Goal: Task Accomplishment & Management: Manage account settings

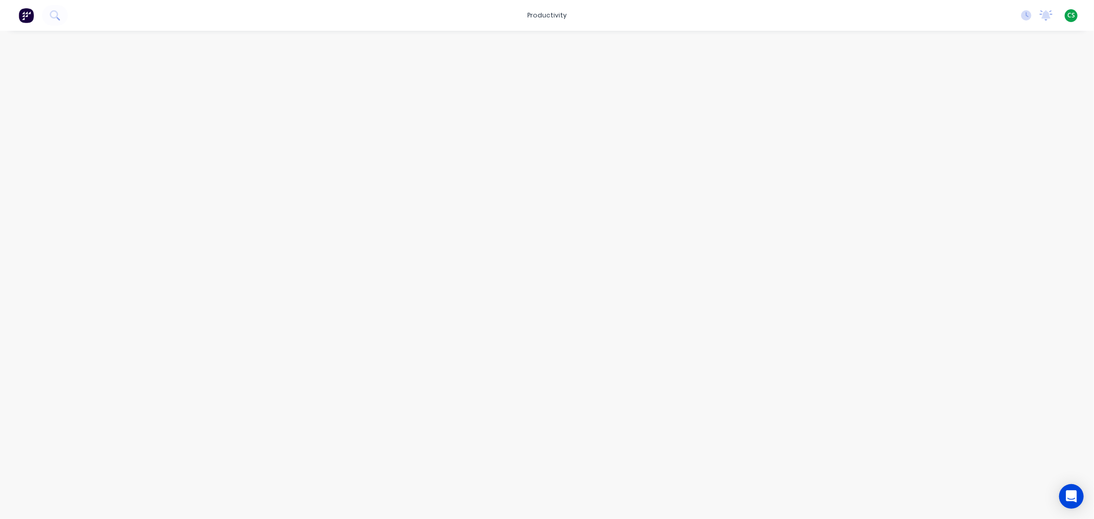
click at [1071, 16] on span "CS" at bounding box center [1071, 15] width 8 height 9
click at [977, 129] on div "Sign out" at bounding box center [984, 128] width 28 height 9
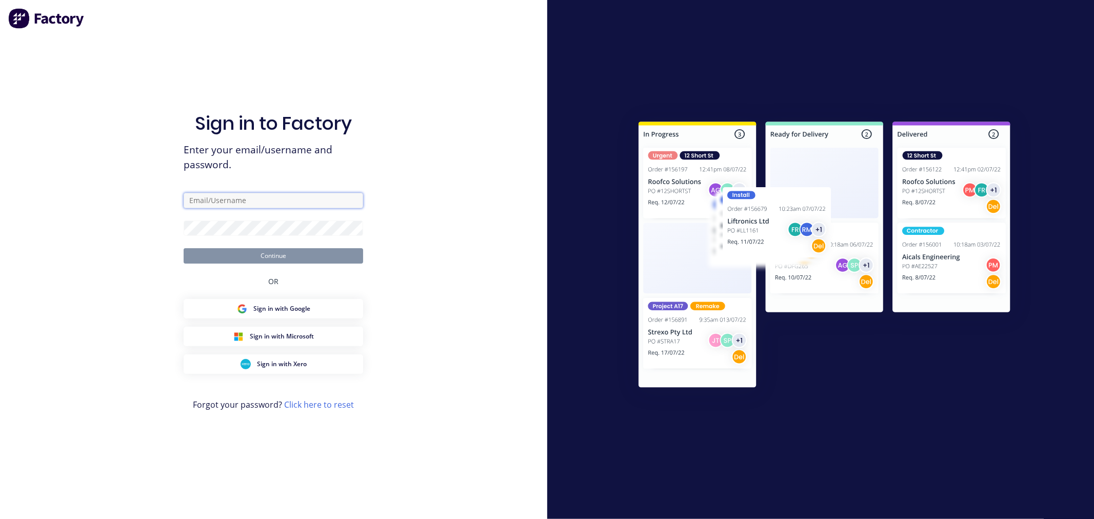
click at [200, 199] on input "text" at bounding box center [274, 200] width 180 height 15
type input "cathy@factory.app"
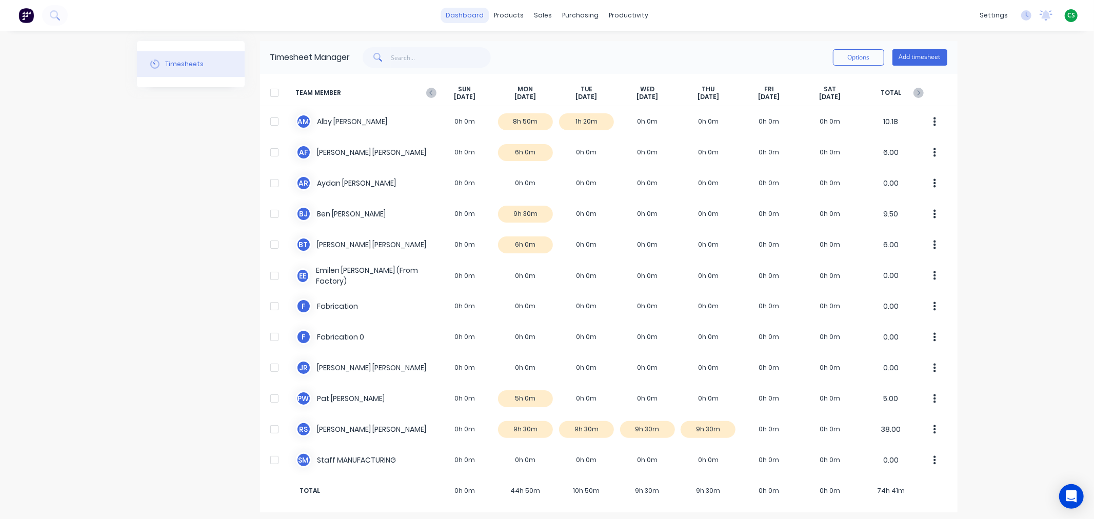
click at [455, 14] on link "dashboard" at bounding box center [465, 15] width 48 height 15
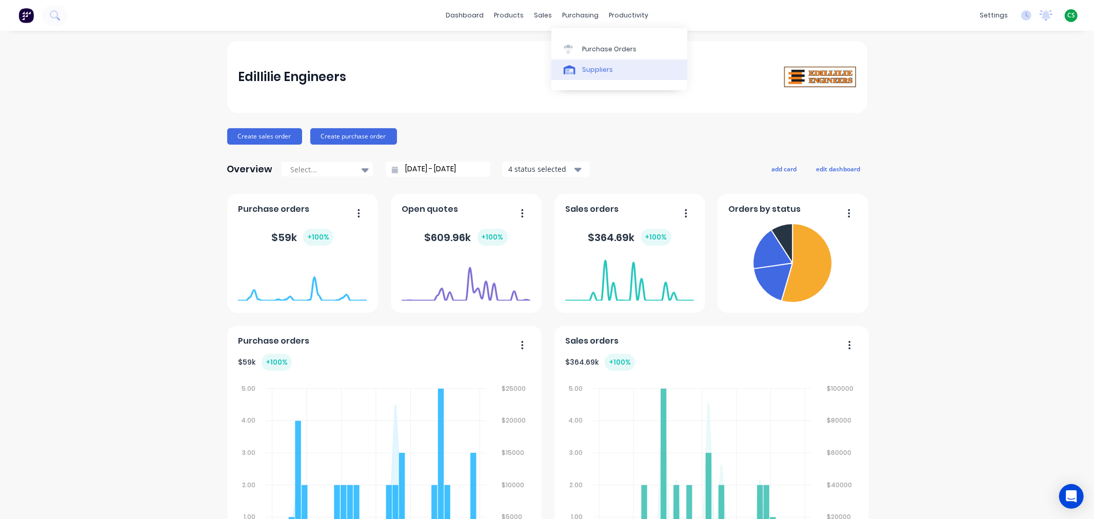
drag, startPoint x: 589, startPoint y: 71, endPoint x: 586, endPoint y: 78, distance: 7.6
click at [589, 71] on div "Suppliers" at bounding box center [597, 69] width 31 height 9
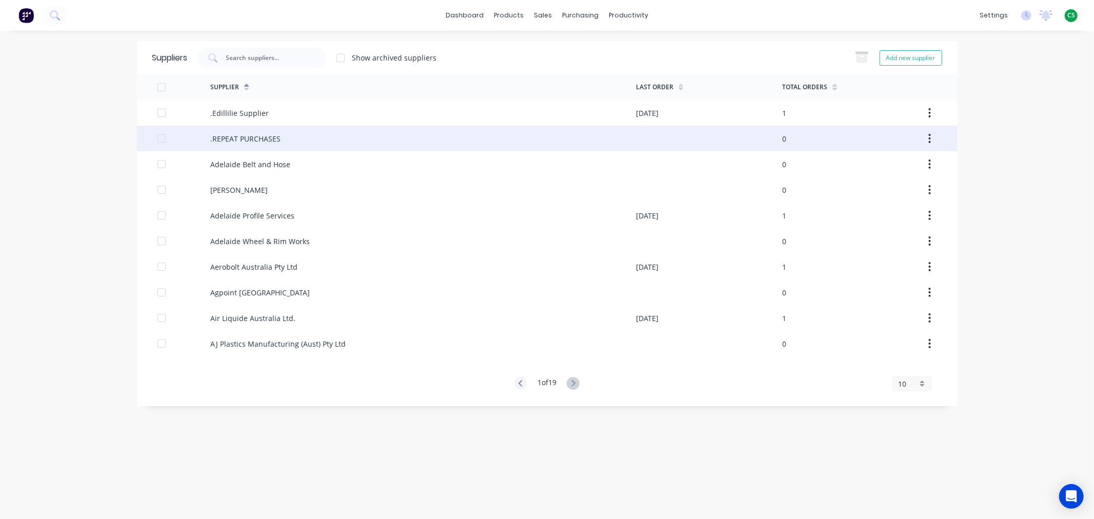
click at [253, 135] on div ".REPEAT PURCHASES" at bounding box center [245, 138] width 70 height 11
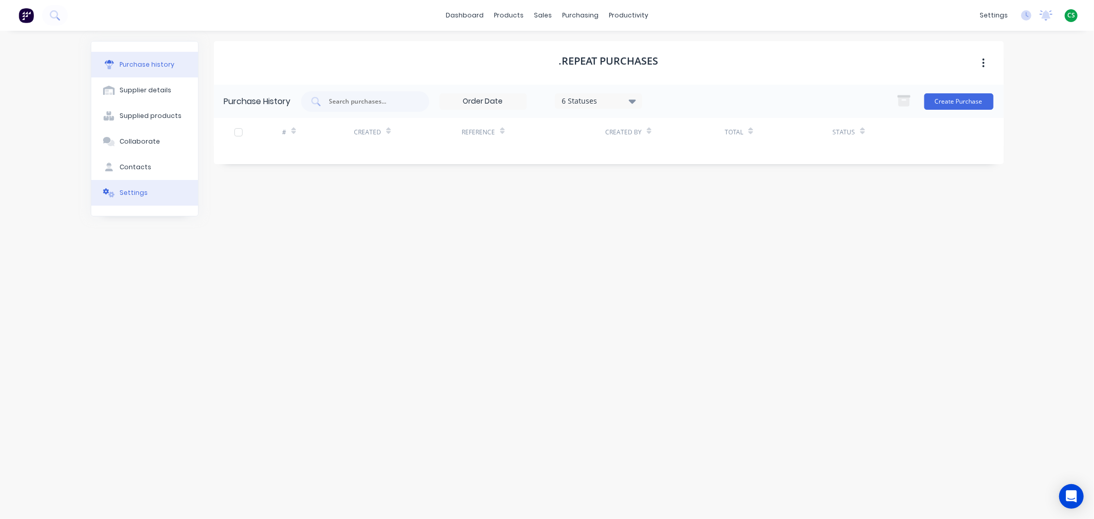
click at [147, 196] on button "Settings" at bounding box center [144, 193] width 107 height 26
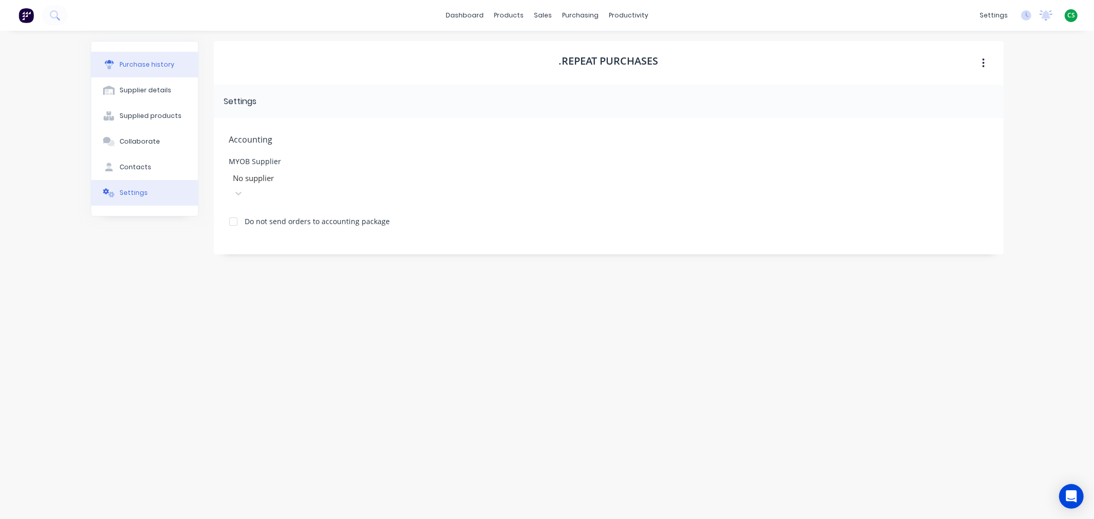
click at [156, 65] on div "Purchase history" at bounding box center [147, 64] width 55 height 9
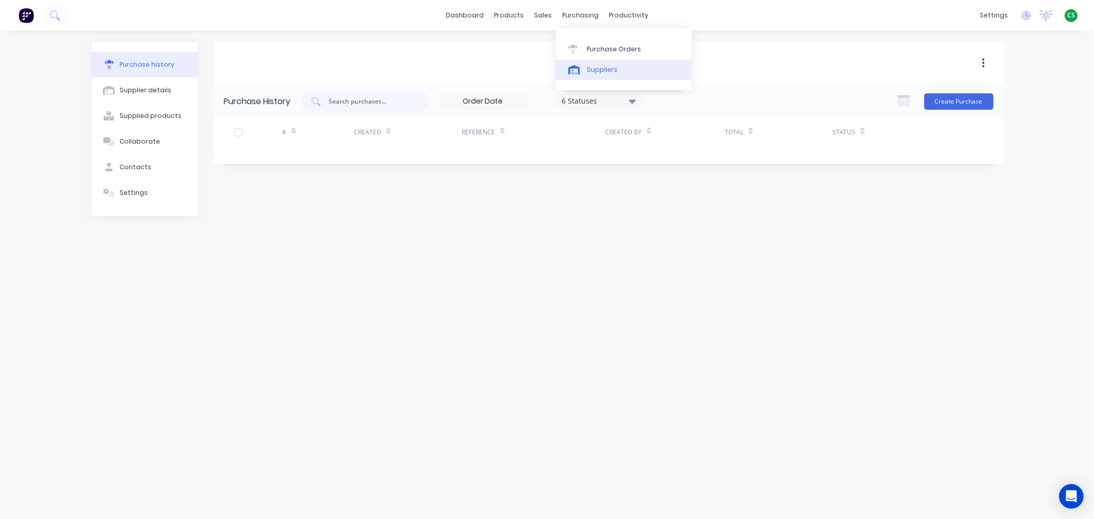
click at [599, 70] on div "Suppliers" at bounding box center [602, 69] width 31 height 9
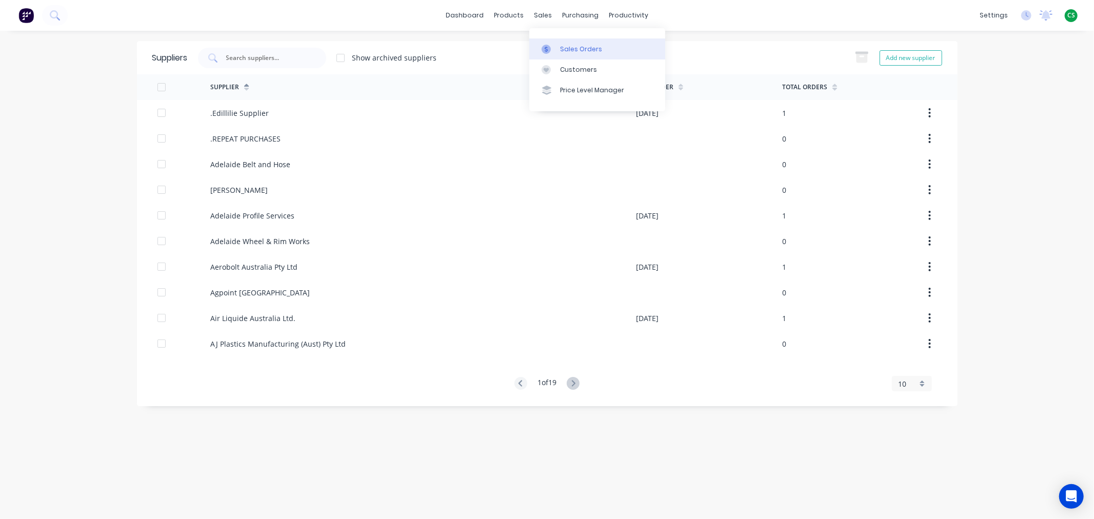
click at [572, 47] on div "Sales Orders" at bounding box center [581, 49] width 42 height 9
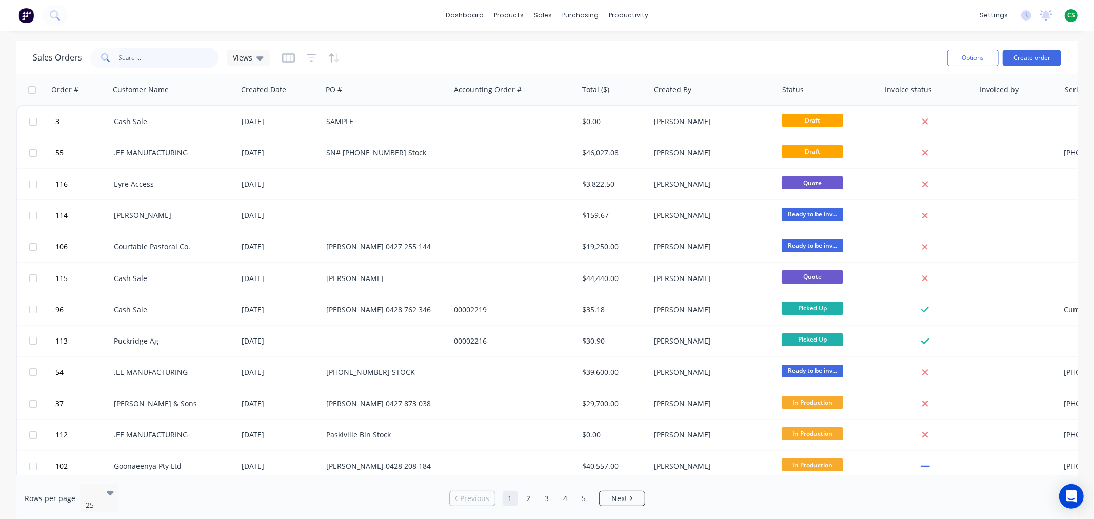
click at [132, 57] on input "text" at bounding box center [169, 58] width 100 height 21
type input "42"
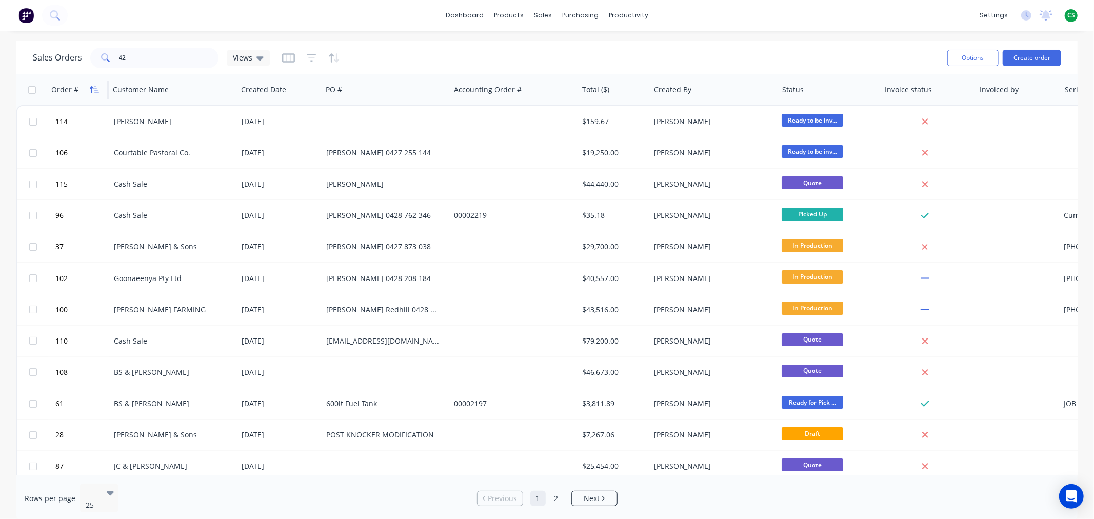
click at [90, 89] on icon "button" at bounding box center [94, 90] width 9 height 8
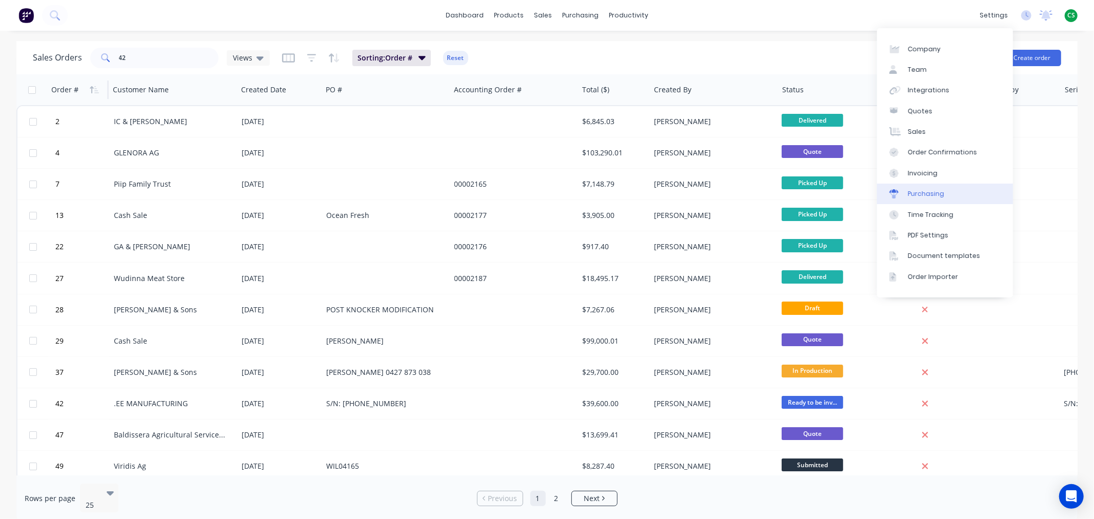
click at [944, 195] on link "Purchasing" at bounding box center [945, 194] width 136 height 21
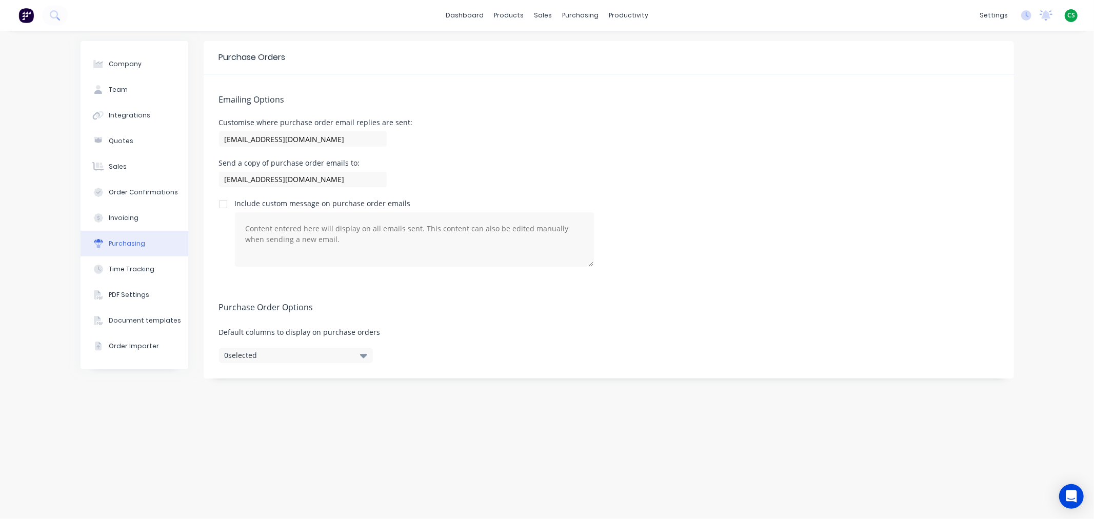
click at [300, 350] on button "0 selected" at bounding box center [296, 355] width 154 height 15
click at [539, 48] on div "Product Catalogue" at bounding box center [555, 49] width 64 height 9
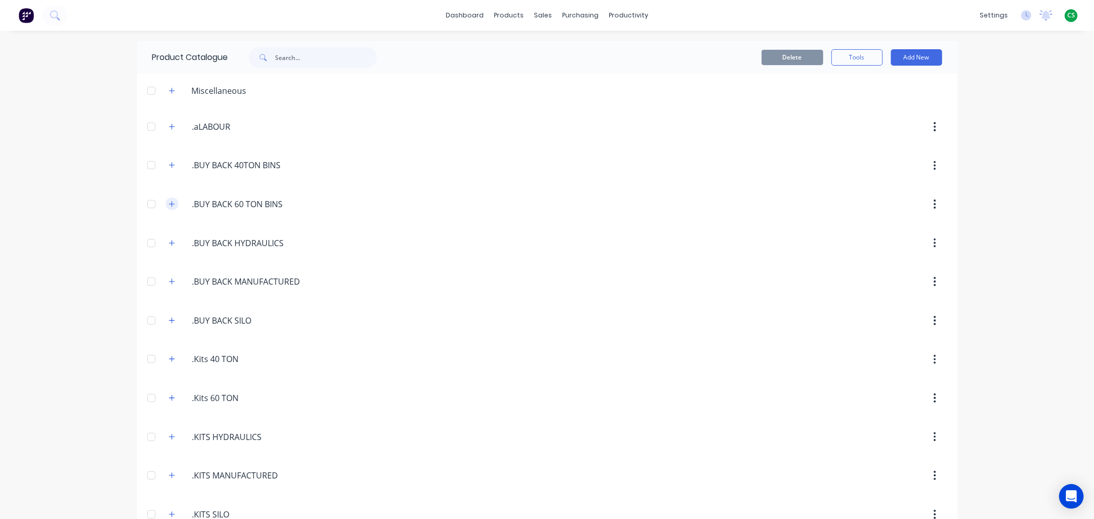
click at [166, 202] on button "button" at bounding box center [172, 203] width 13 height 13
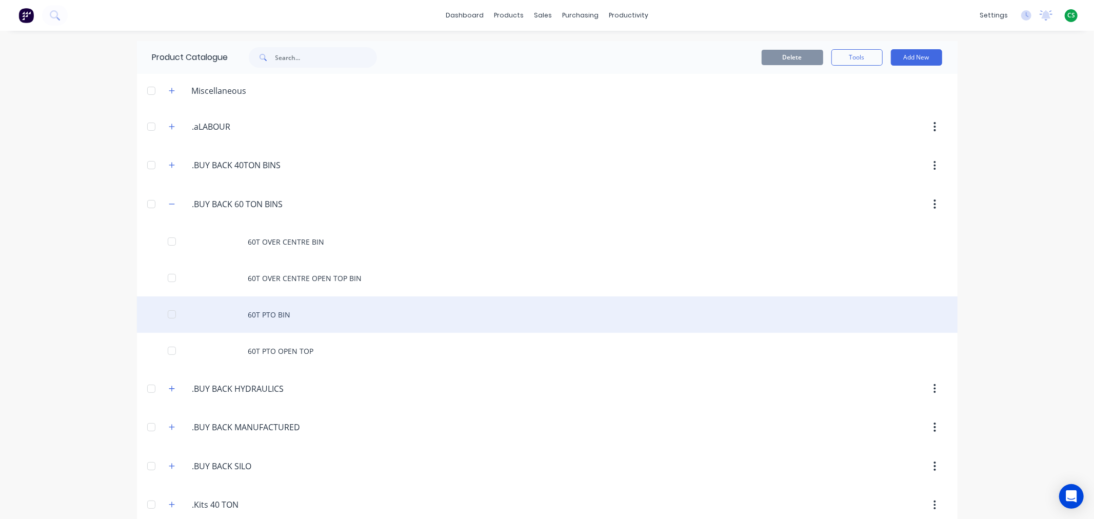
click at [255, 313] on div "60T PTO BIN" at bounding box center [547, 314] width 821 height 36
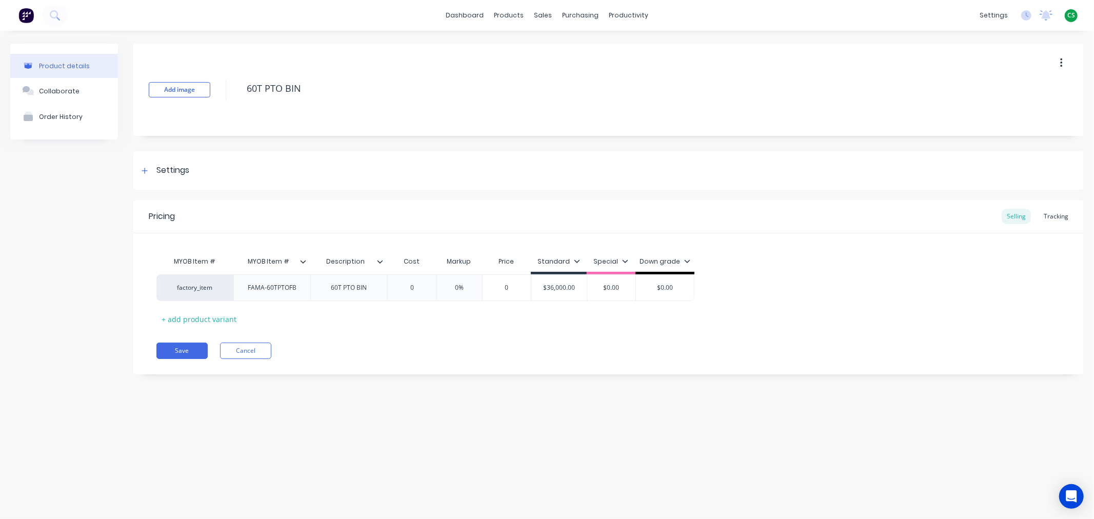
click at [378, 260] on icon at bounding box center [380, 262] width 6 height 6
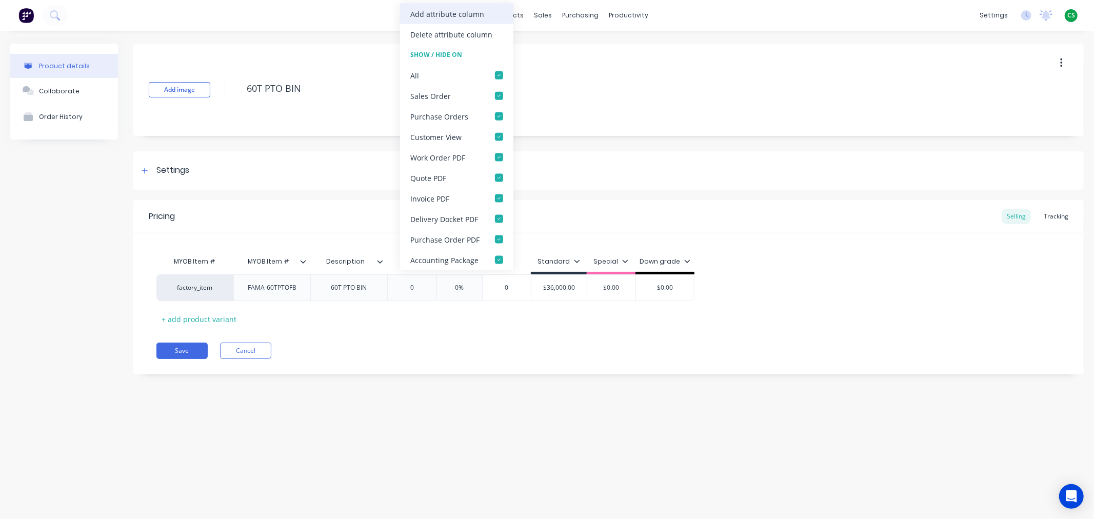
click at [441, 16] on div "Add attribute column" at bounding box center [447, 13] width 74 height 11
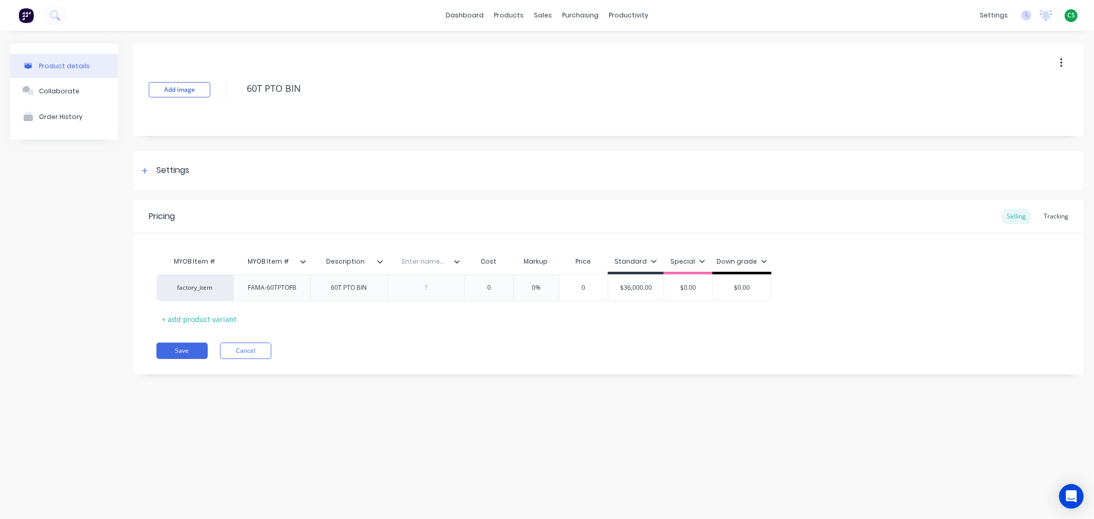
click at [416, 260] on input "text" at bounding box center [422, 261] width 71 height 9
type input "Serial #"
click at [404, 336] on div "Pricing Selling Tracking MYOB Item # MYOB Item # Description Serial # Cost Mark…" at bounding box center [608, 287] width 950 height 174
click at [170, 351] on button "Save" at bounding box center [181, 351] width 51 height 16
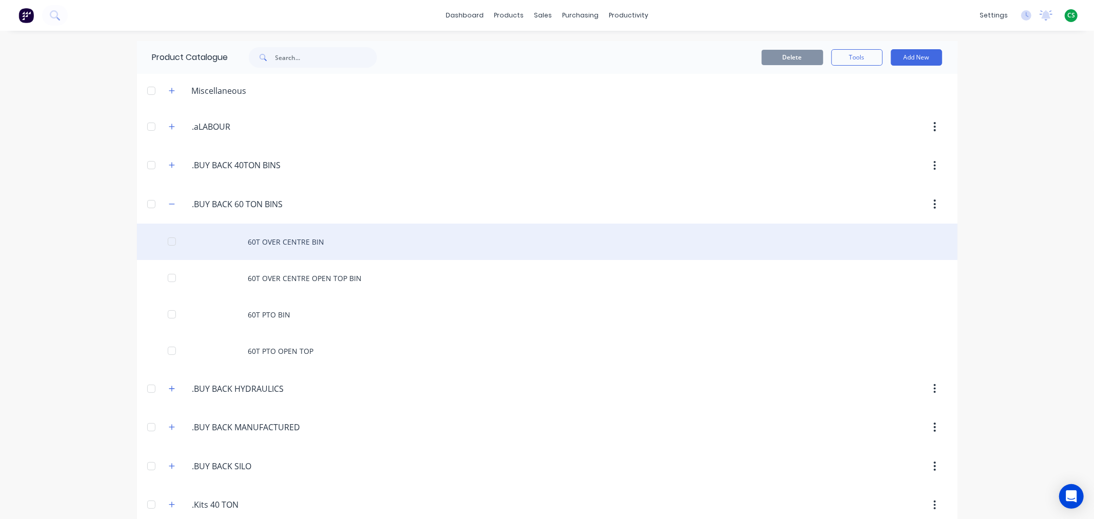
click at [290, 239] on div "60T OVER CENTRE BIN" at bounding box center [547, 242] width 821 height 36
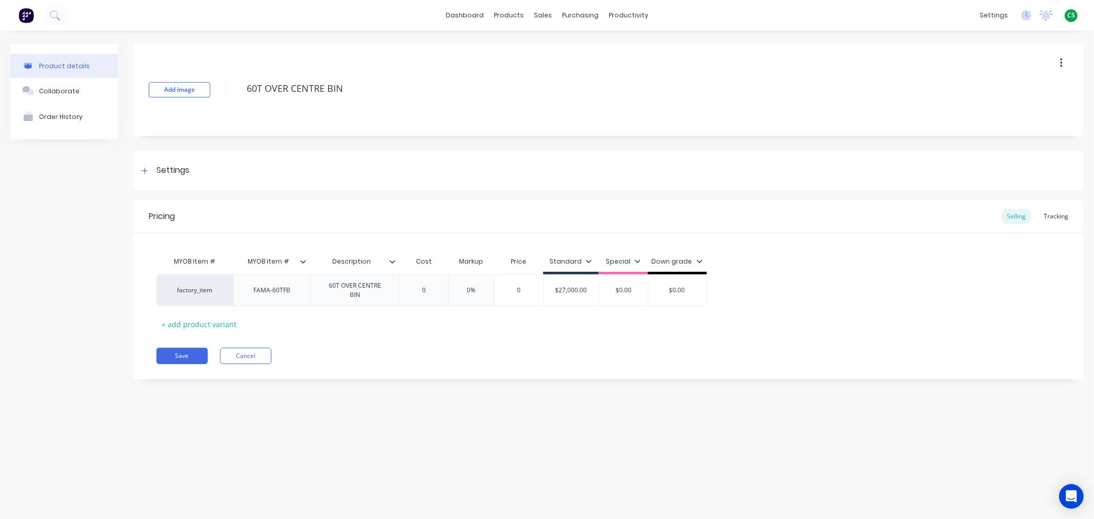
click at [391, 262] on icon at bounding box center [392, 262] width 6 height 6
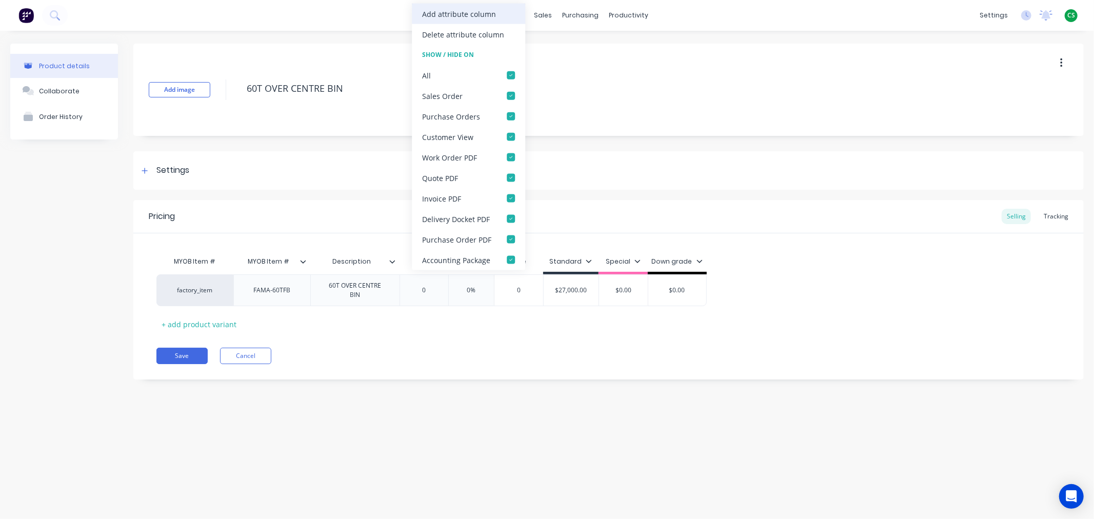
click at [464, 14] on div "Add attribute column" at bounding box center [459, 13] width 74 height 11
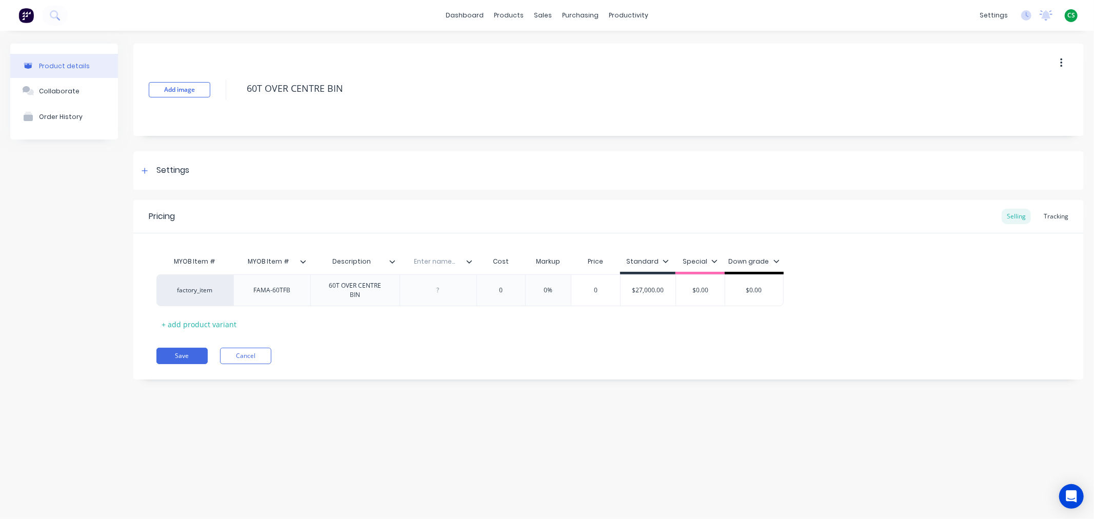
click at [429, 260] on input "text" at bounding box center [435, 261] width 71 height 9
type input "Serial #"
drag, startPoint x: 450, startPoint y: 257, endPoint x: 404, endPoint y: 260, distance: 46.7
click at [404, 260] on input "Serial #" at bounding box center [435, 261] width 71 height 9
click at [176, 351] on button "Save" at bounding box center [181, 356] width 51 height 16
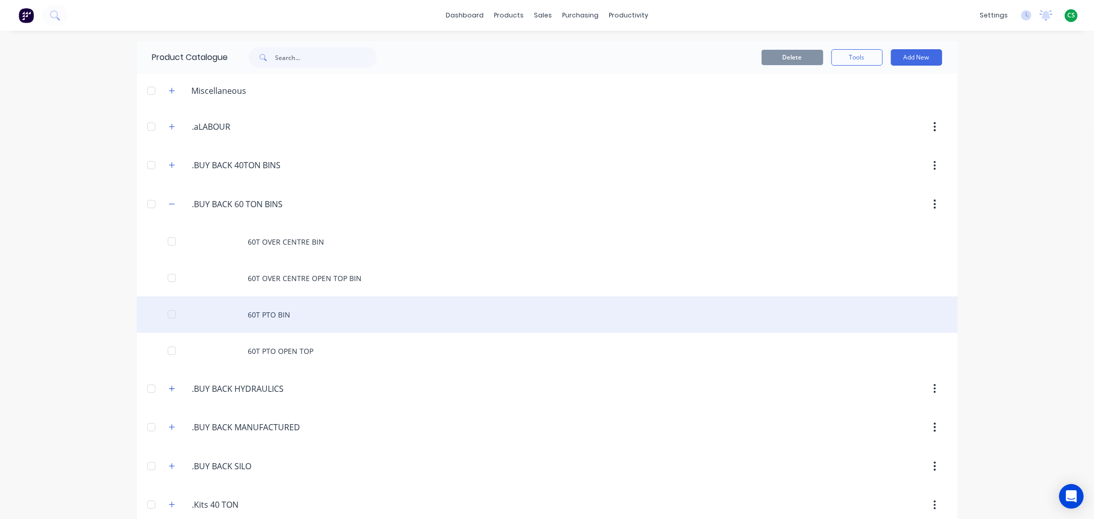
click at [267, 314] on div "60T PTO BIN" at bounding box center [547, 314] width 821 height 36
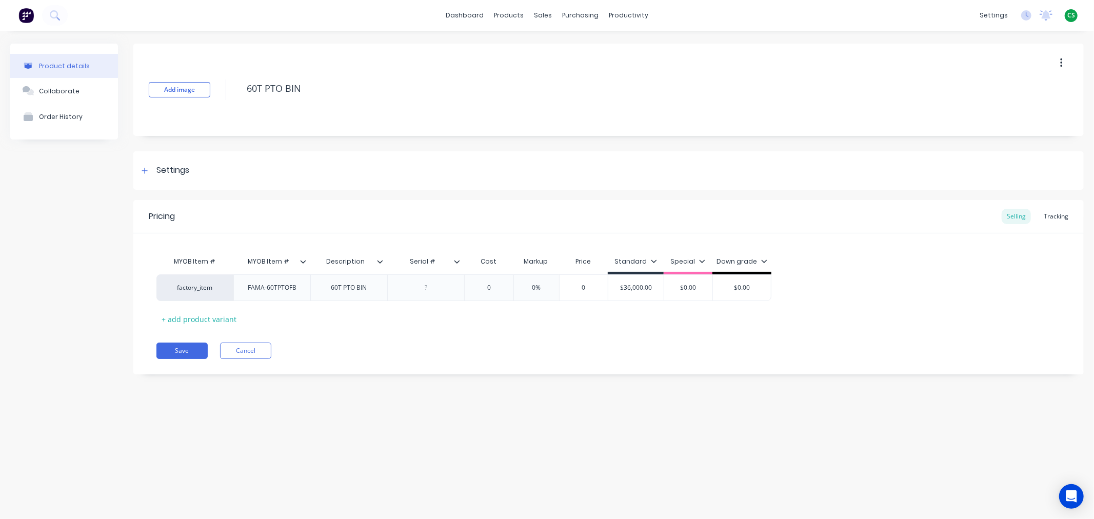
type input "Serial #"
drag, startPoint x: 439, startPoint y: 262, endPoint x: 375, endPoint y: 260, distance: 63.6
click at [375, 260] on div "MYOB Item # MYOB Item # Description Serial # Serial # Cost Markup Price Standar…" at bounding box center [463, 262] width 615 height 23
drag, startPoint x: 171, startPoint y: 354, endPoint x: 178, endPoint y: 350, distance: 7.6
click at [171, 353] on button "Save" at bounding box center [181, 351] width 51 height 16
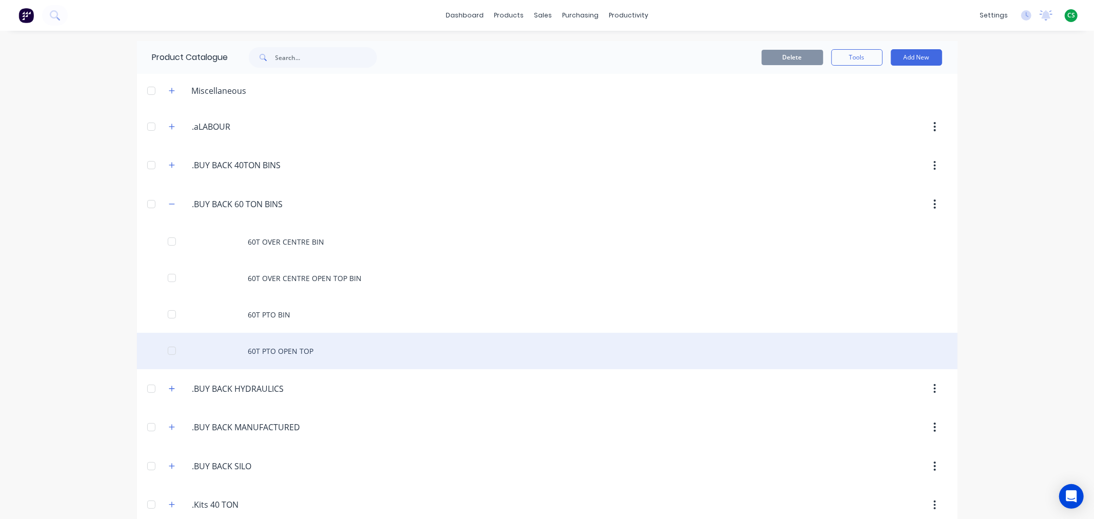
click at [273, 347] on div "60T PTO OPEN TOP" at bounding box center [547, 351] width 821 height 36
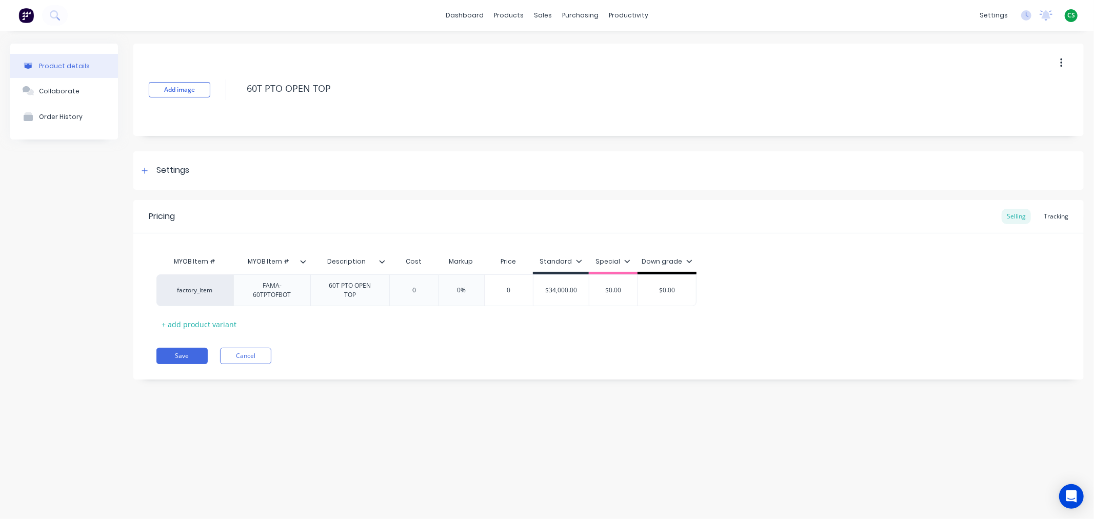
click at [383, 260] on icon at bounding box center [382, 262] width 6 height 6
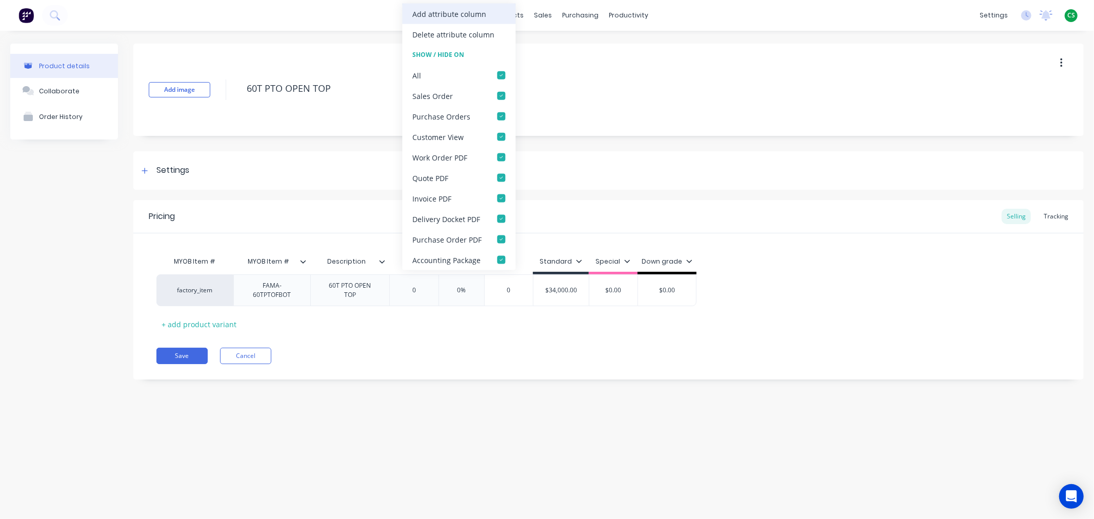
click at [453, 16] on div "Add attribute column" at bounding box center [449, 13] width 74 height 11
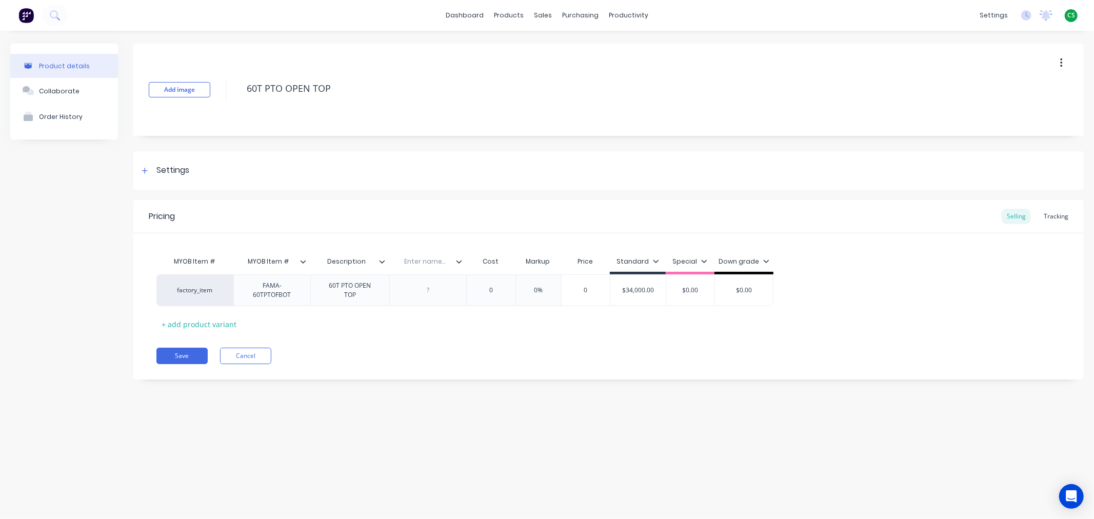
click at [419, 262] on input "text" at bounding box center [424, 261] width 71 height 9
paste input "Serial #"
type input "Serial #"
click at [171, 359] on button "Save" at bounding box center [181, 356] width 51 height 16
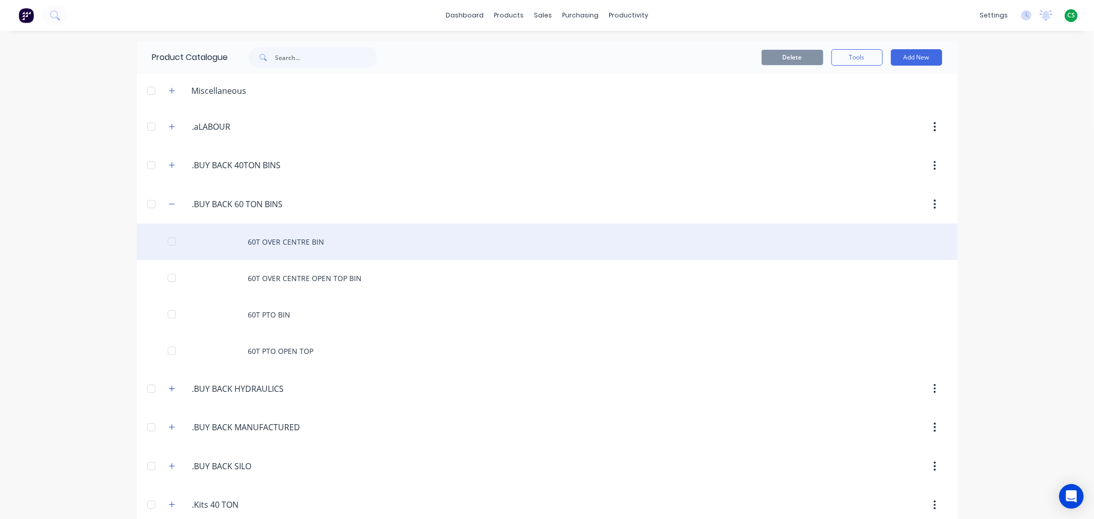
click at [262, 244] on div "60T OVER CENTRE BIN" at bounding box center [547, 242] width 821 height 36
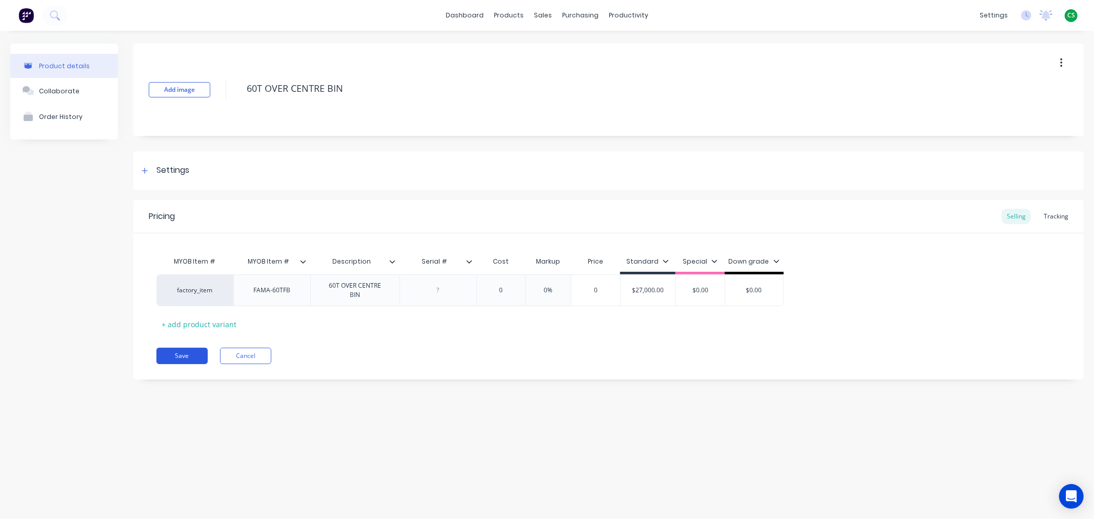
click at [190, 352] on button "Save" at bounding box center [181, 356] width 51 height 16
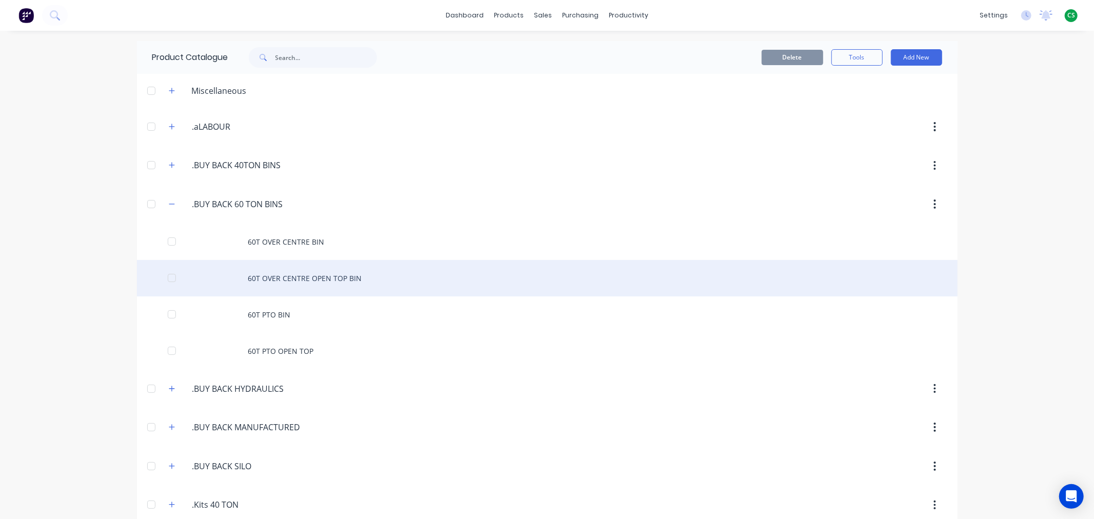
click at [276, 279] on div "60T OVER CENTRE OPEN TOP BIN" at bounding box center [547, 278] width 821 height 36
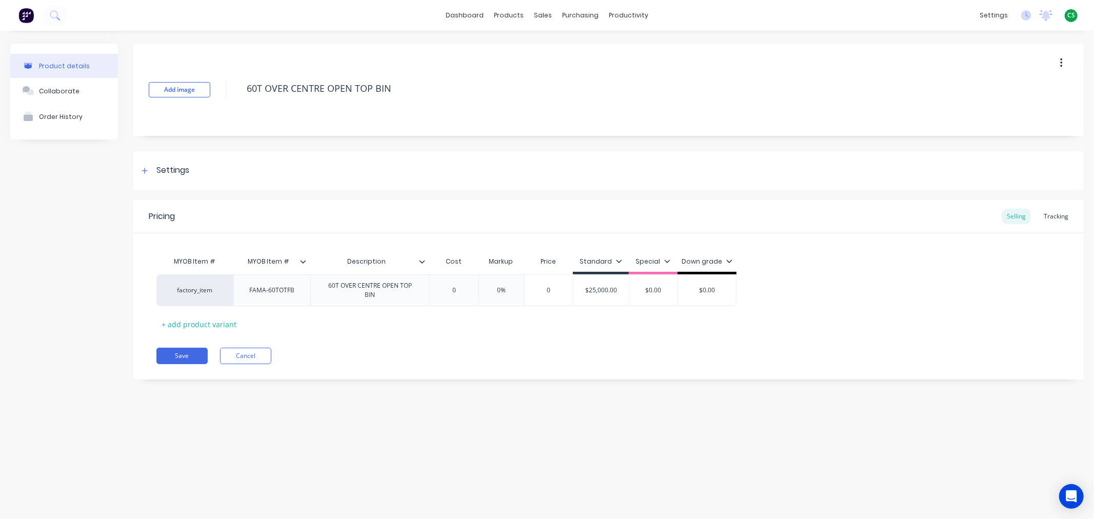
click at [421, 262] on icon at bounding box center [422, 262] width 6 height 6
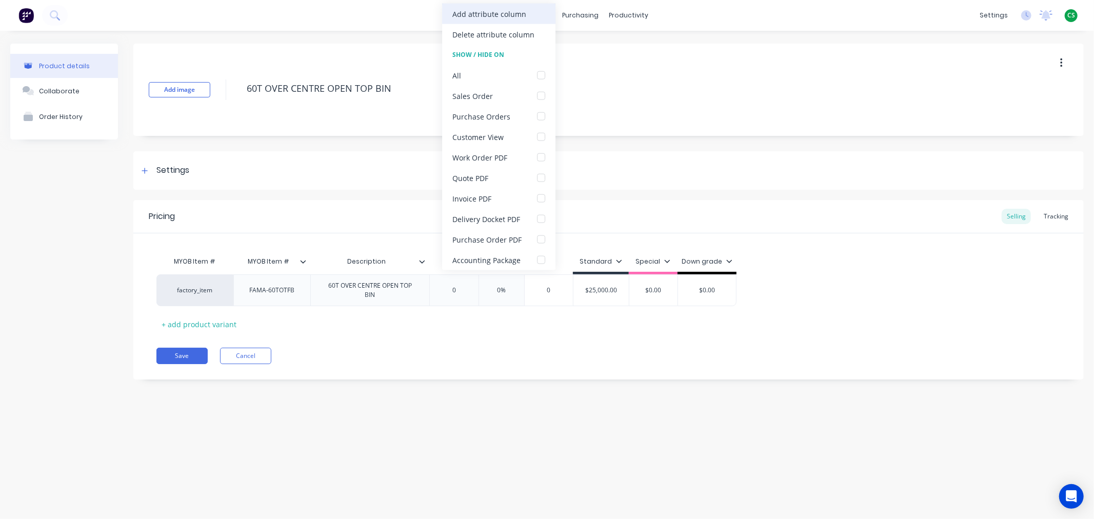
click at [477, 11] on div "Add attribute column" at bounding box center [489, 13] width 74 height 11
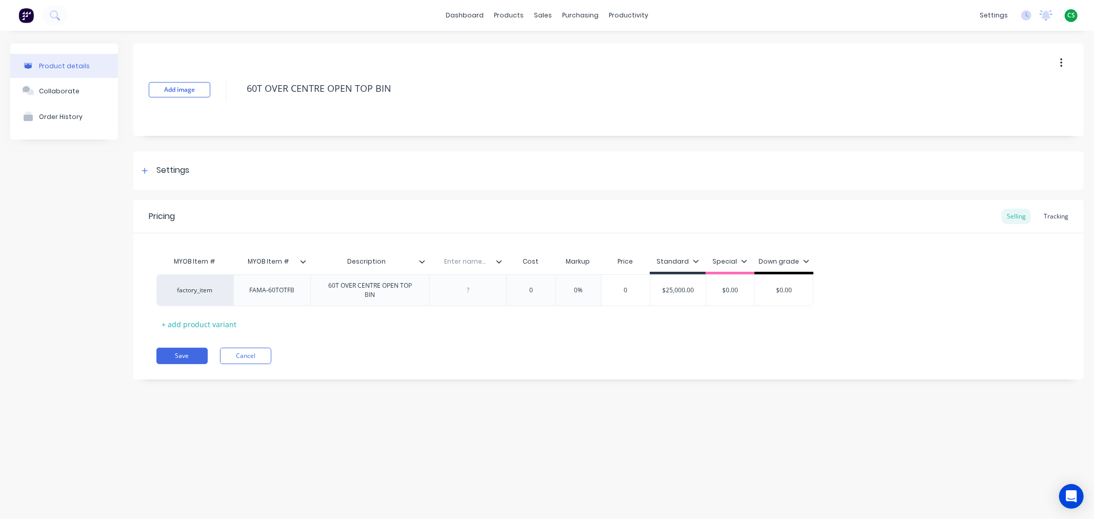
click at [463, 259] on input "text" at bounding box center [464, 261] width 71 height 9
paste input "Serial #"
type input "Serial #"
click at [181, 352] on button "Save" at bounding box center [181, 356] width 51 height 16
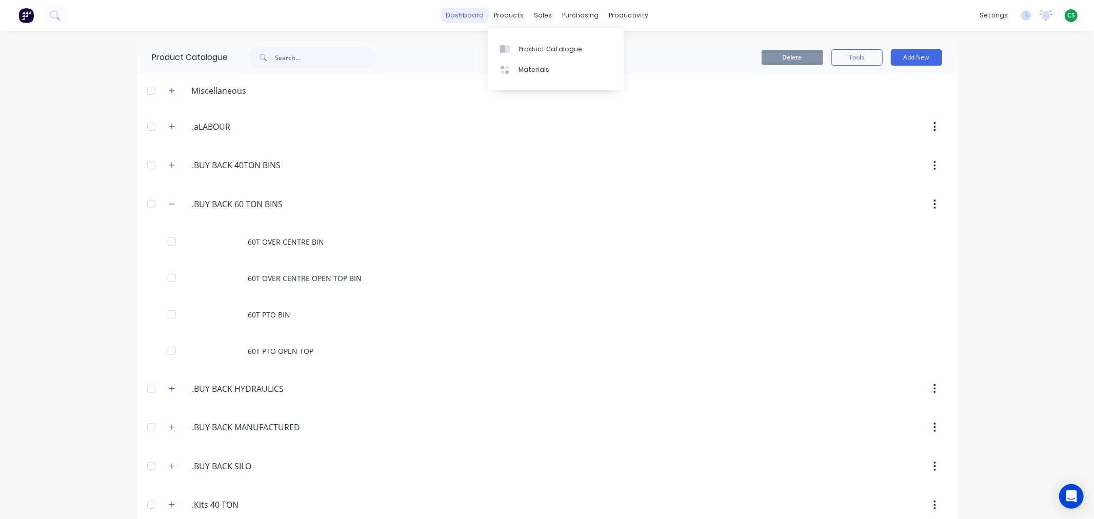
click at [459, 15] on link "dashboard" at bounding box center [465, 15] width 48 height 15
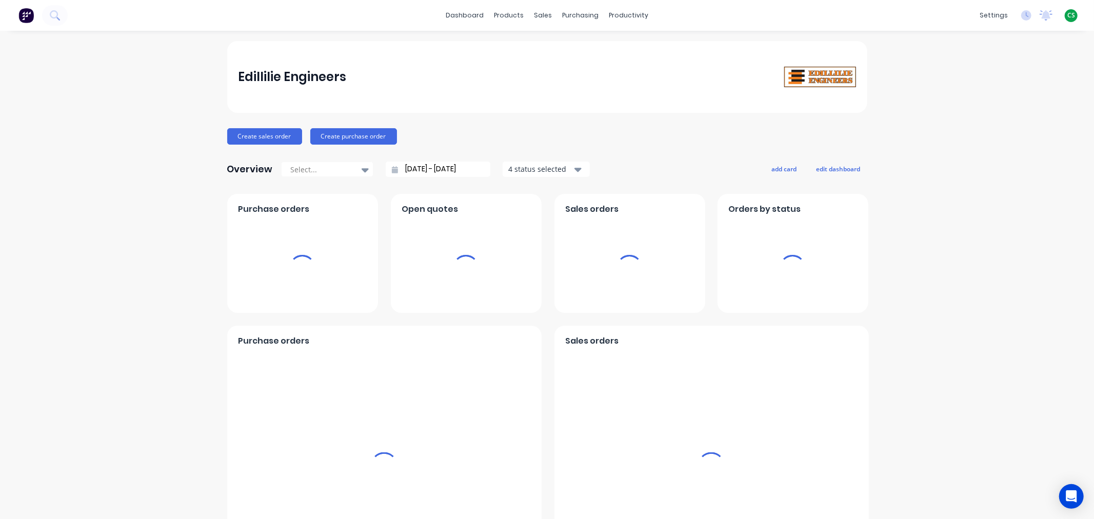
click at [1067, 14] on span "CS" at bounding box center [1071, 15] width 8 height 9
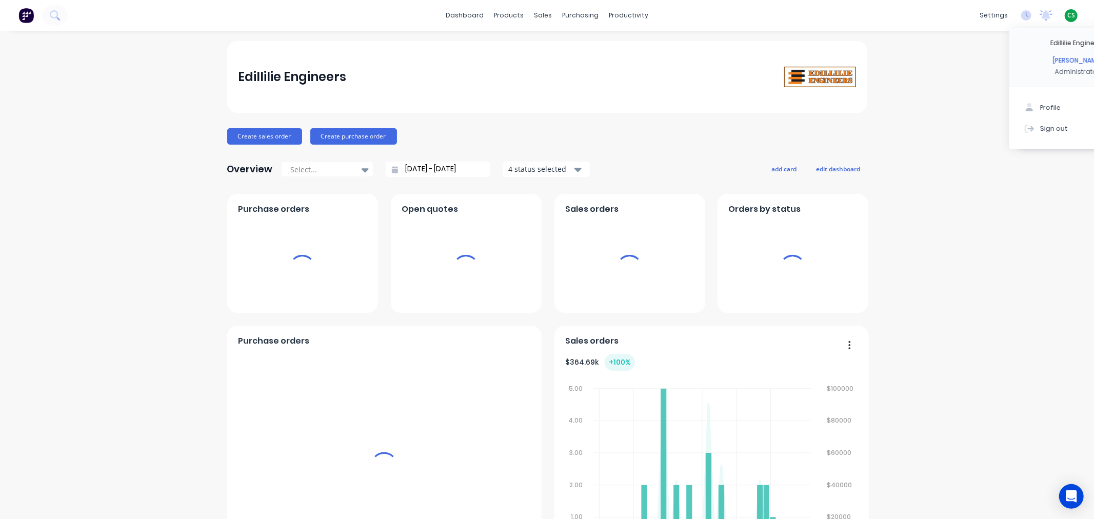
click at [1043, 130] on div "Sign out" at bounding box center [1054, 128] width 28 height 9
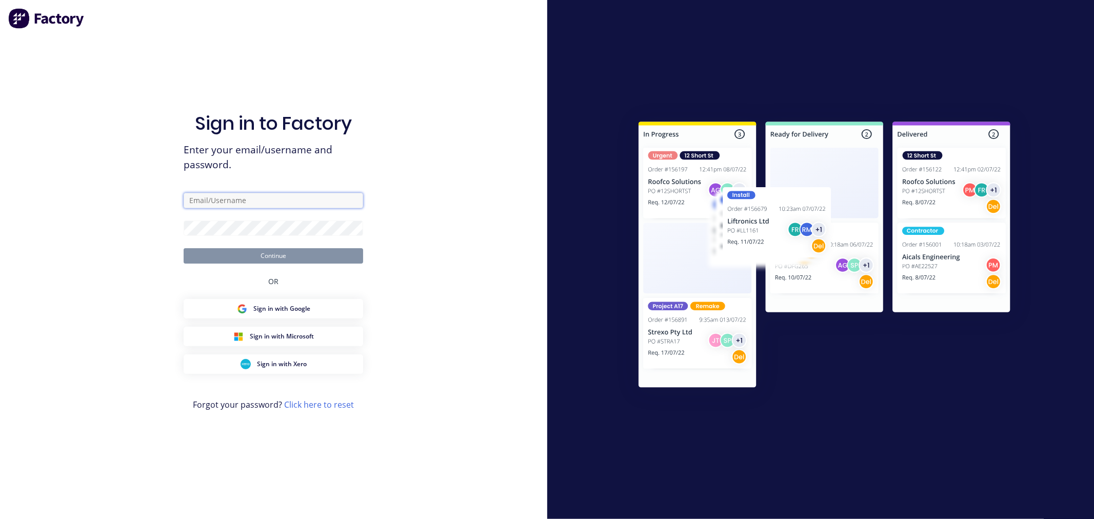
click at [201, 202] on input "text" at bounding box center [274, 200] width 180 height 15
type input "cathy@factory.app"
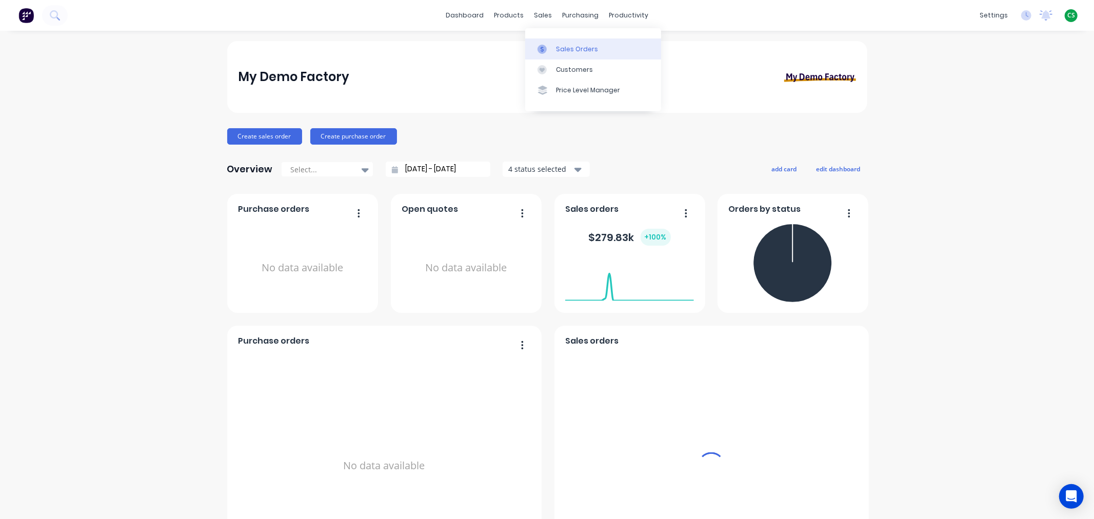
click at [572, 52] on div "Sales Orders" at bounding box center [577, 49] width 42 height 9
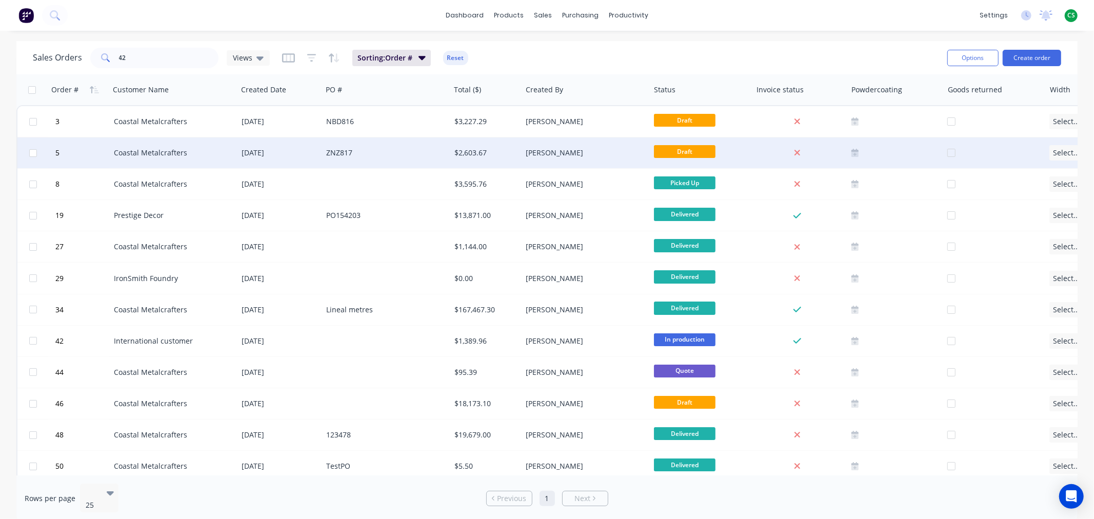
click at [192, 154] on div "Coastal Metalcrafters" at bounding box center [171, 153] width 114 height 10
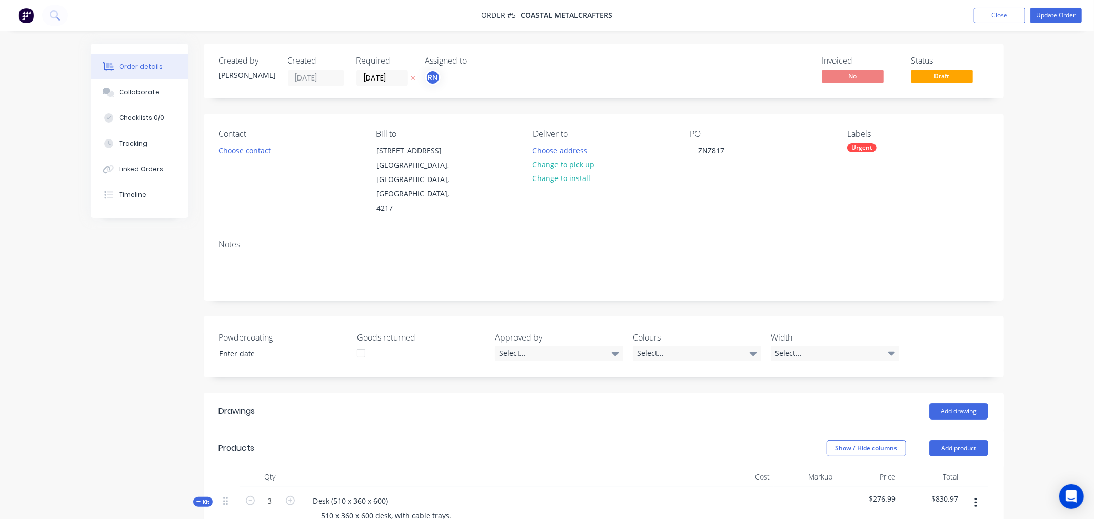
type input "$256.00"
type input "$768.00"
type input "$14.90"
type input "$44.70"
type input "$12.18"
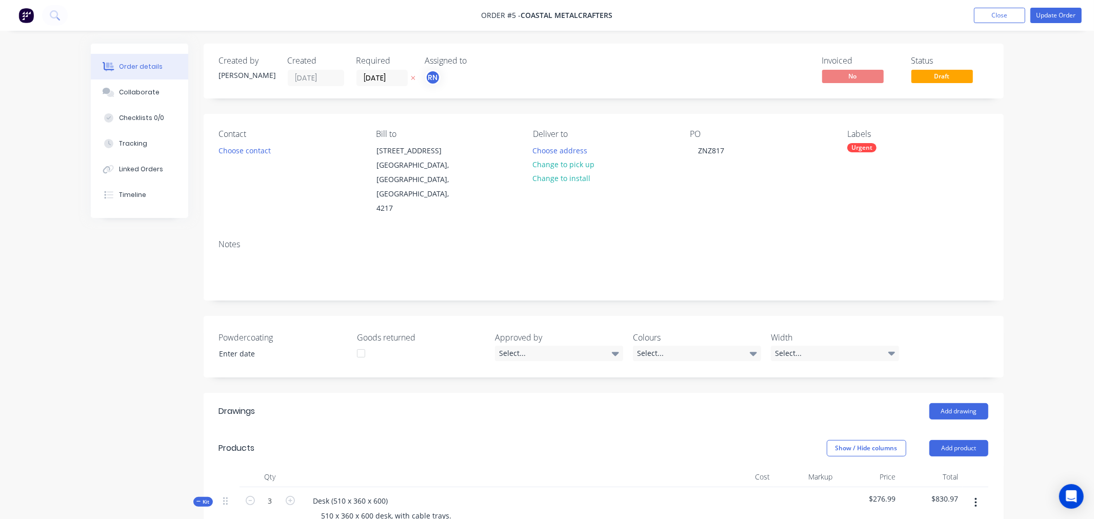
type input "$18.27"
type input "$256.00"
type input "$1,536.00"
click at [980, 19] on button "Close" at bounding box center [990, 15] width 51 height 15
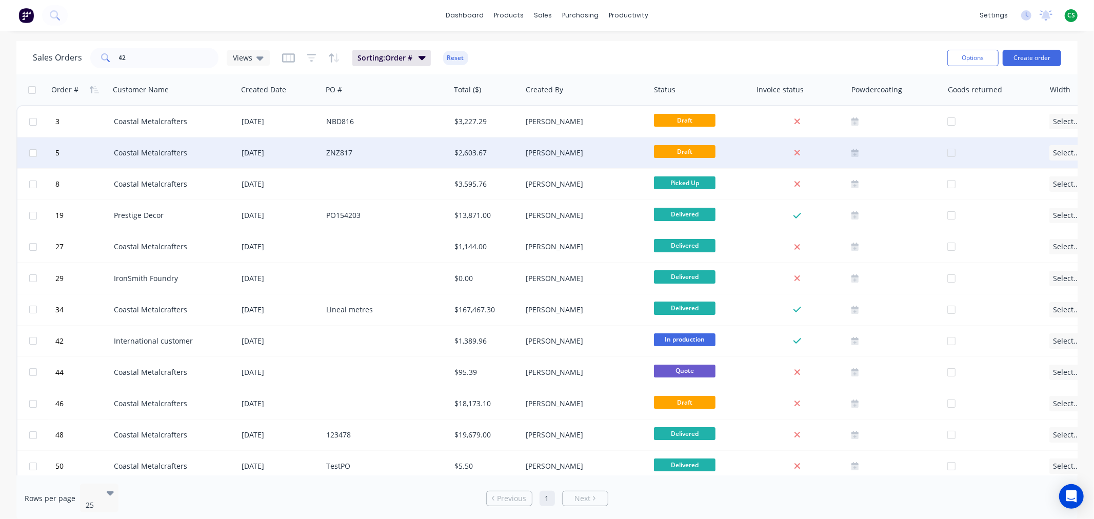
click at [294, 154] on div "24 Nov 2023" at bounding box center [280, 153] width 76 height 10
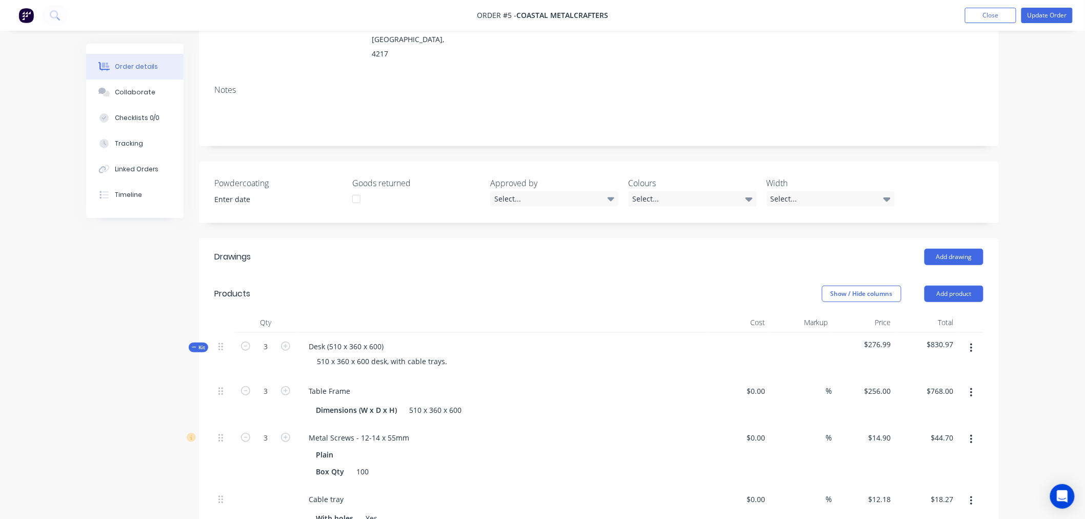
scroll to position [171, 0]
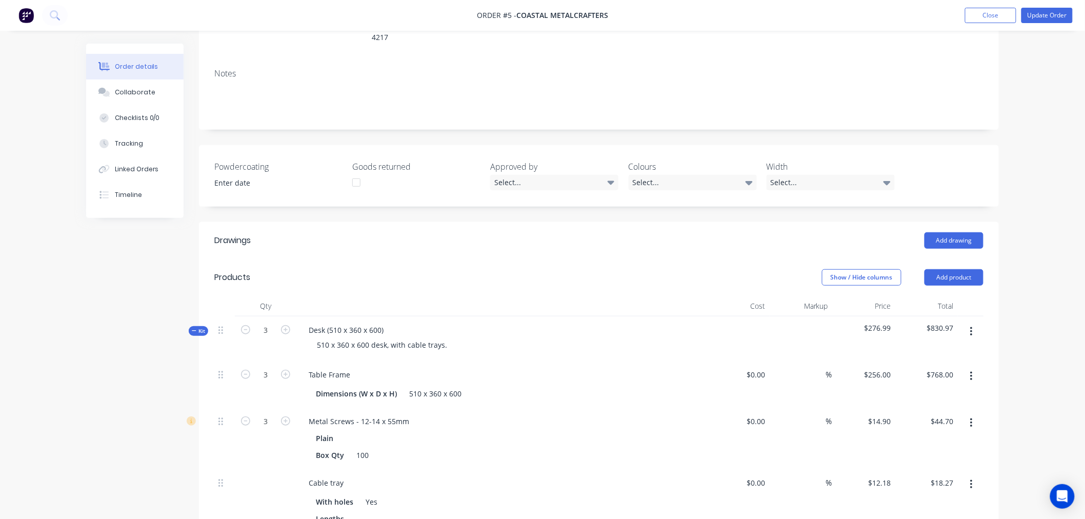
click at [971, 326] on icon "button" at bounding box center [971, 331] width 3 height 11
click at [905, 413] on div "Delete" at bounding box center [935, 420] width 79 height 15
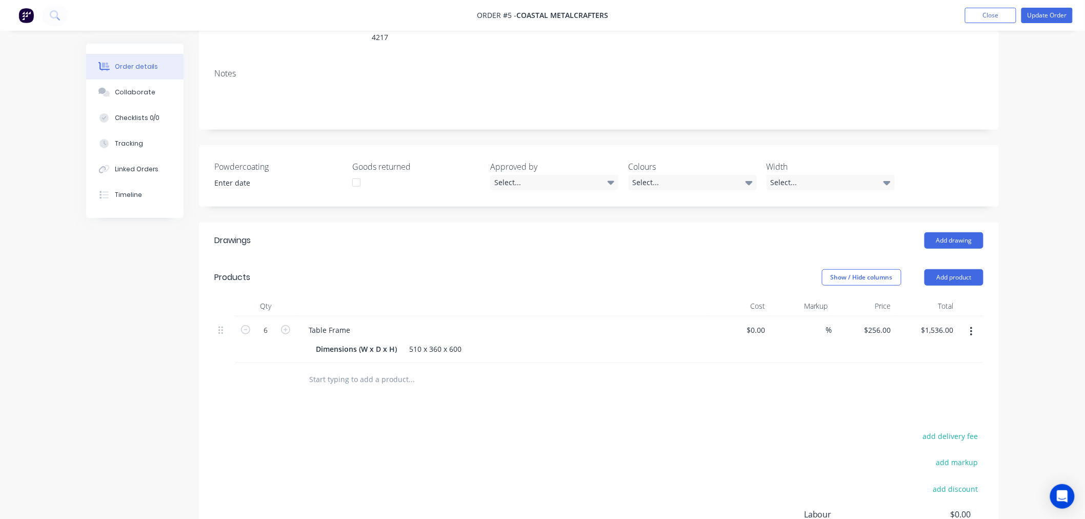
click at [970, 326] on icon "button" at bounding box center [971, 331] width 3 height 11
click at [909, 413] on div "Delete" at bounding box center [935, 420] width 79 height 15
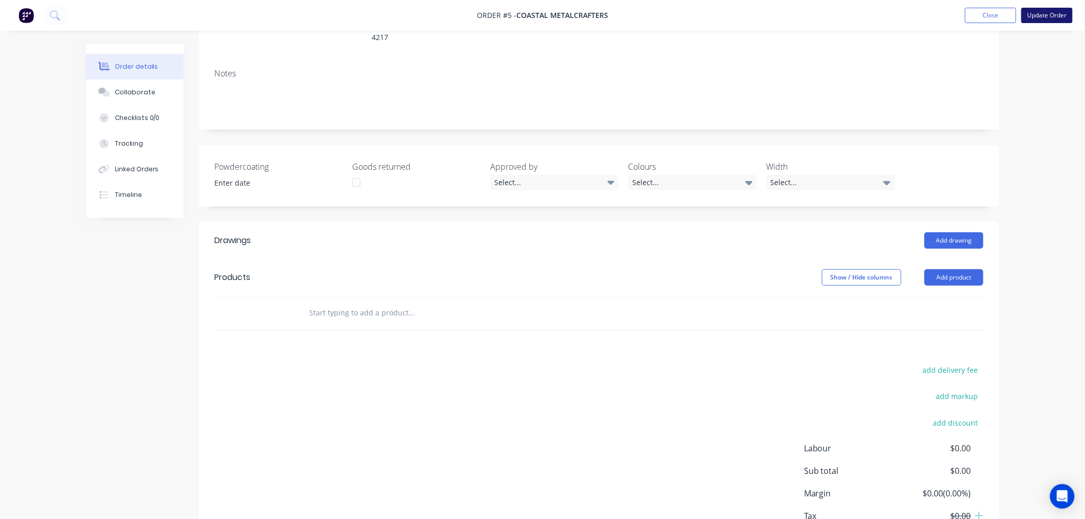
click at [1040, 17] on button "Update Order" at bounding box center [1047, 15] width 51 height 15
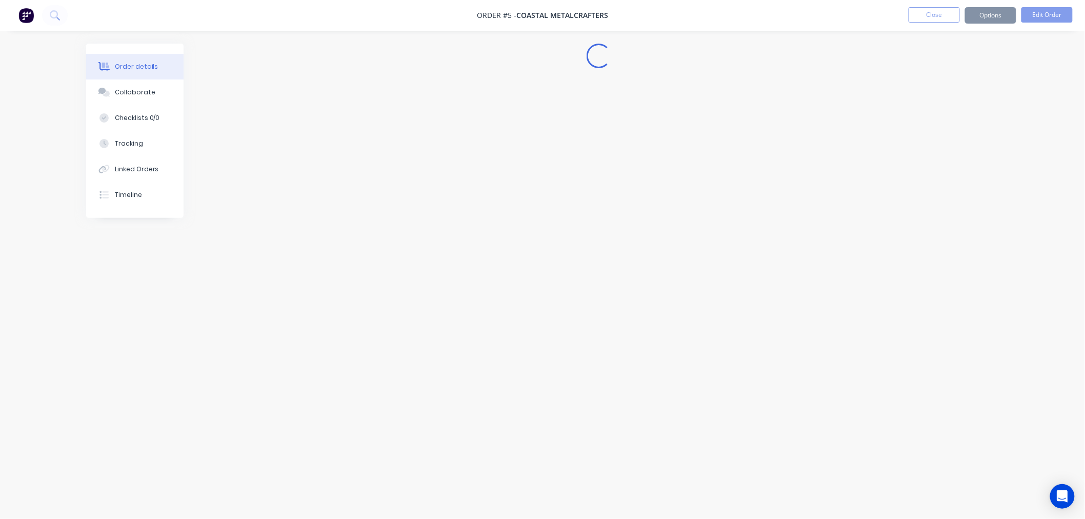
scroll to position [0, 0]
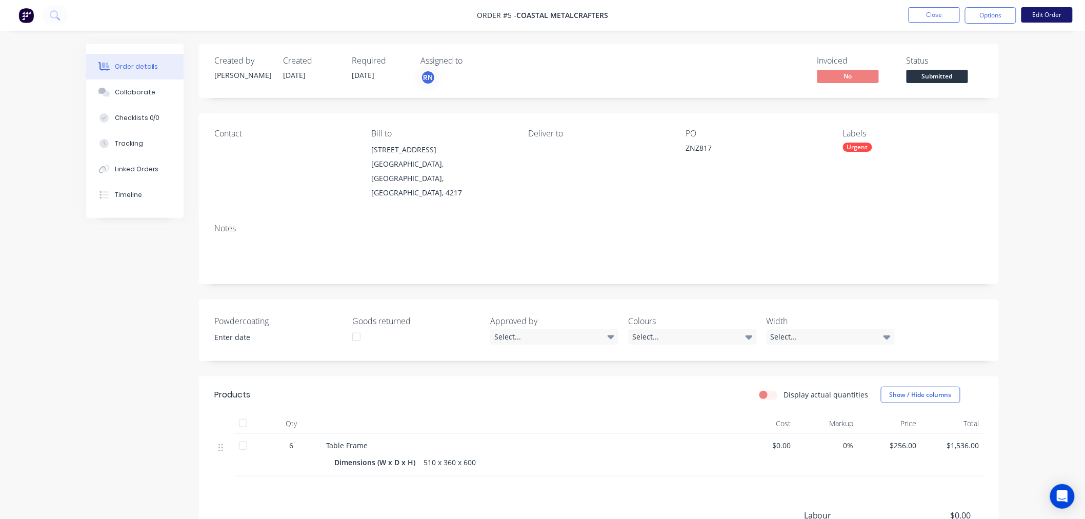
click at [1036, 17] on button "Edit Order" at bounding box center [1047, 14] width 51 height 15
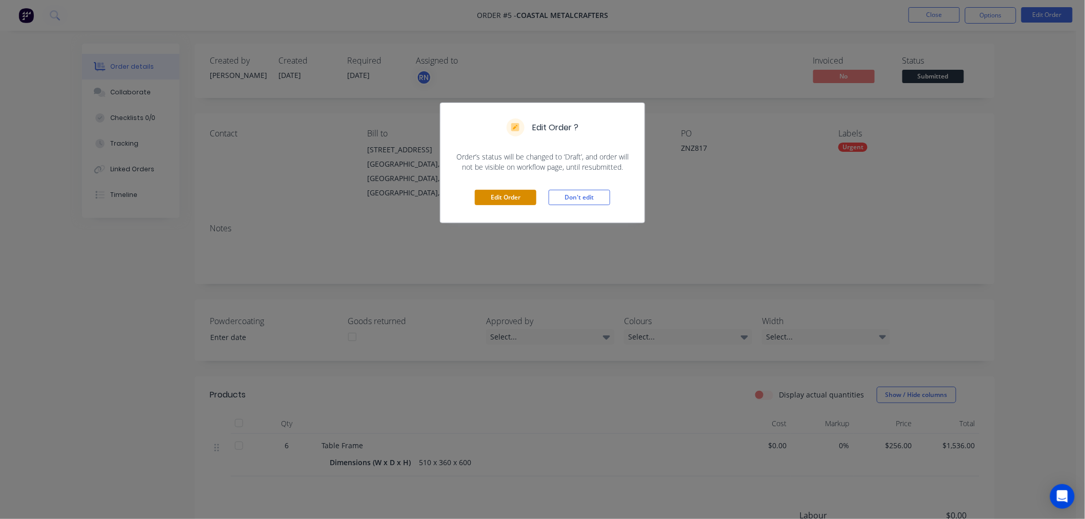
click at [511, 197] on button "Edit Order" at bounding box center [506, 197] width 62 height 15
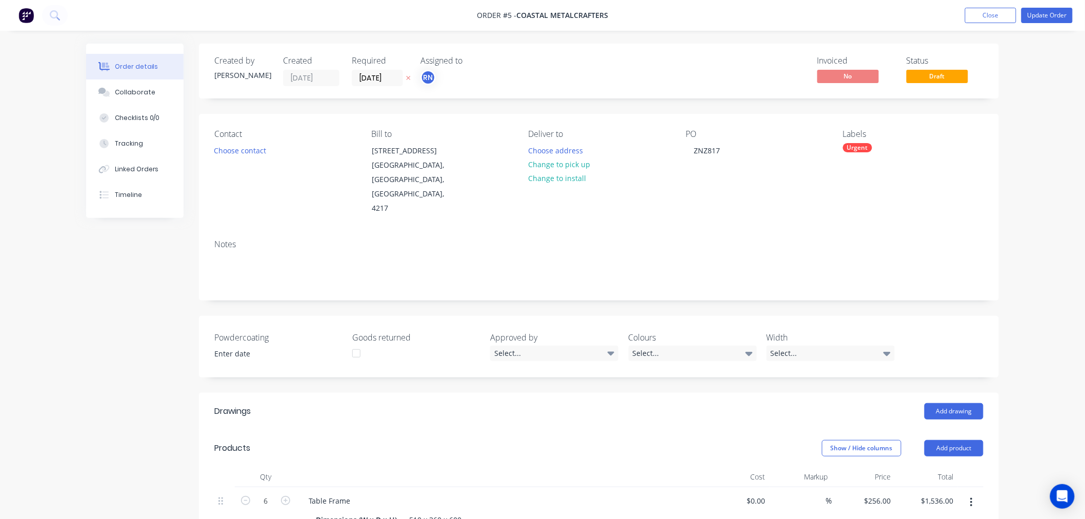
click at [971, 498] on icon "button" at bounding box center [971, 502] width 2 height 9
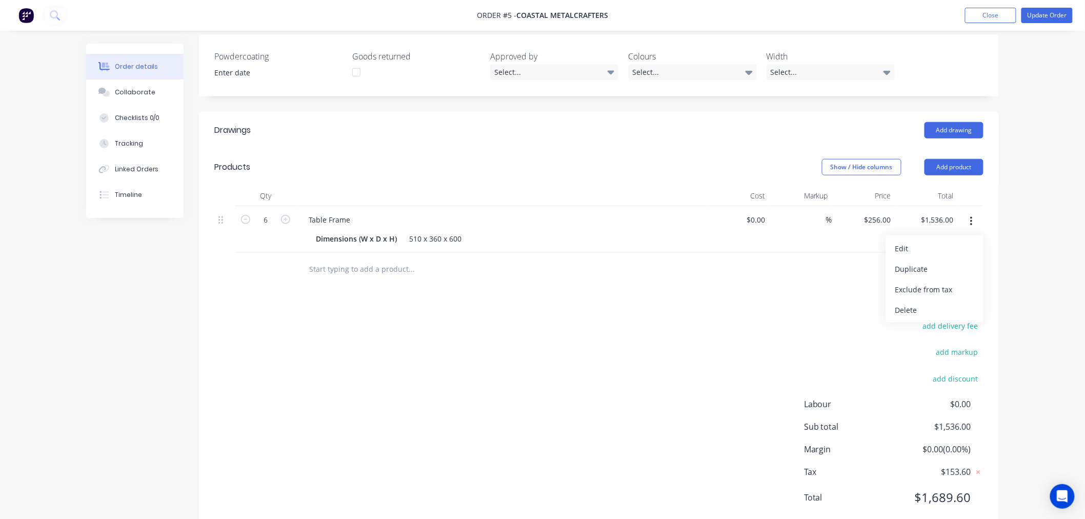
drag, startPoint x: 901, startPoint y: 280, endPoint x: 452, endPoint y: 237, distance: 450.9
click at [898, 303] on div "Delete" at bounding box center [935, 310] width 79 height 15
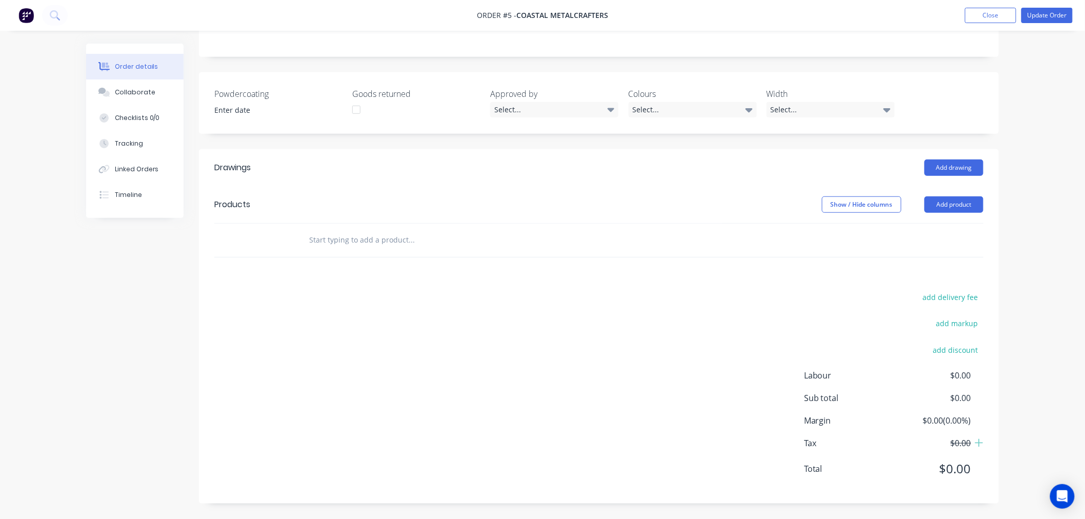
scroll to position [215, 0]
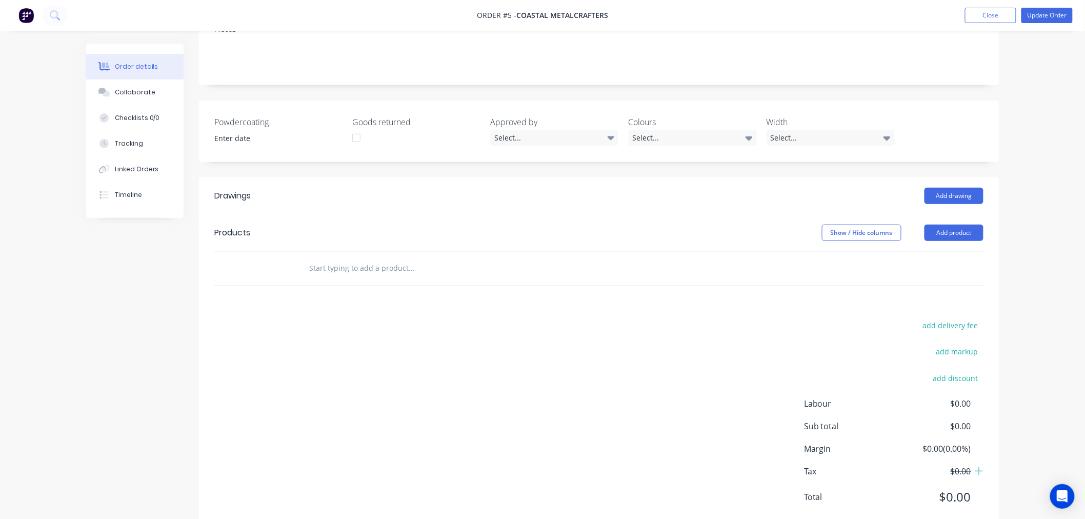
click at [341, 258] on input "text" at bounding box center [411, 268] width 205 height 21
paste input "Round Downpipe - Tapered"
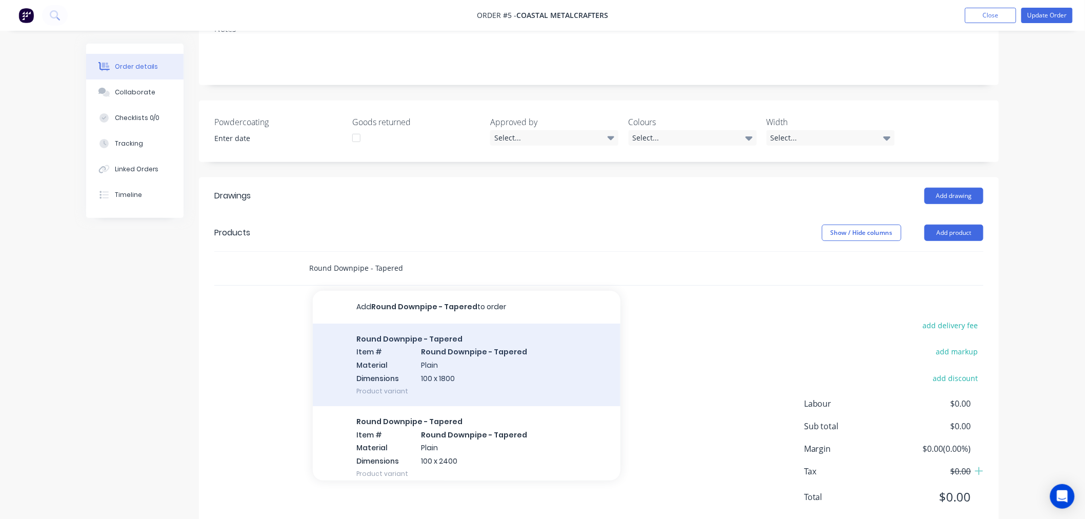
type input "Round Downpipe - Tapered"
click at [427, 331] on div "Round Downpipe - Tapered Item # Round Downpipe - Tapered Material Plain Dimensi…" at bounding box center [467, 365] width 308 height 83
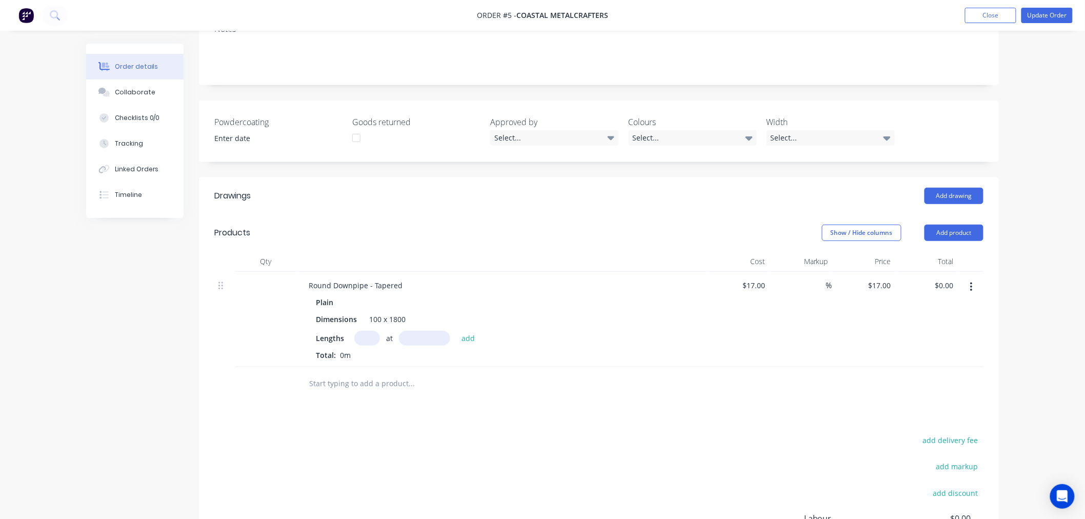
click at [363, 331] on input "text" at bounding box center [367, 338] width 26 height 15
type input "2"
type input "1500mm"
click at [469, 331] on button "add" at bounding box center [468, 338] width 24 height 14
type input "$51.00"
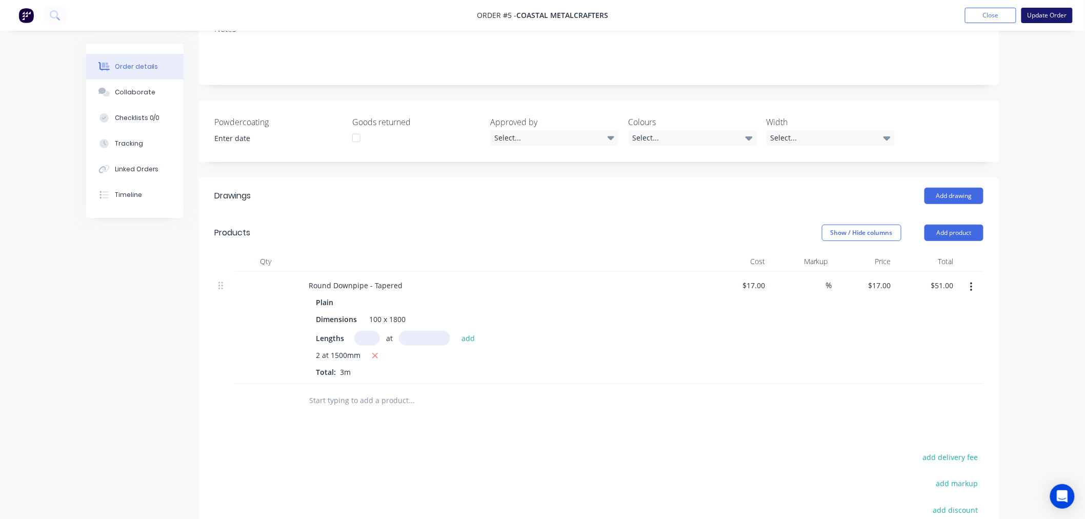
click at [1039, 16] on button "Update Order" at bounding box center [1047, 15] width 51 height 15
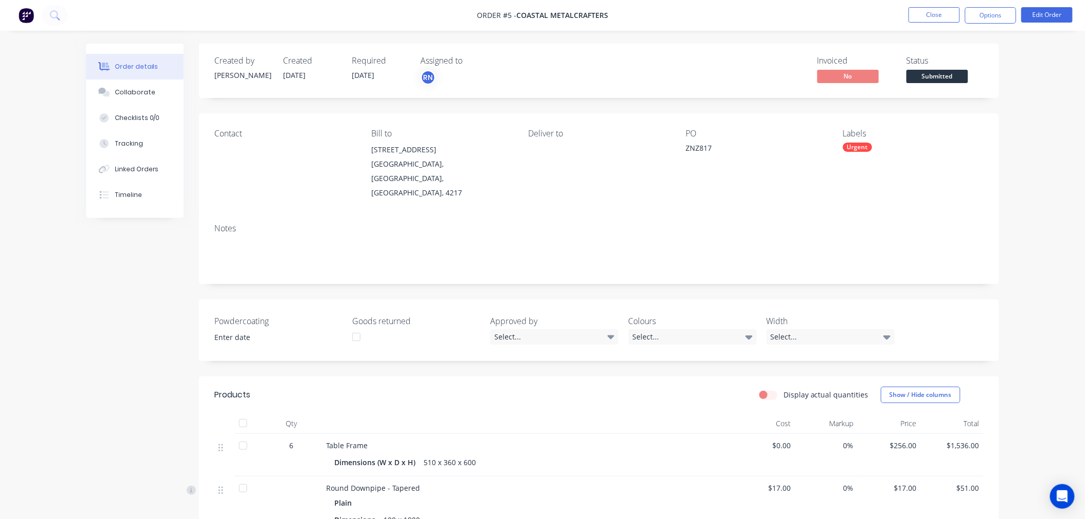
click at [921, 76] on span "Submitted" at bounding box center [938, 76] width 62 height 13
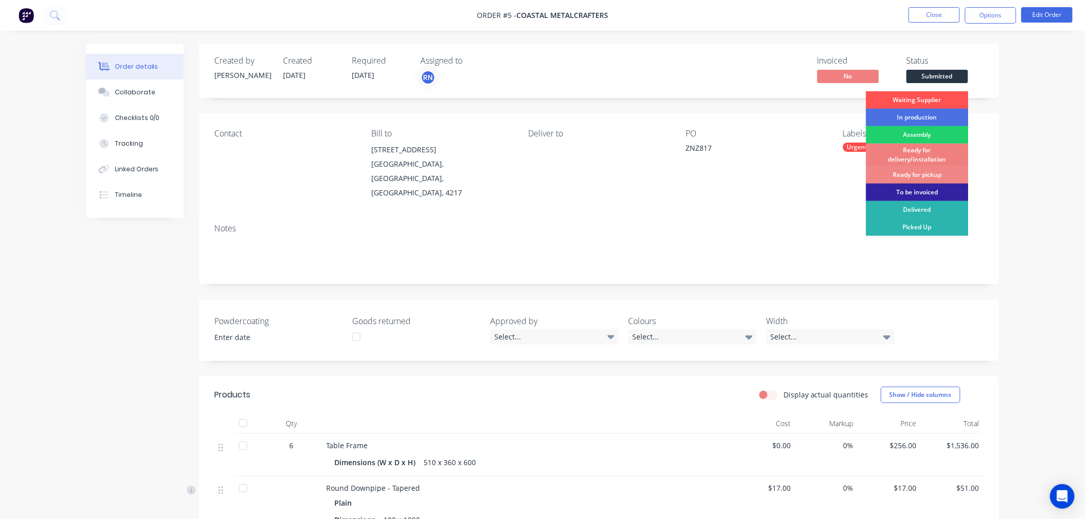
click at [908, 155] on div "Ready for delivery/installation" at bounding box center [917, 155] width 103 height 23
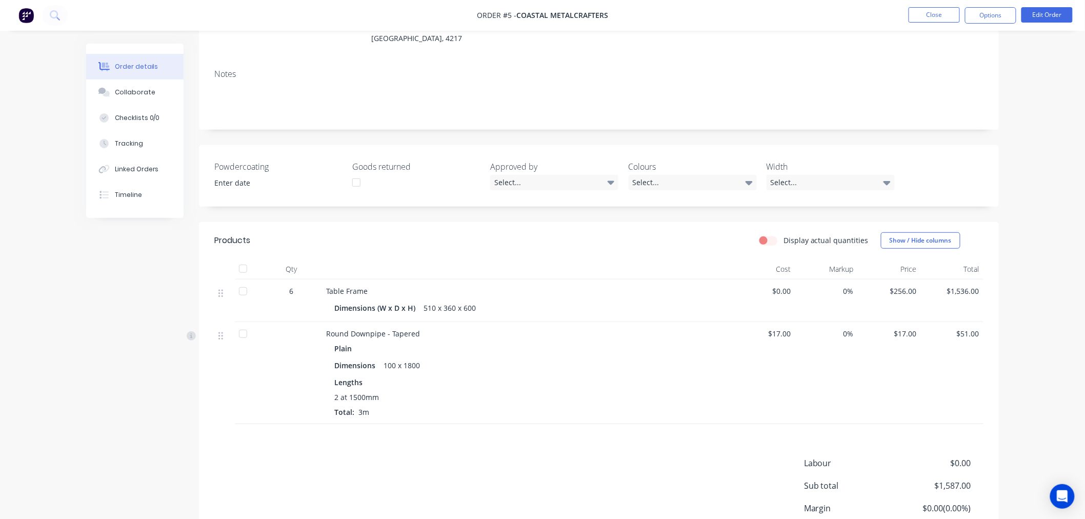
scroll to position [171, 0]
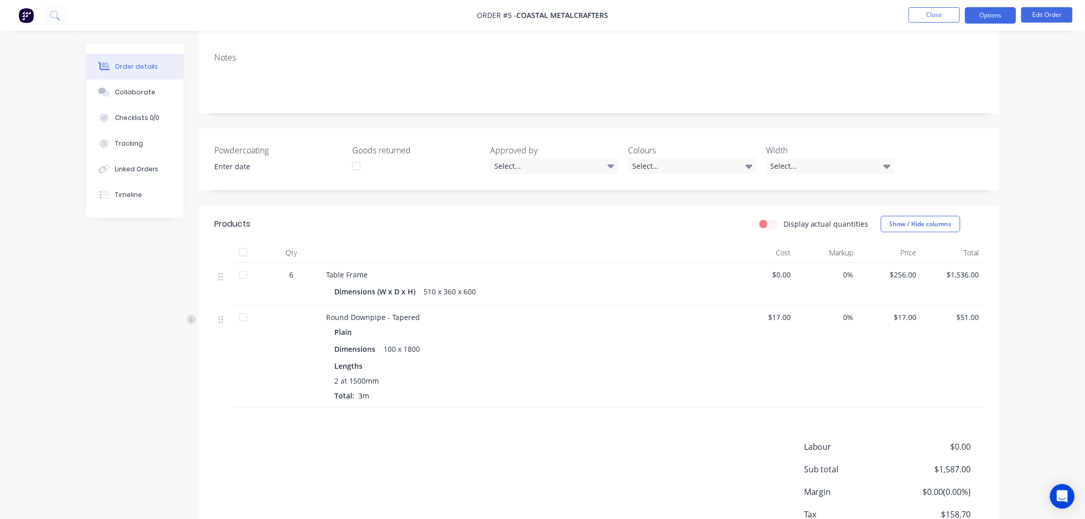
click at [995, 14] on button "Options" at bounding box center [990, 15] width 51 height 16
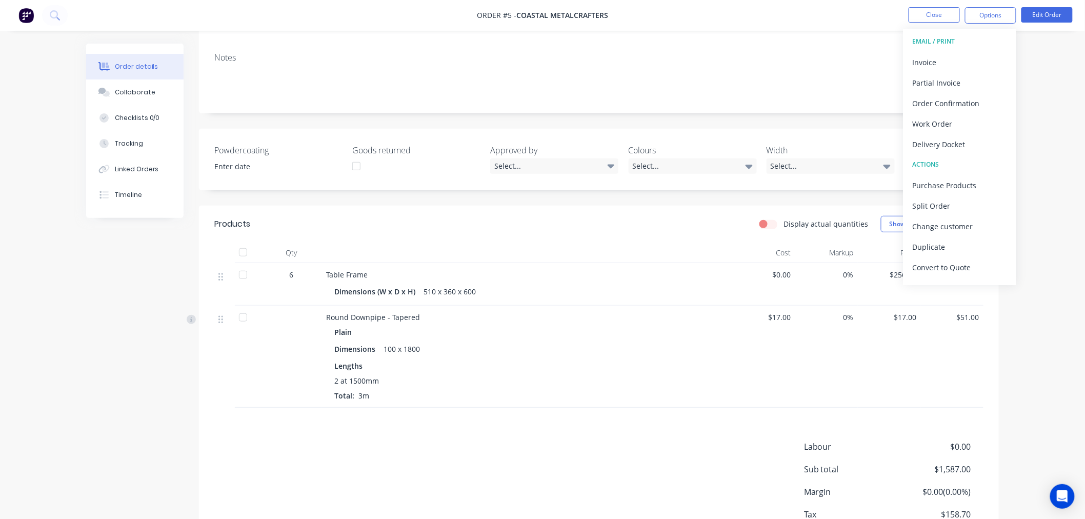
scroll to position [15, 0]
click at [934, 273] on div "Archive" at bounding box center [960, 272] width 94 height 15
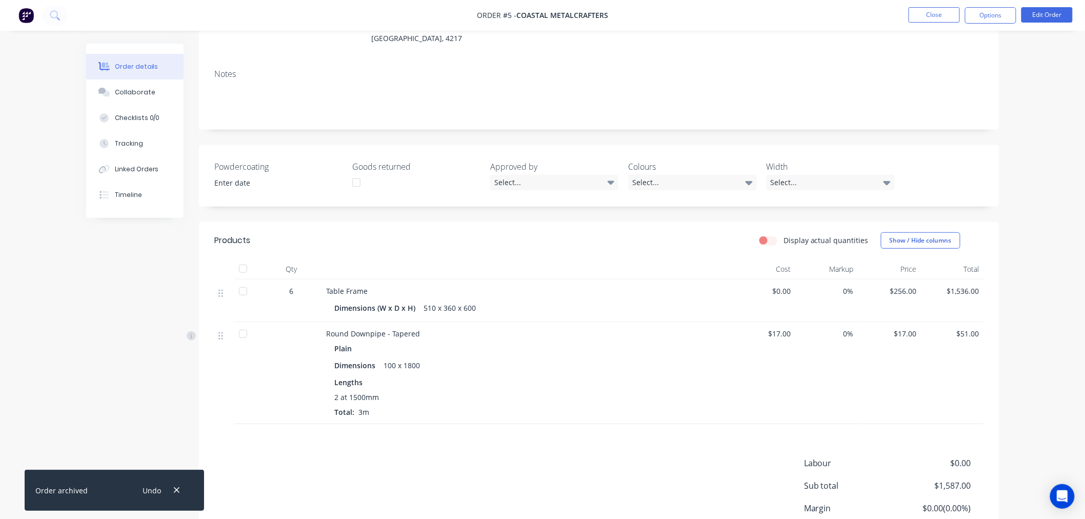
scroll to position [171, 0]
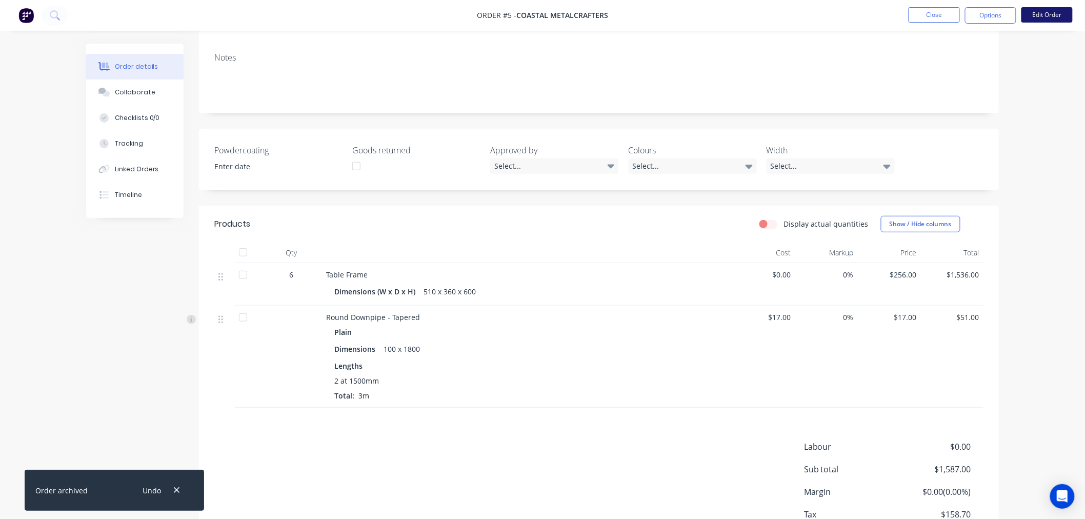
click at [1052, 17] on button "Edit Order" at bounding box center [1047, 14] width 51 height 15
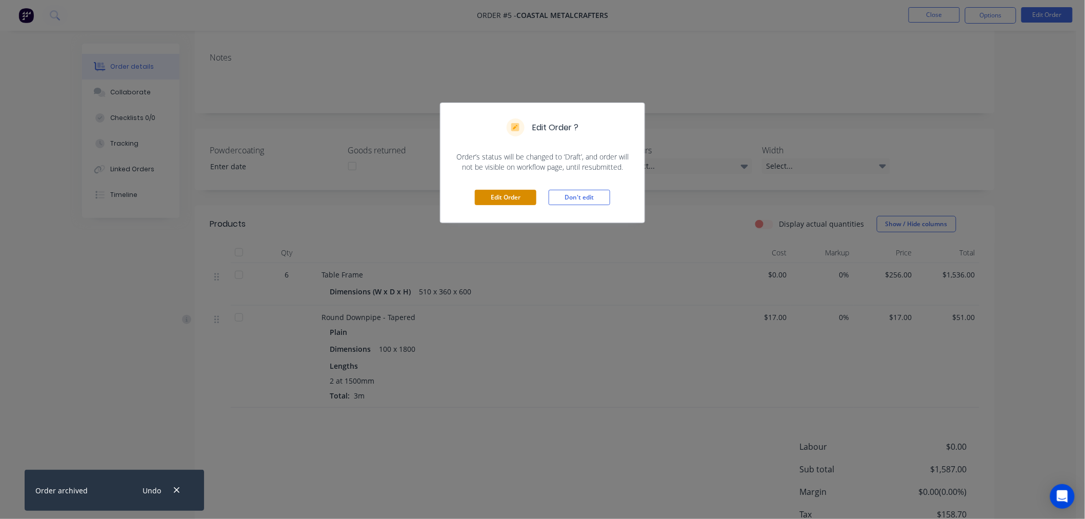
click at [501, 193] on button "Edit Order" at bounding box center [506, 197] width 62 height 15
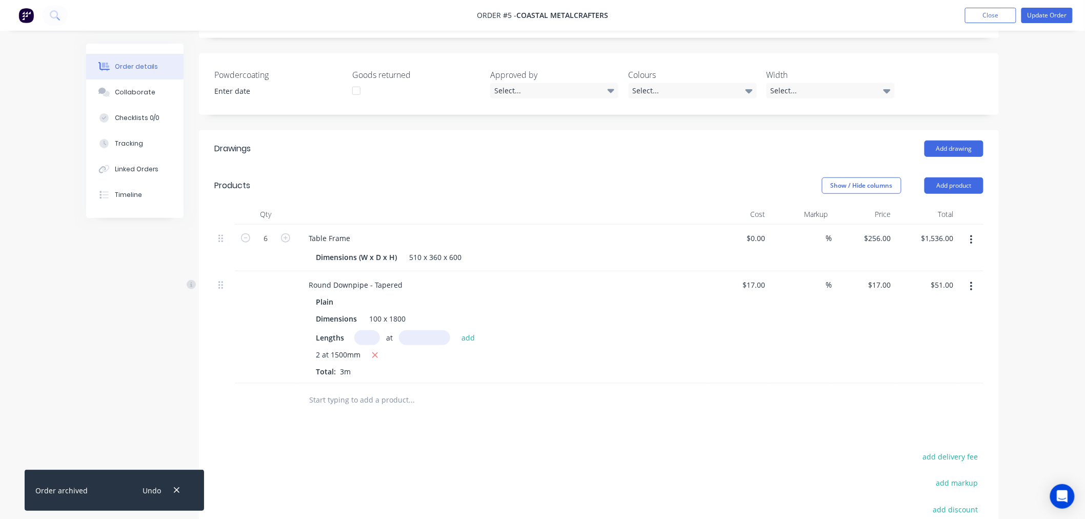
scroll to position [393, 0]
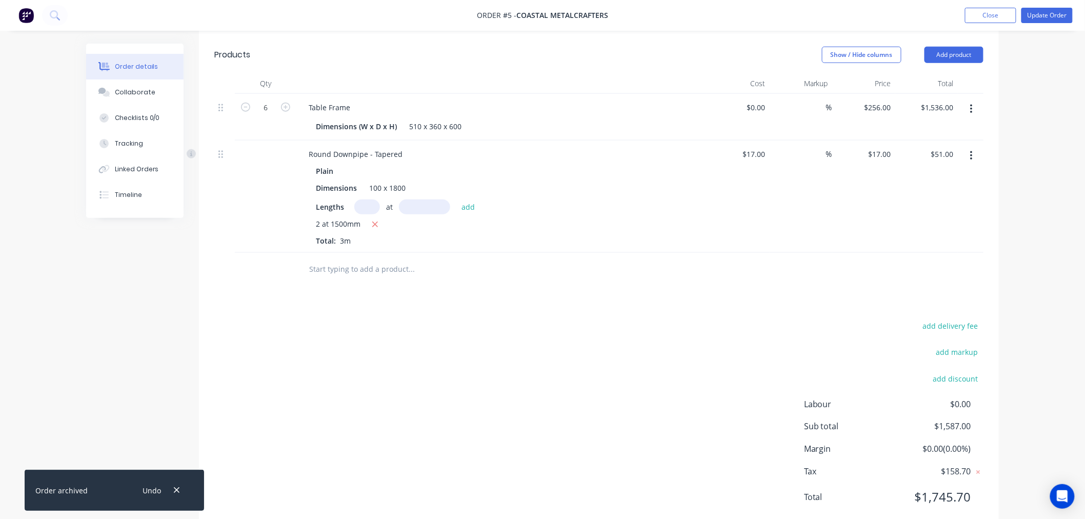
click at [971, 105] on icon "button" at bounding box center [971, 109] width 2 height 9
click at [905, 190] on div "Delete" at bounding box center [935, 197] width 79 height 15
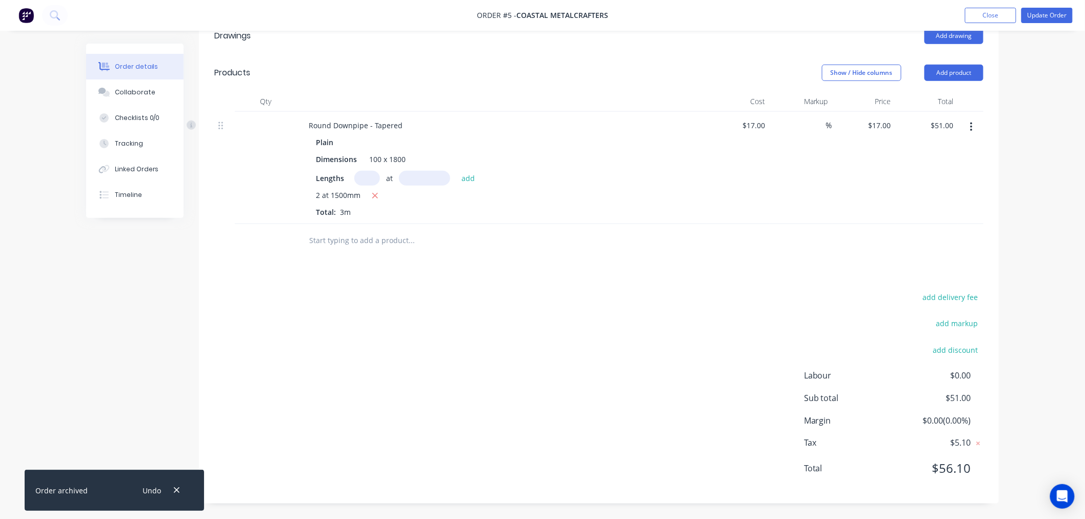
scroll to position [347, 0]
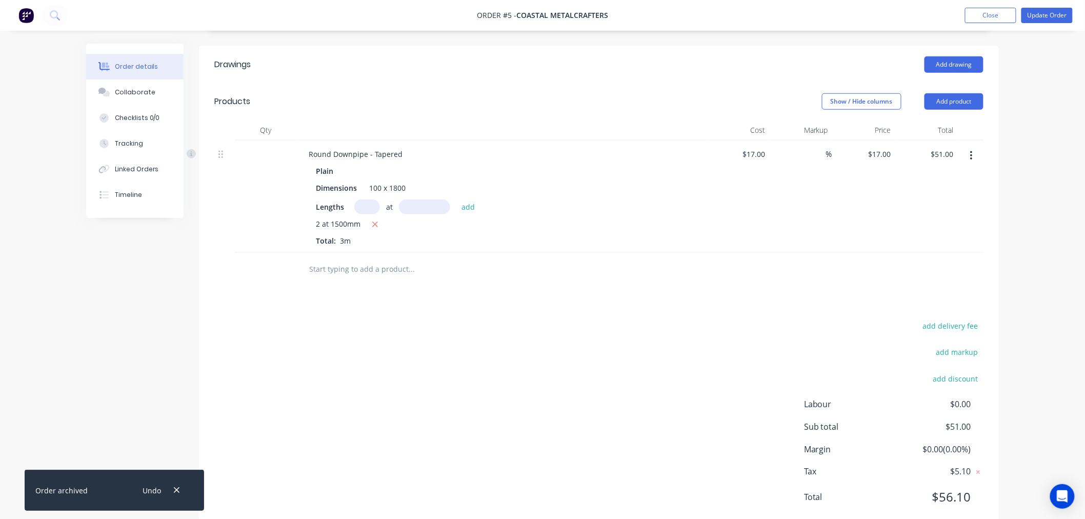
click at [970, 150] on icon "button" at bounding box center [971, 155] width 3 height 11
drag, startPoint x: 916, startPoint y: 214, endPoint x: 889, endPoint y: 217, distance: 26.4
click at [915, 237] on div "Delete" at bounding box center [935, 244] width 79 height 15
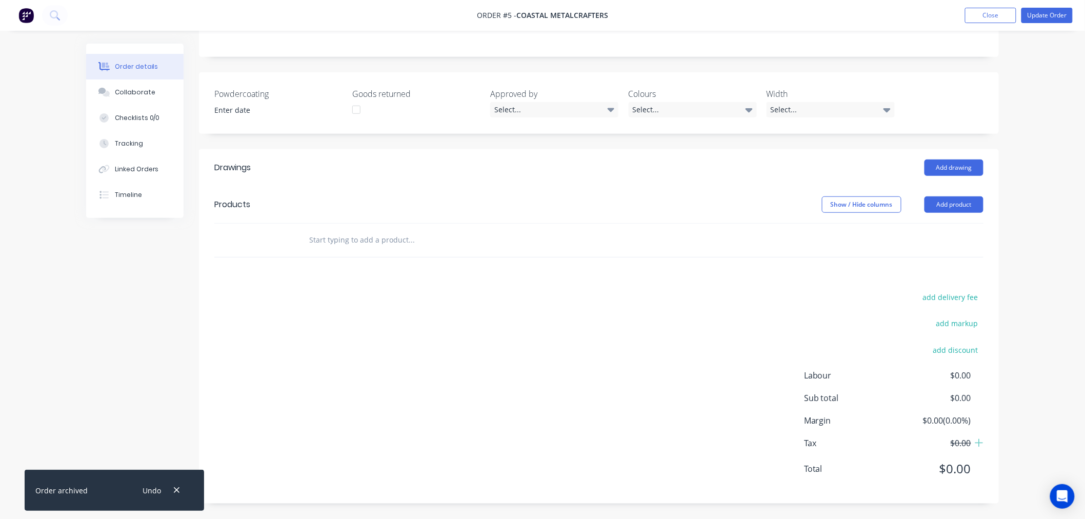
scroll to position [215, 0]
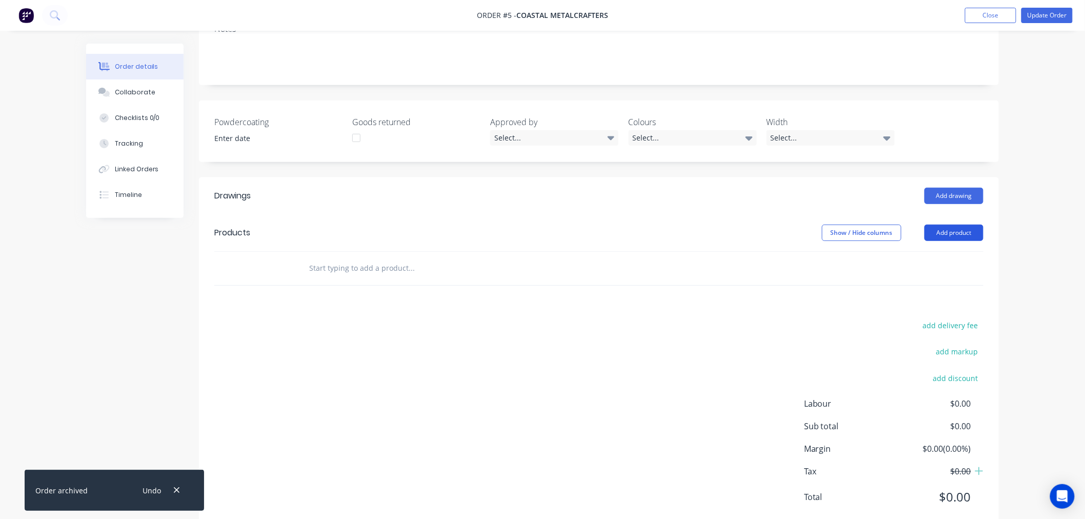
click at [957, 225] on button "Add product" at bounding box center [954, 233] width 59 height 16
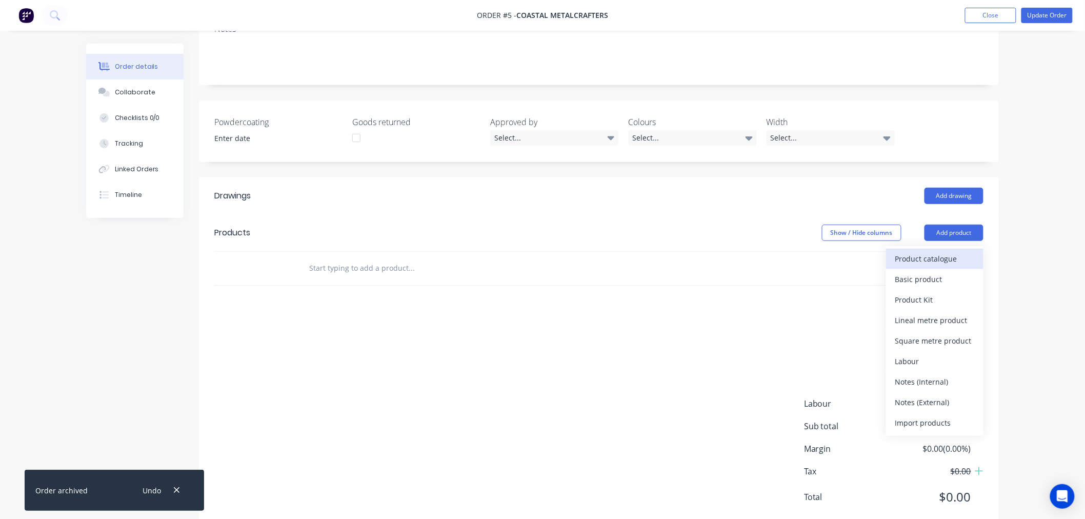
click at [905, 251] on div "Product catalogue" at bounding box center [935, 258] width 79 height 15
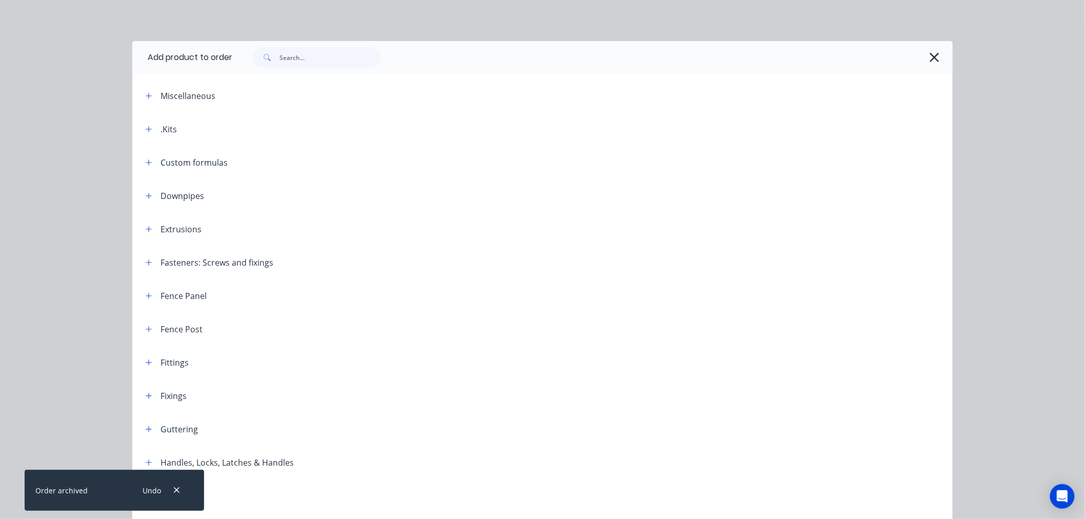
drag, startPoint x: 143, startPoint y: 294, endPoint x: 152, endPoint y: 299, distance: 10.8
click at [146, 294] on icon "button" at bounding box center [149, 295] width 6 height 7
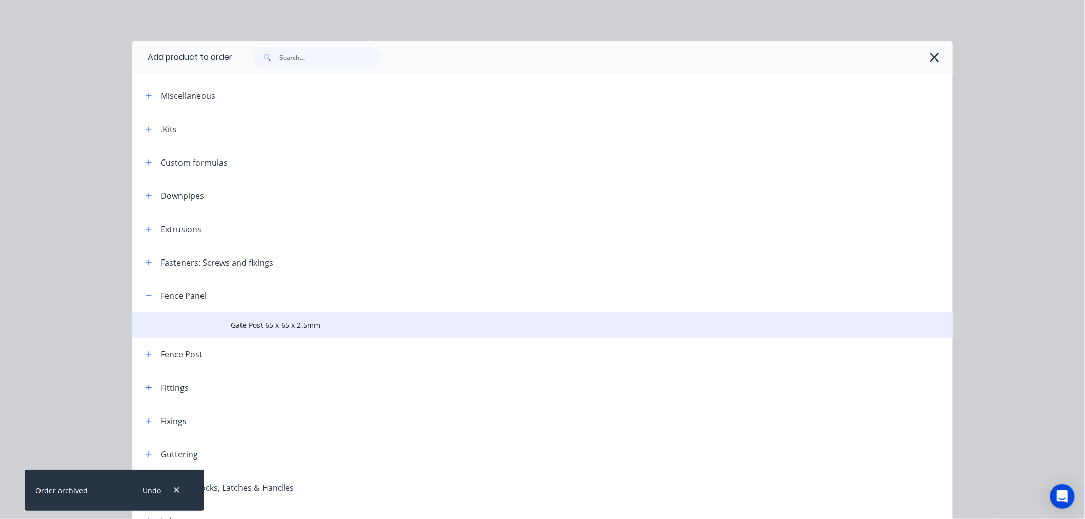
click at [275, 325] on span "Gate Post 65 x 65 x 2.5mm" at bounding box center [520, 325] width 578 height 11
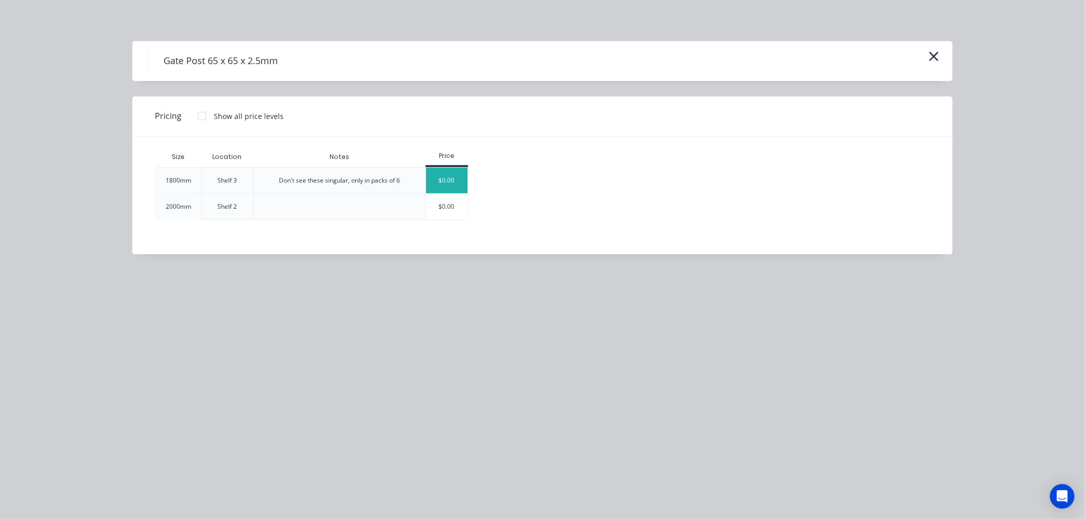
click at [451, 182] on div "$0.00" at bounding box center [447, 181] width 42 height 26
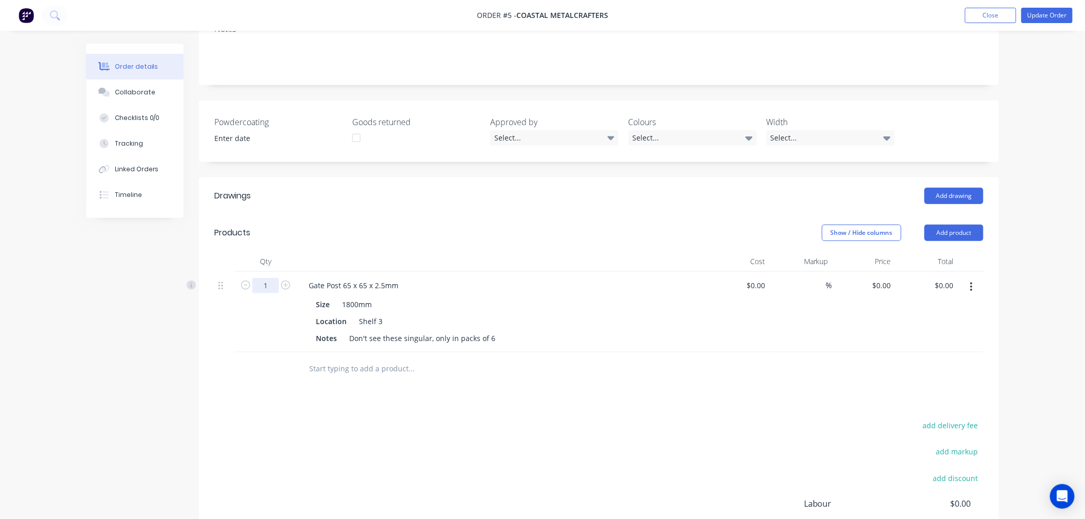
click at [270, 278] on input "1" at bounding box center [265, 285] width 27 height 15
type input "15"
click at [1048, 14] on button "Update Order" at bounding box center [1047, 15] width 51 height 15
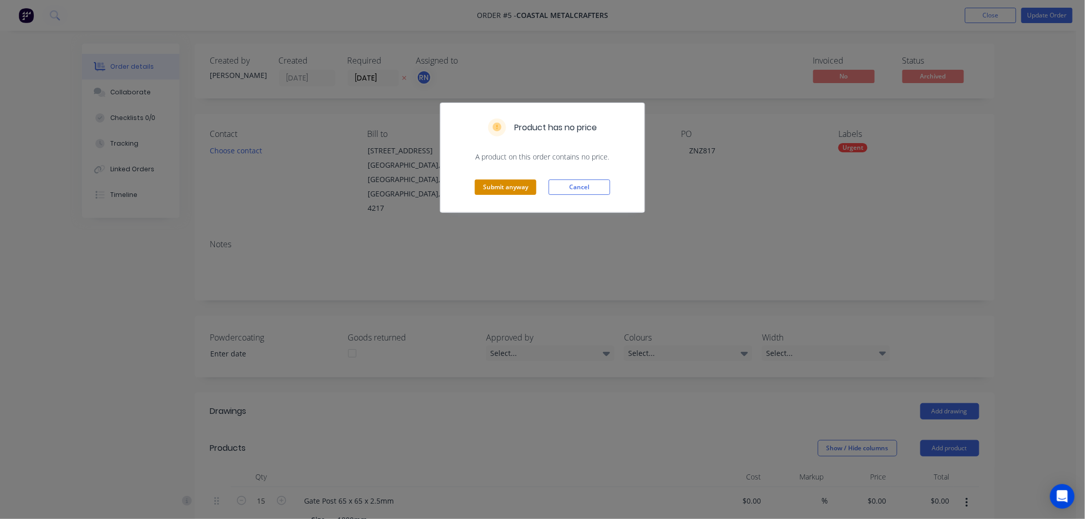
click at [503, 188] on button "Submit anyway" at bounding box center [506, 187] width 62 height 15
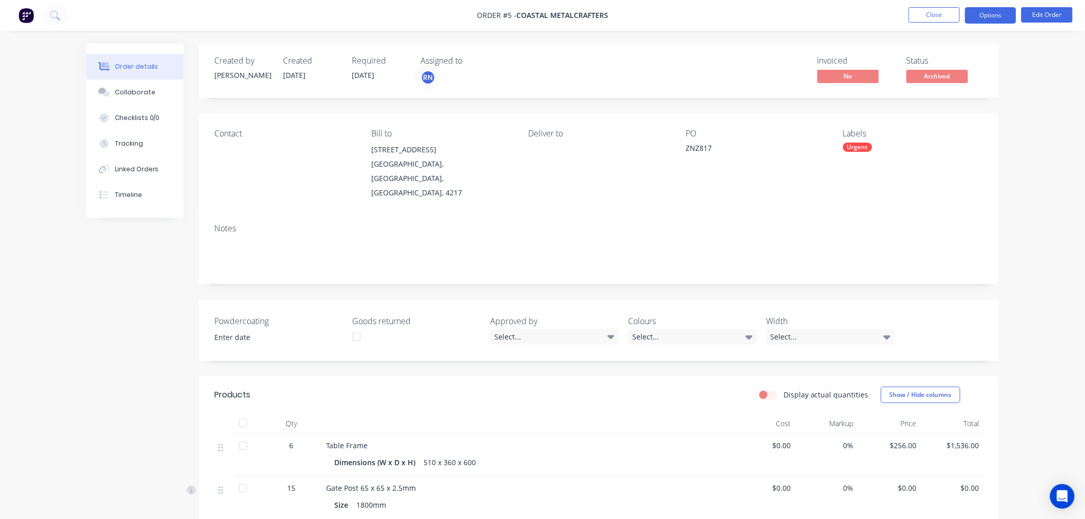
click at [983, 14] on button "Options" at bounding box center [990, 15] width 51 height 16
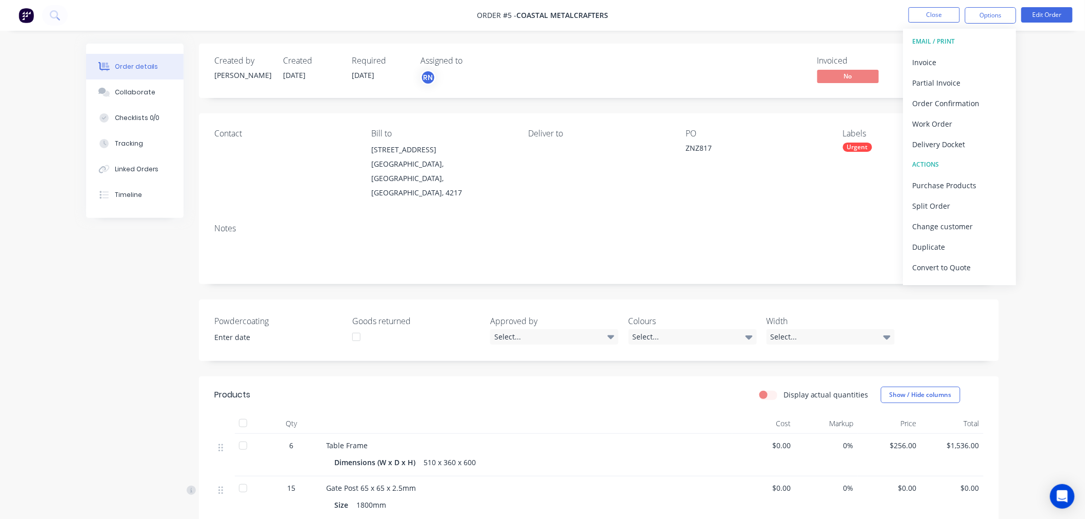
scroll to position [15, 0]
click at [929, 274] on div "Unarchive" at bounding box center [960, 272] width 94 height 15
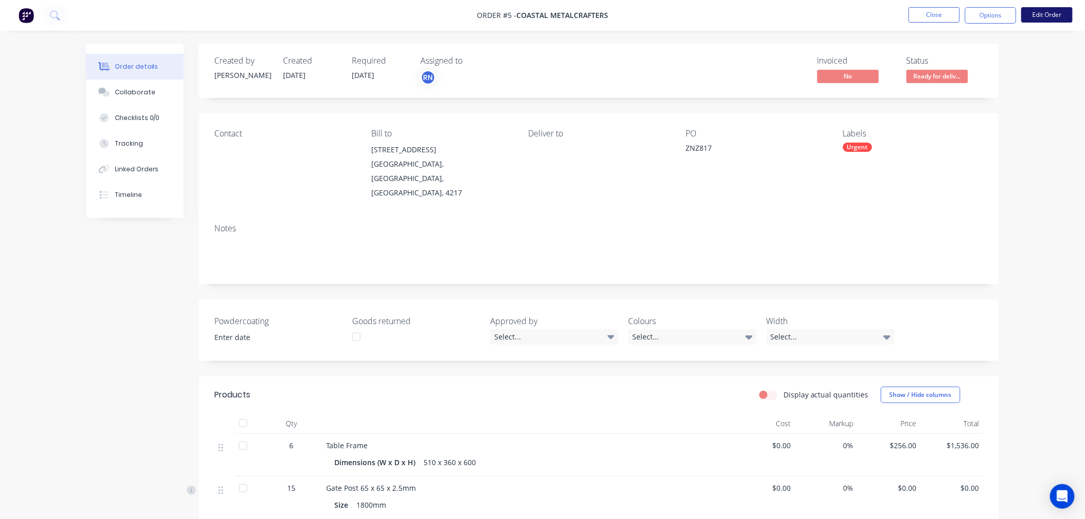
click at [1053, 14] on button "Edit Order" at bounding box center [1047, 14] width 51 height 15
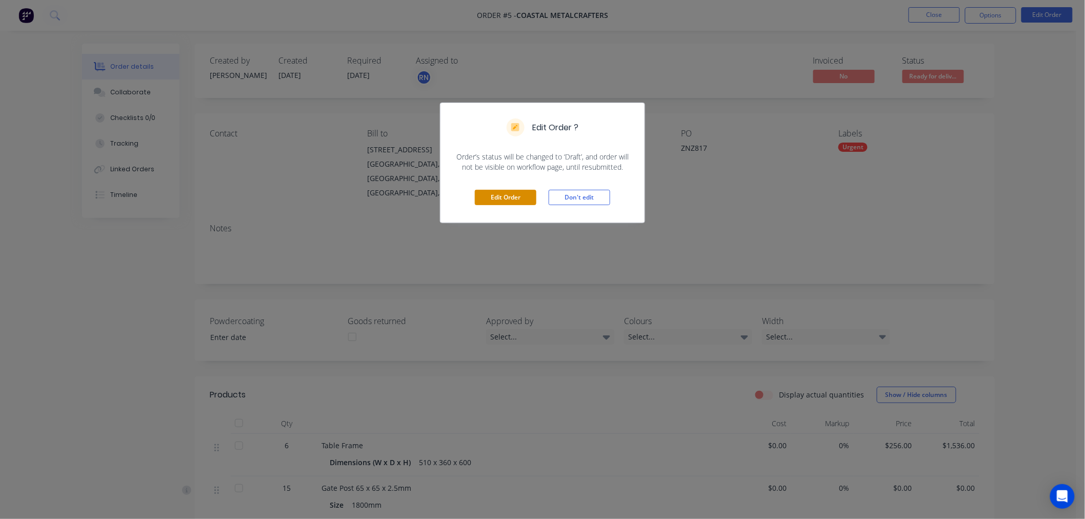
click at [513, 192] on button "Edit Order" at bounding box center [506, 197] width 62 height 15
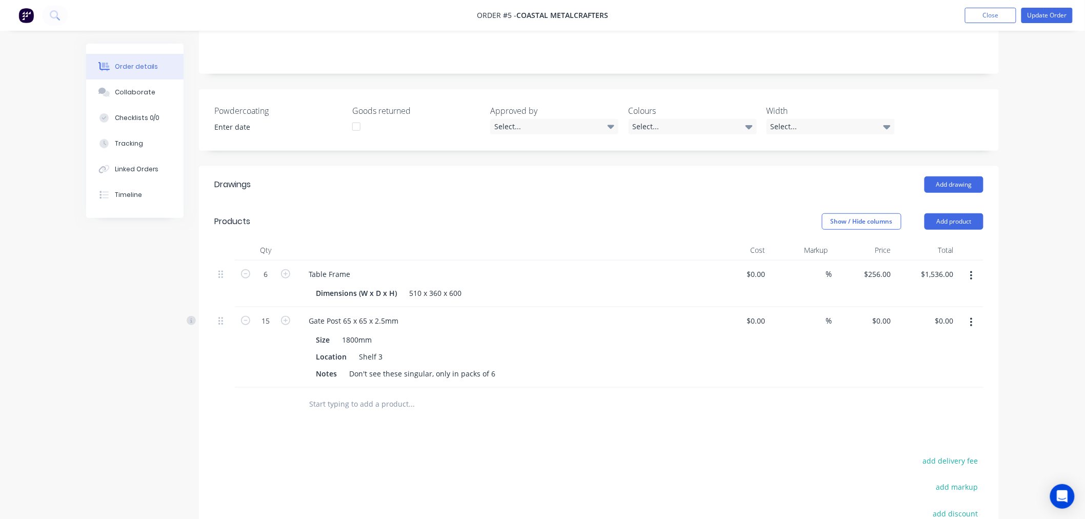
scroll to position [362, 0]
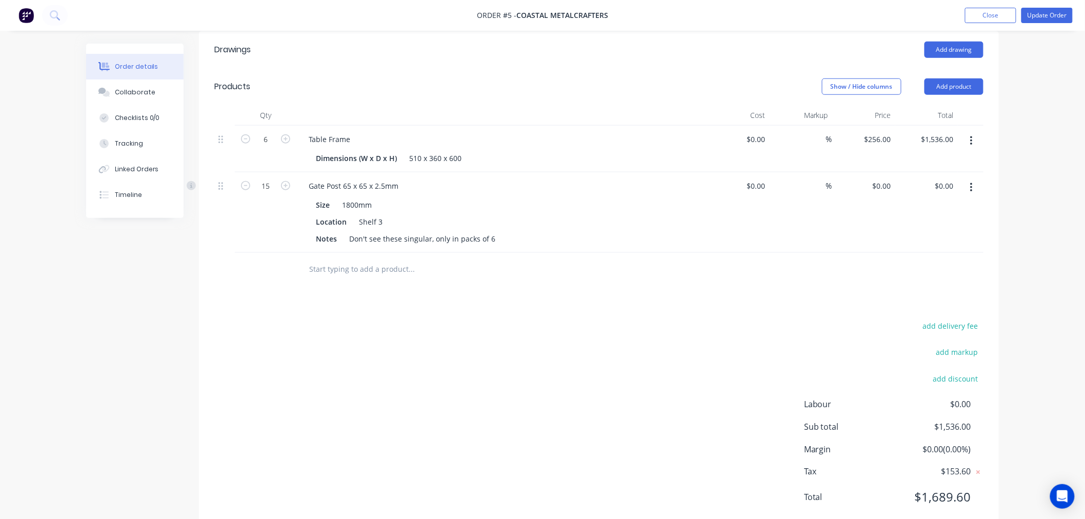
click at [968, 132] on button "button" at bounding box center [972, 141] width 24 height 18
drag, startPoint x: 901, startPoint y: 204, endPoint x: 691, endPoint y: 204, distance: 209.3
click at [900, 222] on div "Delete" at bounding box center [935, 229] width 79 height 15
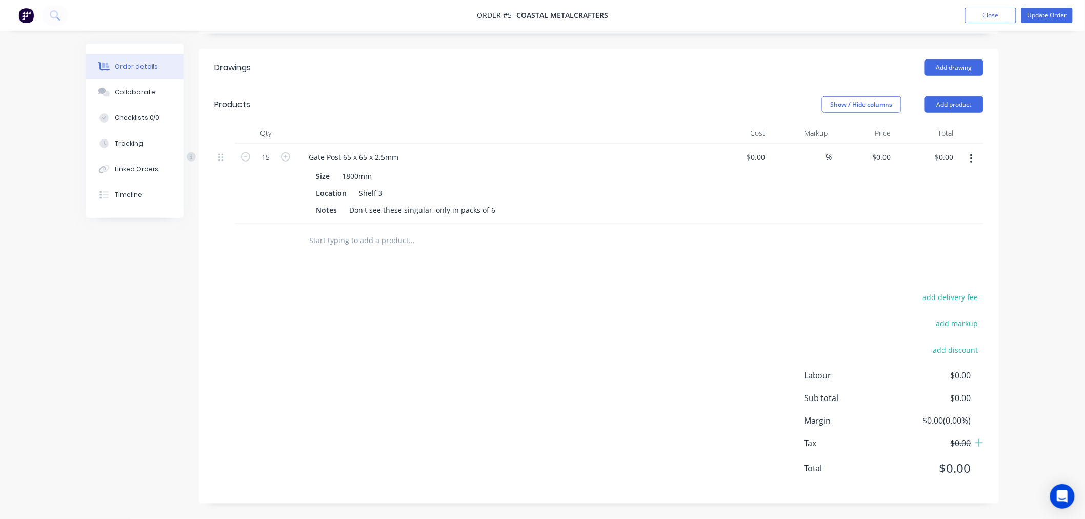
scroll to position [315, 0]
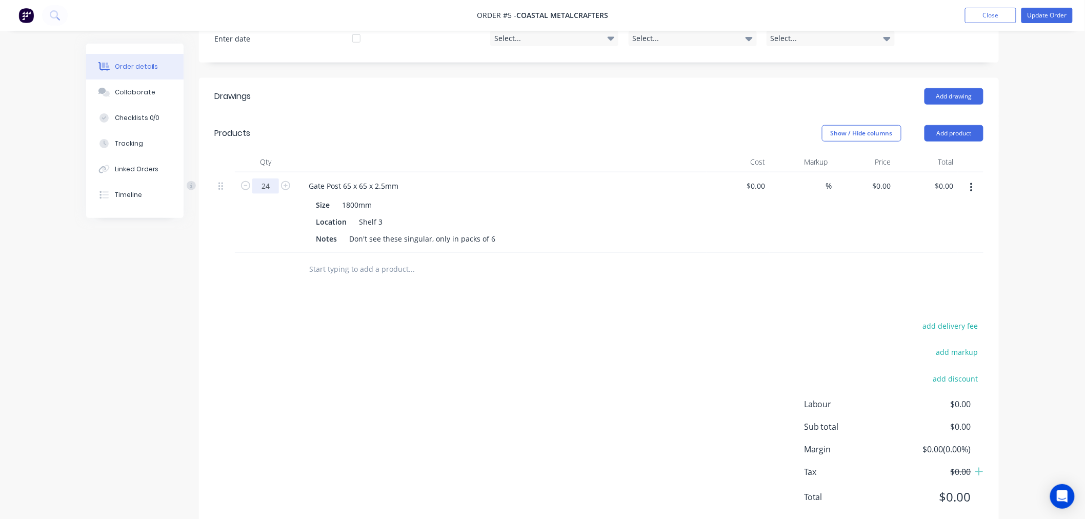
type input "24"
click at [1035, 18] on button "Update Order" at bounding box center [1047, 15] width 51 height 15
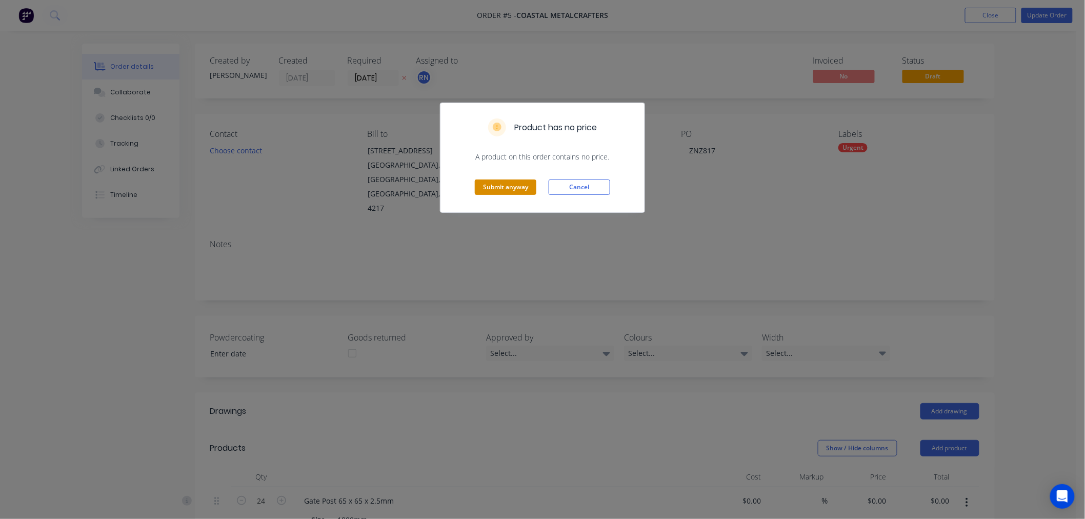
click at [492, 187] on button "Submit anyway" at bounding box center [506, 187] width 62 height 15
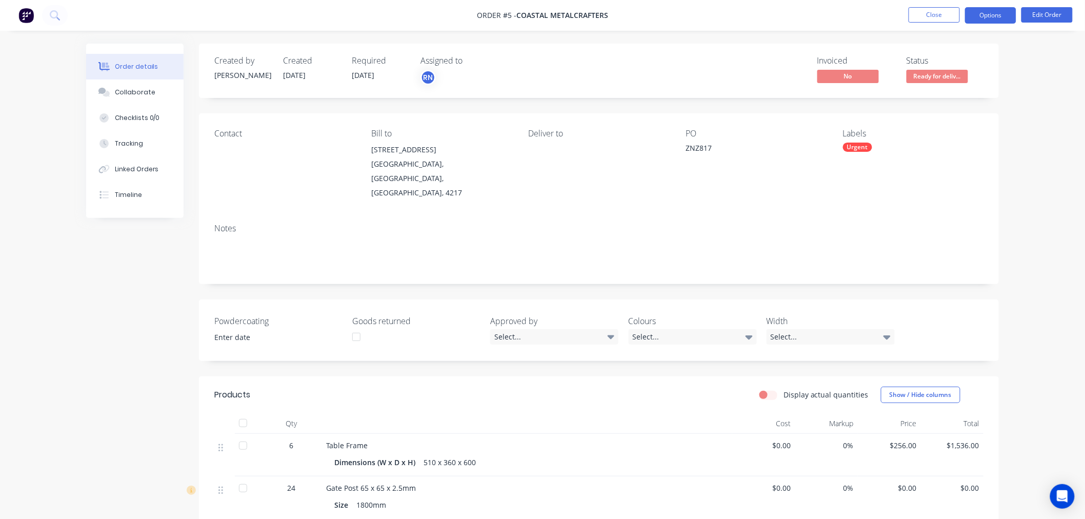
click at [990, 14] on button "Options" at bounding box center [990, 15] width 51 height 16
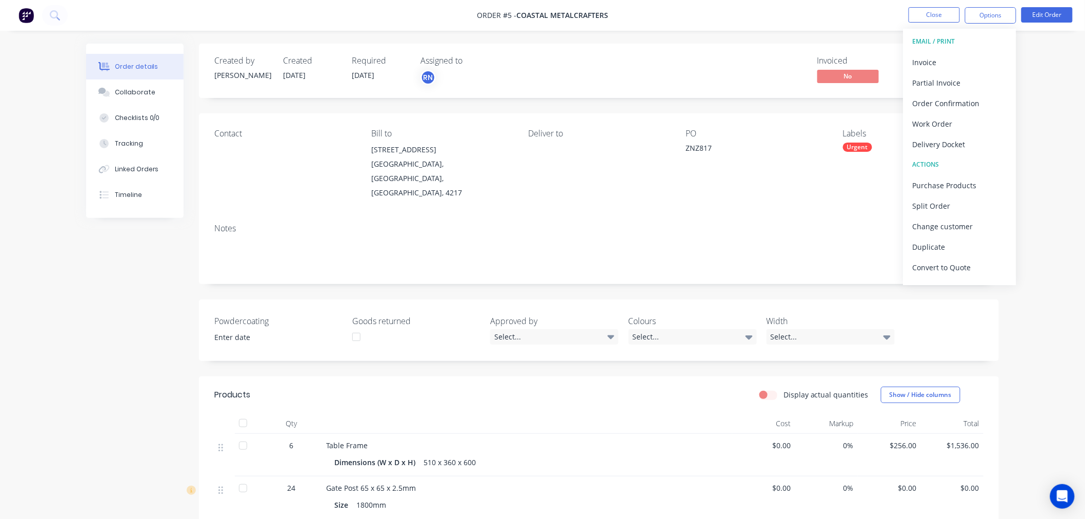
scroll to position [15, 0]
click at [942, 274] on div "Archive" at bounding box center [960, 272] width 94 height 15
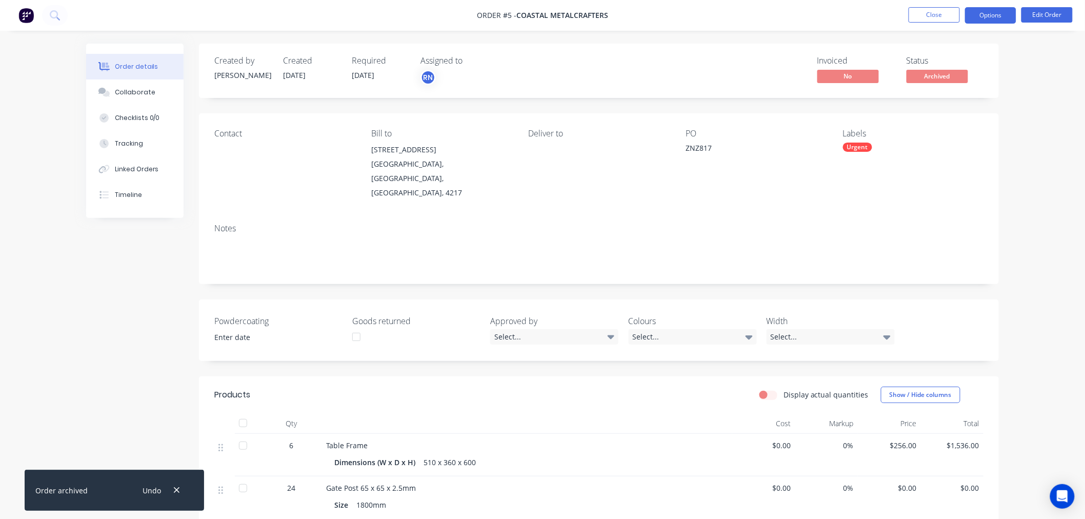
click at [981, 13] on button "Options" at bounding box center [990, 15] width 51 height 16
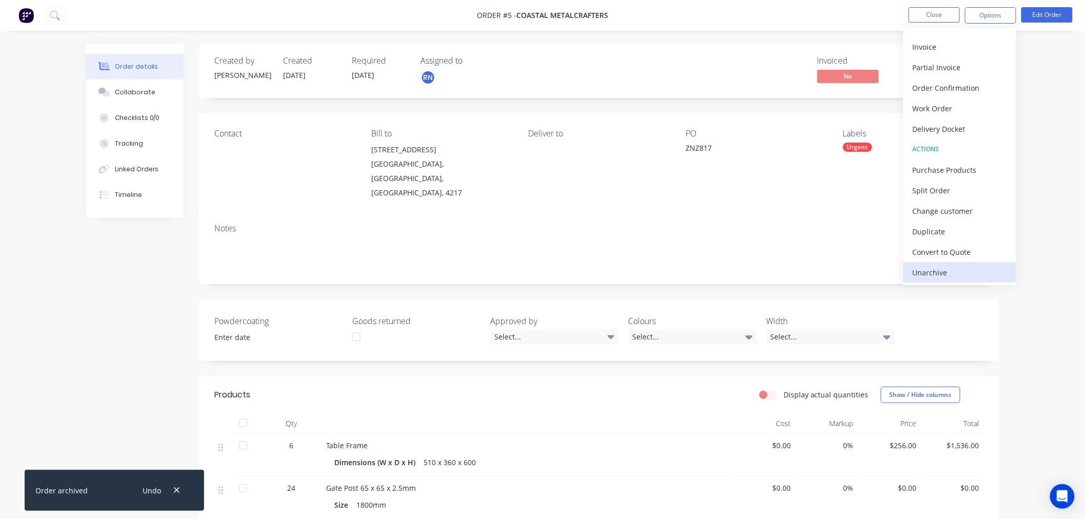
click at [943, 273] on div "Unarchive" at bounding box center [960, 272] width 94 height 15
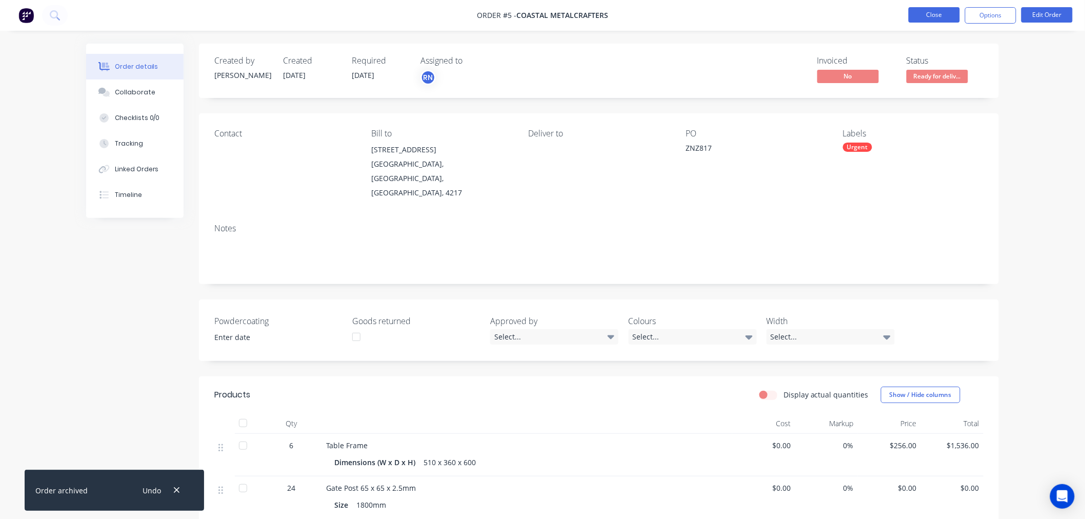
click at [931, 13] on button "Close" at bounding box center [934, 14] width 51 height 15
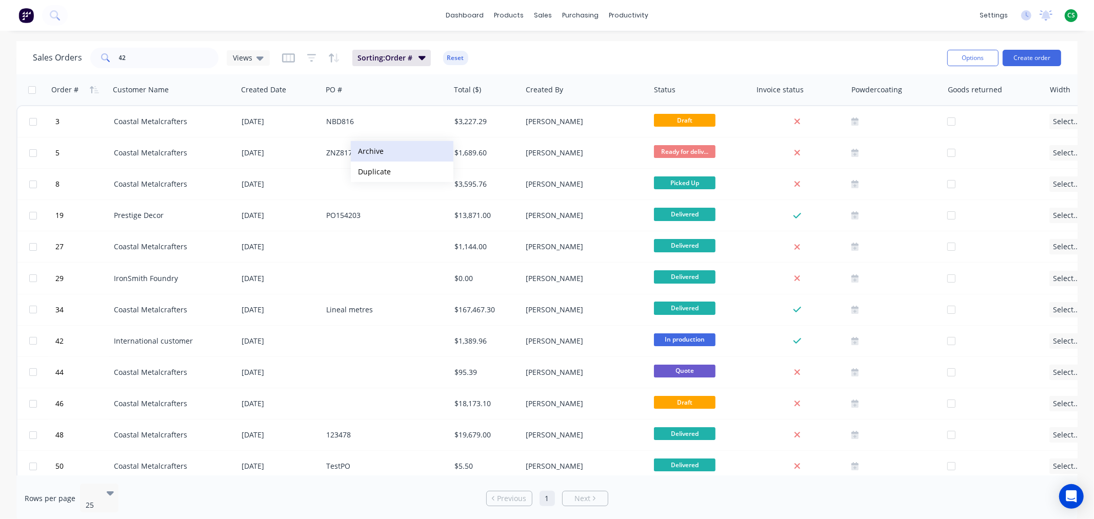
click at [365, 151] on button "Archive" at bounding box center [402, 151] width 103 height 21
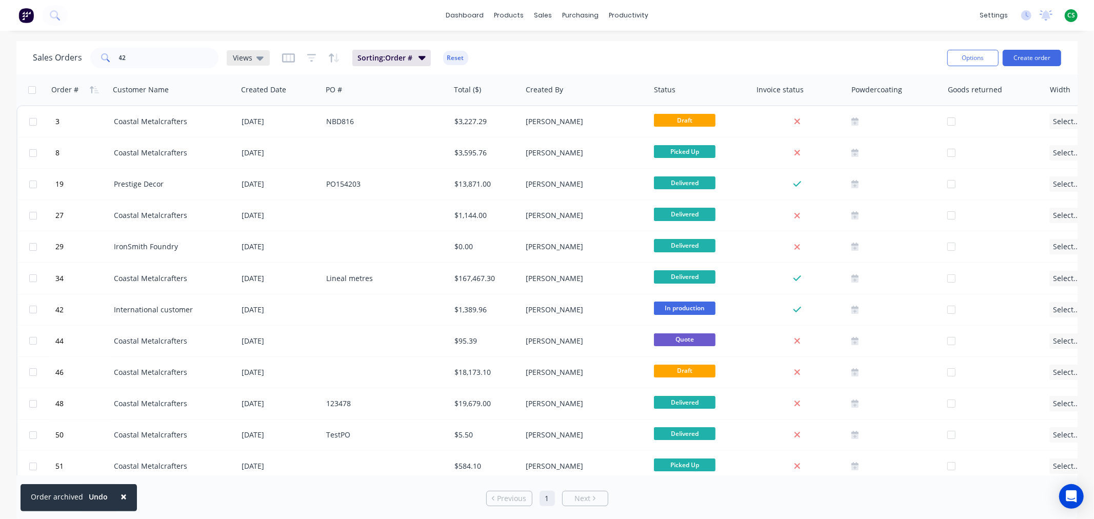
click at [245, 58] on span "Views" at bounding box center [242, 57] width 19 height 11
click at [257, 163] on button "Archived orders" at bounding box center [288, 166] width 117 height 12
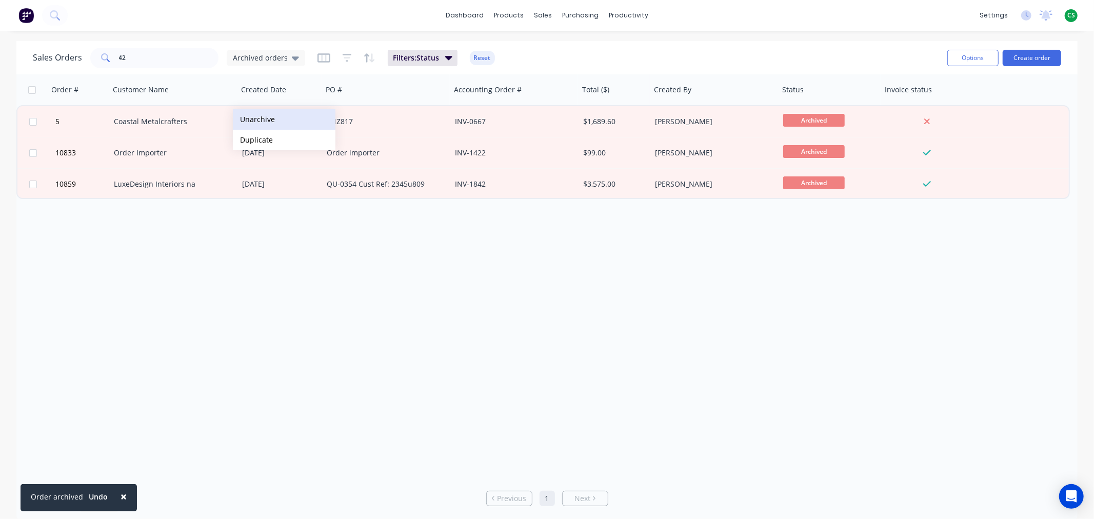
click at [260, 121] on button "Unarchive" at bounding box center [284, 119] width 103 height 21
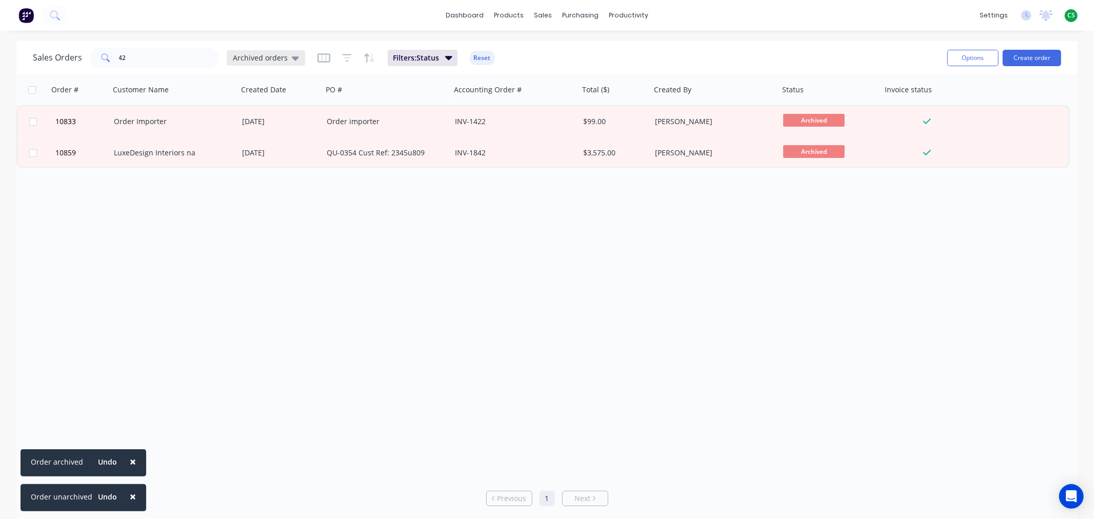
click at [273, 59] on span "Archived orders" at bounding box center [260, 57] width 55 height 11
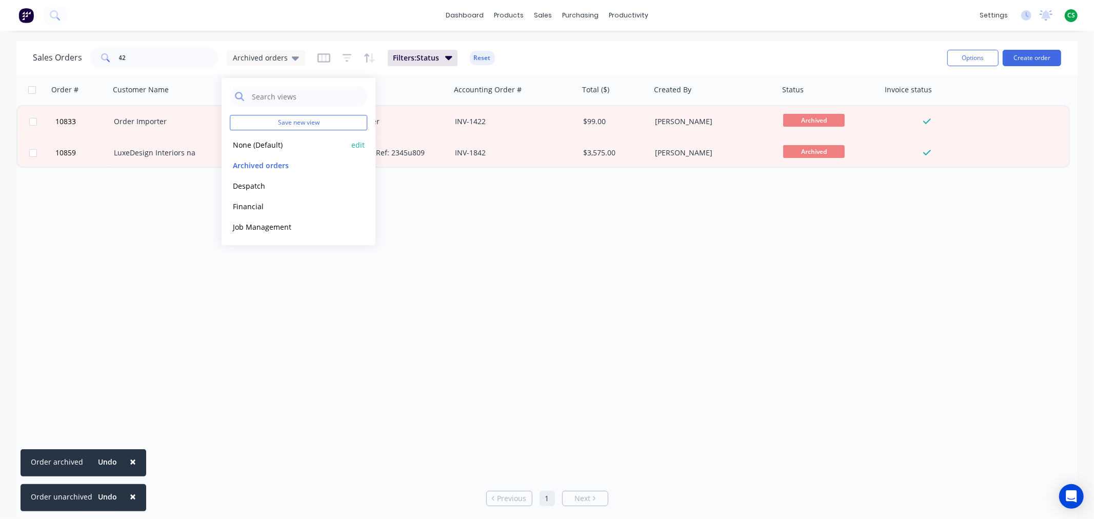
click at [270, 145] on button "None (Default)" at bounding box center [288, 145] width 117 height 12
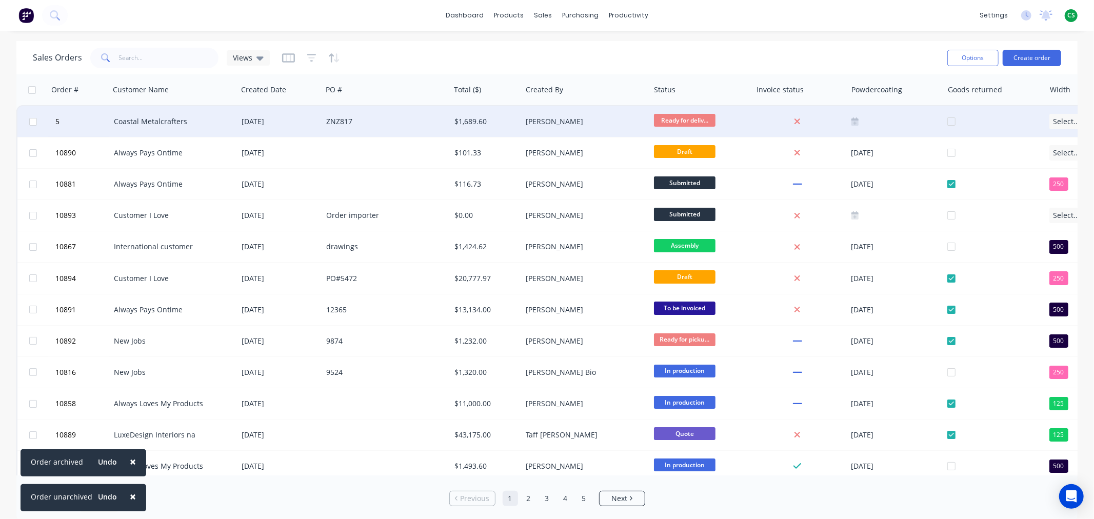
click at [173, 120] on div "Coastal Metalcrafters" at bounding box center [171, 121] width 114 height 10
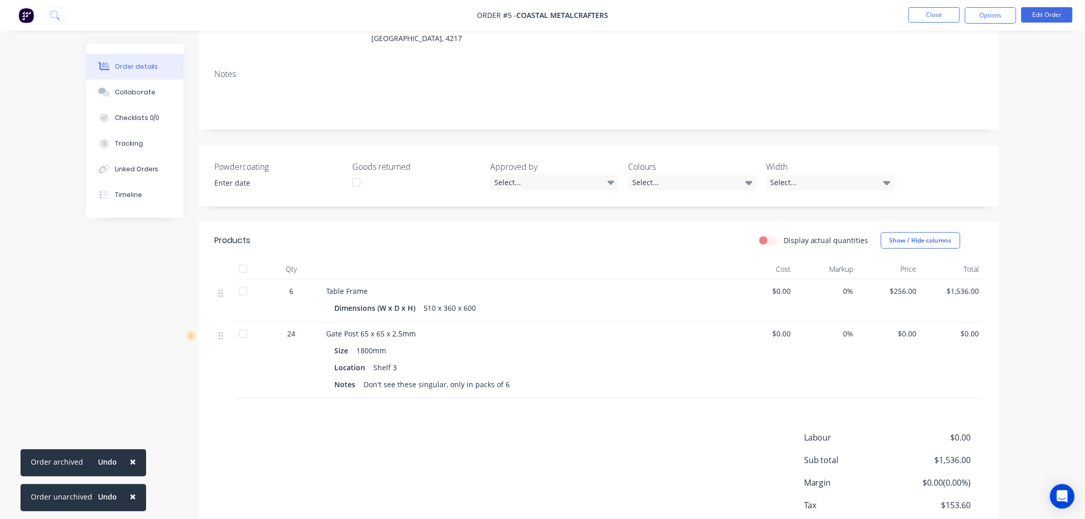
scroll to position [171, 0]
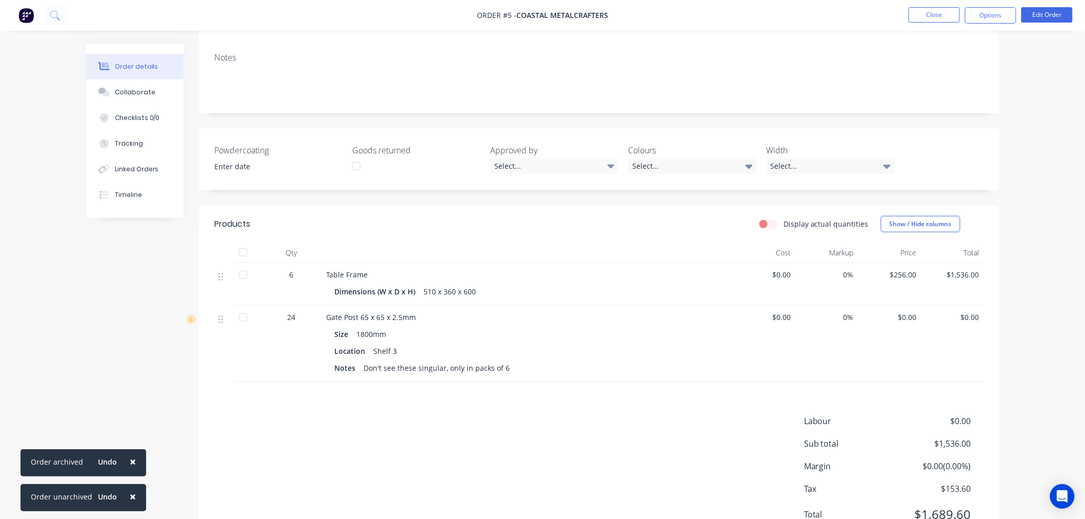
drag, startPoint x: 991, startPoint y: 17, endPoint x: 992, endPoint y: 24, distance: 7.3
click at [991, 18] on button "Options" at bounding box center [990, 15] width 51 height 16
click at [1047, 195] on div "Order details Collaborate Checklists 0/0 Tracking Linked Orders Timeline Order …" at bounding box center [542, 197] width 1085 height 736
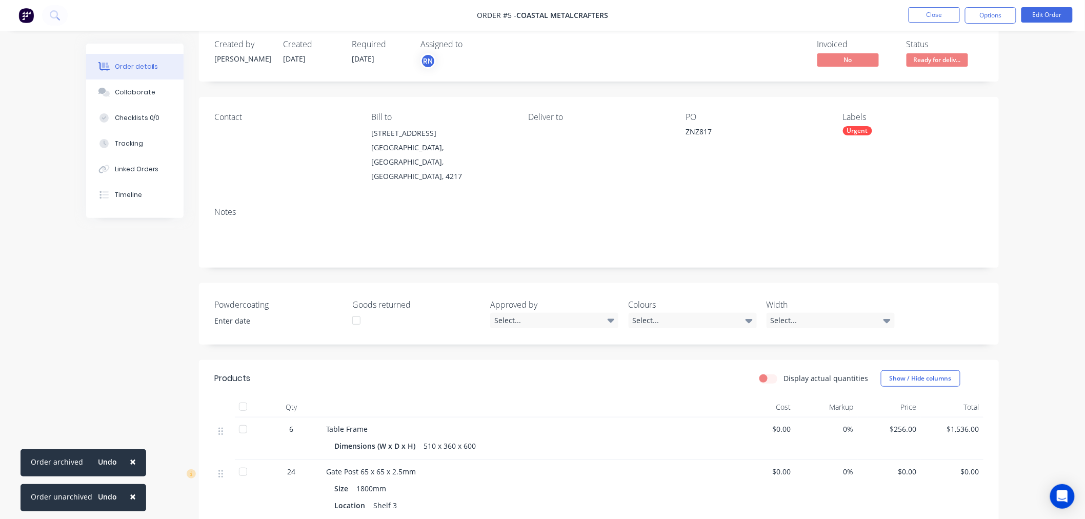
scroll to position [0, 0]
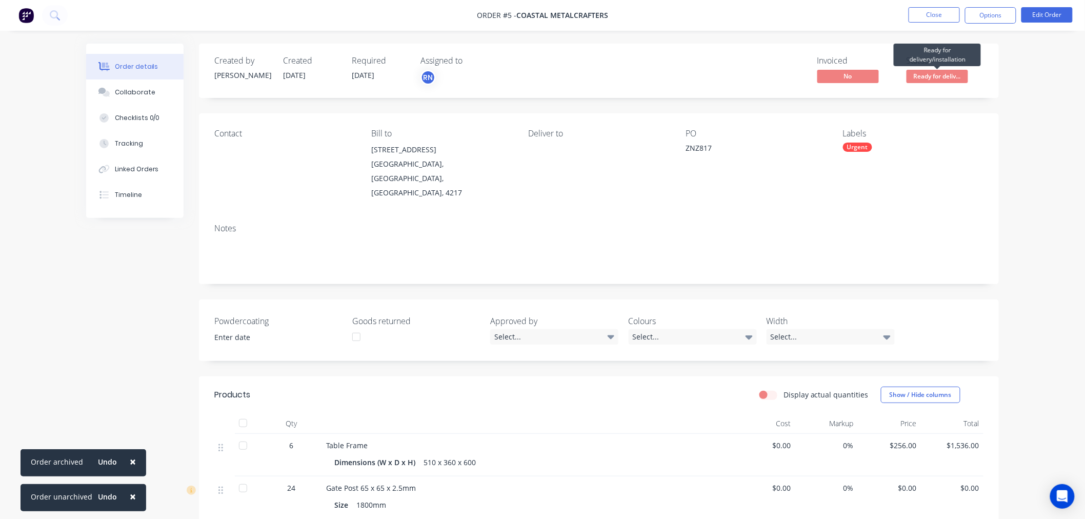
click at [931, 77] on span "Ready for deliv..." at bounding box center [938, 76] width 62 height 13
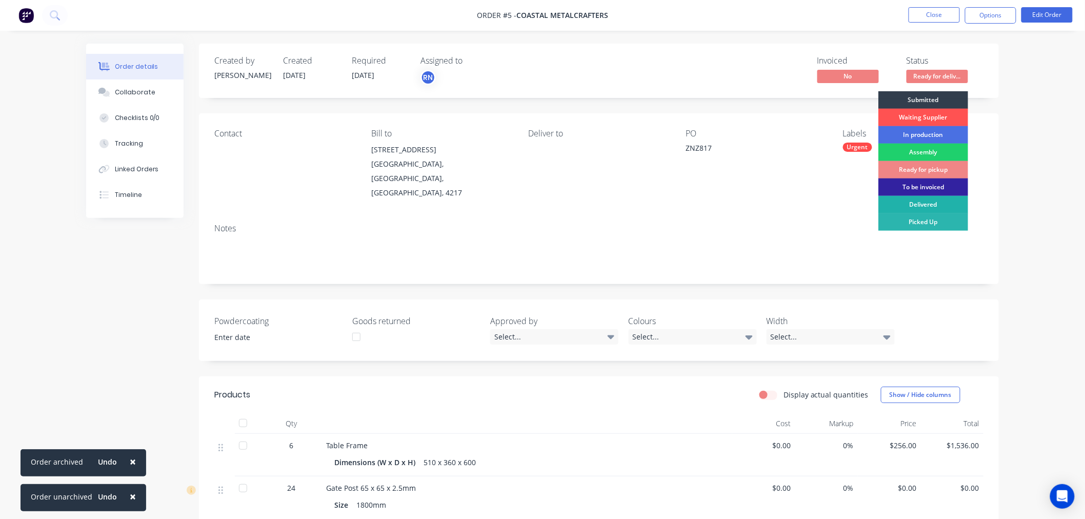
click at [922, 206] on div "Delivered" at bounding box center [924, 204] width 90 height 17
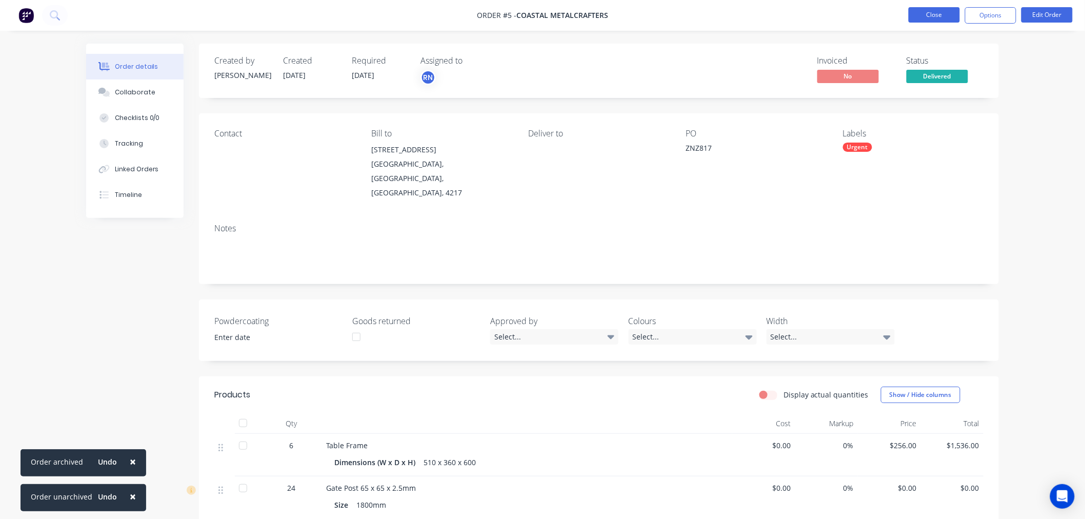
click at [931, 14] on button "Close" at bounding box center [934, 14] width 51 height 15
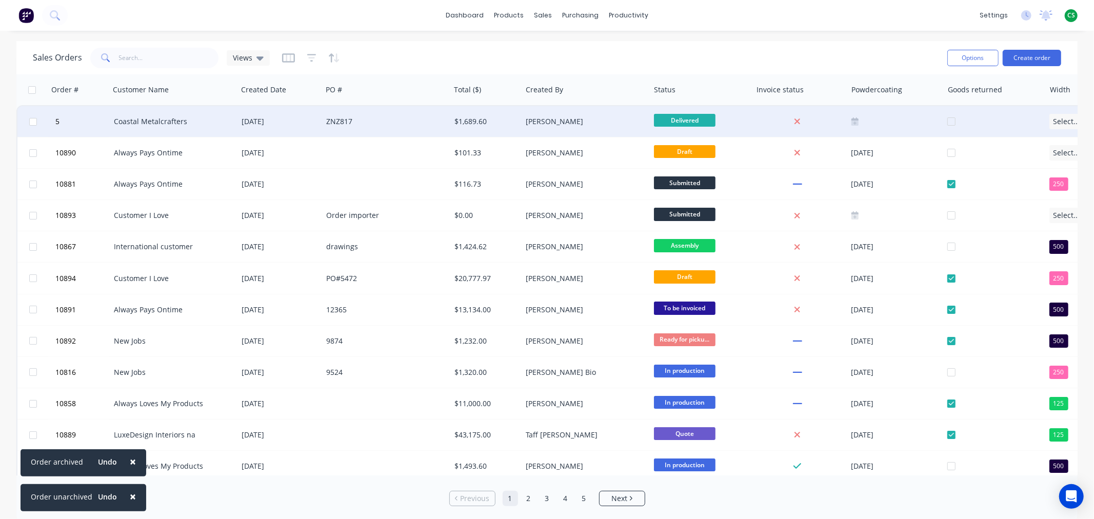
click at [412, 123] on div "ZNZ817" at bounding box center [383, 121] width 114 height 10
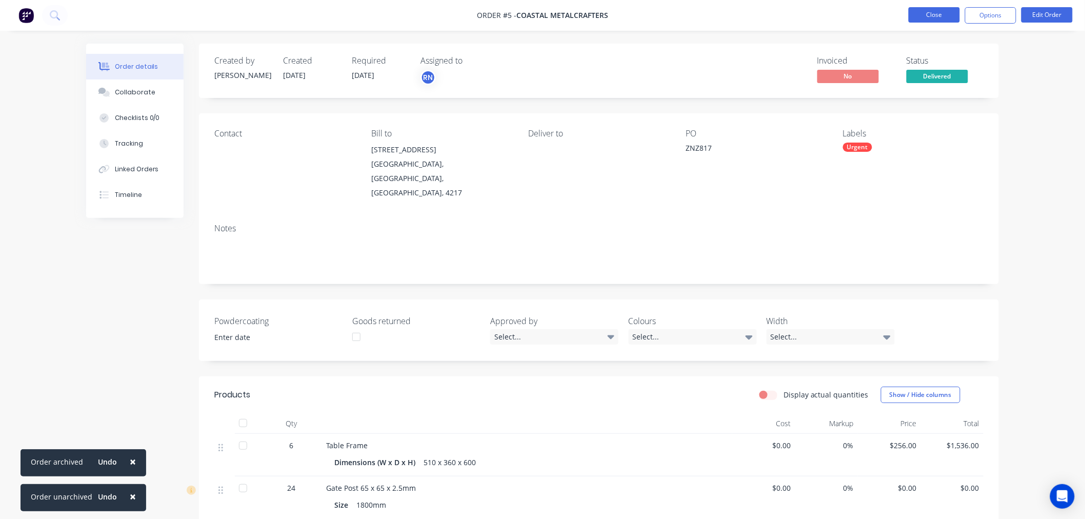
click at [926, 19] on button "Close" at bounding box center [934, 14] width 51 height 15
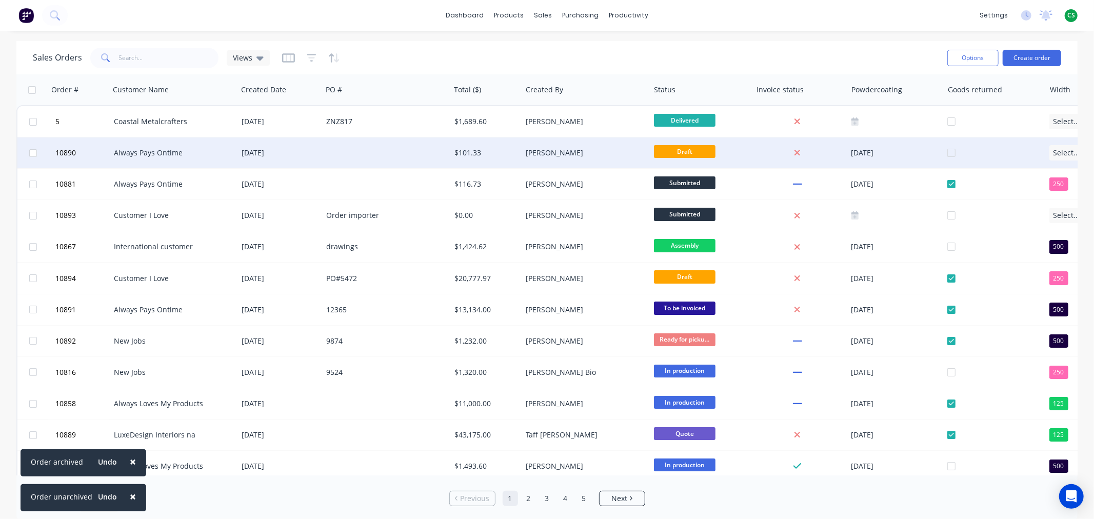
click at [375, 155] on div at bounding box center [386, 152] width 128 height 31
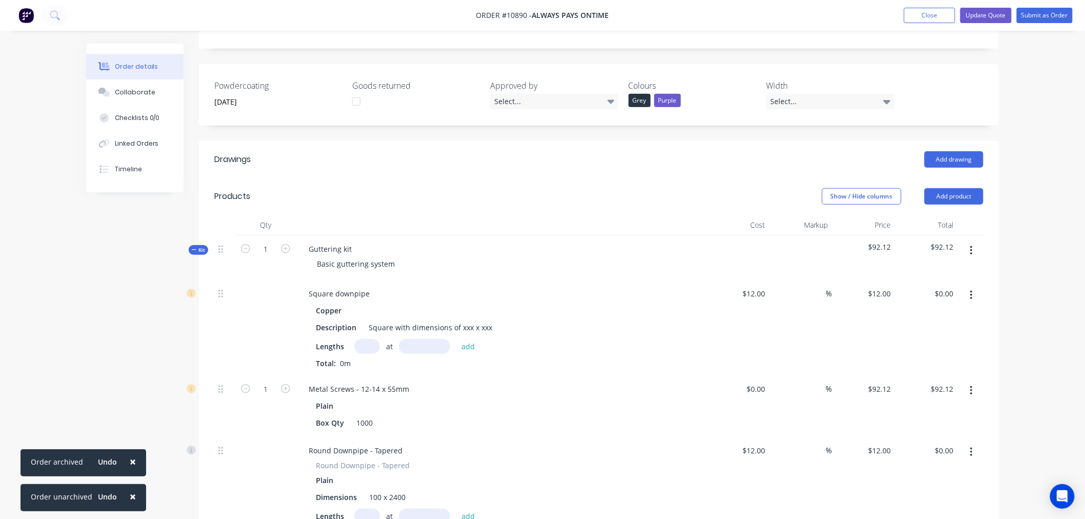
scroll to position [223, 0]
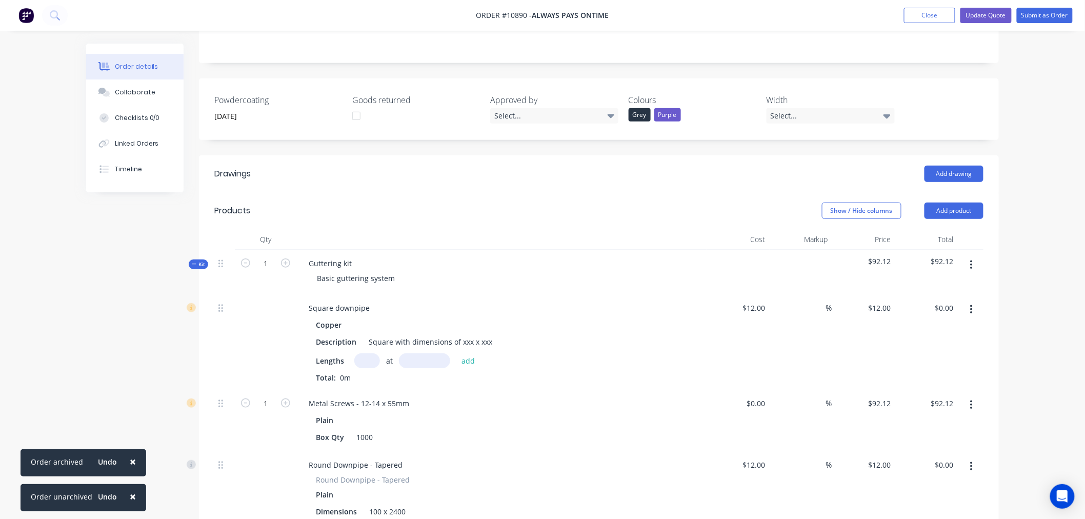
click at [971, 261] on icon "button" at bounding box center [971, 265] width 2 height 9
click at [916, 346] on div "Delete" at bounding box center [935, 353] width 79 height 15
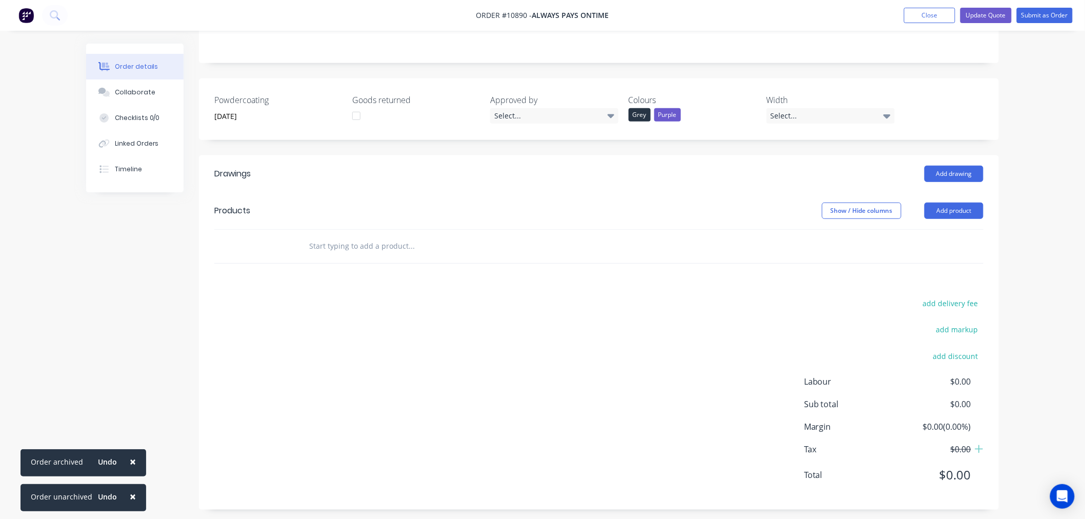
scroll to position [215, 0]
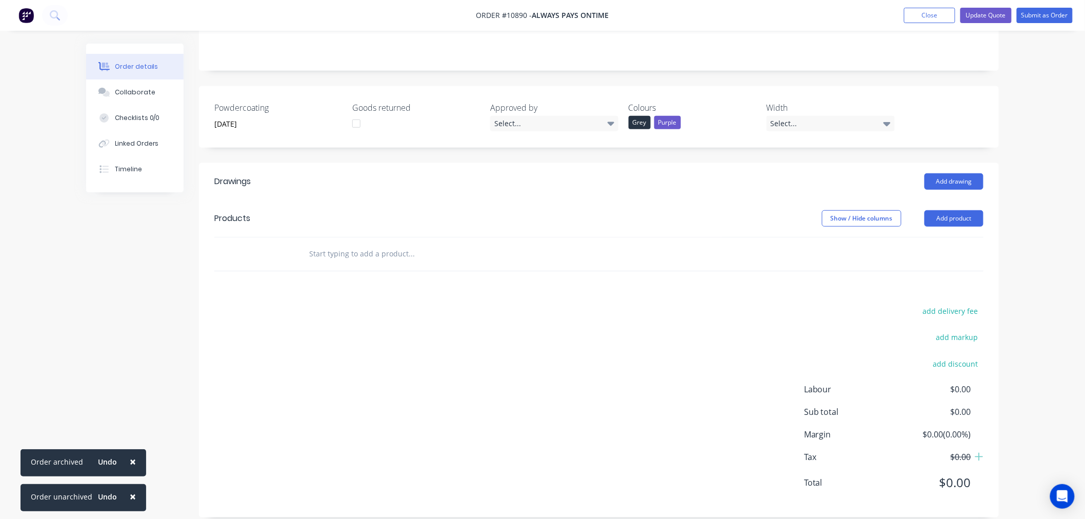
click at [349, 244] on input "text" at bounding box center [411, 254] width 205 height 21
click at [937, 210] on button "Add product" at bounding box center [954, 218] width 59 height 16
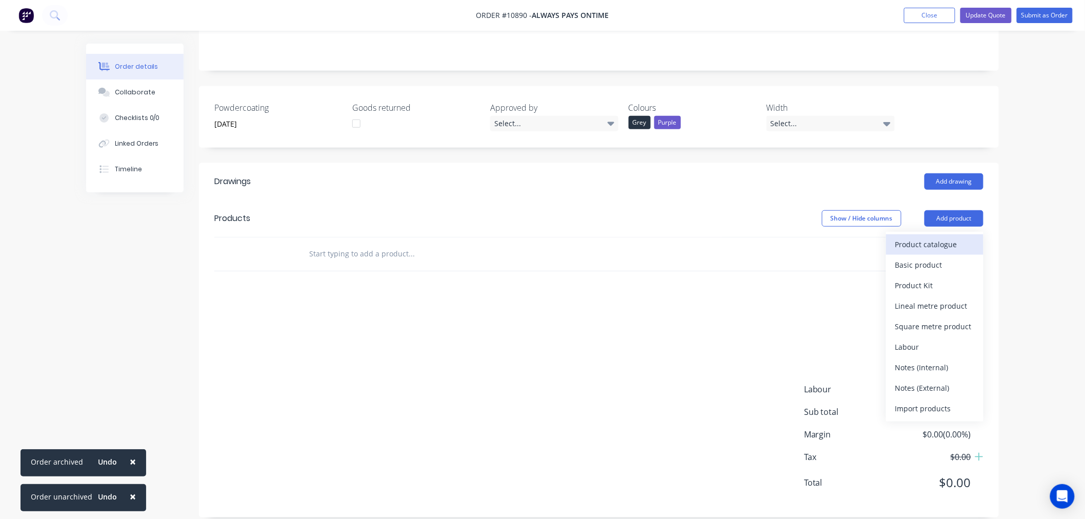
click at [917, 237] on div "Product catalogue" at bounding box center [935, 244] width 79 height 15
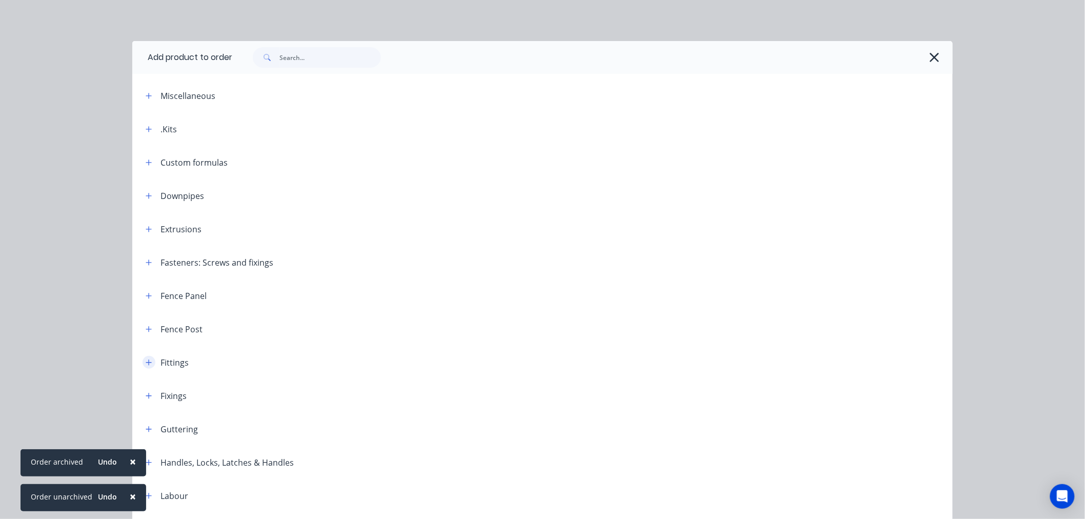
click at [144, 366] on button "button" at bounding box center [149, 362] width 13 height 13
click at [262, 391] on span "Stainless steel 304 45o Elbows - Tube" at bounding box center [520, 391] width 578 height 11
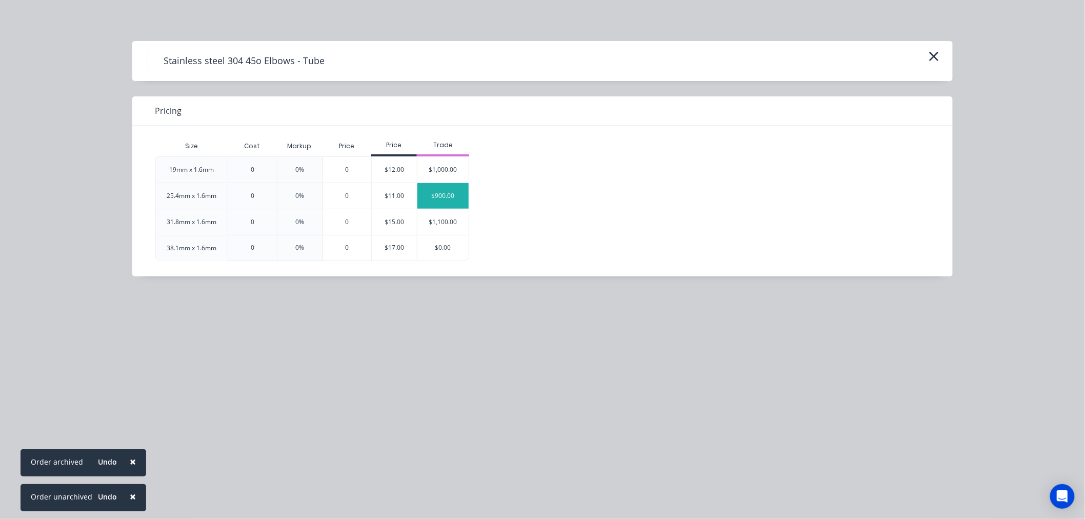
click at [453, 197] on div "$900.00" at bounding box center [443, 196] width 51 height 26
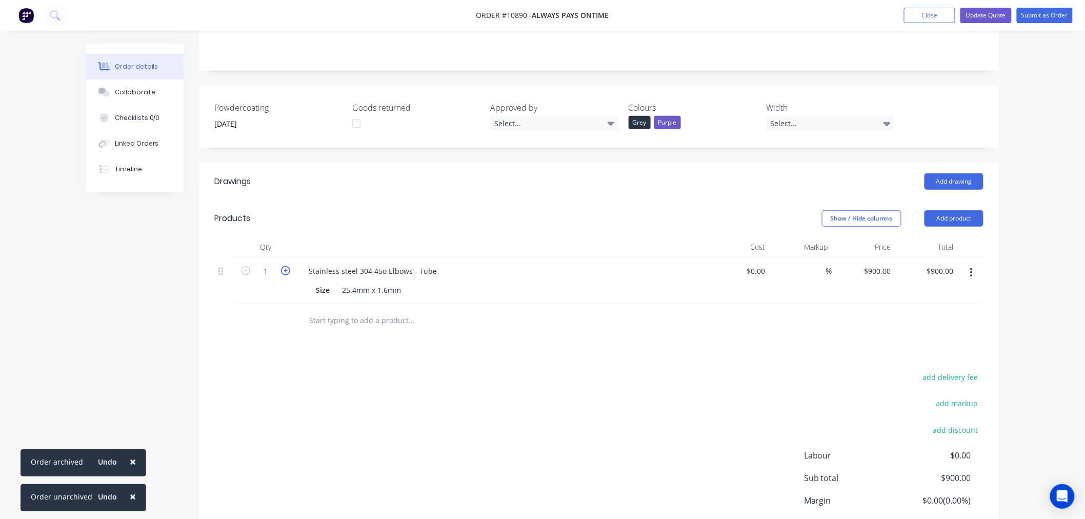
click at [285, 266] on icon "button" at bounding box center [285, 270] width 9 height 9
type input "2"
type input "$1,800.00"
click at [285, 266] on icon "button" at bounding box center [285, 270] width 9 height 9
type input "3"
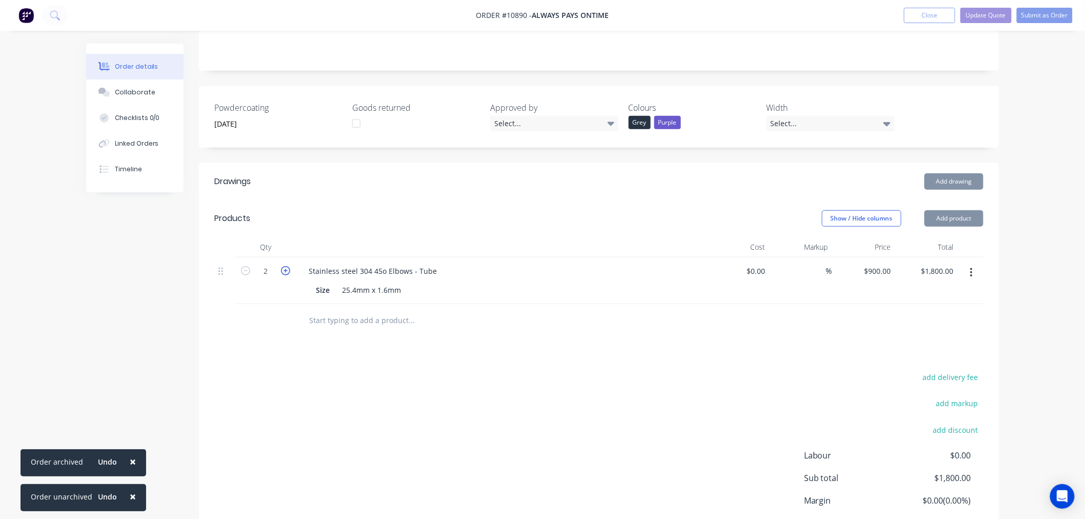
type input "$2,700.00"
click at [285, 266] on icon "button" at bounding box center [285, 270] width 9 height 9
type input "4"
type input "$3,600.00"
click at [285, 266] on icon "button" at bounding box center [285, 270] width 9 height 9
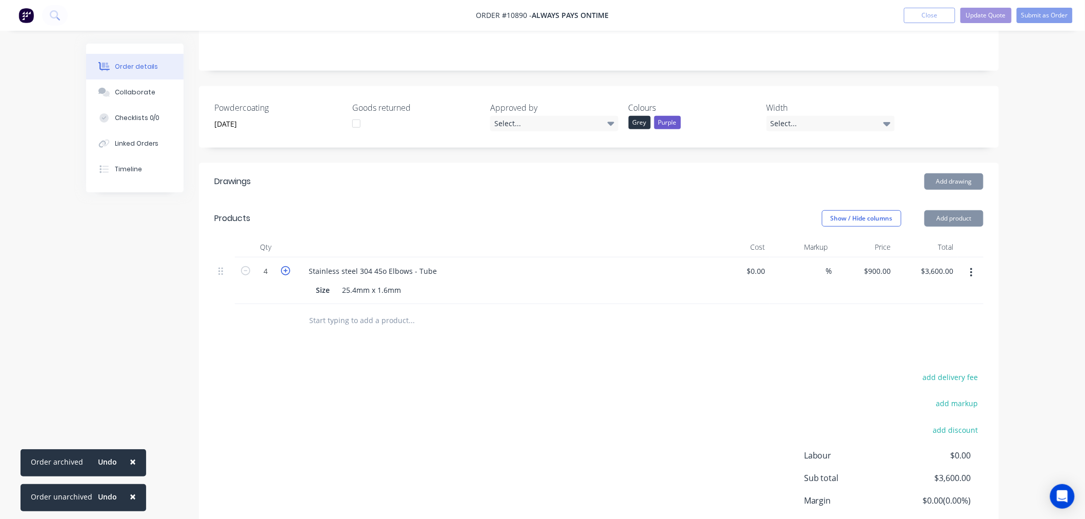
type input "5"
type input "$4,500.00"
click at [285, 266] on icon "button" at bounding box center [285, 270] width 9 height 9
type input "6"
type input "$5,400.00"
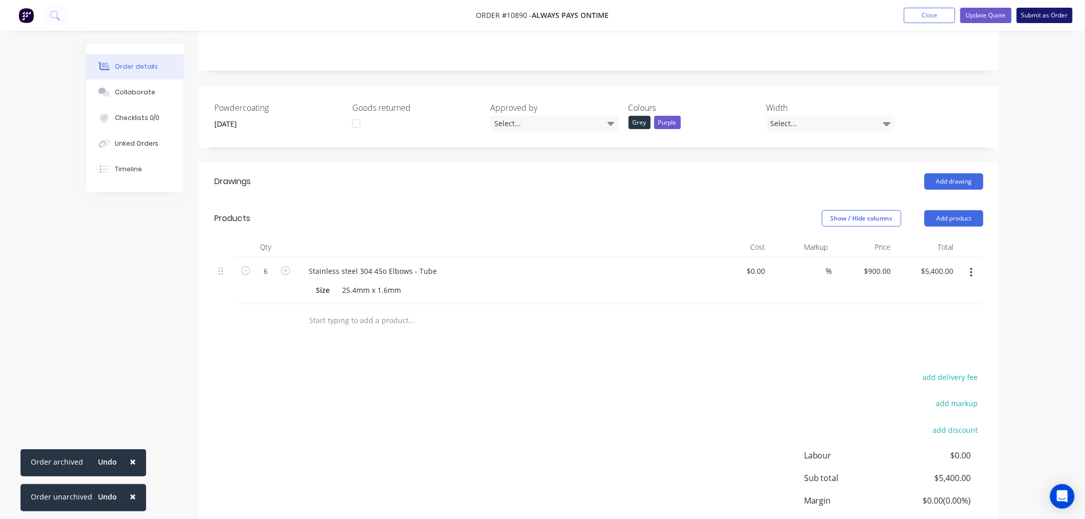
click at [1039, 21] on button "Submit as Order" at bounding box center [1045, 15] width 56 height 15
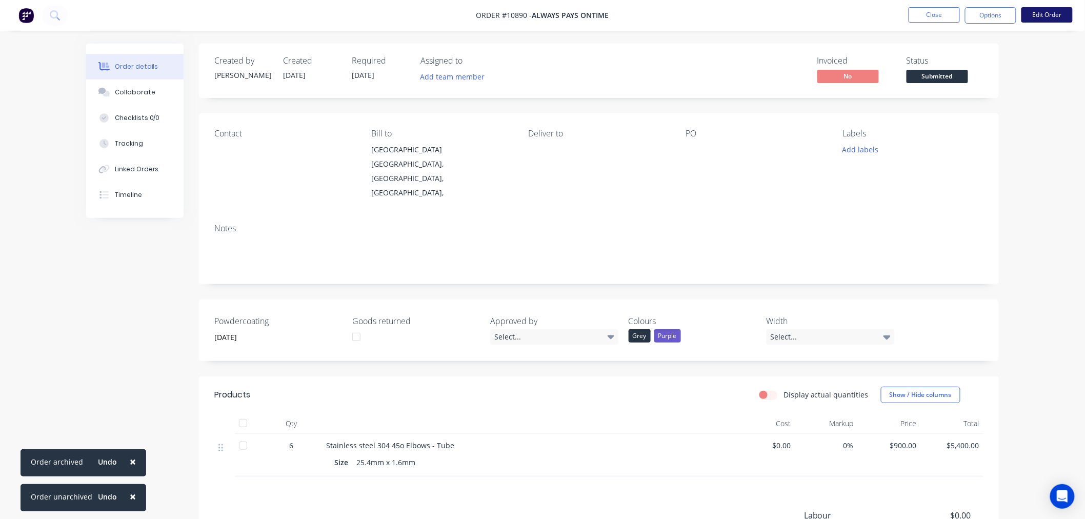
click at [1040, 13] on button "Edit Order" at bounding box center [1047, 14] width 51 height 15
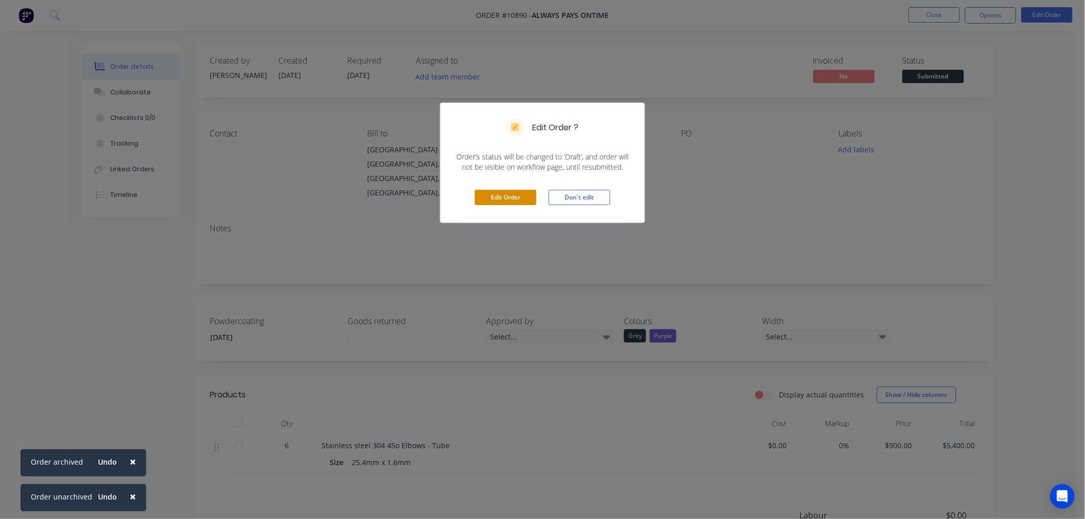
click at [494, 197] on button "Edit Order" at bounding box center [506, 197] width 62 height 15
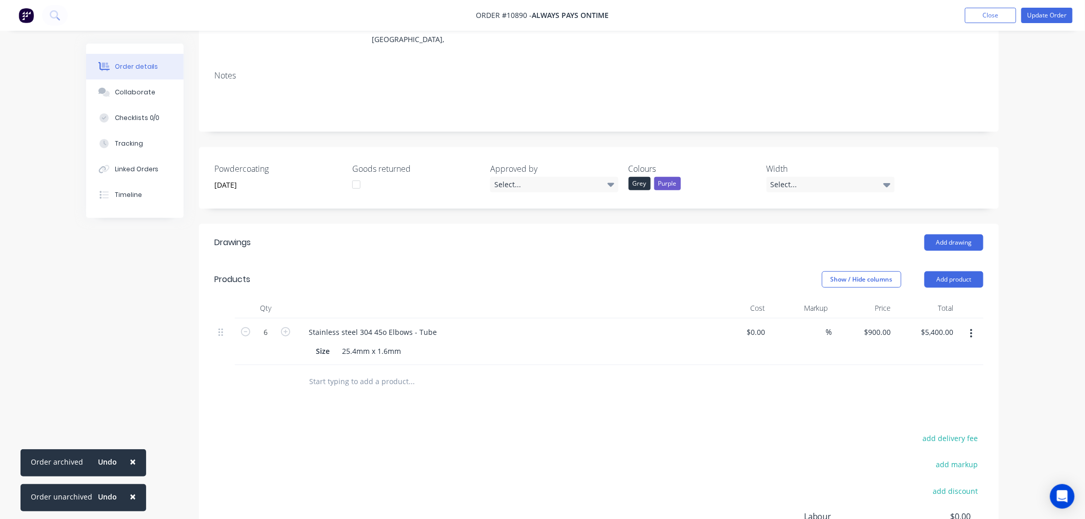
scroll to position [171, 0]
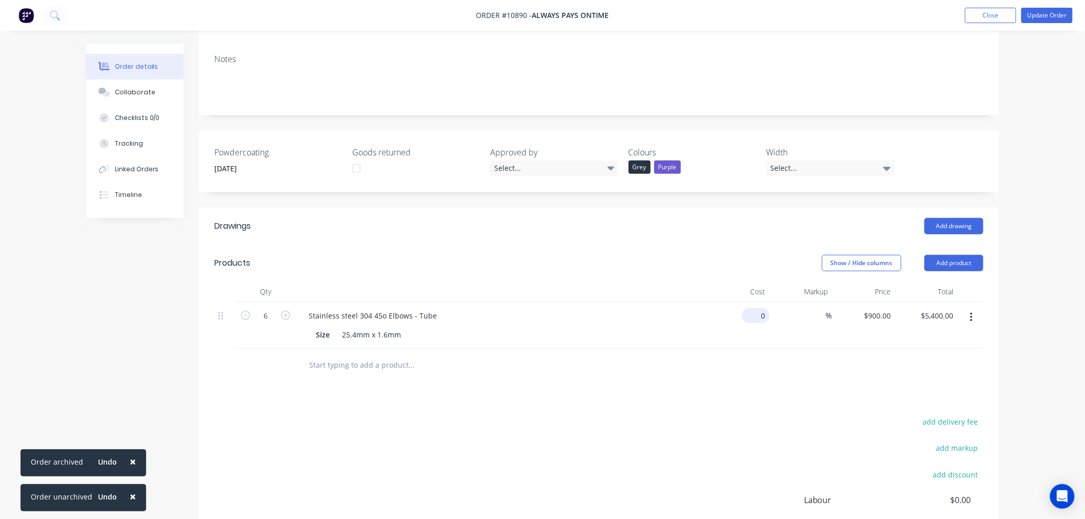
click at [753, 302] on div "0 $0.00" at bounding box center [738, 325] width 63 height 47
type input "$10.00"
type input "$60.00"
type input "15"
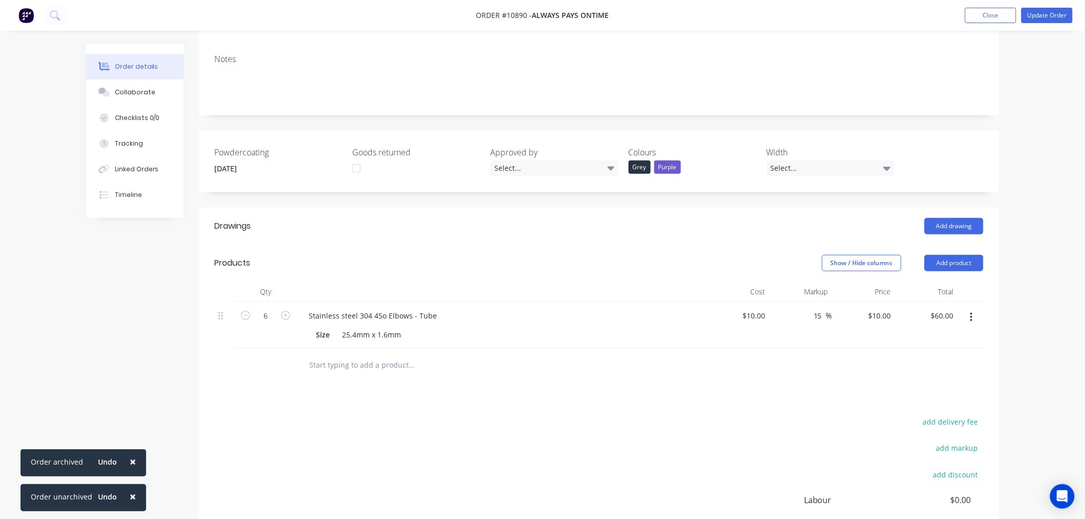
type input "11.5"
type input "$69.00"
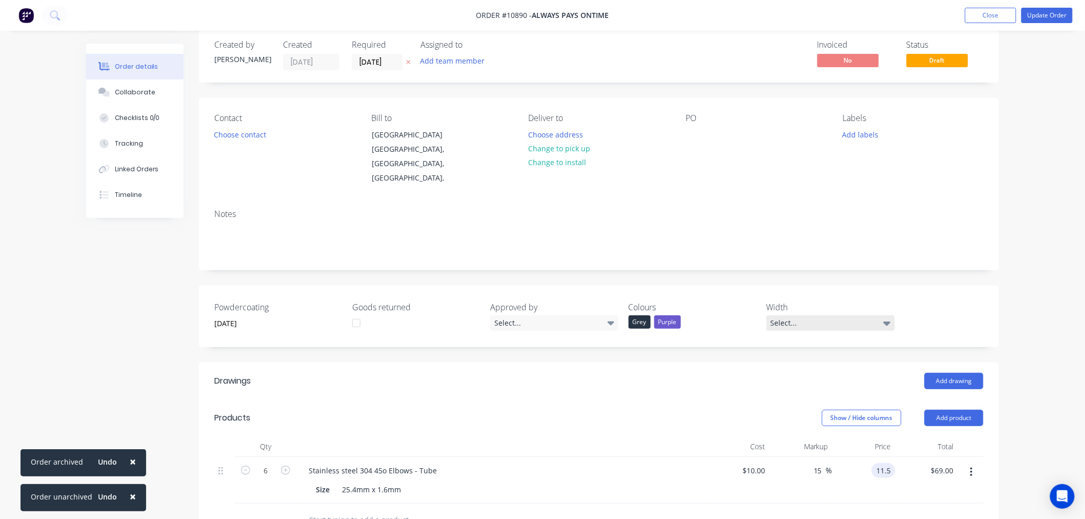
scroll to position [0, 0]
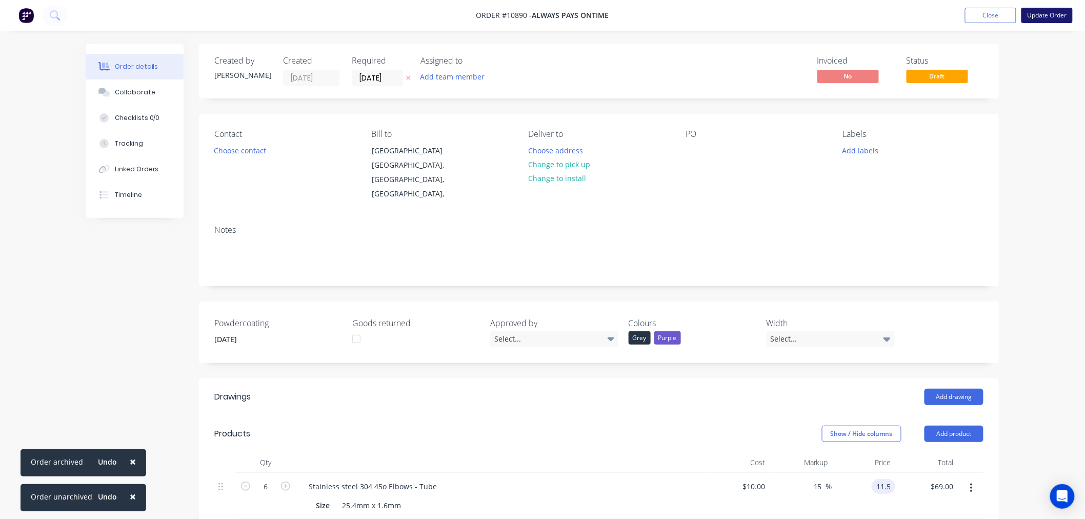
type input "$11.50"
click at [1047, 16] on button "Update Order" at bounding box center [1047, 15] width 51 height 15
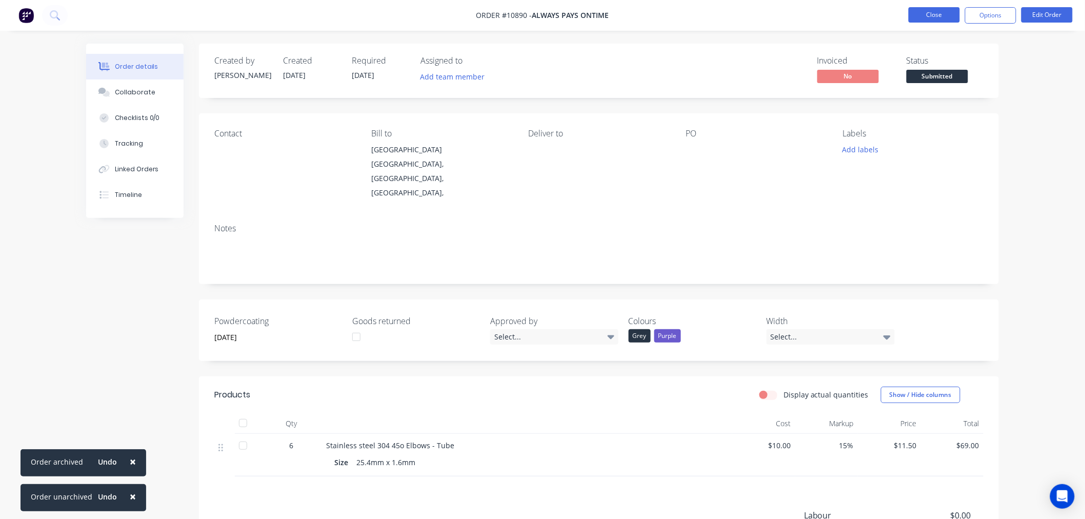
click at [935, 14] on button "Close" at bounding box center [934, 14] width 51 height 15
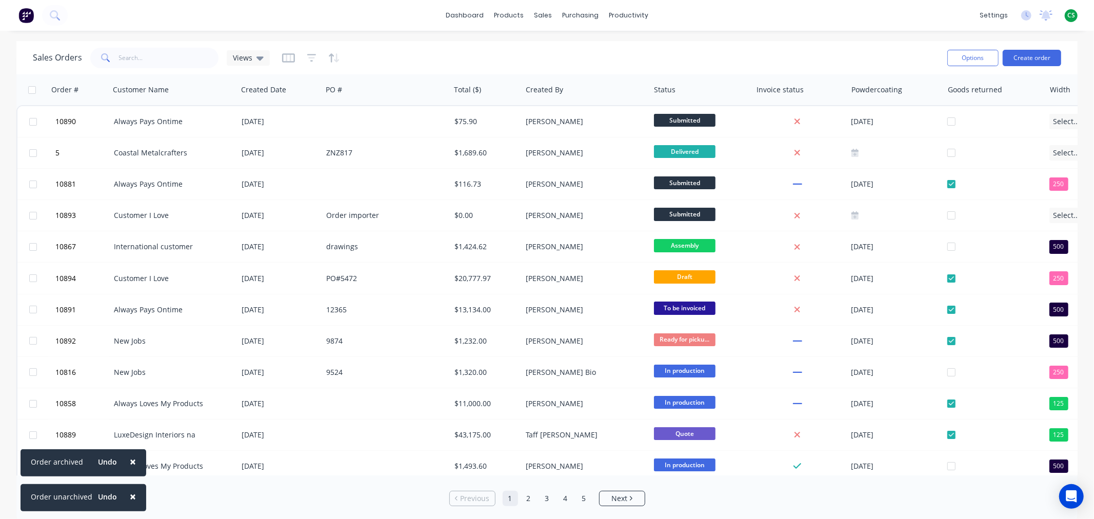
drag, startPoint x: 1071, startPoint y: 16, endPoint x: 1064, endPoint y: 23, distance: 9.8
click at [1071, 16] on span "CS" at bounding box center [1071, 15] width 8 height 9
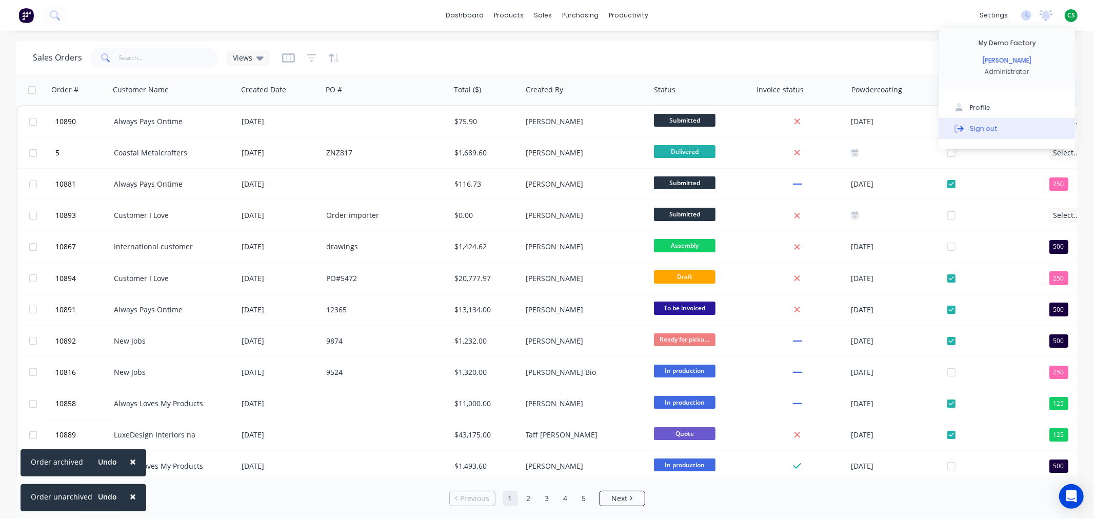
drag, startPoint x: 983, startPoint y: 130, endPoint x: 955, endPoint y: 135, distance: 29.1
click at [982, 131] on div "Sign out" at bounding box center [984, 128] width 28 height 9
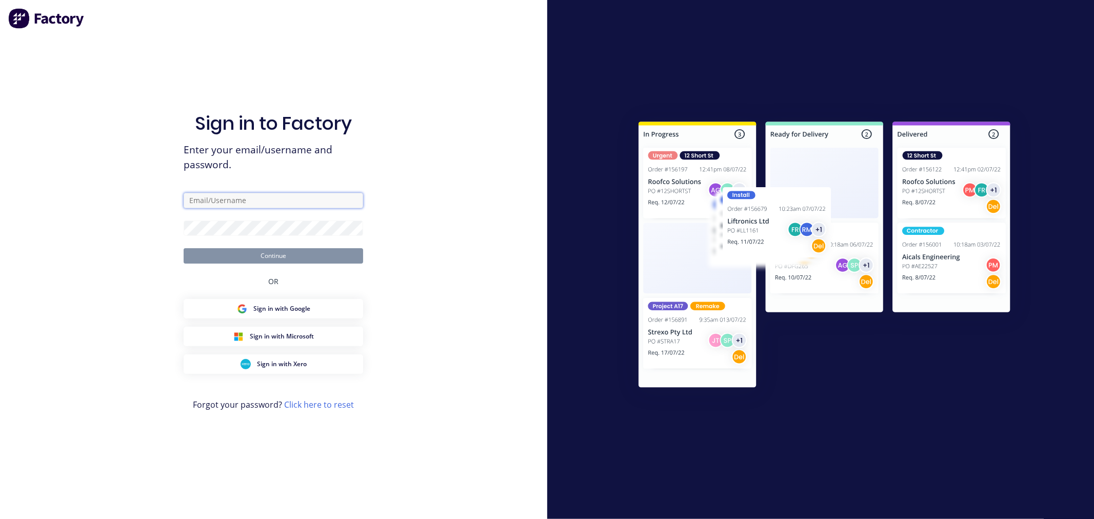
click at [198, 196] on input "text" at bounding box center [274, 200] width 180 height 15
type input "cathy@factory.app"
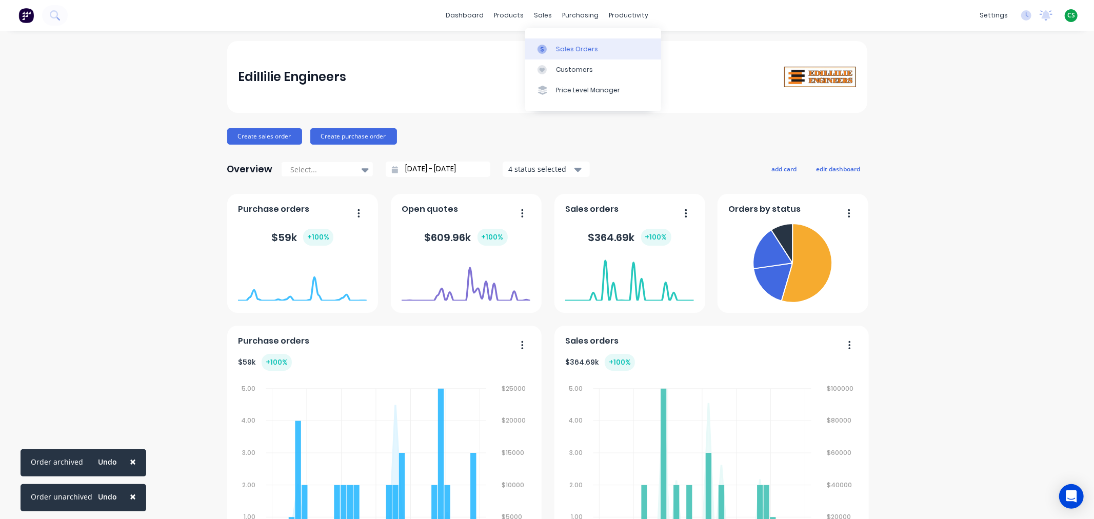
click at [562, 45] on div "Sales Orders" at bounding box center [577, 49] width 42 height 9
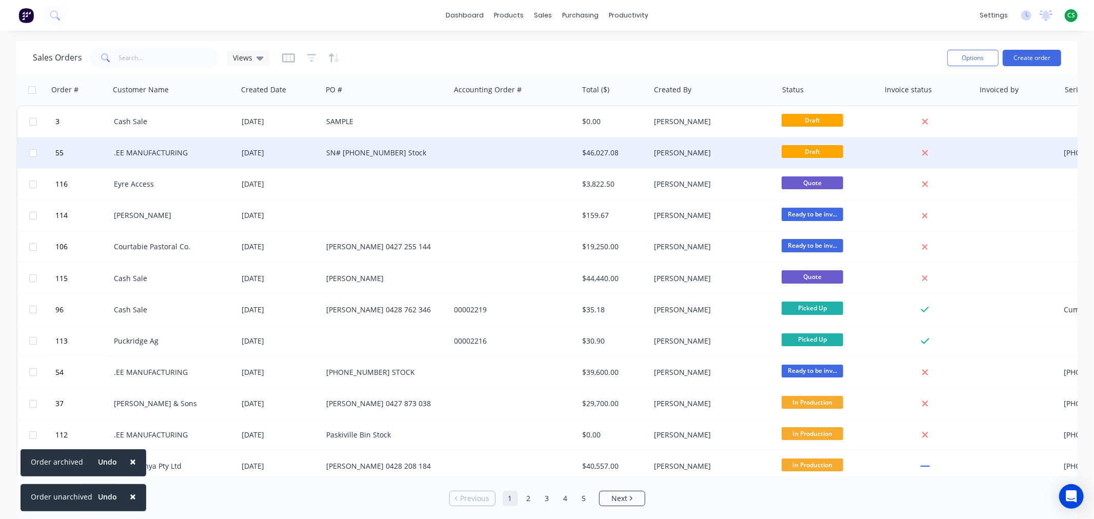
click at [172, 155] on div ".EE MANUFACTURING" at bounding box center [171, 153] width 114 height 10
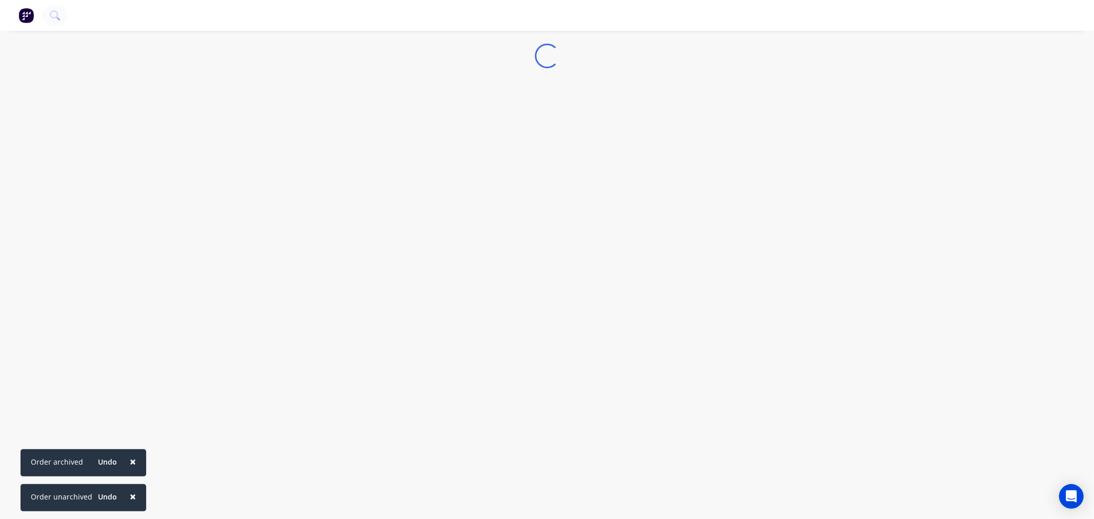
click at [130, 463] on span "×" at bounding box center [133, 461] width 6 height 14
click at [131, 496] on span "×" at bounding box center [133, 496] width 6 height 14
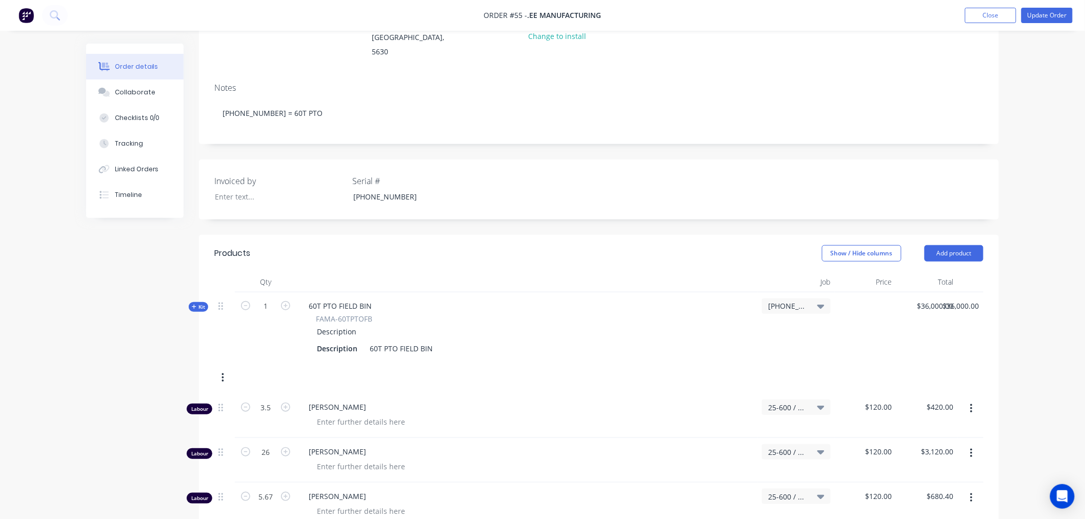
scroll to position [171, 0]
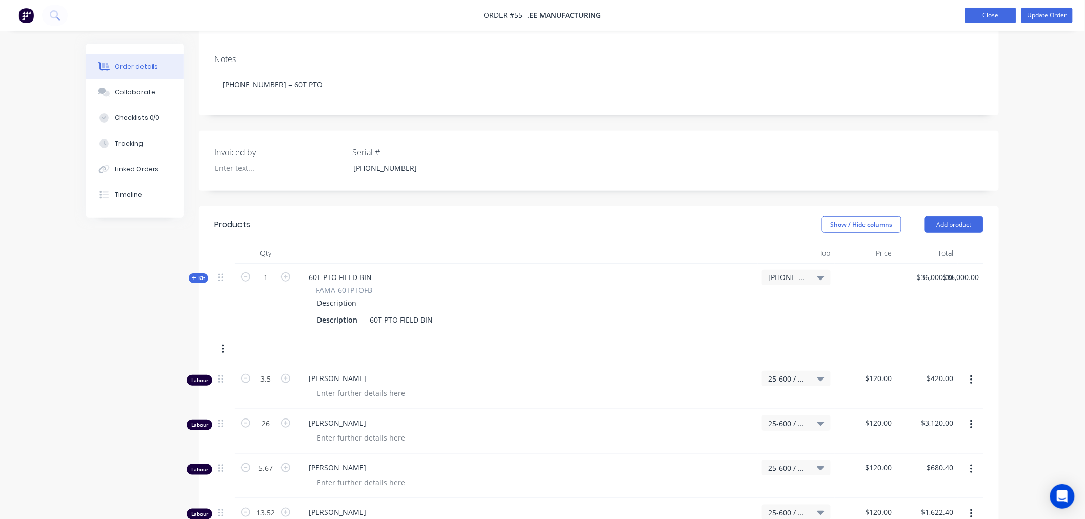
click at [990, 17] on button "Close" at bounding box center [990, 15] width 51 height 15
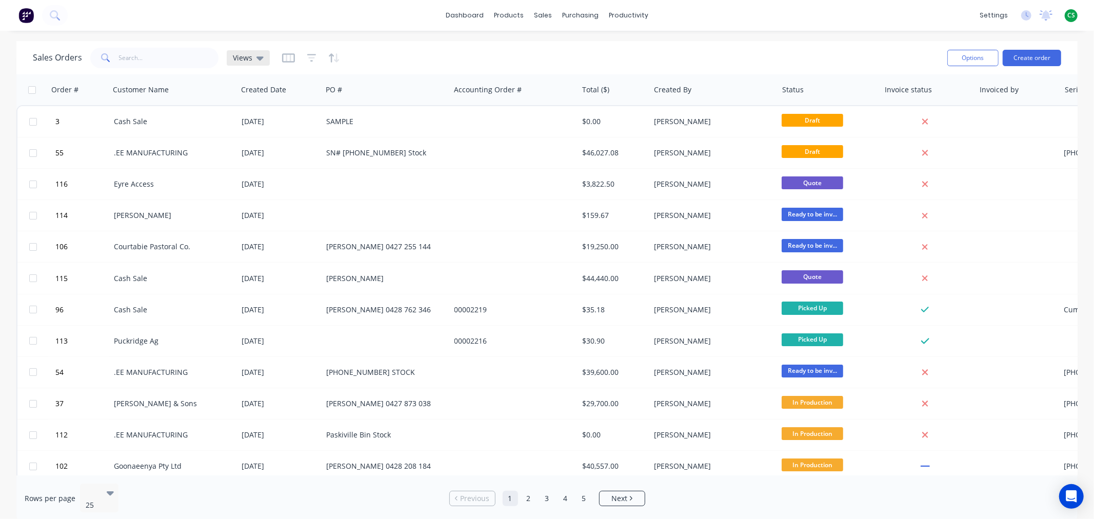
click at [253, 55] on div "Views" at bounding box center [248, 57] width 31 height 9
click at [313, 54] on icon "button" at bounding box center [311, 58] width 9 height 8
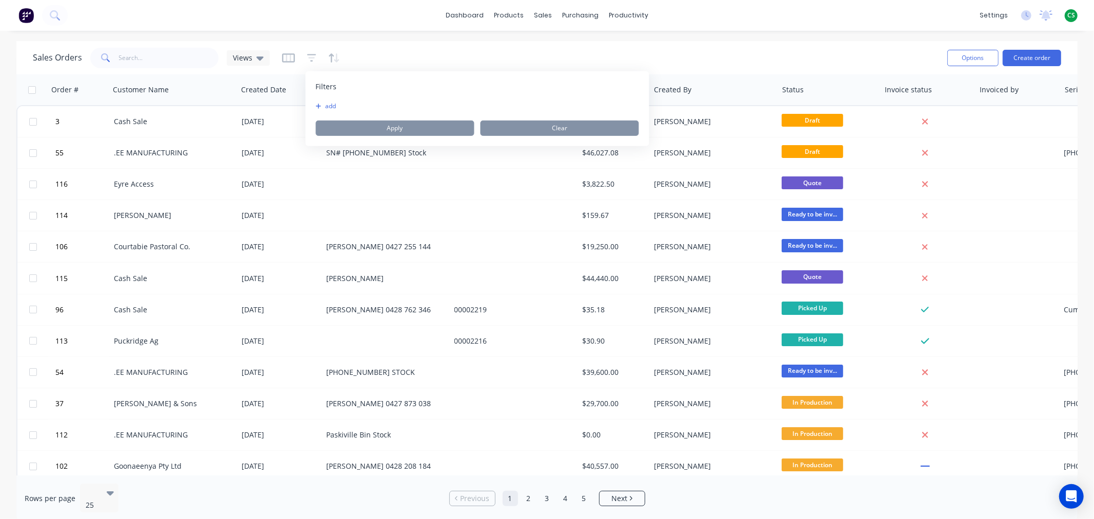
click at [329, 106] on button "add" at bounding box center [329, 106] width 26 height 8
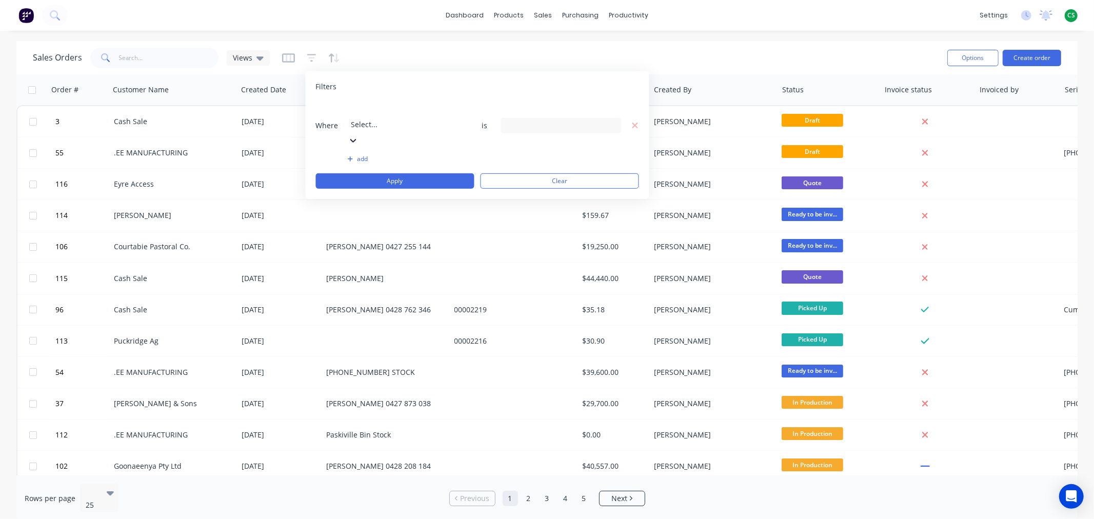
click at [387, 111] on div at bounding box center [425, 110] width 148 height 13
type input "stat"
click at [582, 120] on div "11 Status selected" at bounding box center [553, 125] width 93 height 11
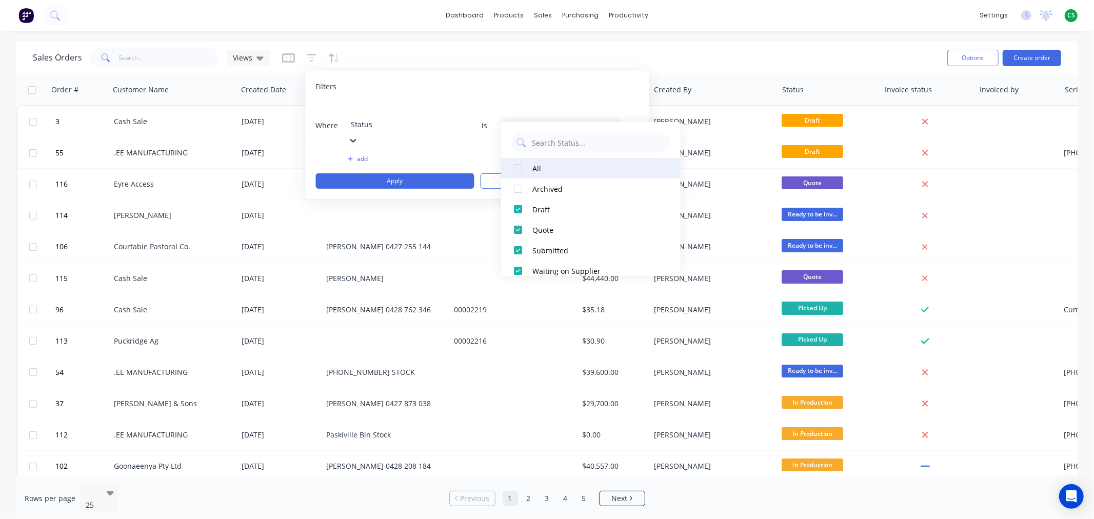
click at [521, 168] on div at bounding box center [518, 168] width 21 height 21
click at [386, 173] on button "Apply" at bounding box center [395, 180] width 158 height 15
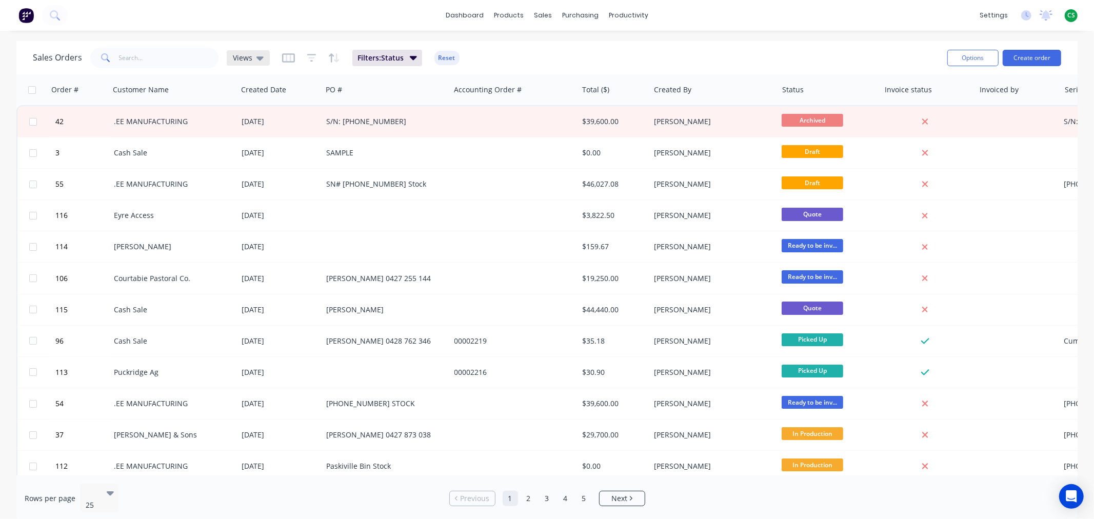
click at [248, 59] on span "Views" at bounding box center [242, 57] width 19 height 11
click at [280, 123] on button "Save new view" at bounding box center [298, 122] width 137 height 15
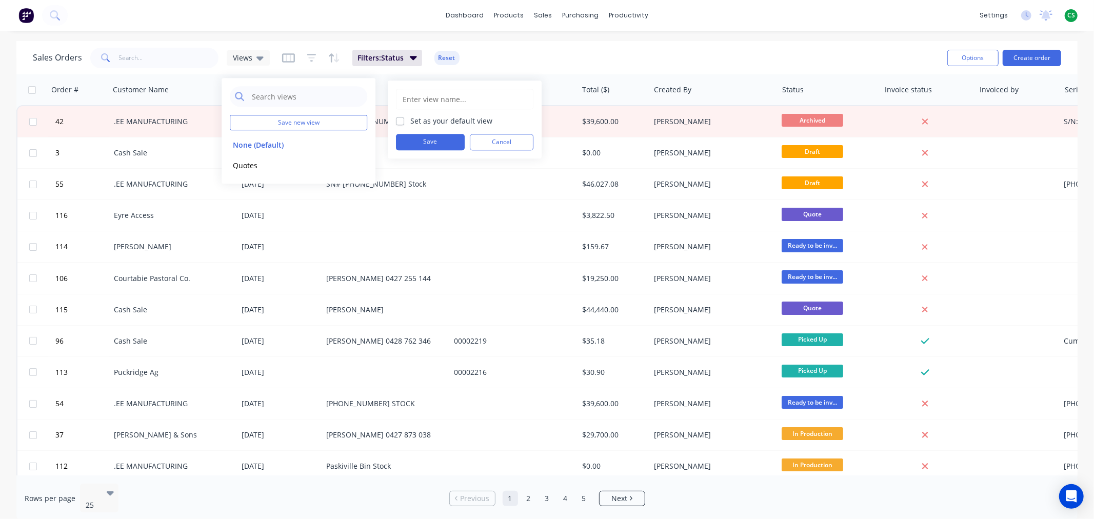
click at [432, 100] on input "text" at bounding box center [465, 98] width 126 height 19
type input "all"
click at [420, 142] on button "Save" at bounding box center [430, 142] width 69 height 16
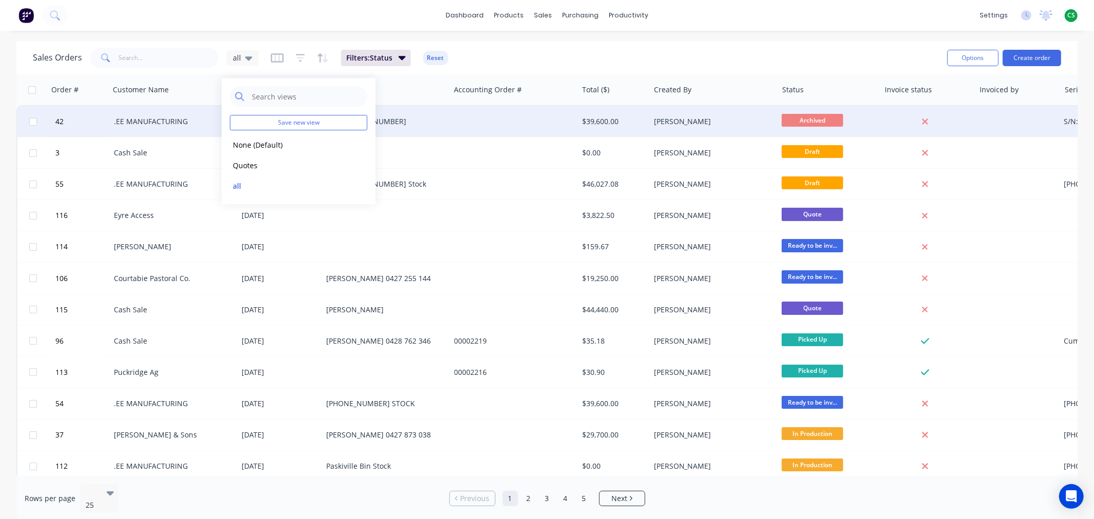
click at [144, 118] on div ".EE MANUFACTURING" at bounding box center [171, 121] width 114 height 10
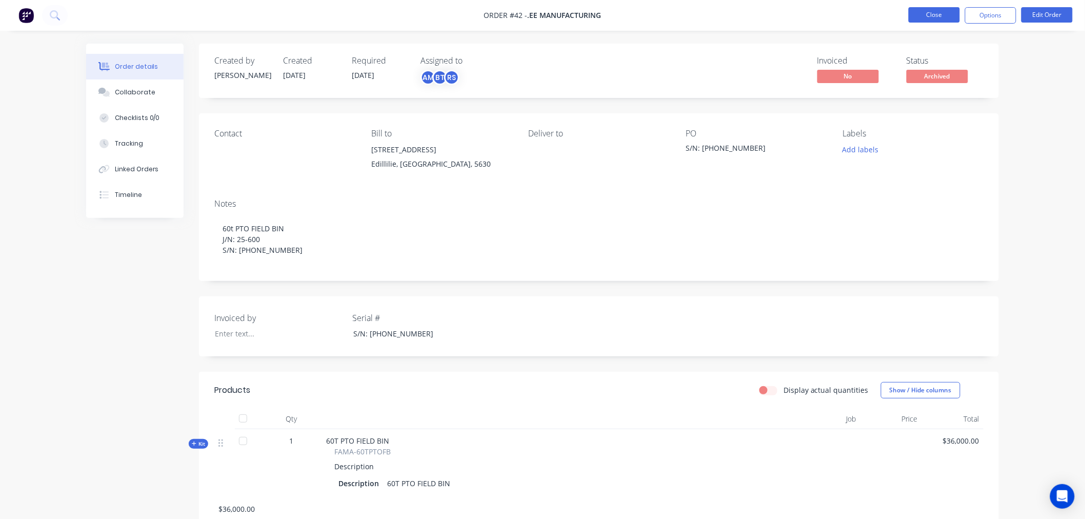
click at [927, 16] on button "Close" at bounding box center [934, 14] width 51 height 15
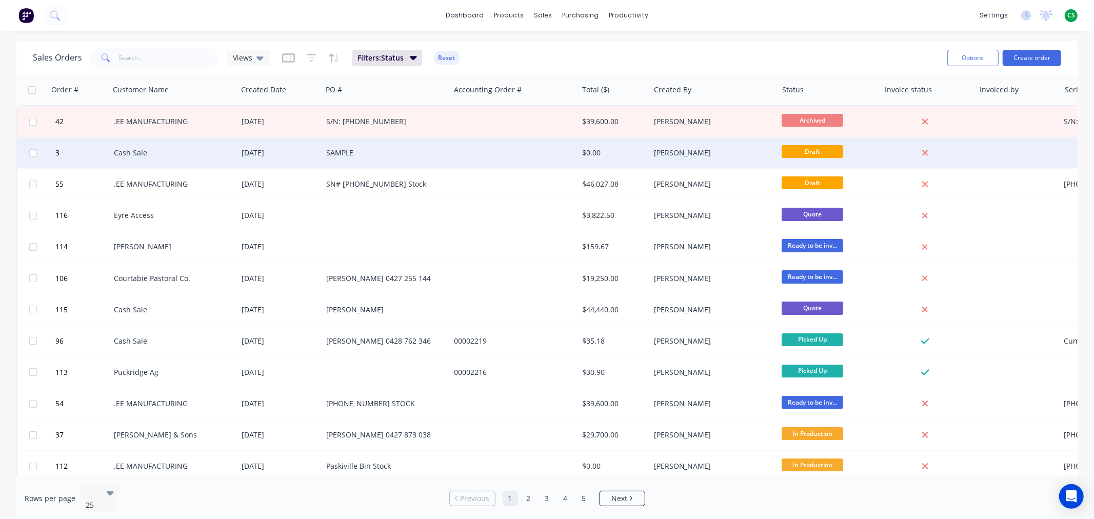
click at [193, 154] on div "Cash Sale" at bounding box center [171, 153] width 114 height 10
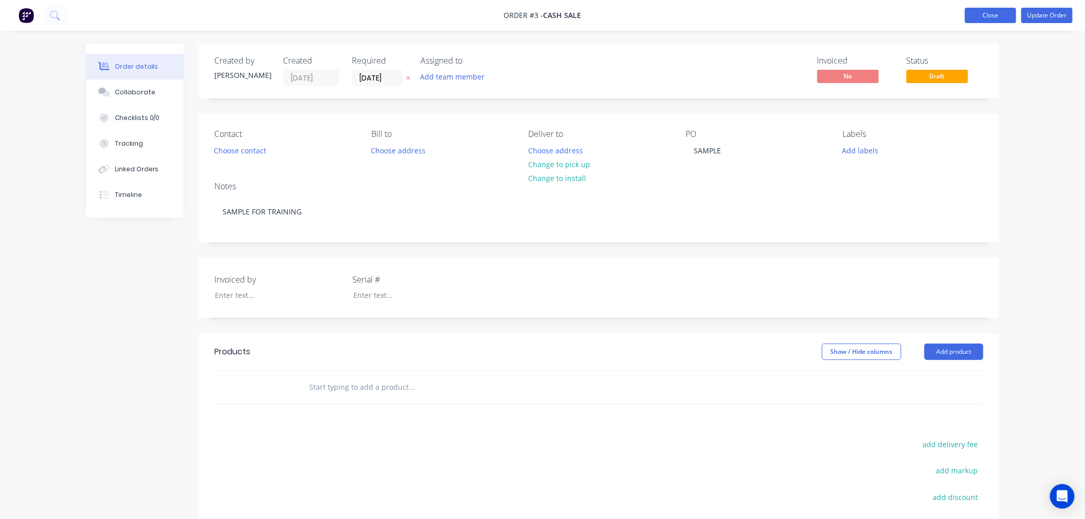
click at [991, 17] on button "Close" at bounding box center [990, 15] width 51 height 15
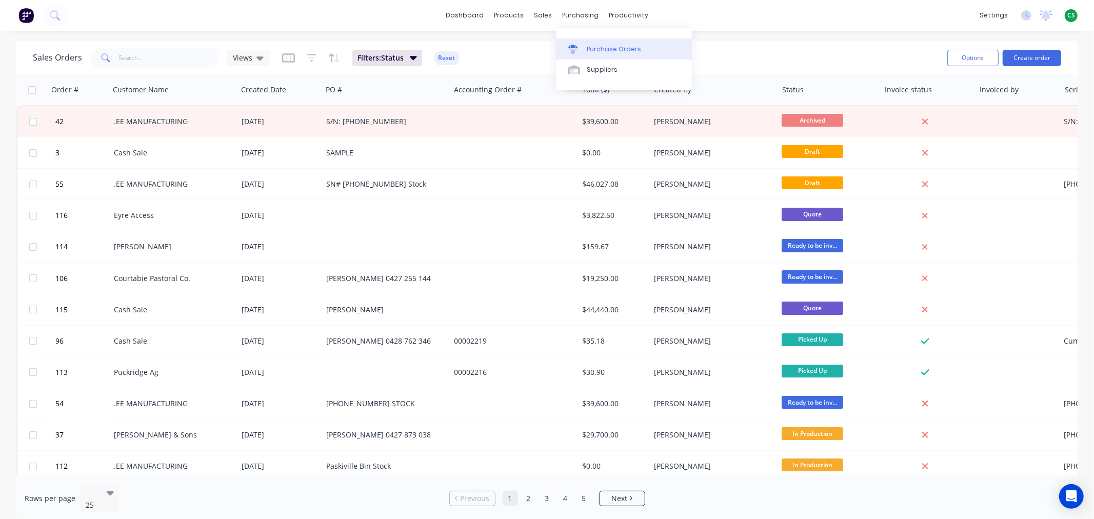
click at [605, 48] on div "Purchase Orders" at bounding box center [614, 49] width 54 height 9
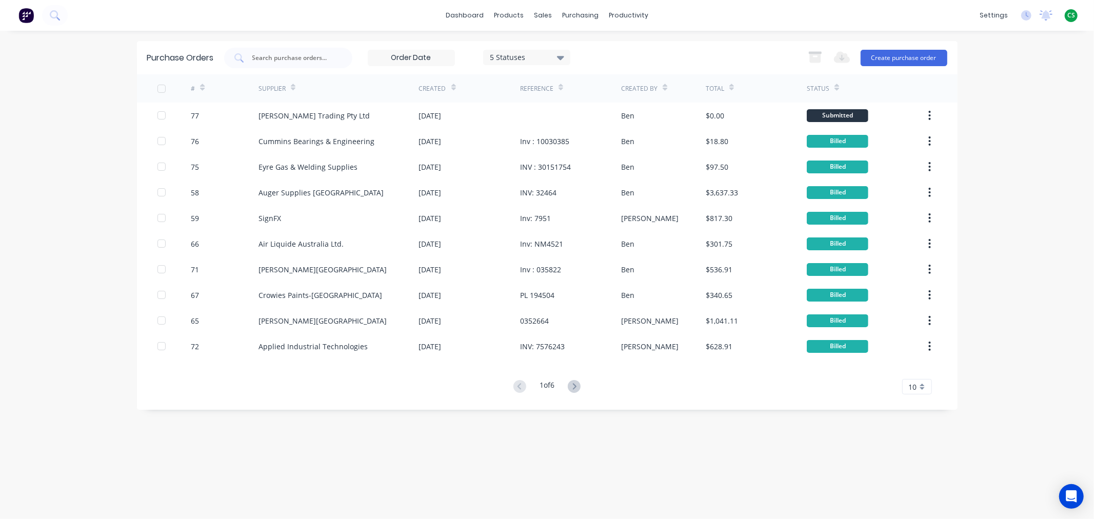
click at [556, 59] on div "5 Statuses" at bounding box center [526, 57] width 73 height 11
click at [597, 84] on div at bounding box center [595, 83] width 21 height 21
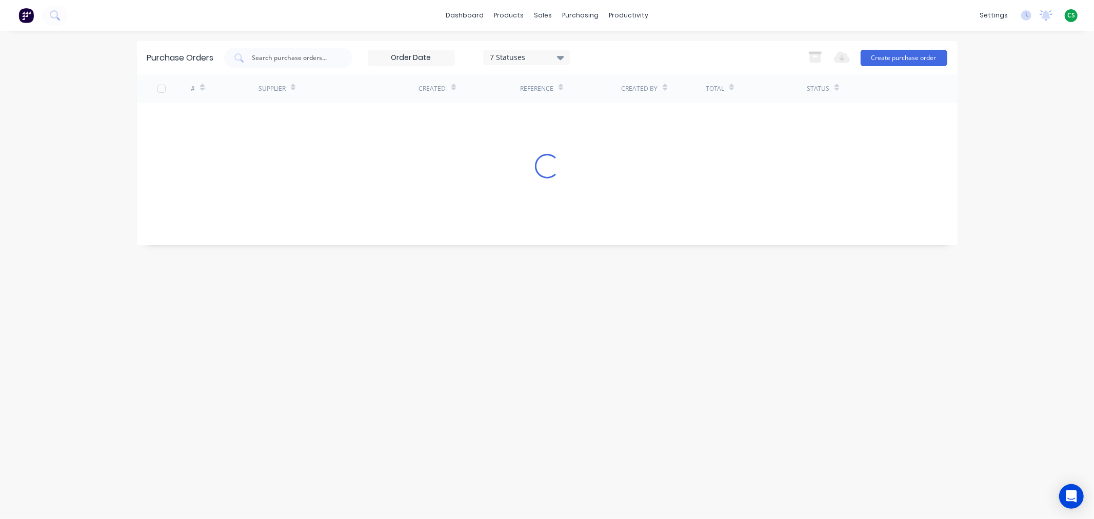
click at [371, 432] on div "Purchase Orders 7 Statuses 7 Statuses Export to Excel (XLSX) Create purchase or…" at bounding box center [547, 275] width 821 height 468
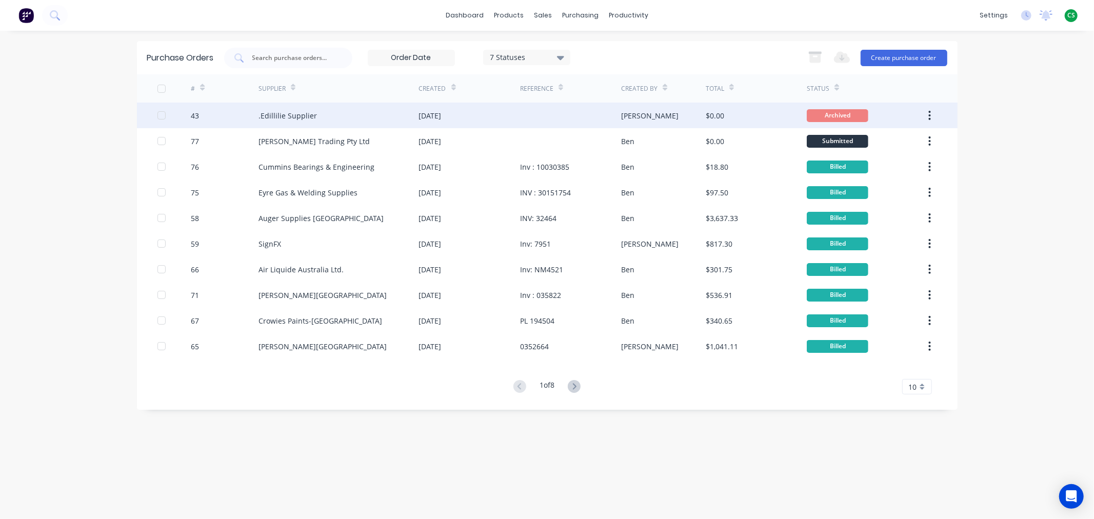
click at [232, 113] on div "43" at bounding box center [225, 116] width 68 height 26
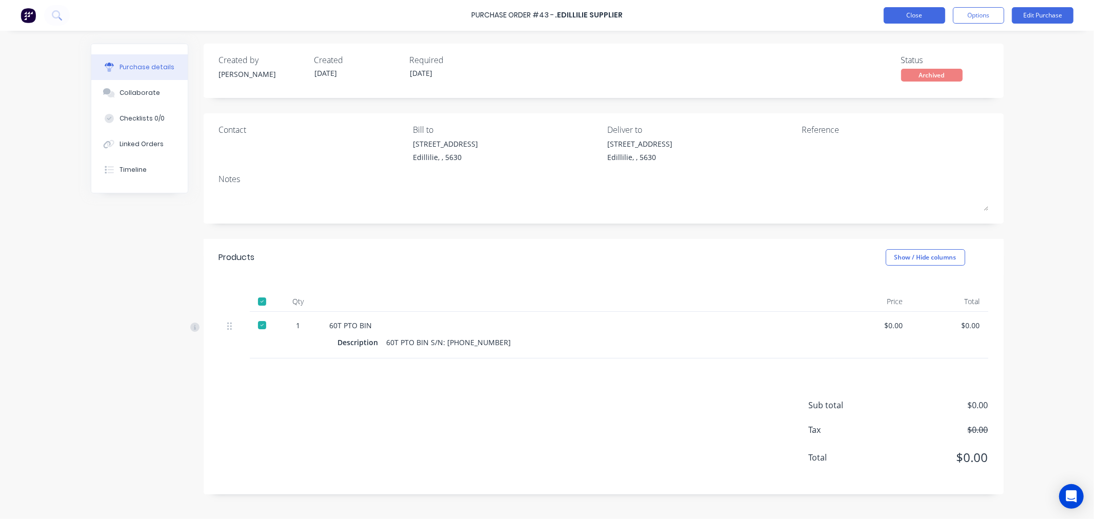
click at [898, 14] on button "Close" at bounding box center [915, 15] width 62 height 16
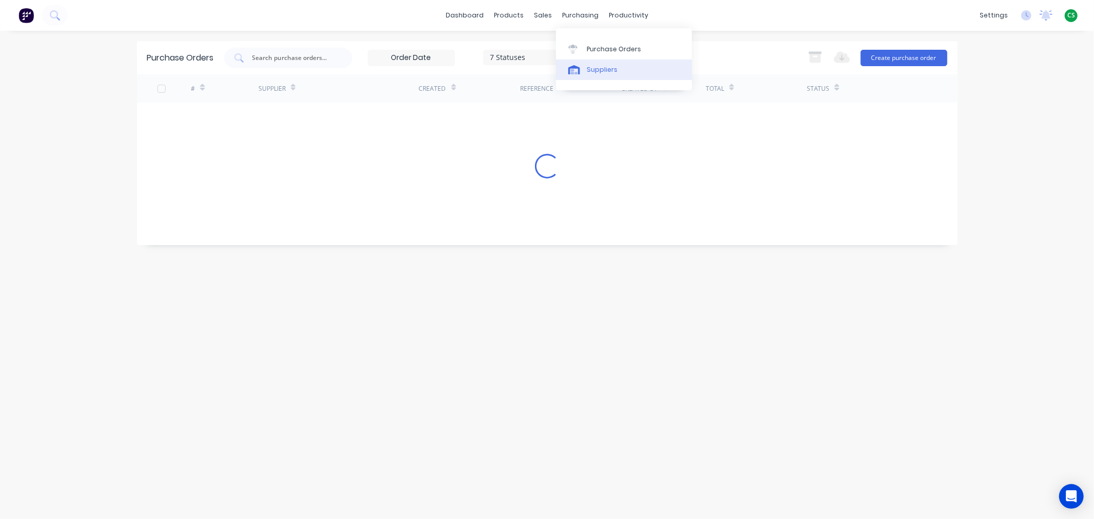
click at [600, 74] on div "Suppliers" at bounding box center [602, 69] width 31 height 9
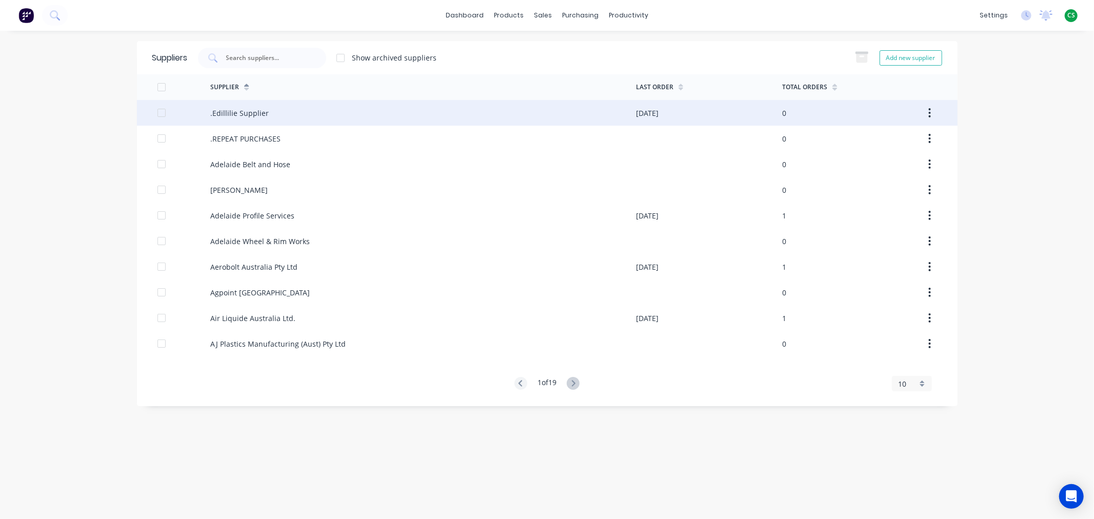
click at [244, 117] on div ".Edillilie Supplier" at bounding box center [239, 113] width 58 height 11
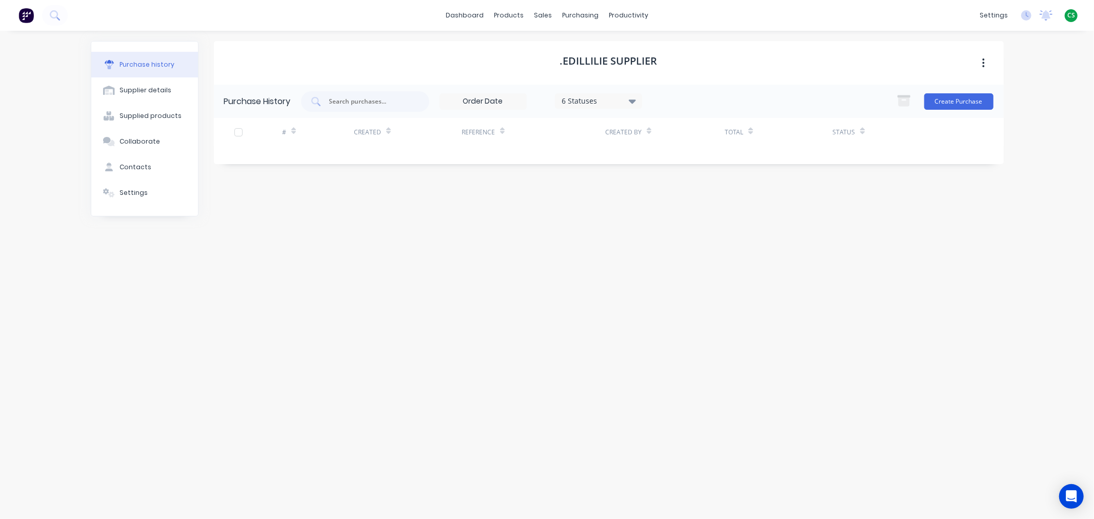
click at [586, 100] on div "6 Statuses" at bounding box center [598, 100] width 73 height 11
click at [667, 148] on div at bounding box center [667, 148] width 21 height 21
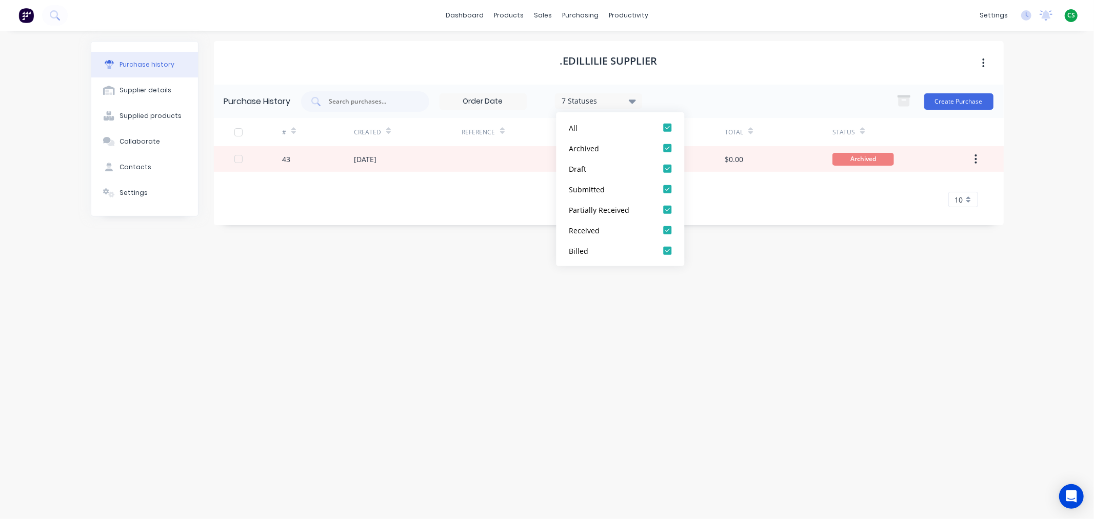
click at [217, 326] on div ".Edillilie Supplier Purchase History 7 Statuses 7 Statuses Create Purchase # Cr…" at bounding box center [609, 270] width 790 height 458
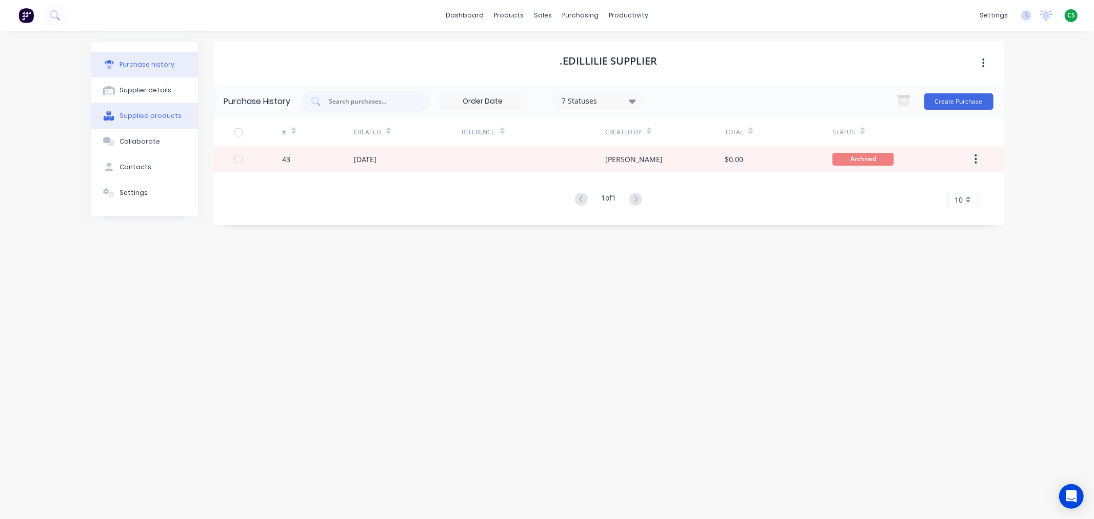
click at [152, 114] on div "Supplied products" at bounding box center [151, 115] width 62 height 9
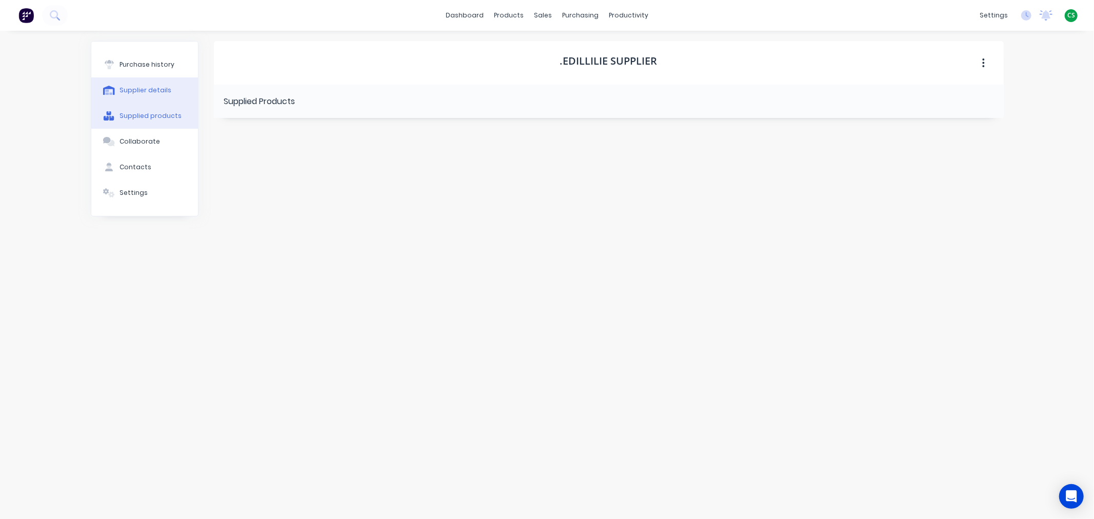
click at [150, 86] on div "Supplier details" at bounding box center [146, 90] width 52 height 9
click at [279, 403] on div at bounding box center [306, 409] width 148 height 13
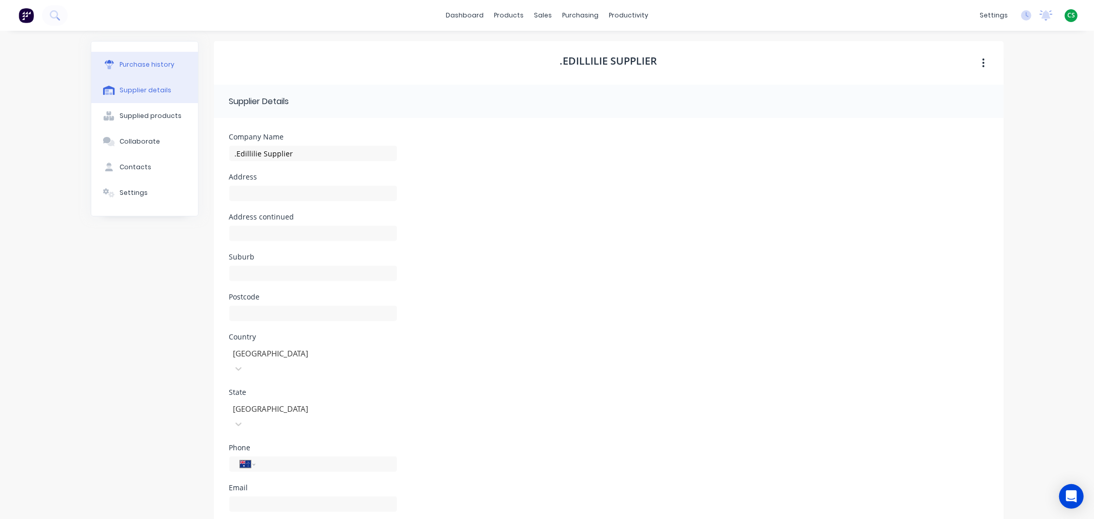
click at [137, 68] on div "Purchase history" at bounding box center [147, 64] width 55 height 9
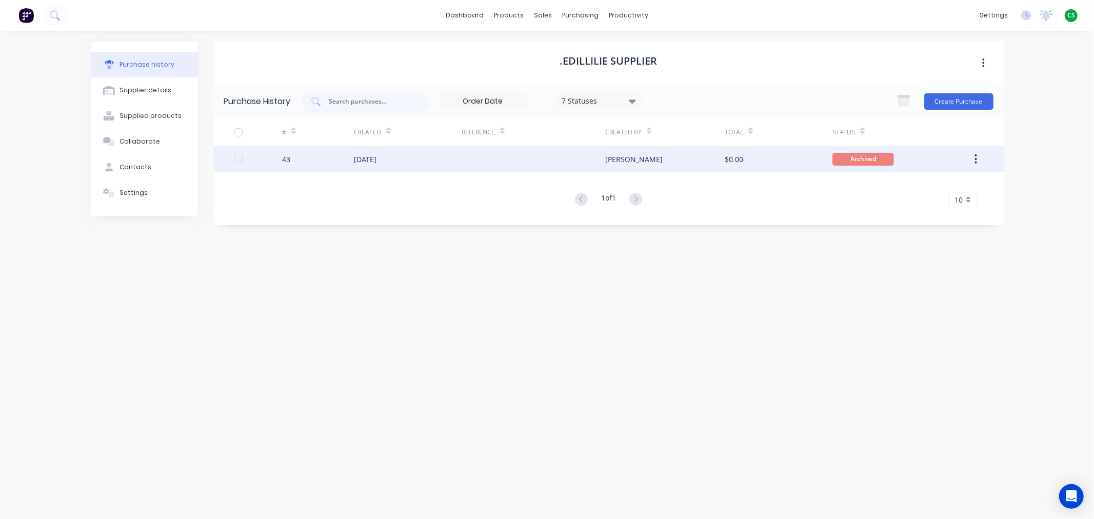
click at [351, 160] on div "43" at bounding box center [318, 159] width 72 height 26
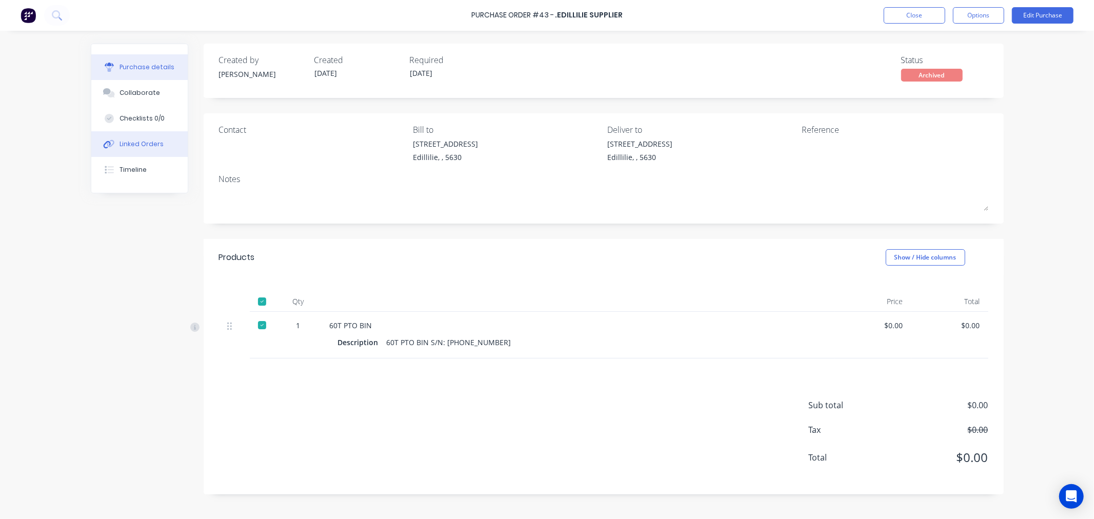
click at [139, 137] on button "Linked Orders" at bounding box center [139, 144] width 96 height 26
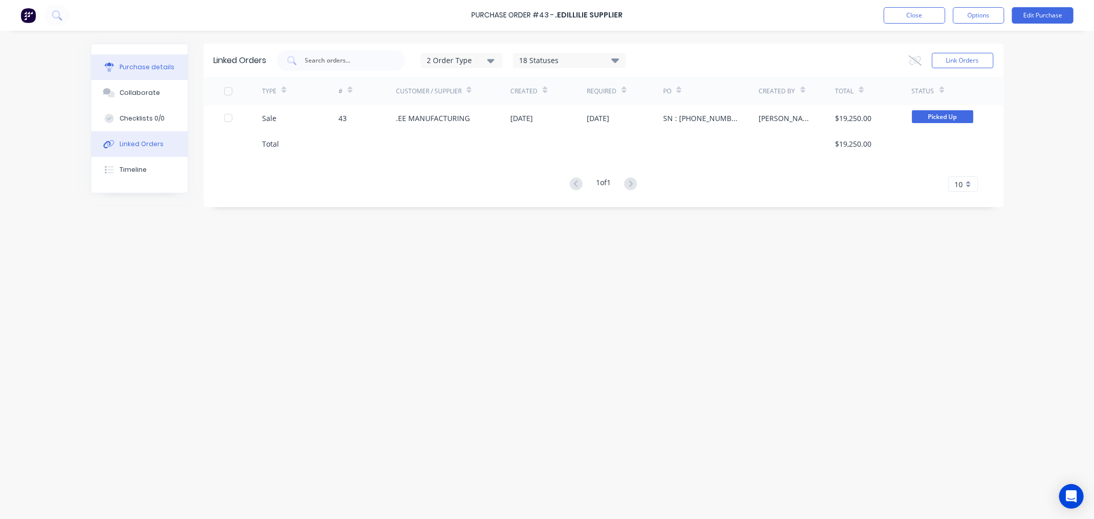
click at [147, 63] on div "Purchase details" at bounding box center [147, 67] width 55 height 9
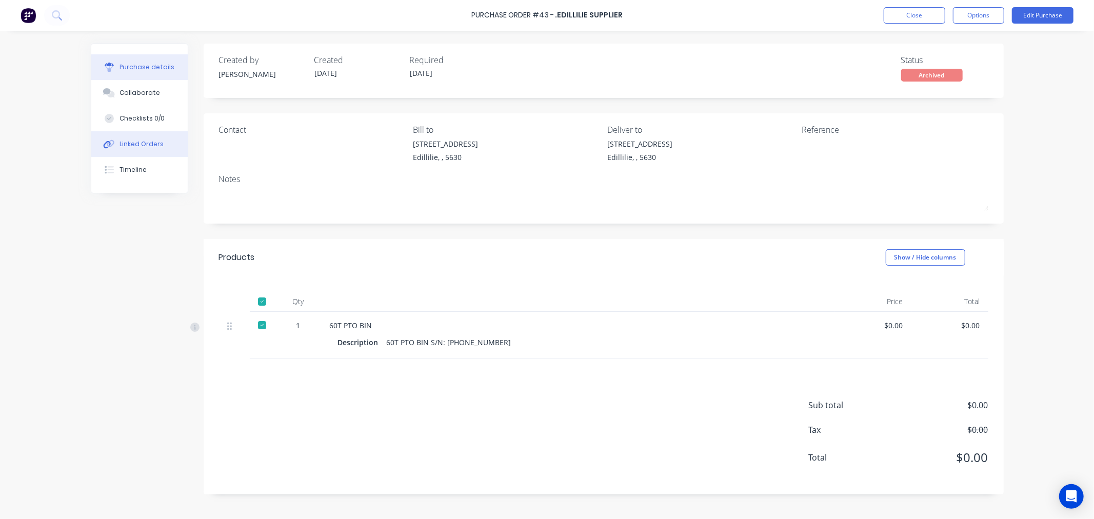
click at [131, 141] on div "Linked Orders" at bounding box center [142, 144] width 44 height 9
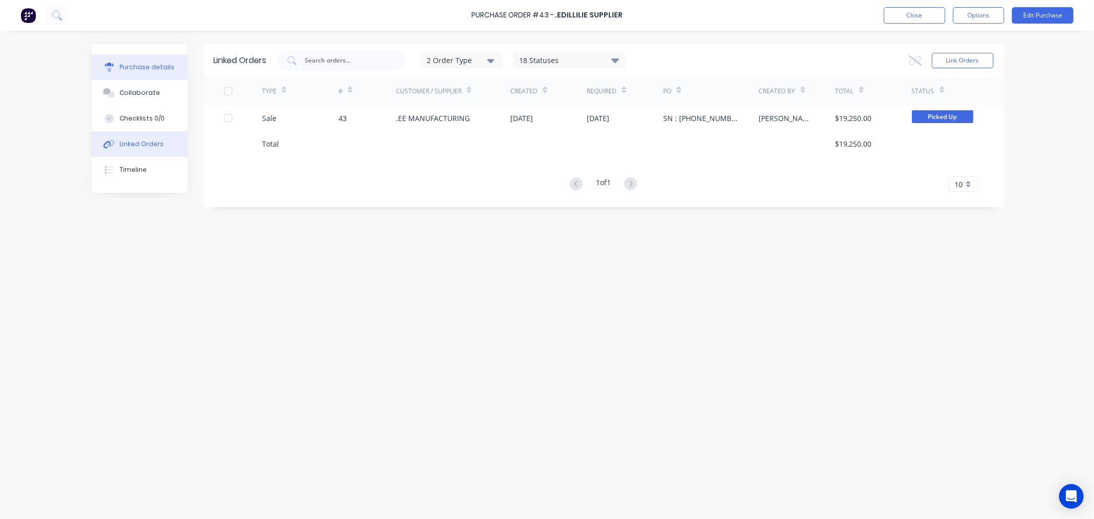
click at [135, 63] on div "Purchase details" at bounding box center [147, 67] width 55 height 9
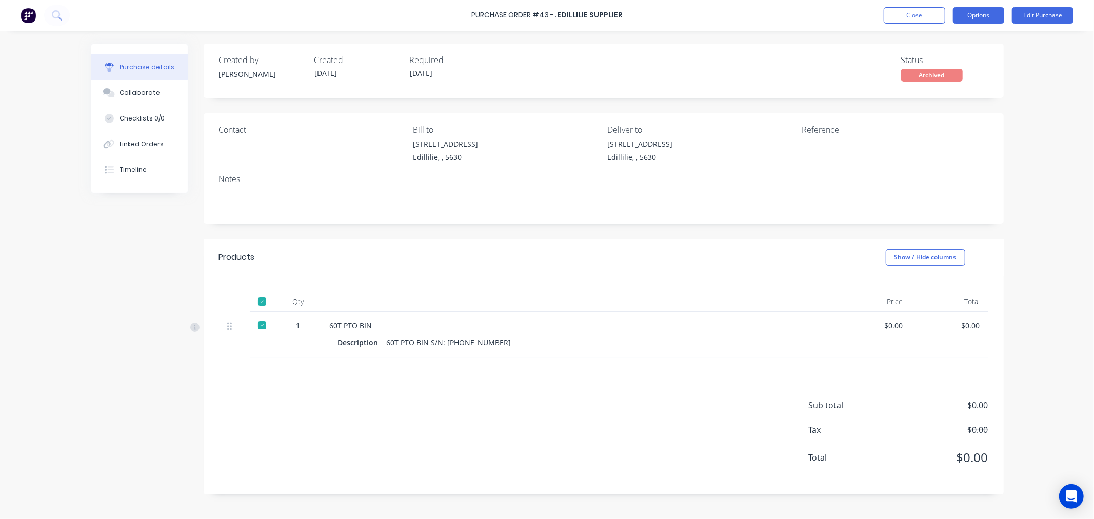
click at [972, 17] on button "Options" at bounding box center [978, 15] width 51 height 16
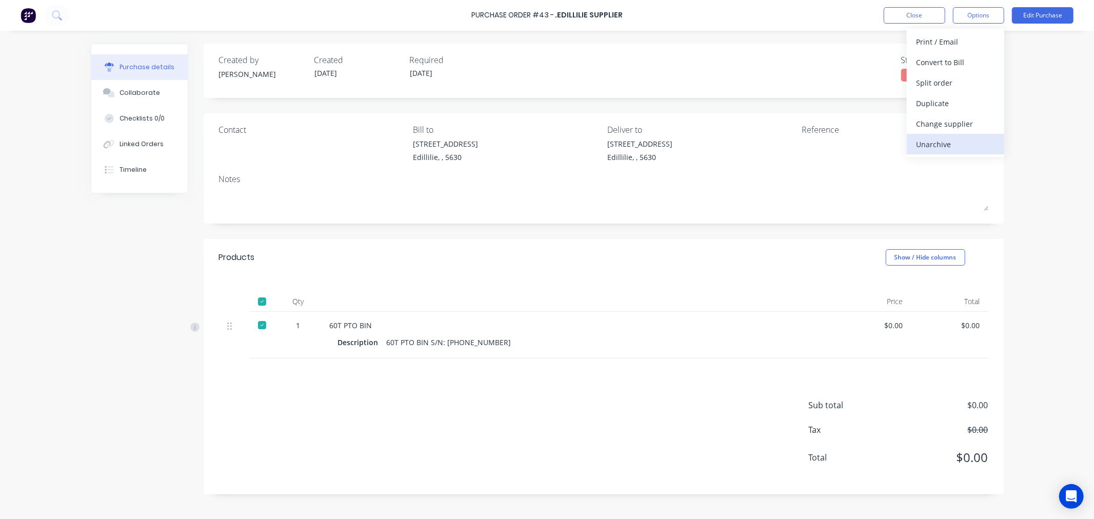
click at [950, 146] on div "Unarchive" at bounding box center [955, 144] width 79 height 15
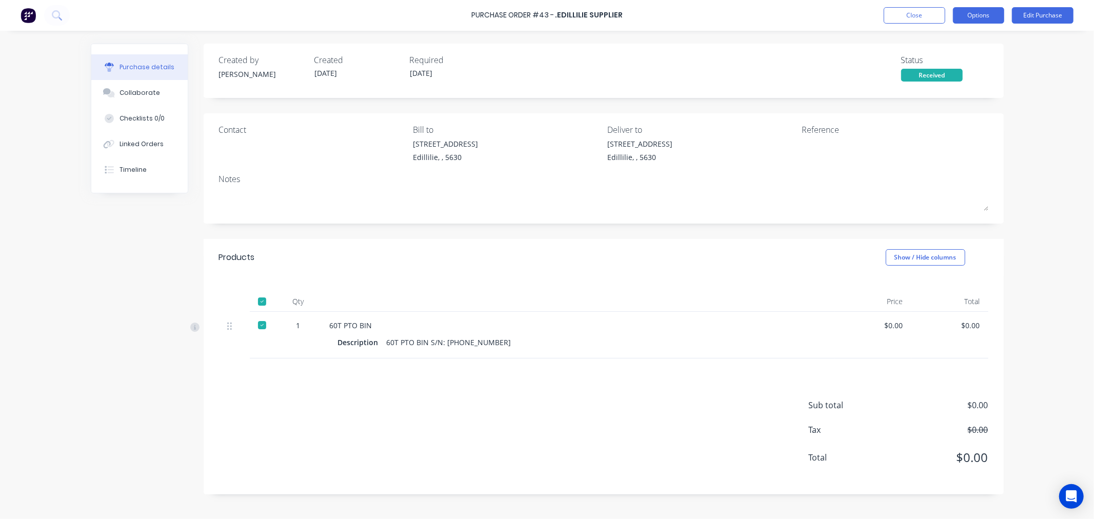
click at [970, 12] on button "Options" at bounding box center [978, 15] width 51 height 16
drag, startPoint x: 920, startPoint y: 141, endPoint x: 925, endPoint y: 68, distance: 73.1
click at [920, 141] on div "Archive" at bounding box center [955, 144] width 79 height 15
click at [911, 15] on button "Close" at bounding box center [915, 15] width 62 height 16
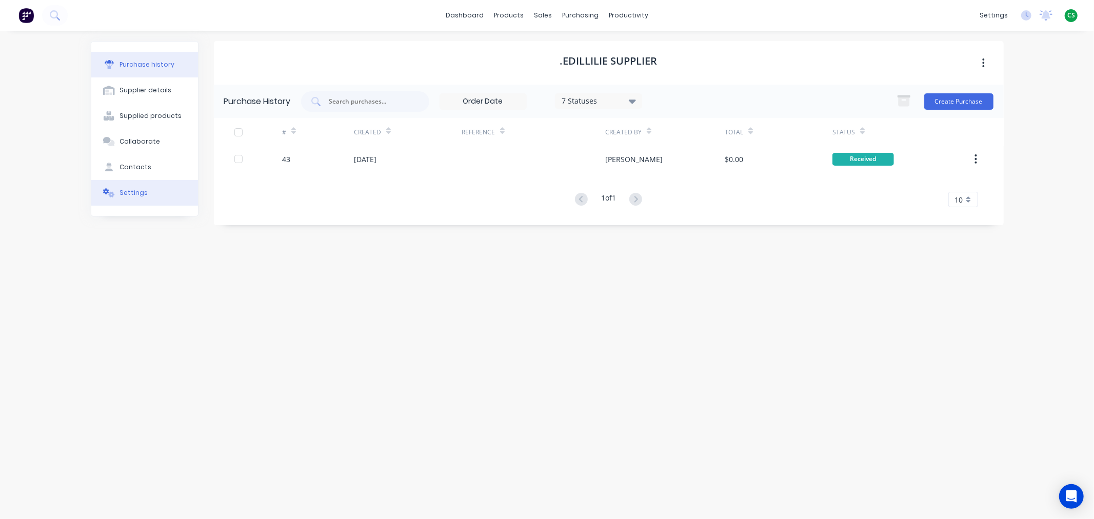
click at [135, 193] on div "Settings" at bounding box center [134, 192] width 28 height 9
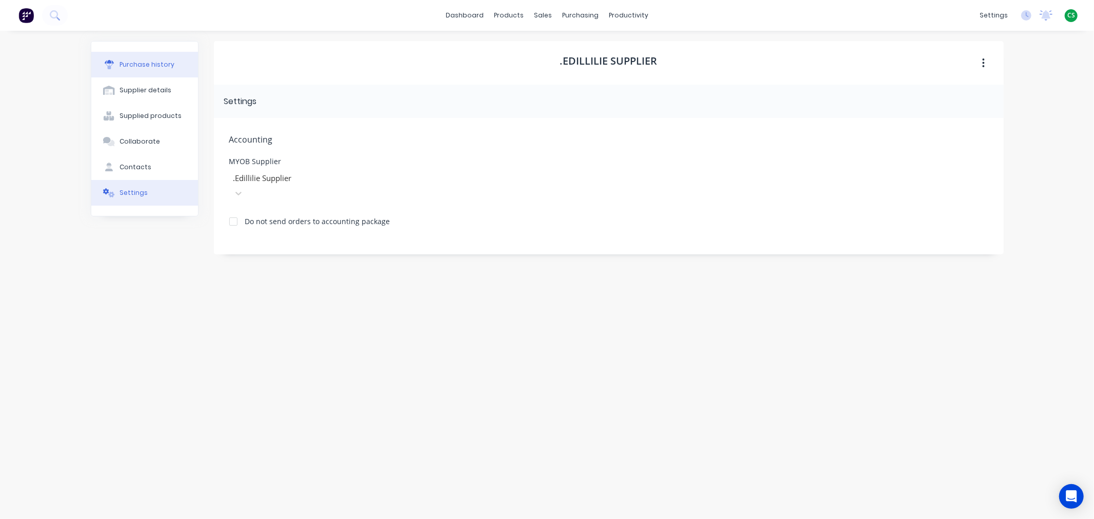
click at [165, 67] on div "Purchase history" at bounding box center [147, 64] width 55 height 9
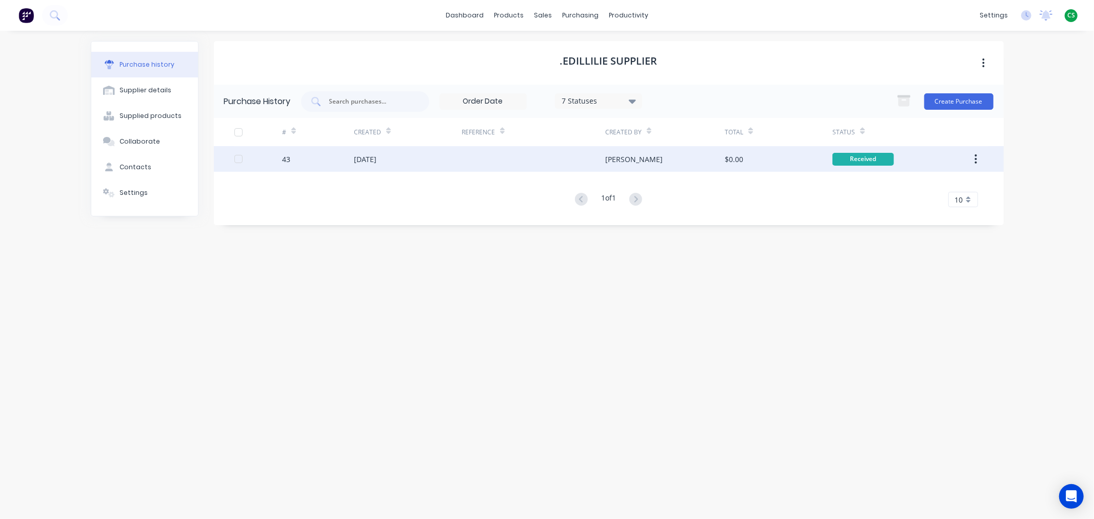
click at [436, 157] on div "08 Jul 2025" at bounding box center [408, 159] width 108 height 26
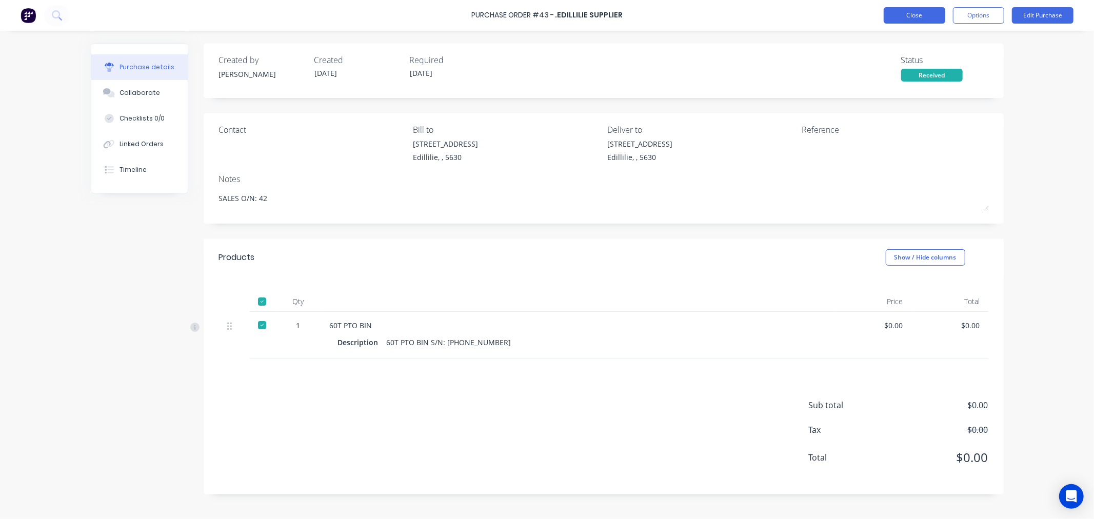
click at [901, 15] on button "Close" at bounding box center [915, 15] width 62 height 16
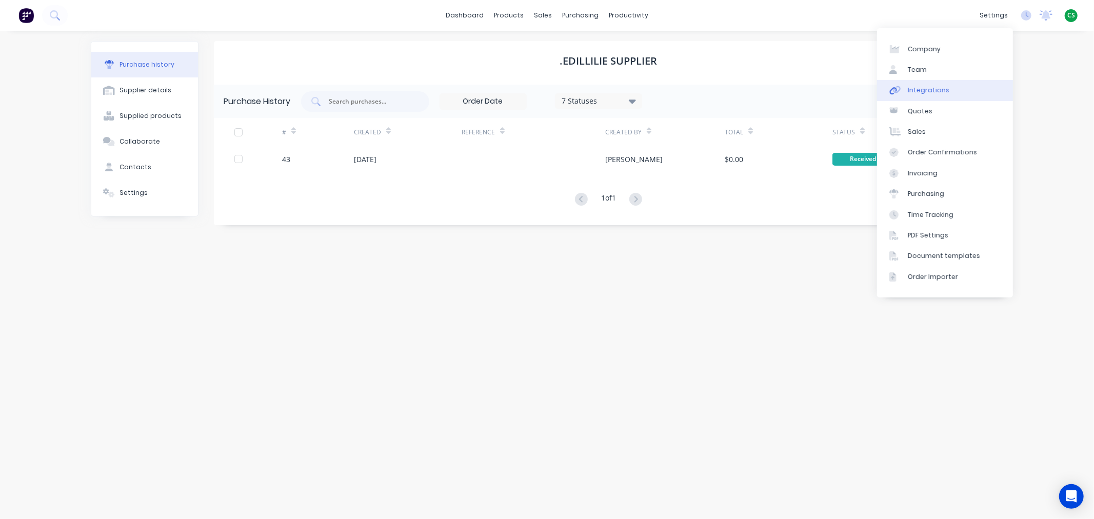
click at [962, 89] on link "Integrations" at bounding box center [945, 90] width 136 height 21
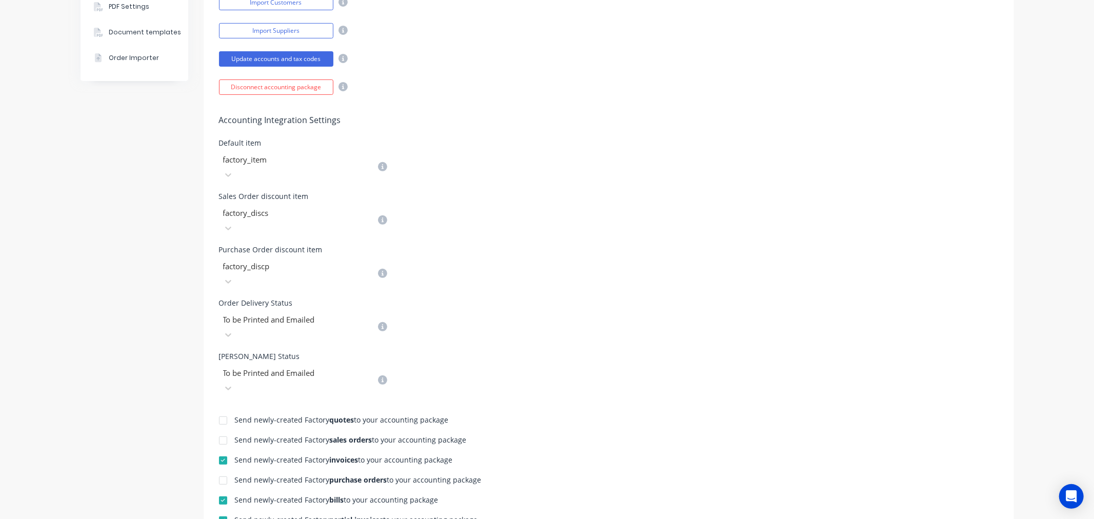
scroll to position [342, 0]
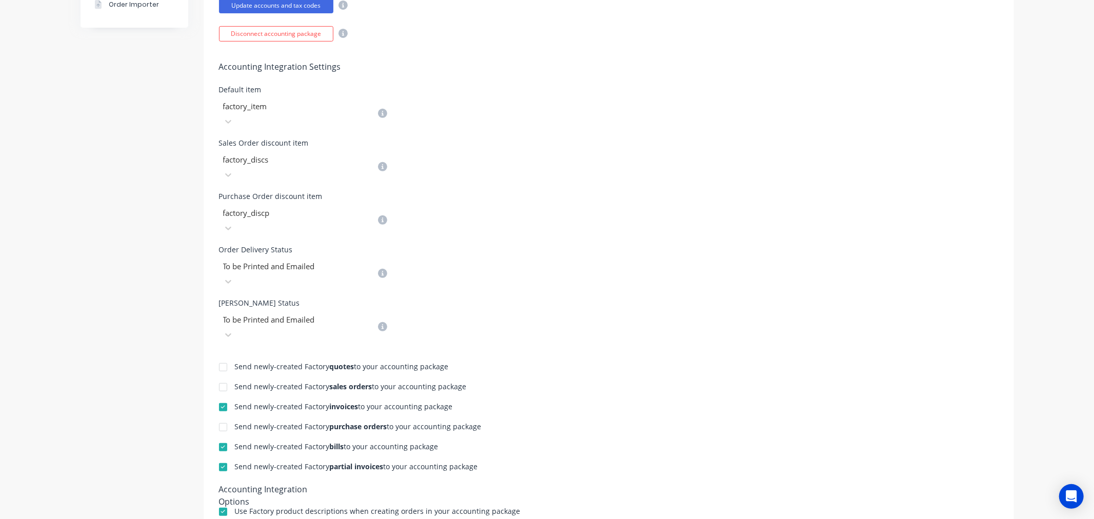
click at [74, 226] on div "Company Team Integrations Quotes Sales Order Confirmations Invoicing Purchasing…" at bounding box center [547, 193] width 1094 height 1009
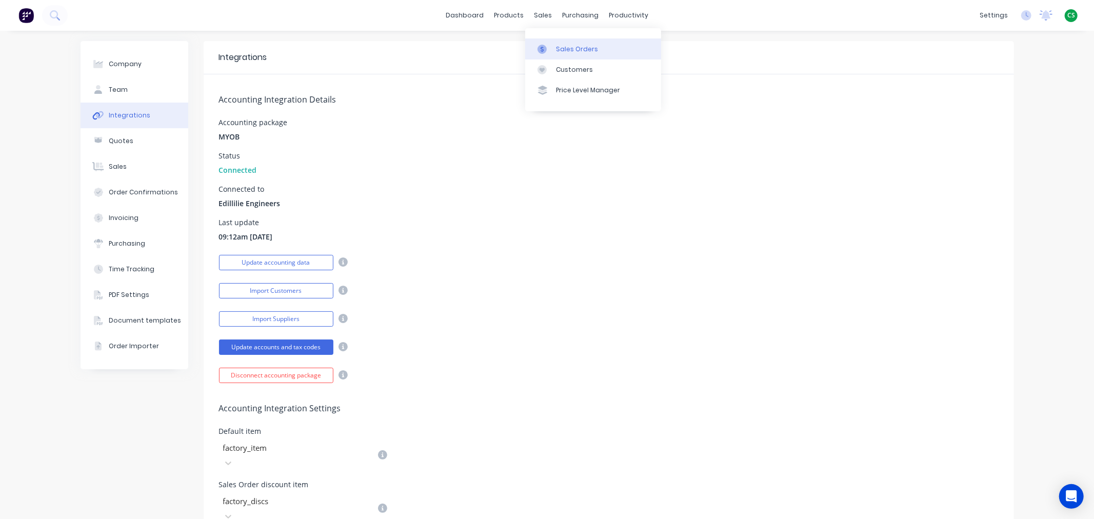
click at [562, 50] on div "Sales Orders" at bounding box center [577, 49] width 42 height 9
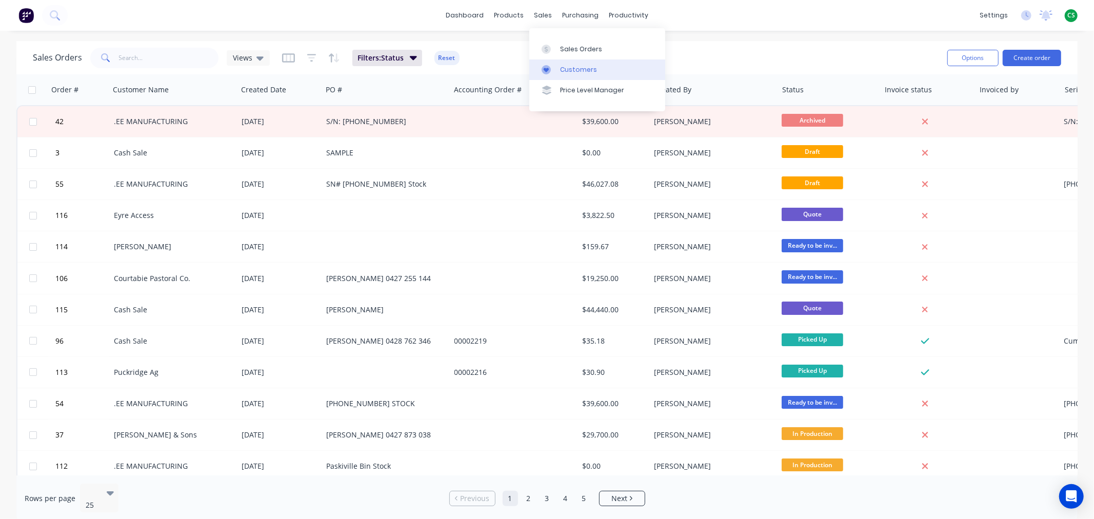
click at [566, 68] on div "Customers" at bounding box center [578, 69] width 37 height 9
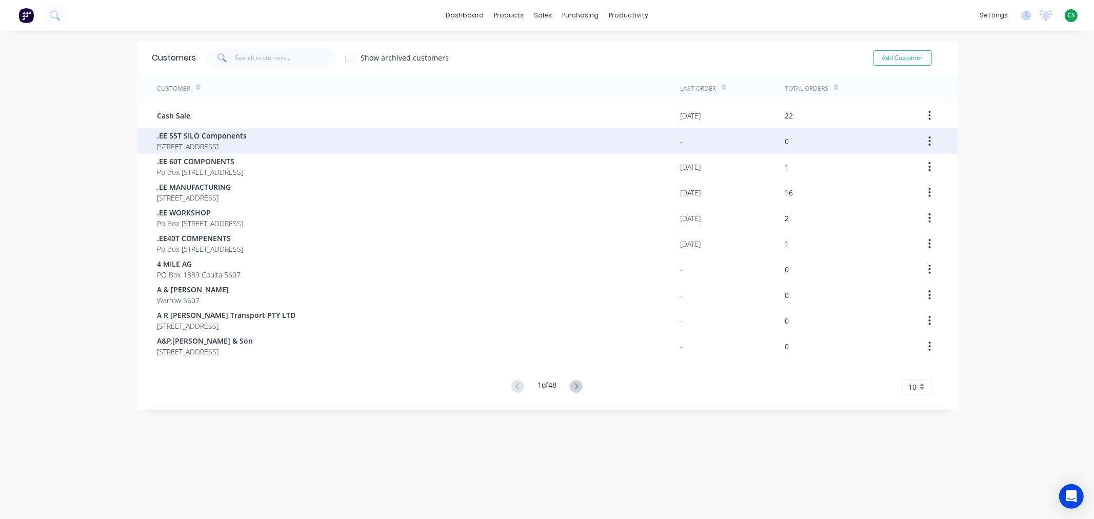
click at [216, 142] on span "1-3 Main Street EDILLILIE South Australia 5630" at bounding box center [202, 146] width 90 height 11
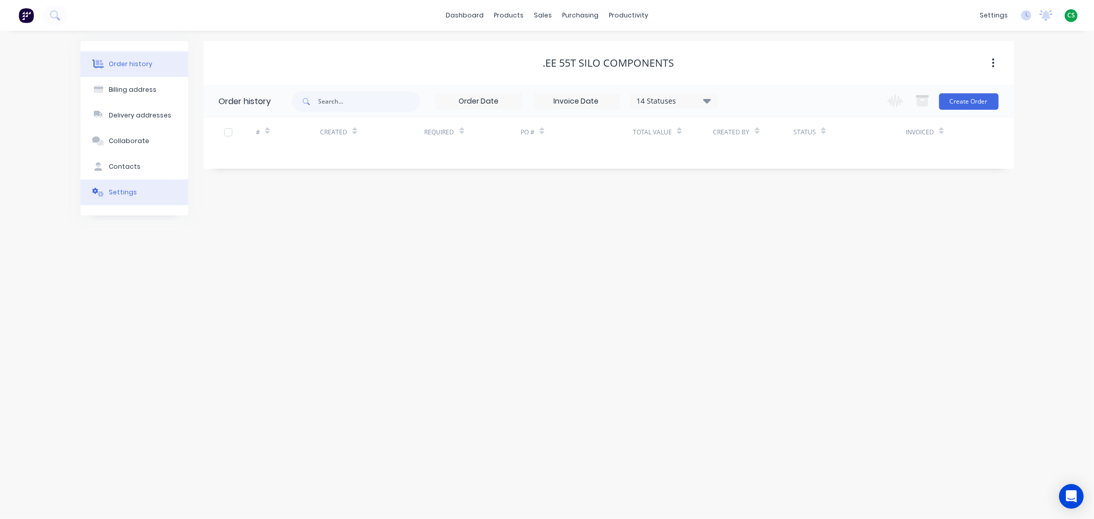
click at [119, 194] on div "Settings" at bounding box center [123, 192] width 28 height 9
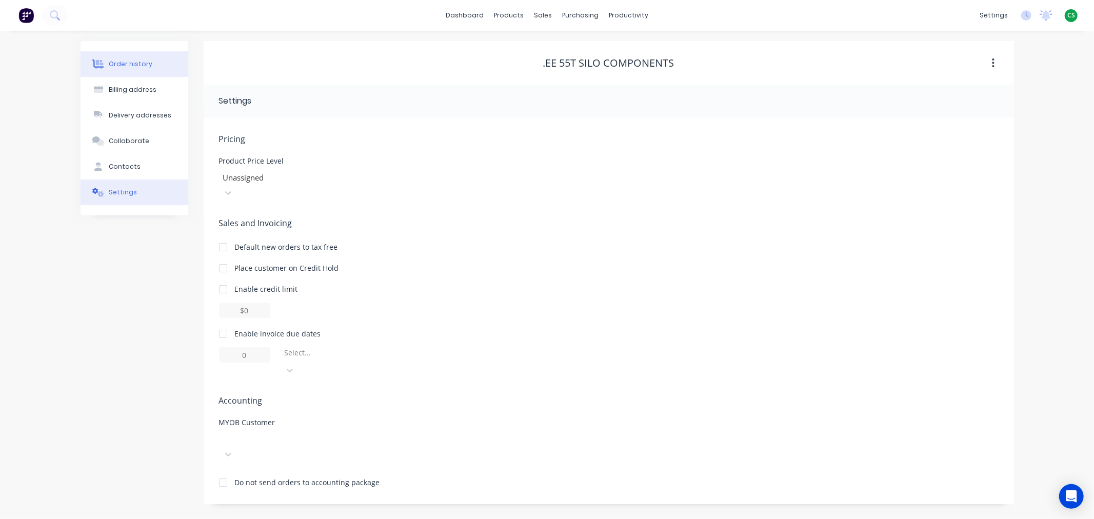
click at [130, 58] on button "Order history" at bounding box center [135, 64] width 108 height 26
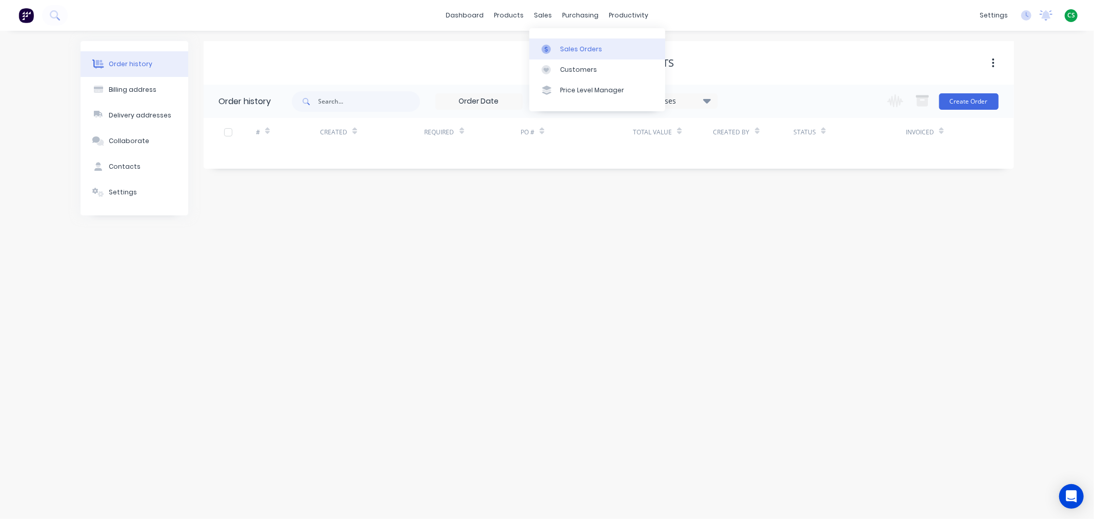
click at [570, 49] on div "Sales Orders" at bounding box center [581, 49] width 42 height 9
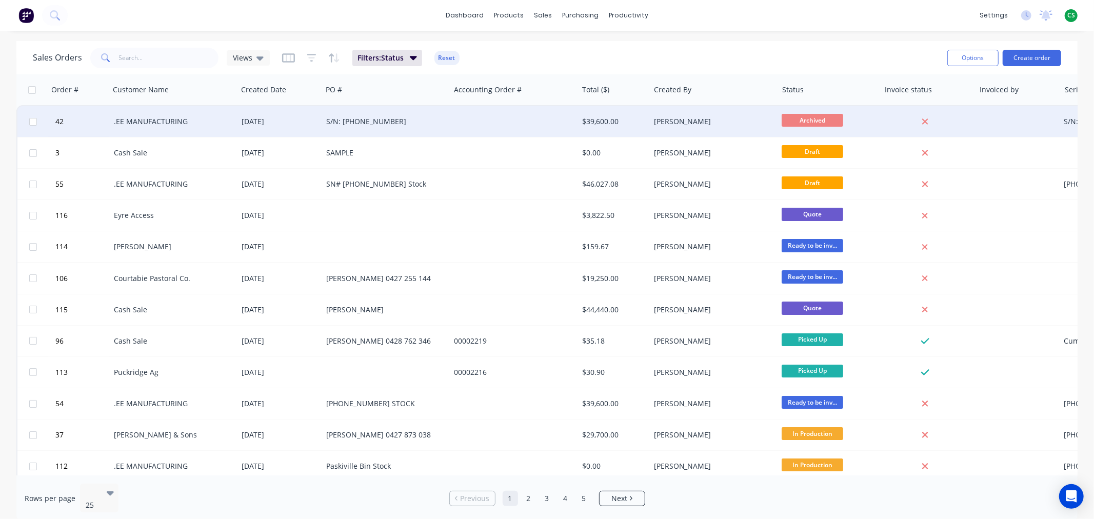
click at [389, 123] on div "S/N: 25-600-10" at bounding box center [383, 121] width 114 height 10
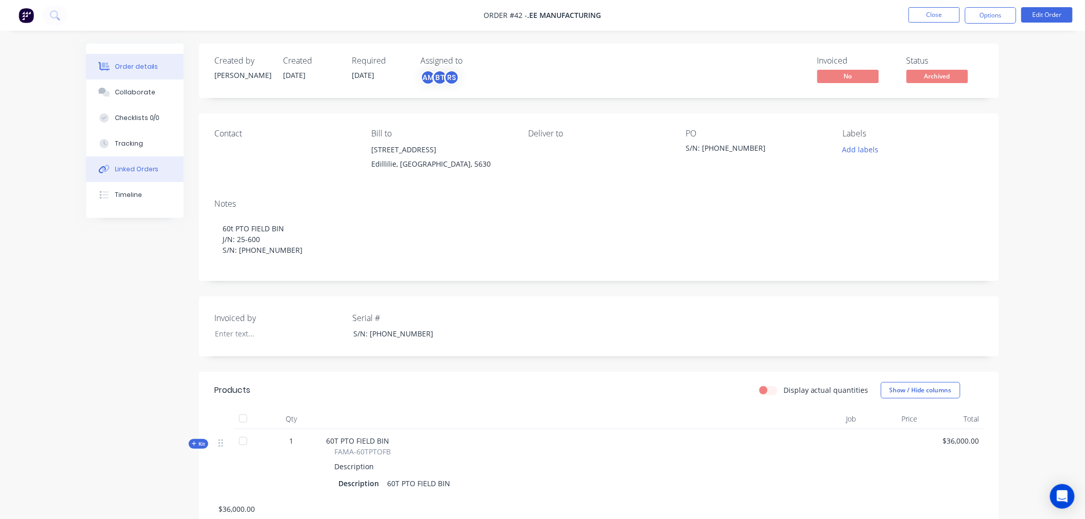
click at [126, 169] on div "Linked Orders" at bounding box center [137, 169] width 44 height 9
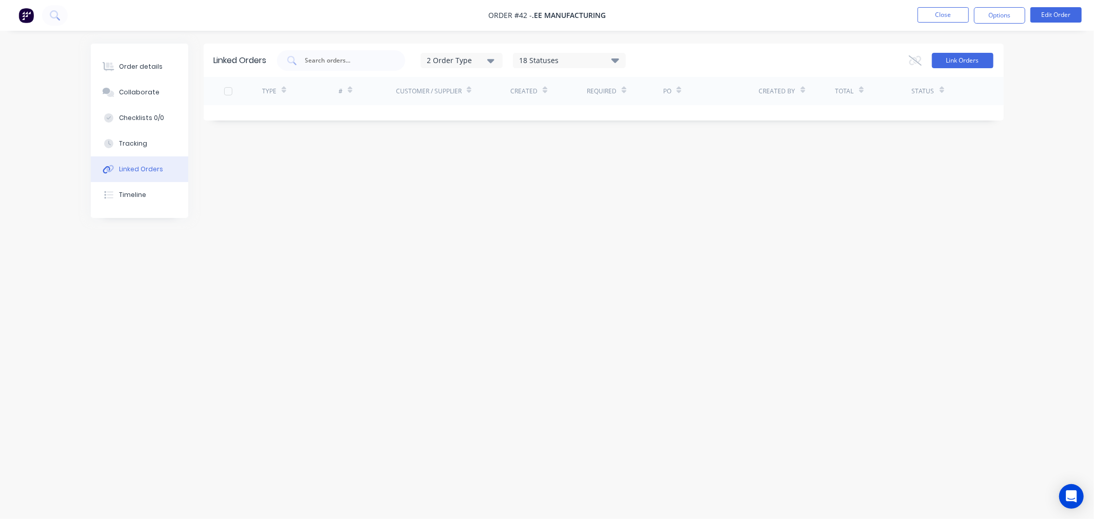
click at [966, 59] on button "Link Orders" at bounding box center [963, 60] width 62 height 15
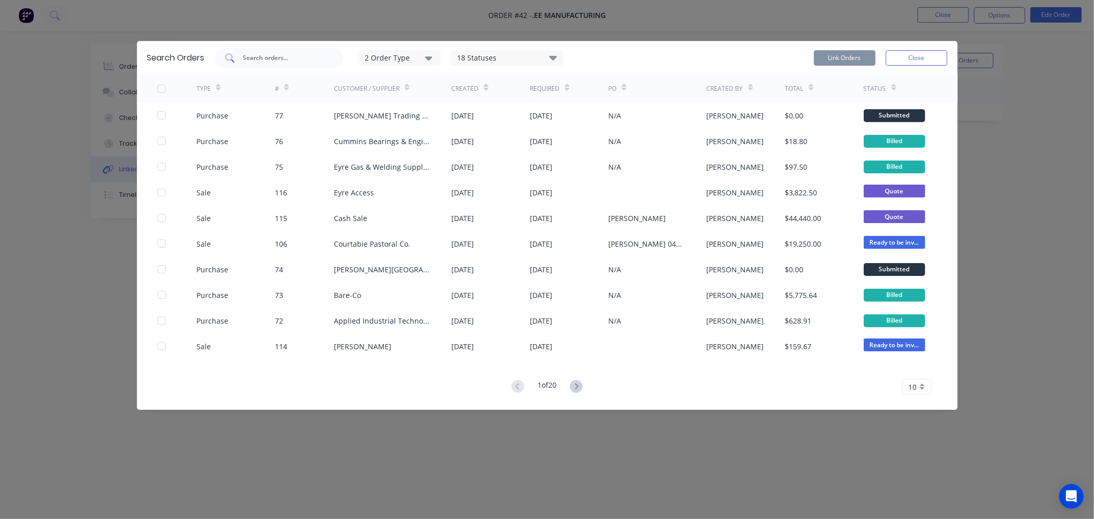
click at [256, 55] on input "text" at bounding box center [284, 58] width 85 height 10
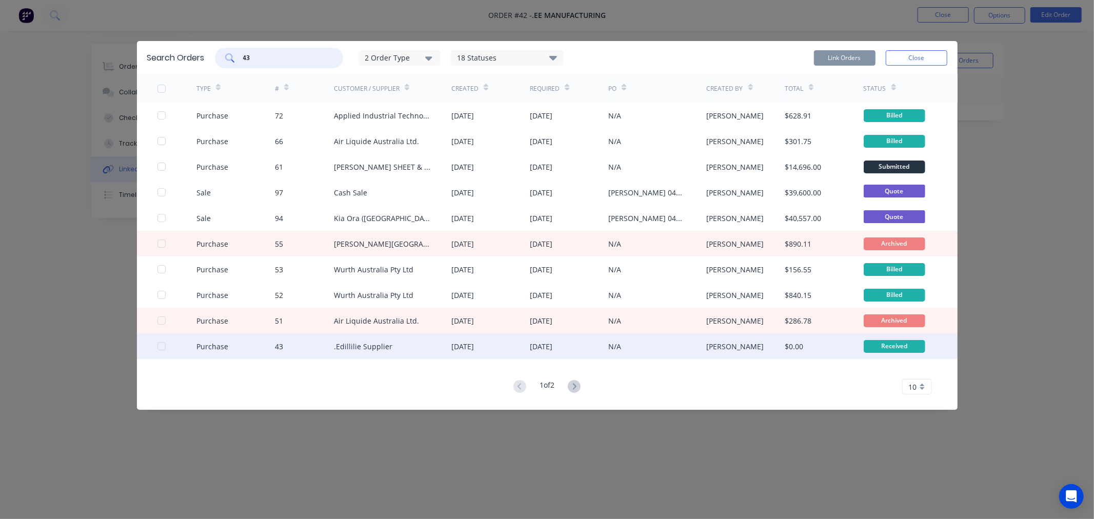
click at [157, 350] on div at bounding box center [161, 346] width 21 height 21
type input "43"
click at [848, 55] on button "Link Orders" at bounding box center [845, 57] width 62 height 15
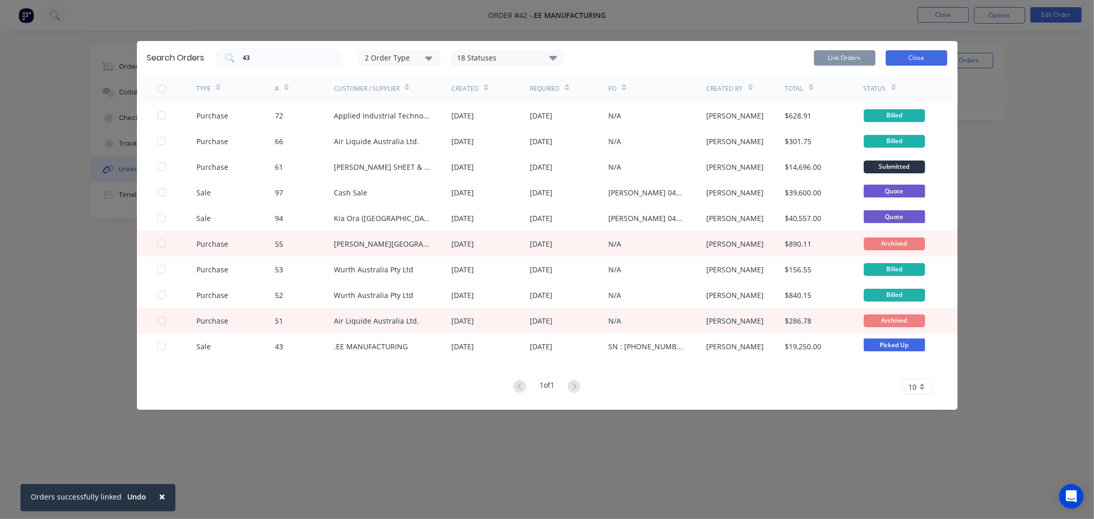
click at [911, 57] on button "Close" at bounding box center [917, 57] width 62 height 15
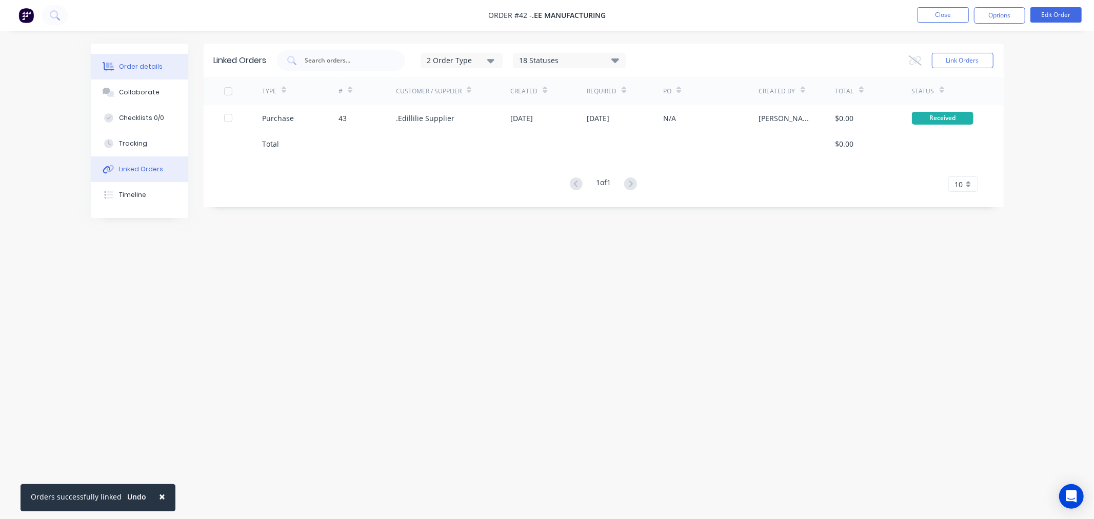
click at [146, 68] on div "Order details" at bounding box center [141, 66] width 44 height 9
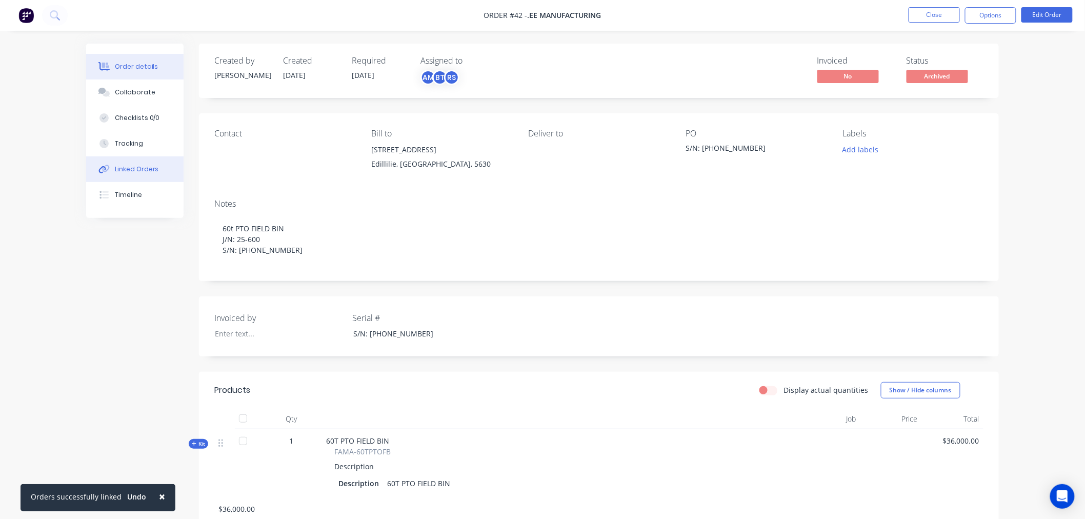
drag, startPoint x: 150, startPoint y: 172, endPoint x: 165, endPoint y: 171, distance: 15.0
click at [150, 172] on div "Linked Orders" at bounding box center [137, 169] width 44 height 9
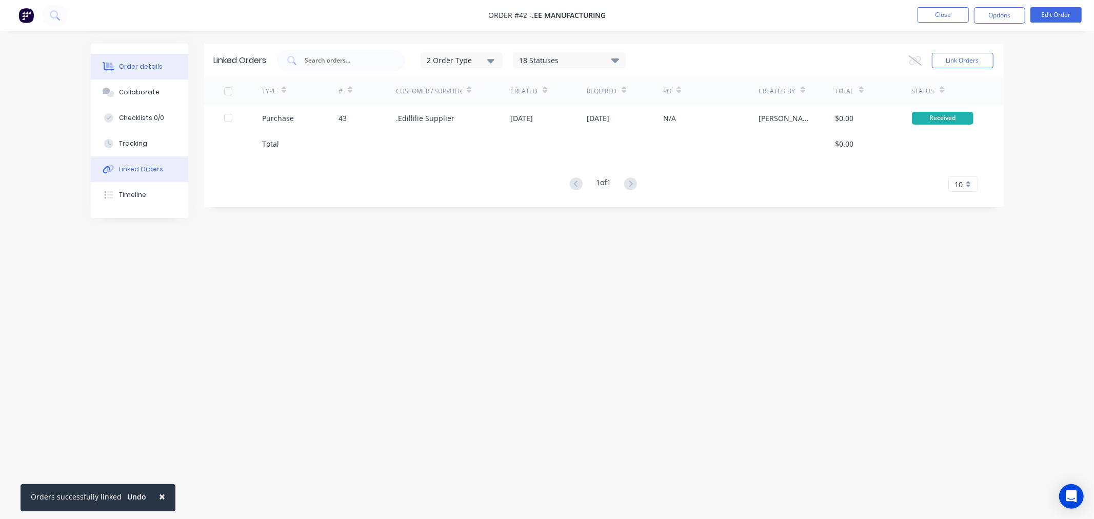
click at [149, 70] on div "Order details" at bounding box center [141, 66] width 44 height 9
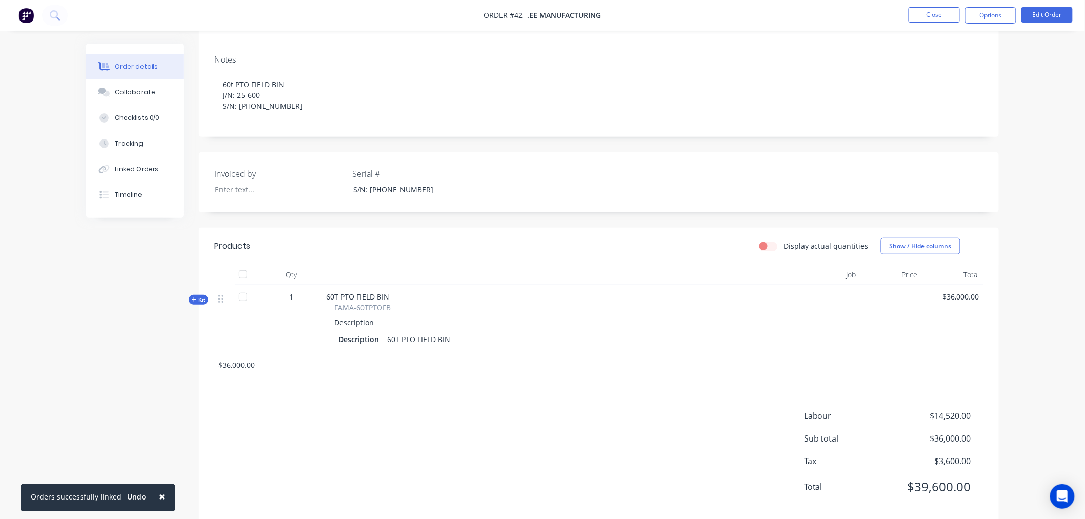
scroll to position [163, 0]
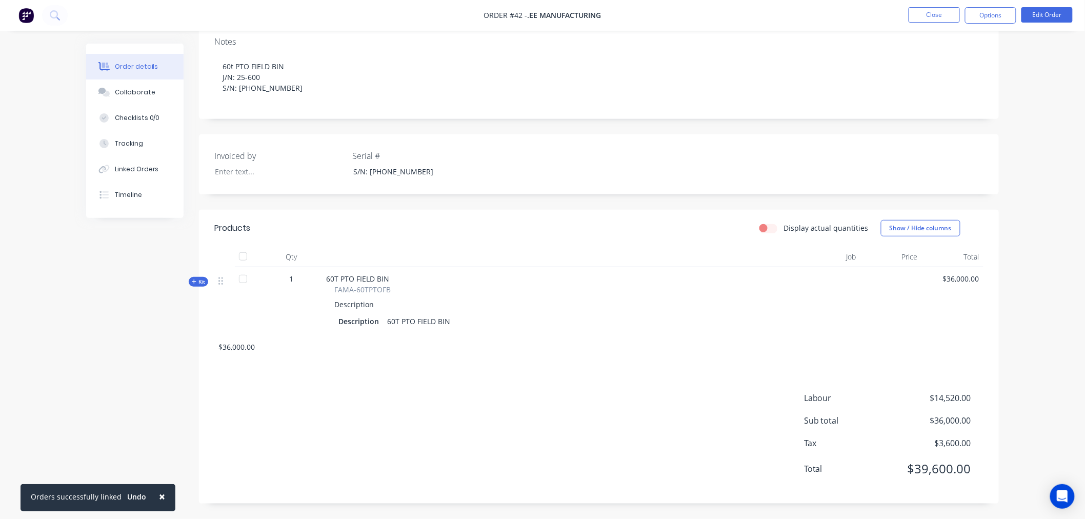
click at [198, 282] on span "Kit" at bounding box center [198, 282] width 13 height 8
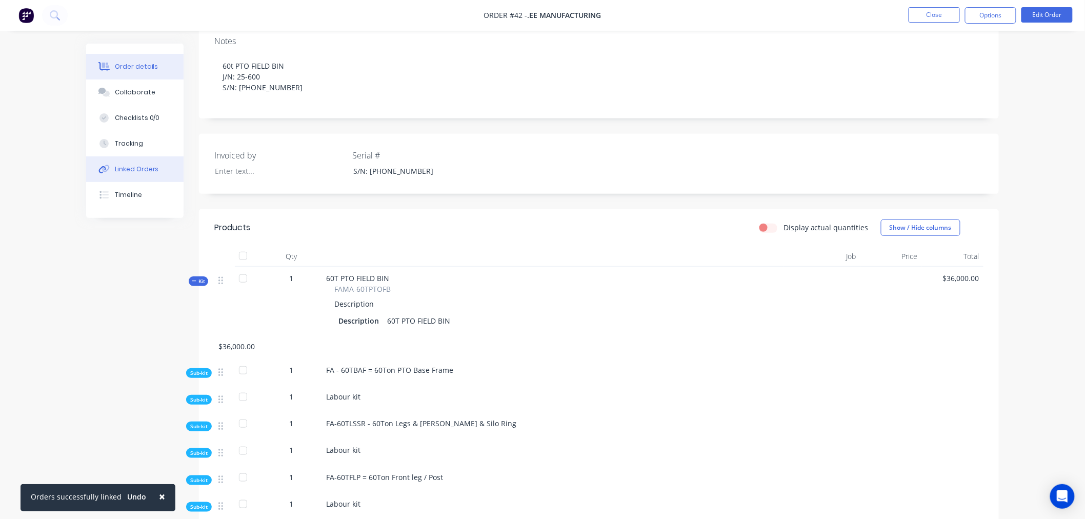
click at [153, 172] on div "Linked Orders" at bounding box center [137, 169] width 44 height 9
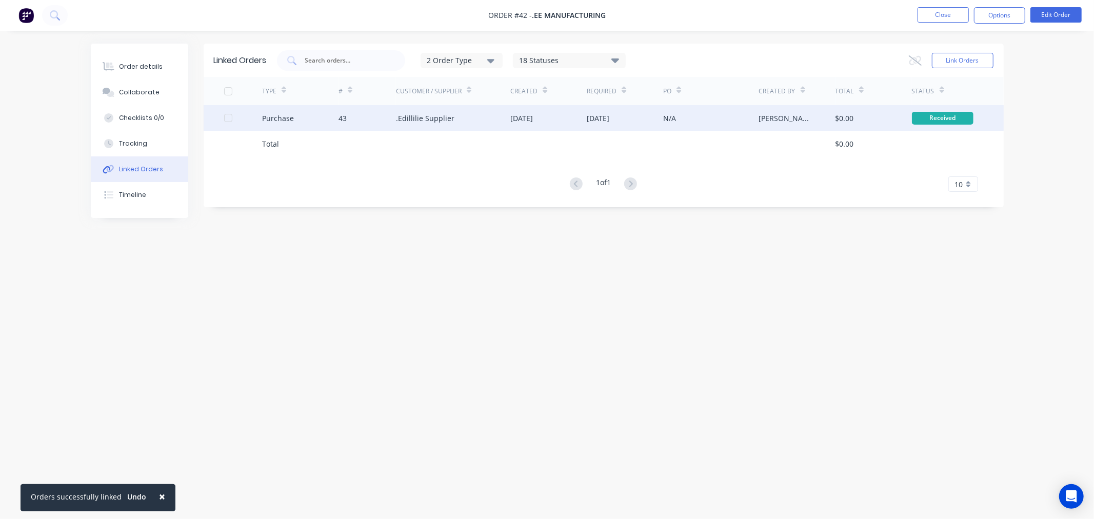
click at [426, 118] on div ".Edillilie Supplier" at bounding box center [425, 118] width 58 height 11
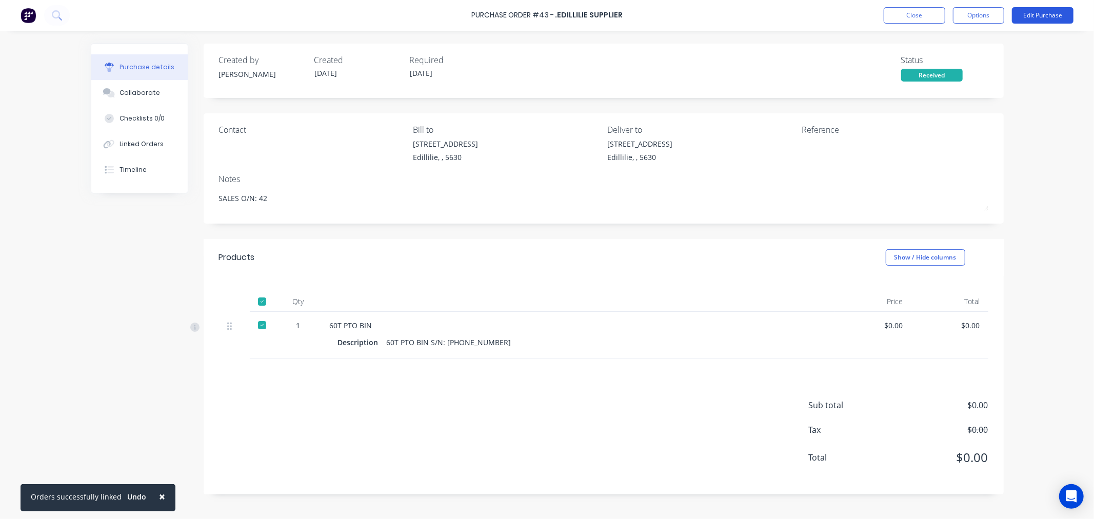
click at [1032, 16] on button "Edit Purchase" at bounding box center [1043, 15] width 62 height 16
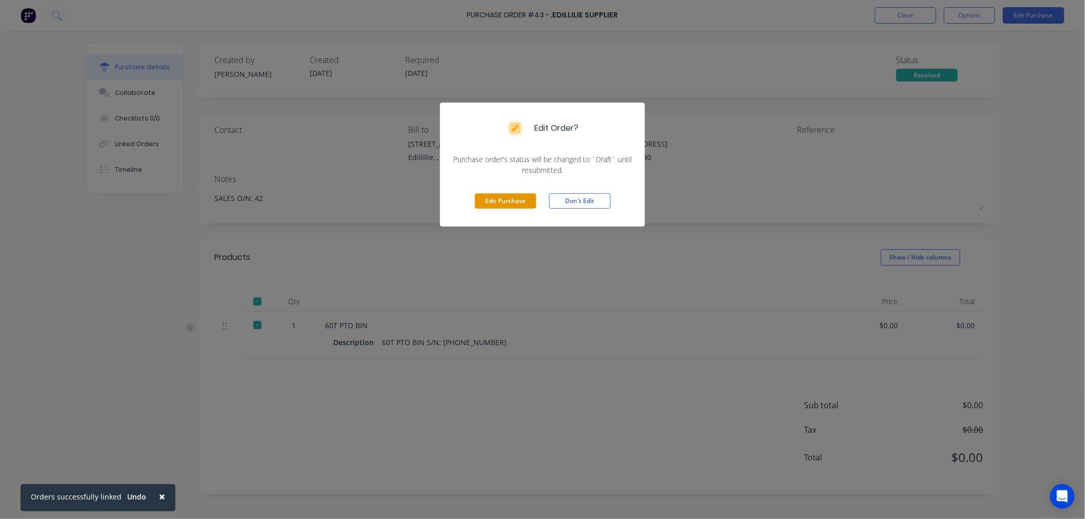
click at [483, 205] on button "Edit Purchase" at bounding box center [506, 200] width 62 height 15
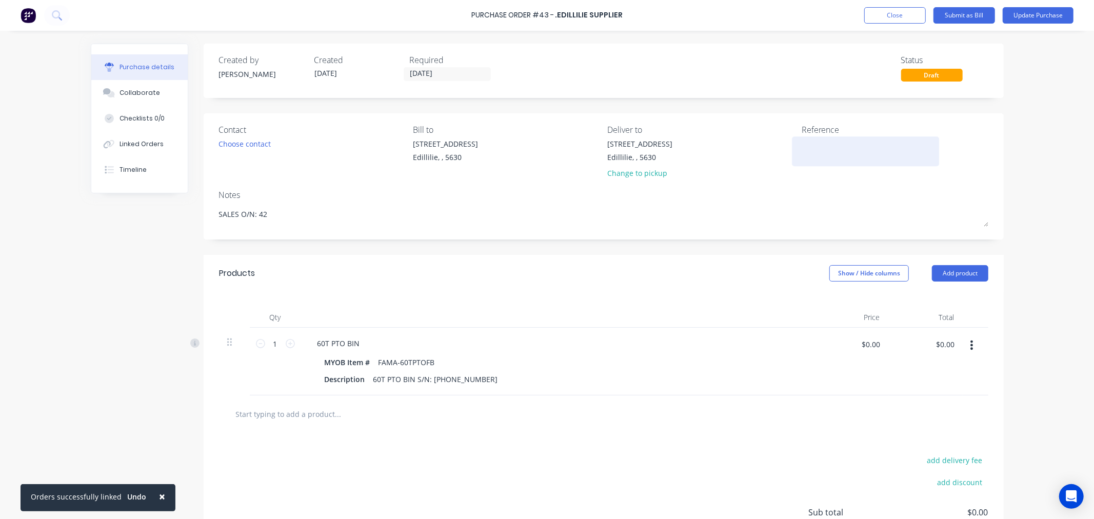
click at [810, 144] on textarea at bounding box center [866, 149] width 128 height 23
type textarea "buy back"
click at [1046, 13] on button "Update Purchase" at bounding box center [1038, 15] width 71 height 16
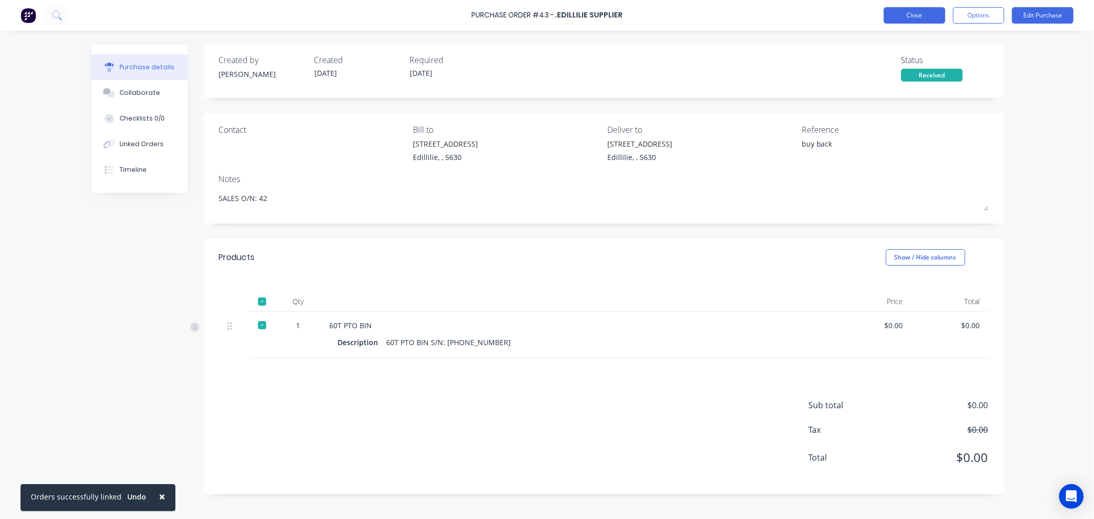
click at [899, 16] on button "Close" at bounding box center [915, 15] width 62 height 16
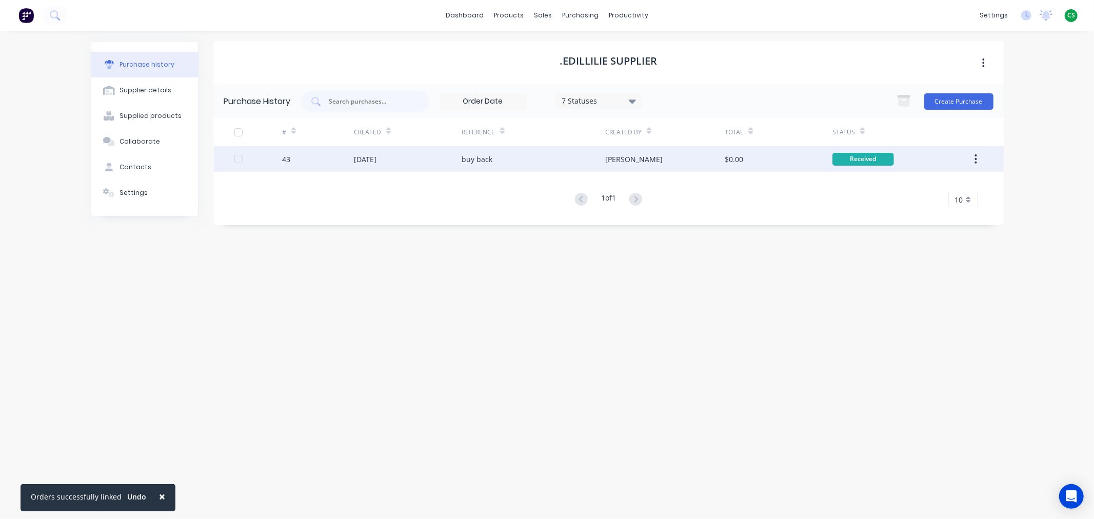
click at [395, 158] on div "08 Jul 2025" at bounding box center [408, 159] width 108 height 26
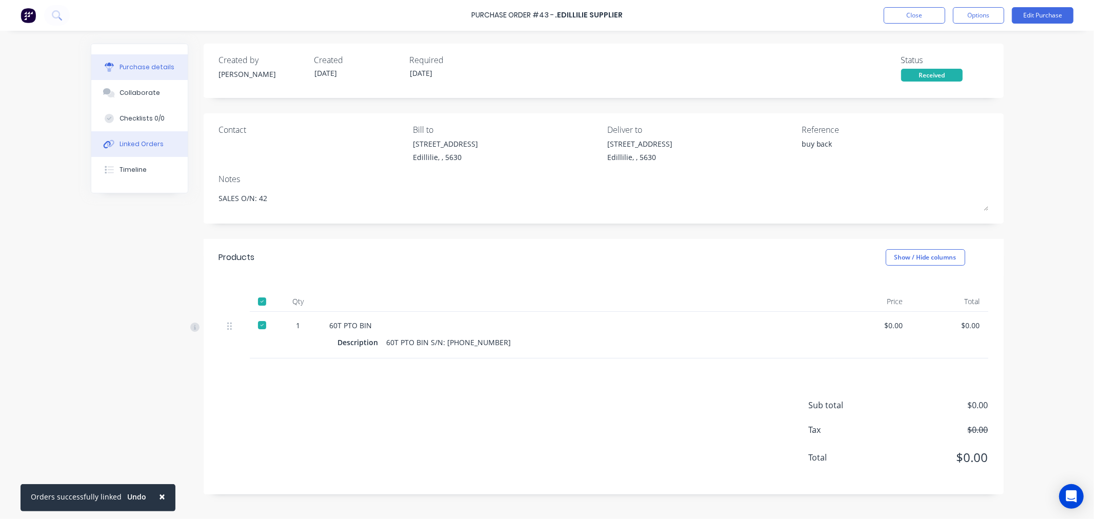
click at [149, 147] on div "Linked Orders" at bounding box center [142, 144] width 44 height 9
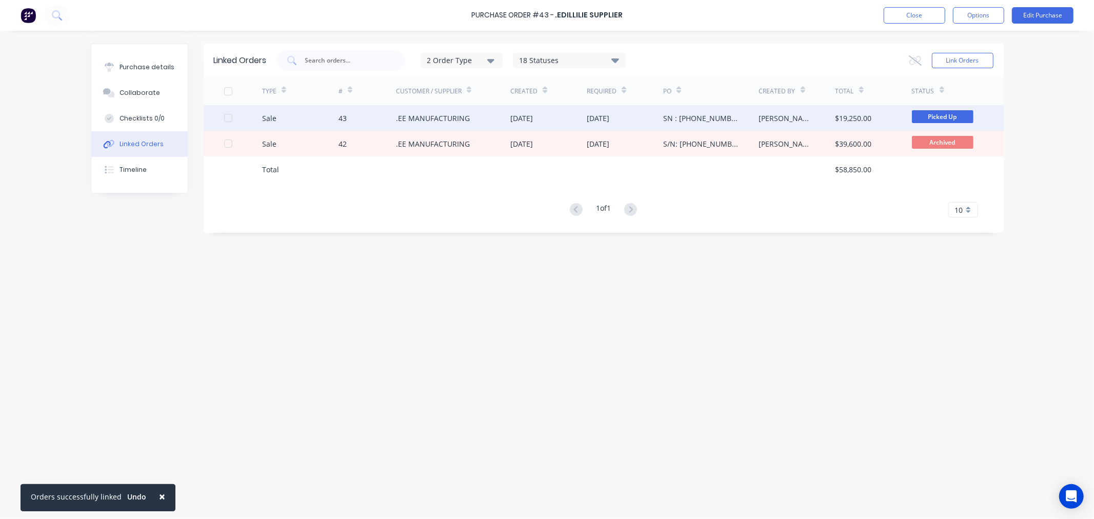
click at [432, 118] on div ".EE MANUFACTURING" at bounding box center [433, 118] width 74 height 11
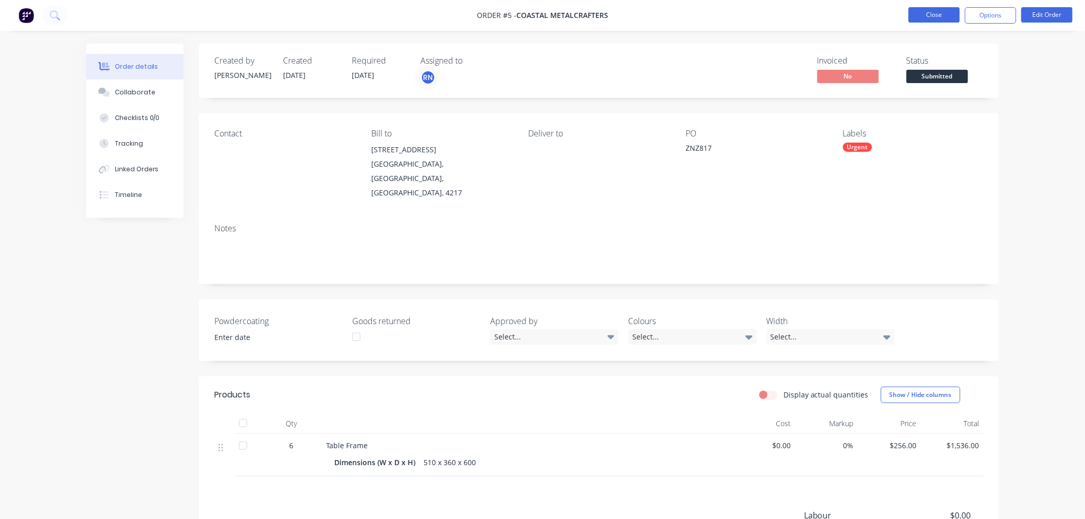
click at [918, 16] on button "Close" at bounding box center [934, 14] width 51 height 15
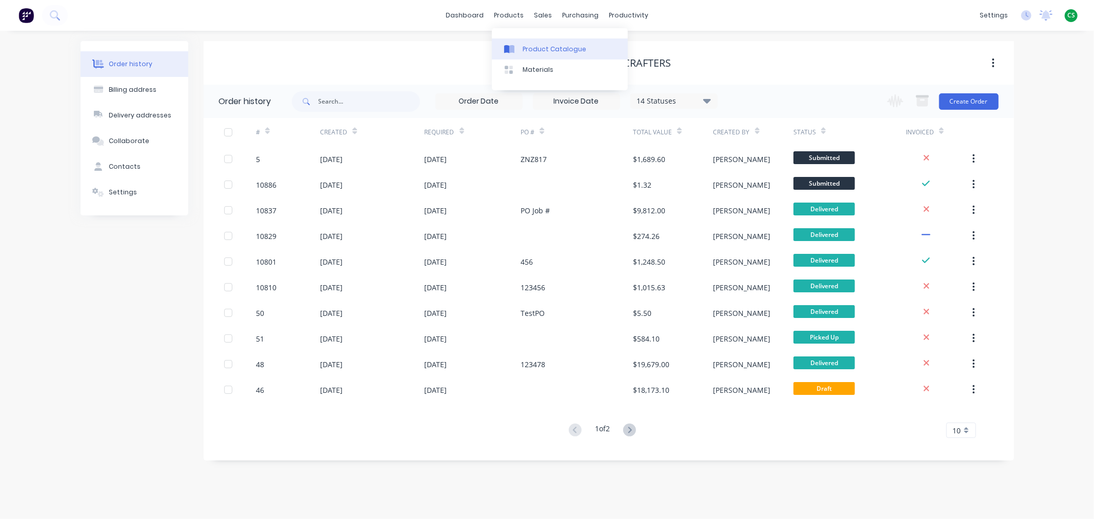
click at [532, 47] on div "Product Catalogue" at bounding box center [555, 49] width 64 height 9
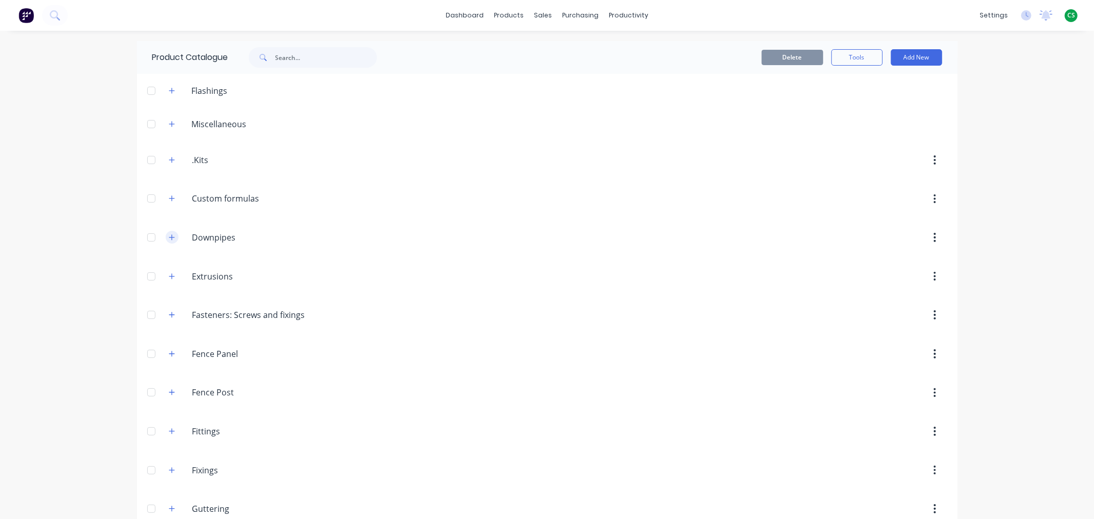
click at [169, 237] on icon "button" at bounding box center [172, 237] width 6 height 7
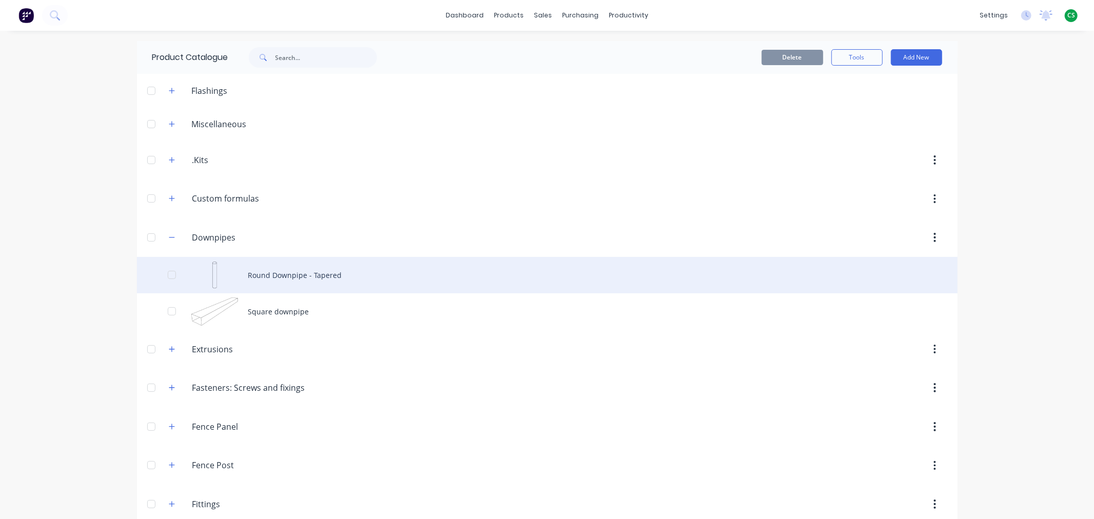
click at [267, 274] on div "Round Downpipe - Tapered" at bounding box center [547, 275] width 821 height 36
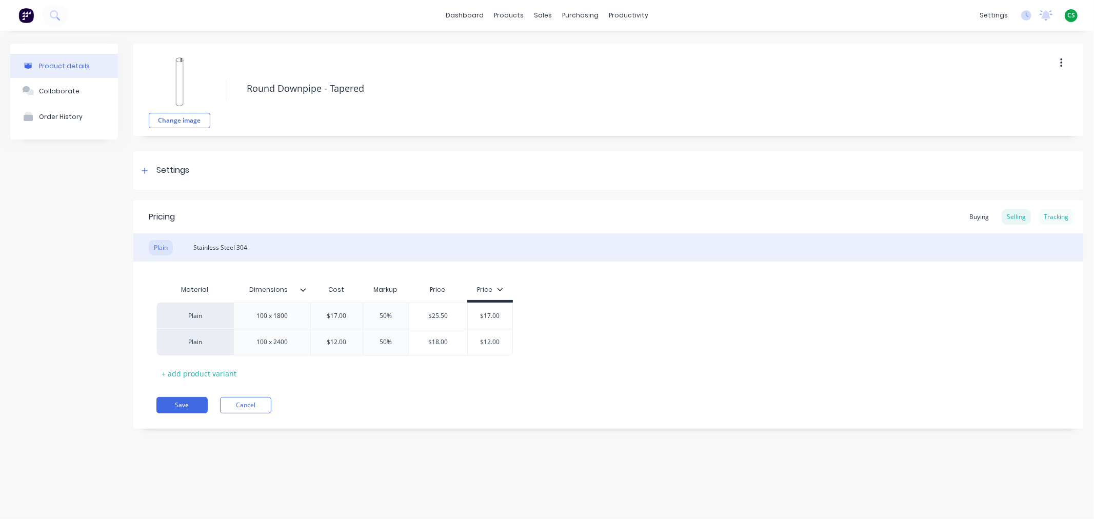
click at [1061, 214] on div "Tracking" at bounding box center [1056, 216] width 35 height 15
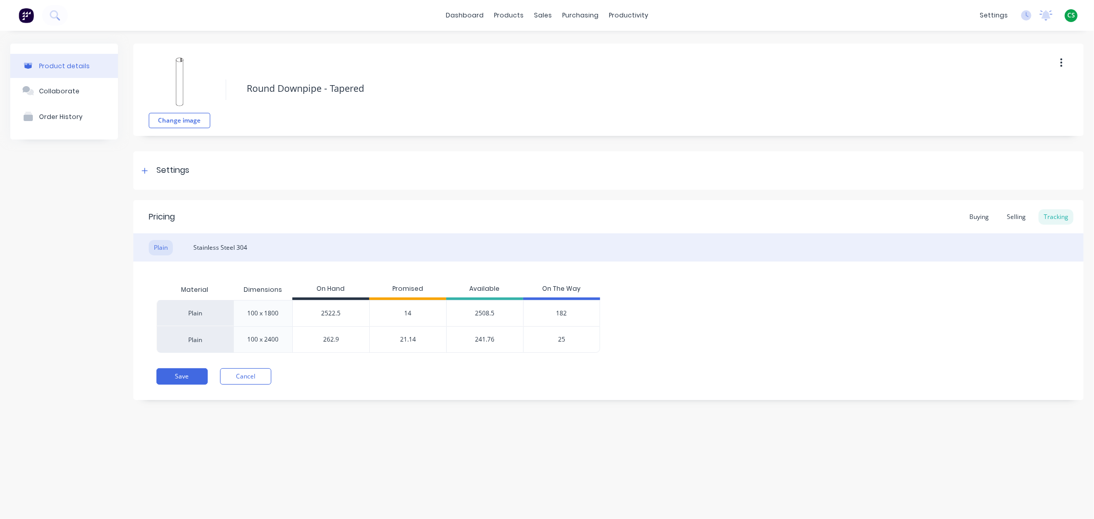
drag, startPoint x: 360, startPoint y: 89, endPoint x: 222, endPoint y: 91, distance: 137.5
click at [222, 91] on div "Change image Round Downpipe - Tapered" at bounding box center [608, 90] width 950 height 92
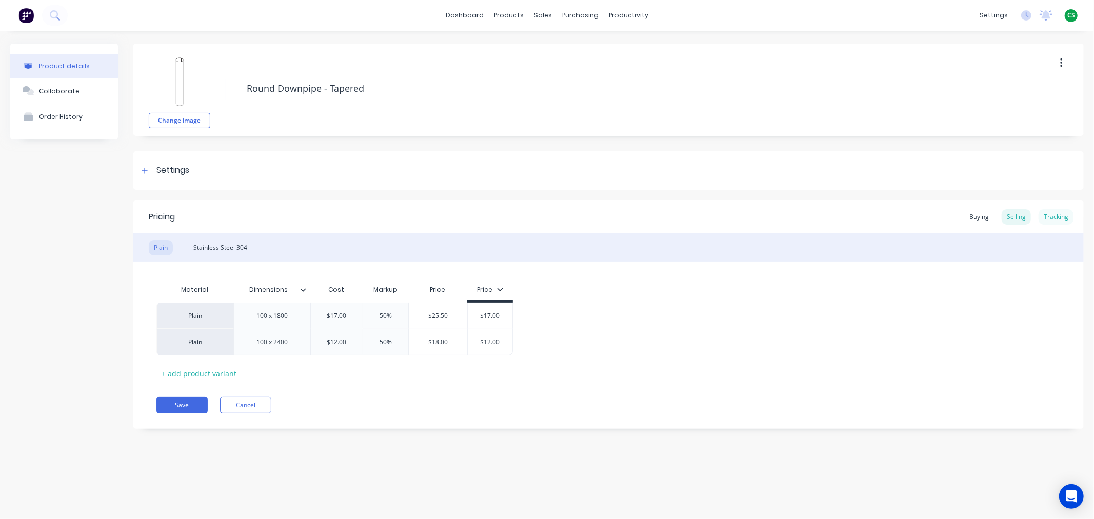
click at [1060, 217] on div "Tracking" at bounding box center [1056, 216] width 35 height 15
click at [1055, 215] on div "Tracking" at bounding box center [1056, 216] width 35 height 15
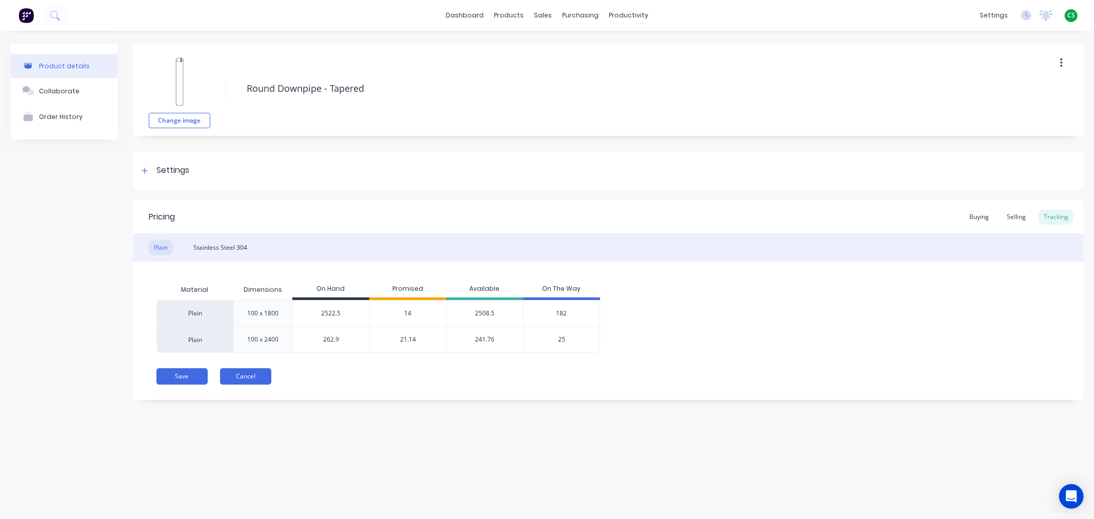
click at [245, 376] on button "Cancel" at bounding box center [245, 376] width 51 height 16
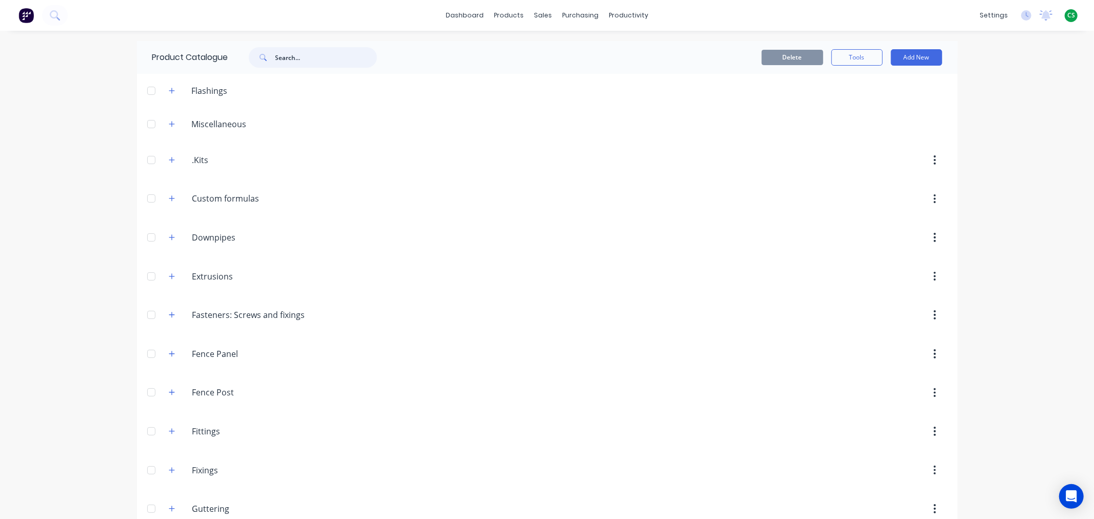
click at [285, 57] on input "text" at bounding box center [326, 57] width 102 height 21
type input "table frame"
drag, startPoint x: 321, startPoint y: 54, endPoint x: 239, endPoint y: 57, distance: 82.1
click at [239, 57] on div "table frame" at bounding box center [310, 57] width 164 height 21
click at [54, 13] on icon at bounding box center [55, 15] width 10 height 10
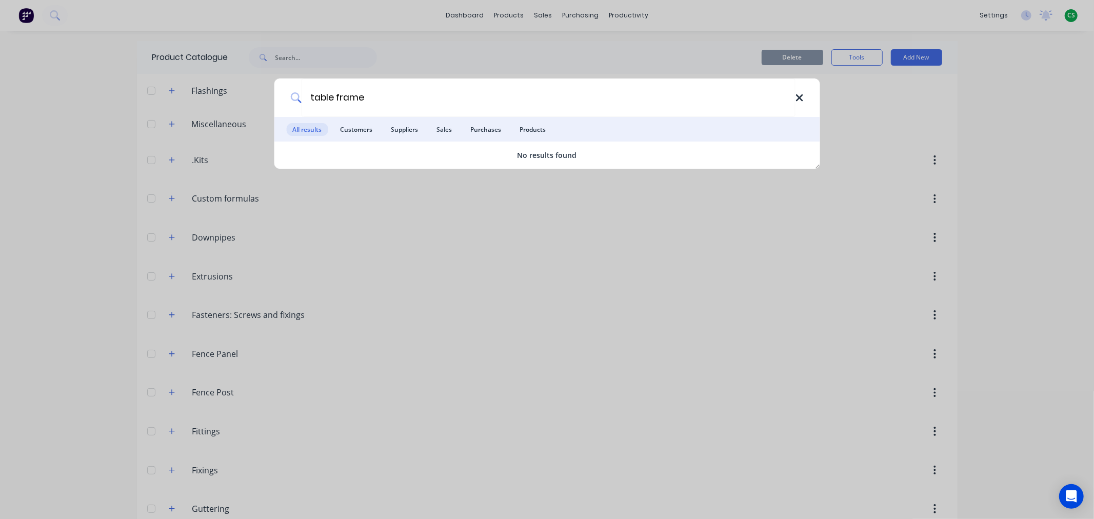
type input "table frame"
click at [803, 98] on icon at bounding box center [800, 97] width 8 height 11
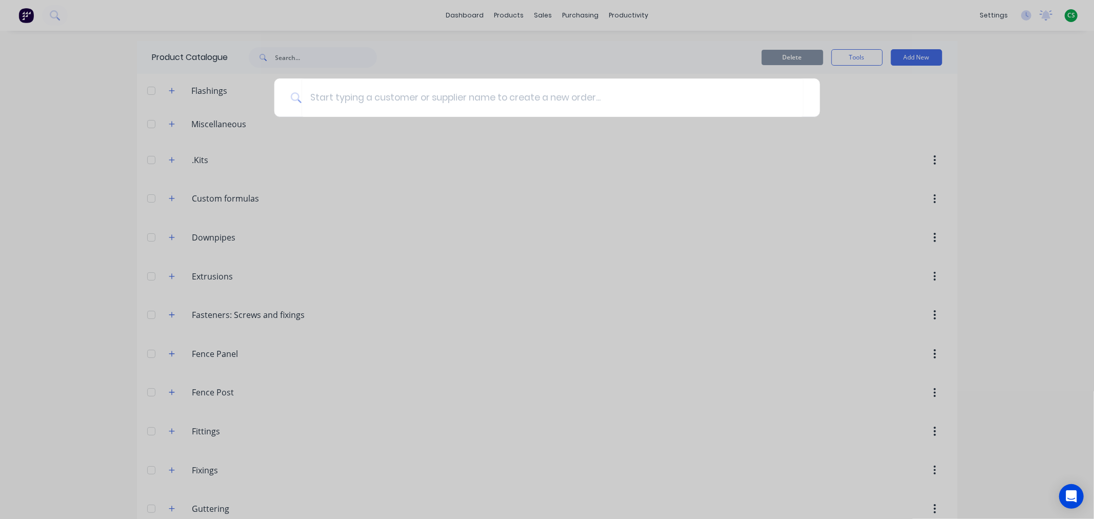
click at [1018, 135] on div at bounding box center [547, 259] width 1094 height 519
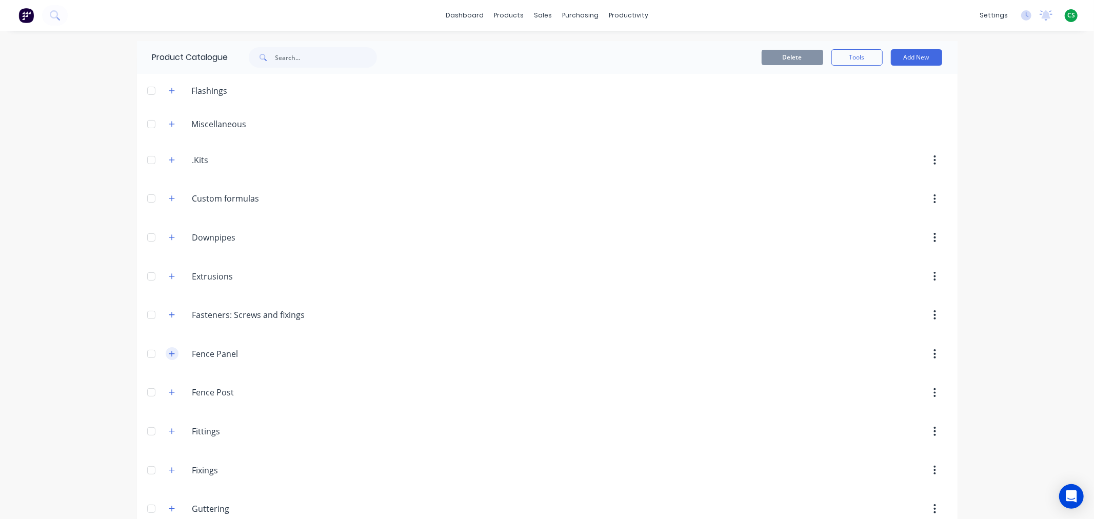
click at [169, 356] on icon "button" at bounding box center [172, 353] width 6 height 7
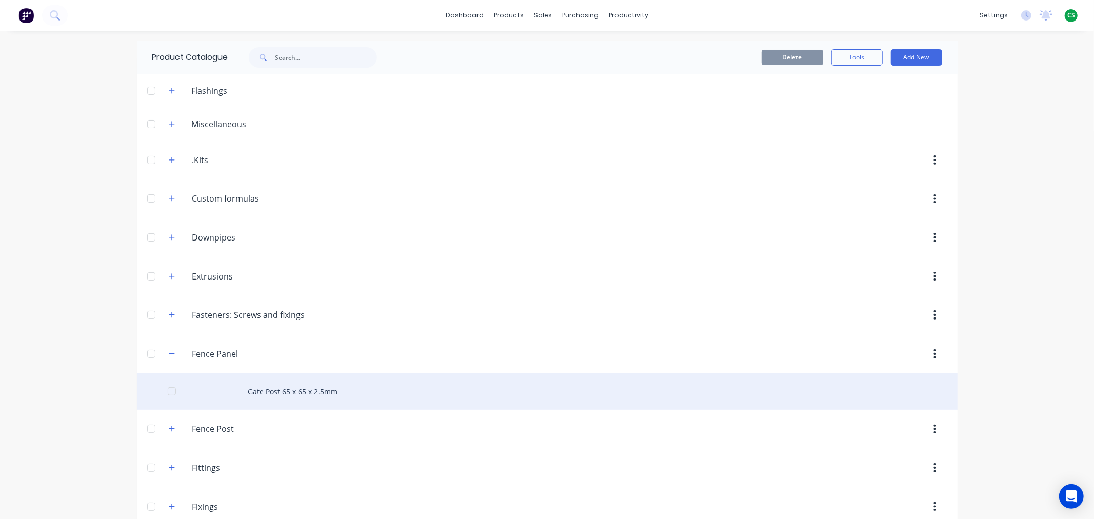
click at [261, 388] on div "Gate Post 65 x 65 x 2.5mm" at bounding box center [547, 391] width 821 height 36
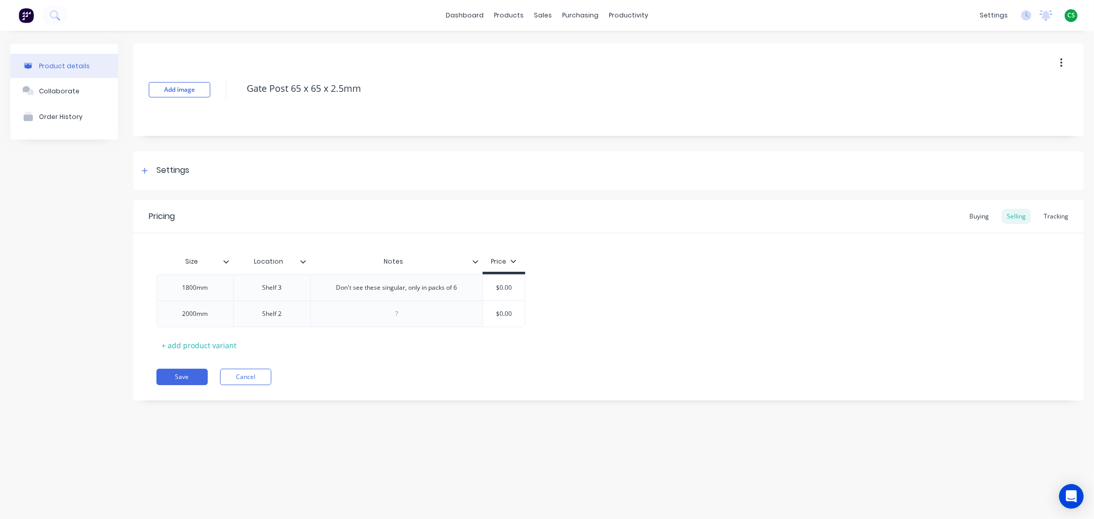
type textarea "x"
click at [1058, 215] on div "Tracking" at bounding box center [1056, 216] width 35 height 15
click at [1050, 211] on div "Tracking" at bounding box center [1056, 216] width 35 height 15
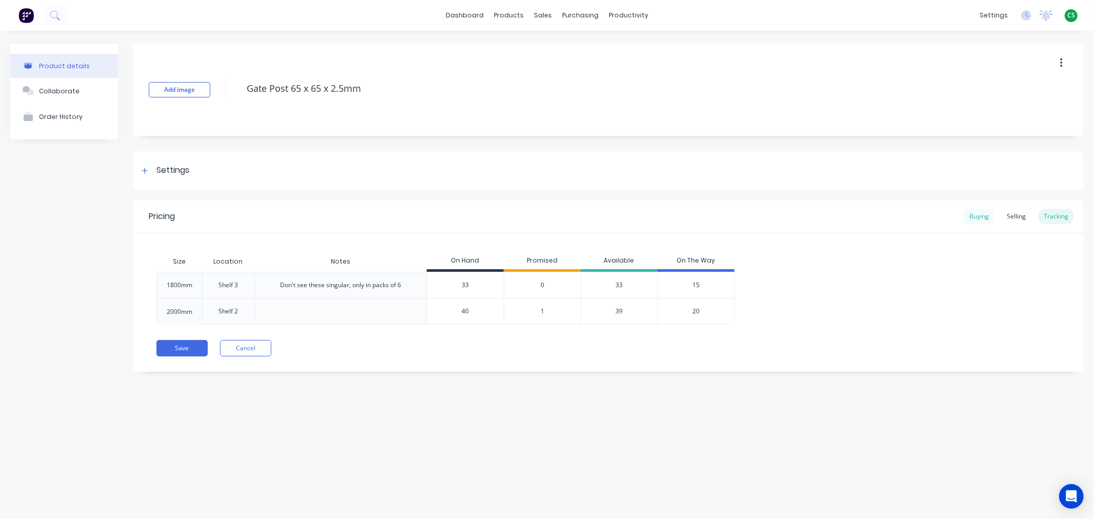
click at [982, 213] on div "Buying" at bounding box center [979, 216] width 30 height 15
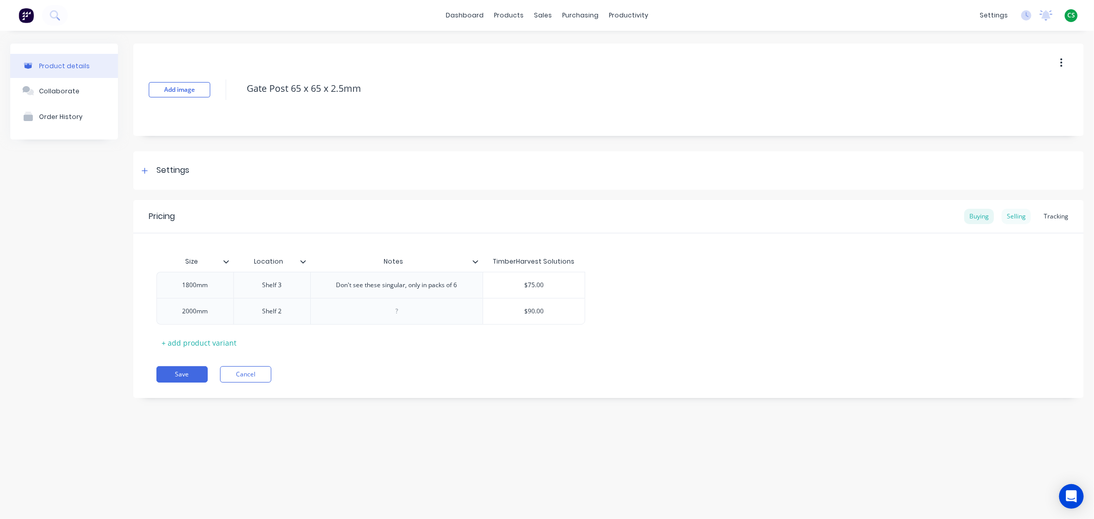
click at [1027, 214] on div "Selling" at bounding box center [1016, 216] width 29 height 15
click at [1054, 216] on div "Tracking" at bounding box center [1056, 216] width 35 height 15
click at [1049, 215] on div "Tracking" at bounding box center [1056, 216] width 35 height 15
click at [1058, 216] on div "Tracking" at bounding box center [1056, 216] width 35 height 15
click at [1055, 215] on div "Tracking" at bounding box center [1056, 216] width 35 height 15
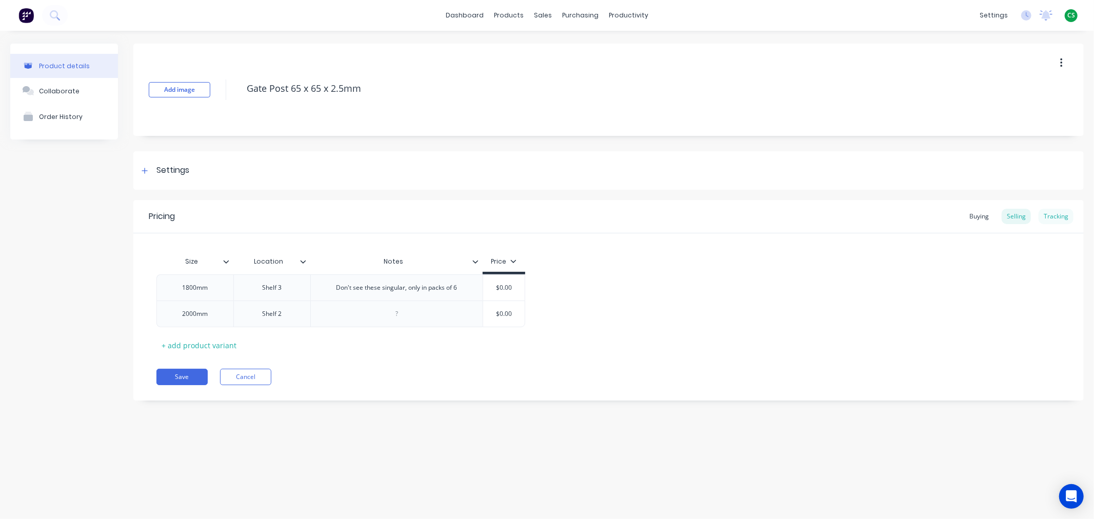
click at [1056, 213] on div "Tracking" at bounding box center [1056, 216] width 35 height 15
click at [1058, 216] on div "Tracking" at bounding box center [1056, 216] width 35 height 15
click at [1062, 221] on div "Tracking" at bounding box center [1056, 216] width 35 height 15
click at [1057, 218] on div "Tracking" at bounding box center [1056, 216] width 35 height 15
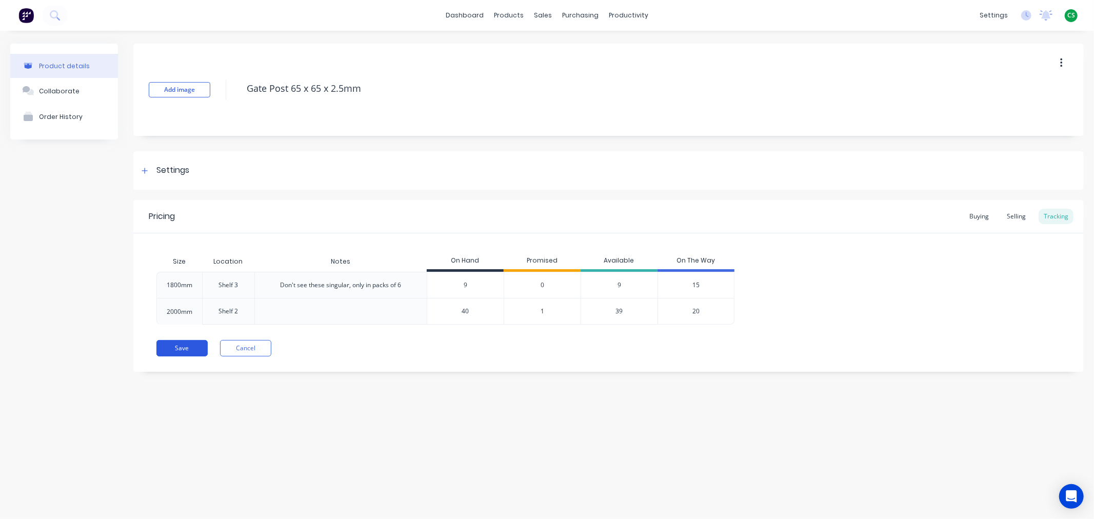
click at [178, 351] on button "Save" at bounding box center [181, 348] width 51 height 16
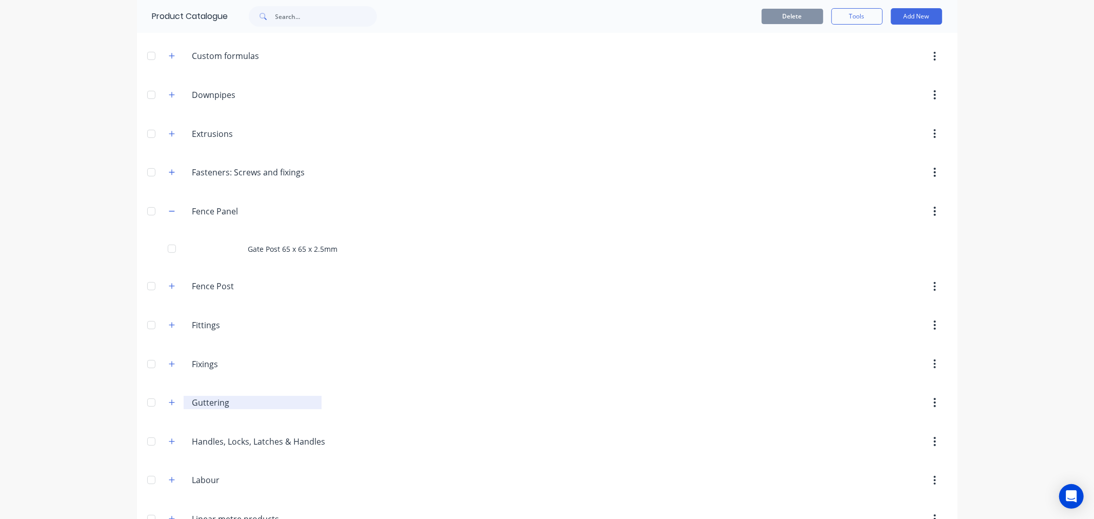
scroll to position [171, 0]
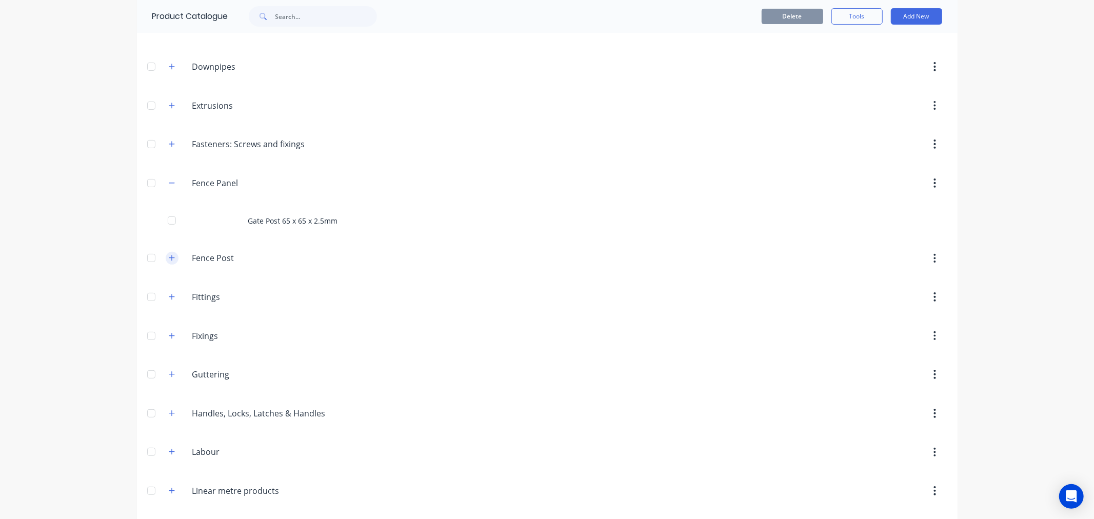
click at [169, 260] on icon "button" at bounding box center [172, 257] width 6 height 7
click at [169, 335] on icon "button" at bounding box center [172, 333] width 6 height 7
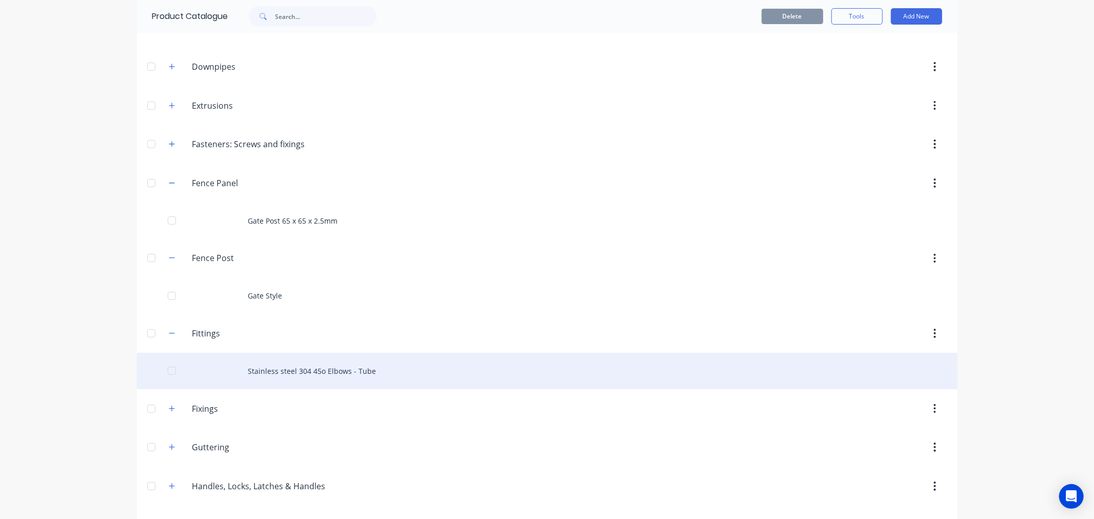
click at [261, 379] on div "Stainless steel 304 45o Elbows - Tube" at bounding box center [547, 371] width 821 height 36
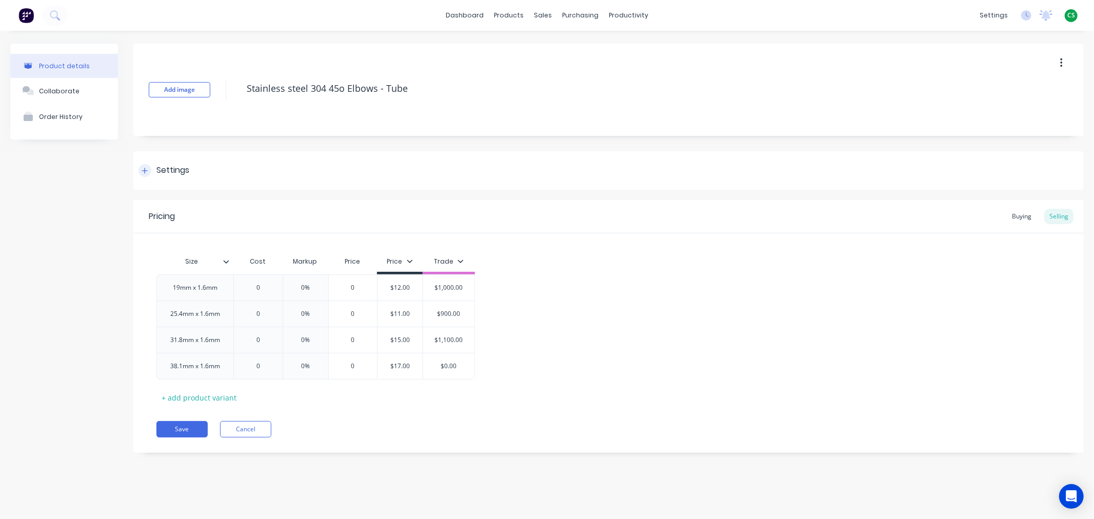
click at [142, 170] on icon at bounding box center [145, 171] width 6 height 6
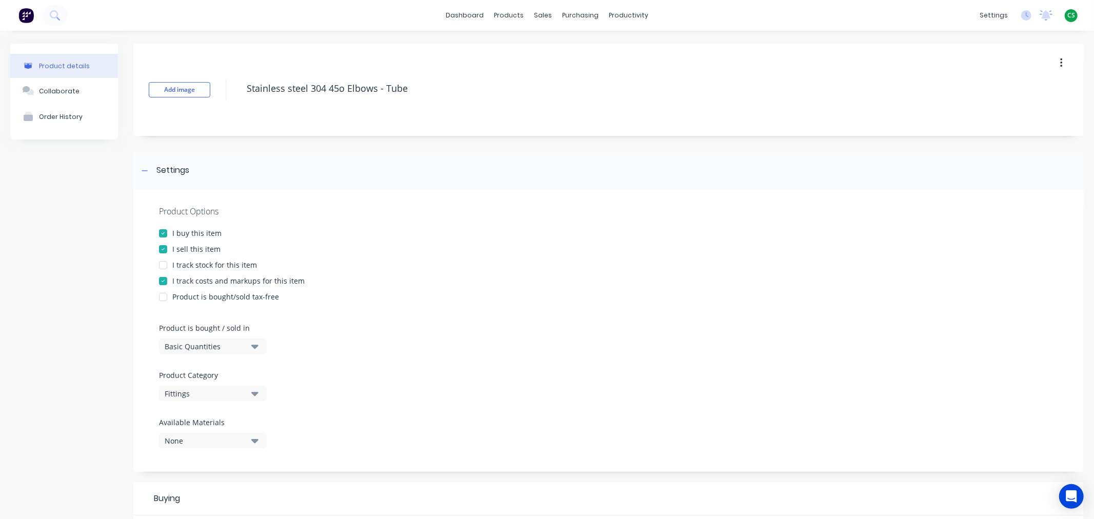
click at [160, 264] on div at bounding box center [163, 265] width 21 height 21
type textarea "x"
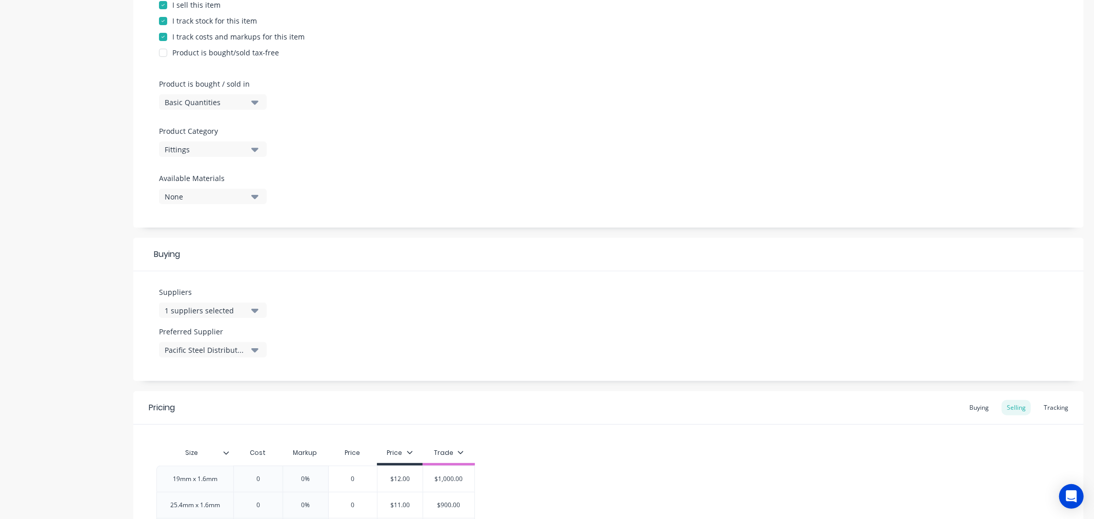
scroll to position [398, 0]
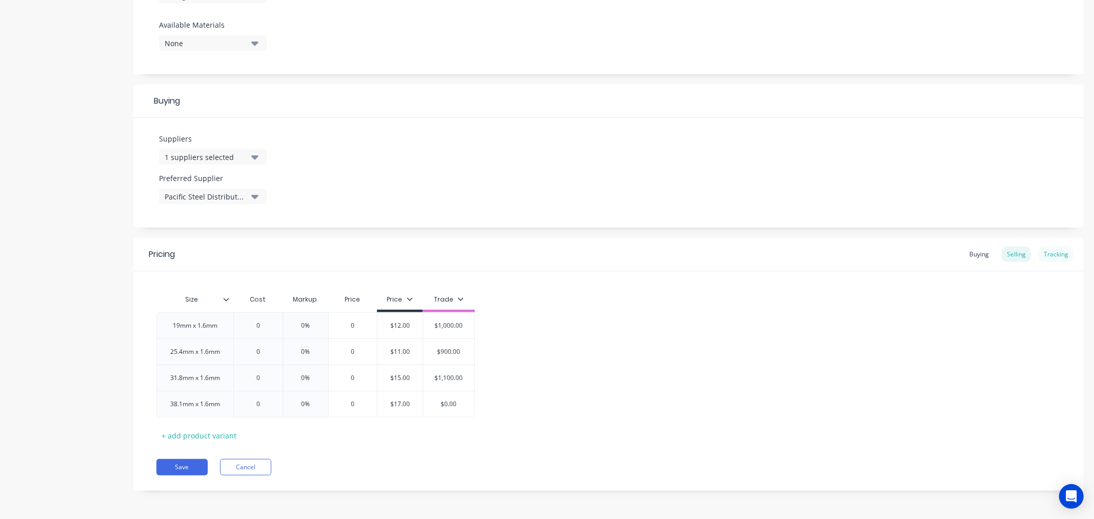
click at [1042, 255] on div "Tracking" at bounding box center [1056, 254] width 35 height 15
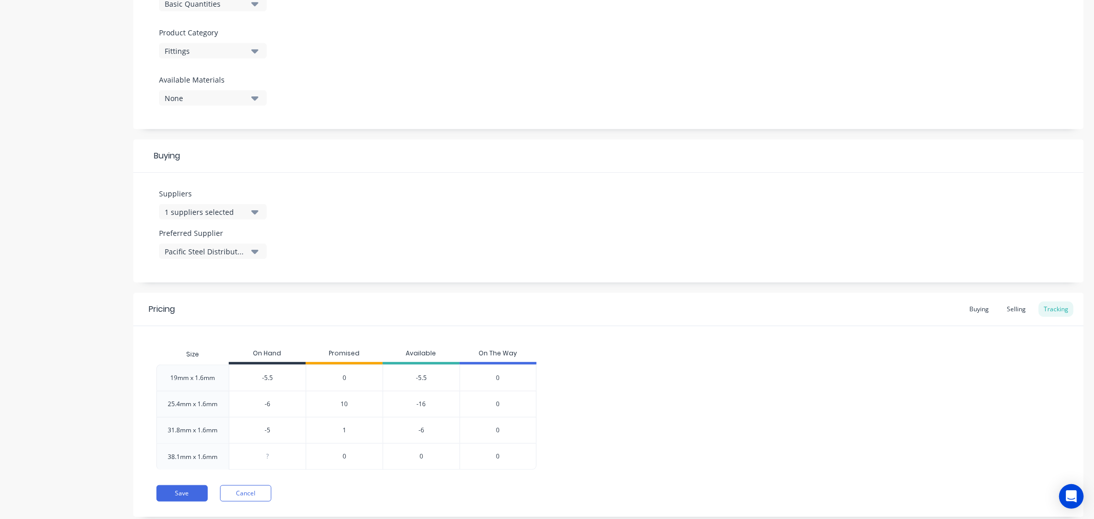
scroll to position [369, 0]
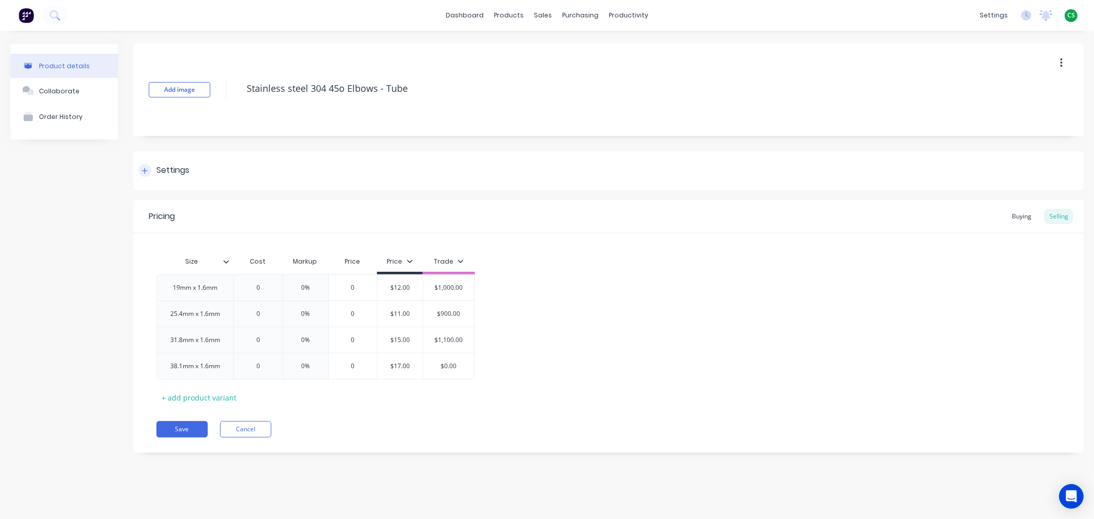
click at [146, 172] on icon at bounding box center [145, 170] width 6 height 7
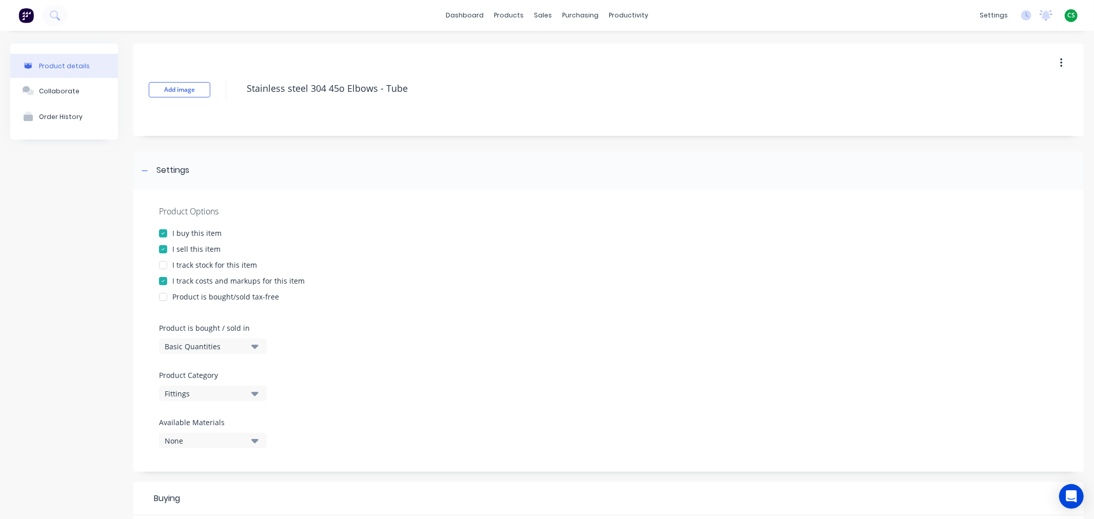
click at [190, 260] on div "I track stock for this item" at bounding box center [214, 265] width 85 height 11
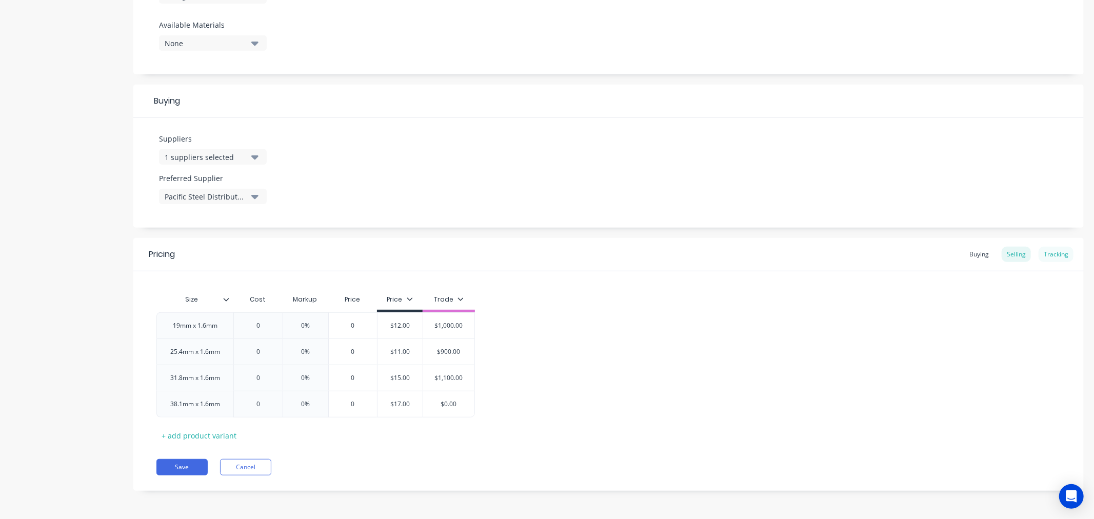
click at [1048, 252] on div "Tracking" at bounding box center [1056, 254] width 35 height 15
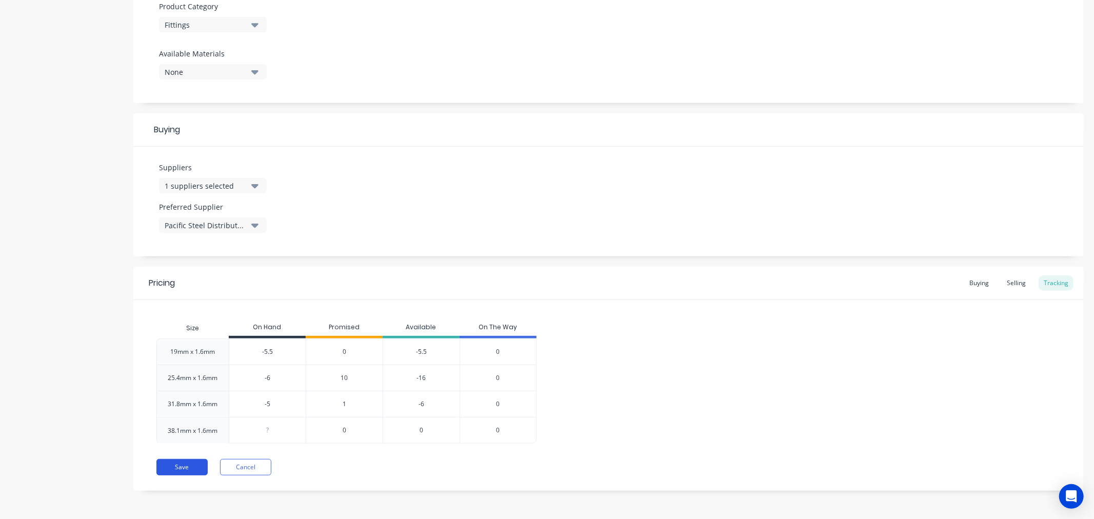
click at [178, 465] on button "Save" at bounding box center [181, 467] width 51 height 16
type textarea "x"
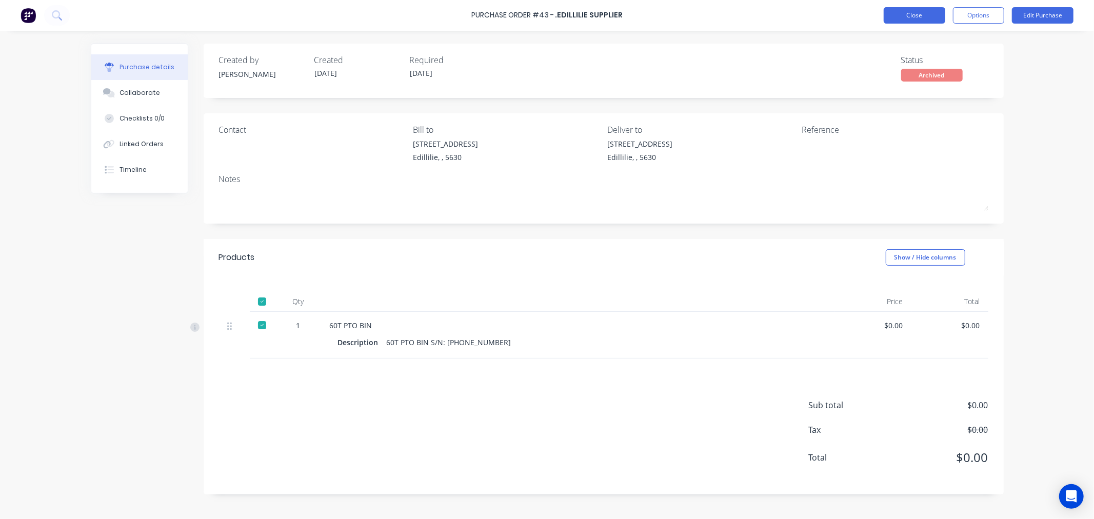
click at [911, 16] on button "Close" at bounding box center [915, 15] width 62 height 16
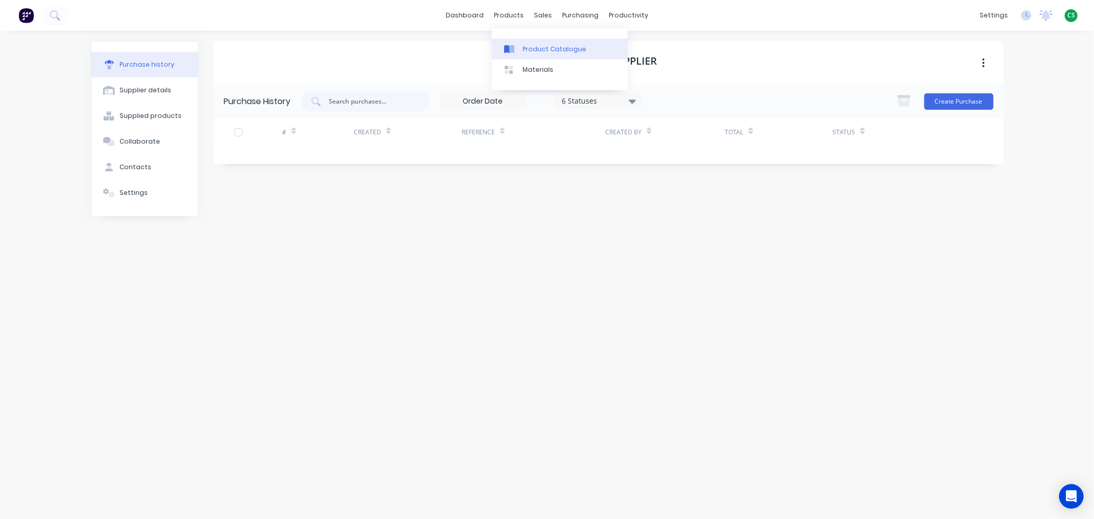
click at [540, 55] on link "Product Catalogue" at bounding box center [560, 48] width 136 height 21
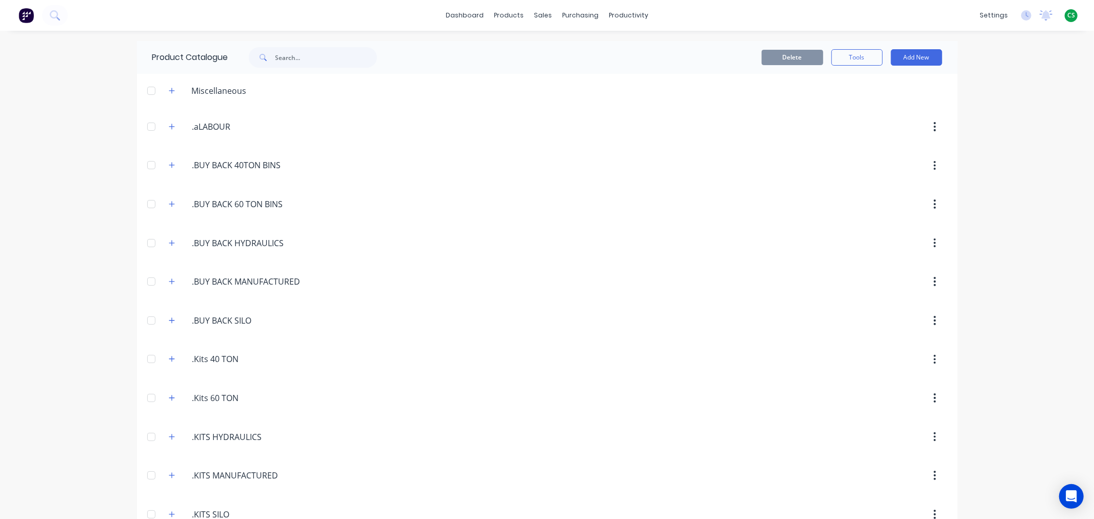
drag, startPoint x: 166, startPoint y: 204, endPoint x: 171, endPoint y: 209, distance: 7.3
click at [169, 204] on icon "button" at bounding box center [172, 204] width 6 height 6
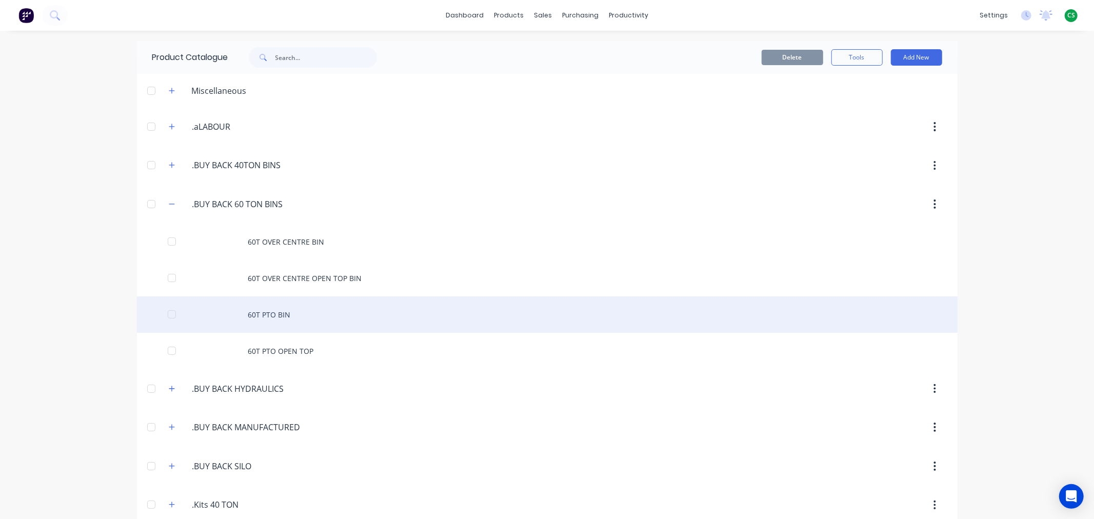
click at [281, 316] on div "60T PTO BIN" at bounding box center [547, 314] width 821 height 36
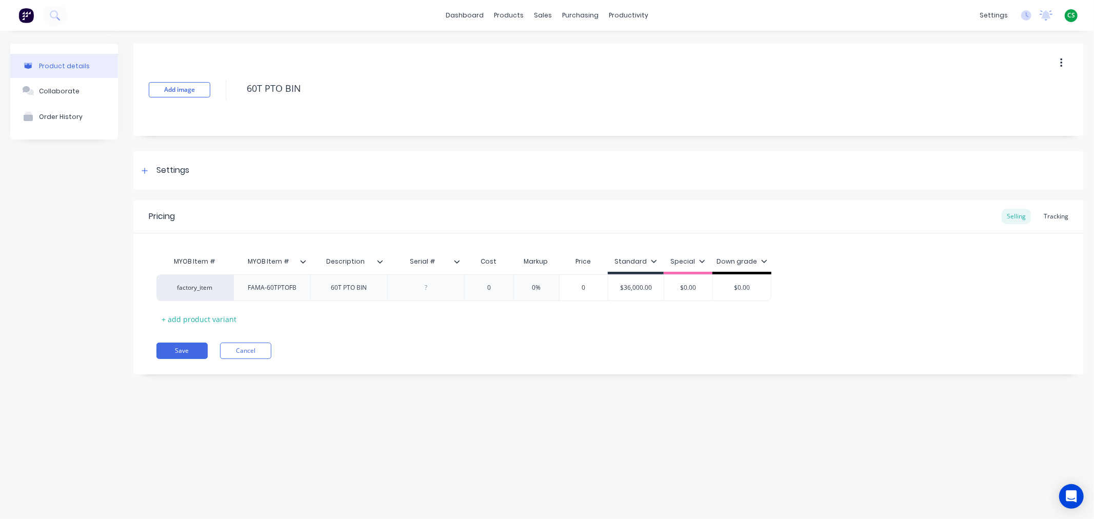
type textarea "x"
click at [53, 120] on div "Order History" at bounding box center [61, 116] width 44 height 9
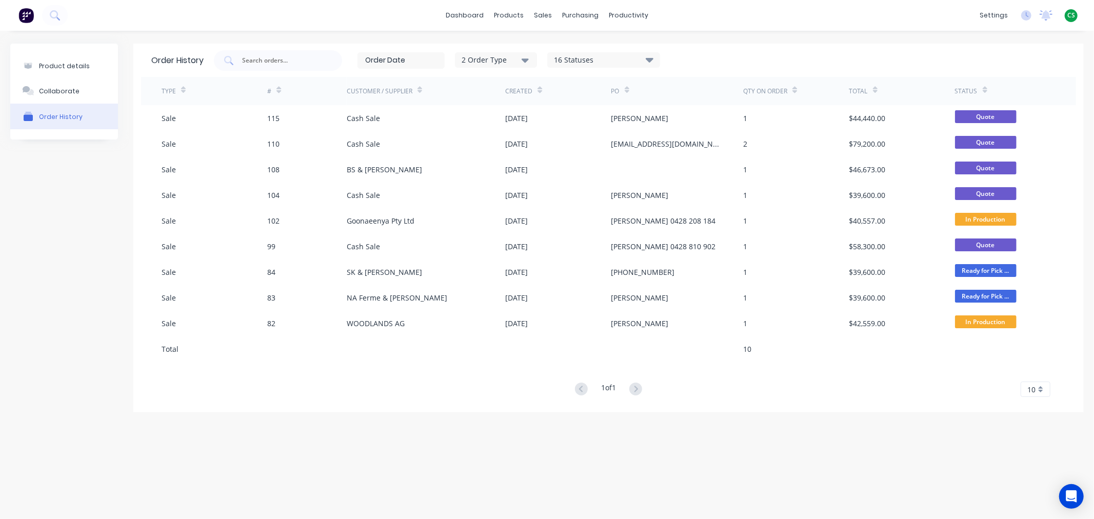
drag, startPoint x: 623, startPoint y: 53, endPoint x: 624, endPoint y: 67, distance: 13.9
click at [623, 54] on div "16 Statuses" at bounding box center [604, 59] width 112 height 11
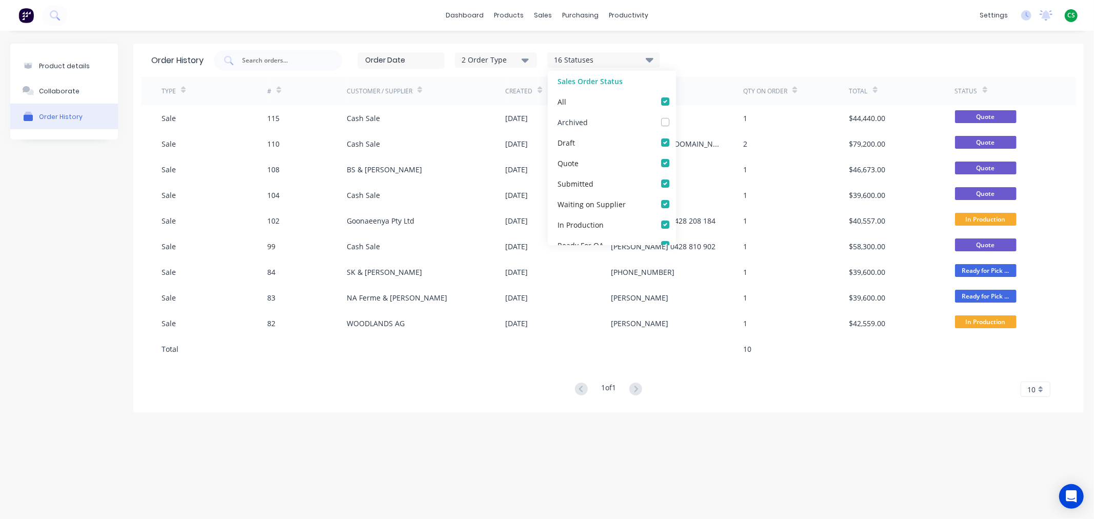
click at [676, 116] on label at bounding box center [676, 116] width 0 height 0
click at [676, 120] on input "checkbox" at bounding box center [680, 121] width 8 height 10
checkbox input "true"
click at [392, 373] on div "TYPE # Customer / Supplier Created PO Qty on order Total Status Sale 115 Cash S…" at bounding box center [608, 237] width 935 height 320
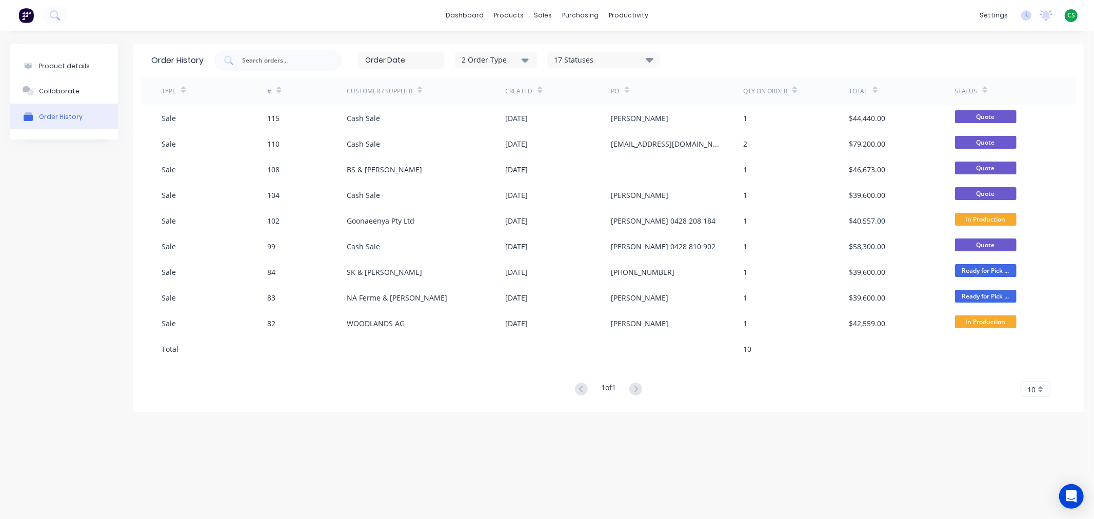
click at [488, 63] on div "2 Order Type" at bounding box center [496, 59] width 69 height 11
click at [544, 83] on div "button" at bounding box center [540, 85] width 21 height 21
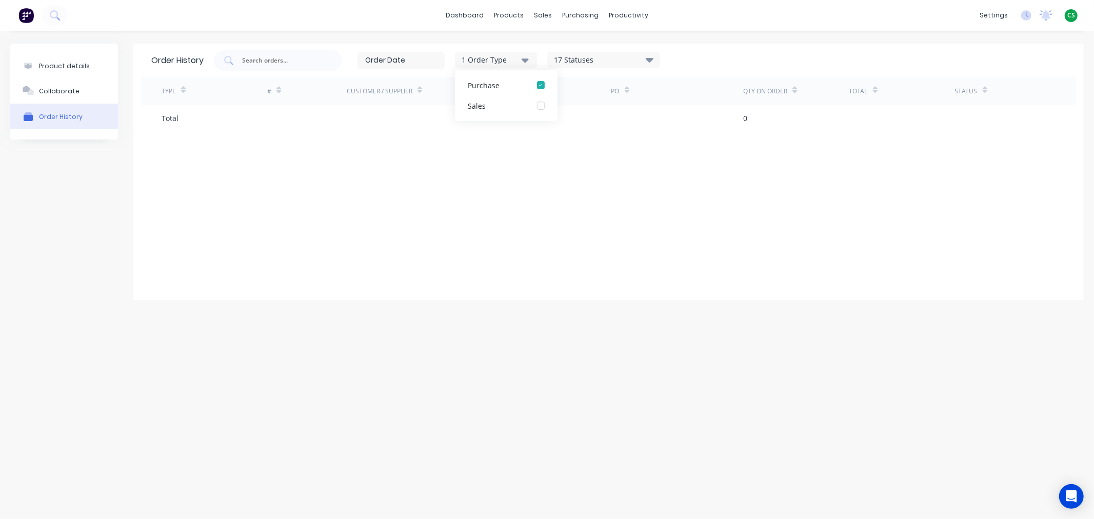
click at [417, 259] on div at bounding box center [608, 208] width 935 height 154
click at [486, 59] on div "1 Order Type" at bounding box center [496, 59] width 69 height 11
click at [542, 108] on div "button" at bounding box center [540, 105] width 21 height 21
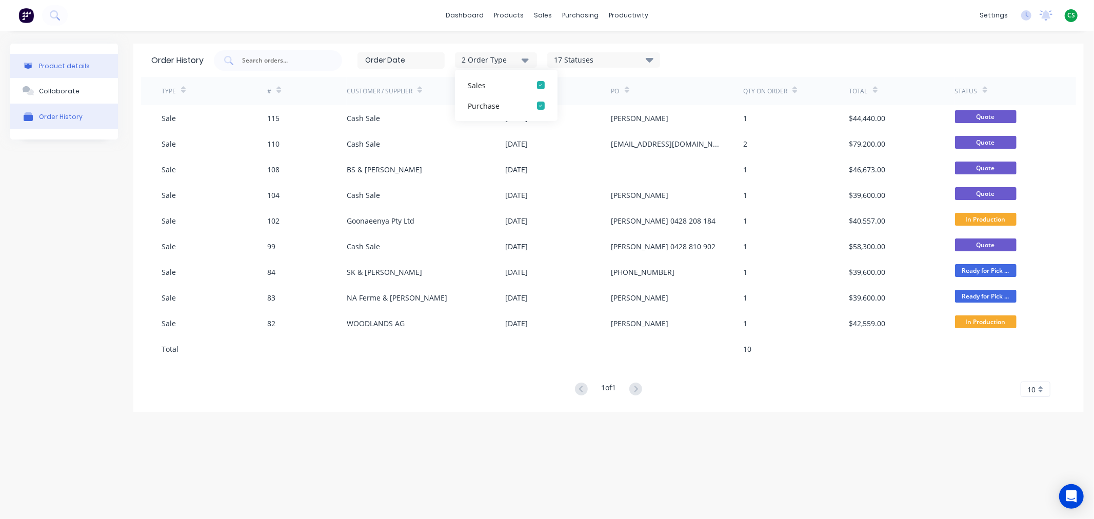
click at [68, 67] on div "Product details" at bounding box center [64, 66] width 51 height 8
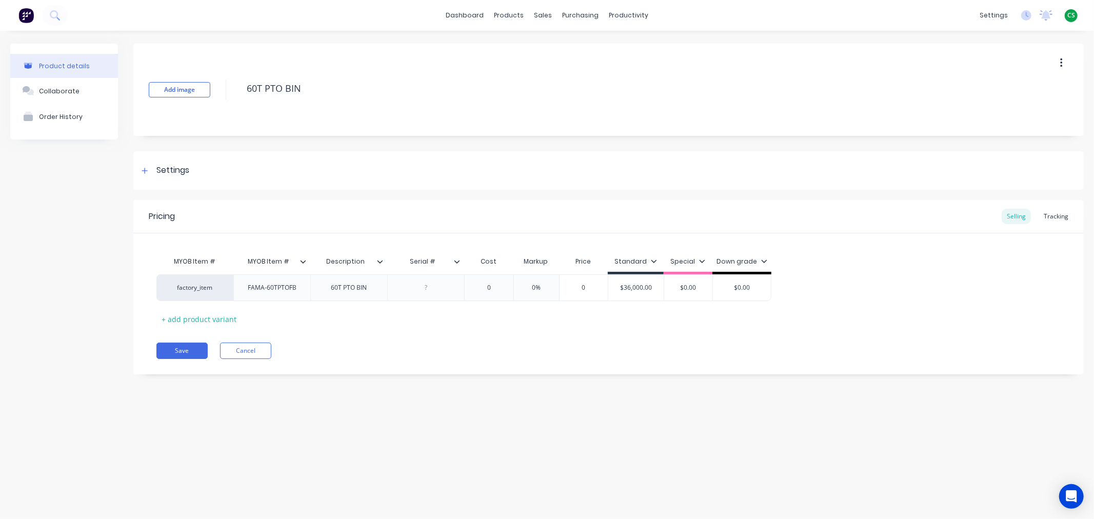
click at [303, 262] on icon at bounding box center [304, 261] width 6 height 3
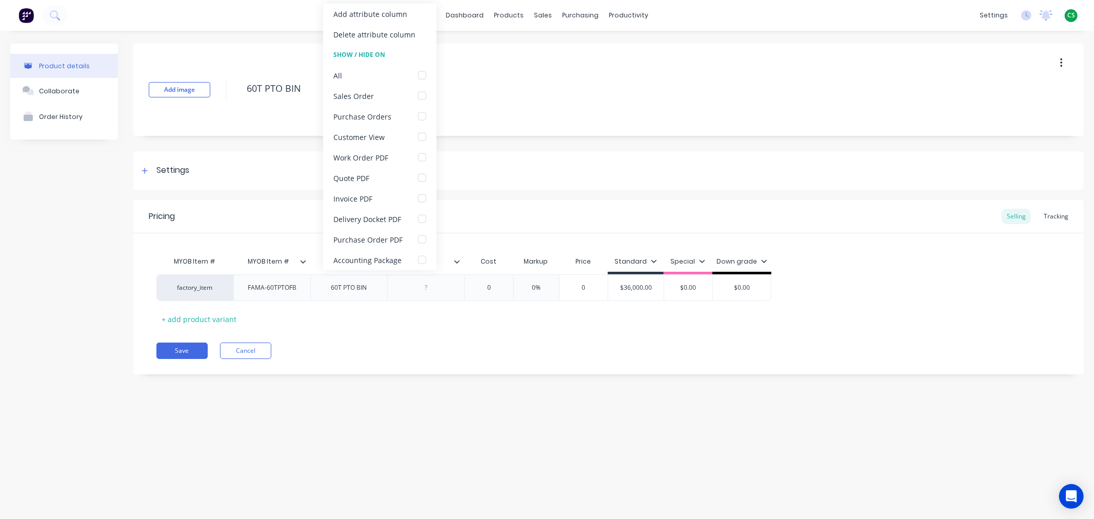
click at [361, 330] on div "Pricing Selling Tracking MYOB Item # MYOB Item # Description Serial # Cost Mark…" at bounding box center [608, 287] width 950 height 174
type textarea "x"
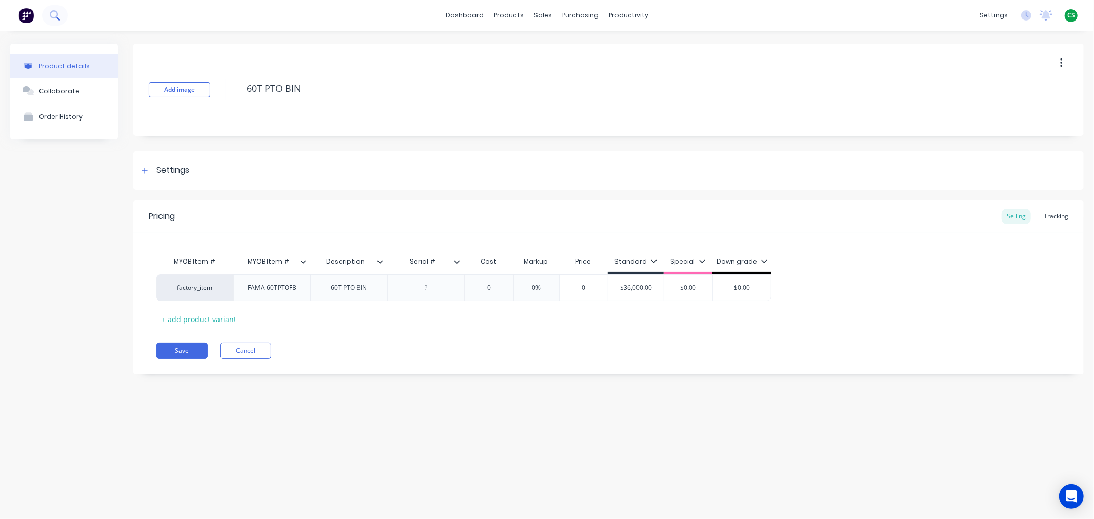
click at [66, 19] on button at bounding box center [55, 15] width 26 height 21
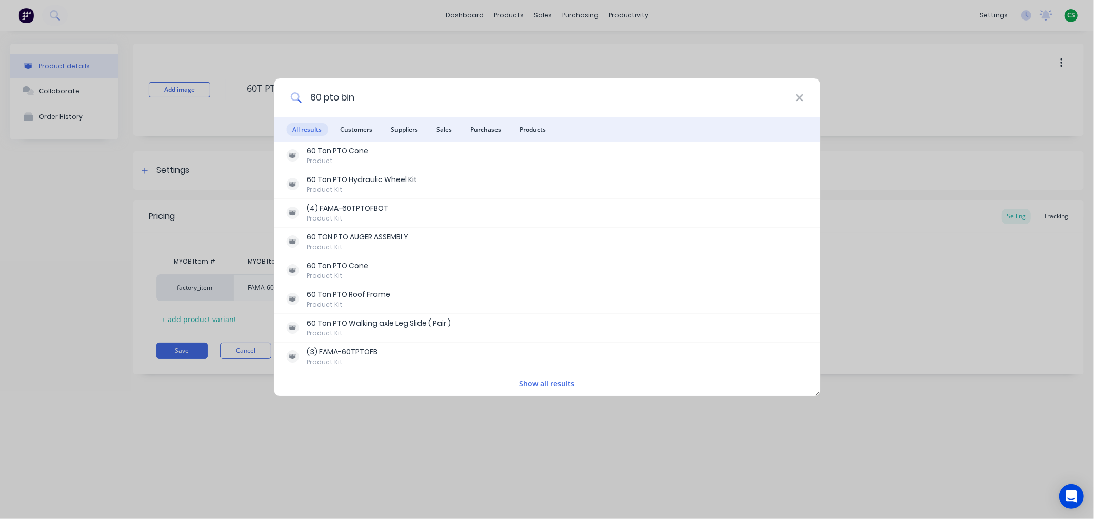
type input "60 pto bin"
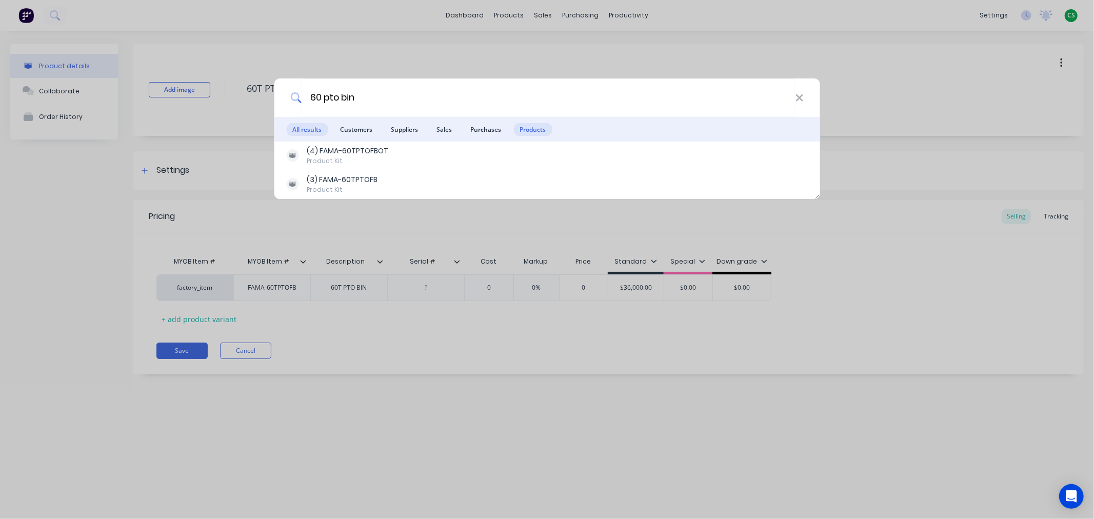
click at [537, 127] on span "Products" at bounding box center [532, 129] width 38 height 13
click at [800, 99] on icon at bounding box center [799, 97] width 7 height 7
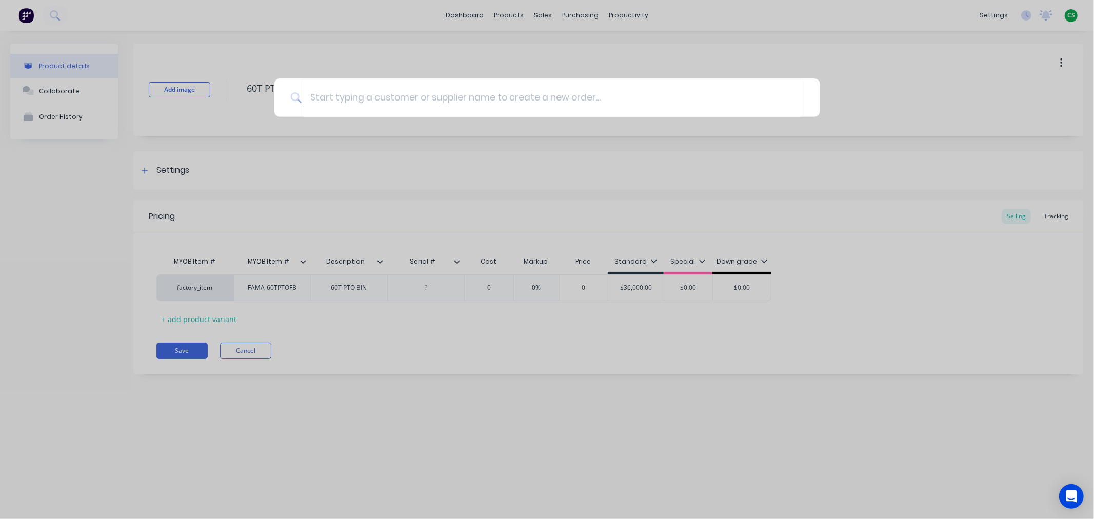
click at [21, 345] on div at bounding box center [547, 259] width 1094 height 519
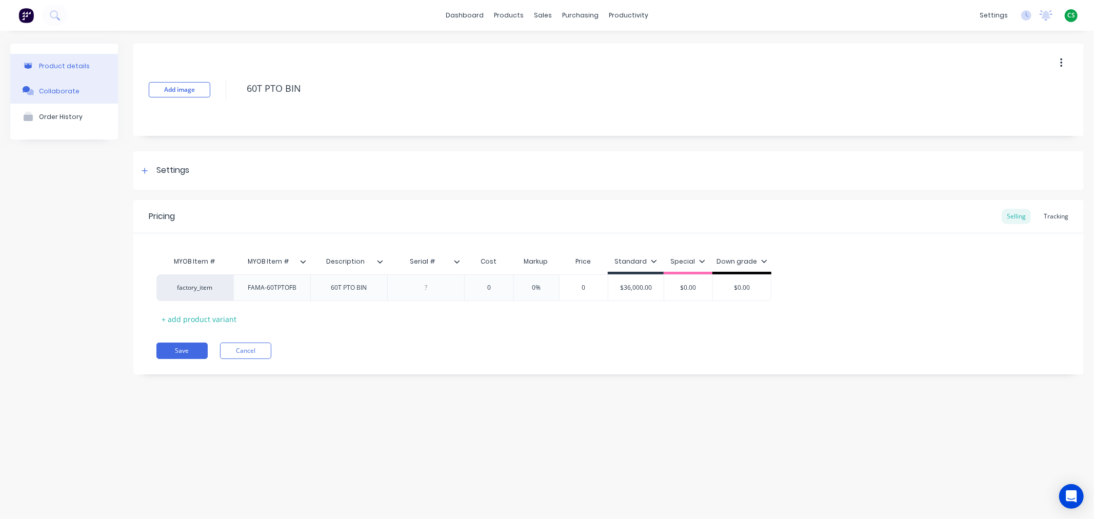
click at [57, 89] on div "Collaborate" at bounding box center [59, 91] width 41 height 8
type textarea "x"
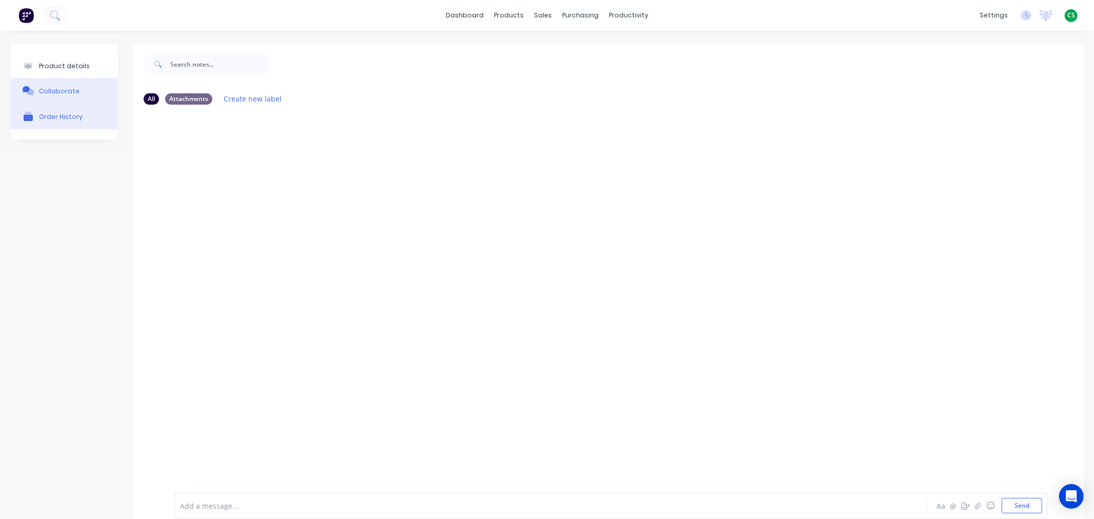
click at [50, 113] on div "Order History" at bounding box center [61, 117] width 44 height 8
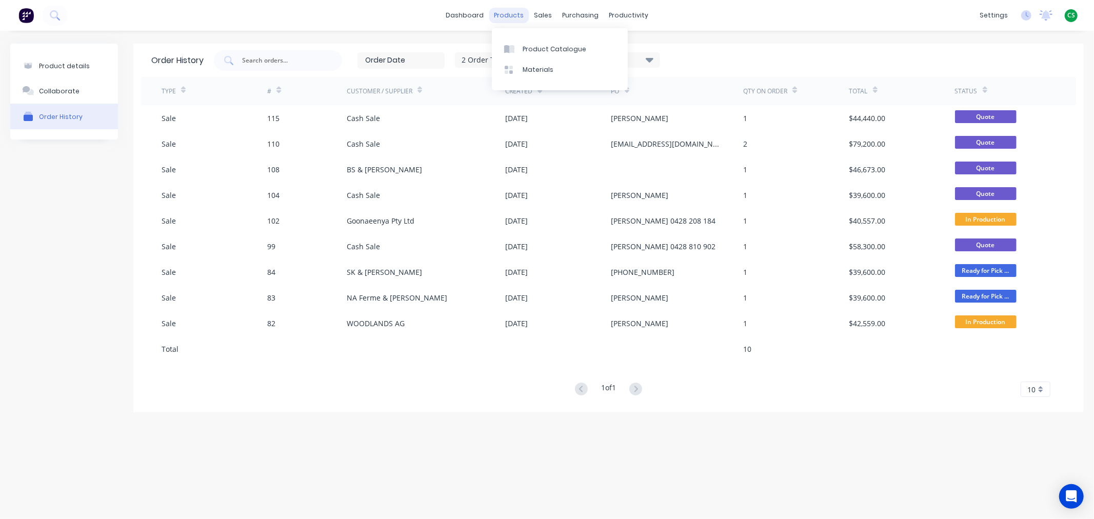
click at [509, 16] on div "products" at bounding box center [509, 15] width 40 height 15
click at [539, 45] on div "Product Catalogue" at bounding box center [555, 49] width 64 height 9
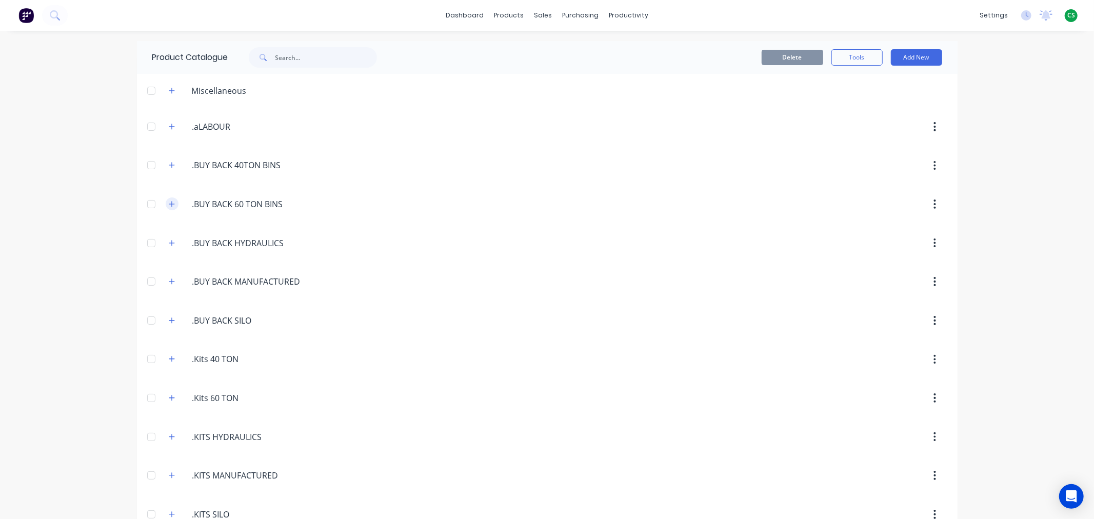
click at [169, 205] on icon "button" at bounding box center [172, 204] width 6 height 6
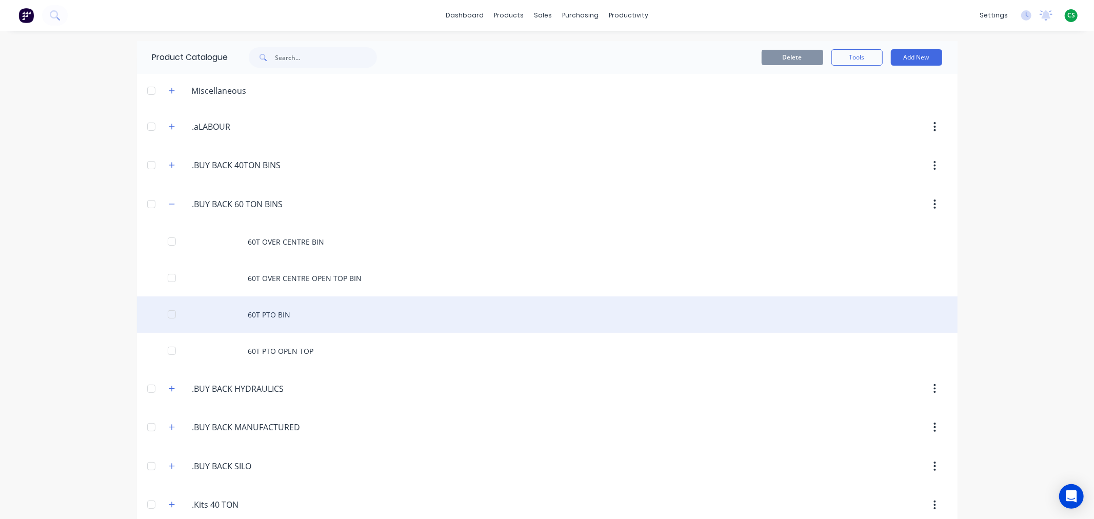
click at [288, 314] on div "60T PTO BIN" at bounding box center [547, 314] width 821 height 36
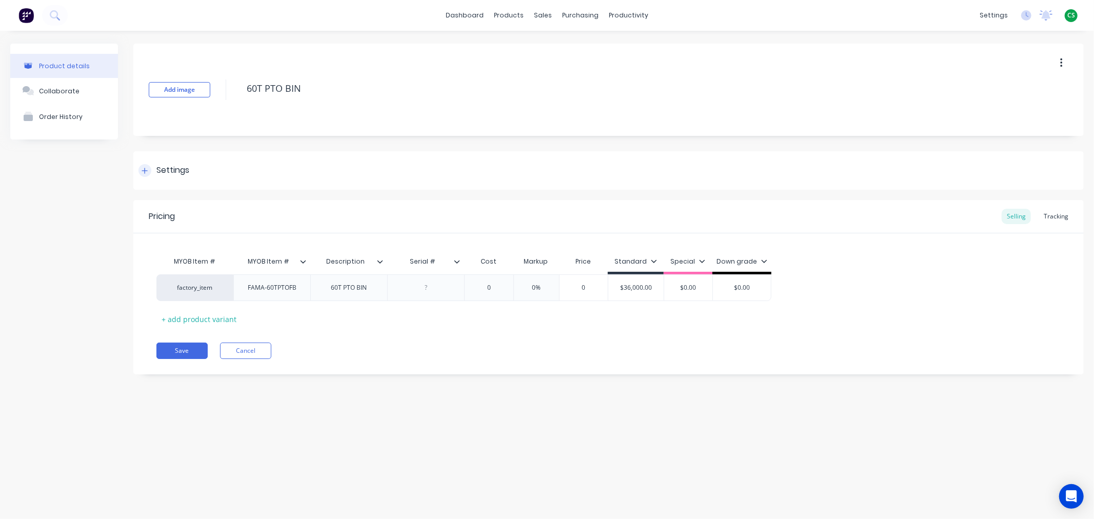
type textarea "x"
click at [58, 118] on div "Order History" at bounding box center [61, 117] width 44 height 8
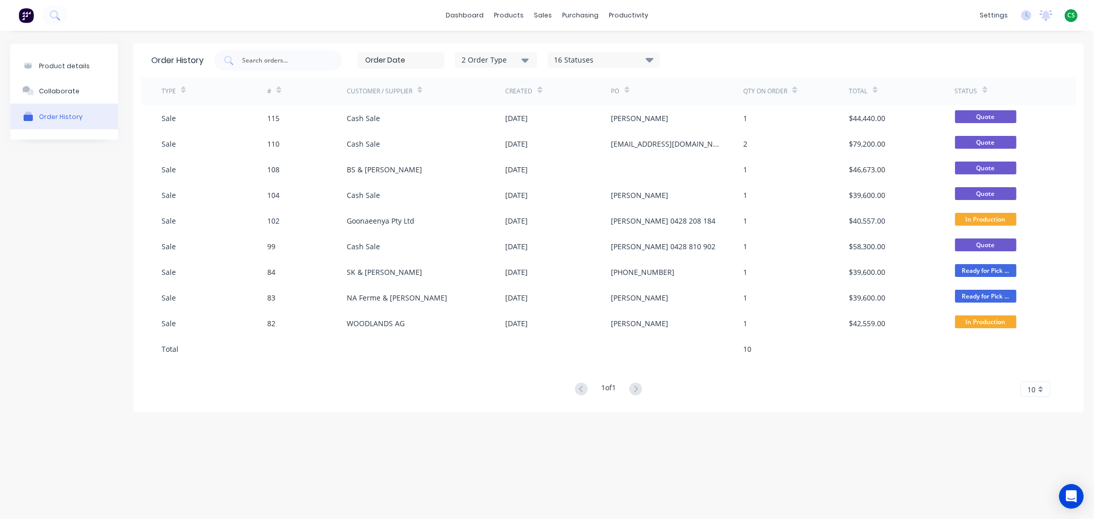
click at [609, 58] on div "16 Statuses" at bounding box center [604, 59] width 112 height 11
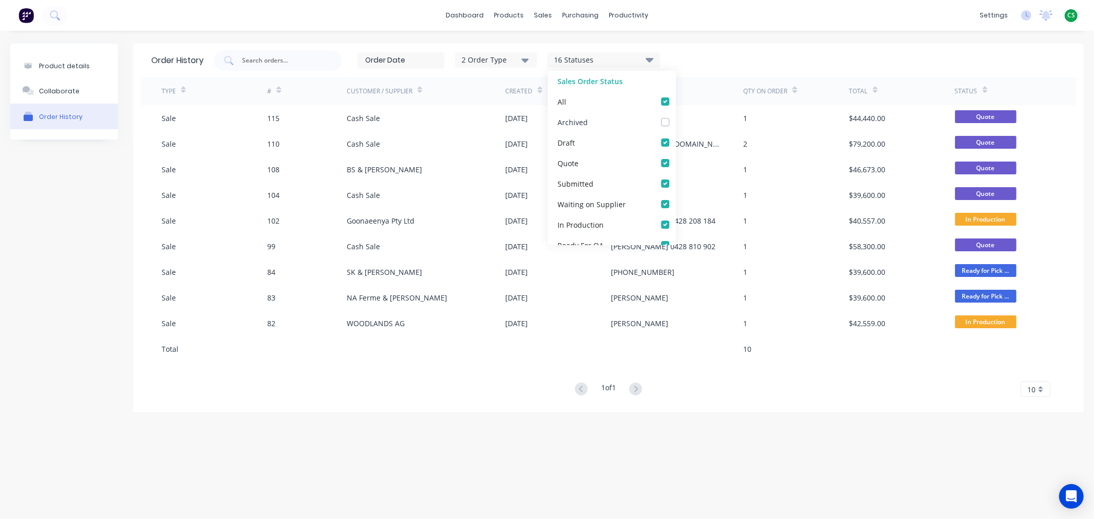
click at [676, 116] on label at bounding box center [676, 116] width 0 height 0
click at [676, 122] on input "checkbox" at bounding box center [680, 121] width 8 height 10
checkbox input "true"
click at [232, 395] on div "1 of 1 10 5 10 15 20 25 30 35" at bounding box center [608, 389] width 935 height 15
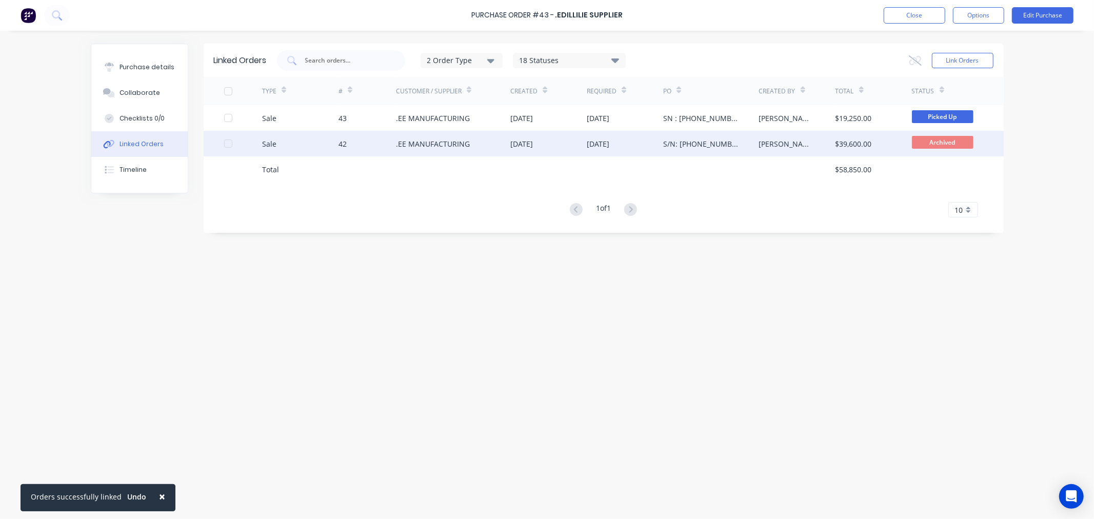
click at [228, 142] on div at bounding box center [228, 143] width 21 height 21
click at [916, 60] on icon at bounding box center [914, 60] width 13 height 10
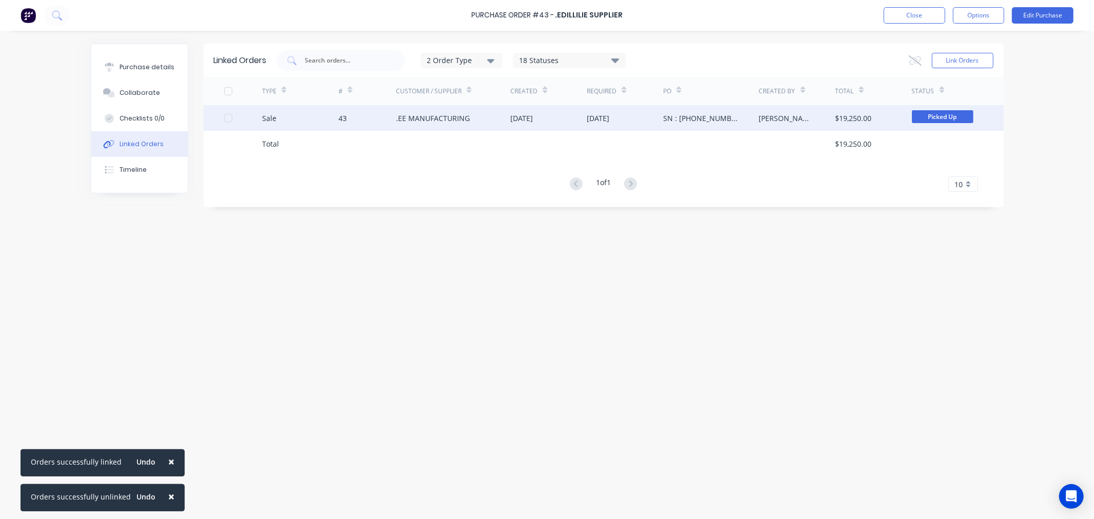
click at [449, 118] on div ".EE MANUFACTURING" at bounding box center [433, 118] width 74 height 11
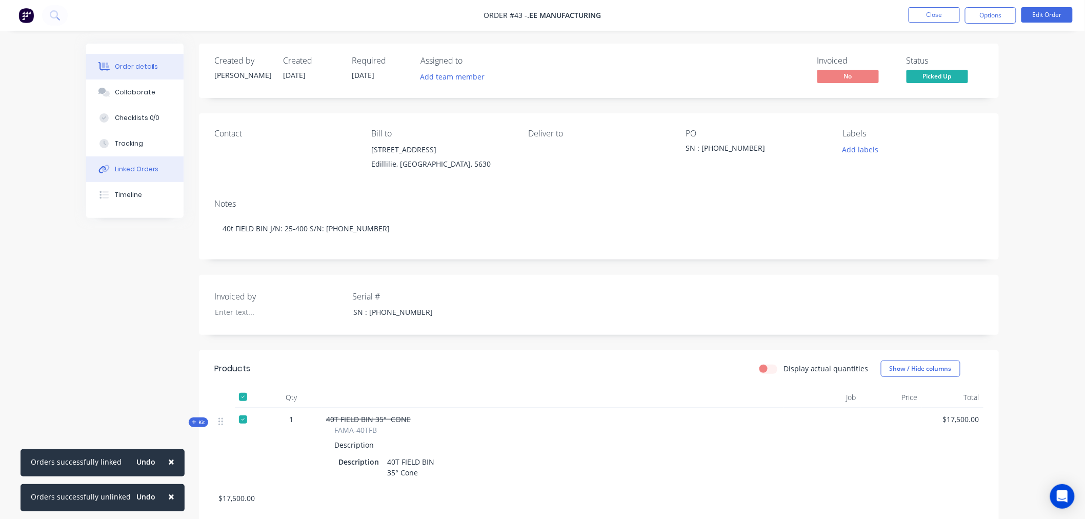
click at [129, 171] on div "Linked Orders" at bounding box center [137, 169] width 44 height 9
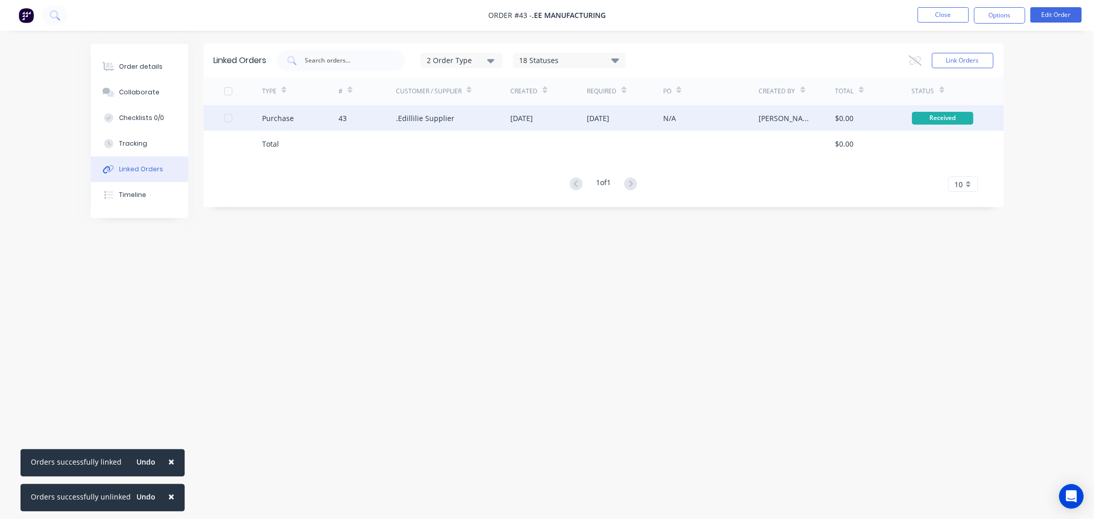
click at [381, 122] on div "43" at bounding box center [367, 118] width 57 height 26
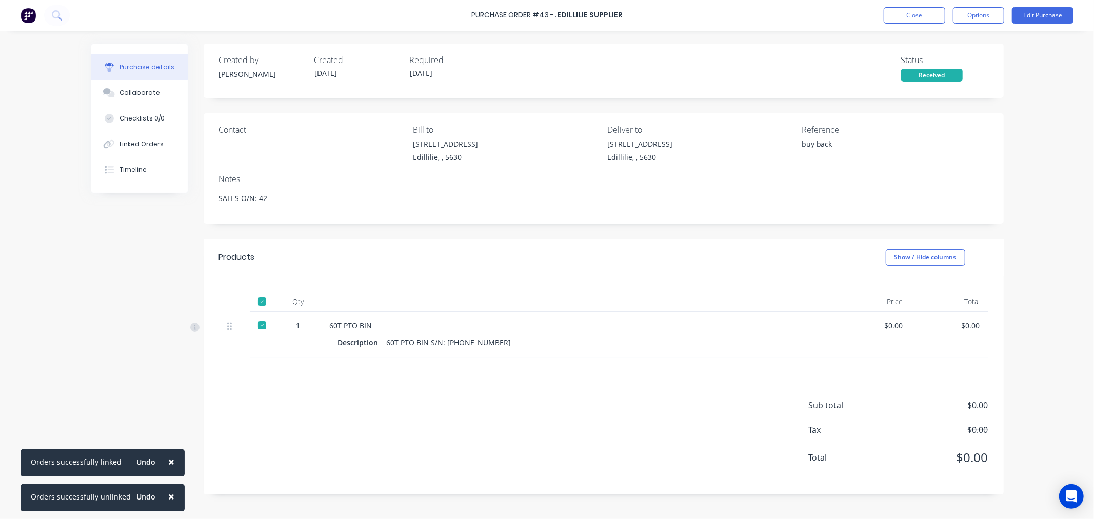
type textarea "x"
click at [142, 147] on div "Linked Orders" at bounding box center [142, 144] width 44 height 9
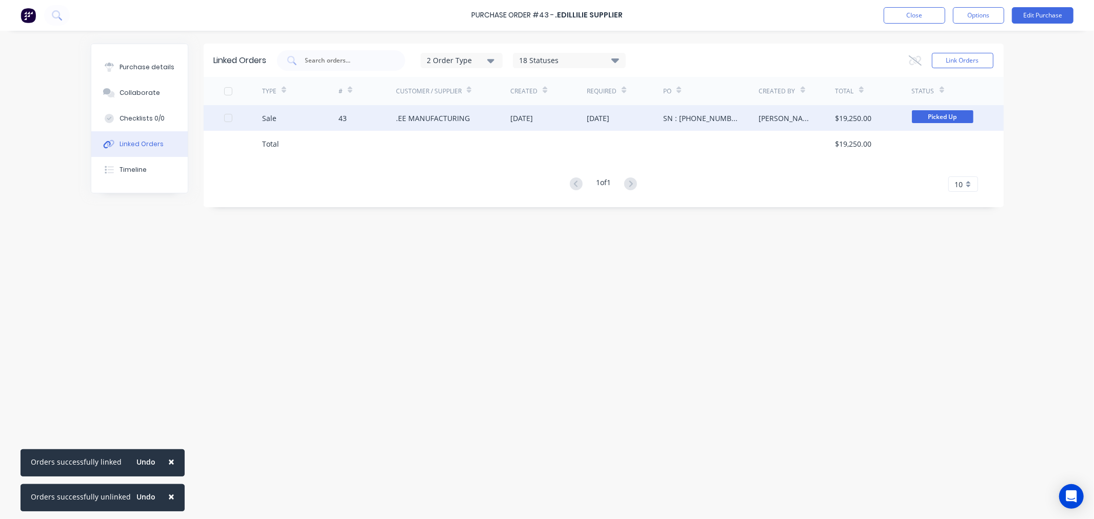
click at [229, 116] on div at bounding box center [228, 118] width 21 height 21
click at [915, 55] on icon at bounding box center [915, 60] width 13 height 10
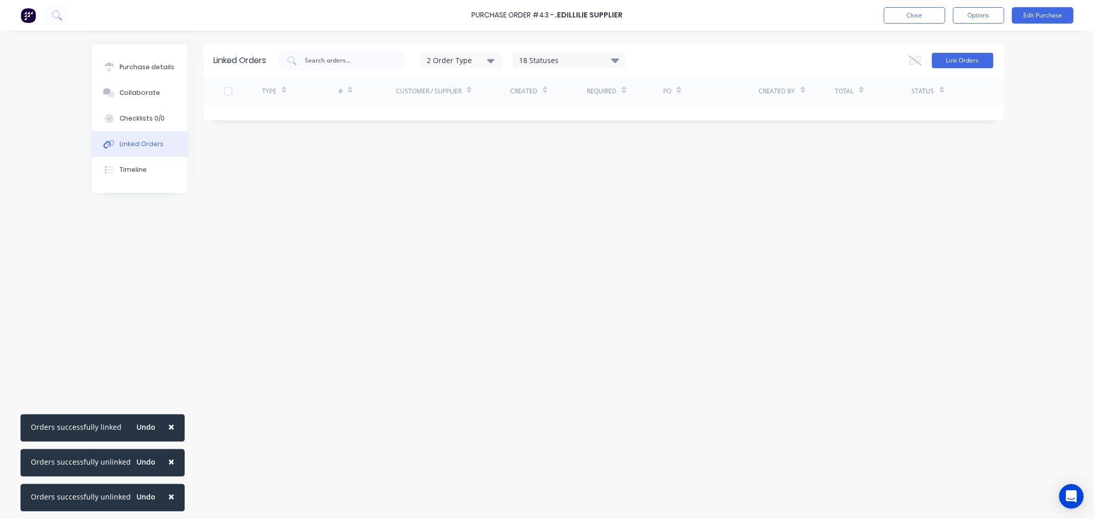
click at [950, 58] on button "Link Orders" at bounding box center [963, 60] width 62 height 15
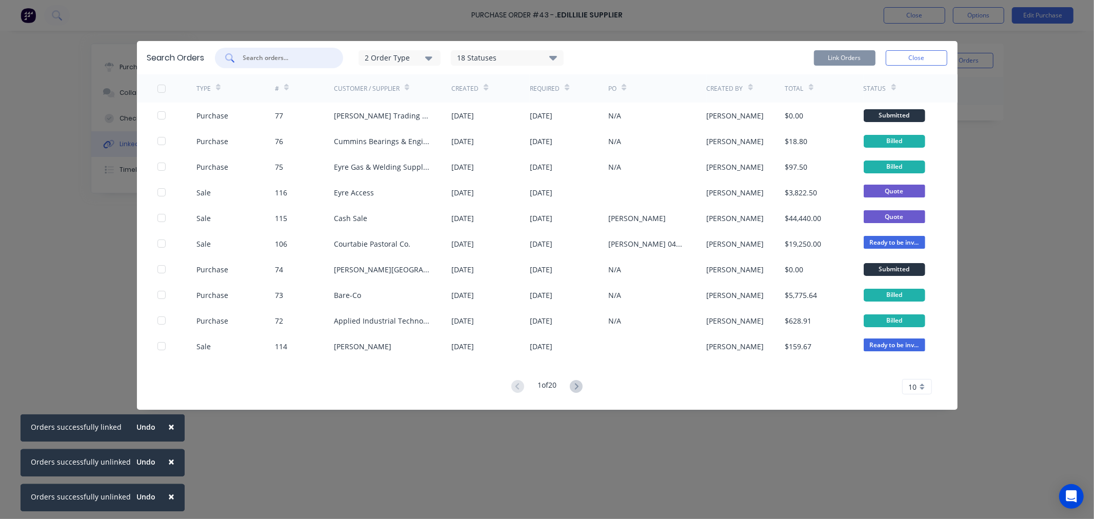
click at [273, 57] on input "text" at bounding box center [284, 58] width 85 height 10
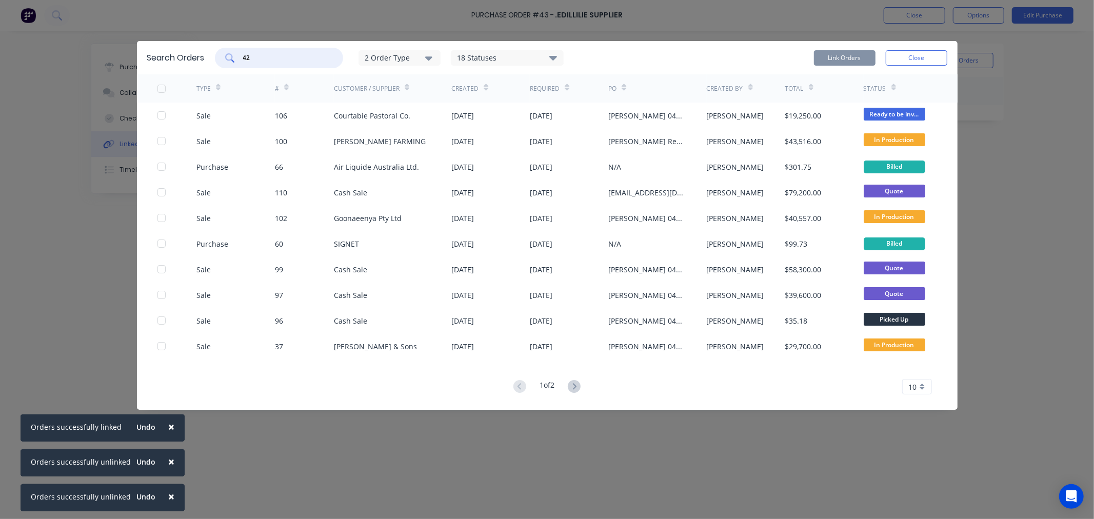
type input "42"
click at [395, 58] on div "2 Order Type" at bounding box center [399, 57] width 69 height 11
click at [448, 83] on div "button" at bounding box center [444, 83] width 21 height 21
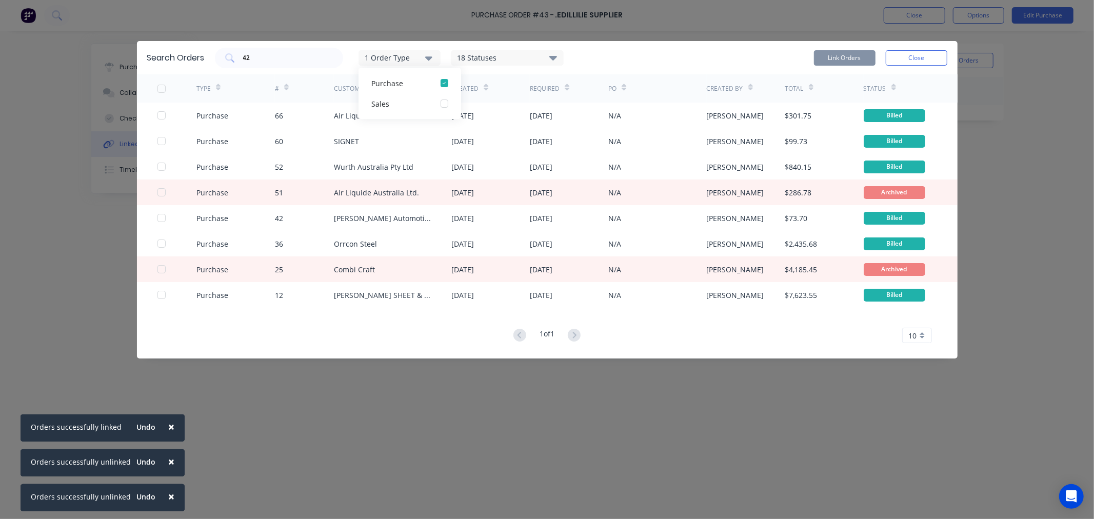
click at [316, 326] on div "TYPE # Customer / Supplier Created Required PO Created By Total Status Purchase…" at bounding box center [547, 208] width 821 height 269
click at [899, 56] on button "Close" at bounding box center [917, 57] width 62 height 15
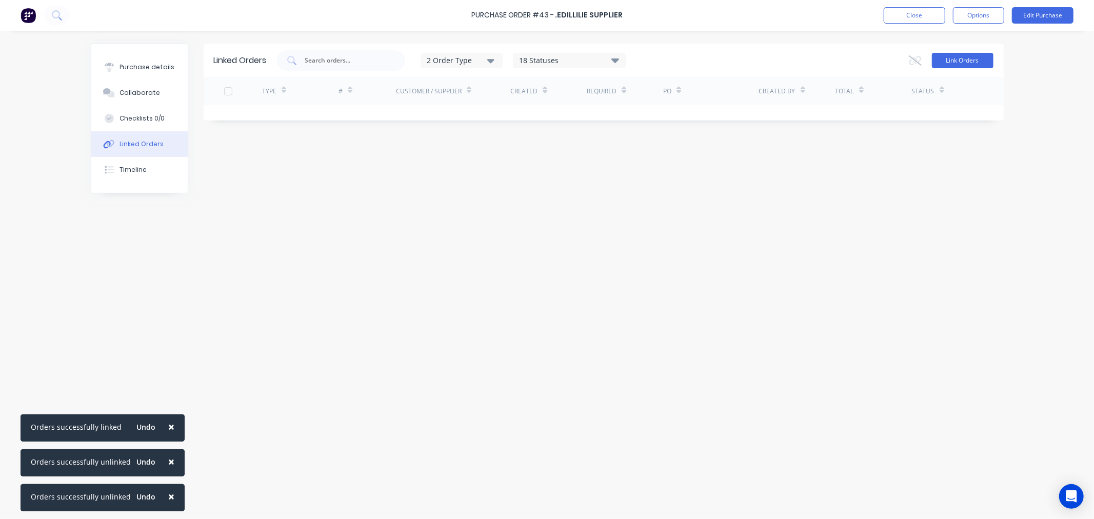
click at [950, 62] on button "Link Orders" at bounding box center [963, 60] width 62 height 15
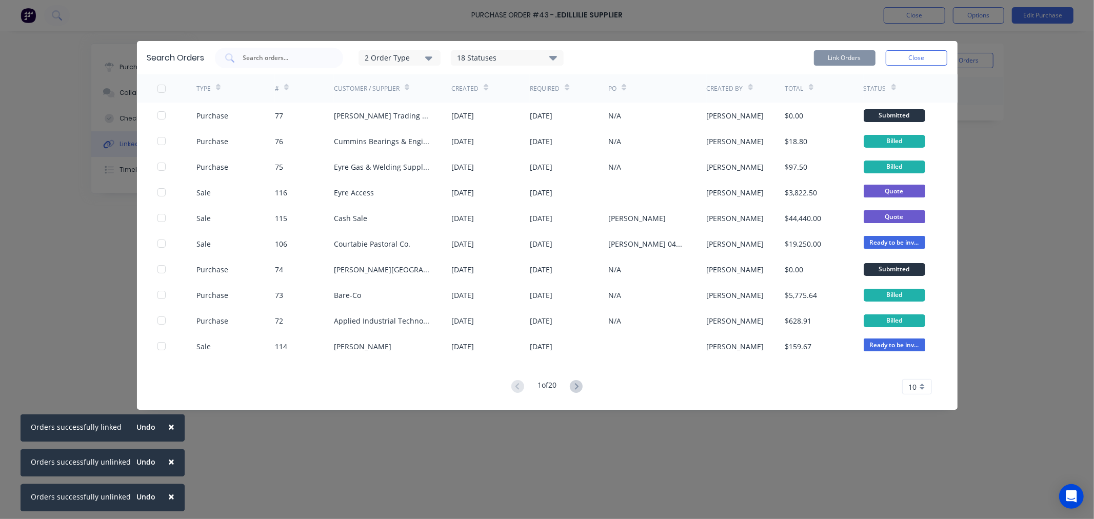
click at [408, 57] on div "2 Order Type" at bounding box center [399, 57] width 69 height 11
click at [447, 101] on div "button" at bounding box center [444, 103] width 21 height 21
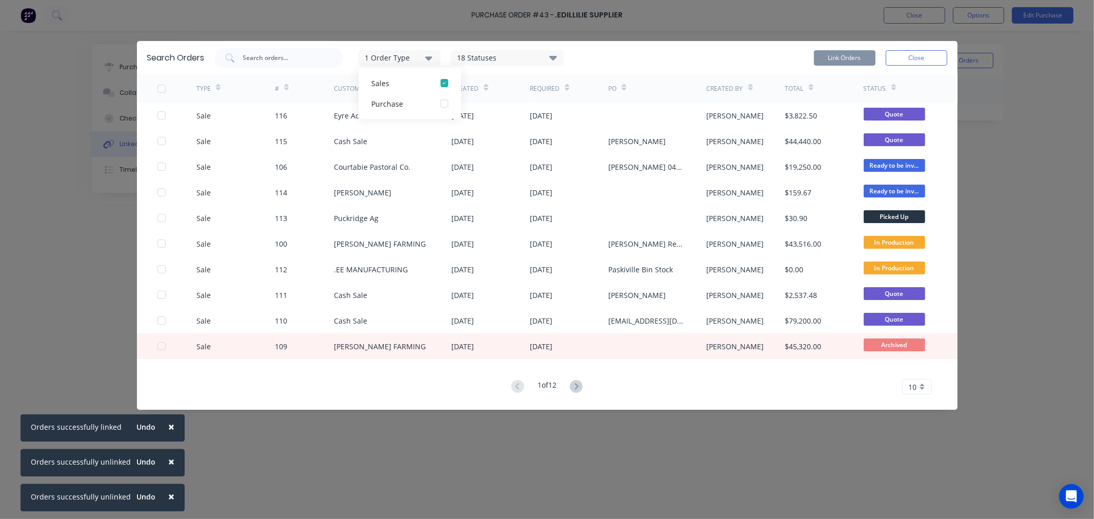
click at [610, 55] on div "1 Order Type Sales Purchase 18 Statuses Sales Order Status All Archived Draft Q…" at bounding box center [581, 58] width 732 height 21
click at [486, 59] on div "18 Statuses" at bounding box center [507, 57] width 112 height 11
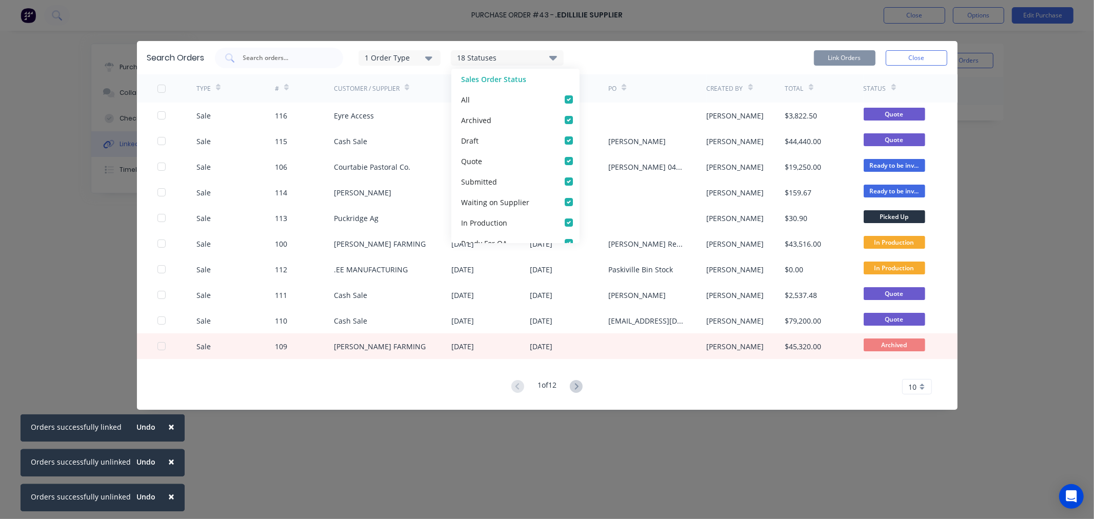
click at [613, 57] on div "1 Order Type 18 Statuses Sales Order Status All Archived Draft Quote Submitted …" at bounding box center [581, 58] width 732 height 21
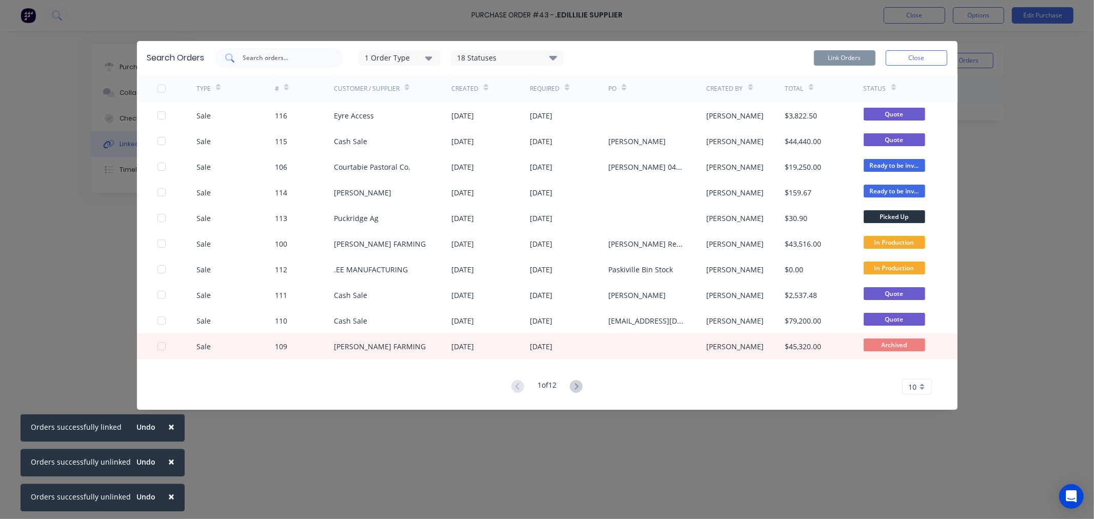
click at [251, 54] on input "text" at bounding box center [284, 58] width 85 height 10
type input "42"
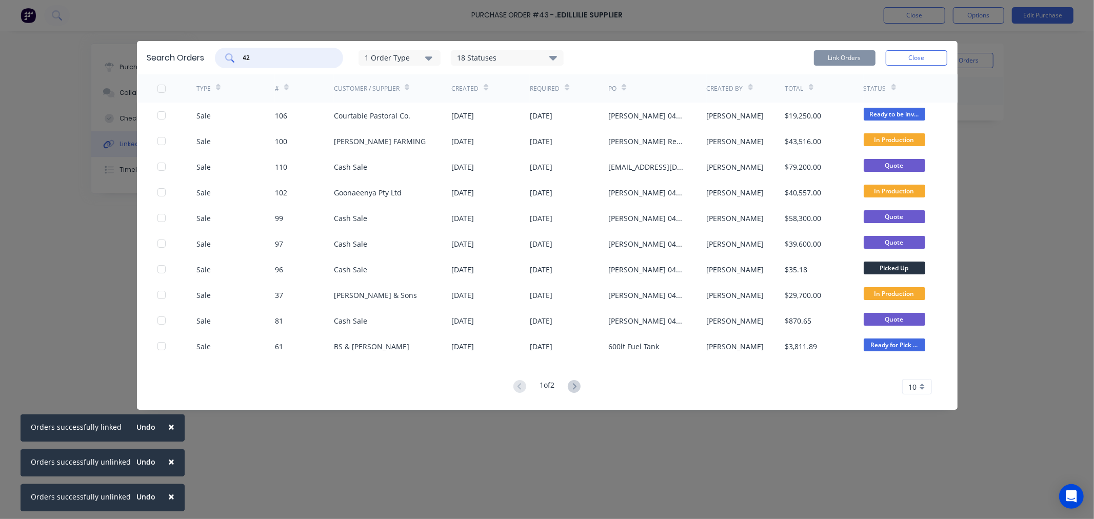
click at [577, 387] on icon at bounding box center [575, 386] width 4 height 6
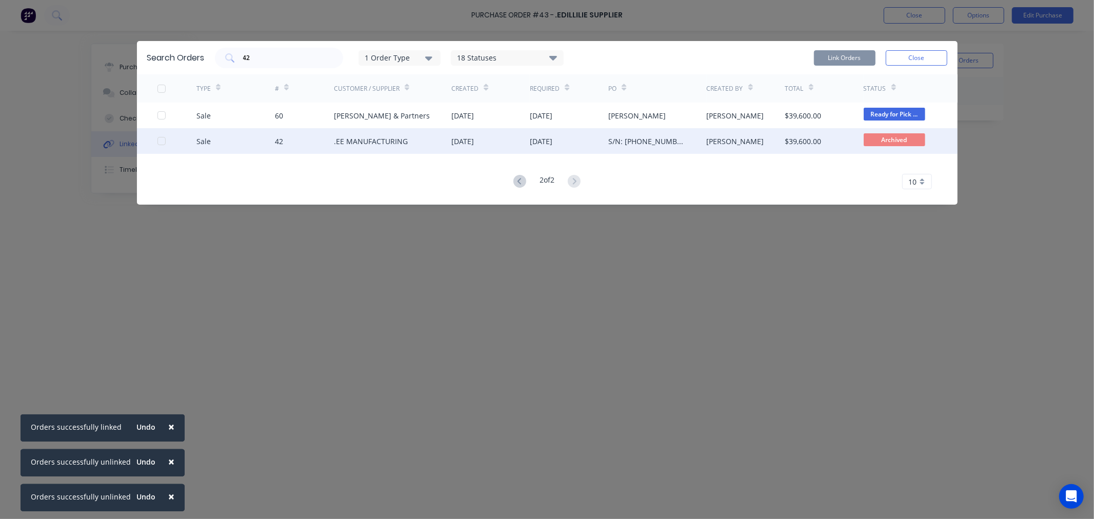
click at [415, 145] on div ".EE MANUFACTURING" at bounding box center [393, 141] width 118 height 26
click at [163, 142] on div at bounding box center [161, 141] width 21 height 21
click at [837, 58] on button "Link Orders" at bounding box center [845, 57] width 62 height 15
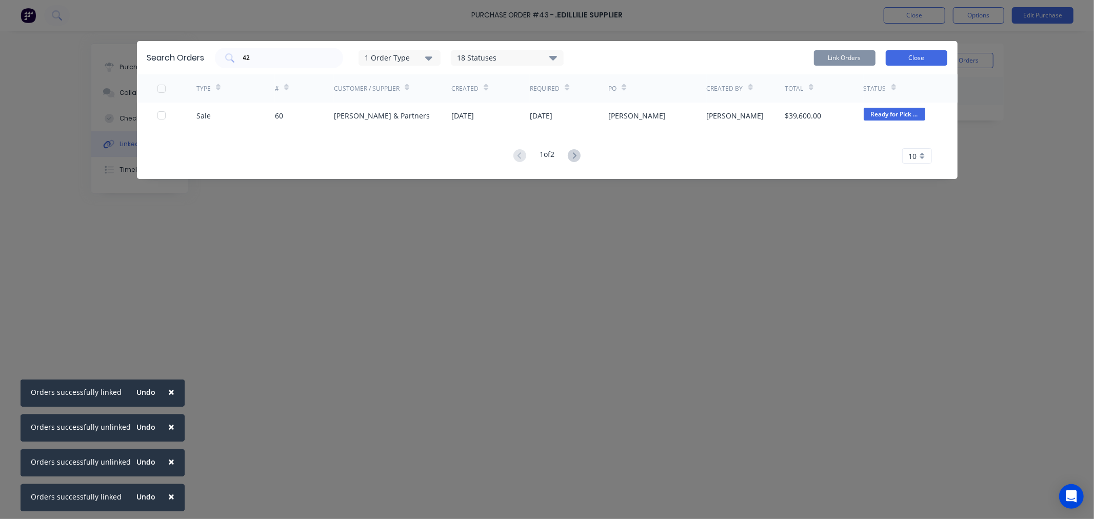
click at [899, 57] on button "Close" at bounding box center [917, 57] width 62 height 15
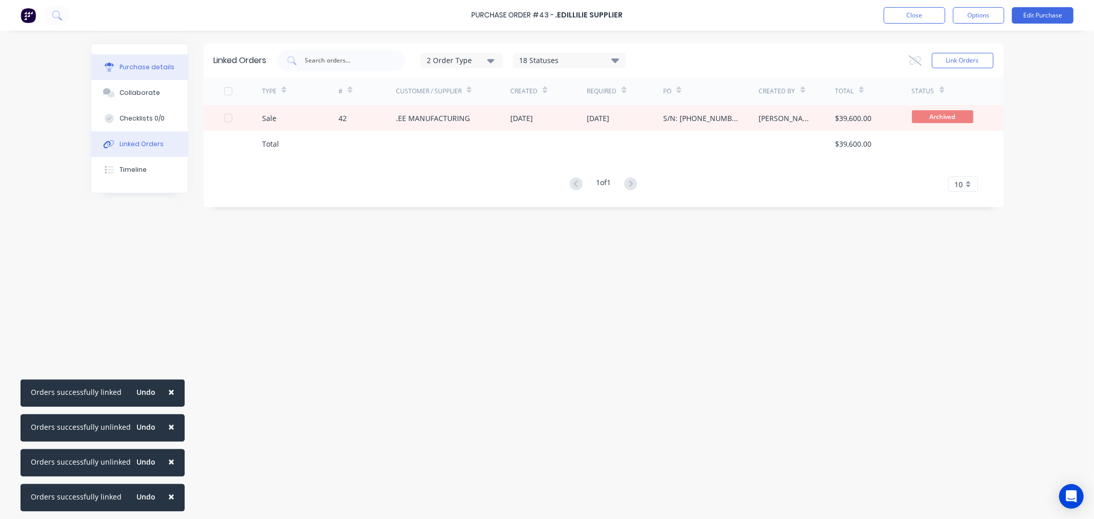
click at [134, 64] on div "Purchase details" at bounding box center [147, 67] width 55 height 9
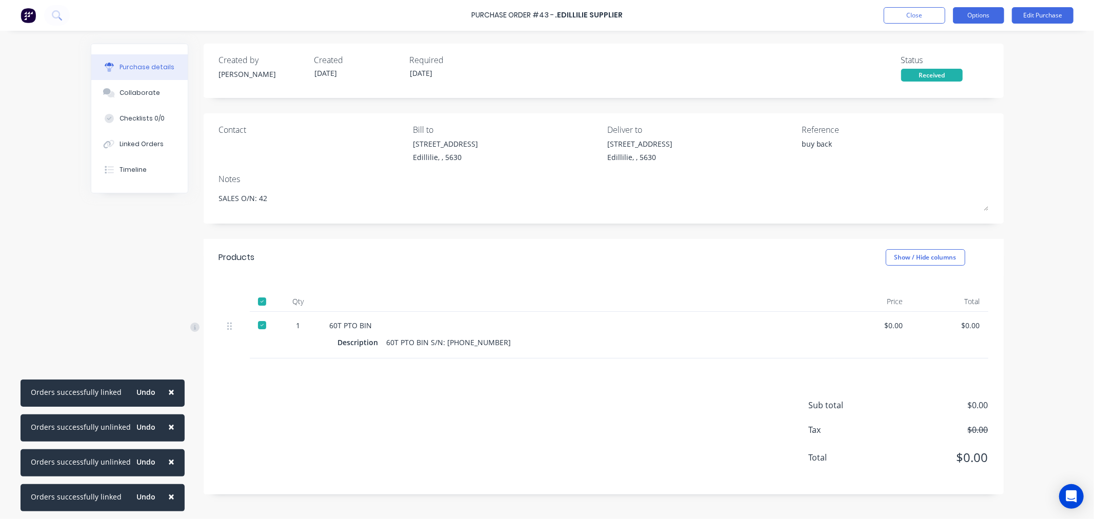
click at [987, 18] on button "Options" at bounding box center [978, 15] width 51 height 16
click at [1050, 196] on div "× Orders successfully linked Undo × Orders successfully unlinked Undo × Orders …" at bounding box center [547, 259] width 1094 height 519
click at [903, 17] on button "Close" at bounding box center [915, 15] width 62 height 16
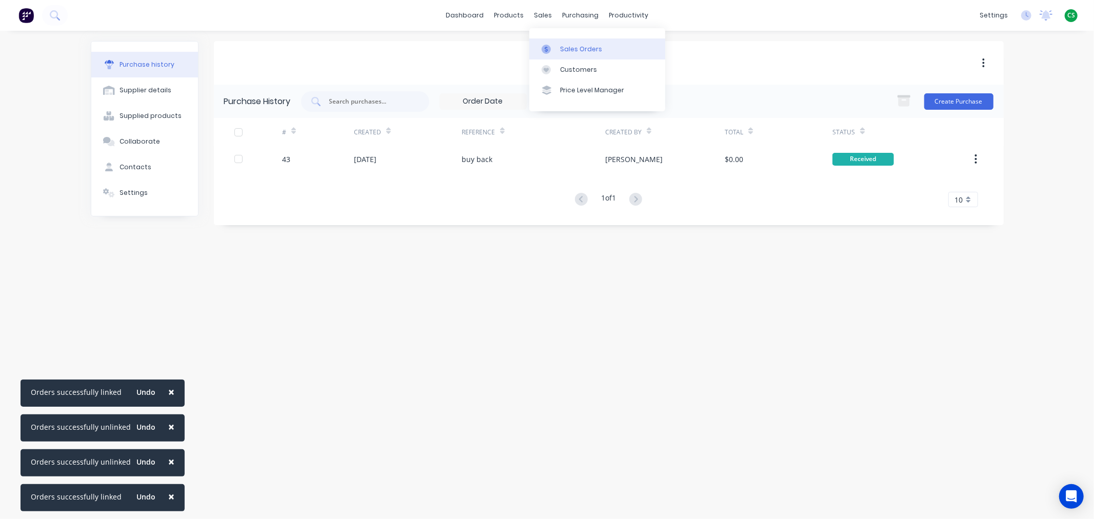
click at [571, 48] on div "Sales Orders" at bounding box center [581, 49] width 42 height 9
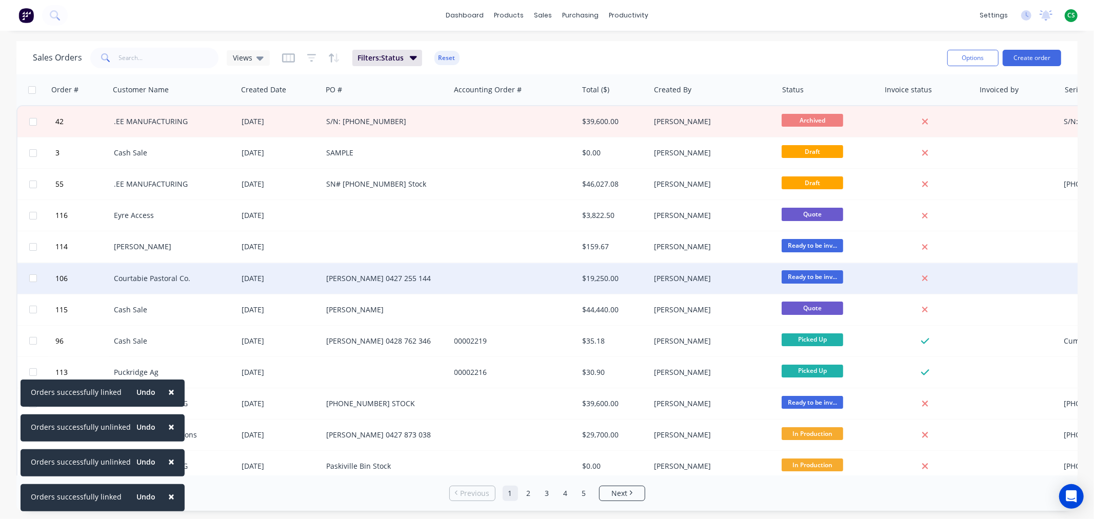
drag, startPoint x: 165, startPoint y: 392, endPoint x: 237, endPoint y: 293, distance: 123.0
click at [168, 394] on span "×" at bounding box center [171, 392] width 6 height 14
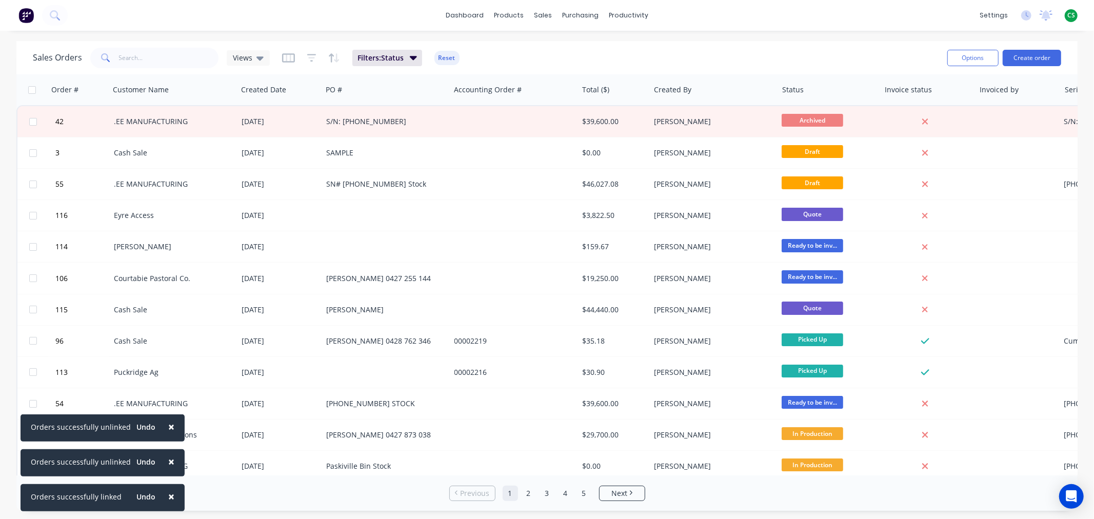
drag, startPoint x: 167, startPoint y: 424, endPoint x: 168, endPoint y: 454, distance: 29.8
click at [168, 424] on span "×" at bounding box center [171, 427] width 6 height 14
click at [168, 461] on span "×" at bounding box center [171, 461] width 6 height 14
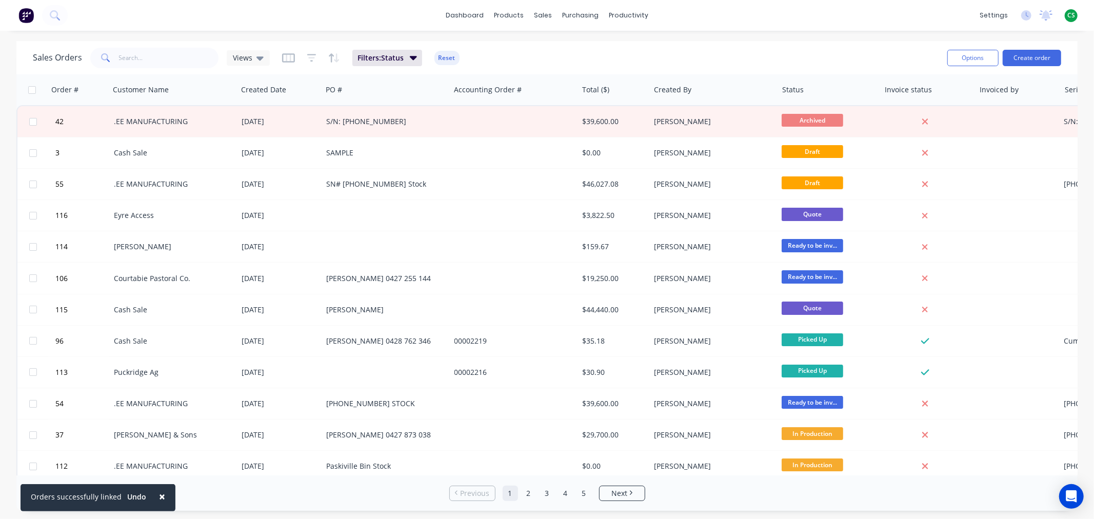
click at [160, 495] on span "×" at bounding box center [162, 496] width 6 height 14
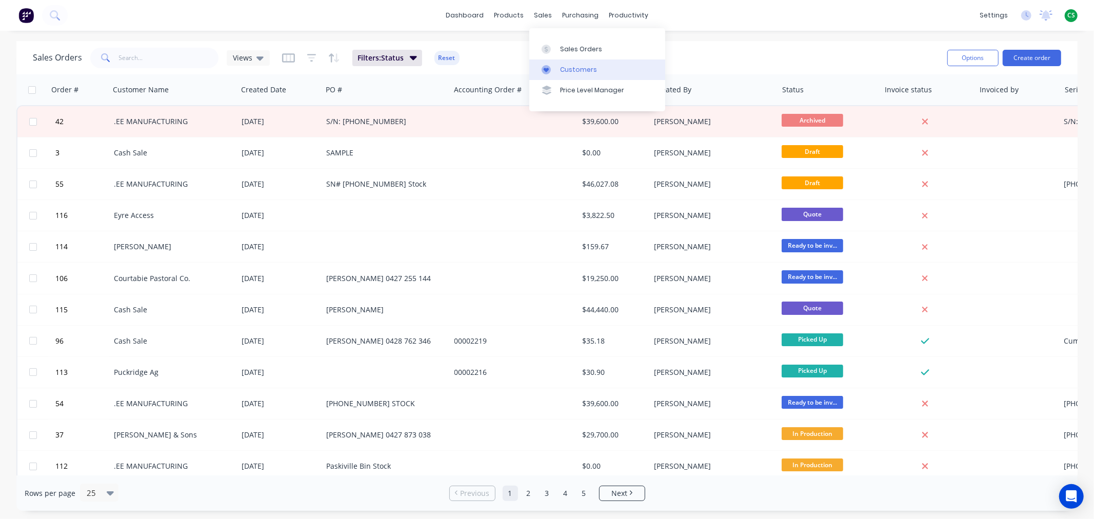
click at [571, 69] on div "Customers" at bounding box center [578, 69] width 37 height 9
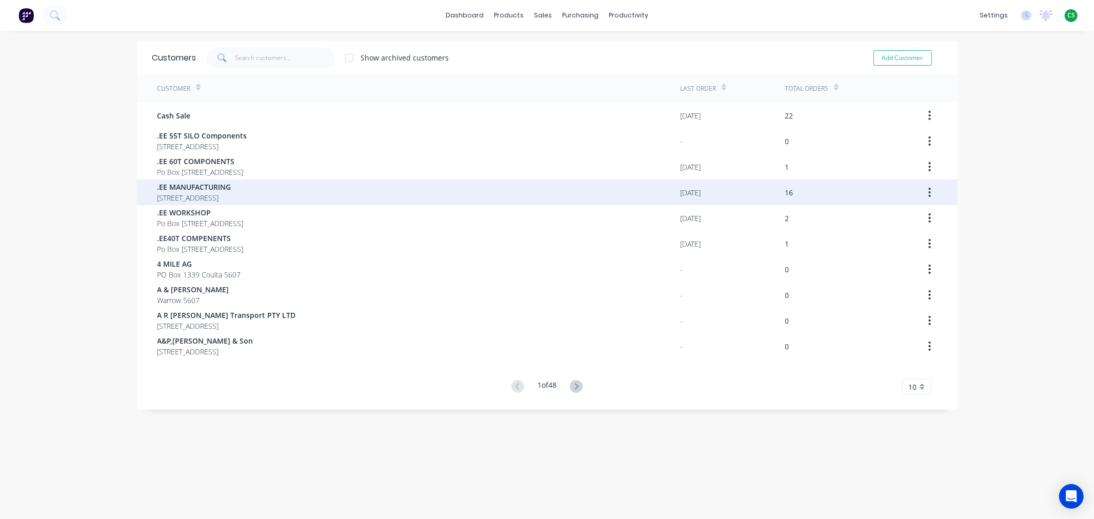
click at [204, 190] on span ".EE MANUFACTURING" at bounding box center [194, 187] width 74 height 11
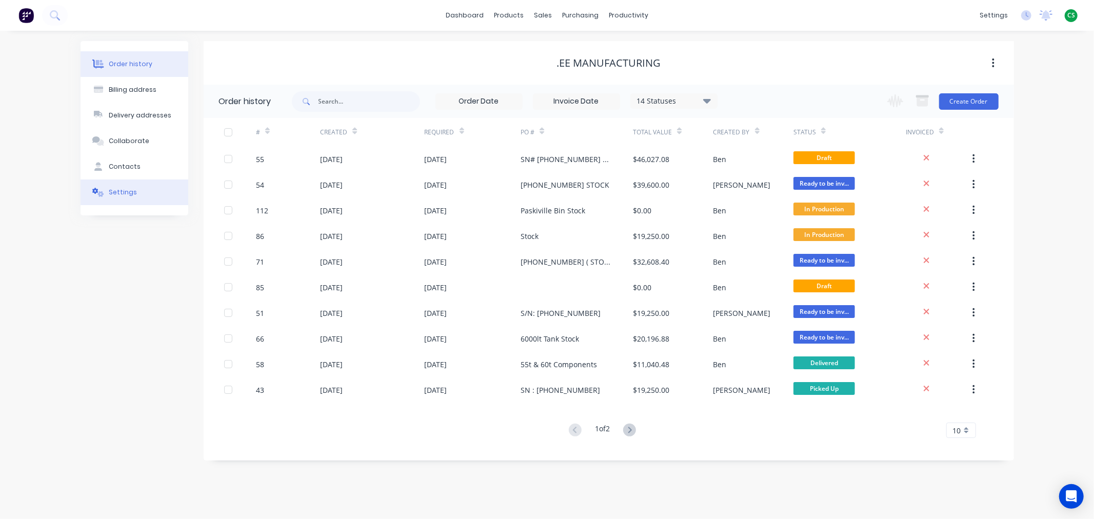
click at [123, 191] on div "Settings" at bounding box center [123, 192] width 28 height 9
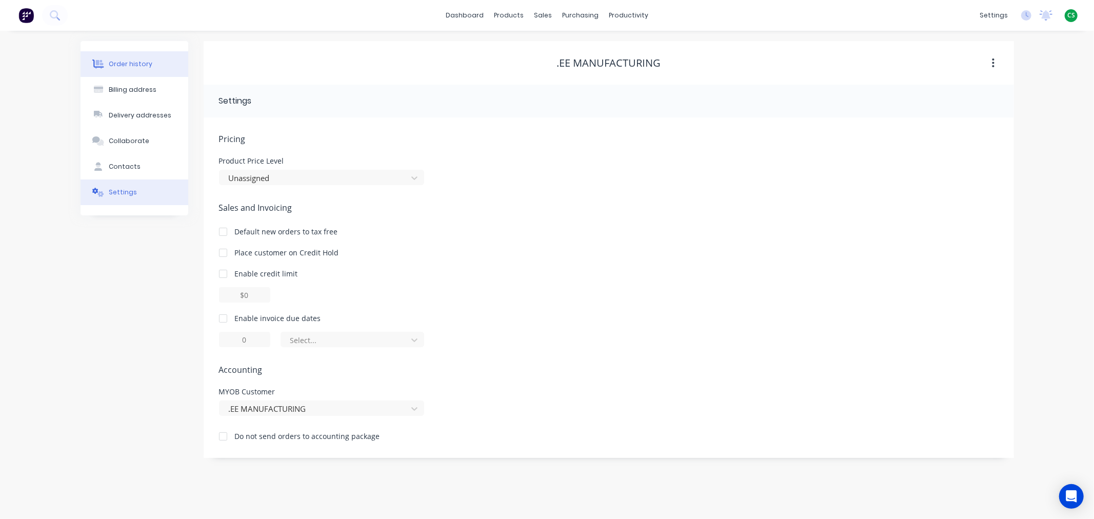
click at [137, 62] on div "Order history" at bounding box center [131, 63] width 44 height 9
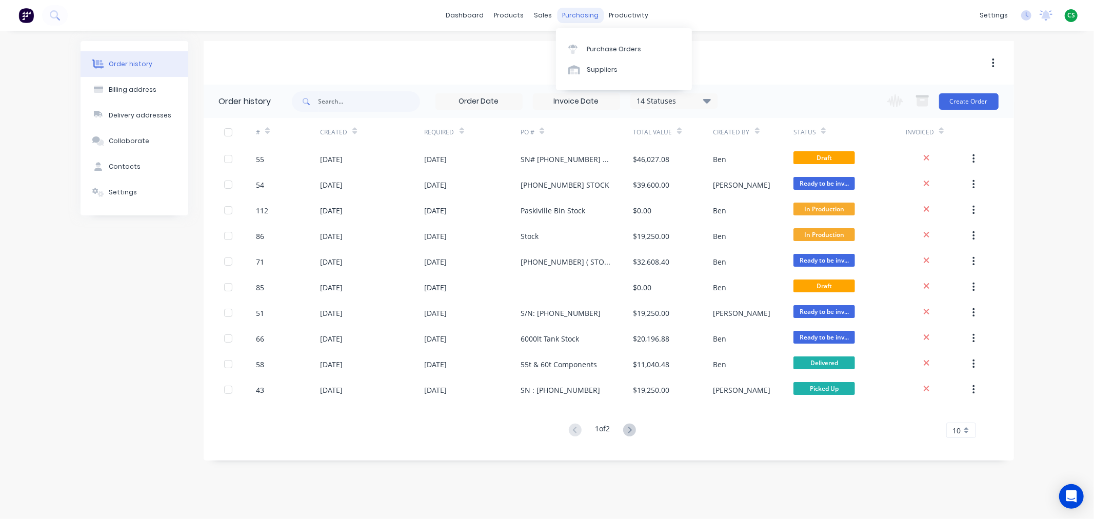
click at [586, 18] on div "purchasing" at bounding box center [580, 15] width 47 height 15
click at [591, 70] on div "Suppliers" at bounding box center [602, 69] width 31 height 9
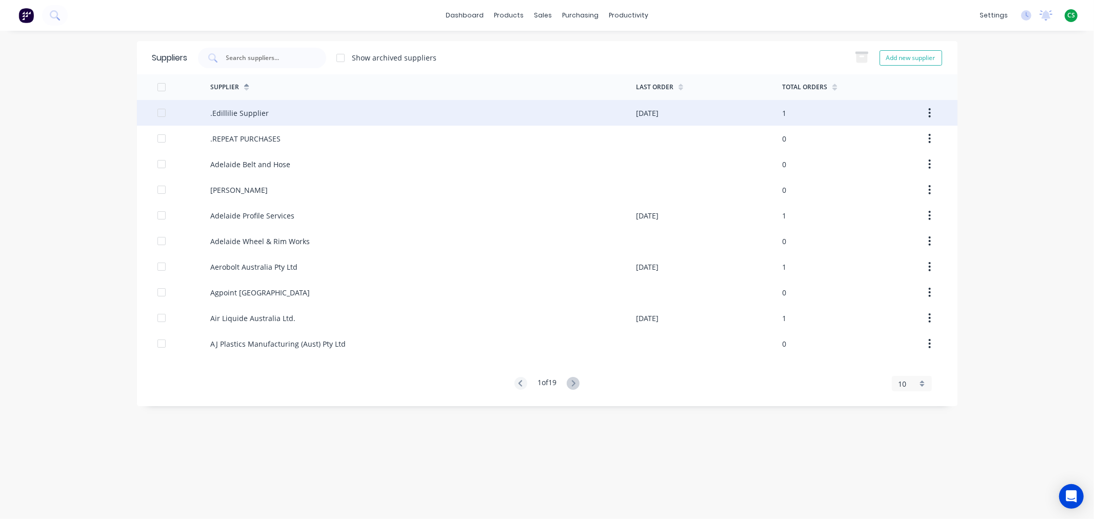
click at [239, 110] on div ".Edillilie Supplier" at bounding box center [239, 113] width 58 height 11
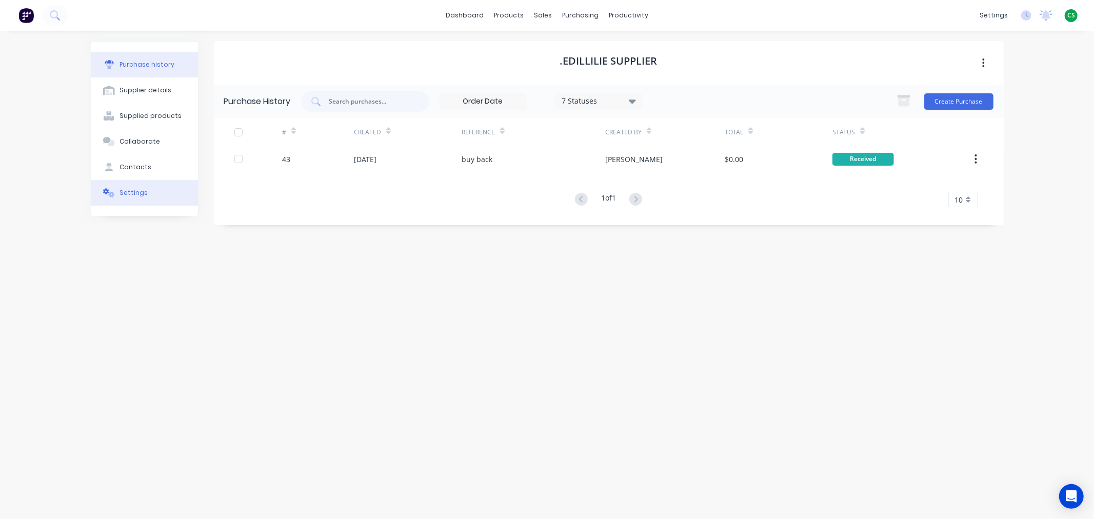
click at [121, 196] on div "Settings" at bounding box center [134, 192] width 28 height 9
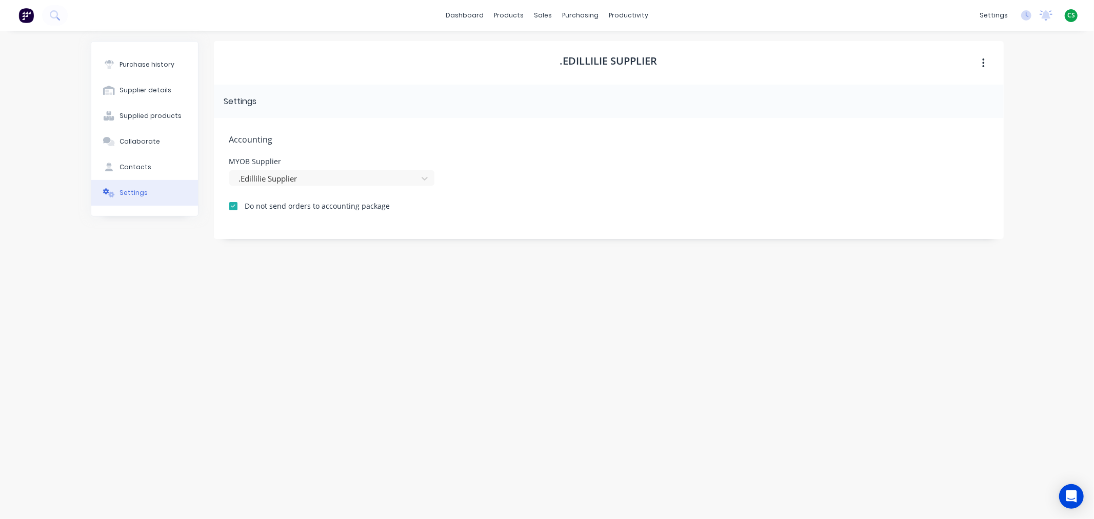
click at [234, 207] on div at bounding box center [233, 206] width 21 height 21
click at [191, 314] on div "Purchase history Supplier details Supplied products Collaborate Contacts Settin…" at bounding box center [145, 270] width 108 height 458
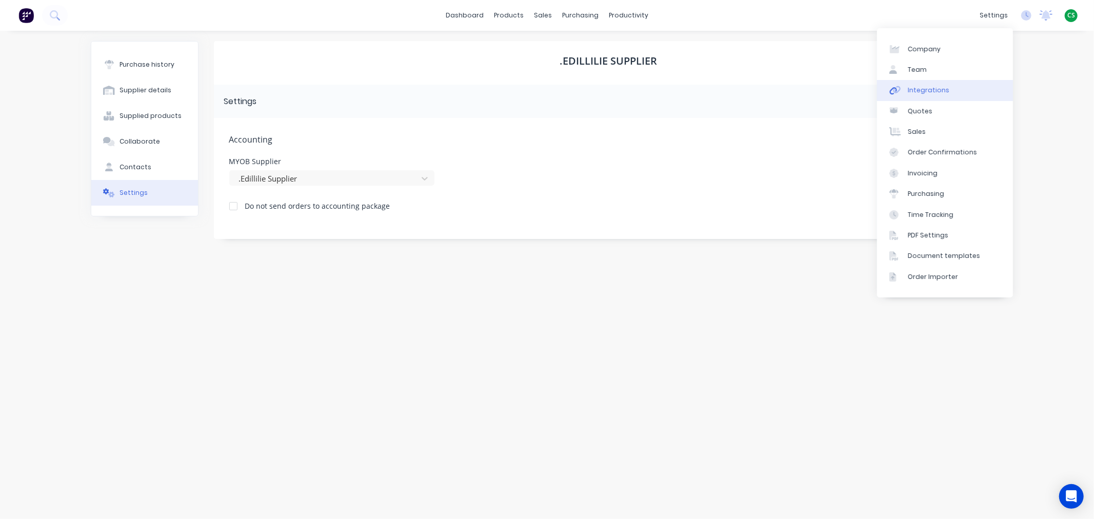
click at [938, 92] on div "Integrations" at bounding box center [929, 90] width 42 height 9
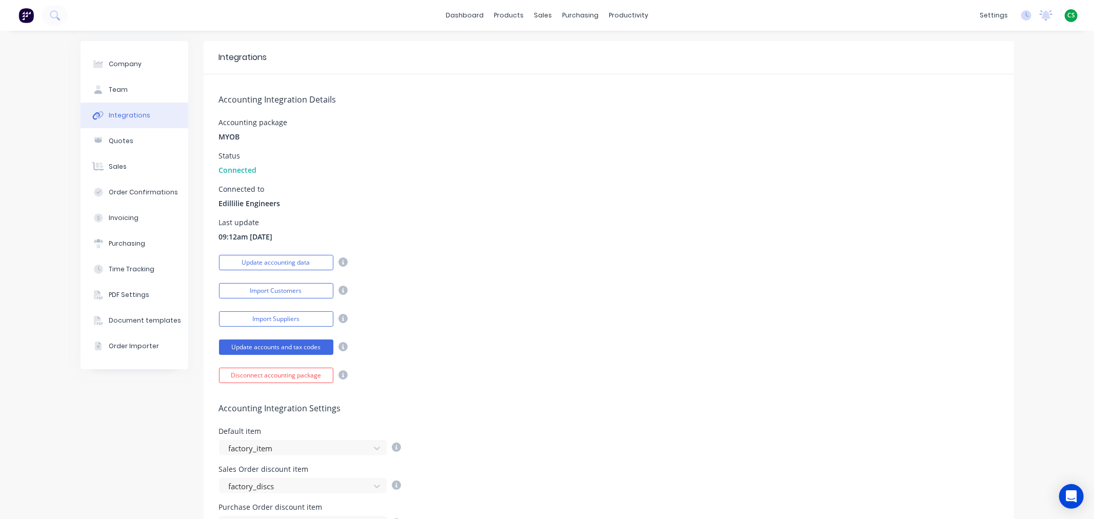
scroll to position [342, 0]
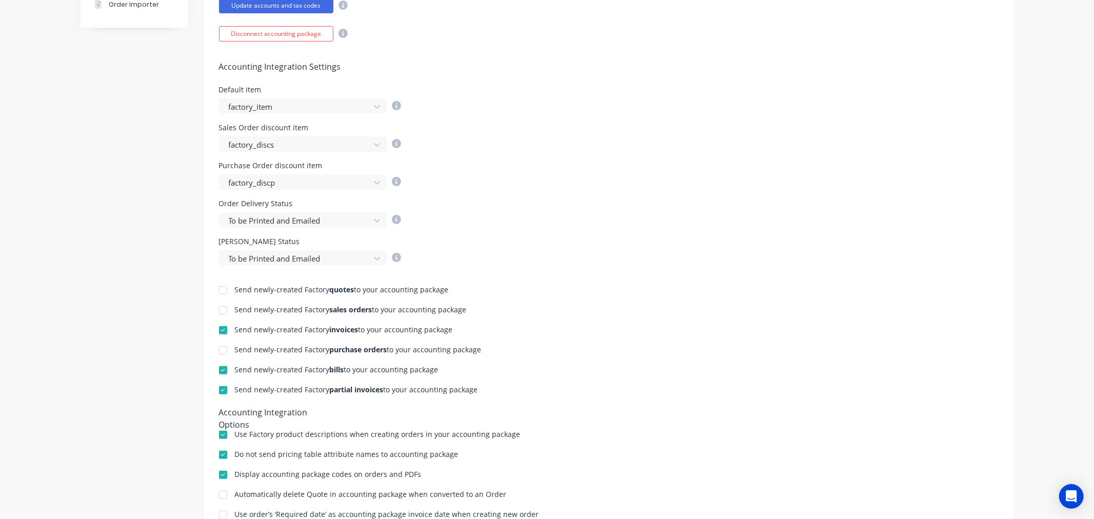
drag, startPoint x: 239, startPoint y: 350, endPoint x: 486, endPoint y: 349, distance: 247.7
click at [486, 349] on div "Send newly-created Factory purchase orders to your accounting package" at bounding box center [609, 351] width 780 height 10
drag, startPoint x: 235, startPoint y: 367, endPoint x: 459, endPoint y: 365, distance: 223.6
click at [459, 365] on div "Send newly-created Factory quotes to your accounting package Send newly-created…" at bounding box center [609, 423] width 810 height 315
click at [614, 349] on div "Send newly-created Factory purchase orders to your accounting package" at bounding box center [609, 351] width 780 height 10
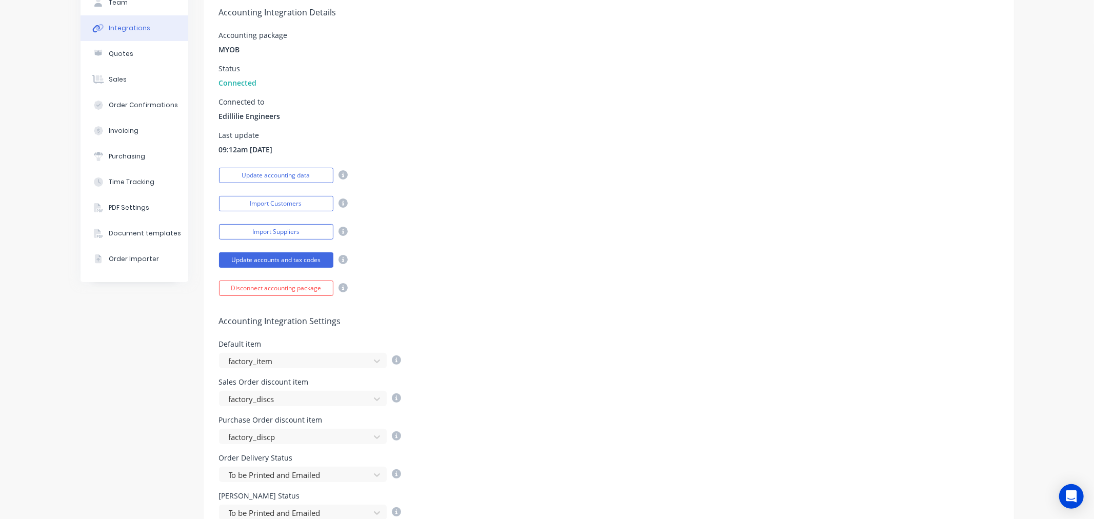
scroll to position [0, 0]
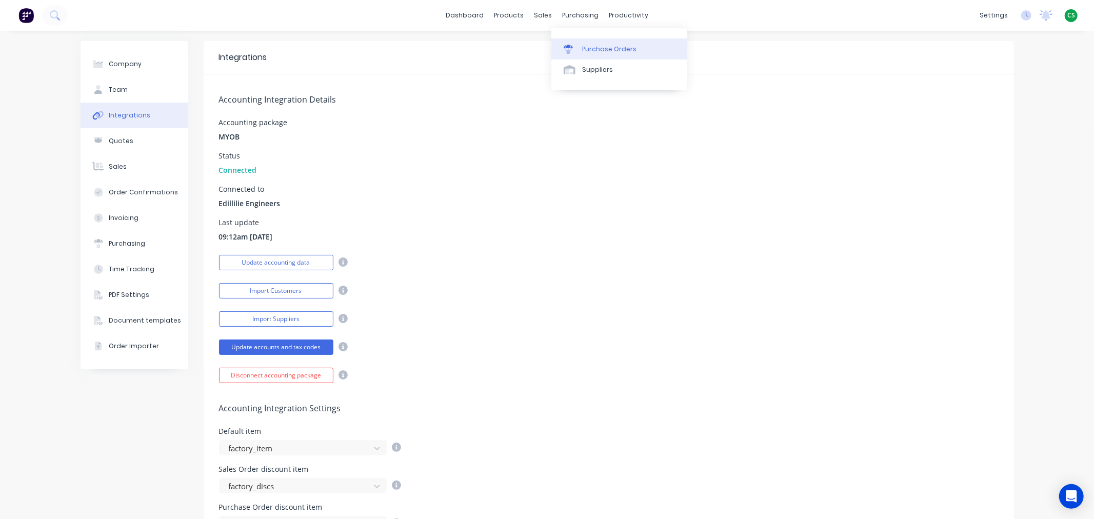
click at [596, 50] on div "Purchase Orders" at bounding box center [609, 49] width 54 height 9
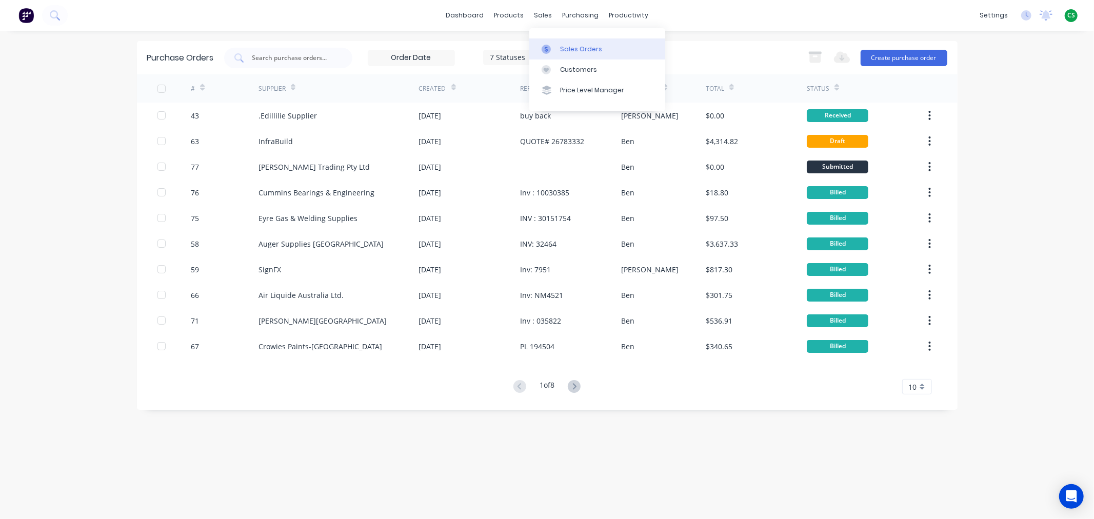
click at [576, 52] on div "Sales Orders" at bounding box center [581, 49] width 42 height 9
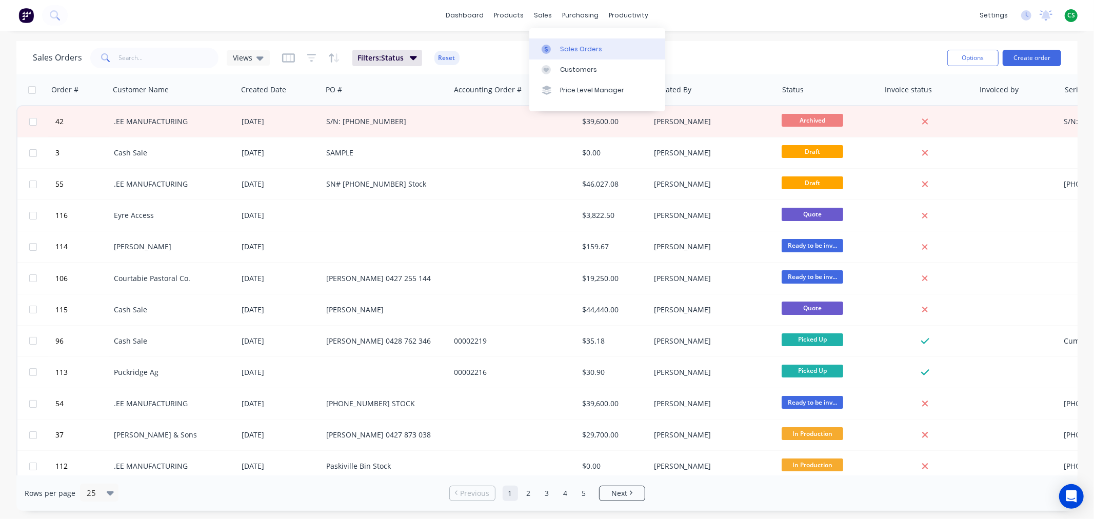
click at [572, 49] on div "Sales Orders" at bounding box center [581, 49] width 42 height 9
click at [583, 52] on div "Sales Orders" at bounding box center [581, 49] width 42 height 9
click at [103, 494] on div "25" at bounding box center [157, 492] width 154 height 17
click at [539, 48] on div "Product Catalogue" at bounding box center [555, 49] width 64 height 9
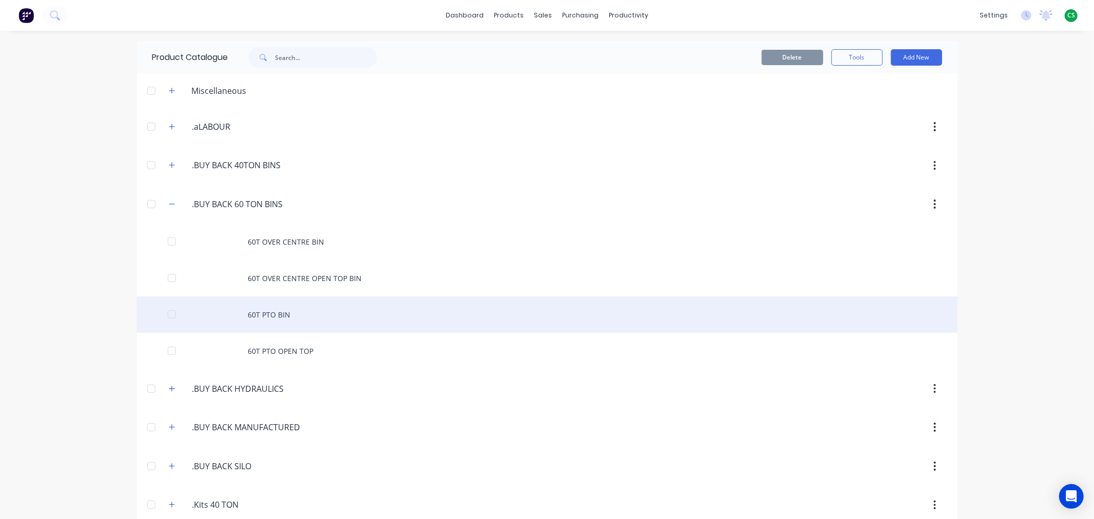
click at [244, 315] on div "60T PTO BIN" at bounding box center [547, 314] width 821 height 36
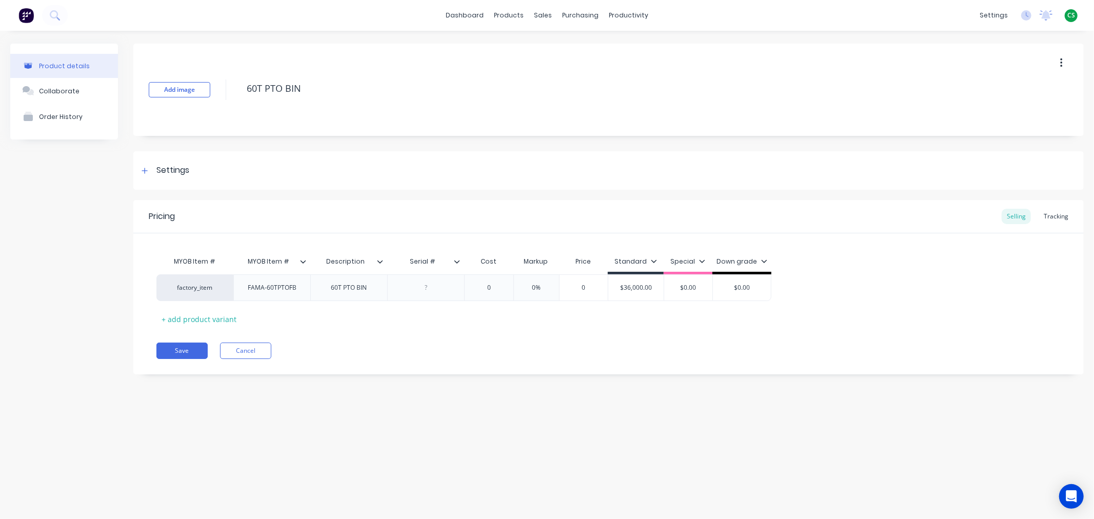
type textarea "x"
click at [48, 116] on div "Order History" at bounding box center [61, 117] width 44 height 8
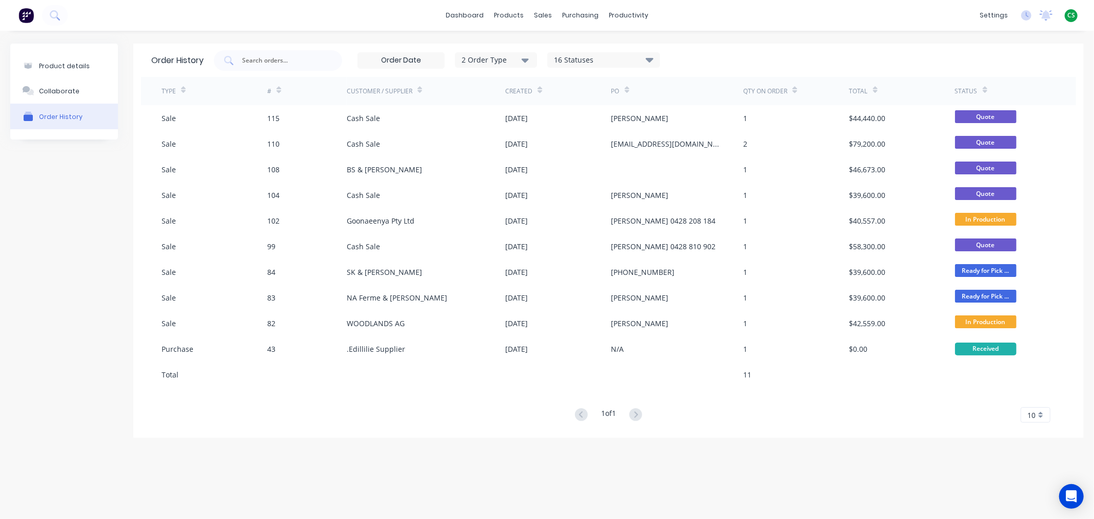
click at [754, 57] on div "2 Order Type 16 Statuses Sales Order Status All Archived Draft Quote Submitted …" at bounding box center [640, 60] width 852 height 21
click at [593, 59] on div "16 Statuses" at bounding box center [604, 59] width 112 height 11
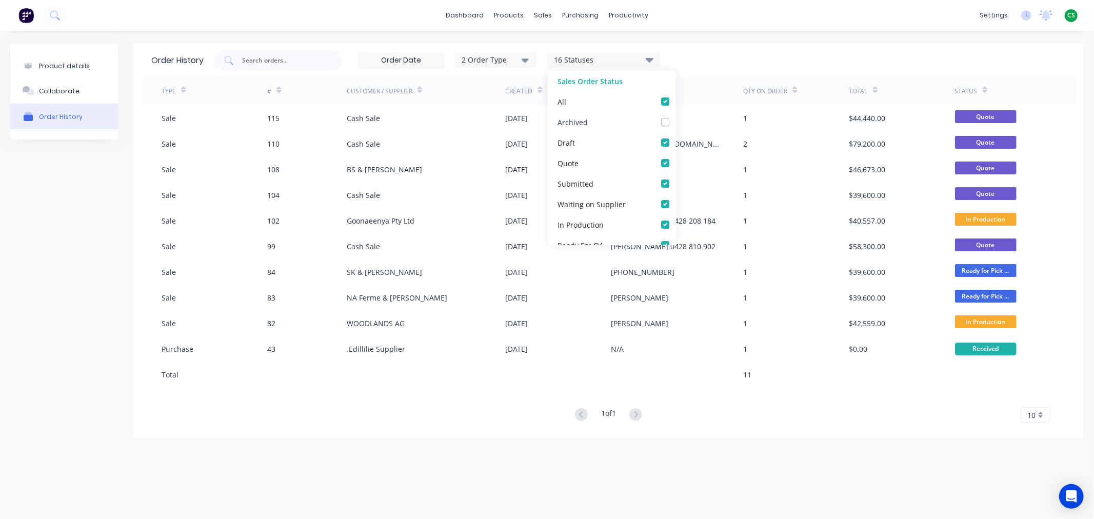
drag, startPoint x: 658, startPoint y: 122, endPoint x: 662, endPoint y: 129, distance: 7.8
click at [676, 116] on label at bounding box center [676, 116] width 0 height 0
click at [676, 123] on input "checkbox" at bounding box center [680, 121] width 8 height 10
checkbox input "true"
click at [761, 420] on div "1 of 1 10 5 10 15 20 25 30 35" at bounding box center [608, 415] width 935 height 15
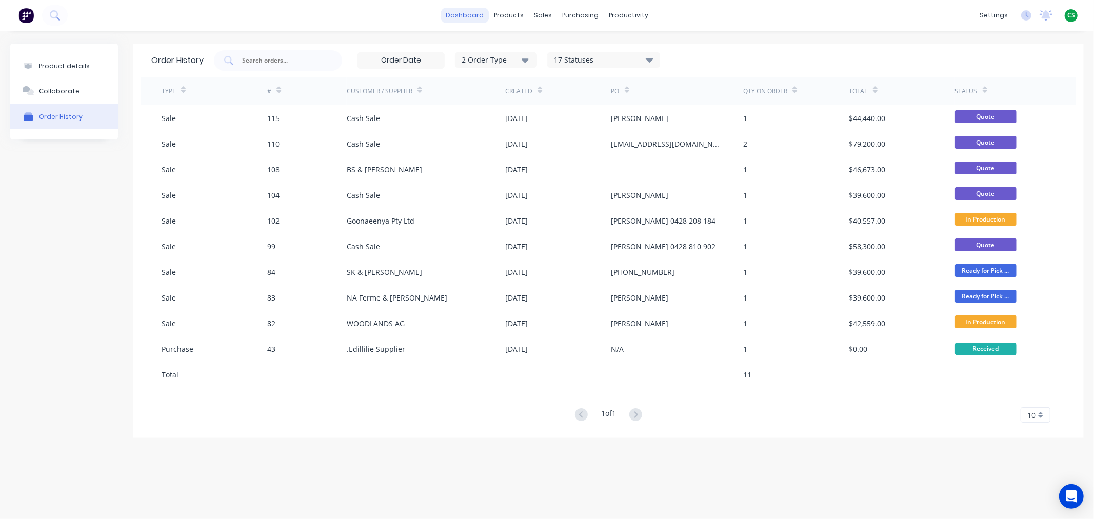
click at [473, 18] on link "dashboard" at bounding box center [465, 15] width 48 height 15
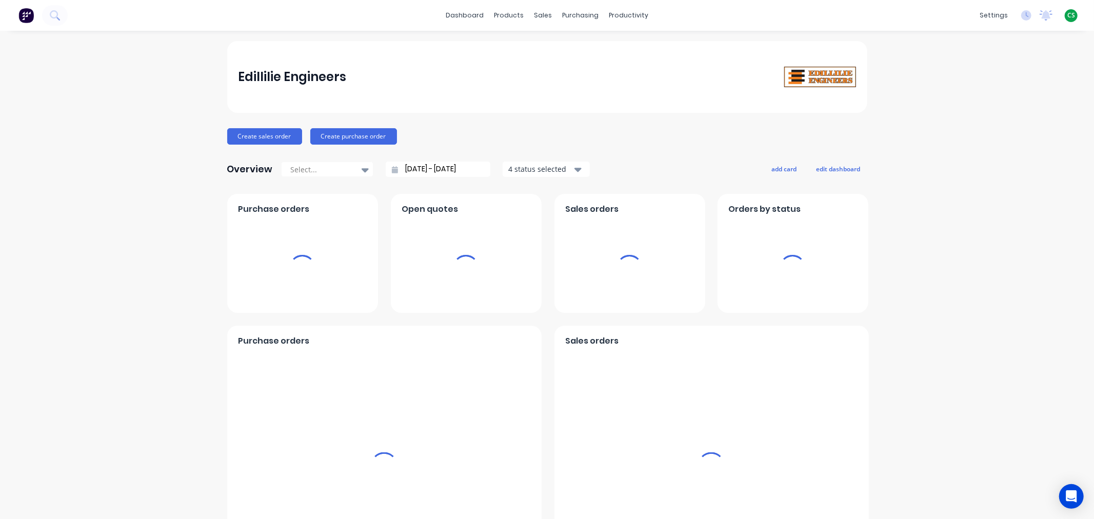
click at [1067, 15] on span "CS" at bounding box center [1071, 15] width 8 height 9
click at [1040, 127] on div "Sign out" at bounding box center [1054, 128] width 28 height 9
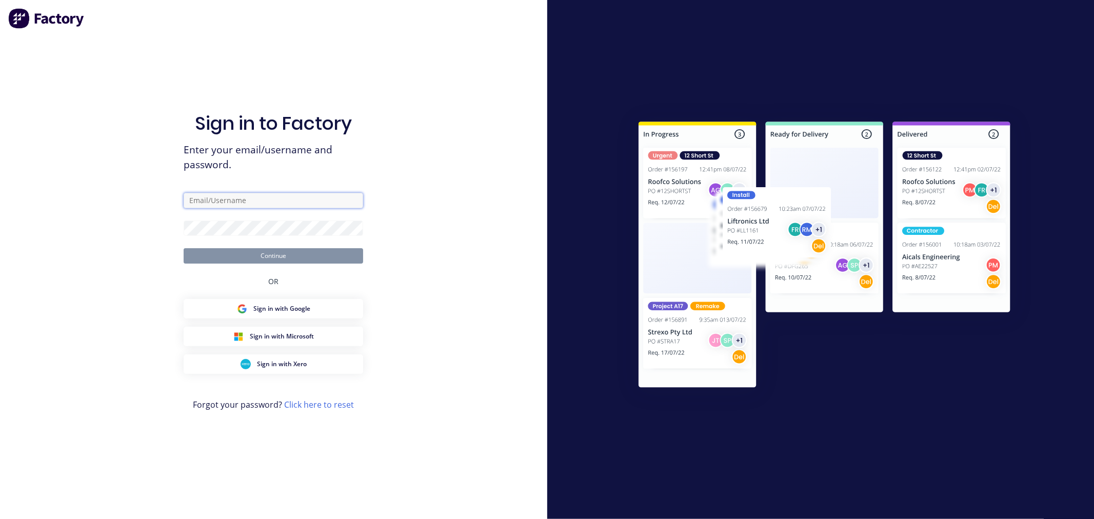
click at [213, 199] on input "text" at bounding box center [274, 200] width 180 height 15
click at [21, 263] on div "Sign in to Factory Enter your email/username and password. cathy Continue OR Si…" at bounding box center [273, 259] width 547 height 519
click at [219, 198] on input "cathy" at bounding box center [274, 200] width 180 height 15
type input "[PERSON_NAME][EMAIL_ADDRESS][DOMAIN_NAME]"
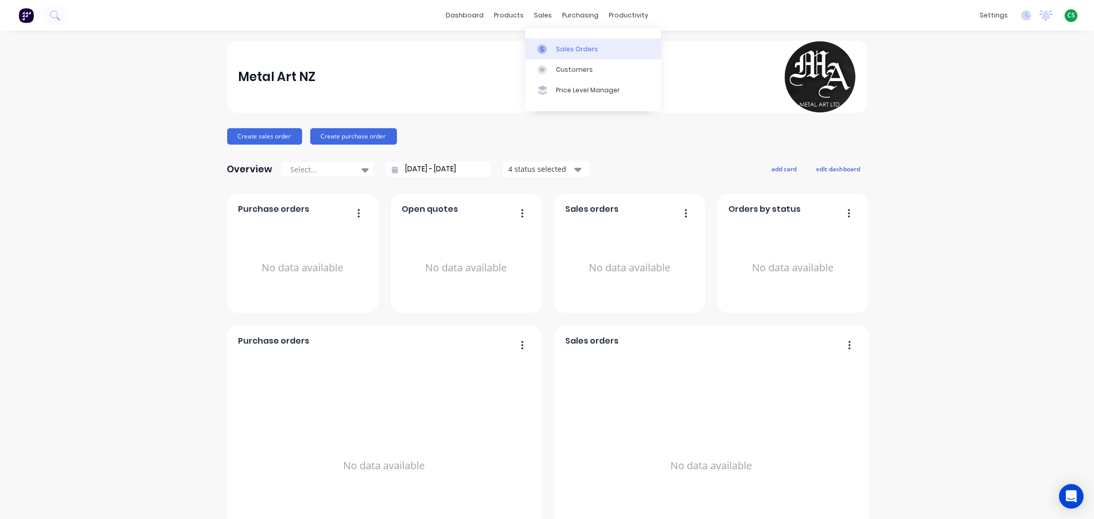
click at [548, 46] on div at bounding box center [545, 49] width 15 height 9
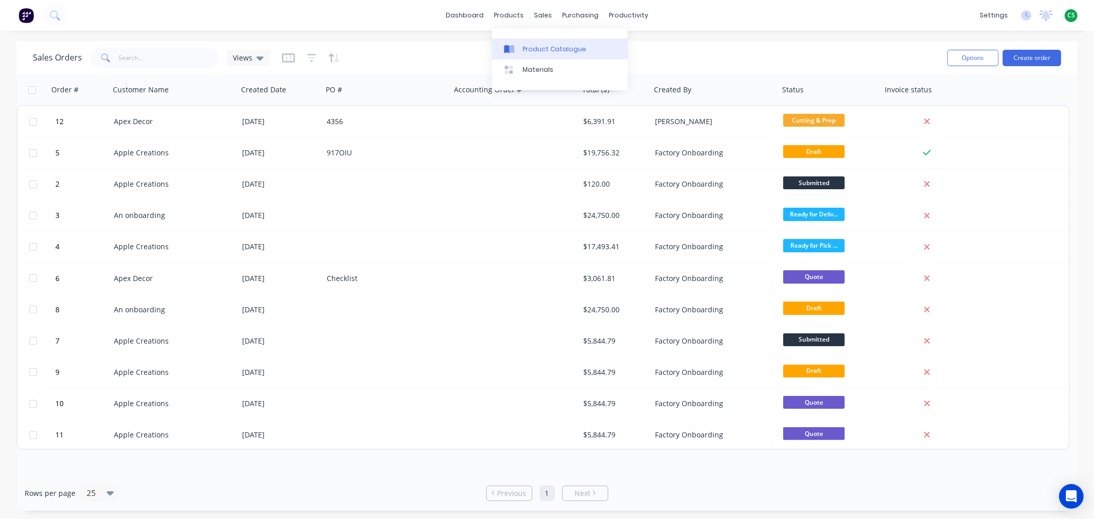
click at [541, 46] on div "Product Catalogue" at bounding box center [555, 49] width 64 height 9
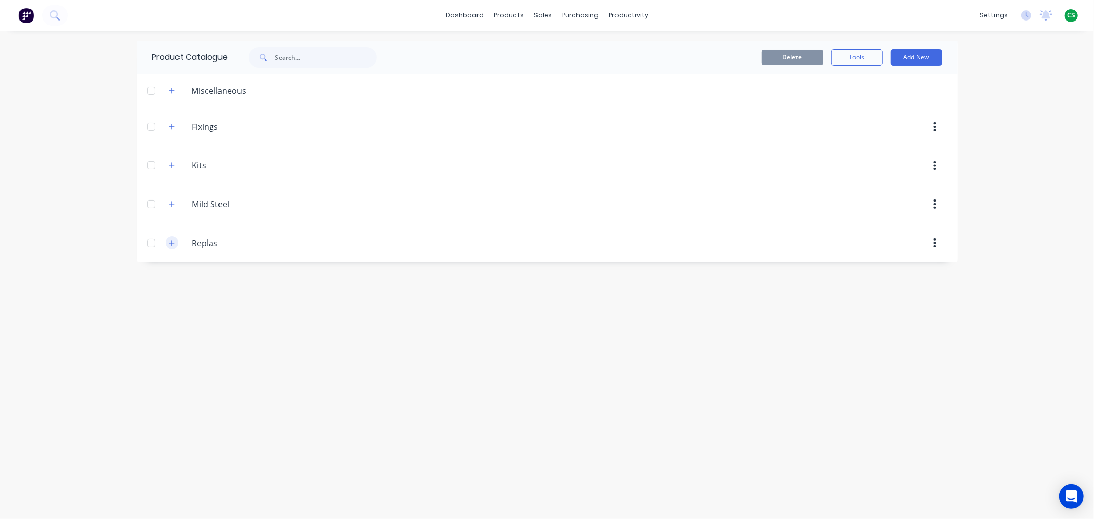
click at [173, 242] on icon "button" at bounding box center [172, 243] width 6 height 7
click at [173, 201] on icon "button" at bounding box center [172, 204] width 6 height 7
click at [170, 166] on icon "button" at bounding box center [172, 166] width 6 height 6
click at [169, 127] on icon "button" at bounding box center [172, 126] width 6 height 7
click at [54, 12] on icon at bounding box center [55, 15] width 10 height 10
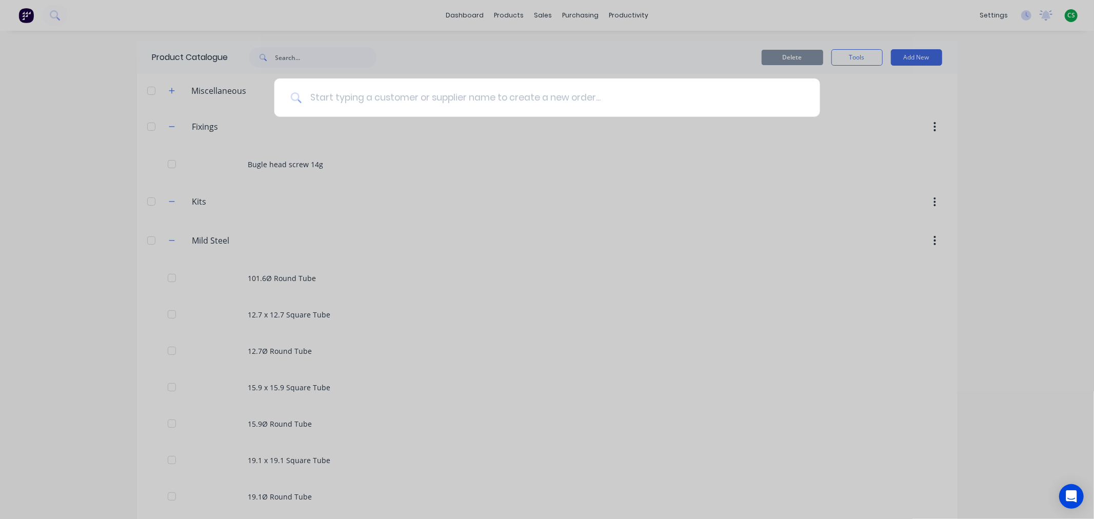
click at [332, 100] on input at bounding box center [553, 97] width 502 height 38
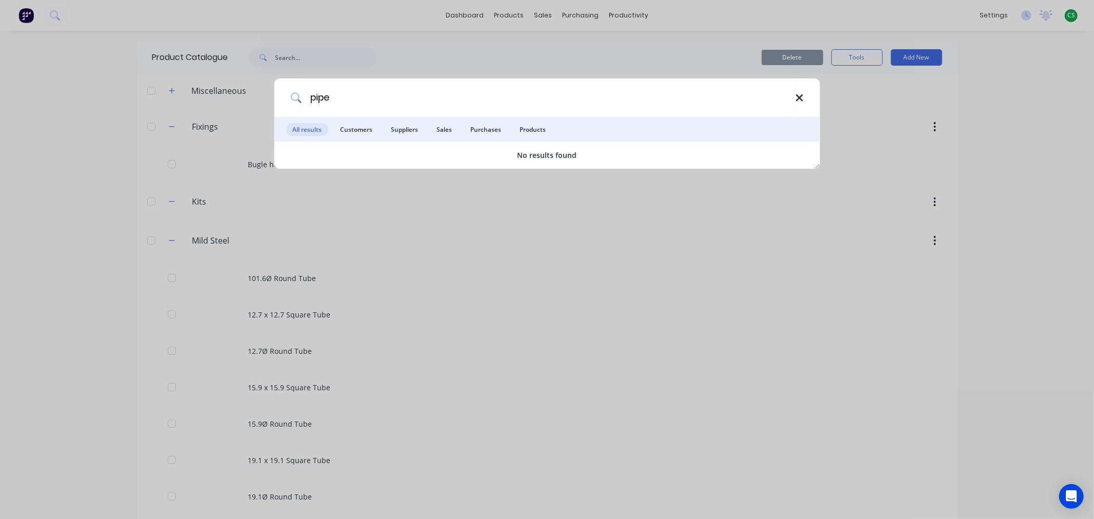
type input "pipe"
click at [802, 96] on icon at bounding box center [800, 97] width 8 height 11
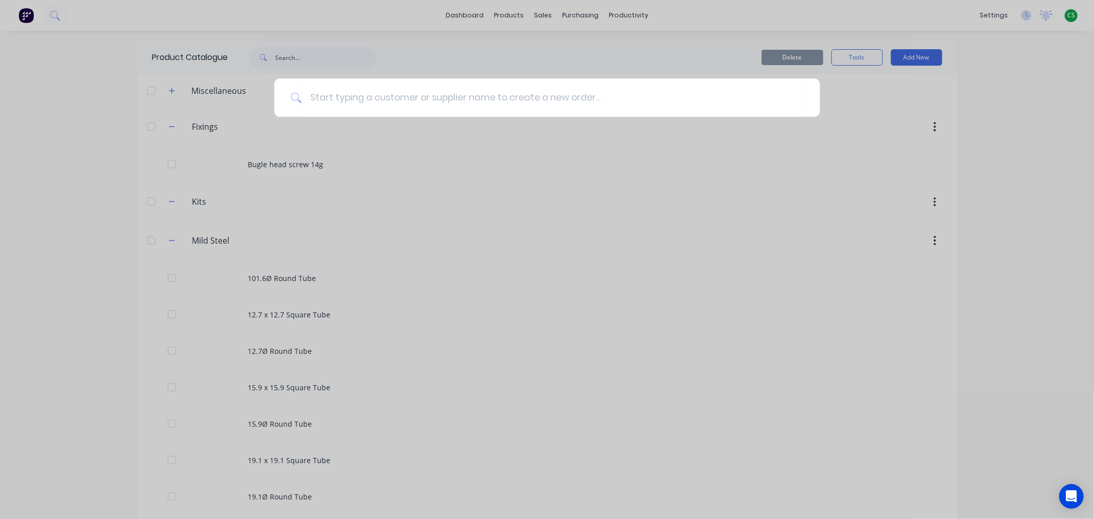
click at [78, 264] on div at bounding box center [547, 259] width 1094 height 519
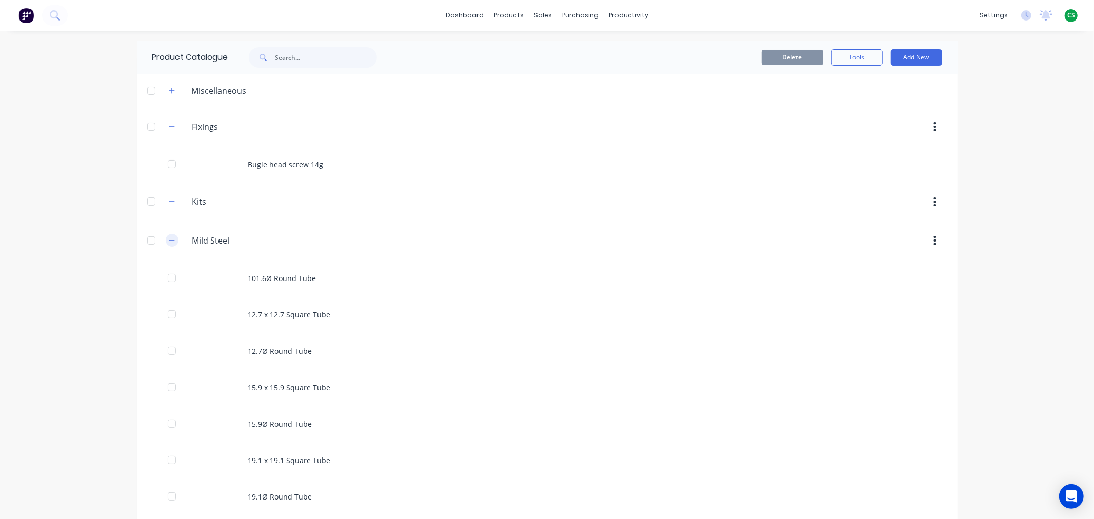
click at [169, 242] on icon "button" at bounding box center [172, 240] width 6 height 7
click at [171, 127] on icon "button" at bounding box center [172, 126] width 6 height 7
click at [462, 13] on link "dashboard" at bounding box center [465, 15] width 48 height 15
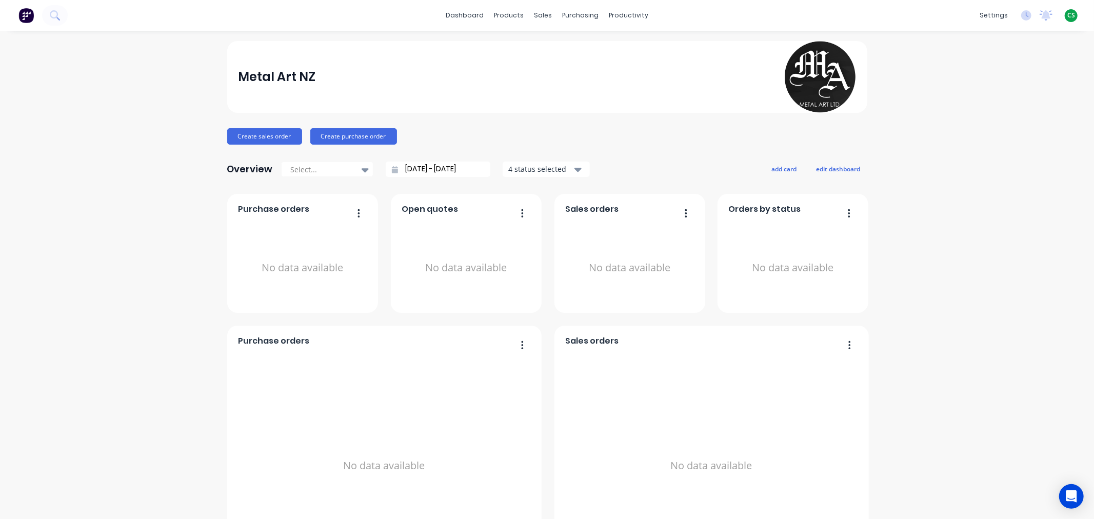
click at [1067, 12] on span "CS" at bounding box center [1071, 15] width 8 height 9
click at [974, 125] on div "Sign out" at bounding box center [984, 128] width 28 height 9
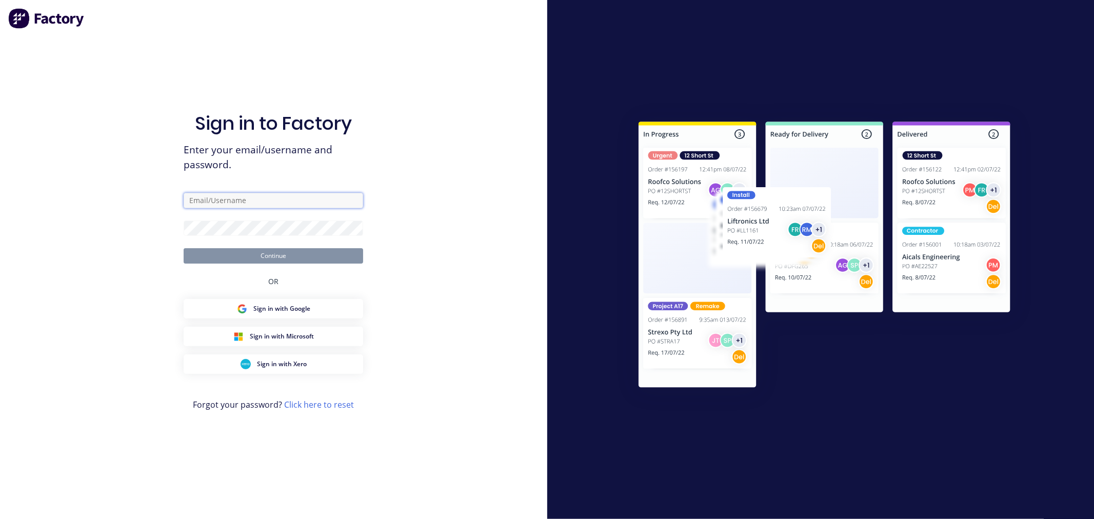
click at [231, 195] on input "text" at bounding box center [274, 200] width 180 height 15
type input "cathy@factory.app"
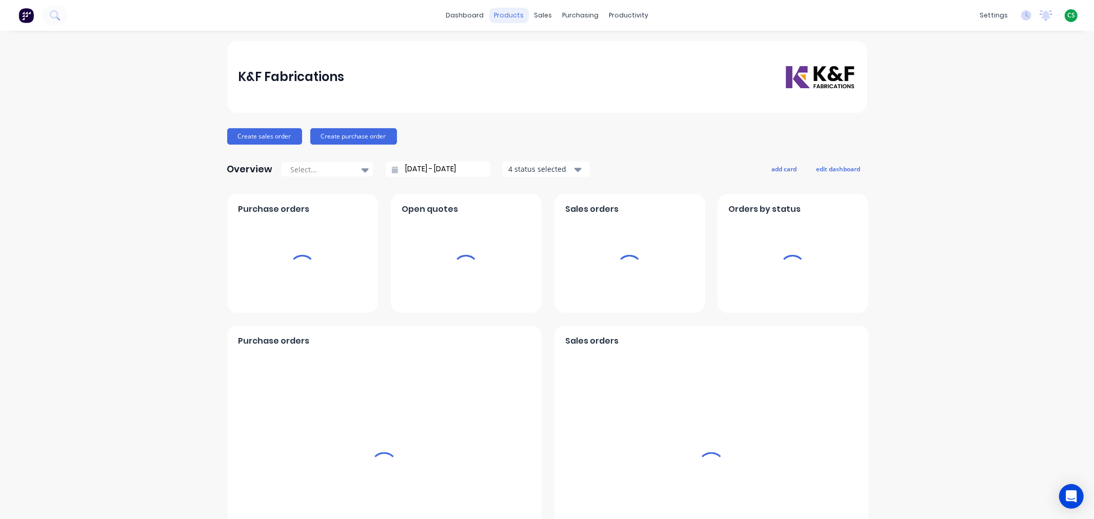
click at [502, 11] on div "products" at bounding box center [509, 15] width 40 height 15
click at [500, 16] on div "products" at bounding box center [509, 15] width 40 height 15
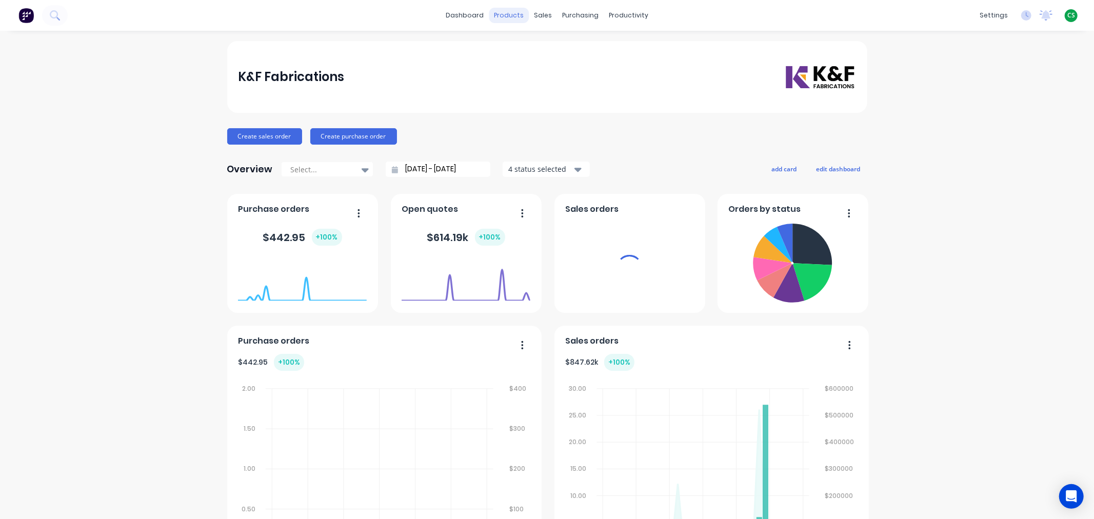
click at [501, 14] on div "products" at bounding box center [509, 15] width 40 height 15
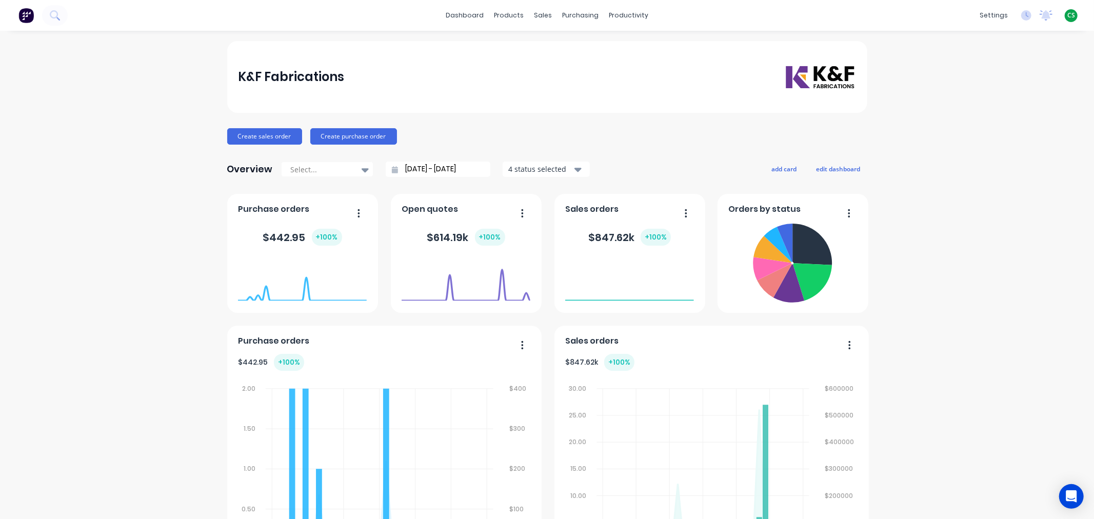
click at [537, 47] on div "Product Catalogue" at bounding box center [551, 49] width 64 height 9
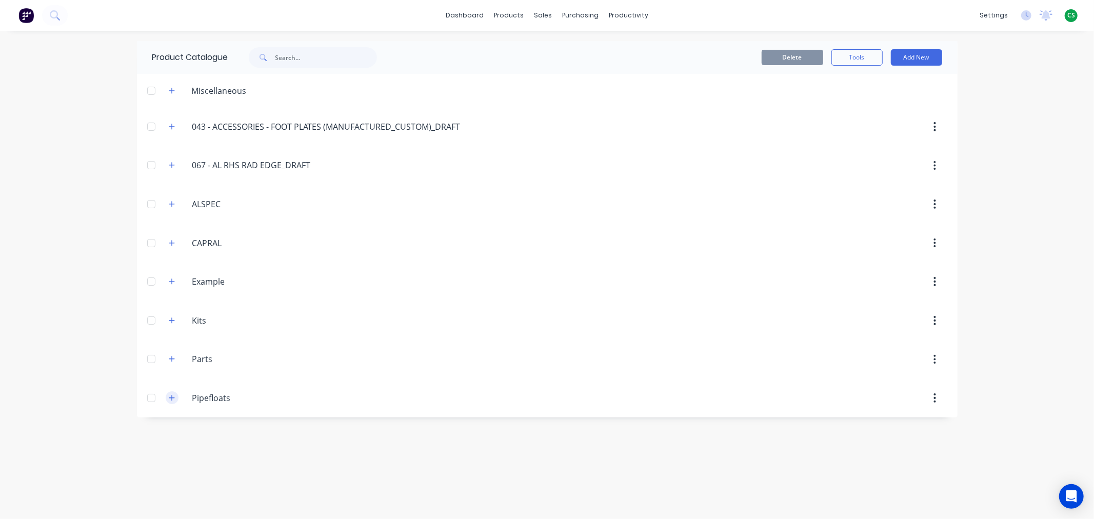
click at [171, 400] on icon "button" at bounding box center [172, 397] width 6 height 7
click at [171, 401] on icon "button" at bounding box center [172, 397] width 6 height 7
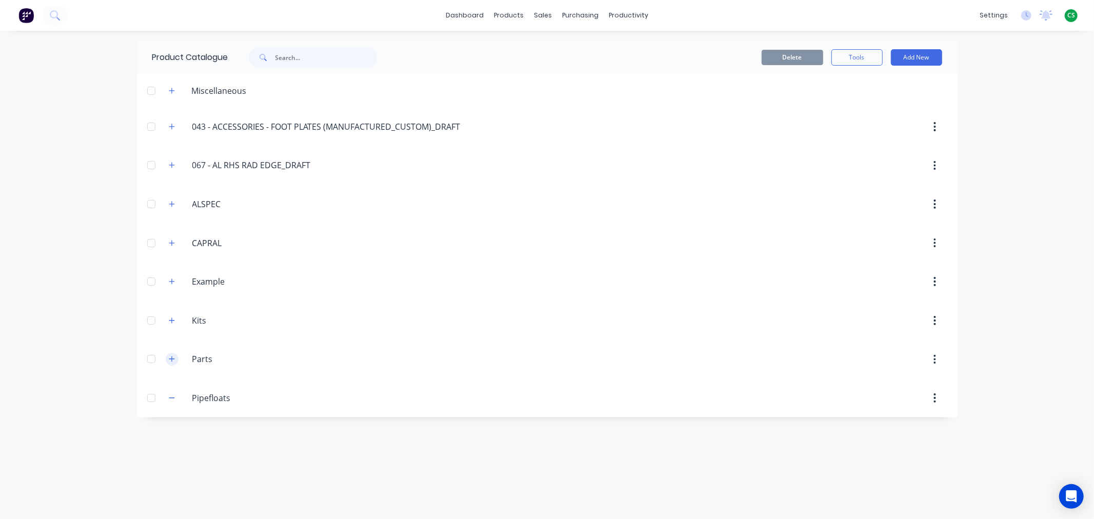
click at [169, 361] on icon "button" at bounding box center [172, 358] width 6 height 7
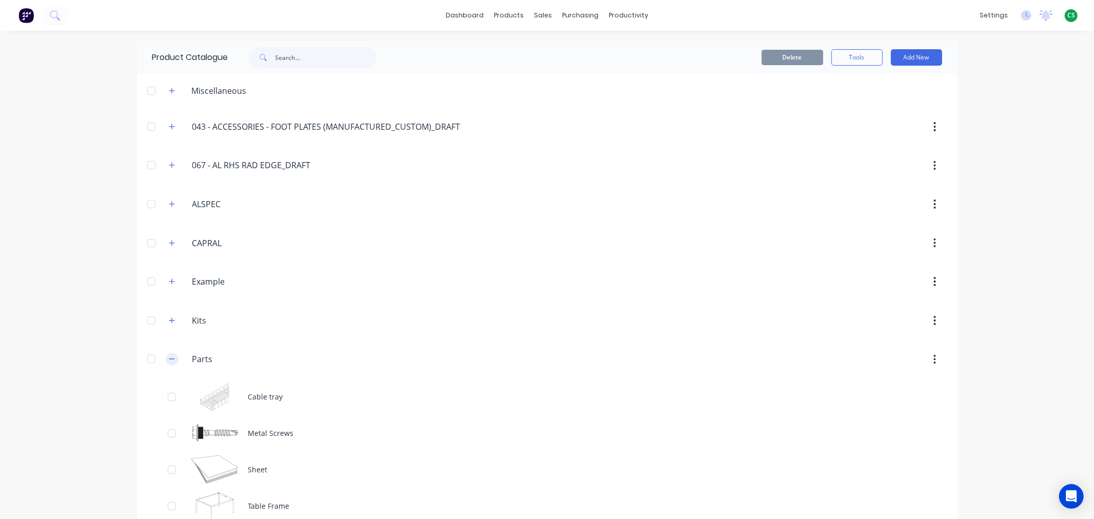
click at [169, 361] on icon "button" at bounding box center [172, 358] width 6 height 7
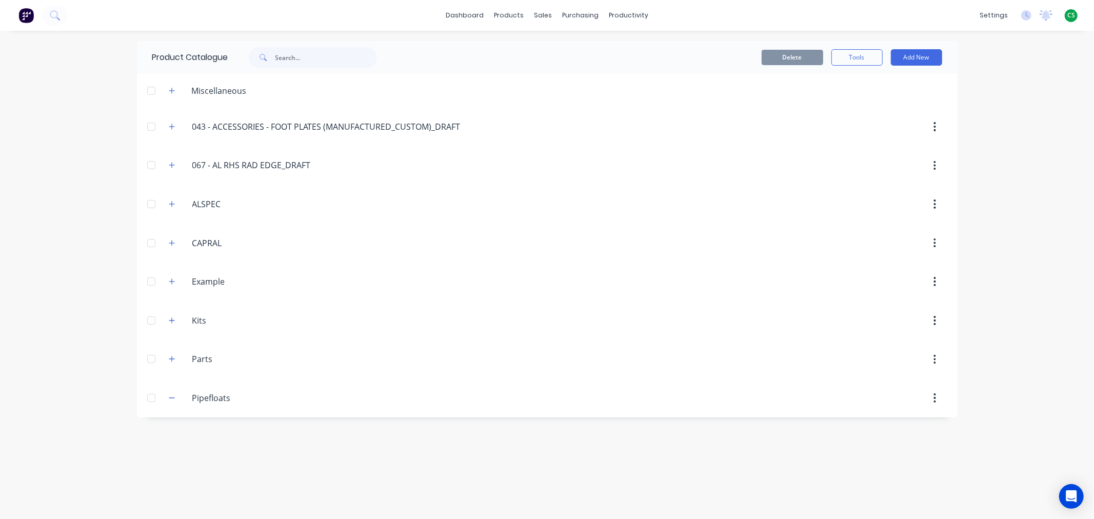
drag, startPoint x: 41, startPoint y: 164, endPoint x: 142, endPoint y: 170, distance: 100.7
click at [41, 164] on div "dashboard products sales purchasing productivity dashboard products Product Cat…" at bounding box center [547, 259] width 1094 height 519
click at [471, 14] on link "dashboard" at bounding box center [465, 15] width 48 height 15
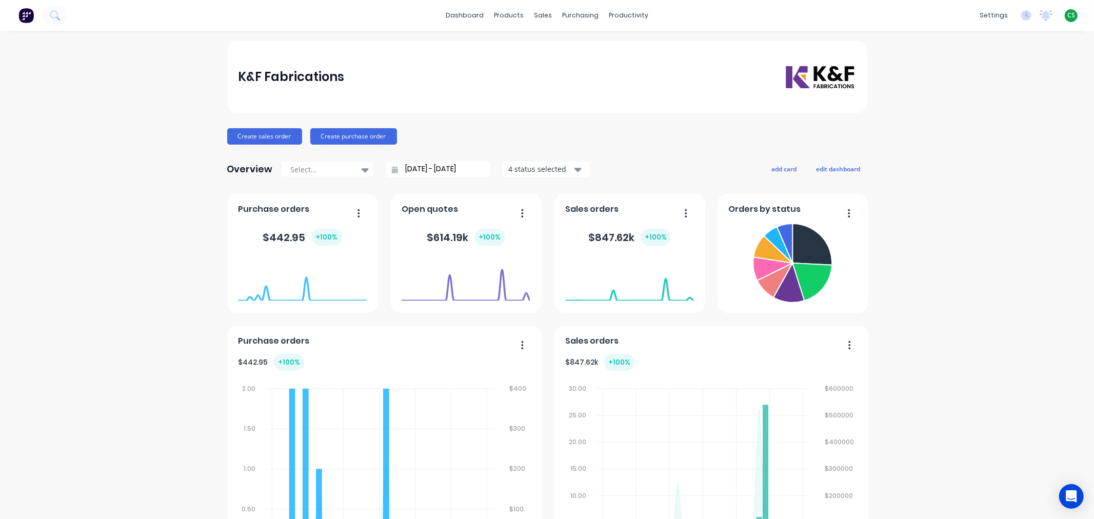
click at [1067, 14] on span "CS" at bounding box center [1071, 15] width 8 height 9
drag, startPoint x: 980, startPoint y: 128, endPoint x: 912, endPoint y: 125, distance: 67.8
click at [978, 128] on div "Sign out" at bounding box center [984, 128] width 28 height 9
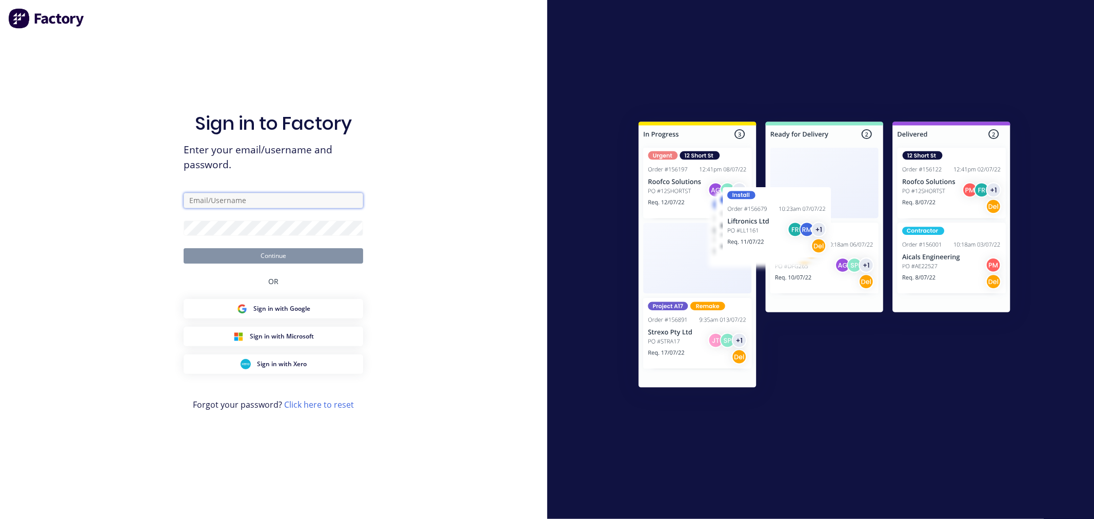
click at [217, 204] on input "text" at bounding box center [274, 200] width 180 height 15
type input "[PERSON_NAME][EMAIL_ADDRESS][DOMAIN_NAME]"
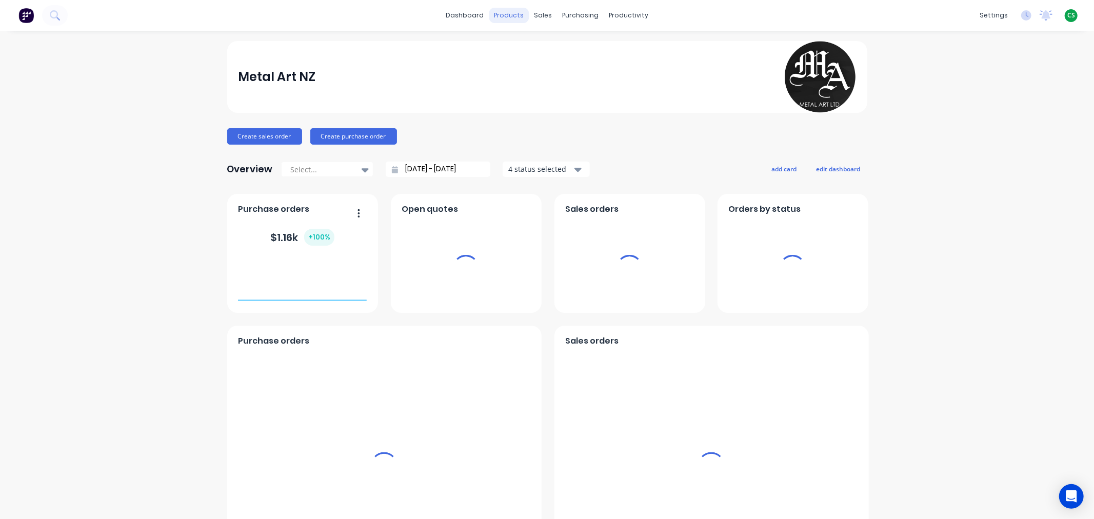
click at [501, 14] on div "products" at bounding box center [509, 15] width 40 height 15
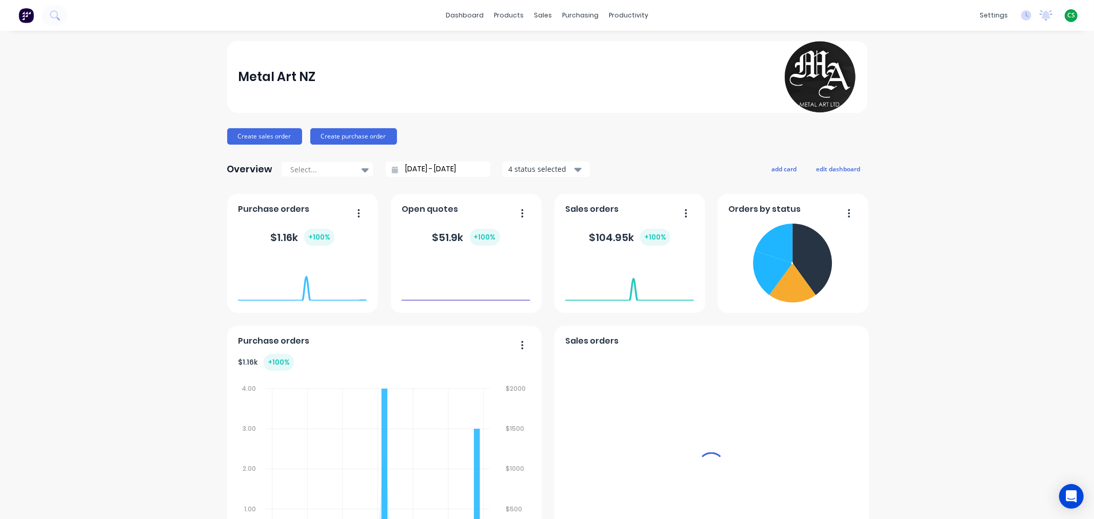
click at [50, 16] on icon at bounding box center [55, 15] width 10 height 10
click at [59, 16] on button at bounding box center [55, 15] width 26 height 21
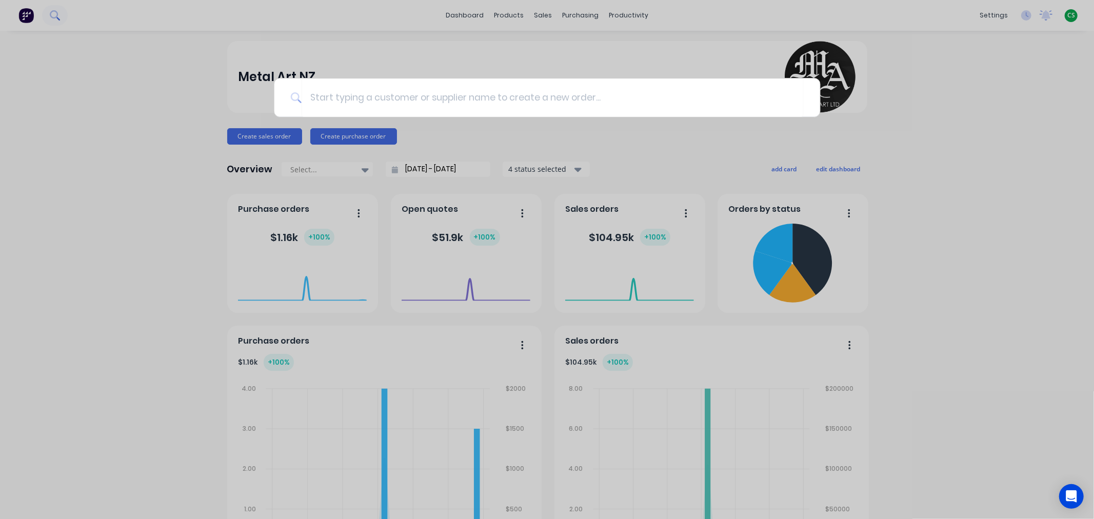
click at [57, 16] on div at bounding box center [547, 259] width 1094 height 519
click at [358, 93] on div "Metal Art NZ" at bounding box center [547, 77] width 618 height 72
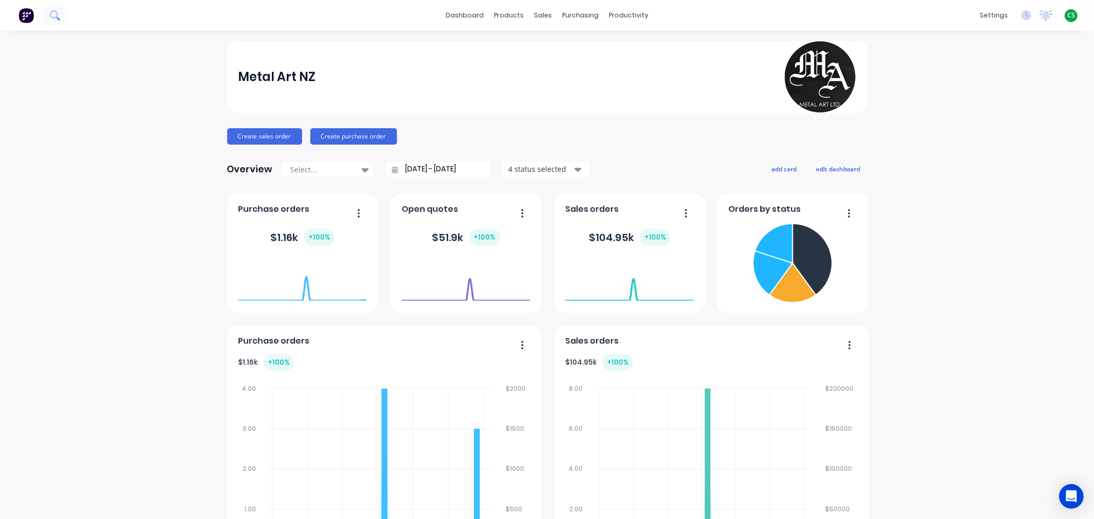
click at [53, 14] on icon at bounding box center [55, 15] width 10 height 10
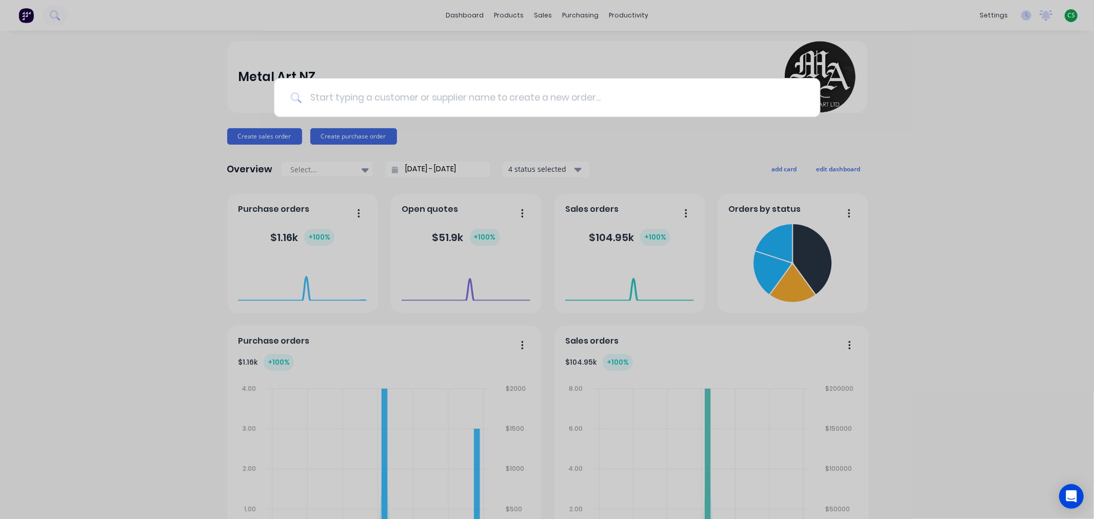
click at [343, 99] on input at bounding box center [553, 97] width 502 height 38
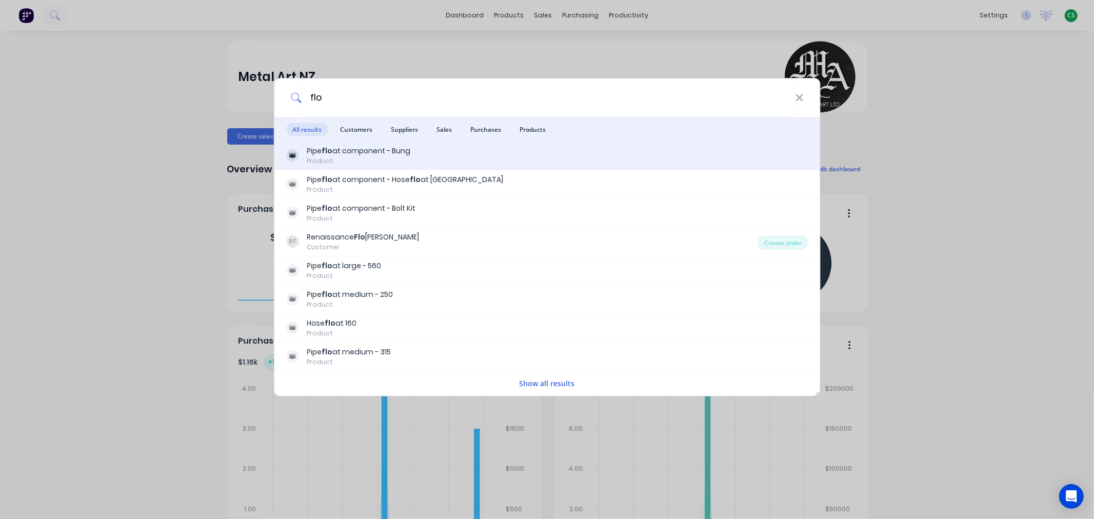
type input "flo"
click at [339, 160] on div "Product" at bounding box center [359, 160] width 104 height 9
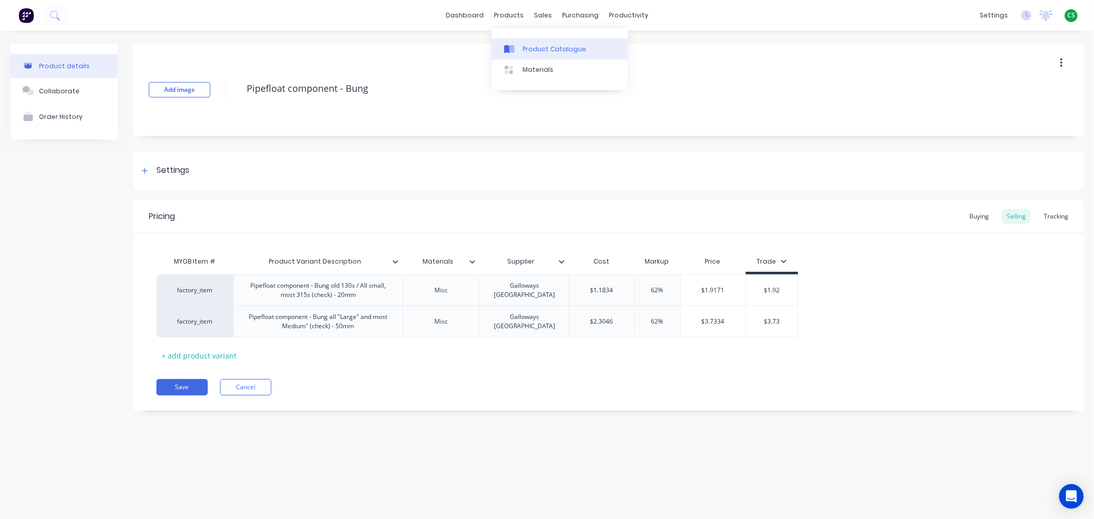
click at [535, 53] on div "Product Catalogue" at bounding box center [555, 49] width 64 height 9
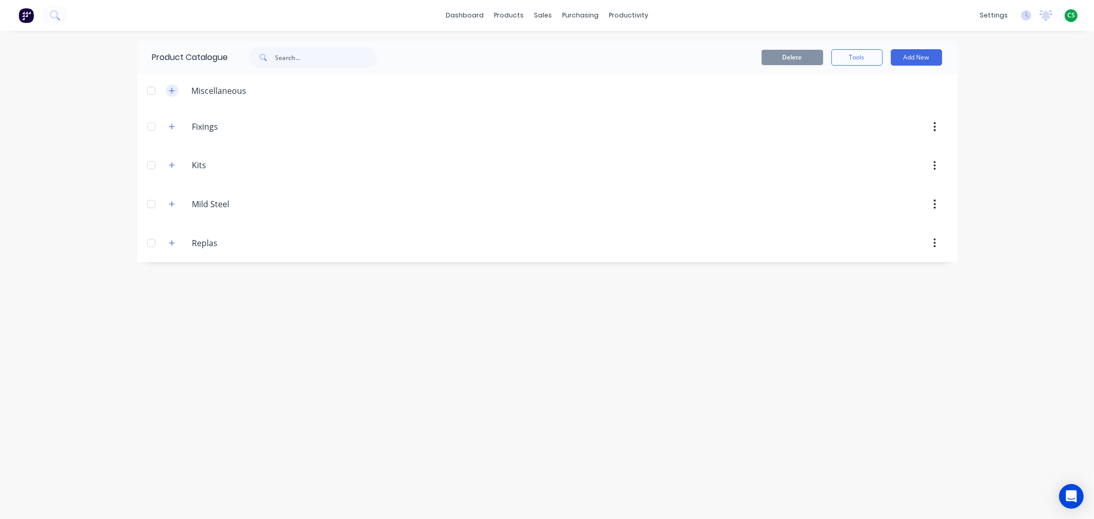
click at [173, 88] on icon "button" at bounding box center [172, 90] width 6 height 7
click at [170, 127] on icon "button" at bounding box center [172, 126] width 6 height 7
click at [171, 203] on icon "button" at bounding box center [172, 201] width 6 height 7
click at [168, 239] on button "button" at bounding box center [172, 240] width 13 height 13
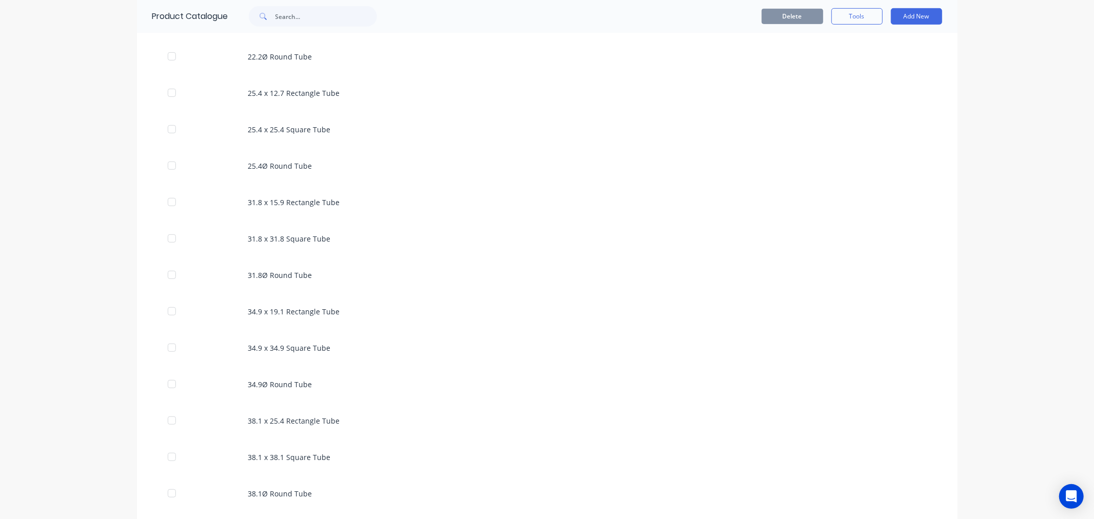
scroll to position [809, 0]
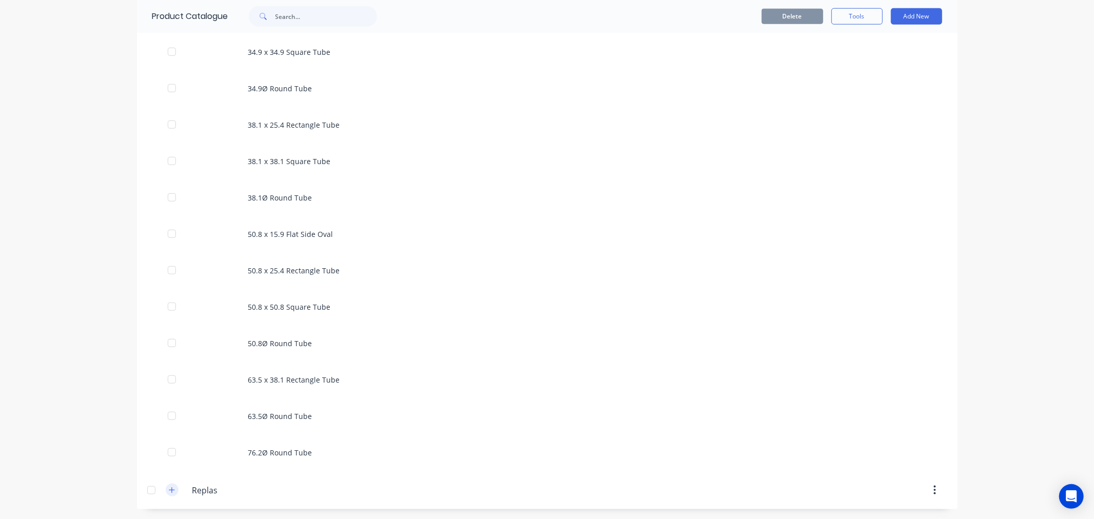
click at [171, 489] on button "button" at bounding box center [172, 490] width 13 height 13
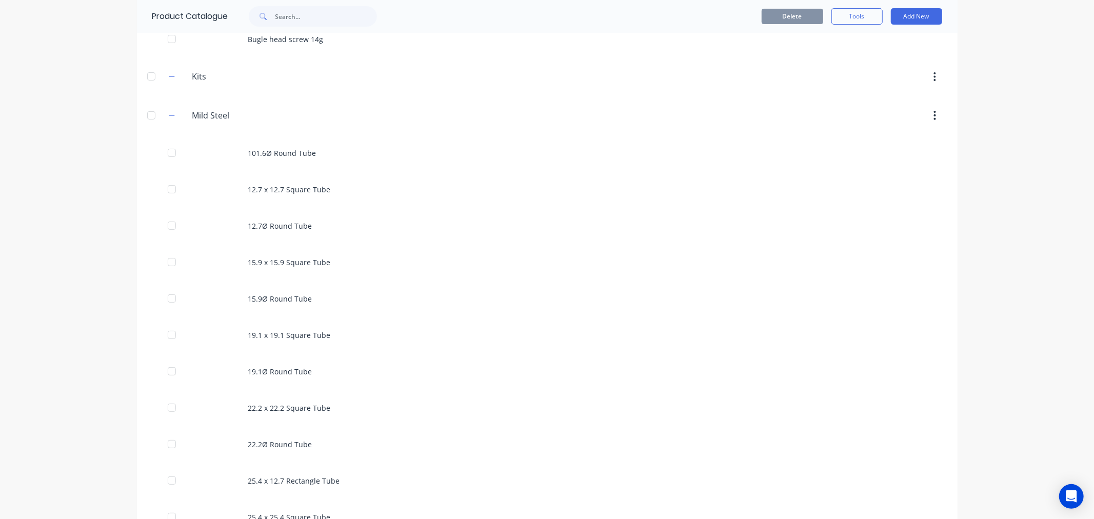
scroll to position [0, 0]
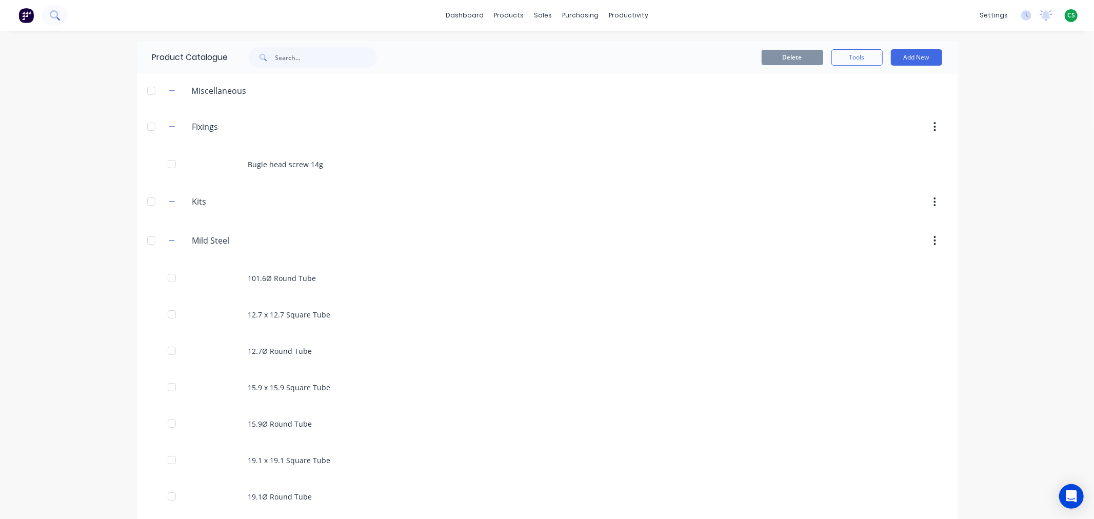
click at [51, 15] on icon at bounding box center [54, 14] width 8 height 8
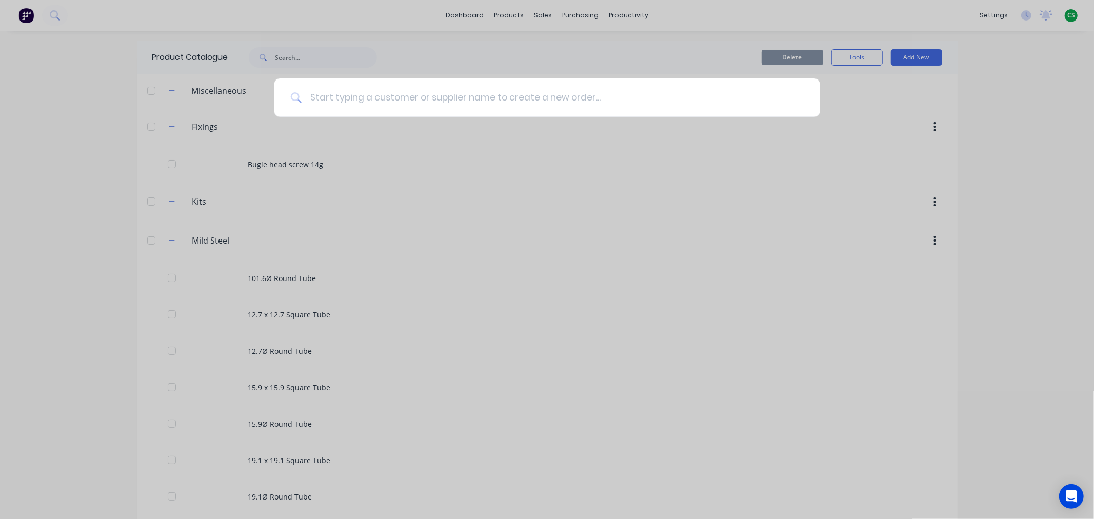
click at [344, 101] on input at bounding box center [553, 97] width 502 height 38
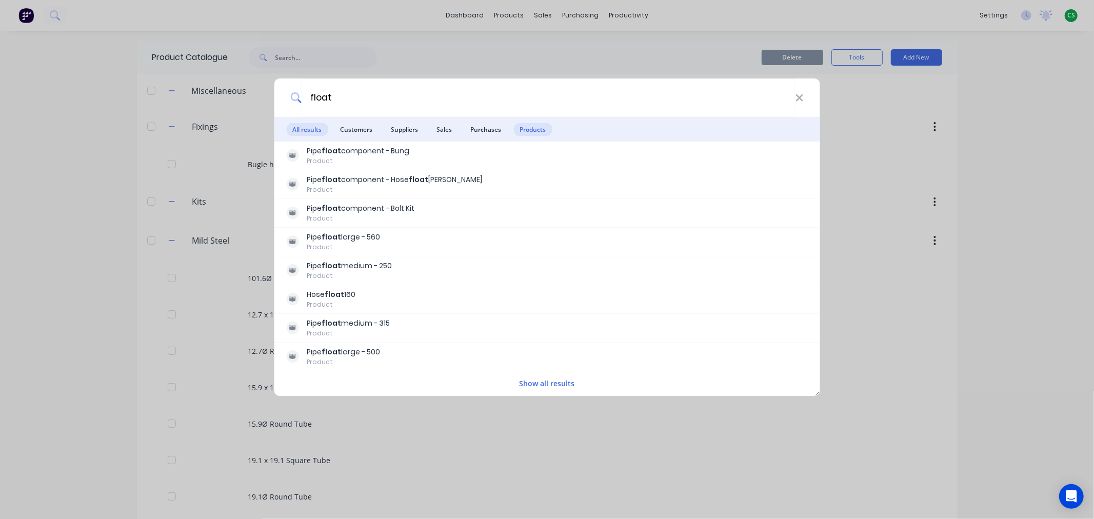
type input "float"
click at [537, 131] on span "Products" at bounding box center [532, 129] width 38 height 13
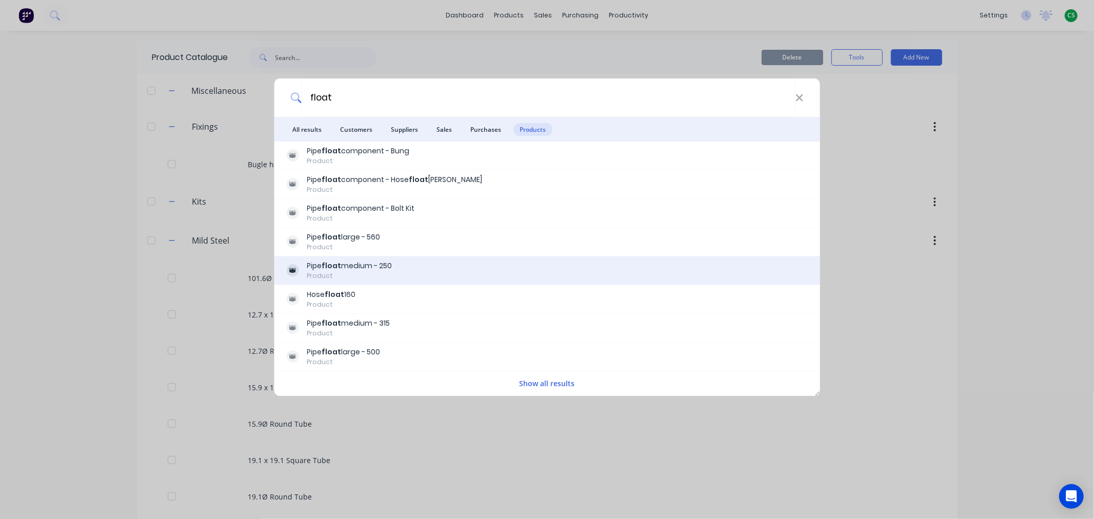
click at [336, 269] on b "float" at bounding box center [331, 266] width 19 height 10
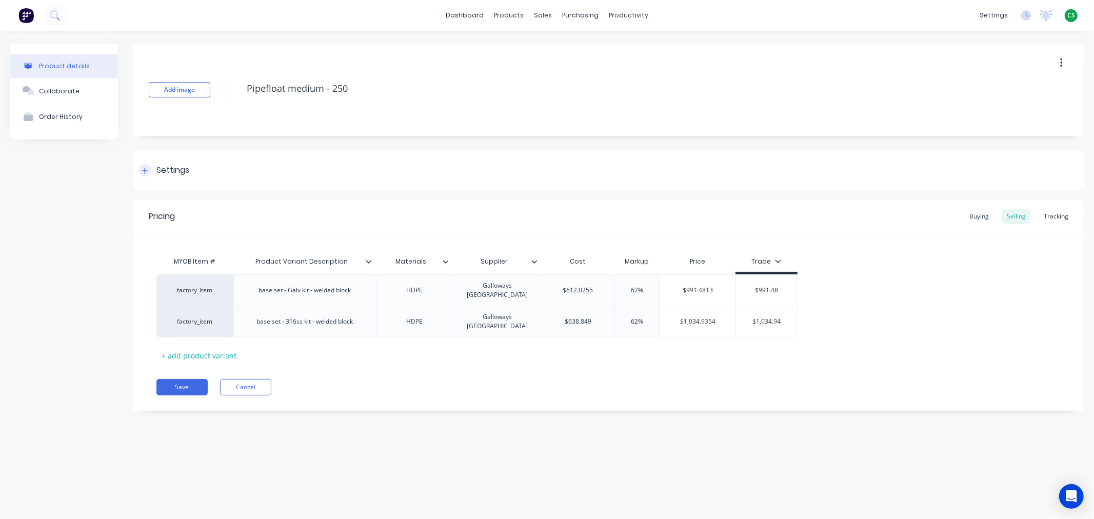
click at [142, 171] on icon at bounding box center [145, 170] width 6 height 7
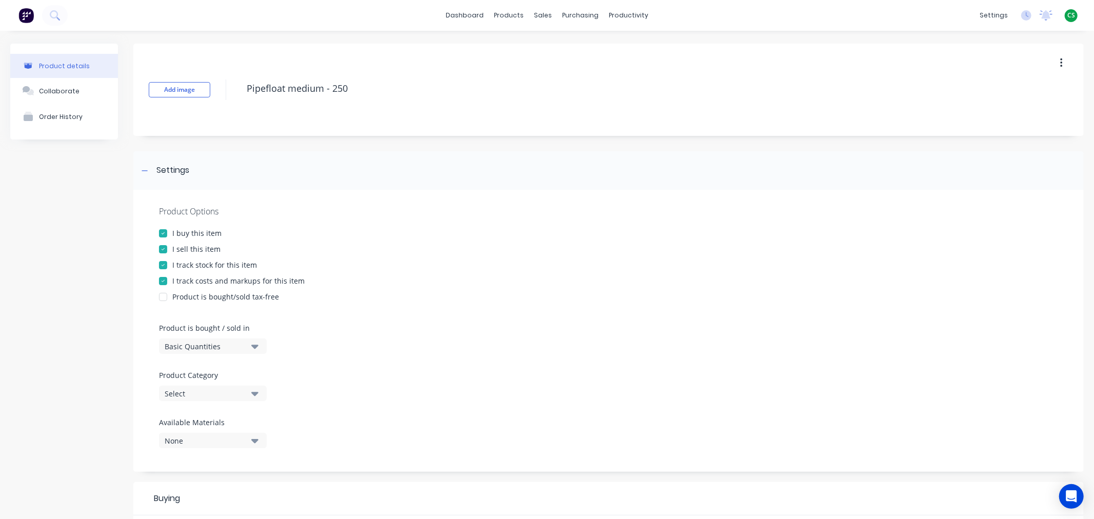
scroll to position [342, 0]
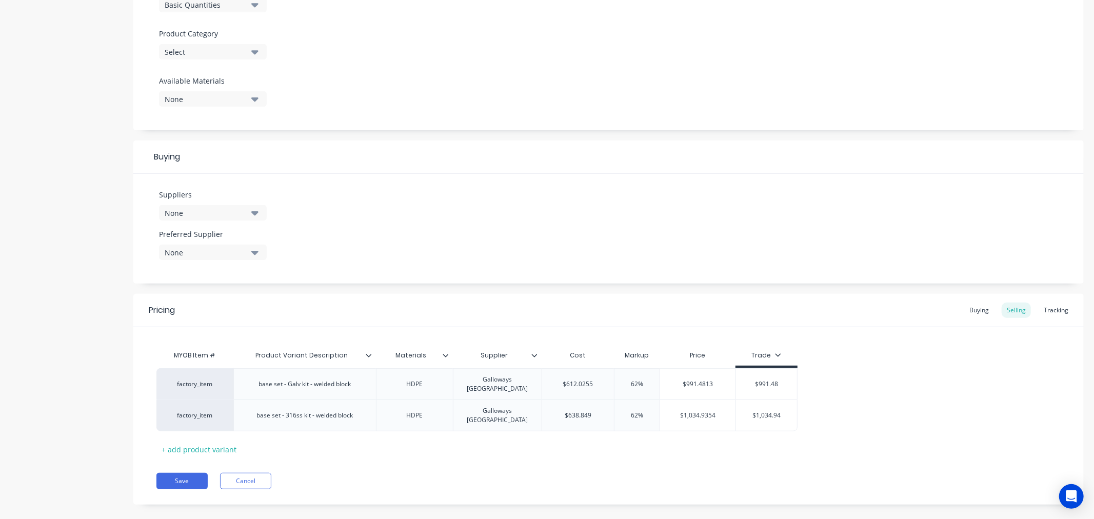
click at [191, 52] on div "Select" at bounding box center [206, 52] width 82 height 11
click at [55, 84] on div "Product details Collaborate Order History" at bounding box center [64, 111] width 108 height 818
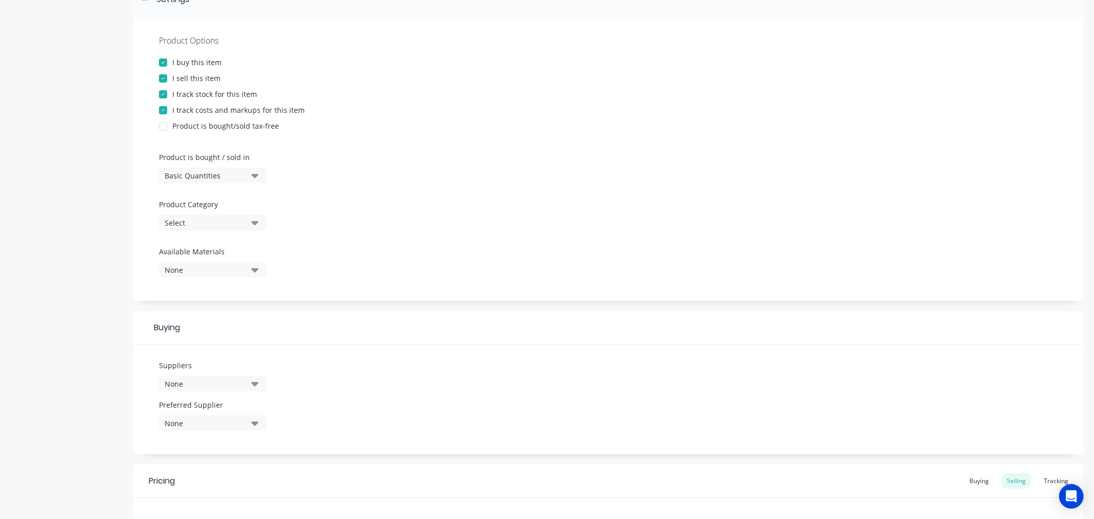
scroll to position [0, 0]
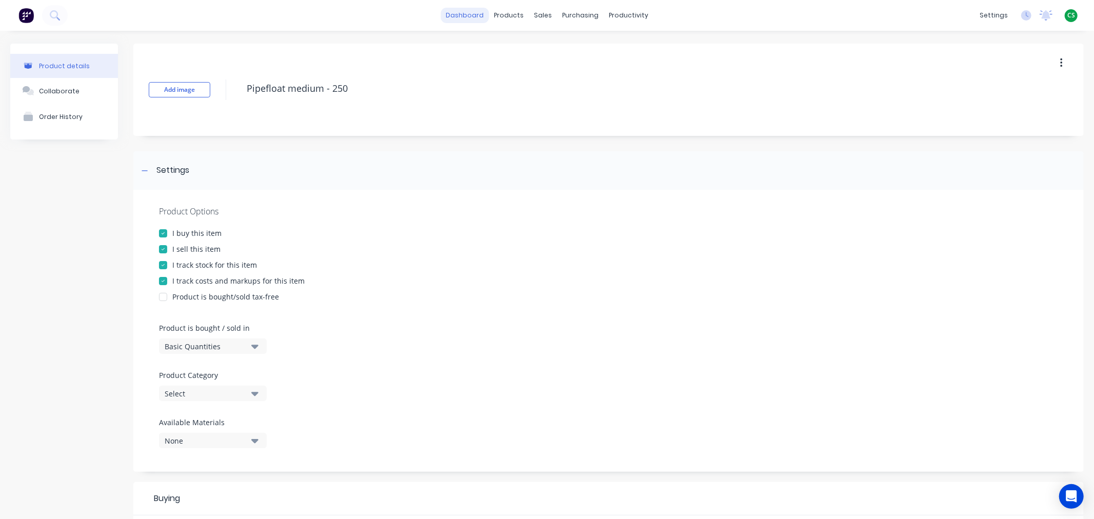
click at [459, 16] on link "dashboard" at bounding box center [465, 15] width 48 height 15
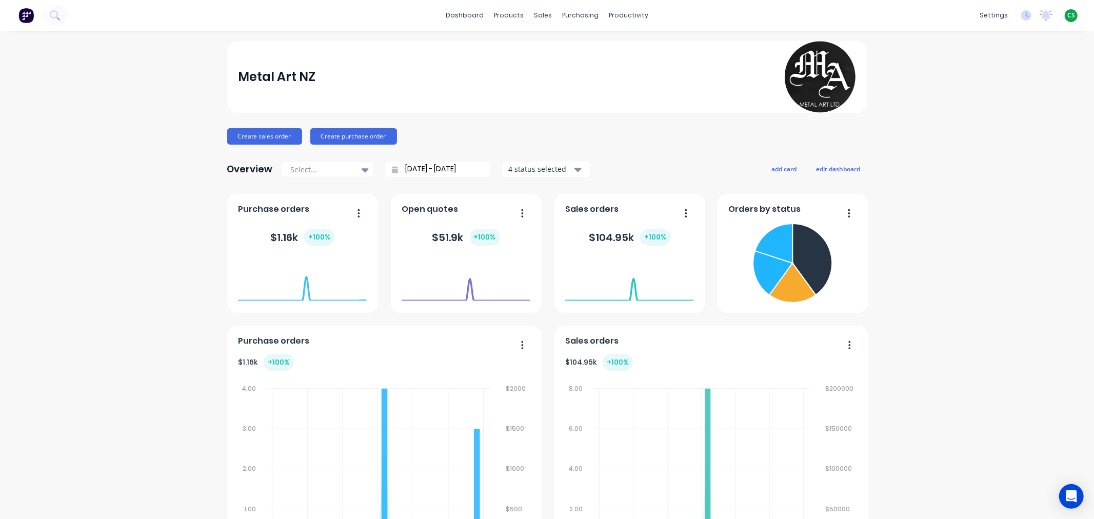
click at [1067, 13] on span "CS" at bounding box center [1071, 15] width 8 height 9
click at [988, 125] on button "Sign out" at bounding box center [1007, 128] width 136 height 21
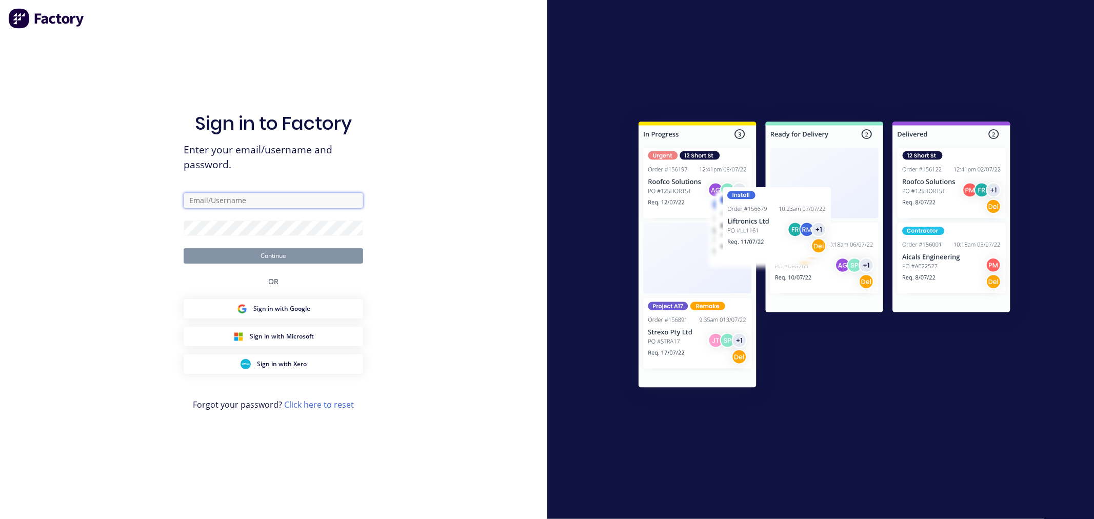
click at [235, 196] on input "text" at bounding box center [274, 200] width 180 height 15
click at [224, 201] on input "cat" at bounding box center [274, 200] width 180 height 15
type input "cathy@factory.app"
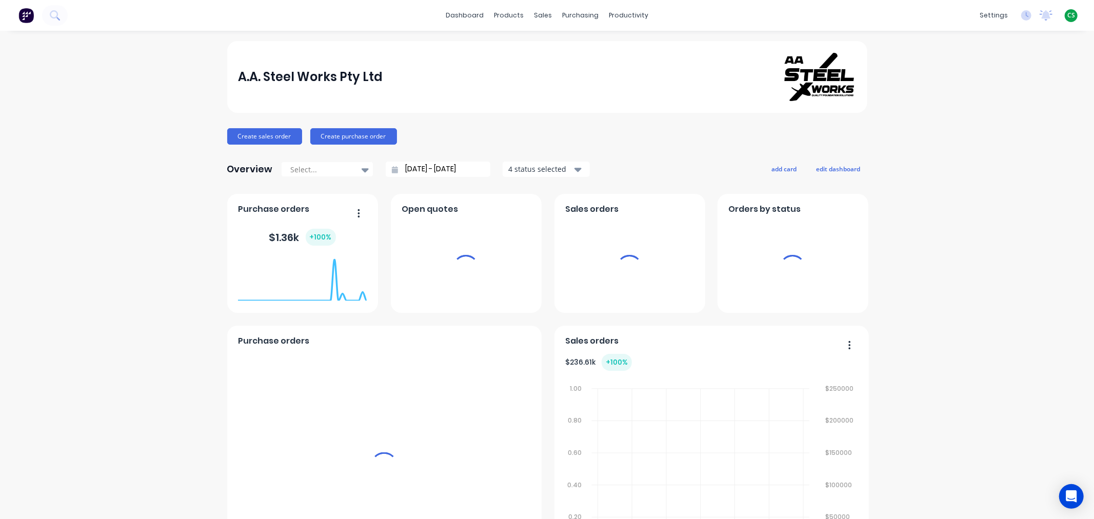
click at [508, 15] on div "products" at bounding box center [509, 15] width 40 height 15
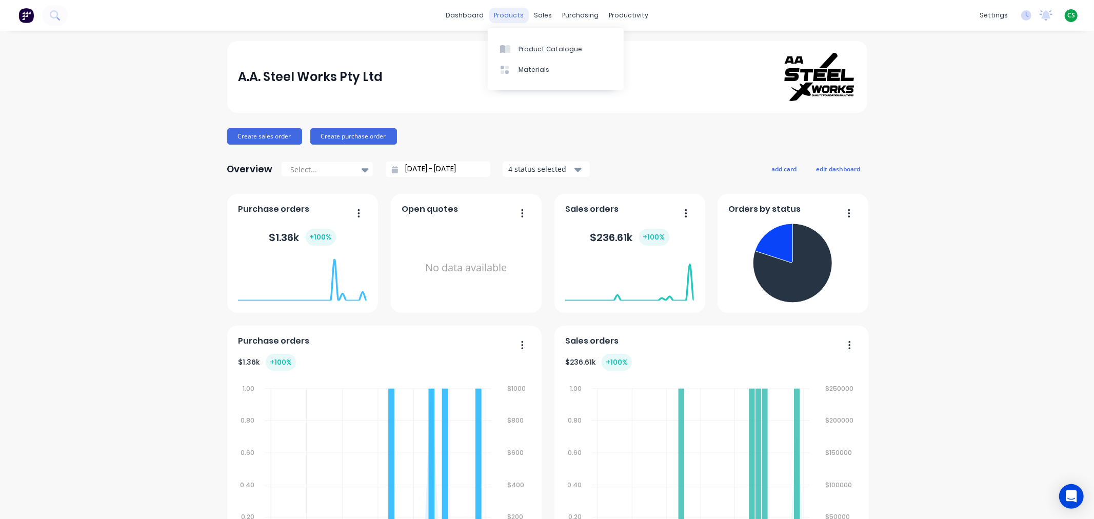
click at [505, 16] on div "products" at bounding box center [509, 15] width 40 height 15
click at [525, 47] on div "Product Catalogue" at bounding box center [551, 49] width 64 height 9
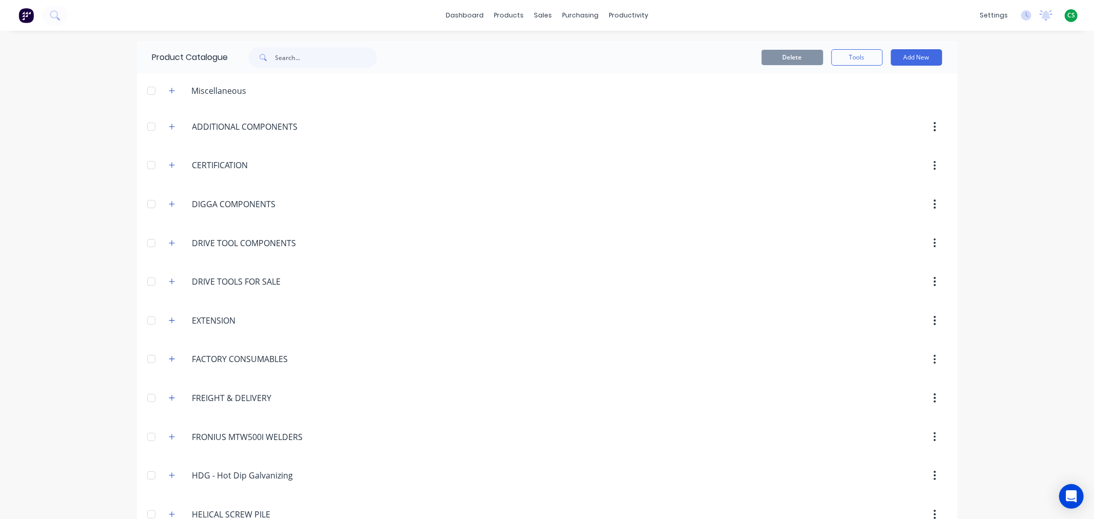
scroll to position [803, 0]
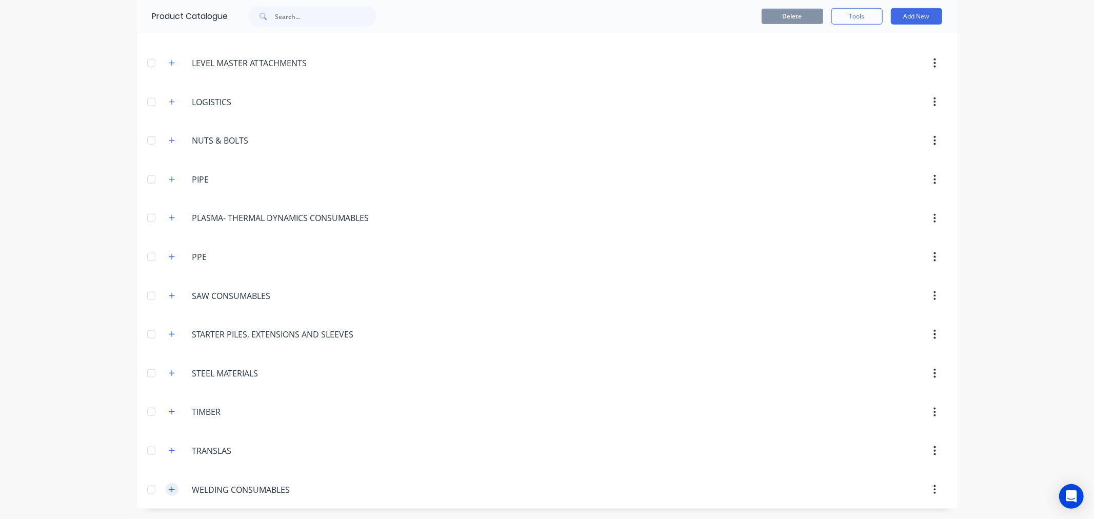
click at [169, 489] on icon "button" at bounding box center [172, 489] width 6 height 7
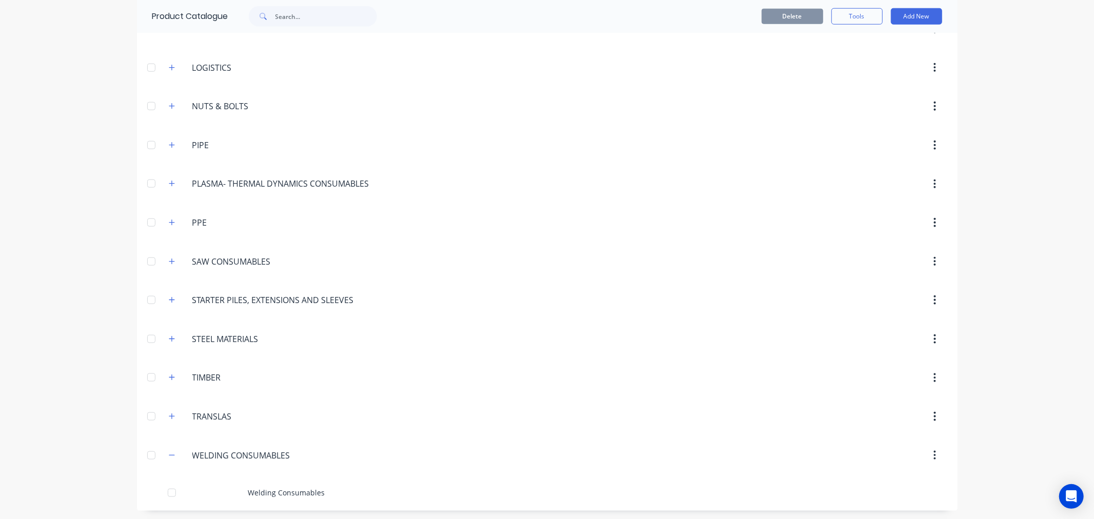
scroll to position [840, 0]
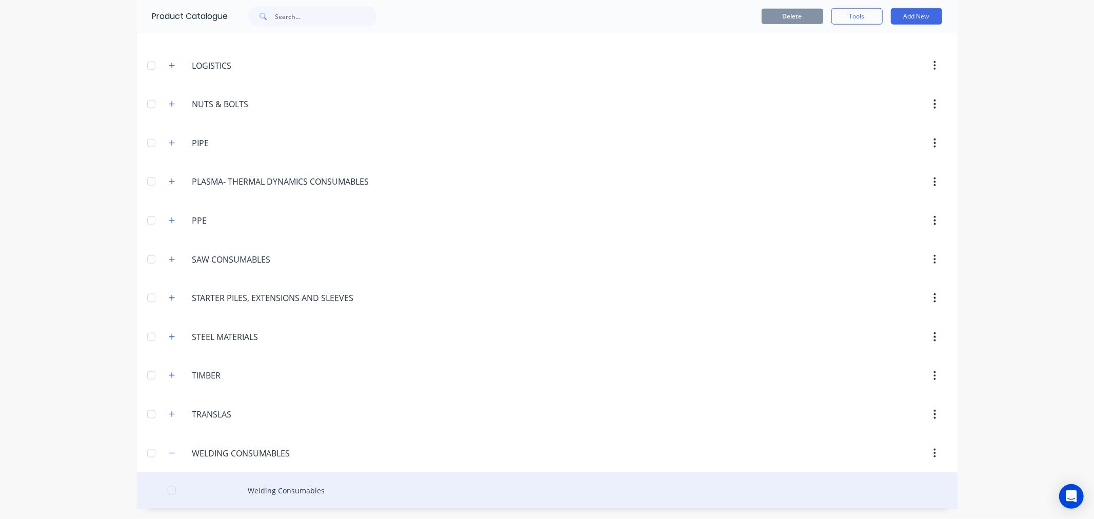
click at [274, 490] on div "Welding Consumables" at bounding box center [547, 490] width 821 height 36
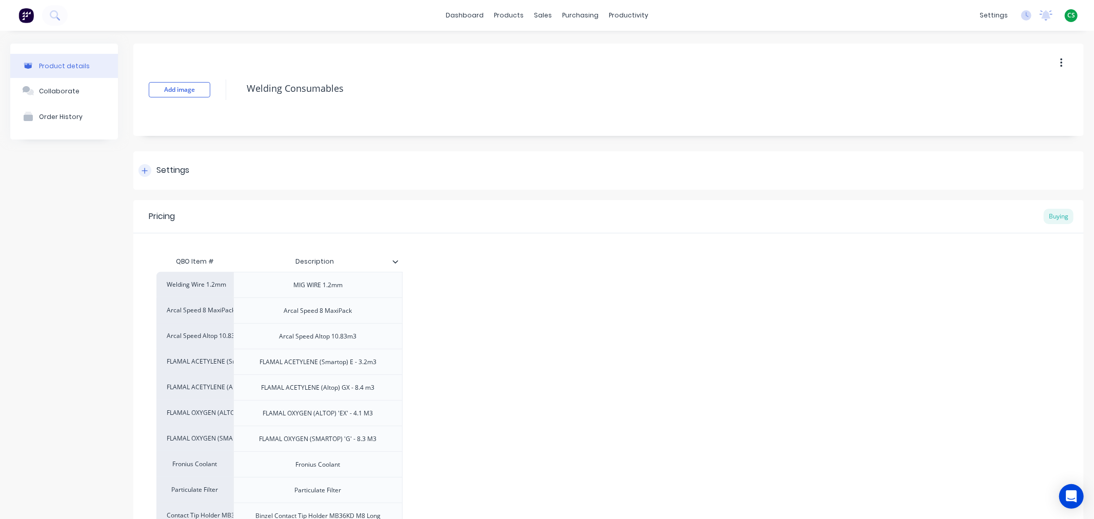
click at [142, 170] on icon at bounding box center [145, 170] width 6 height 7
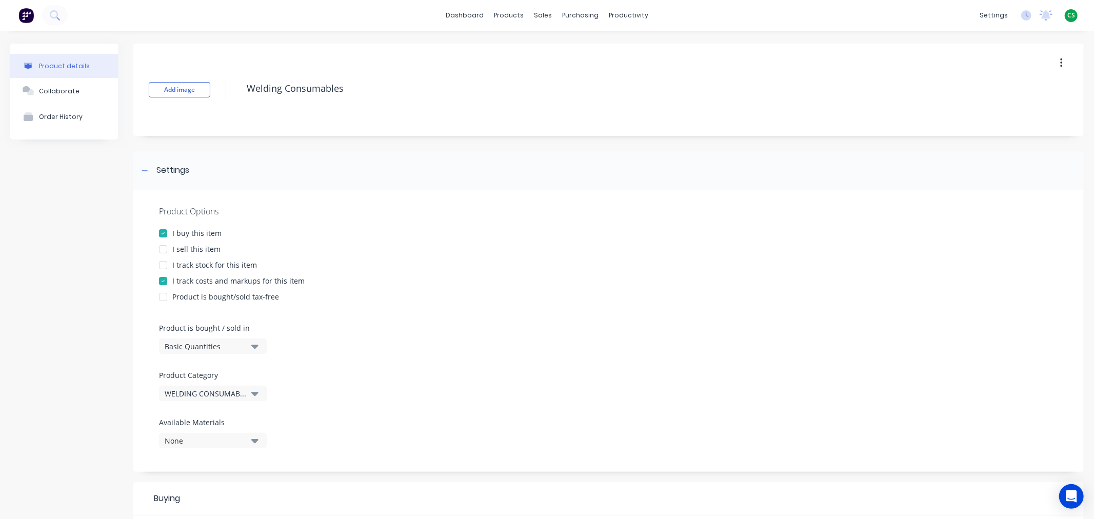
click at [163, 249] on div at bounding box center [163, 249] width 21 height 21
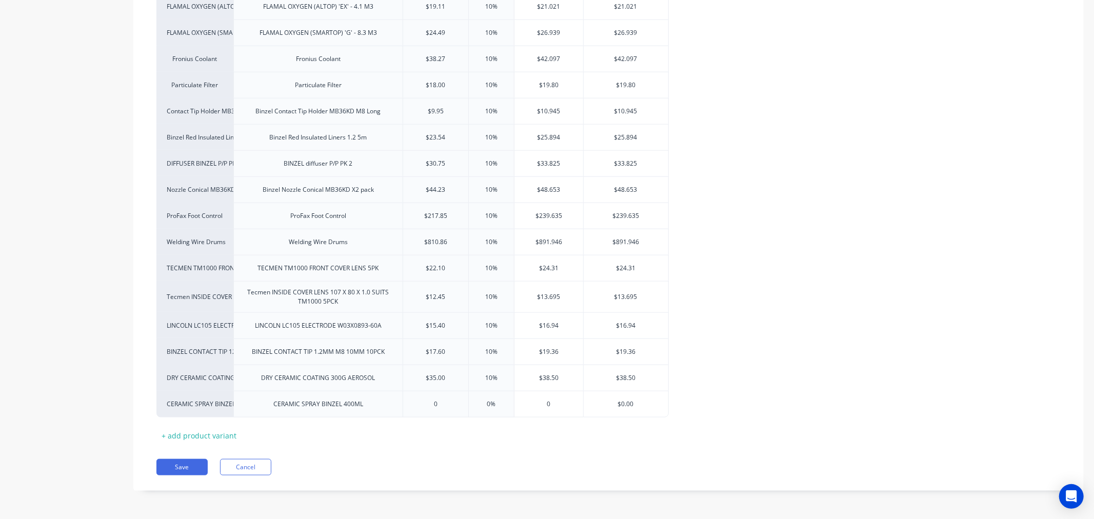
scroll to position [335, 0]
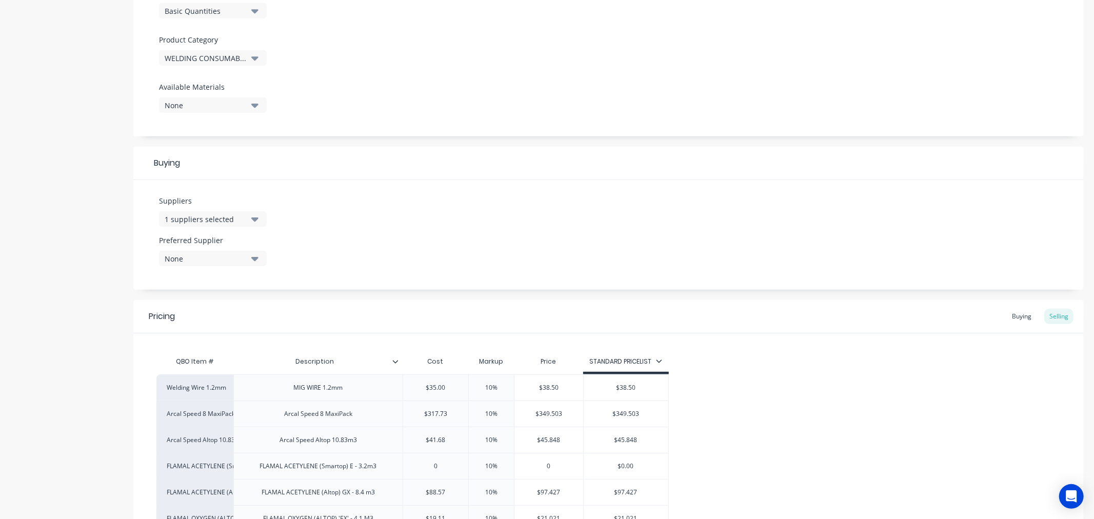
click at [203, 216] on div "1 suppliers selected" at bounding box center [206, 219] width 82 height 11
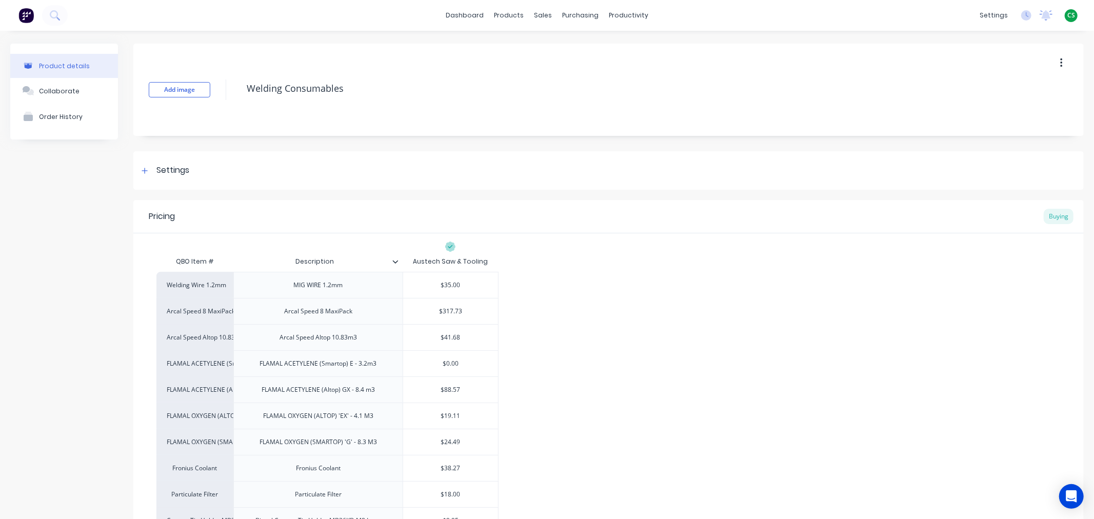
scroll to position [410, 0]
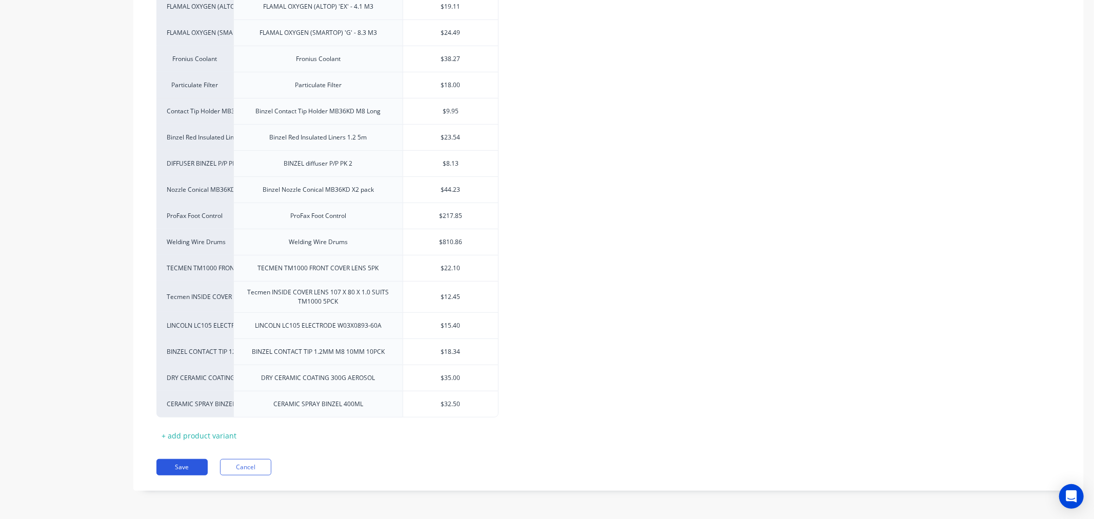
click at [177, 469] on button "Save" at bounding box center [181, 467] width 51 height 16
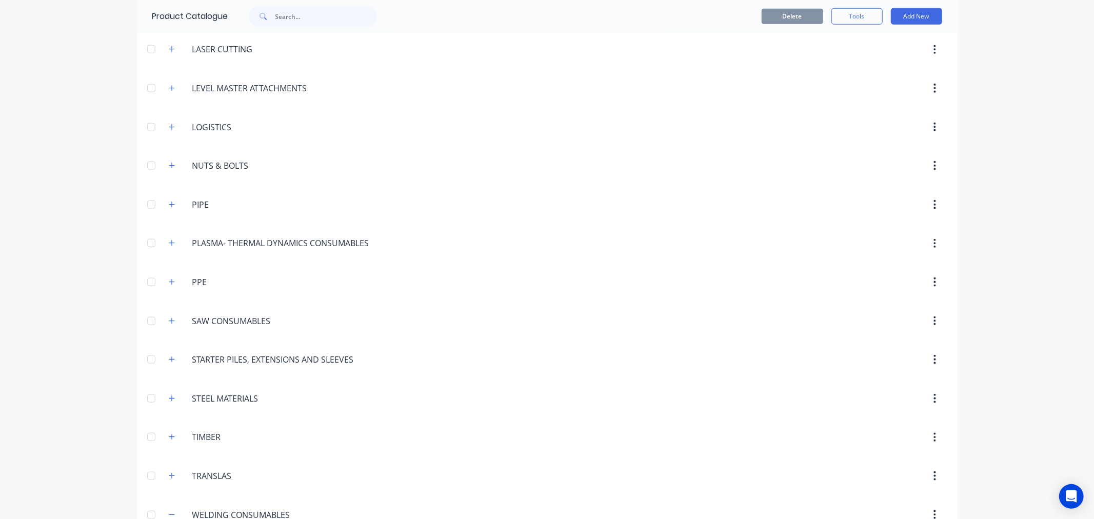
scroll to position [840, 0]
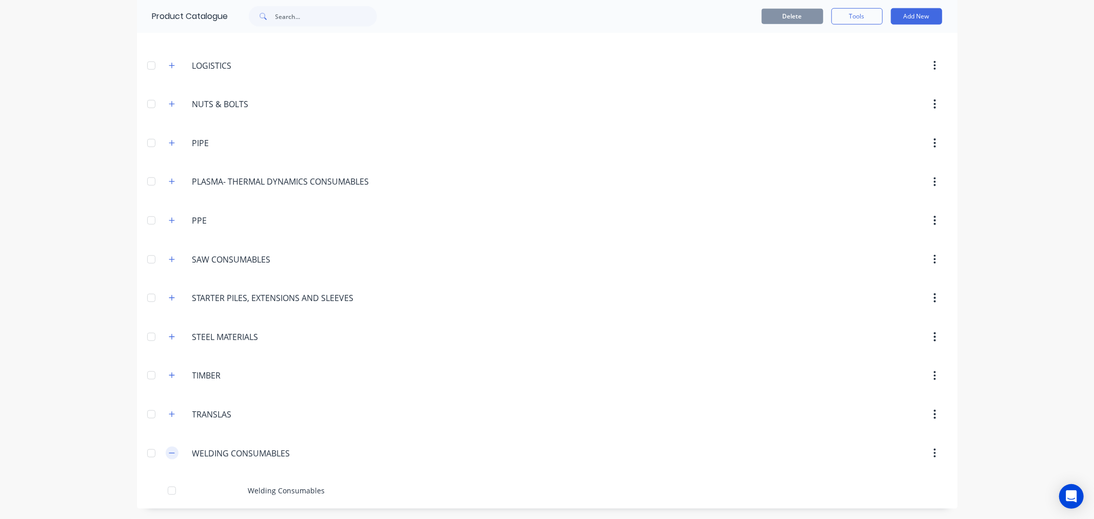
click at [169, 452] on icon "button" at bounding box center [172, 453] width 6 height 7
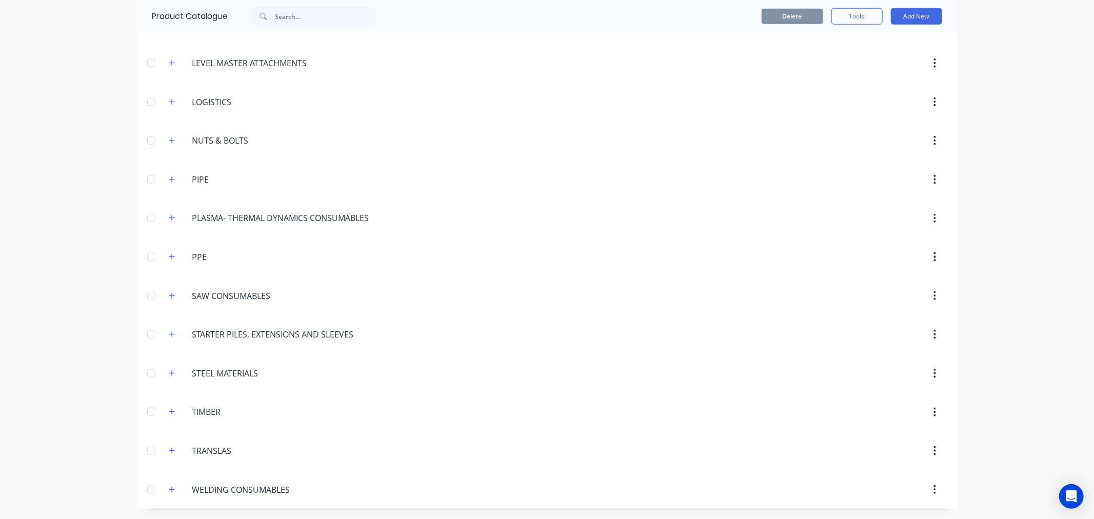
scroll to position [803, 0]
click at [169, 447] on icon "button" at bounding box center [172, 450] width 6 height 7
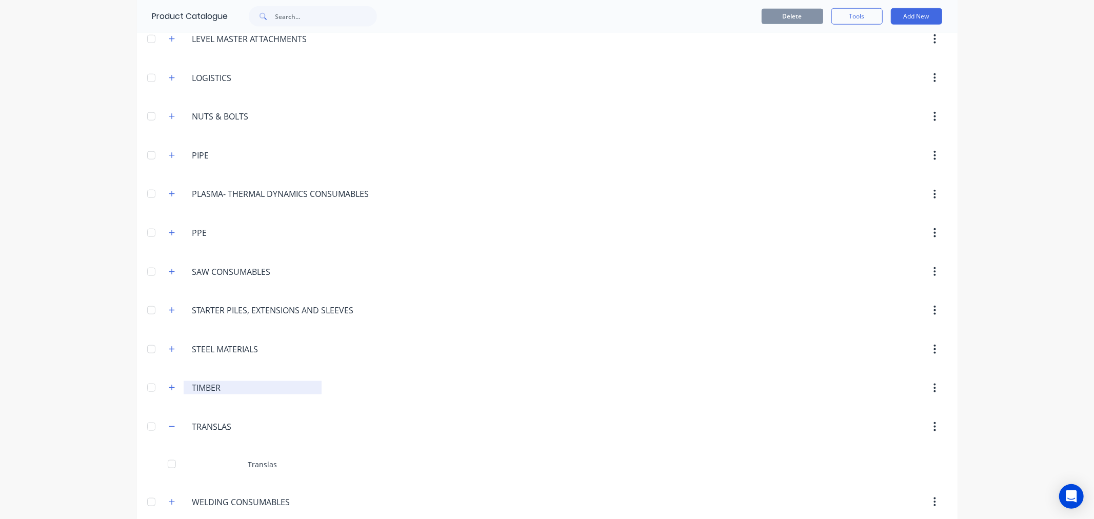
scroll to position [840, 0]
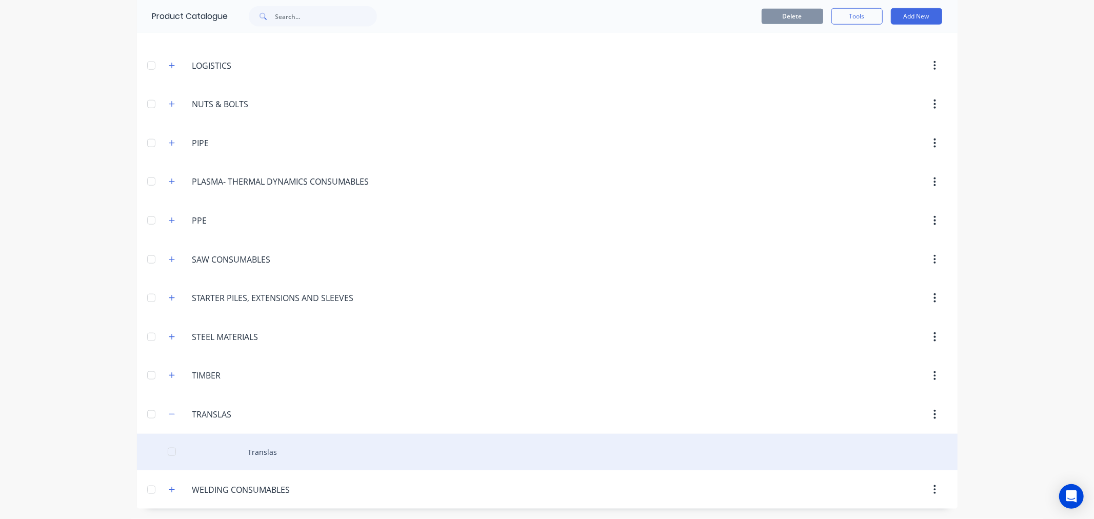
click at [255, 451] on div "Translas" at bounding box center [547, 452] width 821 height 36
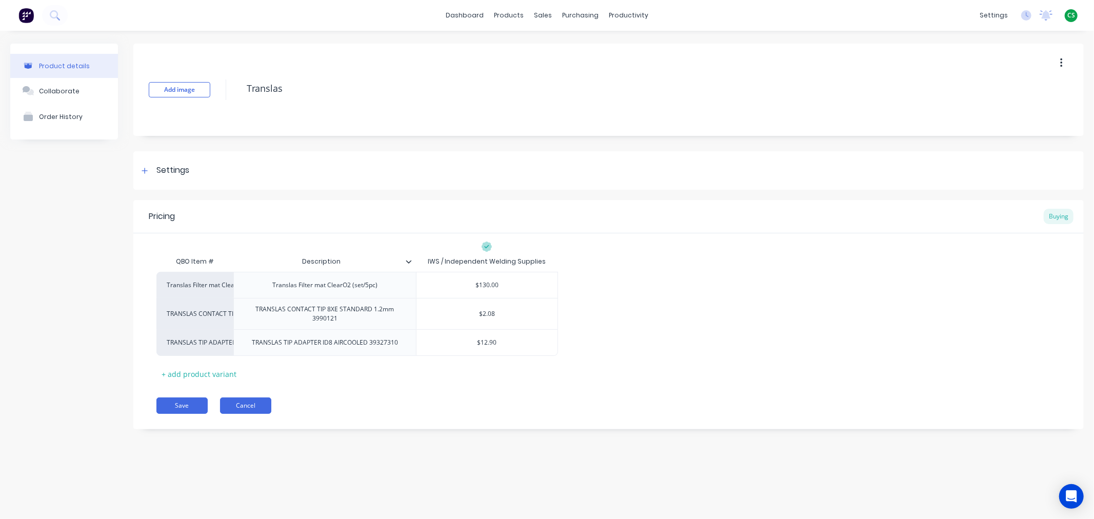
click at [234, 407] on button "Cancel" at bounding box center [245, 406] width 51 height 16
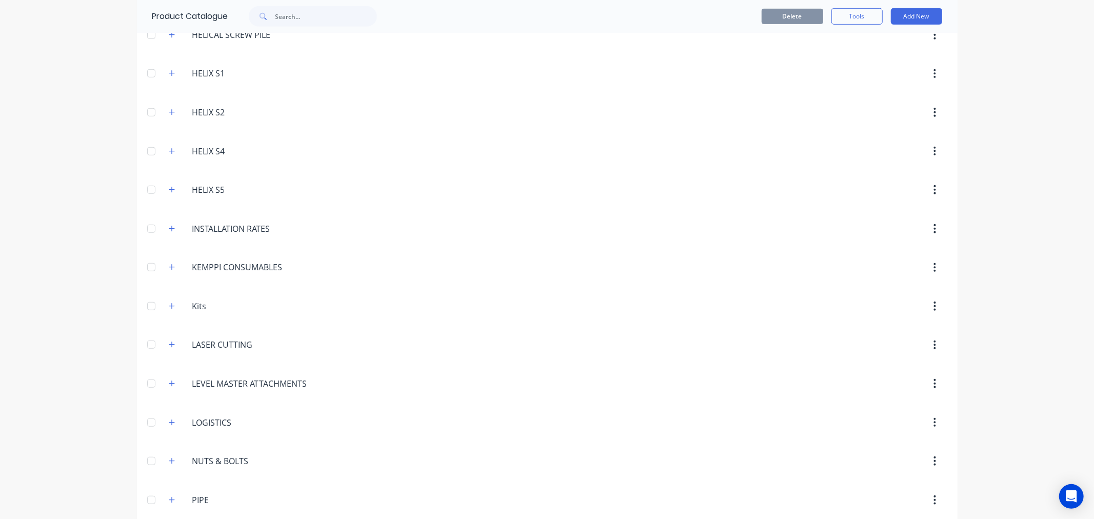
scroll to position [840, 0]
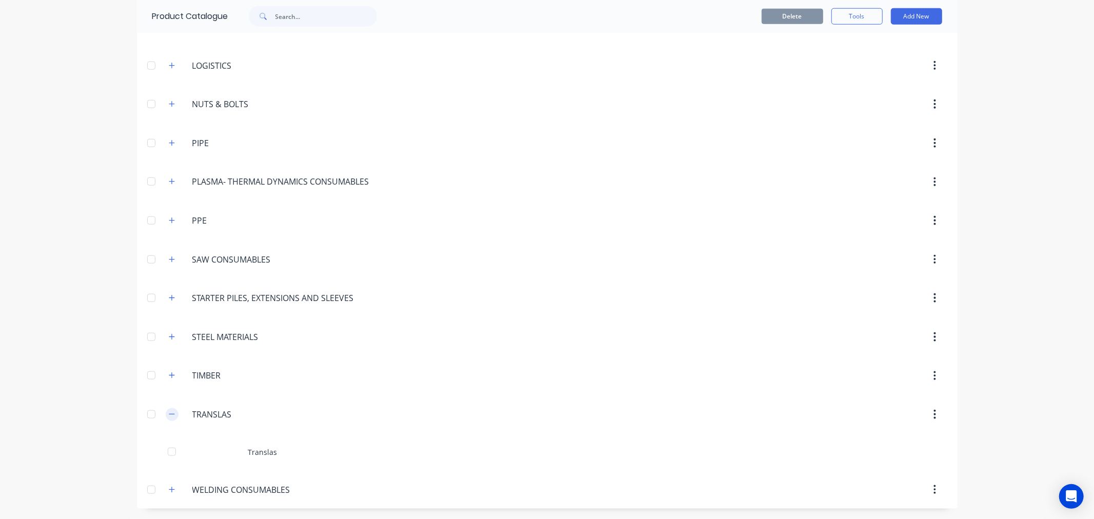
click at [169, 414] on icon "button" at bounding box center [172, 414] width 6 height 1
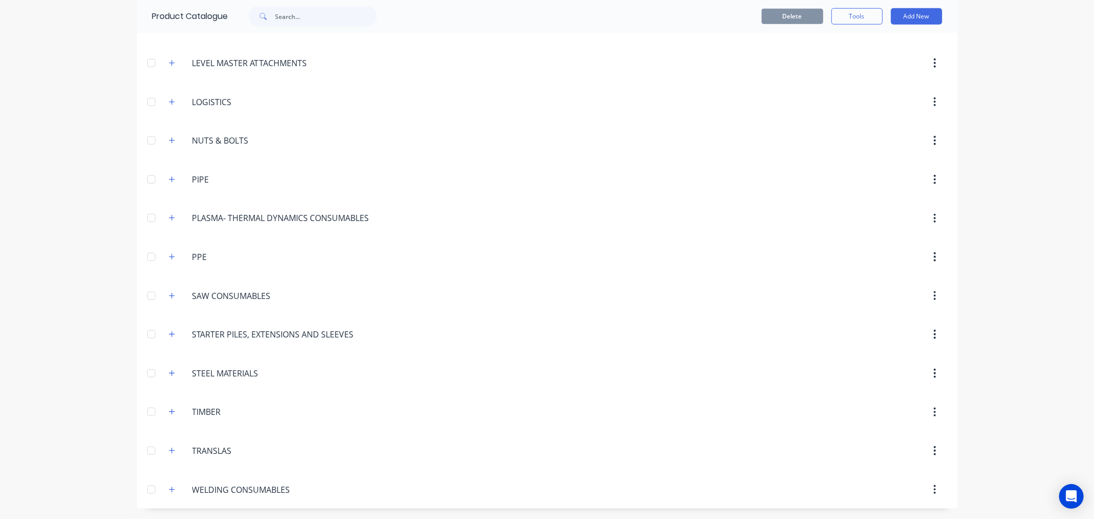
scroll to position [803, 0]
click at [169, 411] on icon "button" at bounding box center [172, 411] width 6 height 7
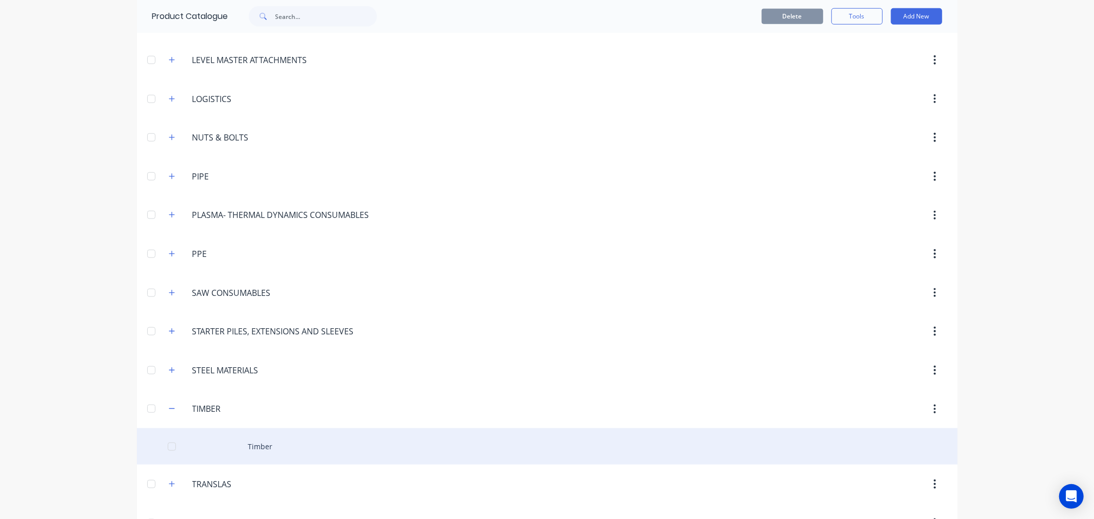
click at [264, 445] on div "Timber" at bounding box center [547, 446] width 821 height 36
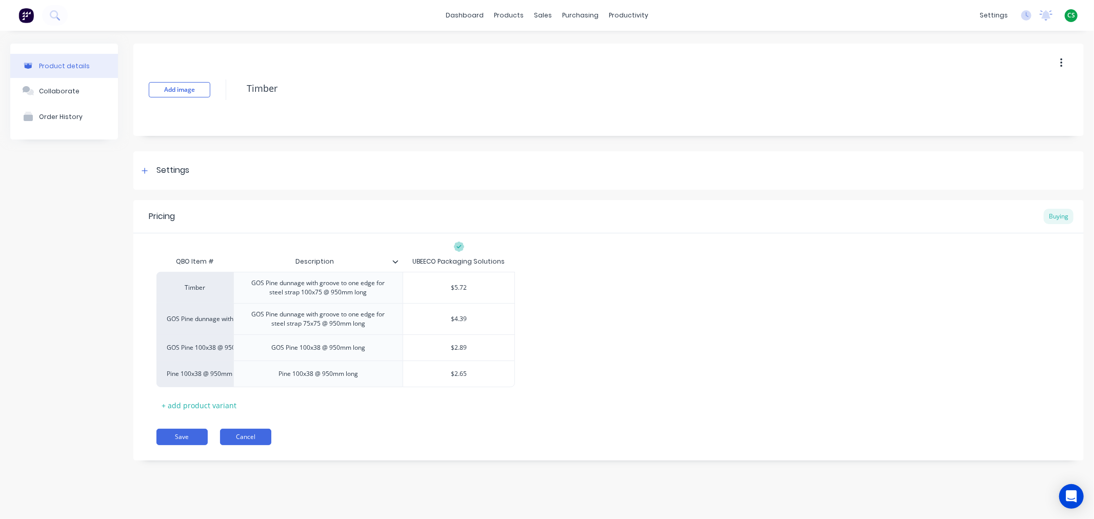
click at [232, 436] on button "Cancel" at bounding box center [245, 437] width 51 height 16
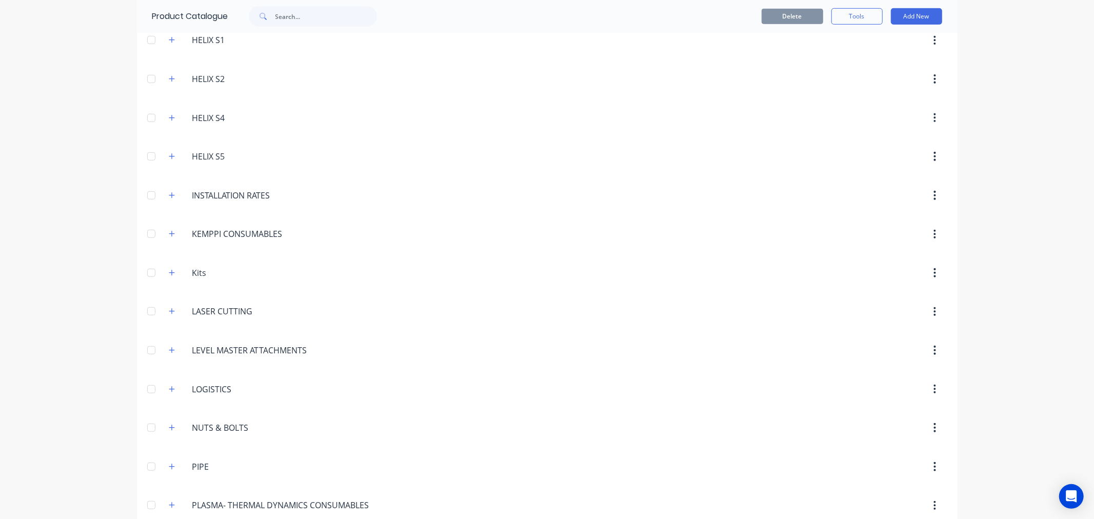
scroll to position [840, 0]
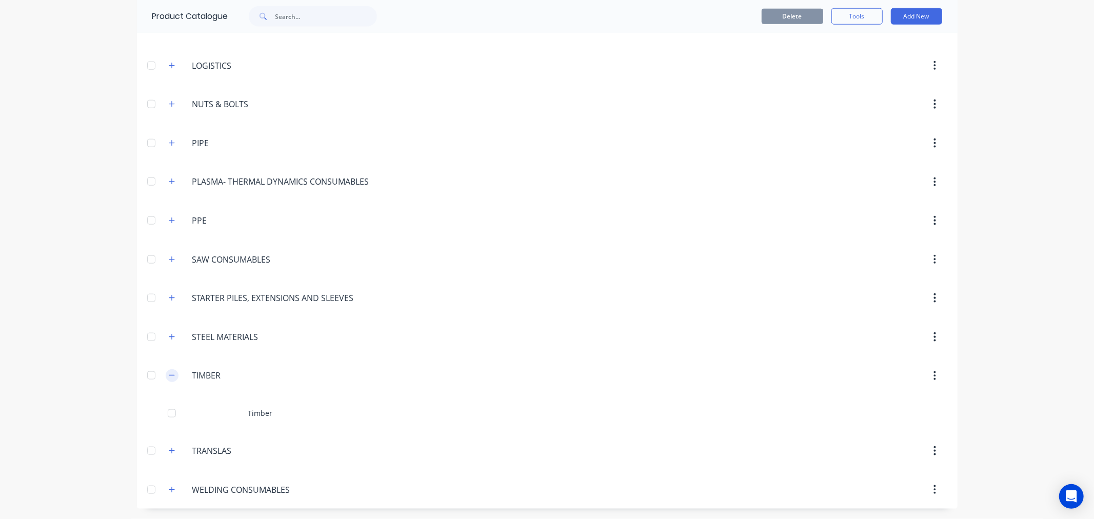
click at [169, 378] on icon "button" at bounding box center [172, 375] width 6 height 7
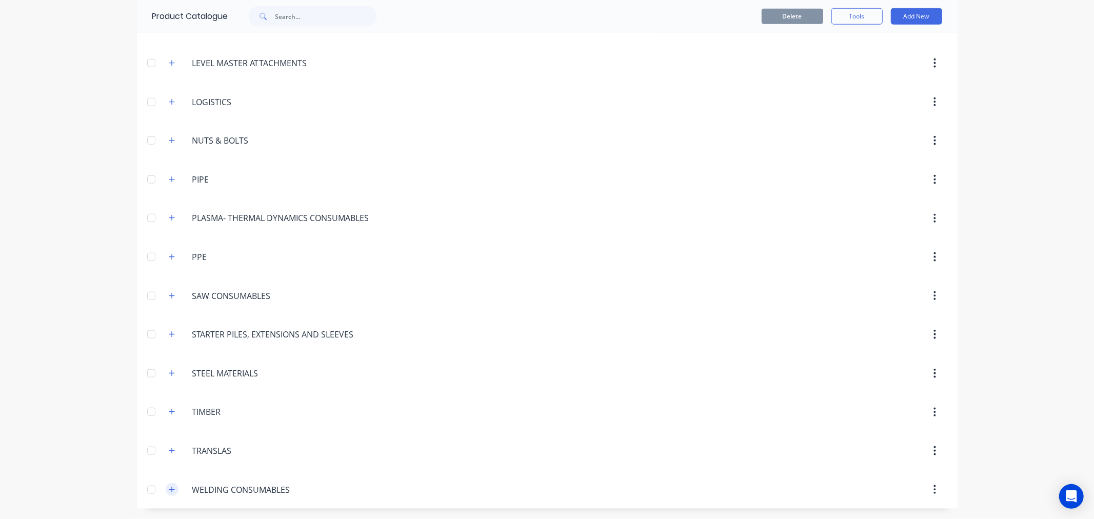
click at [169, 491] on icon "button" at bounding box center [172, 489] width 6 height 7
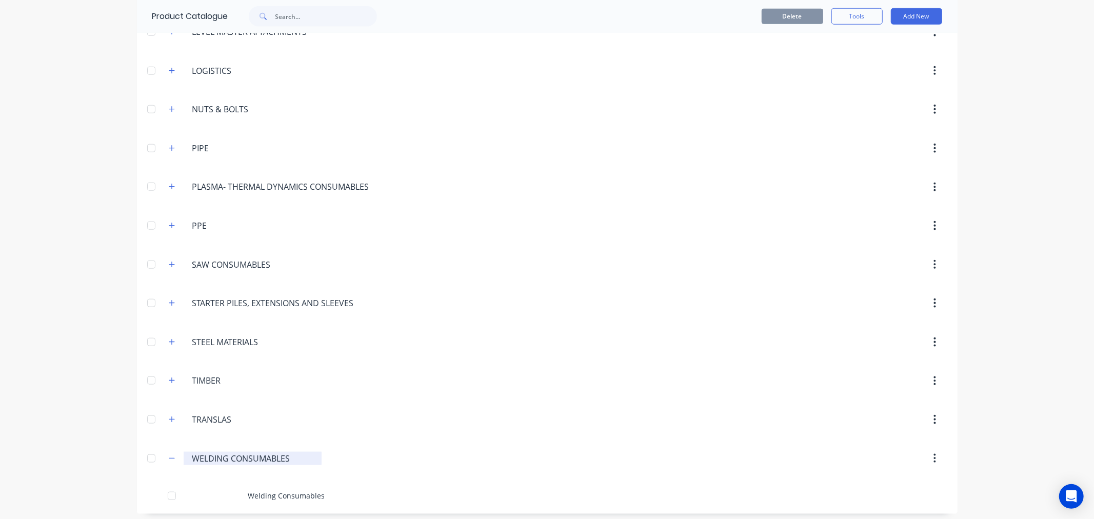
scroll to position [840, 0]
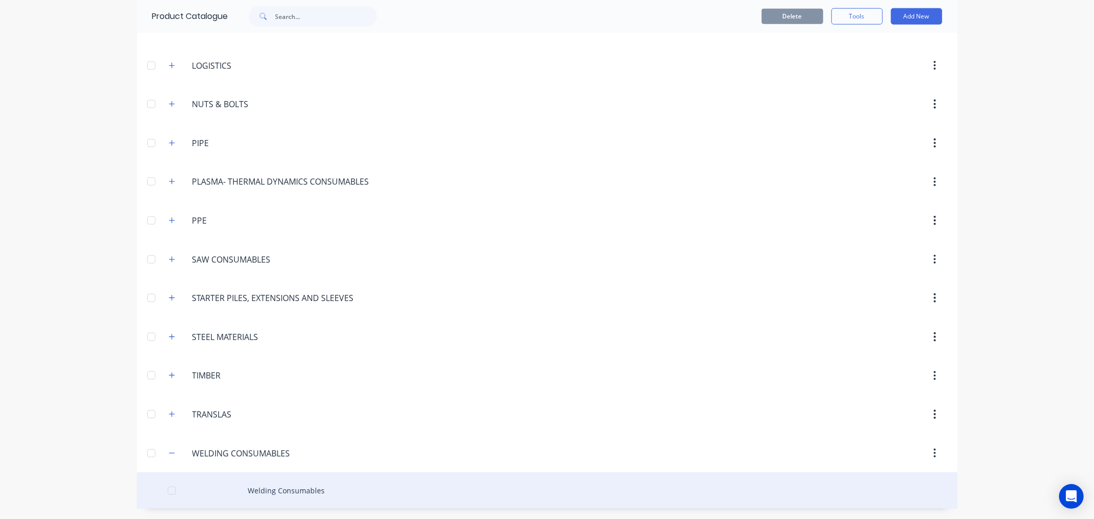
click at [281, 490] on div "Welding Consumables" at bounding box center [547, 490] width 821 height 36
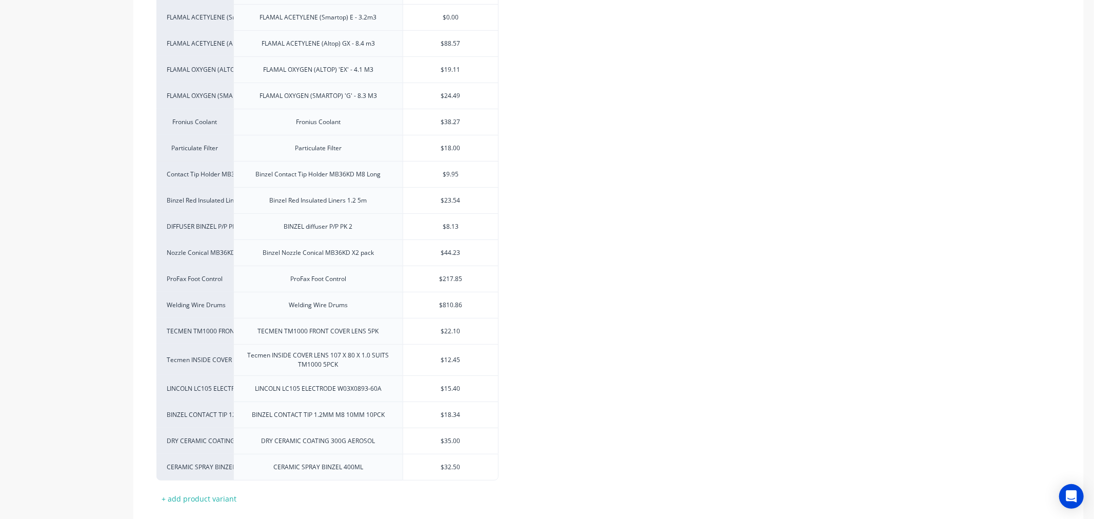
scroll to position [410, 0]
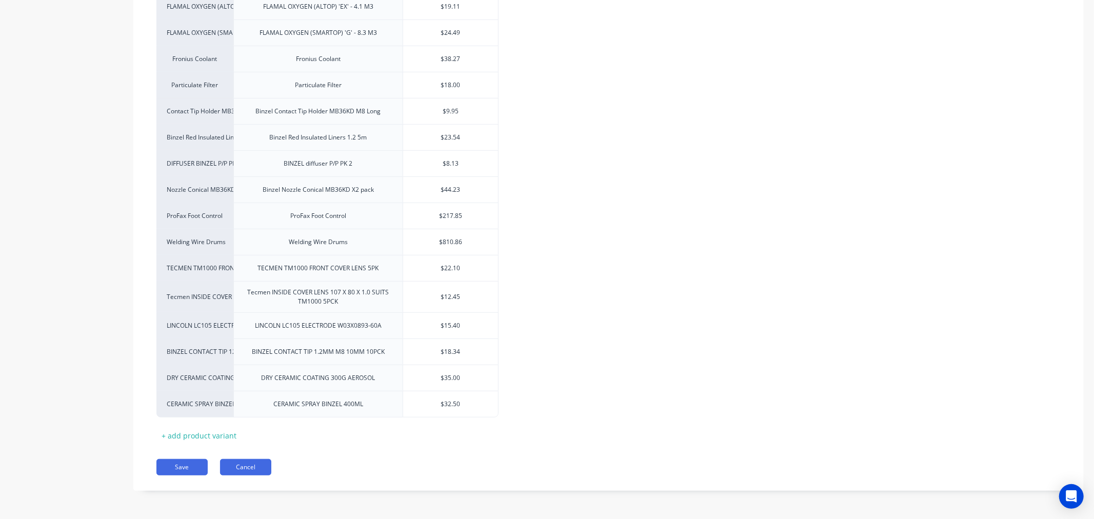
click at [253, 469] on button "Cancel" at bounding box center [245, 467] width 51 height 16
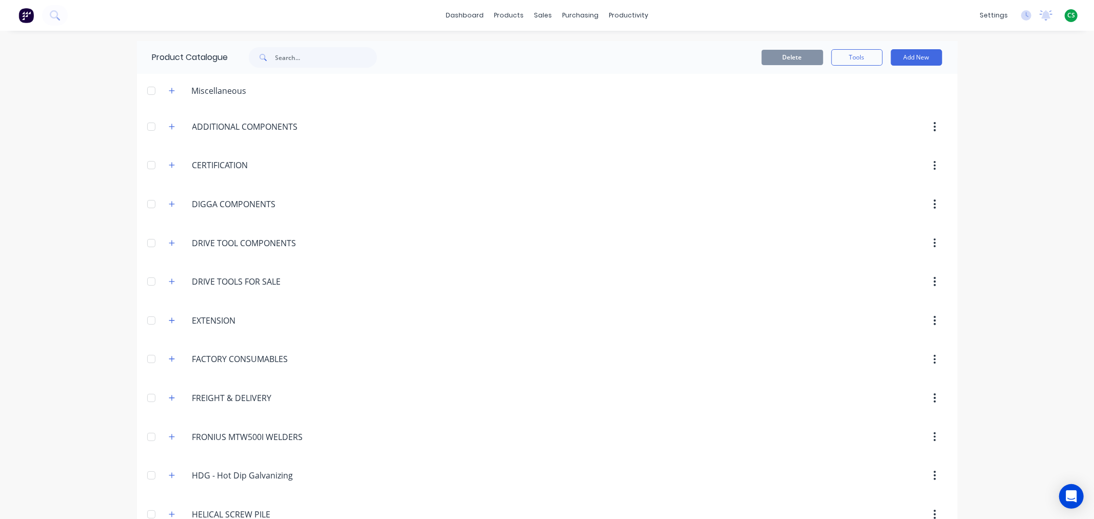
scroll to position [840, 0]
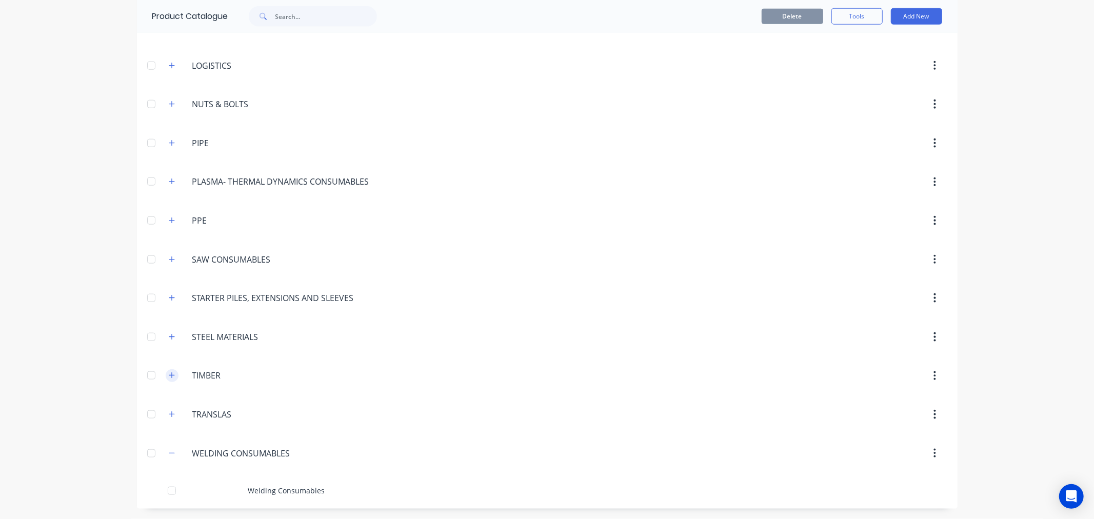
click at [166, 374] on button "button" at bounding box center [172, 375] width 13 height 13
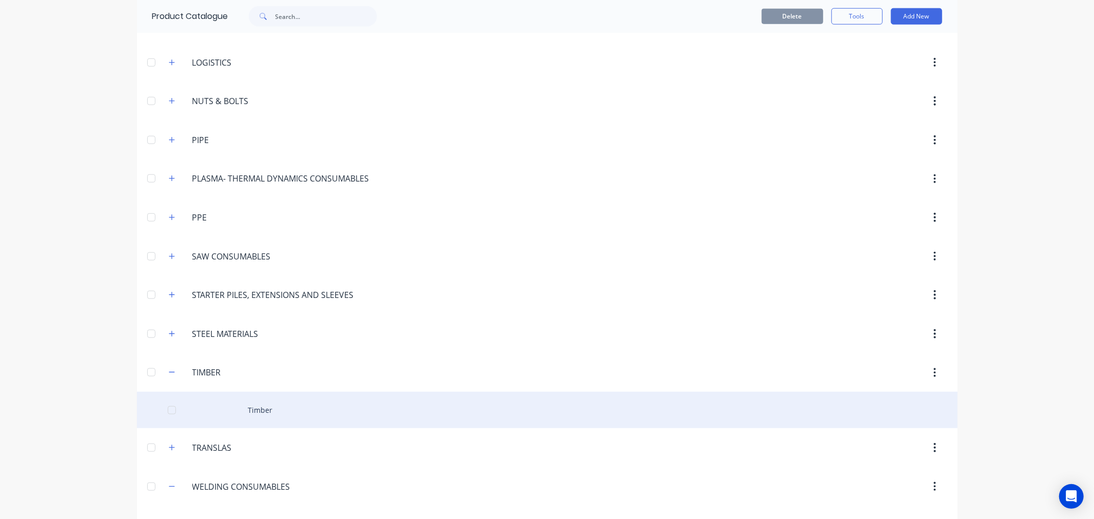
click at [248, 416] on div "Timber" at bounding box center [547, 410] width 821 height 36
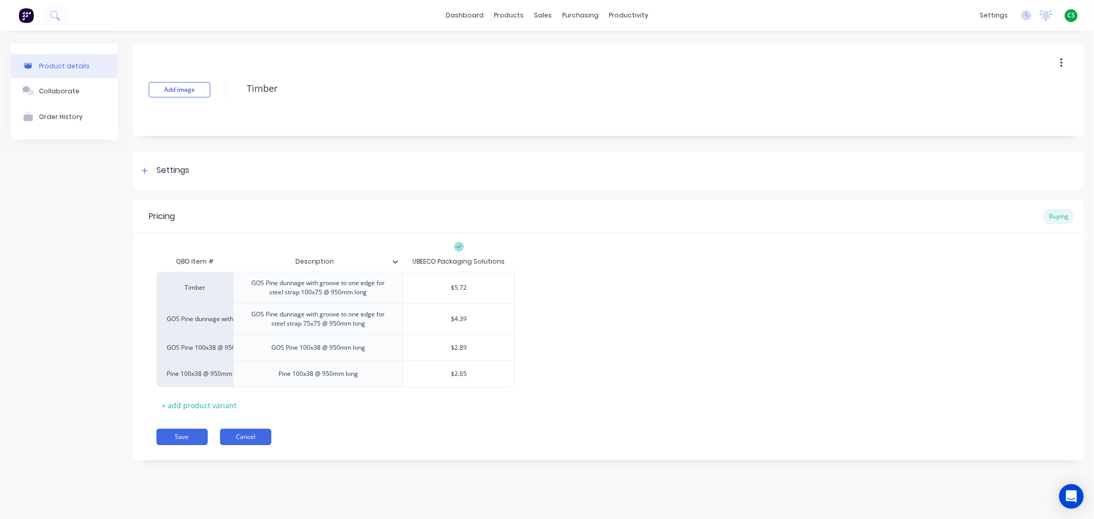
click at [249, 439] on button "Cancel" at bounding box center [245, 437] width 51 height 16
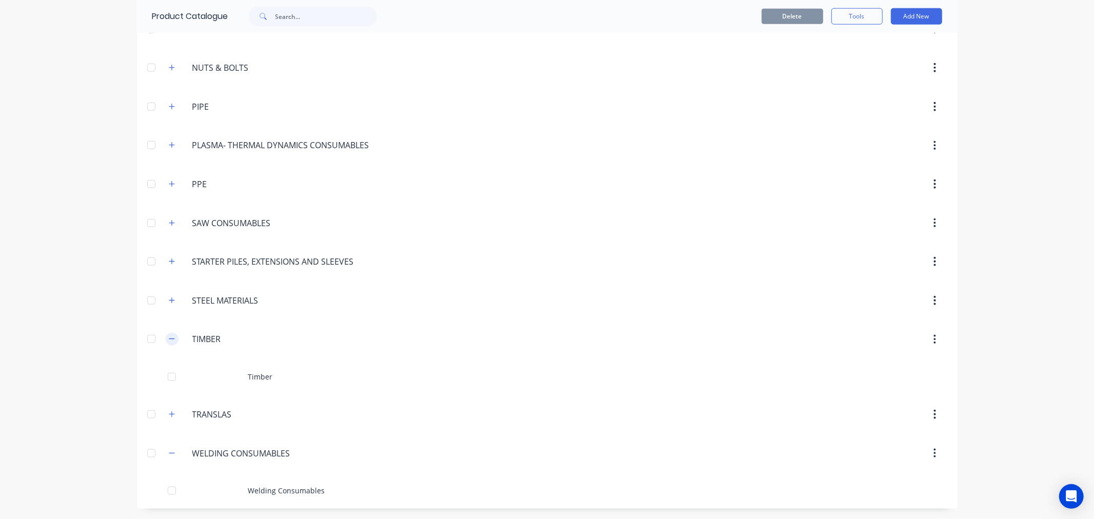
click at [169, 336] on icon "button" at bounding box center [172, 338] width 6 height 7
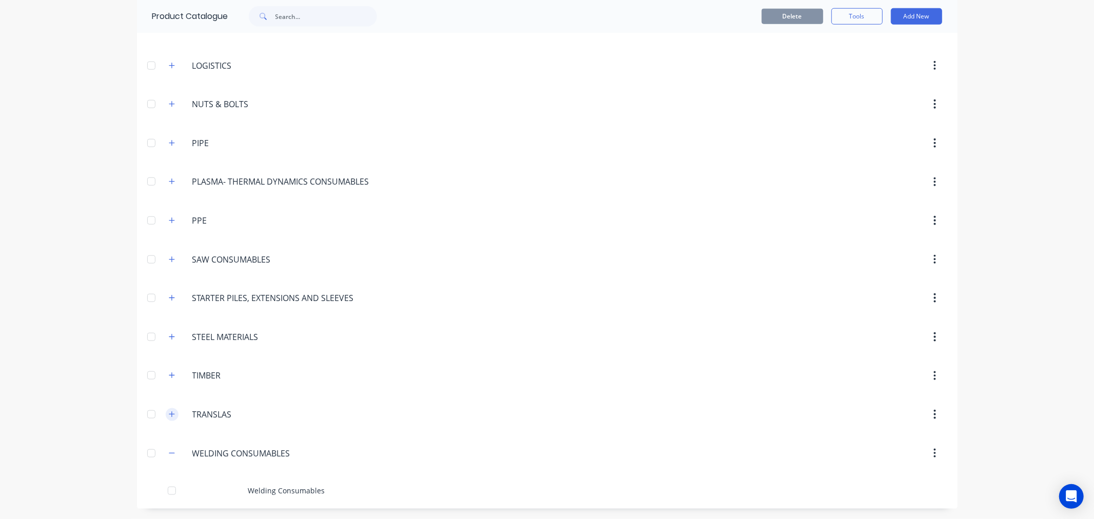
click at [169, 450] on icon "button" at bounding box center [172, 453] width 6 height 7
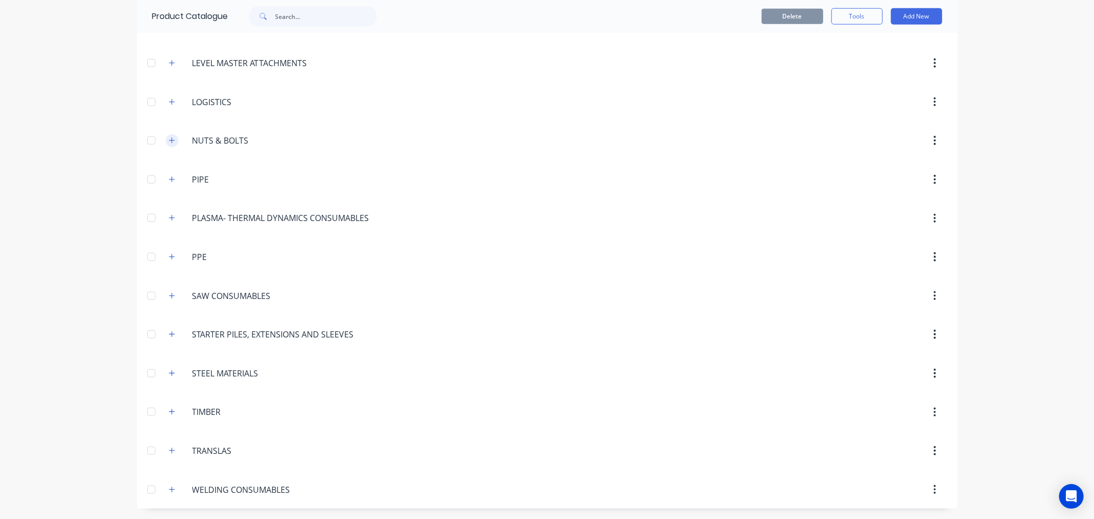
click at [169, 141] on icon "button" at bounding box center [172, 140] width 6 height 7
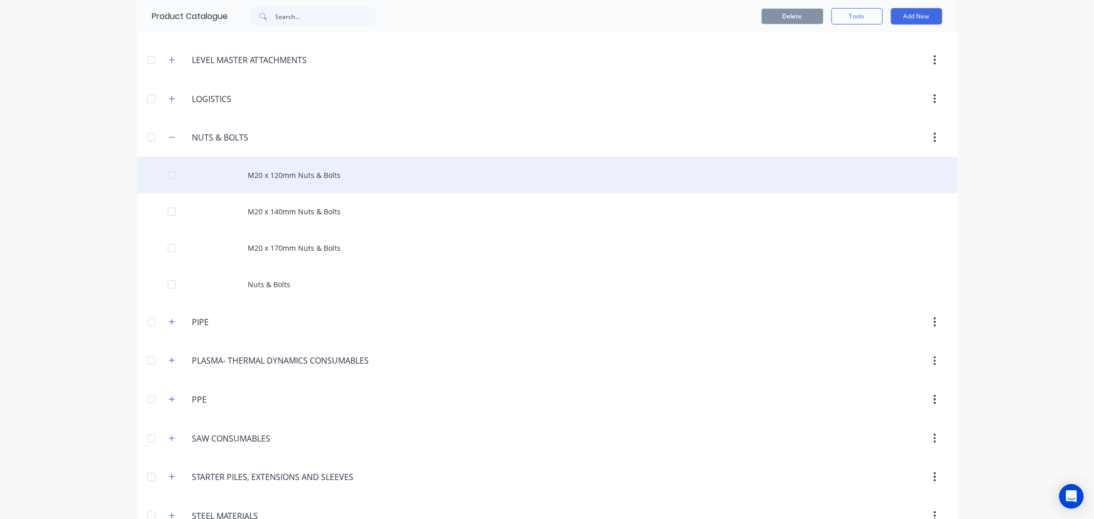
click at [257, 180] on div "M20 x 120mm Nuts & Bolts" at bounding box center [547, 175] width 821 height 36
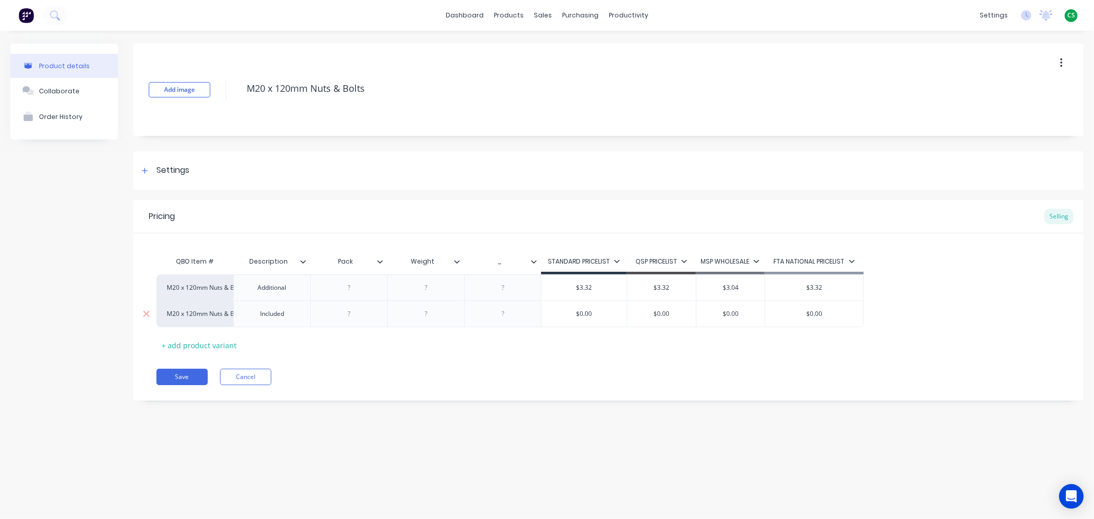
type textarea "x"
click at [244, 374] on button "Cancel" at bounding box center [245, 377] width 51 height 16
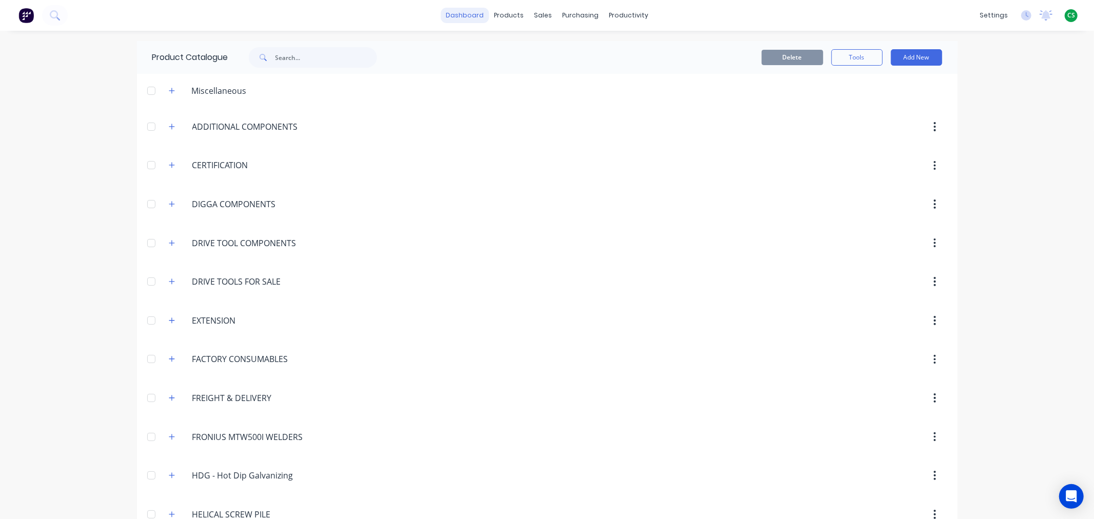
click at [468, 13] on link "dashboard" at bounding box center [465, 15] width 48 height 15
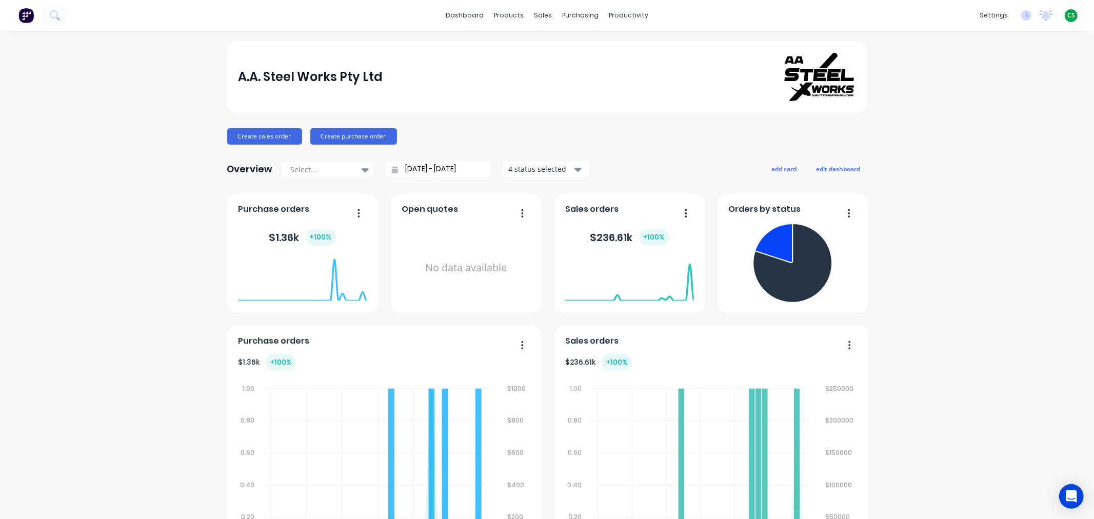
click at [1067, 16] on span "CS" at bounding box center [1071, 15] width 8 height 9
click at [970, 128] on div "Sign out" at bounding box center [984, 128] width 28 height 9
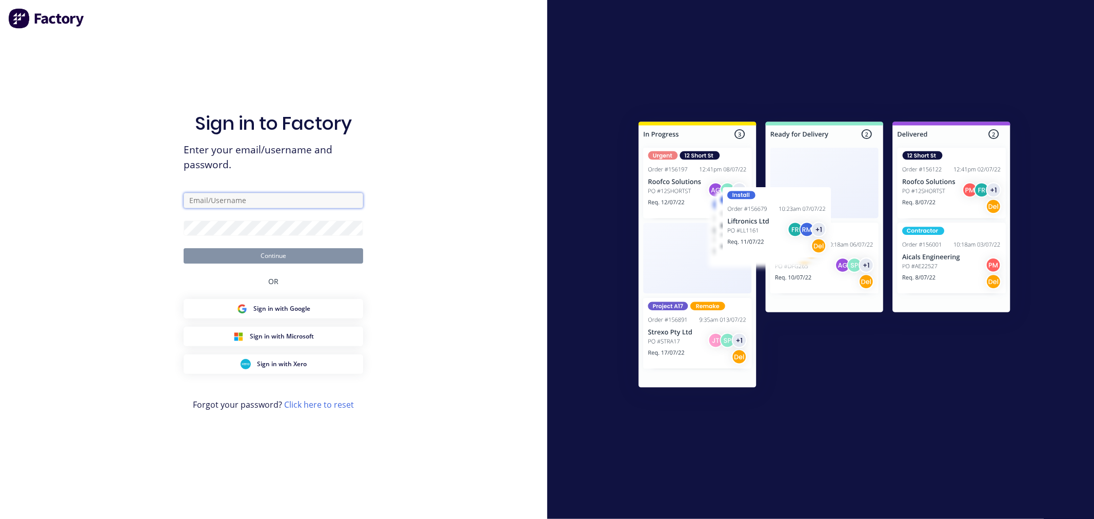
click at [291, 202] on input "text" at bounding box center [274, 200] width 180 height 15
click at [288, 196] on input "cat" at bounding box center [274, 200] width 180 height 15
drag, startPoint x: 286, startPoint y: 196, endPoint x: 165, endPoint y: 190, distance: 121.2
click at [165, 190] on div "Sign in to Factory Enter your email/username and password. cat Continue OR Sign…" at bounding box center [273, 259] width 547 height 519
type input "cat"
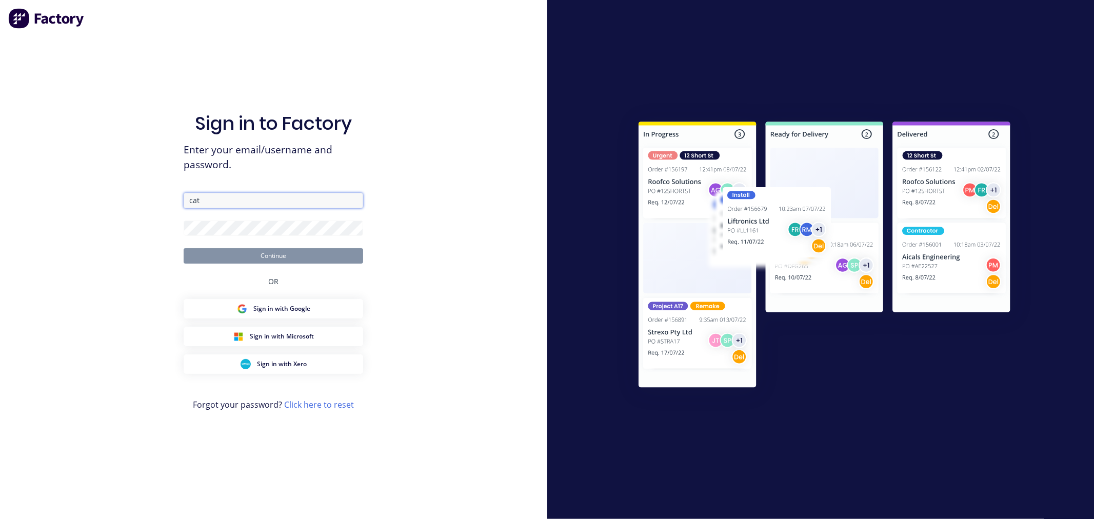
click at [217, 198] on input "cat" at bounding box center [274, 200] width 180 height 15
click at [244, 202] on input "text" at bounding box center [274, 200] width 180 height 15
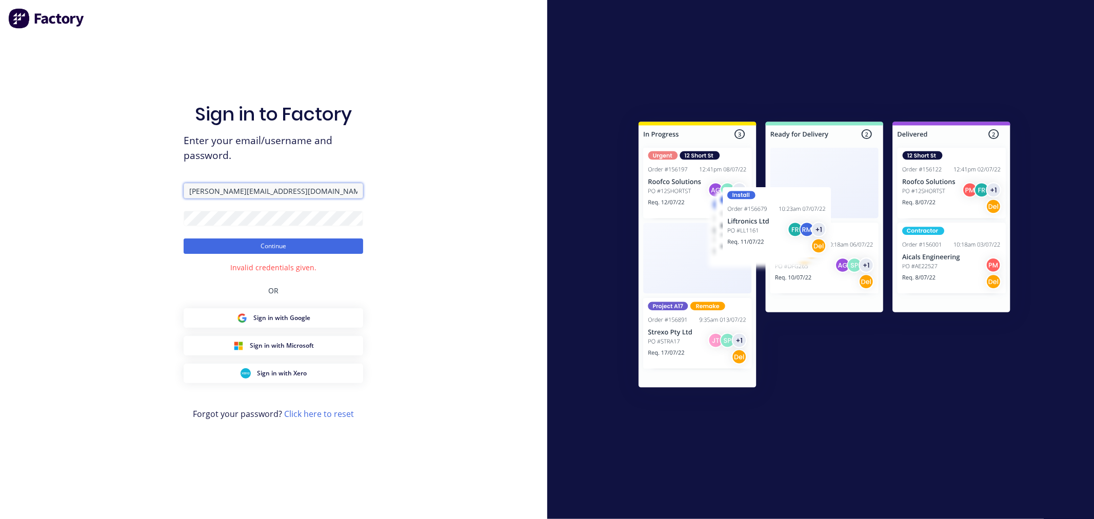
drag, startPoint x: 272, startPoint y: 188, endPoint x: 116, endPoint y: 188, distance: 155.9
click at [116, 188] on div "Sign in to Factory Enter your email/username and password. [PERSON_NAME][EMAIL_…" at bounding box center [273, 259] width 547 height 519
paste input "[PERSON_NAME][EMAIL_ADDRESS][DOMAIN_NAME]"
type input "[PERSON_NAME][EMAIL_ADDRESS][DOMAIN_NAME]"
click at [209, 245] on button "Continue" at bounding box center [274, 246] width 180 height 15
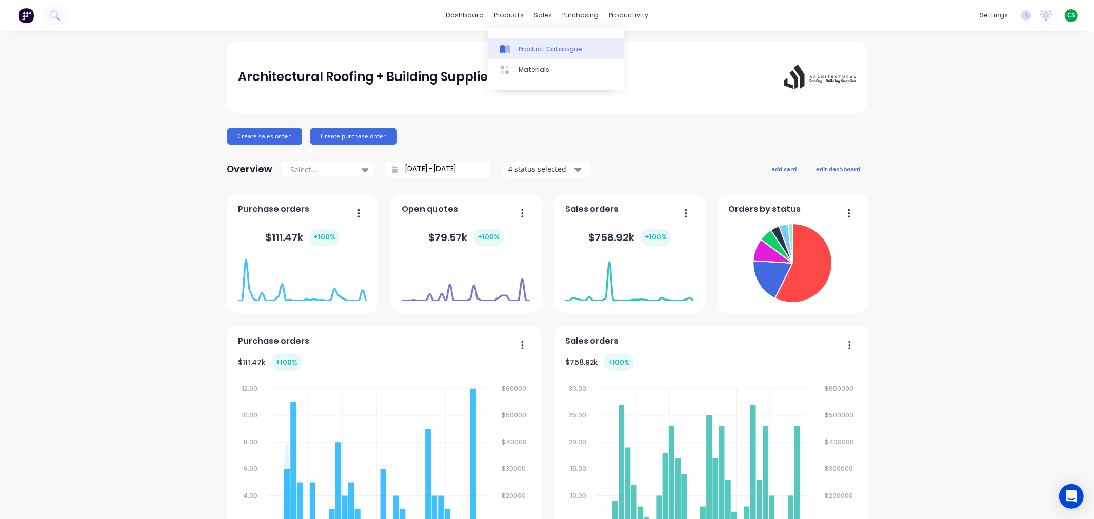
click at [531, 49] on div "Product Catalogue" at bounding box center [551, 49] width 64 height 9
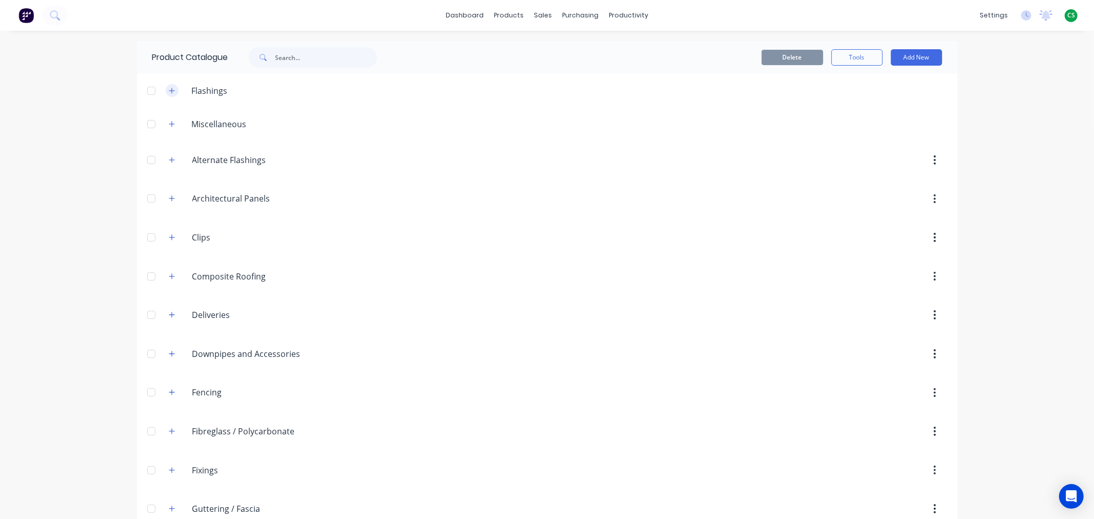
click at [169, 88] on icon "button" at bounding box center [172, 90] width 6 height 7
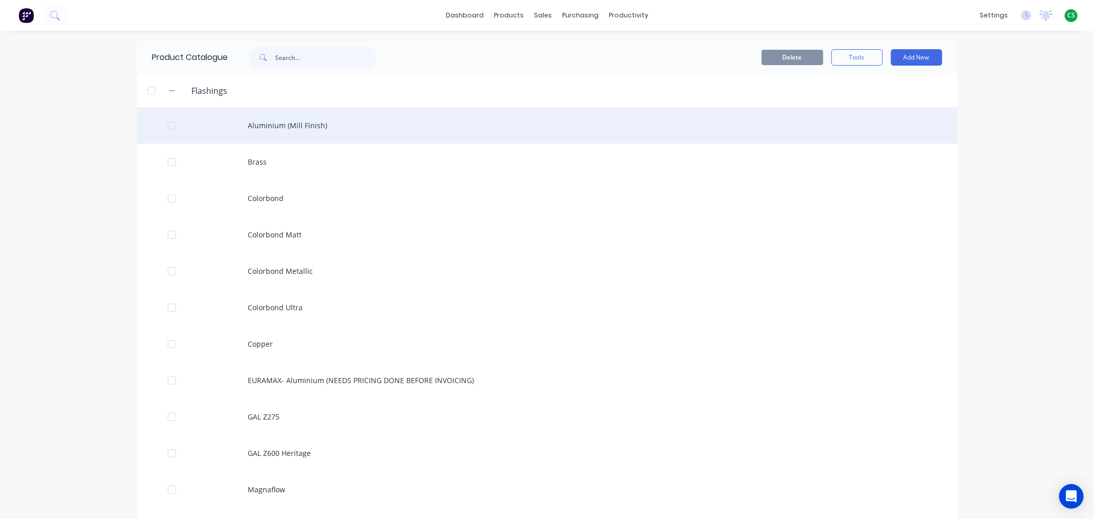
click at [285, 127] on div "Aluminium (Mill Finish)" at bounding box center [547, 125] width 821 height 36
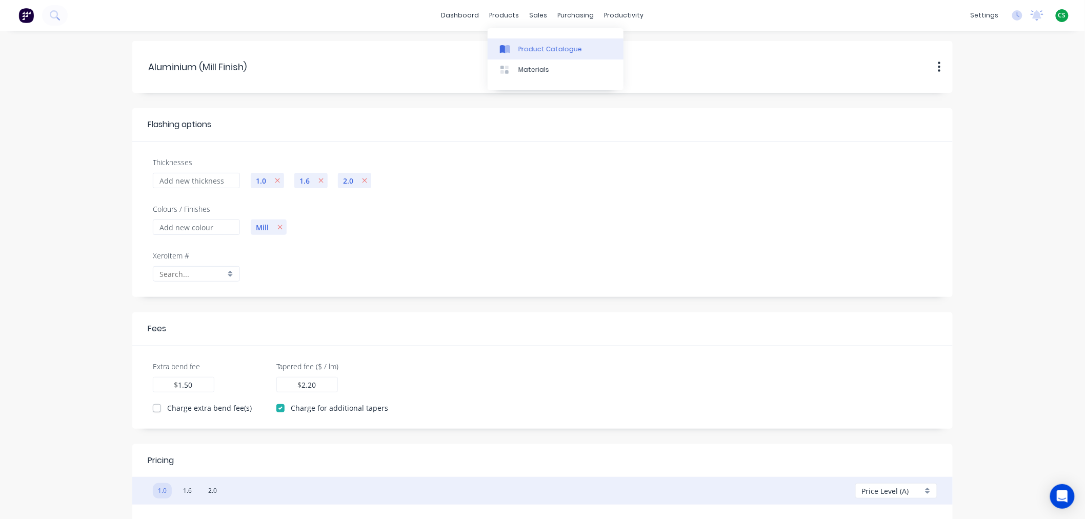
click at [537, 47] on div "Product Catalogue" at bounding box center [551, 49] width 64 height 9
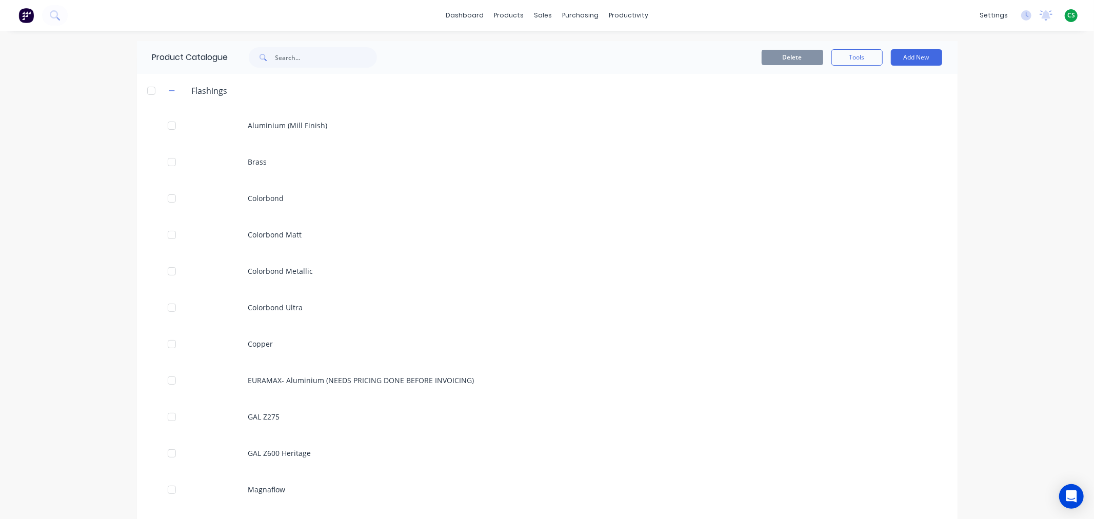
drag, startPoint x: 267, startPoint y: 163, endPoint x: 314, endPoint y: 163, distance: 47.2
click at [267, 163] on div "Brass" at bounding box center [547, 162] width 821 height 36
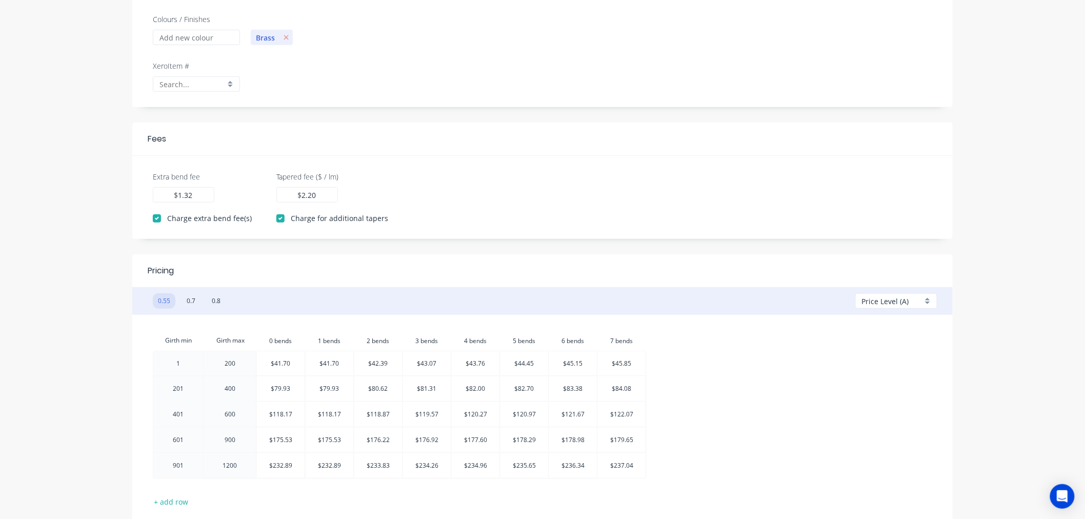
scroll to position [256, 0]
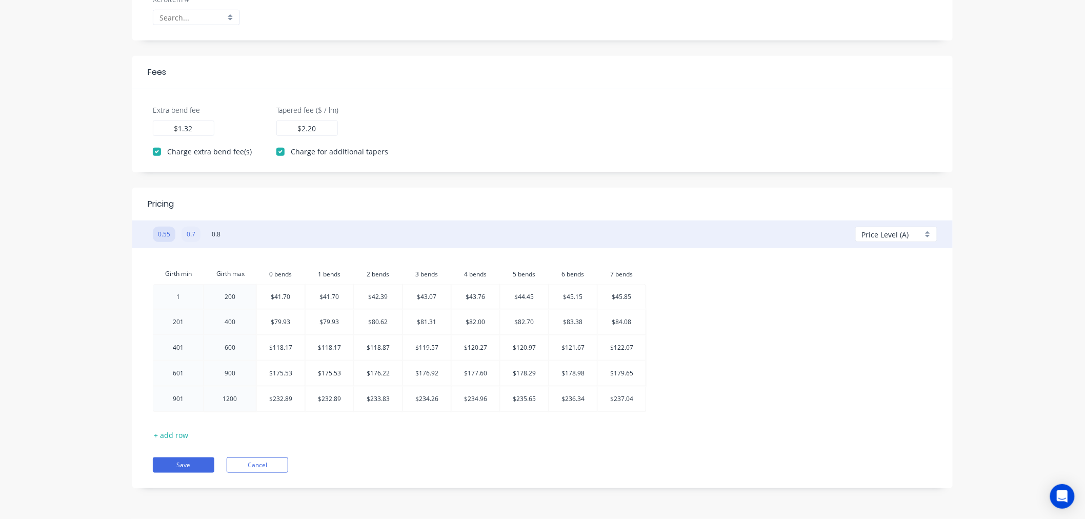
click at [187, 233] on button "0.7" at bounding box center [191, 234] width 19 height 15
click at [158, 233] on button "0.55" at bounding box center [164, 234] width 23 height 15
click at [927, 233] on div "Price Level (A)" at bounding box center [897, 234] width 82 height 15
click at [867, 291] on div at bounding box center [900, 294] width 74 height 13
type input "1.00"
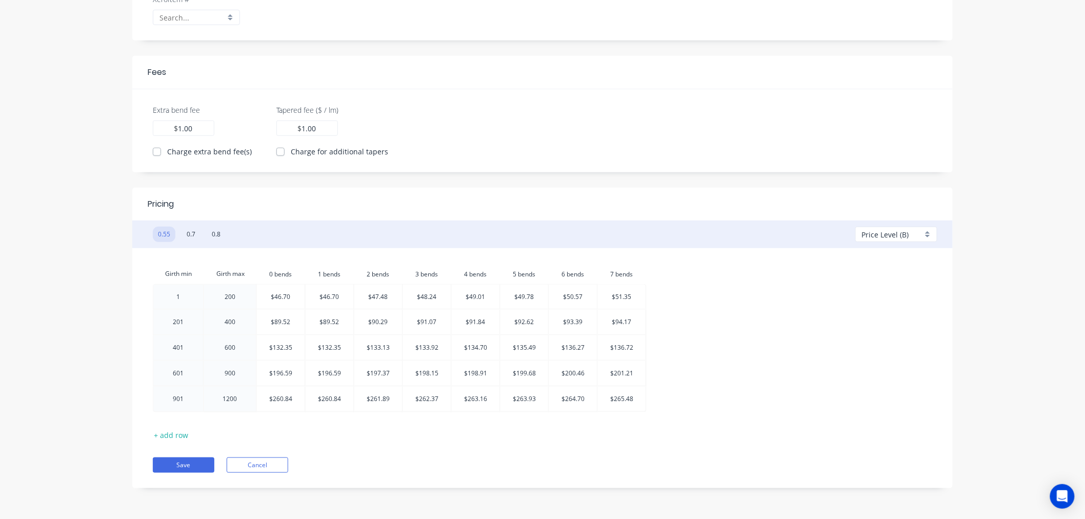
checkbox input "false"
type input "1.00"
checkbox input "false"
click at [895, 236] on span "Price Level (B)" at bounding box center [885, 234] width 47 height 11
click at [864, 311] on div at bounding box center [900, 313] width 74 height 13
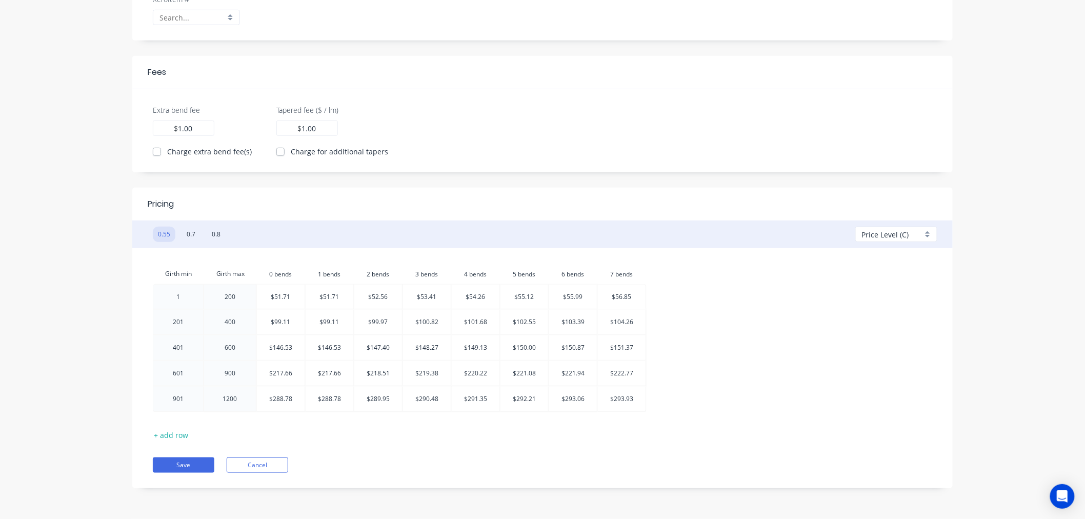
click at [891, 234] on span "Price Level (C)" at bounding box center [885, 234] width 47 height 11
click at [865, 334] on div at bounding box center [900, 333] width 74 height 13
checkbox input "true"
click at [889, 238] on span "Price Level (D)" at bounding box center [886, 234] width 48 height 11
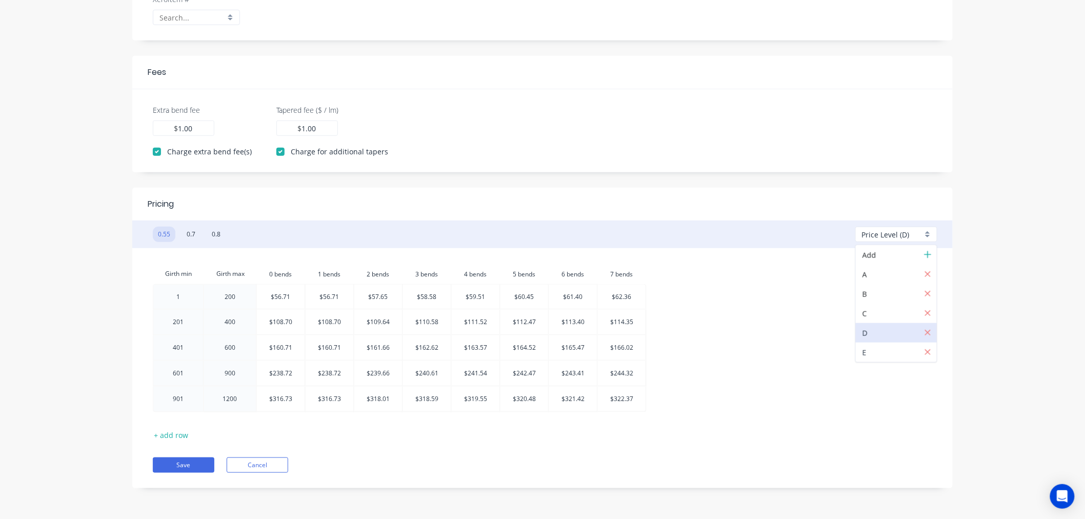
click at [867, 353] on div at bounding box center [900, 352] width 74 height 13
checkbox input "false"
click at [192, 234] on button "0.7" at bounding box center [191, 234] width 19 height 15
click at [891, 232] on span "Price Level (E)" at bounding box center [885, 234] width 47 height 11
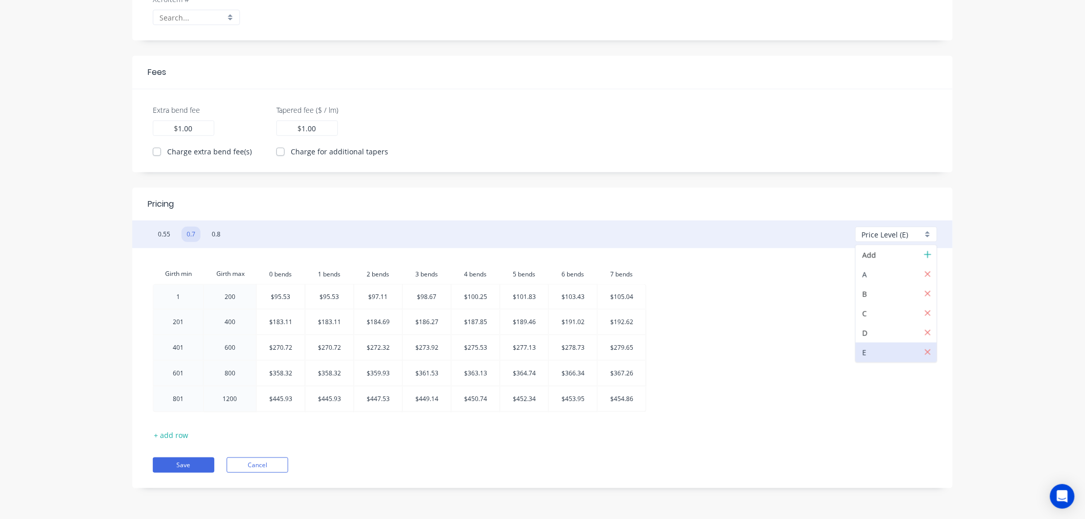
click at [870, 274] on div at bounding box center [900, 274] width 74 height 13
type input "1.32"
checkbox input "true"
type input "2.20"
checkbox input "true"
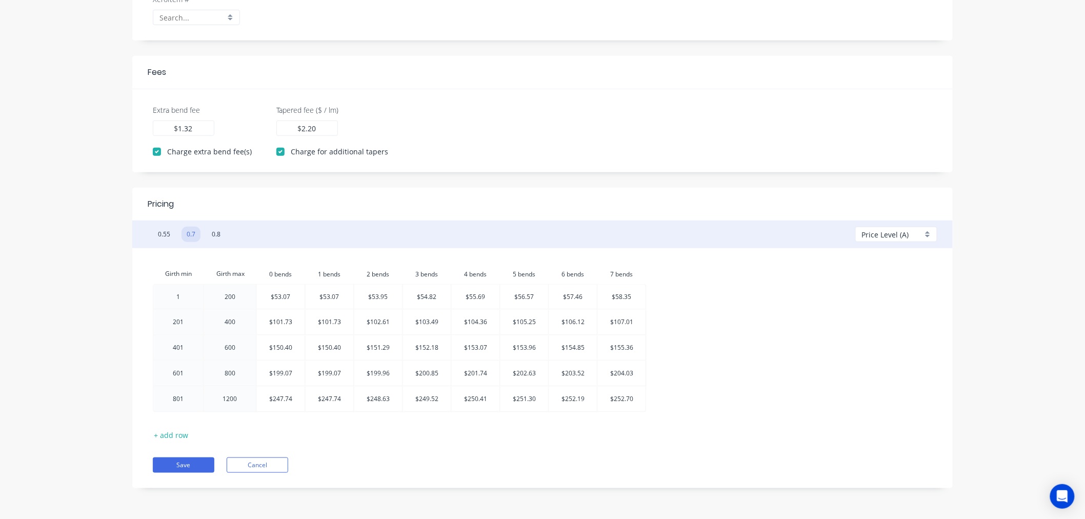
click at [904, 233] on span "Price Level (A)" at bounding box center [885, 234] width 47 height 11
drag, startPoint x: 869, startPoint y: 293, endPoint x: 889, endPoint y: 295, distance: 20.1
click at [869, 293] on div at bounding box center [900, 294] width 74 height 13
type input "1.00"
checkbox input "false"
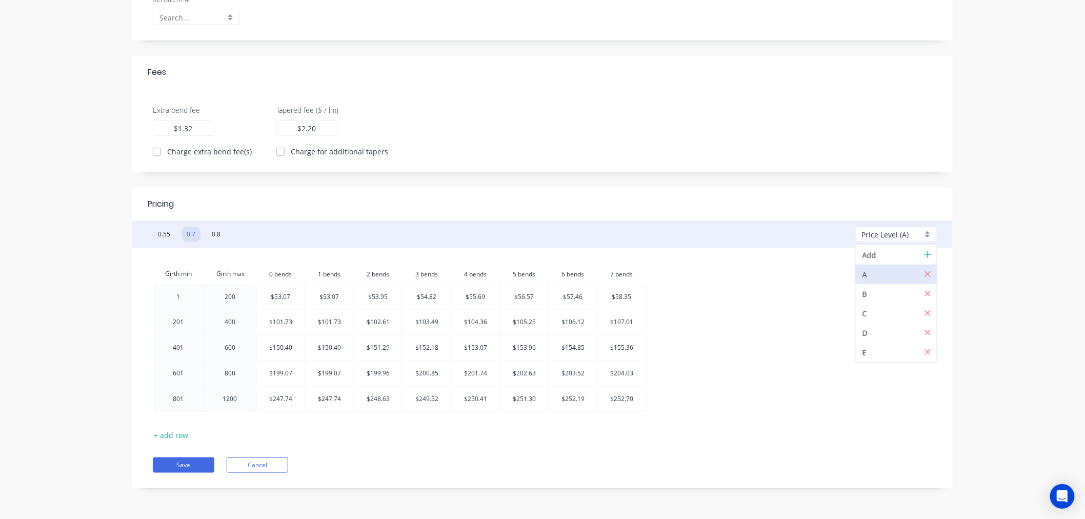
type input "1.00"
checkbox input "false"
click at [879, 233] on span "Price Level (B)" at bounding box center [885, 234] width 47 height 11
drag, startPoint x: 879, startPoint y: 312, endPoint x: 1073, endPoint y: 321, distance: 194.6
click at [880, 313] on div at bounding box center [900, 313] width 74 height 13
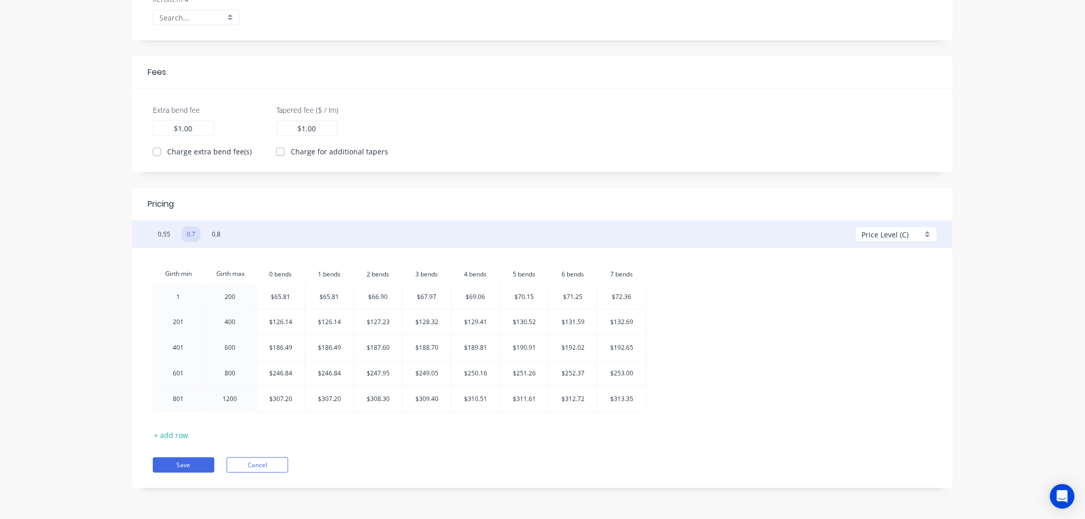
click at [881, 232] on span "Price Level (C)" at bounding box center [885, 234] width 47 height 11
click at [875, 335] on div at bounding box center [900, 333] width 74 height 13
checkbox input "true"
click at [880, 236] on span "Price Level (D)" at bounding box center [886, 234] width 48 height 11
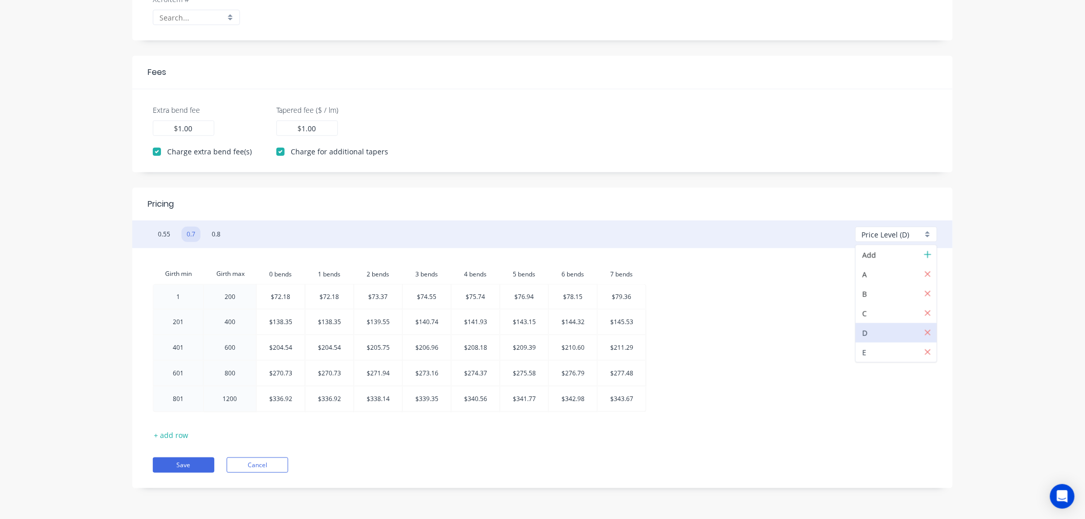
drag, startPoint x: 869, startPoint y: 351, endPoint x: 858, endPoint y: 341, distance: 15.6
click at [869, 352] on div at bounding box center [900, 352] width 74 height 13
checkbox input "false"
click at [216, 233] on button "0.8" at bounding box center [216, 234] width 19 height 15
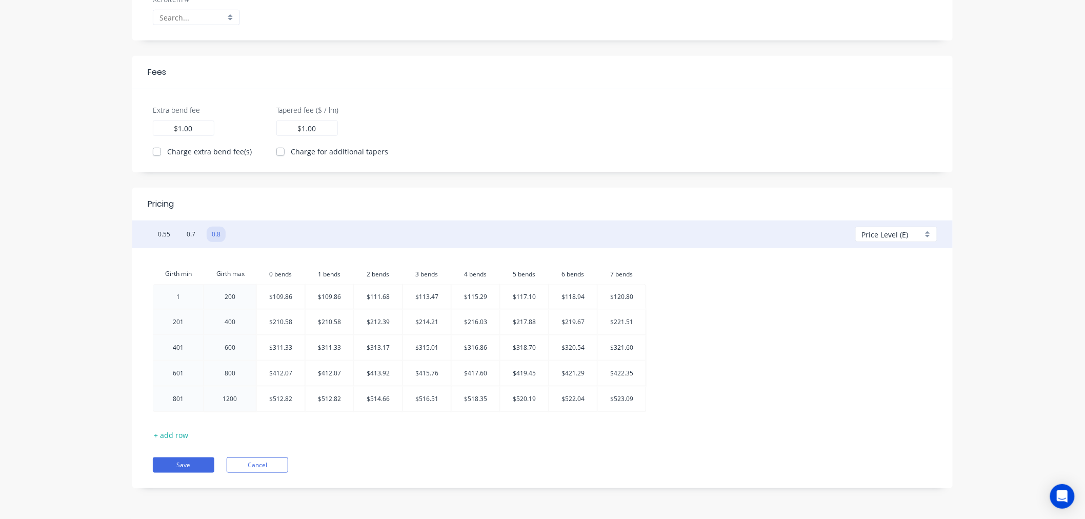
click at [893, 236] on span "Price Level (E)" at bounding box center [885, 234] width 47 height 11
click at [870, 277] on div at bounding box center [900, 274] width 74 height 13
type input "1.32"
checkbox input "true"
type input "2.20"
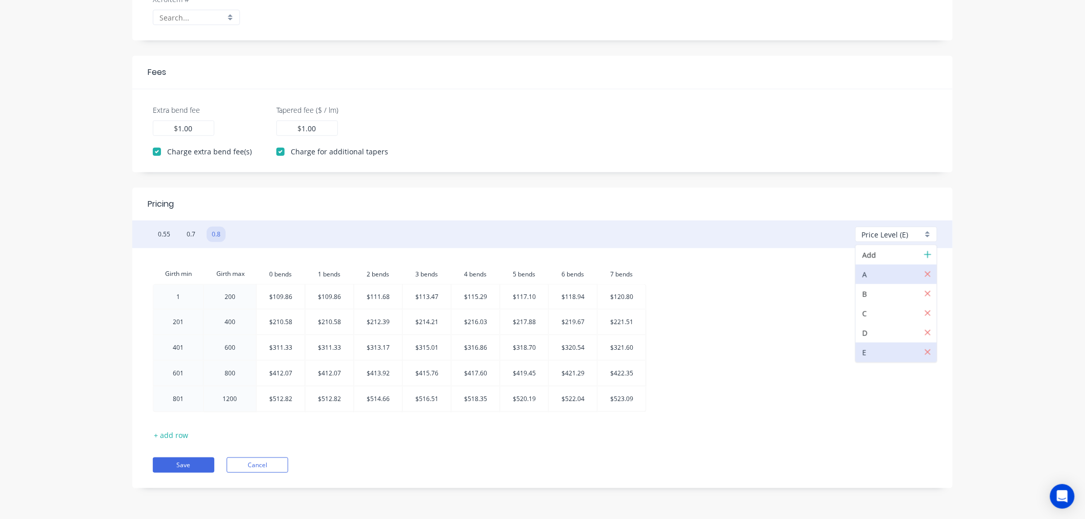
checkbox input "true"
click at [882, 232] on span "Price Level (A)" at bounding box center [885, 234] width 47 height 11
click at [870, 295] on div at bounding box center [900, 294] width 74 height 13
type input "1.00"
checkbox input "false"
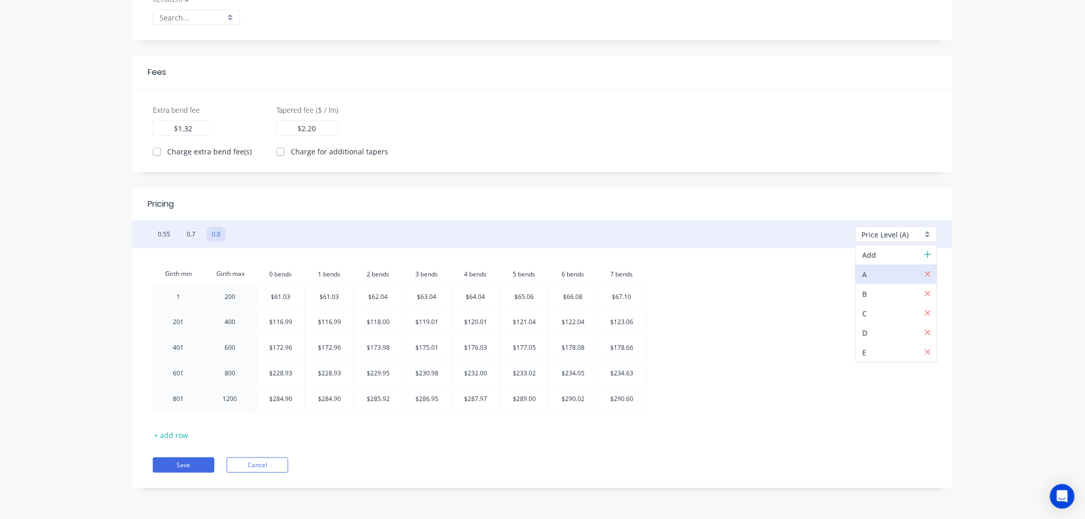
type input "1.00"
checkbox input "false"
click at [882, 237] on span "Price Level (B)" at bounding box center [885, 234] width 47 height 11
drag, startPoint x: 868, startPoint y: 314, endPoint x: 1089, endPoint y: 322, distance: 221.2
click at [869, 314] on div at bounding box center [900, 313] width 74 height 13
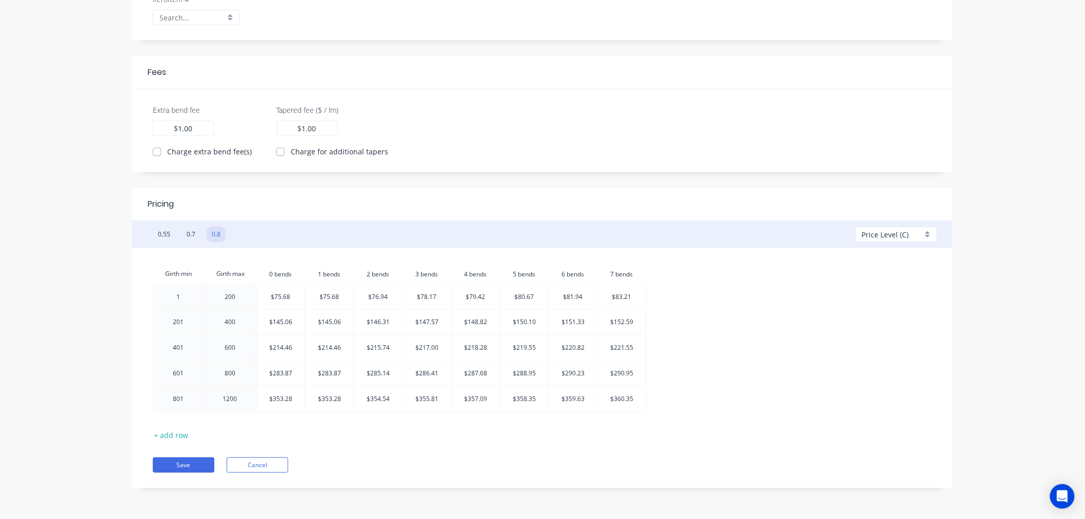
click at [877, 236] on span "Price Level (C)" at bounding box center [885, 234] width 47 height 11
click at [869, 330] on div at bounding box center [900, 333] width 74 height 13
checkbox input "true"
click at [904, 234] on span "Price Level (D)" at bounding box center [886, 234] width 48 height 11
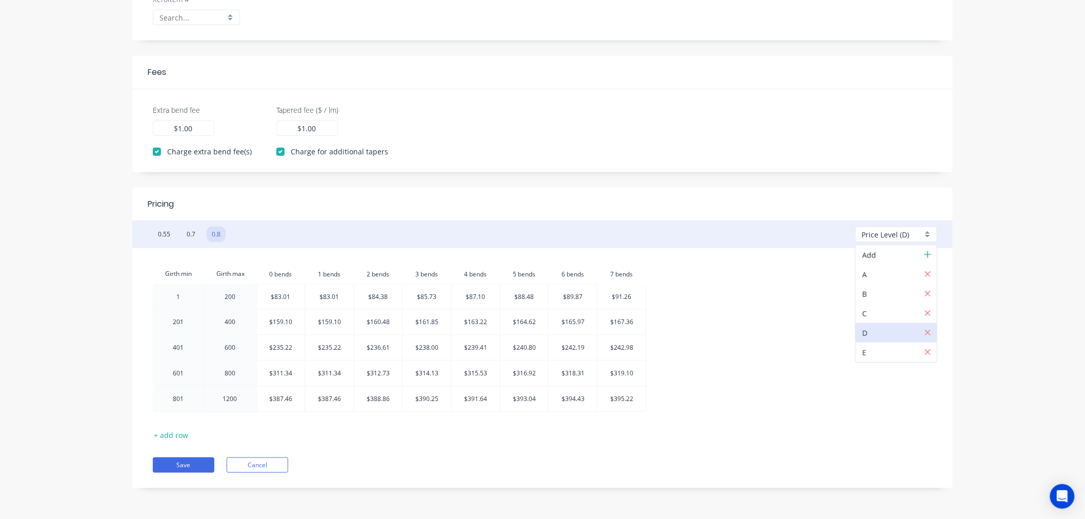
click at [869, 355] on div at bounding box center [900, 352] width 74 height 13
checkbox input "false"
click at [277, 466] on button "Cancel" at bounding box center [258, 465] width 62 height 15
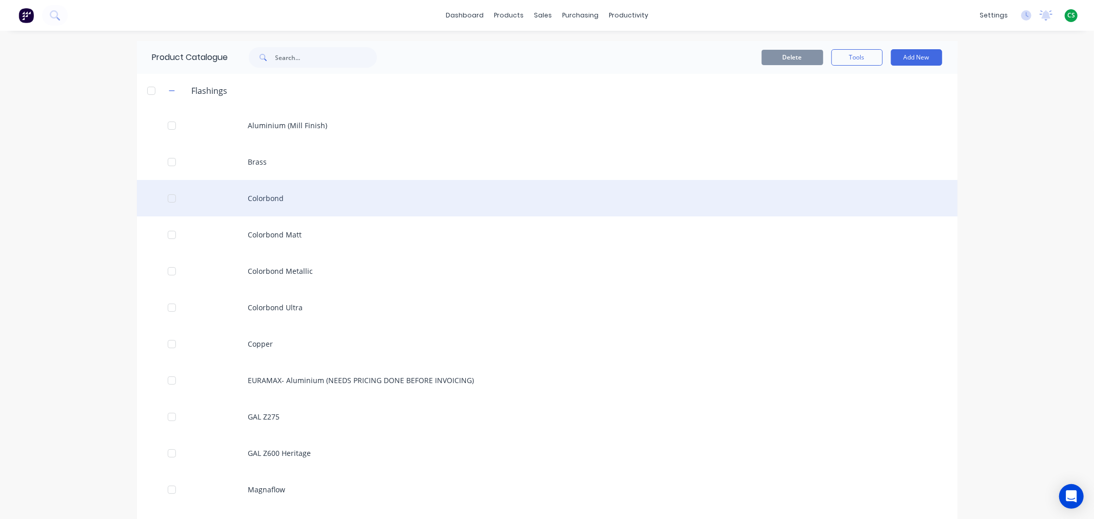
click at [316, 198] on div "Colorbond" at bounding box center [547, 198] width 821 height 36
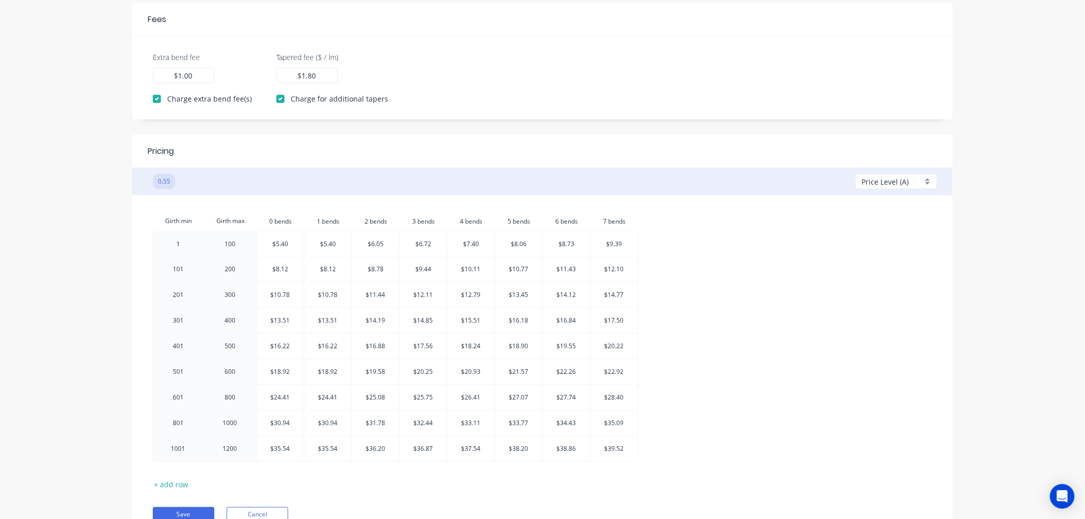
scroll to position [342, 0]
click at [896, 180] on span "Price Level (A)" at bounding box center [885, 180] width 47 height 11
drag, startPoint x: 875, startPoint y: 237, endPoint x: 942, endPoint y: 247, distance: 67.5
click at [875, 237] on div at bounding box center [900, 240] width 74 height 13
type input "0.80"
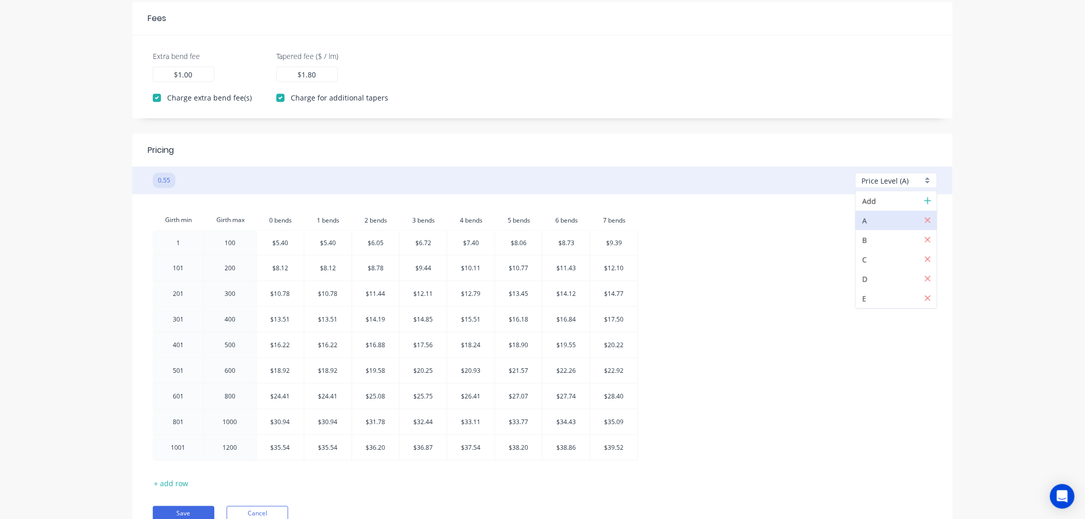
type input "1.32"
click at [873, 182] on span "Price Level (B)" at bounding box center [885, 180] width 47 height 11
drag, startPoint x: 878, startPoint y: 257, endPoint x: 1089, endPoint y: 293, distance: 214.3
click at [878, 257] on div at bounding box center [900, 259] width 74 height 13
click at [873, 181] on span "Price Level (C)" at bounding box center [885, 180] width 47 height 11
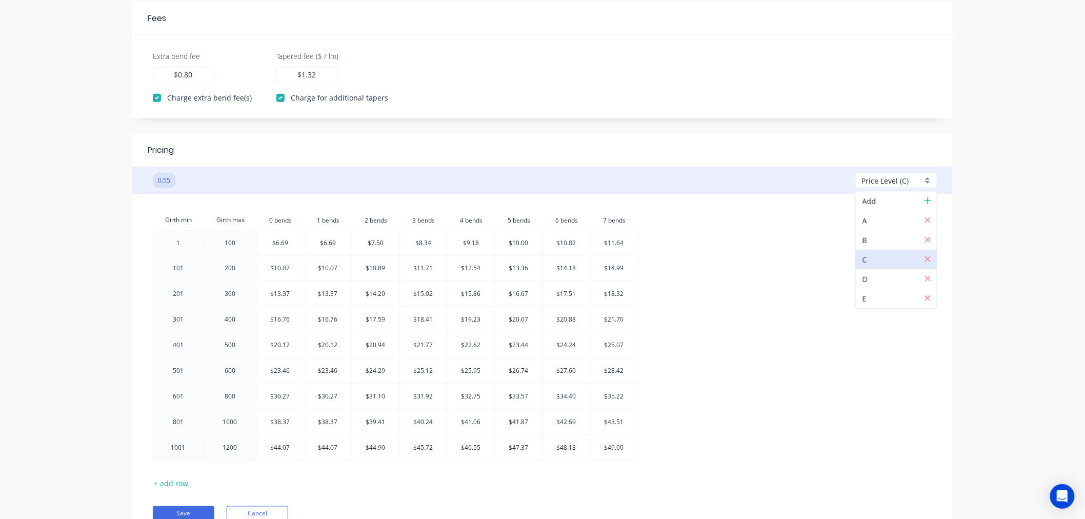
click at [871, 280] on div at bounding box center [900, 279] width 74 height 13
click at [891, 178] on span "Price Level (D)" at bounding box center [886, 180] width 48 height 11
click at [886, 297] on div at bounding box center [900, 298] width 74 height 13
click at [253, 513] on button "Cancel" at bounding box center [258, 513] width 62 height 15
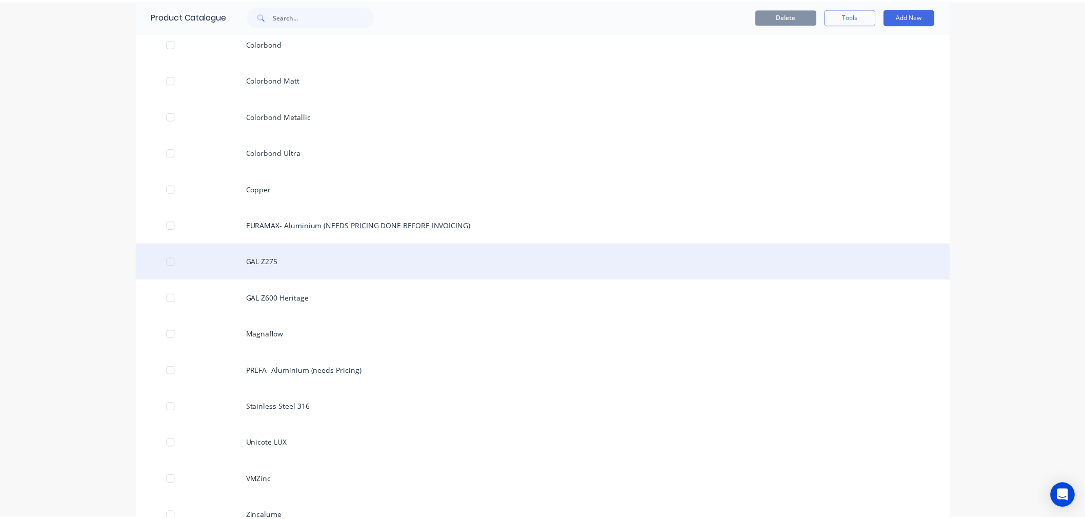
scroll to position [171, 0]
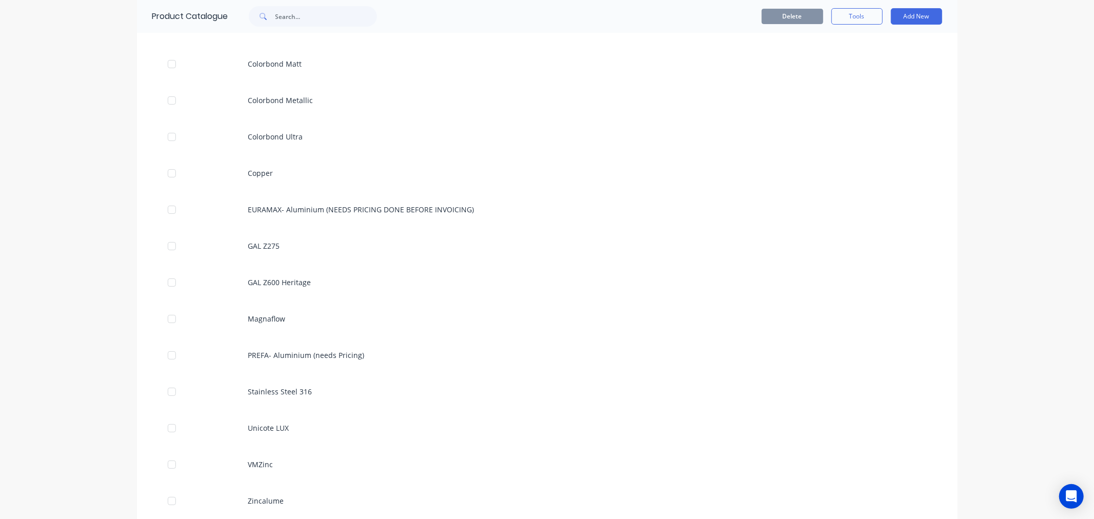
click at [282, 353] on div "PREFA- Aluminium (needs Pricing)" at bounding box center [547, 355] width 821 height 36
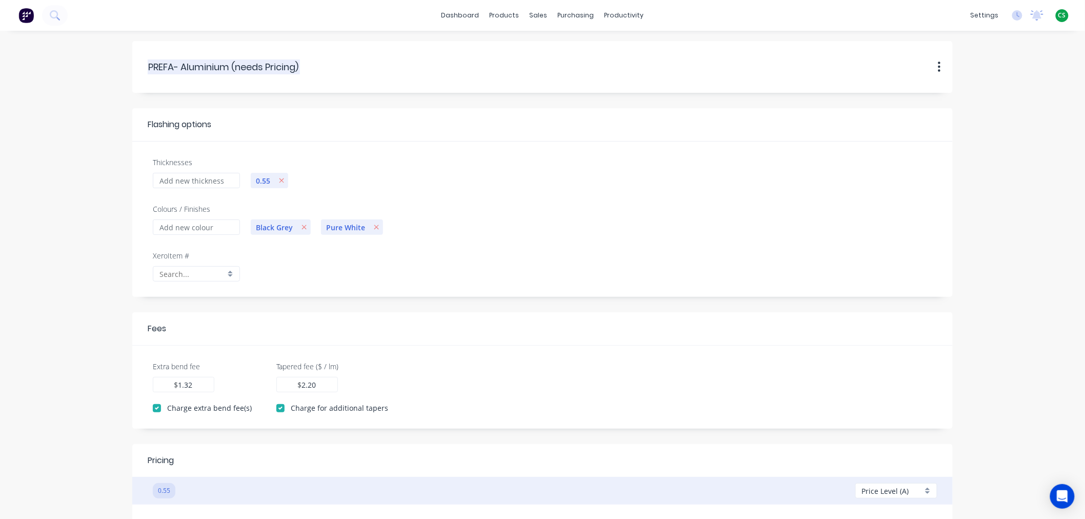
click at [154, 64] on input "PREFA- Aluminium (needs Pricing)" at bounding box center [224, 67] width 152 height 14
click at [155, 64] on input "PREFA- Aluminium (needs Pricing)" at bounding box center [224, 67] width 152 height 14
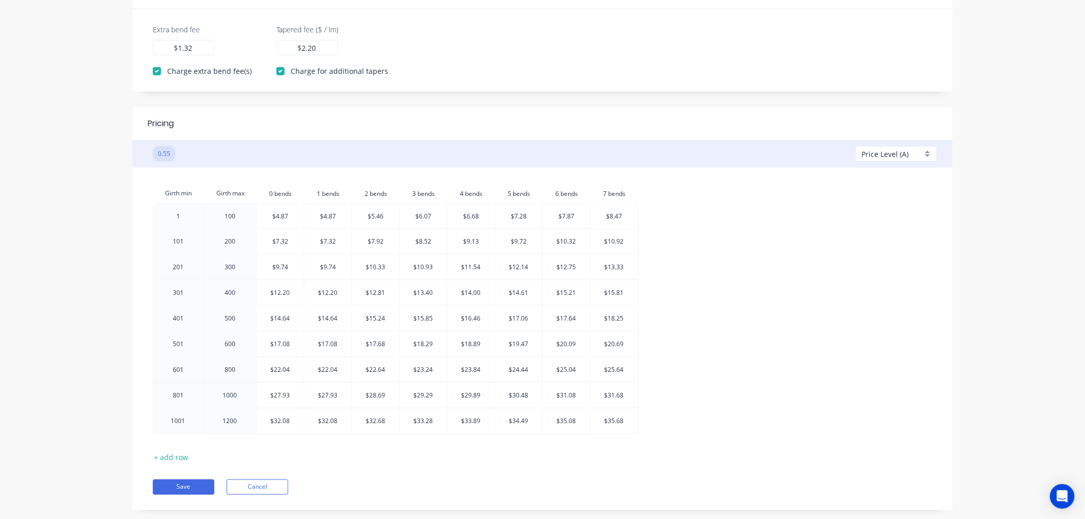
scroll to position [359, 0]
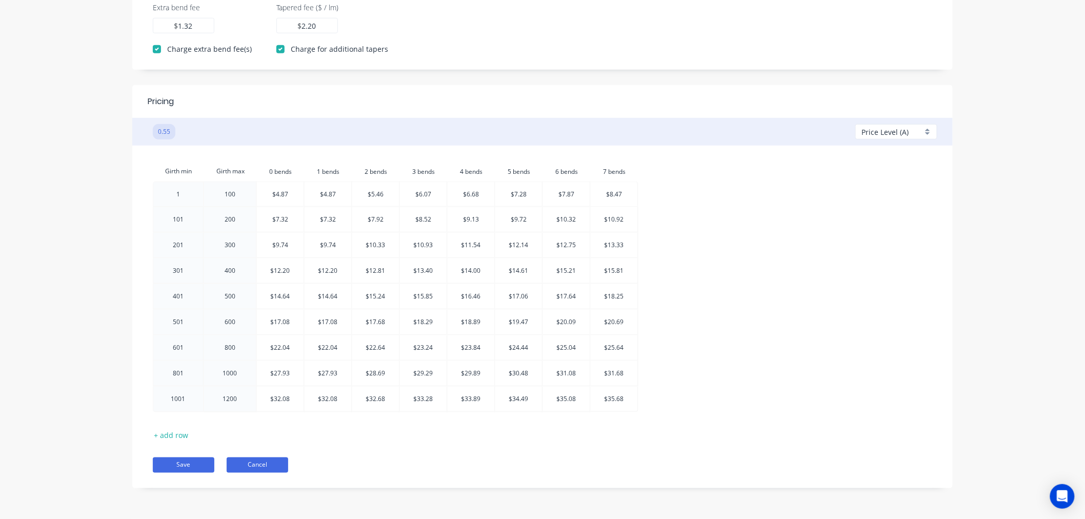
click at [265, 465] on button "Cancel" at bounding box center [258, 465] width 62 height 15
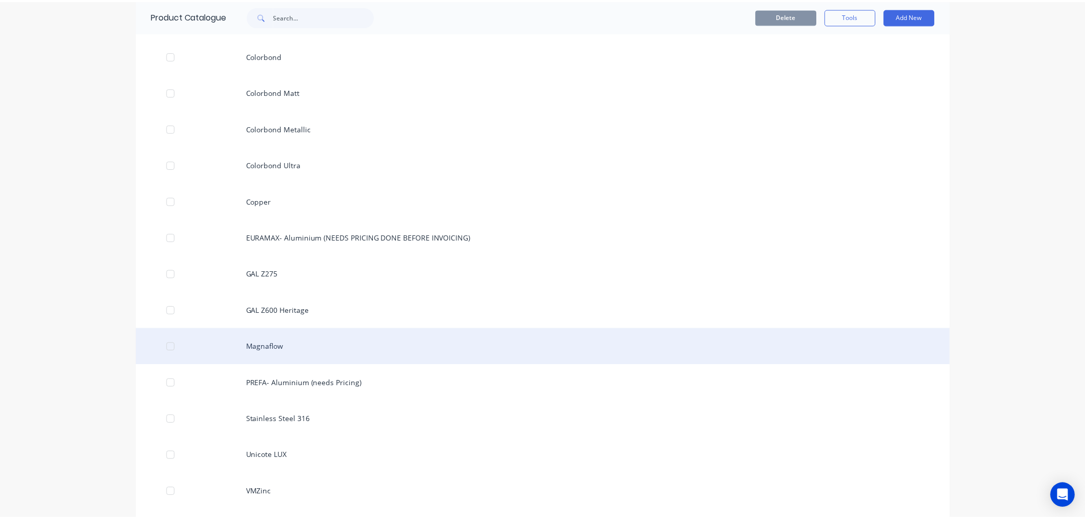
scroll to position [171, 0]
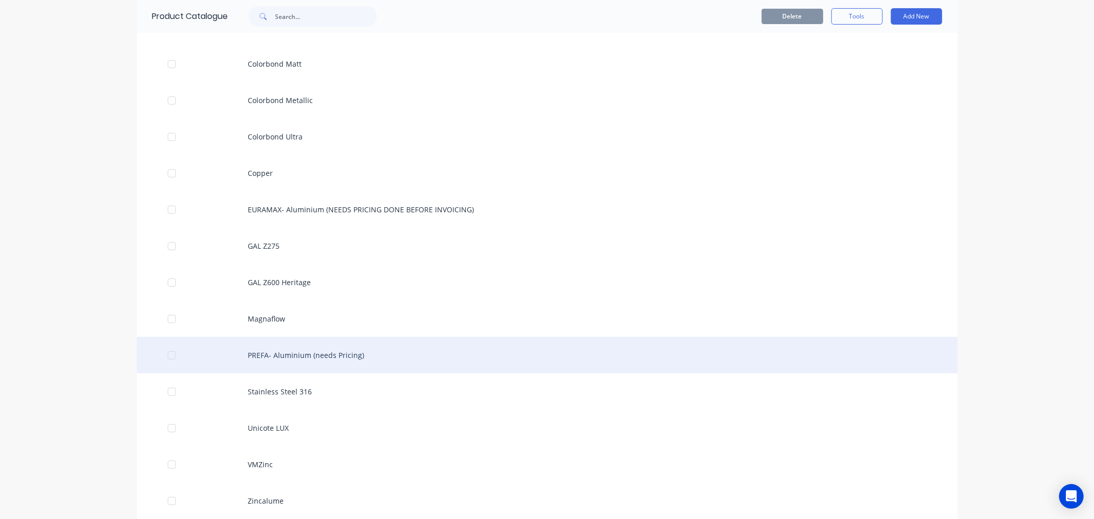
click at [279, 354] on div "PREFA- Aluminium (needs Pricing)" at bounding box center [547, 355] width 821 height 36
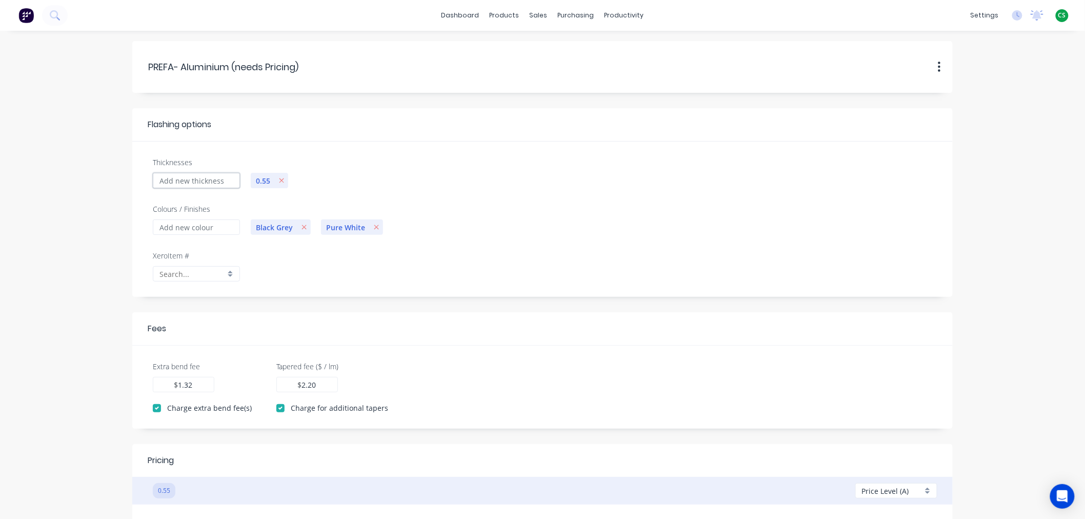
click at [205, 180] on input "Thicknesses" at bounding box center [196, 180] width 87 height 15
type input ".7"
checkbox input "false"
type input "0.00"
drag, startPoint x: 195, startPoint y: 381, endPoint x: 157, endPoint y: 382, distance: 38.5
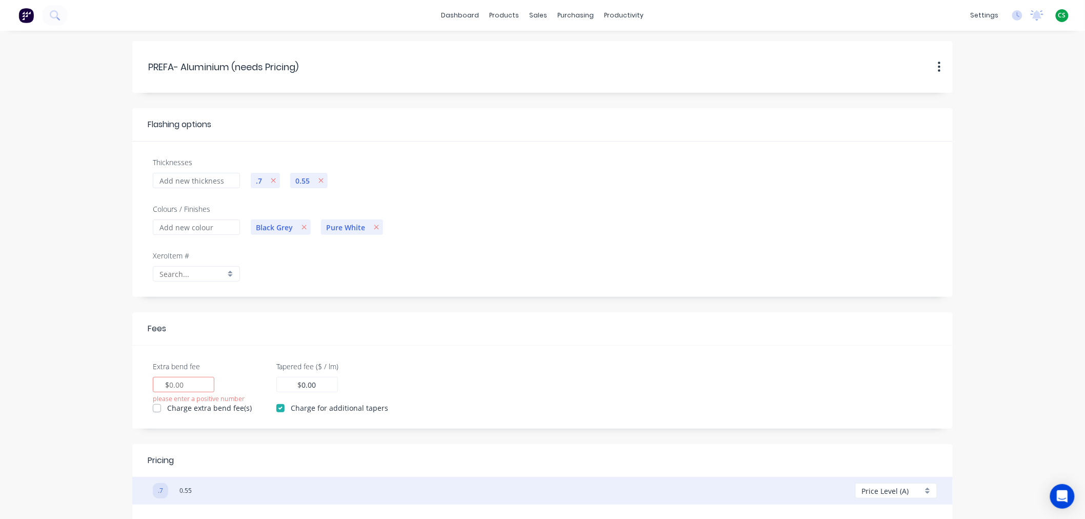
click at [157, 382] on div "$" at bounding box center [184, 384] width 62 height 15
type input "1.32"
drag, startPoint x: 318, startPoint y: 383, endPoint x: 272, endPoint y: 384, distance: 46.2
click at [272, 384] on div "Tapered fee ($ / lm) 0.00 $ 0.00 Charge for additional tapers" at bounding box center [332, 387] width 136 height 52
type input "2.2"
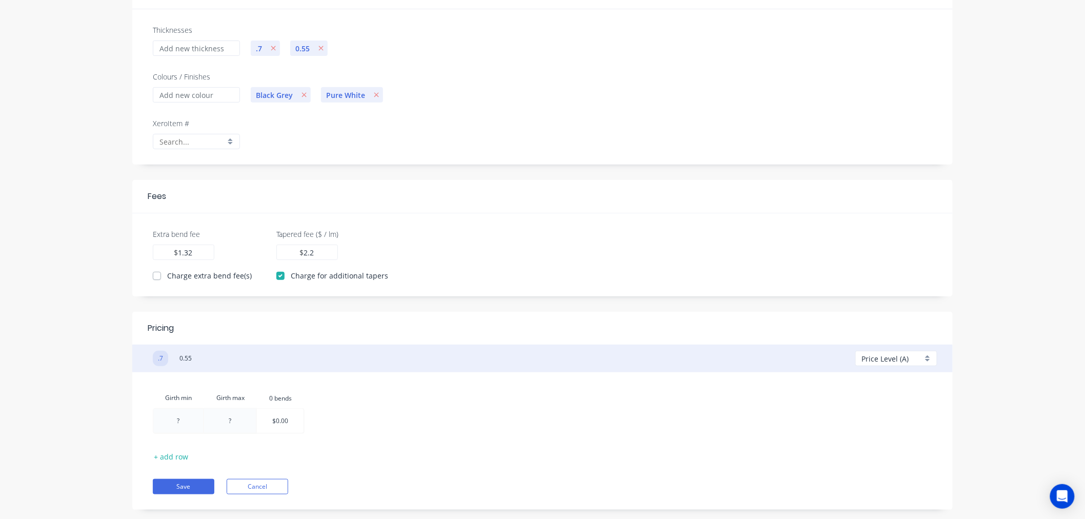
scroll to position [154, 0]
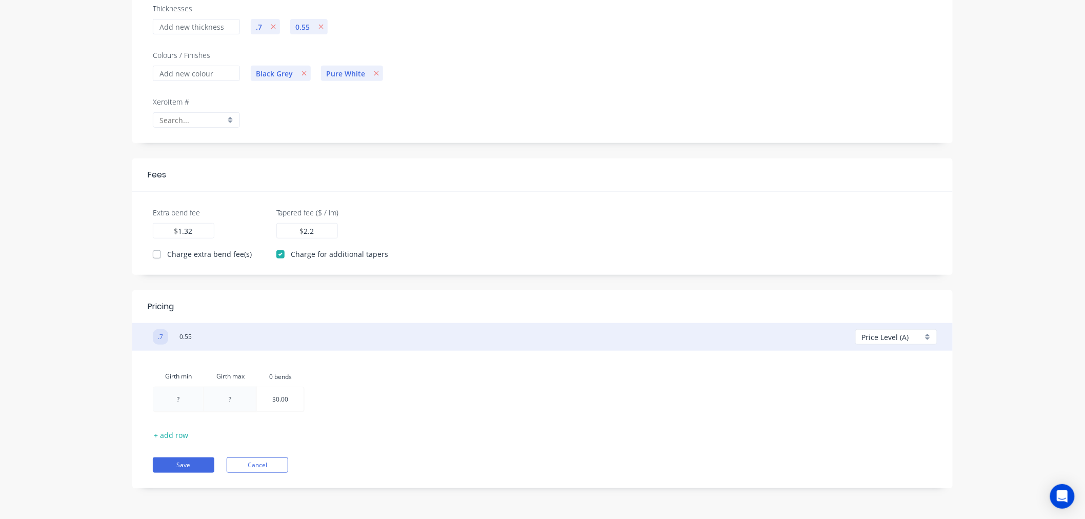
click at [182, 402] on div at bounding box center [178, 399] width 50 height 24
type input "1"
click at [228, 402] on div at bounding box center [230, 399] width 52 height 24
type input "200"
click at [168, 437] on button "+ add row" at bounding box center [171, 435] width 45 height 14
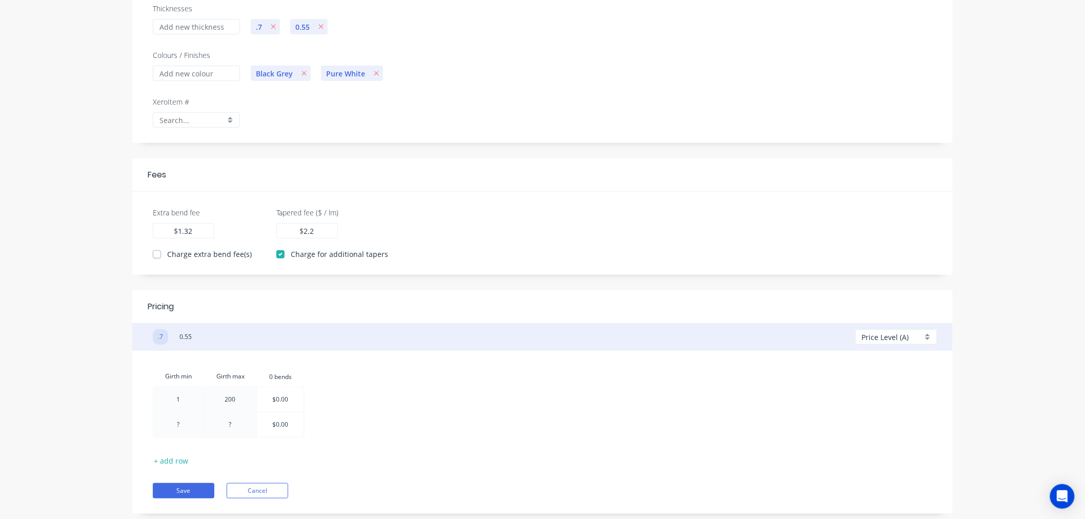
click at [184, 427] on div at bounding box center [178, 424] width 50 height 25
type input "201"
click at [228, 431] on div at bounding box center [230, 424] width 52 height 25
type input "400"
click at [169, 461] on button "+ add row" at bounding box center [171, 460] width 45 height 14
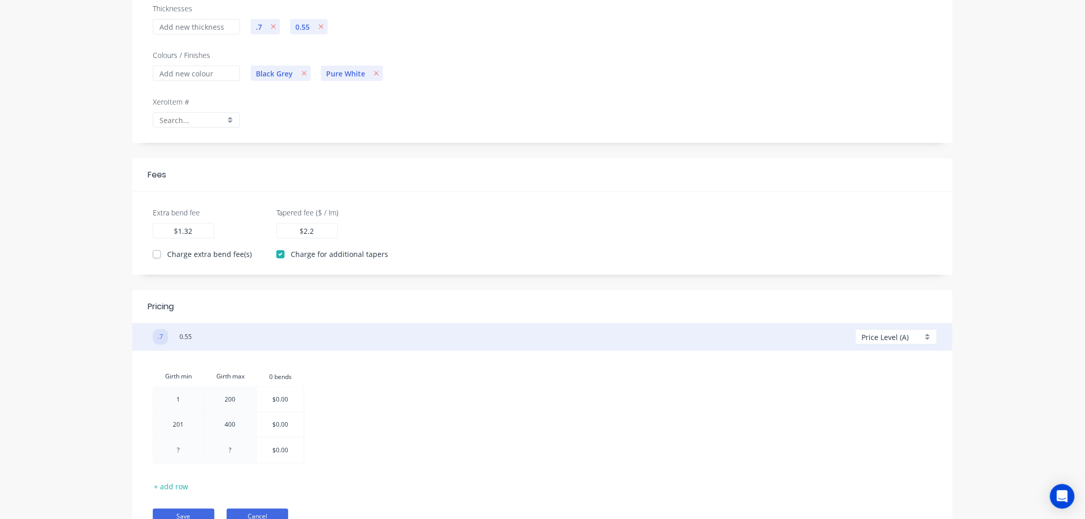
click at [259, 511] on button "Cancel" at bounding box center [258, 516] width 62 height 15
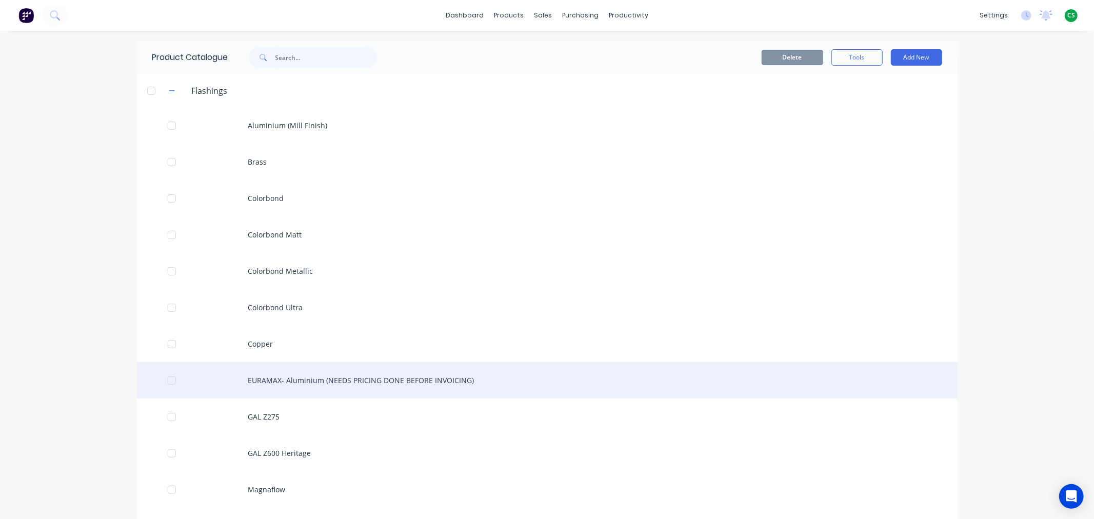
click at [361, 383] on div "EURAMAX- Aluminium (NEEDS PRICING DONE BEFORE INVOICING)" at bounding box center [547, 380] width 821 height 36
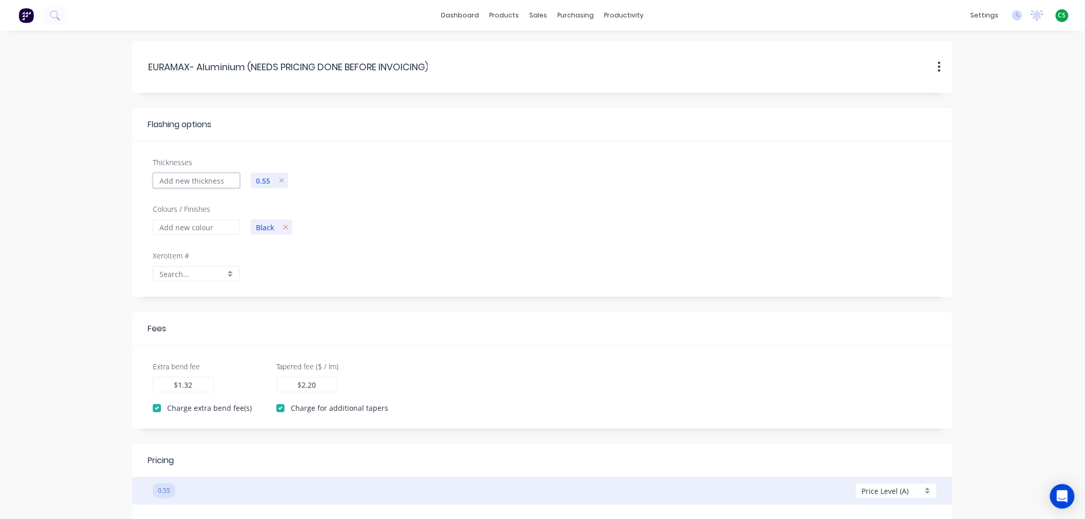
click at [209, 181] on input "Thicknesses" at bounding box center [196, 180] width 87 height 15
type input ".7"
click at [189, 180] on input ".7" at bounding box center [196, 180] width 87 height 15
checkbox input "false"
type input "0.00"
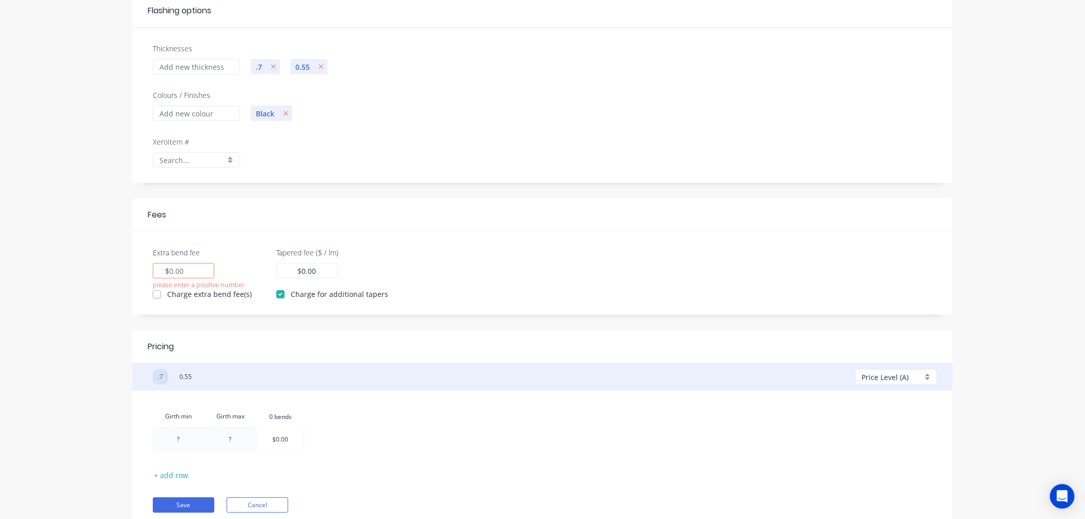
scroll to position [154, 0]
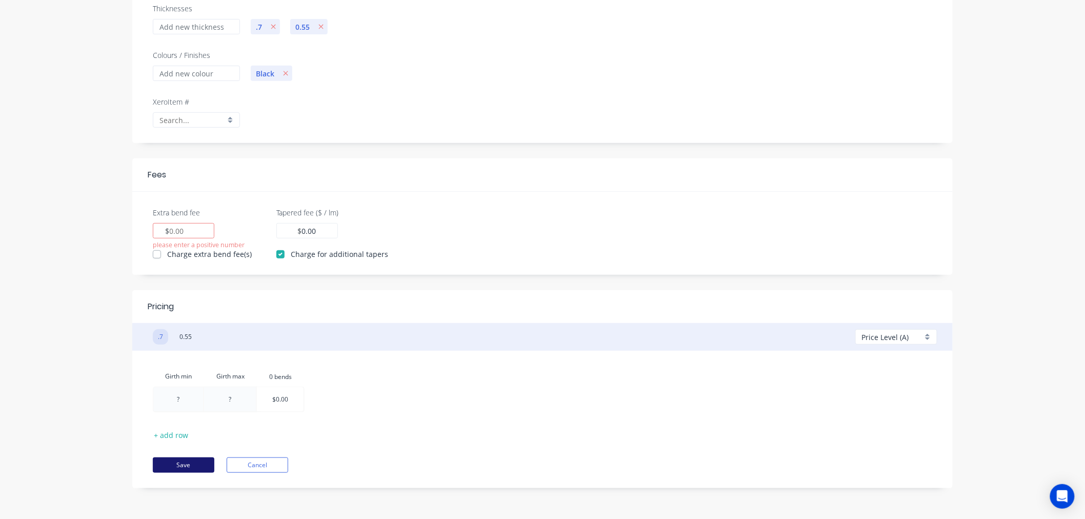
click at [189, 469] on button "Save" at bounding box center [184, 465] width 62 height 15
click at [185, 228] on div "$" at bounding box center [184, 230] width 62 height 15
type input "1.32"
drag, startPoint x: 327, startPoint y: 228, endPoint x: 260, endPoint y: 228, distance: 66.7
click at [260, 228] on div "Extra bend fee 1.32 $ 1.32 Charge extra bend fee(s) Tapered fee ($ / lm) 0.00 $…" at bounding box center [543, 233] width 804 height 52
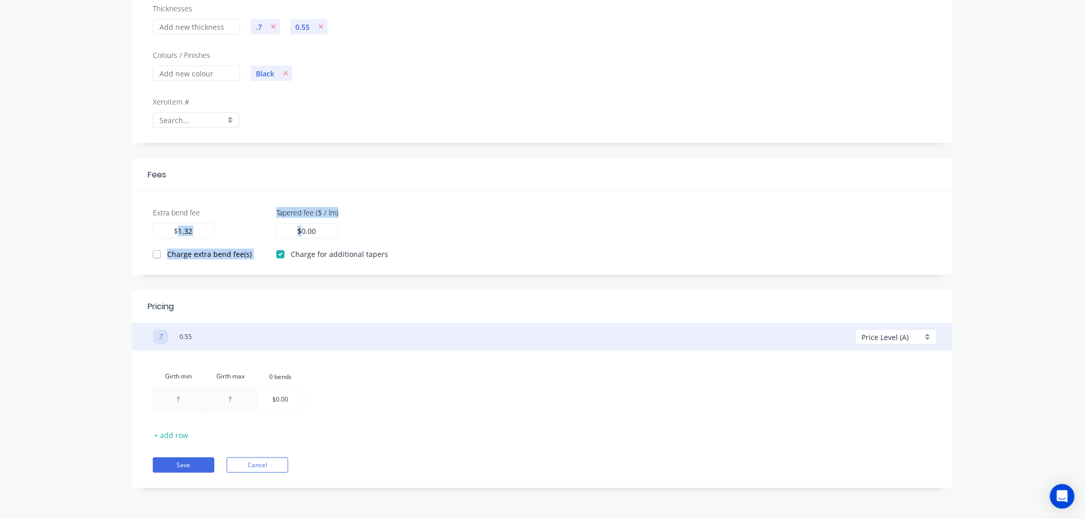
click at [320, 228] on div "0.00 $ 0.00" at bounding box center [307, 230] width 62 height 15
drag, startPoint x: 320, startPoint y: 232, endPoint x: 299, endPoint y: 229, distance: 21.7
click at [299, 229] on div "0.00 $ 0.00" at bounding box center [307, 230] width 62 height 15
click at [296, 233] on input "0.002.20" at bounding box center [300, 231] width 29 height 11
type input "2.20"
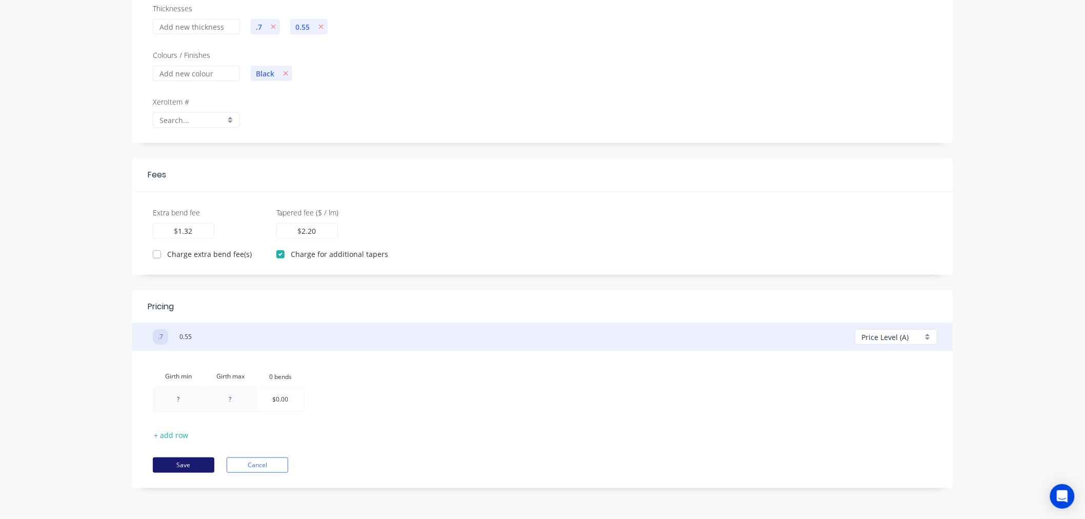
click at [175, 465] on button "Save" at bounding box center [184, 465] width 62 height 15
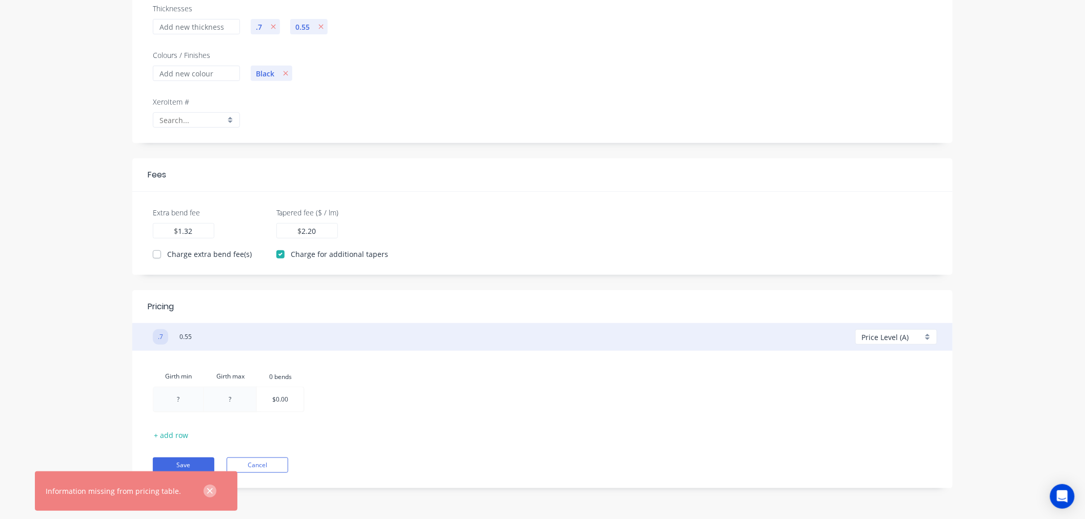
click at [208, 491] on button "button" at bounding box center [210, 491] width 13 height 13
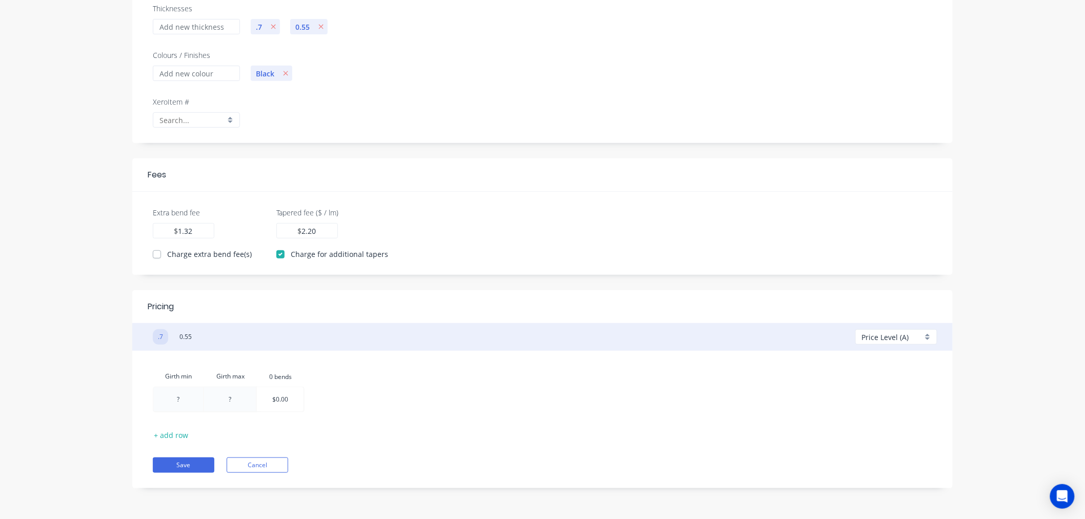
click at [174, 401] on div at bounding box center [178, 399] width 50 height 24
click at [174, 401] on input "text" at bounding box center [179, 399] width 26 height 24
type input "1"
click at [228, 400] on div at bounding box center [231, 399] width 52 height 24
type input "200"
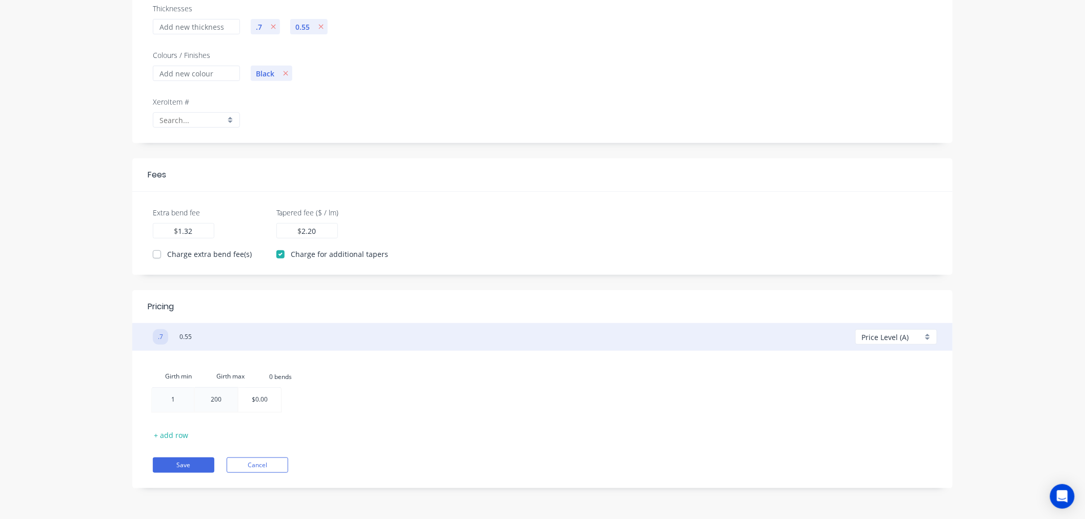
drag, startPoint x: 292, startPoint y: 401, endPoint x: 328, endPoint y: 398, distance: 36.0
click at [328, 398] on div "Girth min Girth max 0.bends 0 bends 1 200 $0.00" at bounding box center [543, 390] width 780 height 49
click at [285, 404] on div at bounding box center [280, 399] width 47 height 24
click at [285, 404] on input "$0.00" at bounding box center [281, 399] width 16 height 24
type input "$12.41"
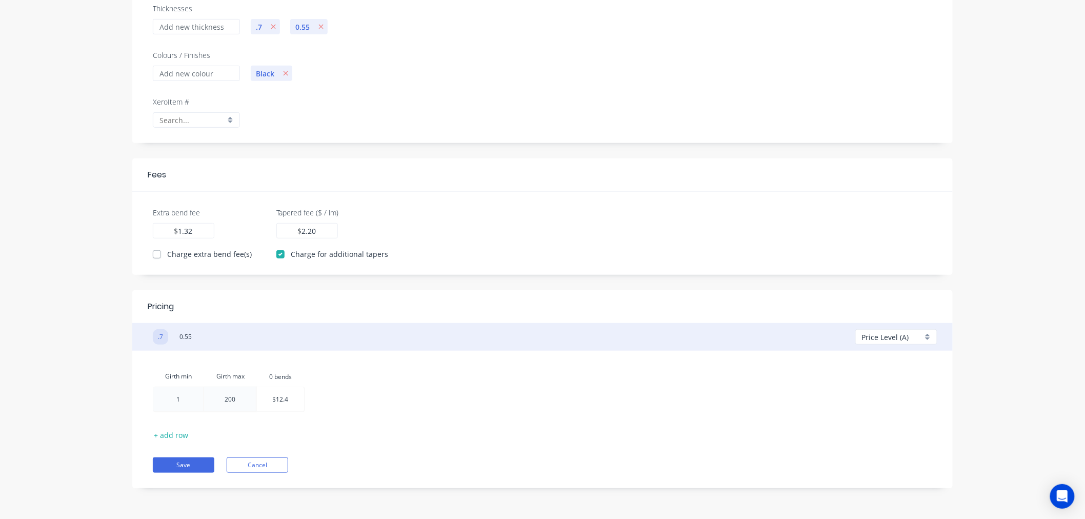
scroll to position [0, 1]
click at [170, 465] on button "Save" at bounding box center [184, 465] width 62 height 15
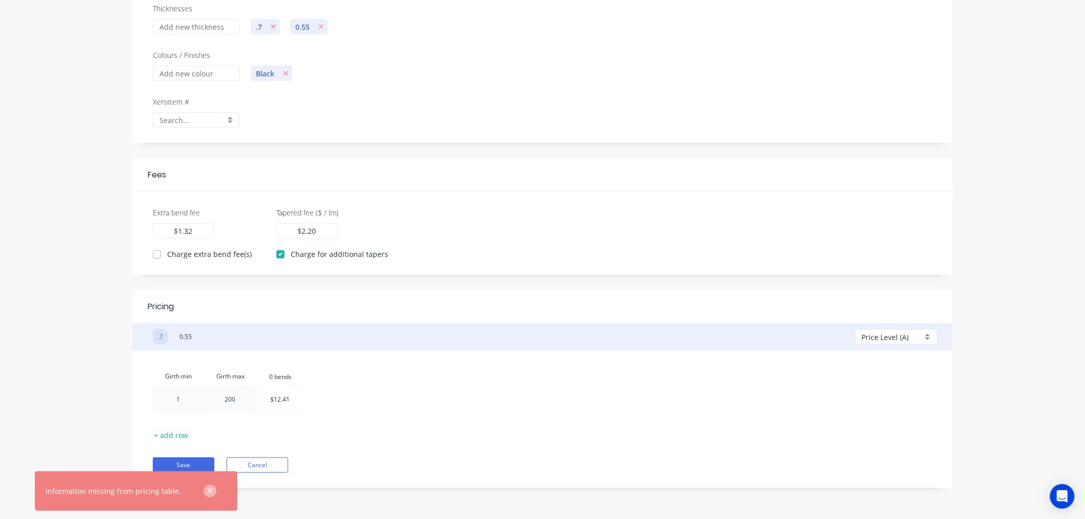
click at [207, 491] on icon "button" at bounding box center [210, 491] width 7 height 9
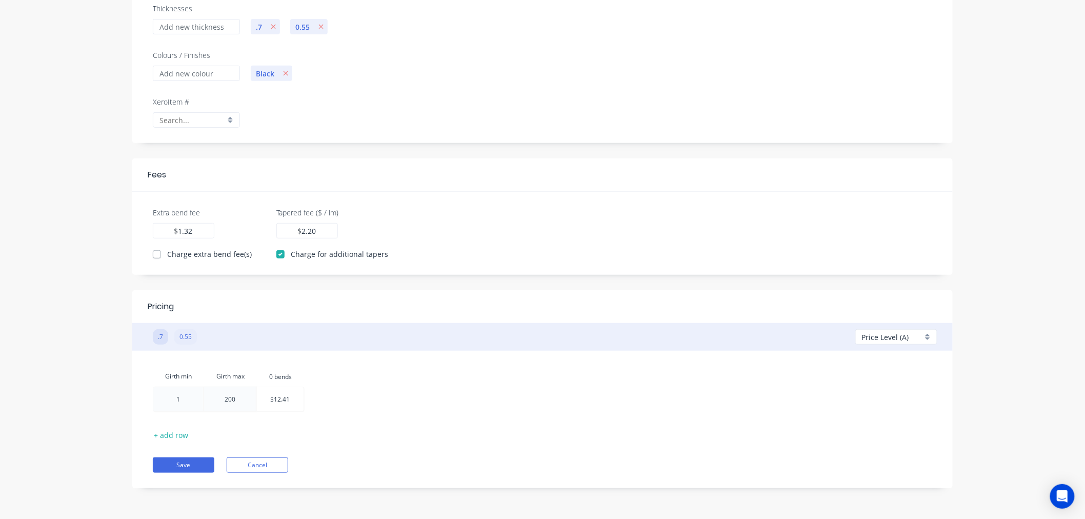
click at [186, 336] on button "0.55" at bounding box center [185, 336] width 23 height 15
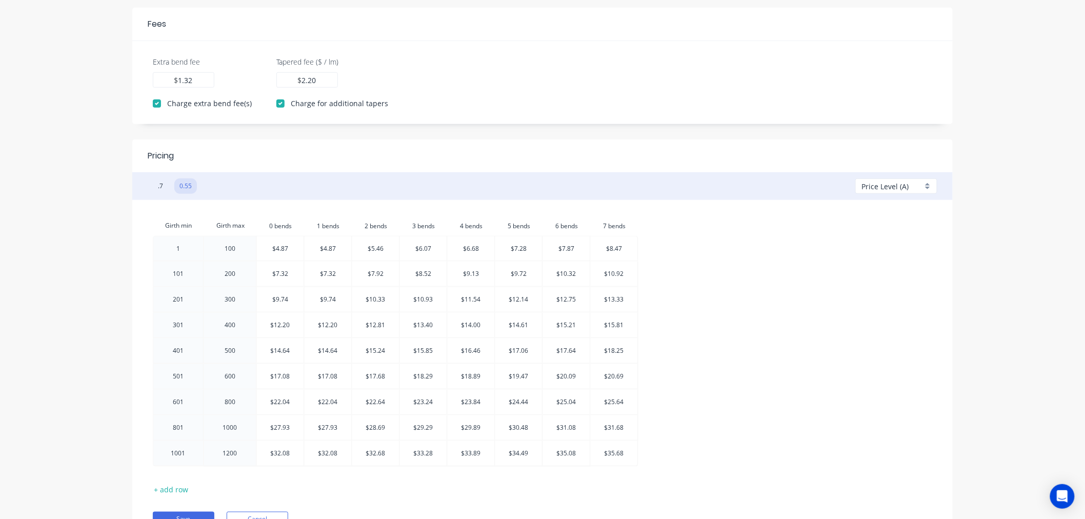
scroll to position [359, 0]
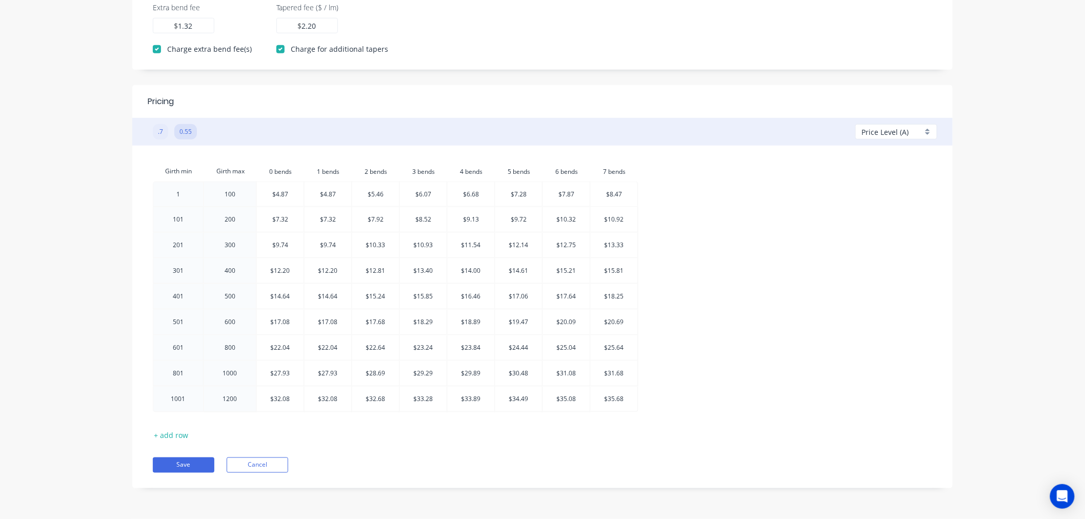
click at [157, 131] on button ".7" at bounding box center [160, 131] width 15 height 15
checkbox input "false"
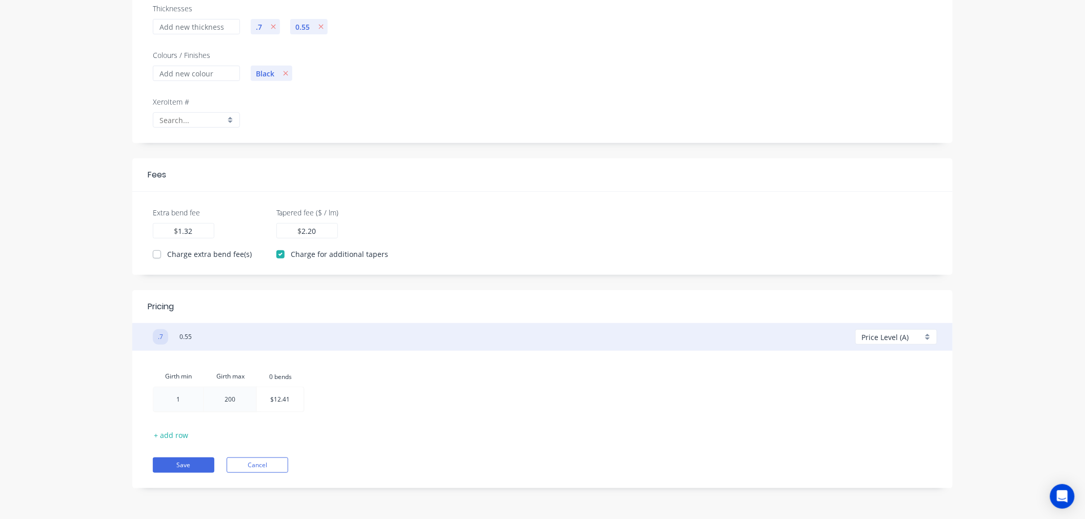
click at [866, 340] on span "Price Level (A)" at bounding box center [885, 337] width 47 height 11
click at [867, 400] on div at bounding box center [900, 396] width 74 height 13
type input "0.00"
click at [872, 340] on span "Price Level (B)" at bounding box center [885, 337] width 47 height 11
click at [874, 379] on div at bounding box center [900, 377] width 74 height 13
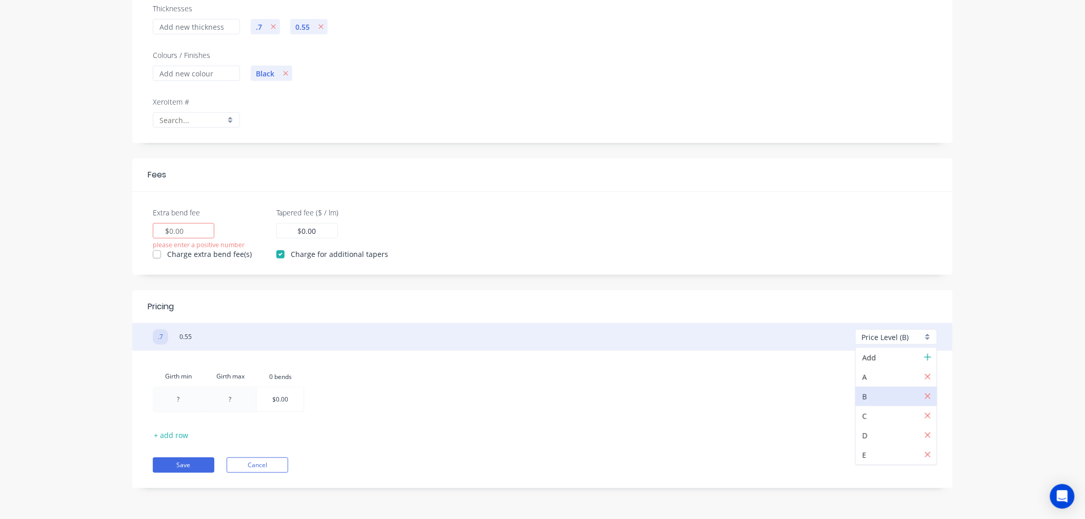
type input "1.32"
type input "2.20"
click at [868, 342] on span "Price Level (A)" at bounding box center [885, 337] width 47 height 11
click at [866, 393] on div at bounding box center [900, 396] width 74 height 13
type input "0.00"
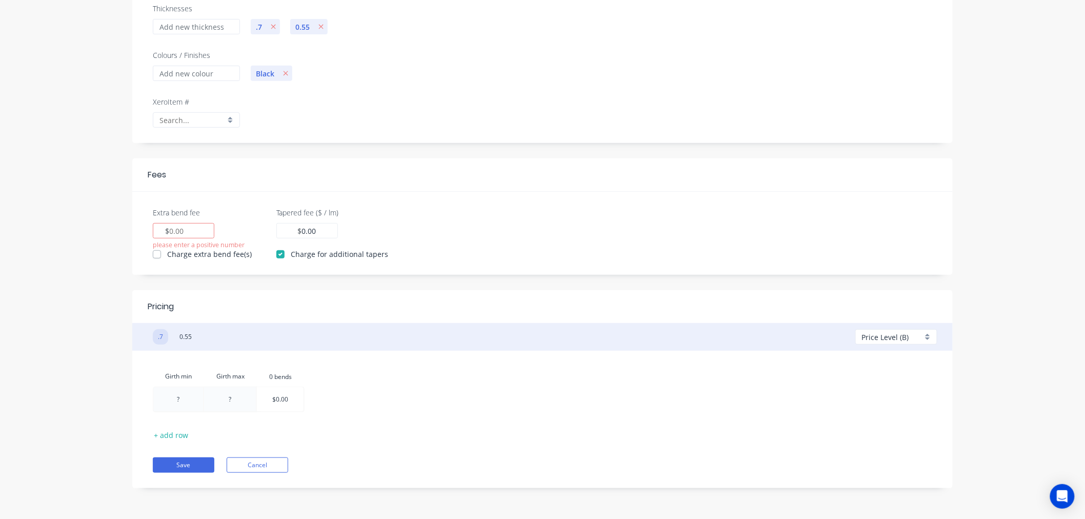
click at [173, 400] on div at bounding box center [178, 399] width 50 height 24
type input "1"
click at [230, 401] on div at bounding box center [231, 399] width 52 height 24
type input "200"
click at [901, 340] on span "Price Level (B)" at bounding box center [885, 337] width 47 height 11
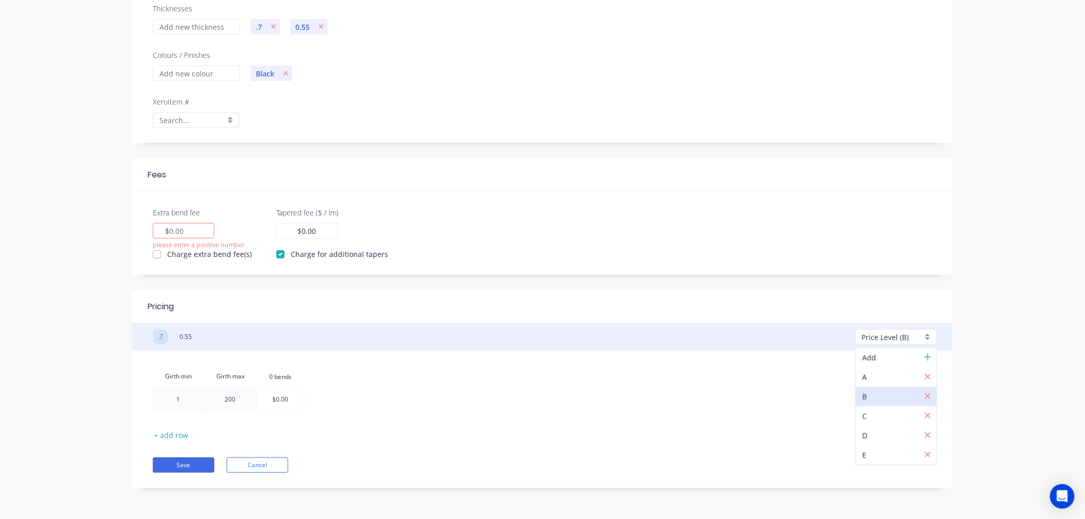
drag, startPoint x: 866, startPoint y: 413, endPoint x: 611, endPoint y: 421, distance: 254.5
click at [865, 414] on div at bounding box center [900, 416] width 74 height 13
click at [173, 399] on div at bounding box center [178, 399] width 50 height 24
type input "1"
click at [231, 400] on div at bounding box center [231, 399] width 52 height 24
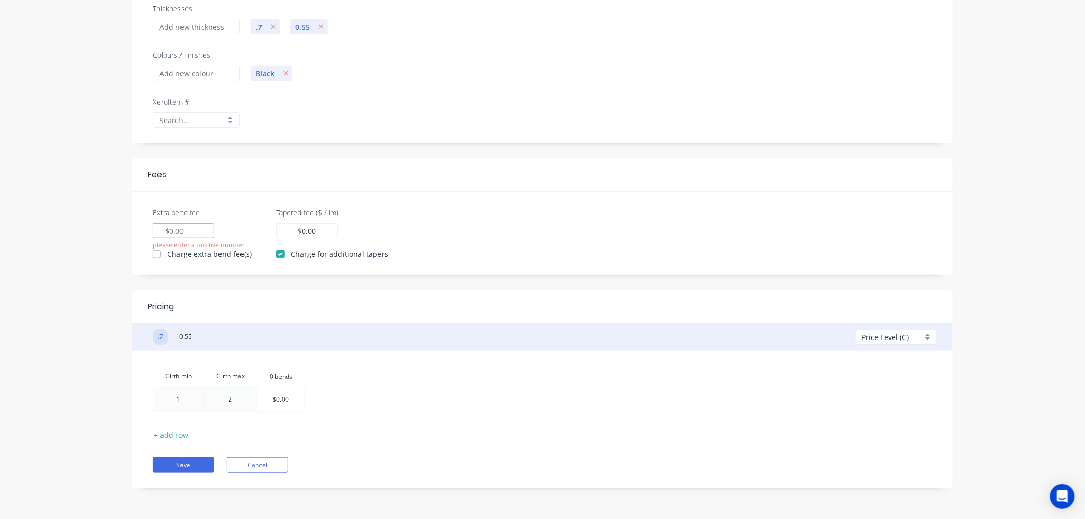
type input "200"
click at [881, 339] on span "Price Level (C)" at bounding box center [885, 337] width 47 height 11
click at [863, 378] on div at bounding box center [900, 377] width 74 height 13
type input "1.32"
type input "2.20"
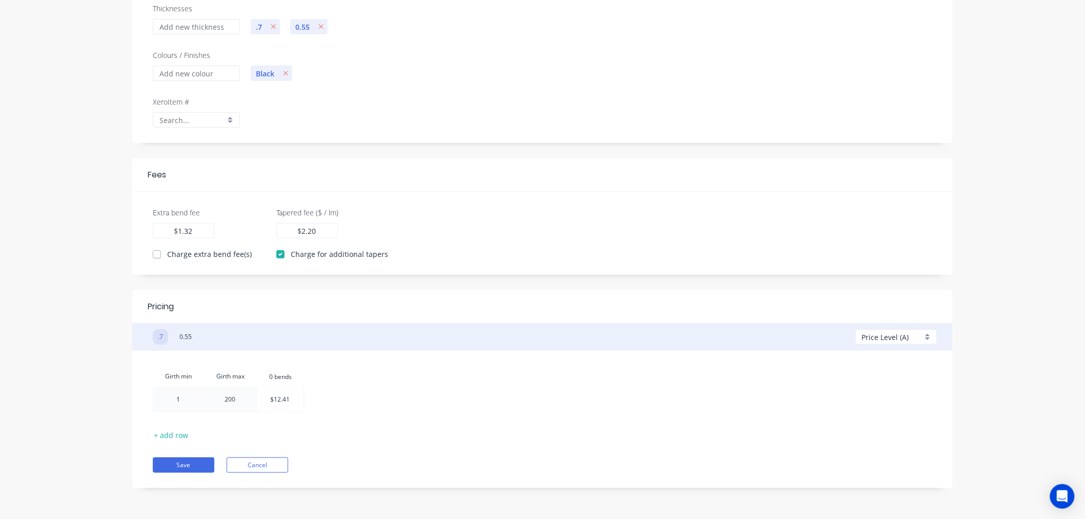
click at [869, 339] on span "Price Level (A)" at bounding box center [885, 337] width 47 height 11
drag, startPoint x: 865, startPoint y: 431, endPoint x: 724, endPoint y: 434, distance: 141.1
click at [866, 431] on div at bounding box center [900, 435] width 74 height 13
type input "0.00"
click at [178, 396] on div at bounding box center [178, 399] width 50 height 24
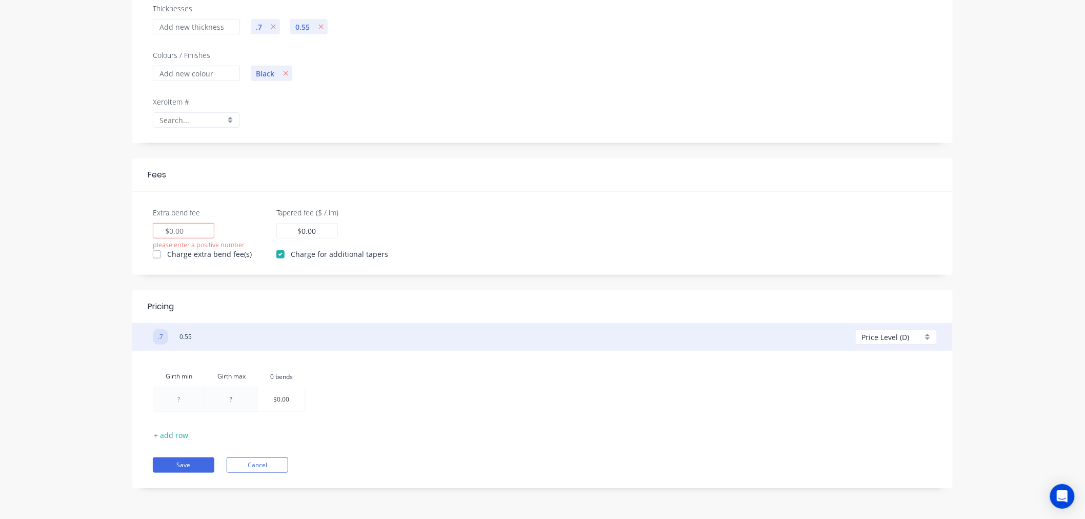
type input "1"
click at [228, 400] on div at bounding box center [231, 399] width 52 height 24
type input "200"
click at [877, 342] on span "Price Level (D)" at bounding box center [886, 337] width 48 height 11
click at [875, 452] on div at bounding box center [900, 455] width 74 height 13
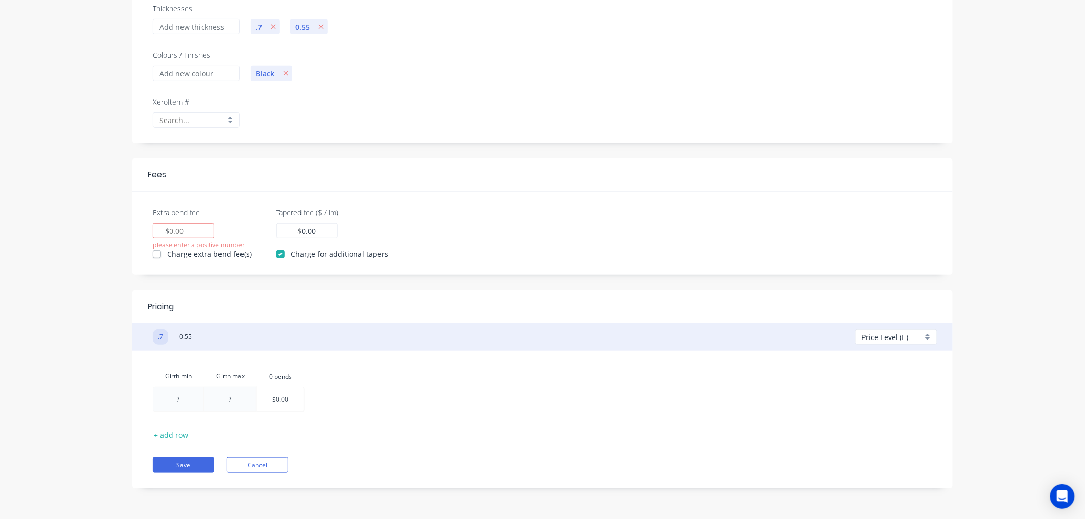
click at [173, 401] on div at bounding box center [178, 399] width 50 height 24
type input "1"
click at [239, 403] on div at bounding box center [231, 399] width 52 height 24
type input "200"
click at [189, 464] on button "Save" at bounding box center [184, 465] width 62 height 15
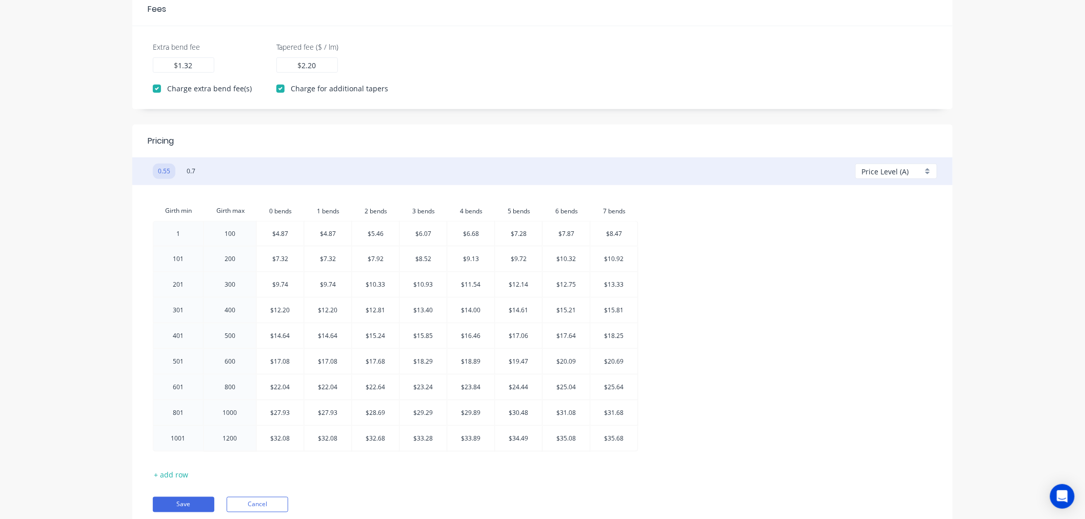
scroll to position [342, 0]
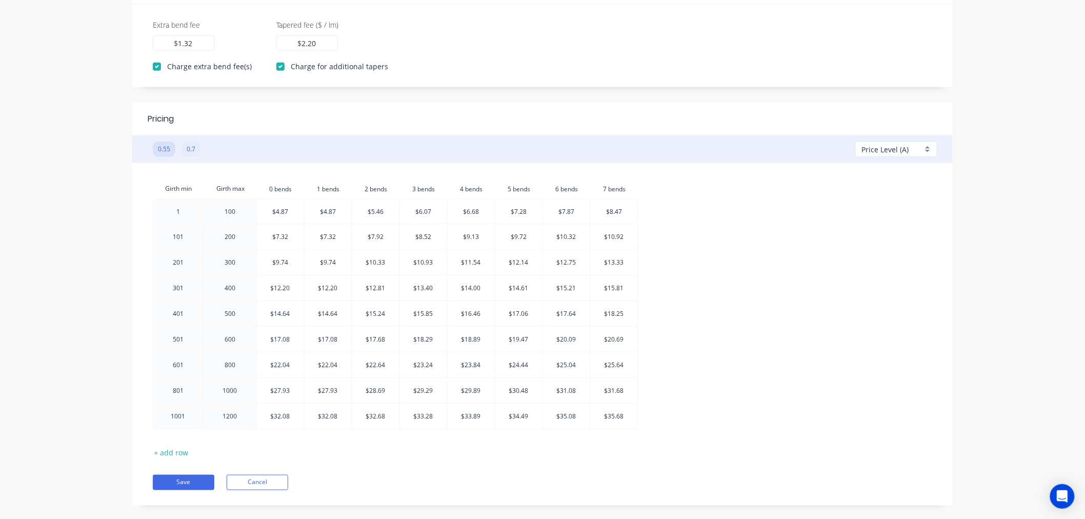
click at [192, 150] on button "0.7" at bounding box center [191, 149] width 19 height 15
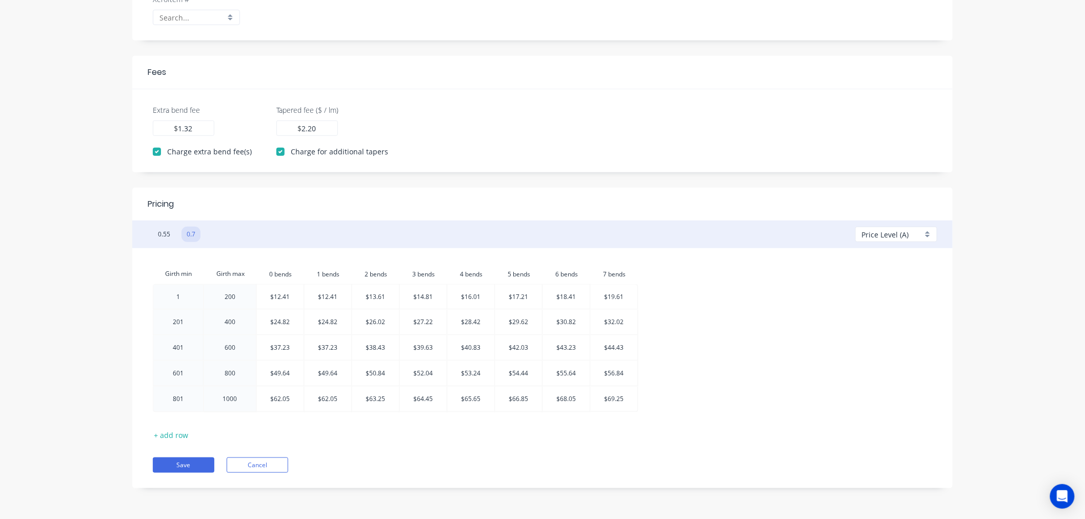
click at [885, 233] on span "Price Level (A)" at bounding box center [885, 234] width 47 height 11
click at [871, 354] on div at bounding box center [900, 352] width 74 height 13
type input "1.00"
checkbox input "false"
type input "1.00"
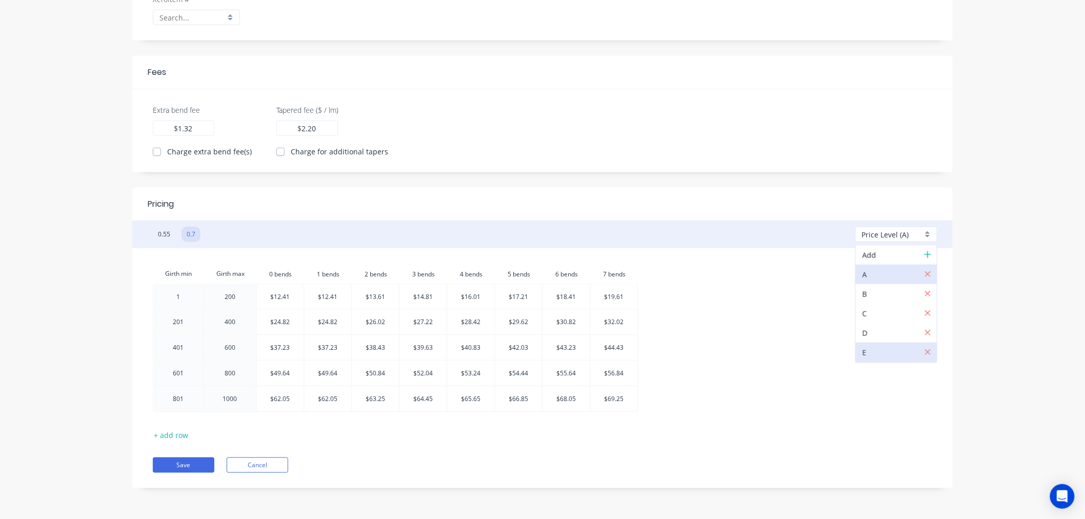
checkbox input "false"
drag, startPoint x: 167, startPoint y: 465, endPoint x: 301, endPoint y: 465, distance: 133.4
click at [168, 465] on button "Save" at bounding box center [184, 465] width 62 height 15
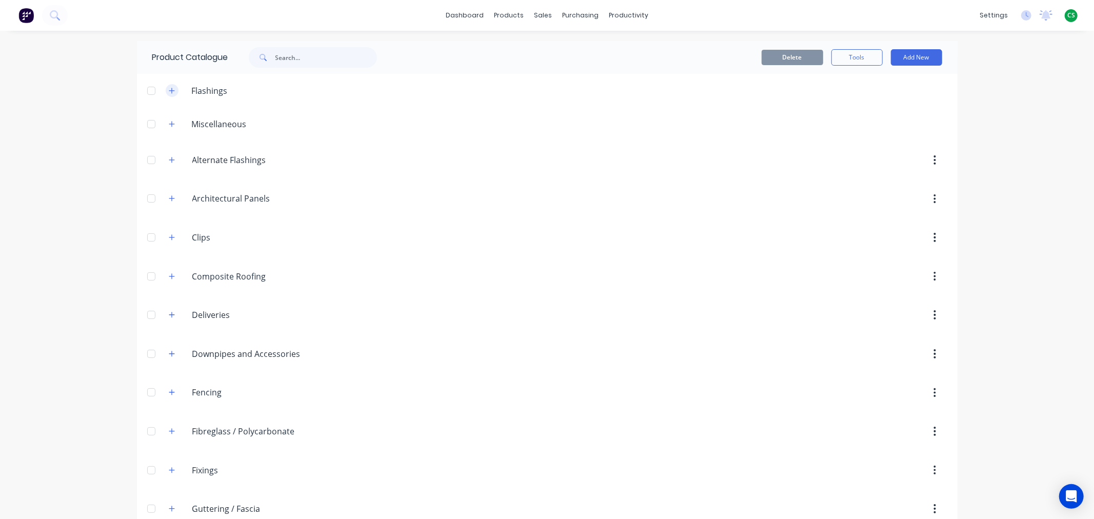
click at [169, 89] on icon "button" at bounding box center [172, 91] width 6 height 6
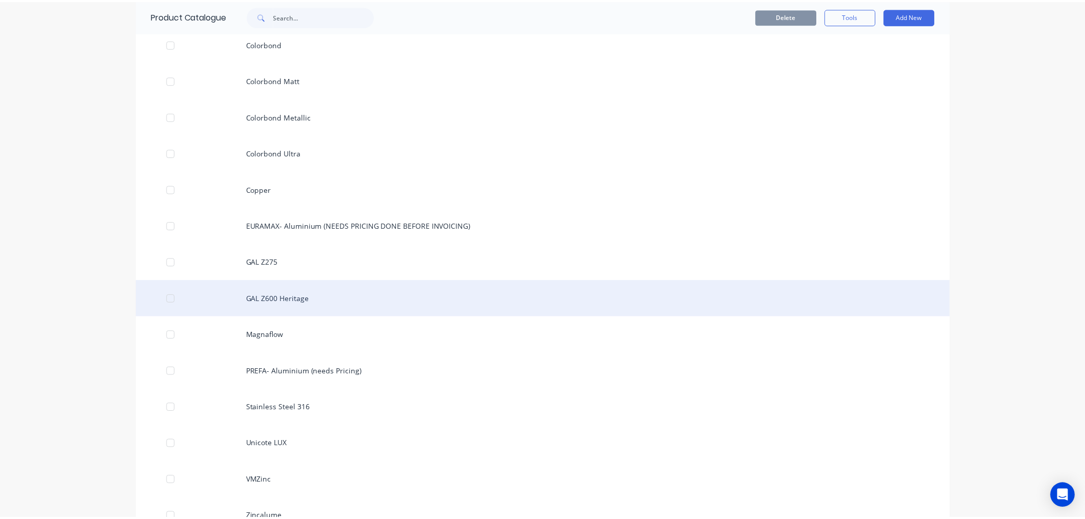
scroll to position [171, 0]
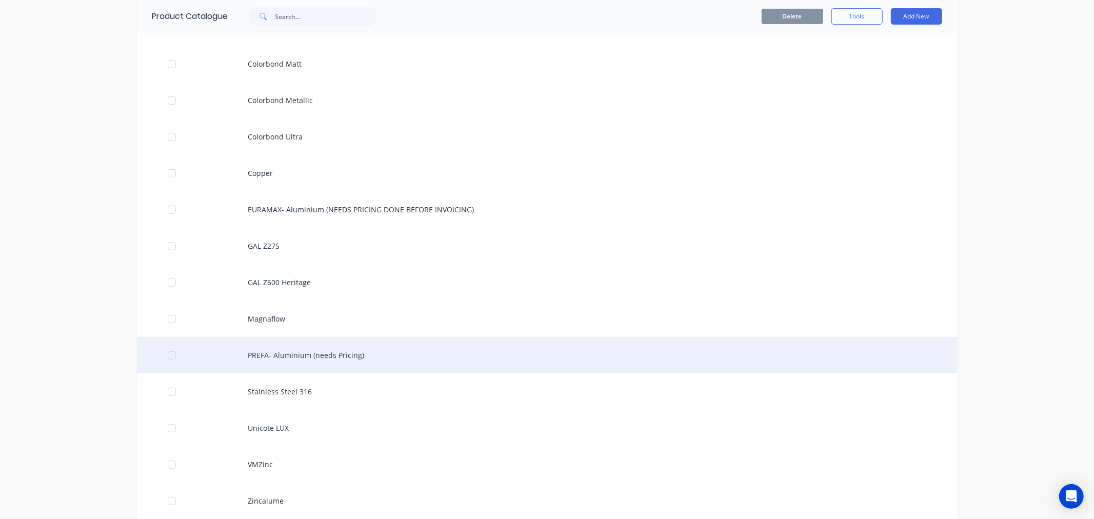
click at [296, 356] on div "PREFA- Aluminium (needs Pricing)" at bounding box center [547, 355] width 821 height 36
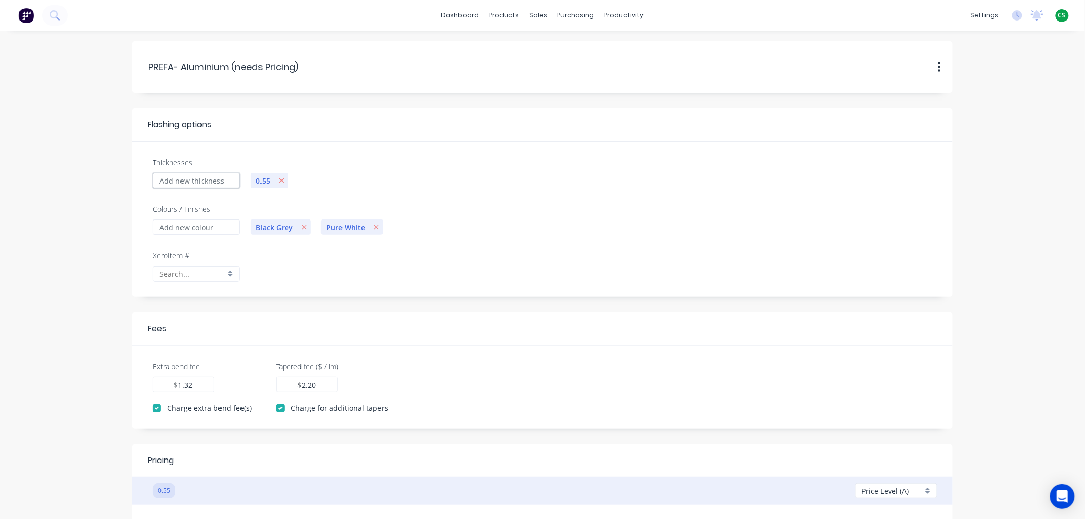
click at [185, 182] on input "Thicknesses" at bounding box center [196, 180] width 87 height 15
type input ".7"
checkbox input "false"
type input "0.00"
click at [273, 180] on icon "button" at bounding box center [273, 180] width 5 height 5
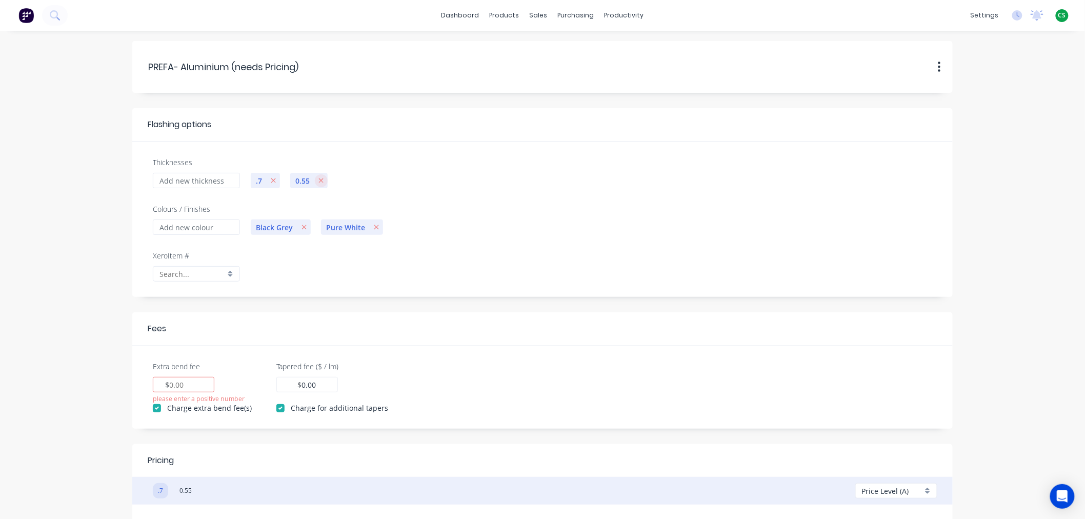
type input "1.32"
checkbox input "true"
type input "2.20"
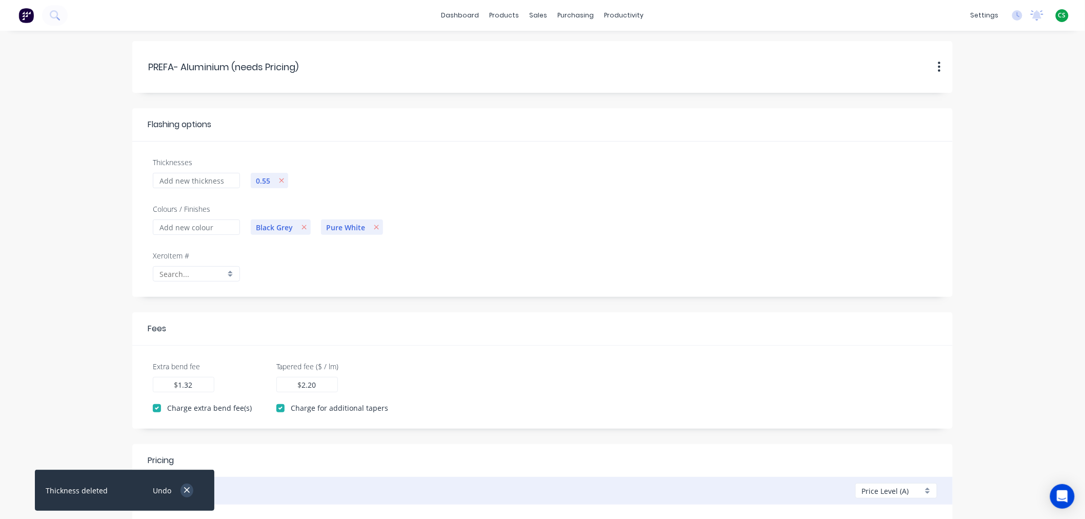
click at [185, 493] on icon "button" at bounding box center [187, 490] width 7 height 9
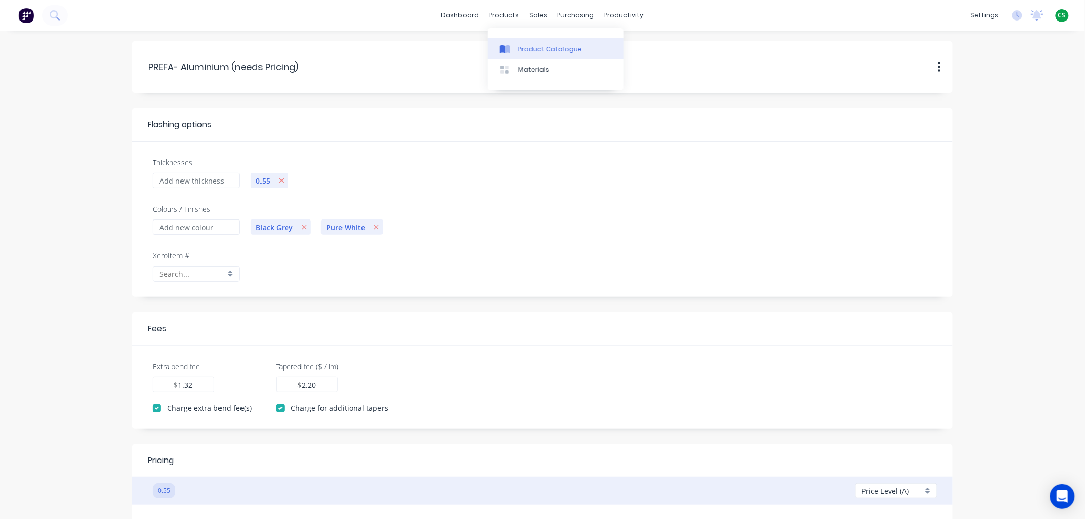
click at [540, 52] on div "Product Catalogue" at bounding box center [551, 49] width 64 height 9
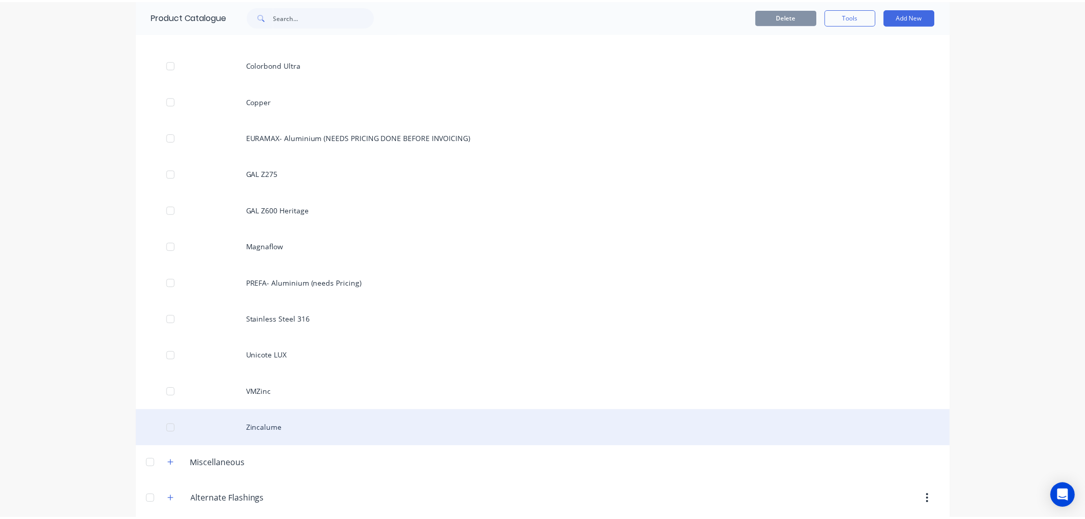
scroll to position [342, 0]
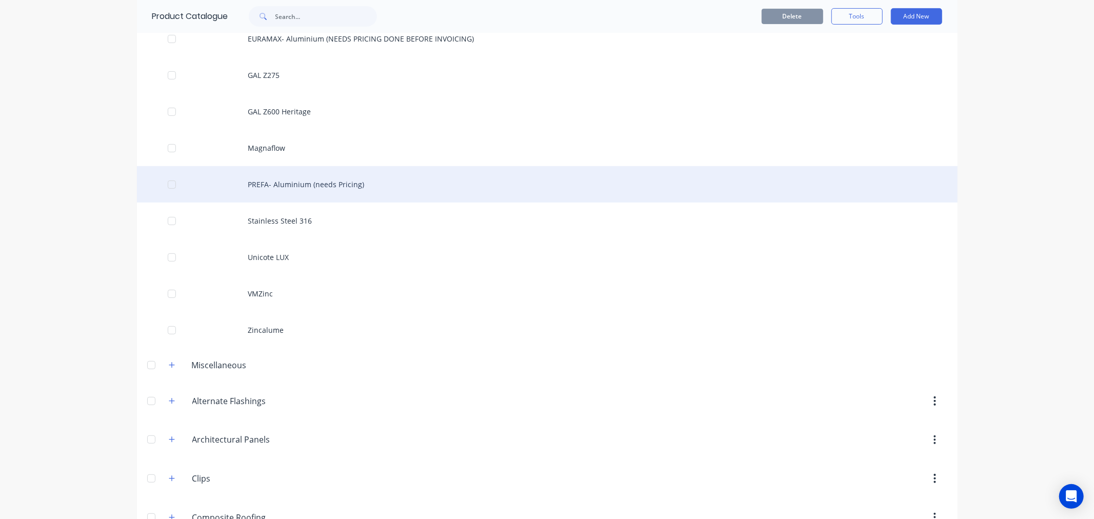
click at [284, 191] on div "PREFA- Aluminium (needs Pricing)" at bounding box center [547, 184] width 821 height 36
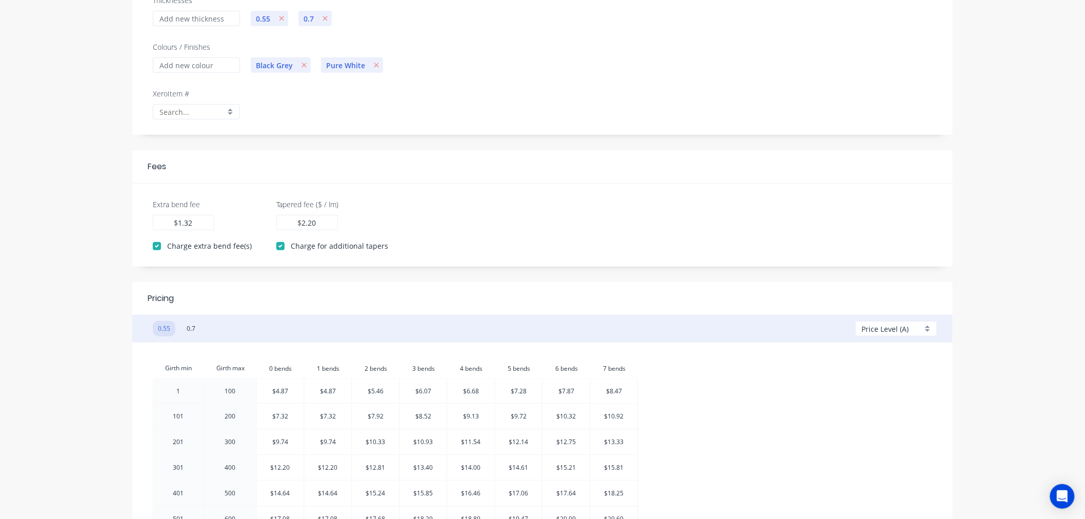
scroll to position [171, 0]
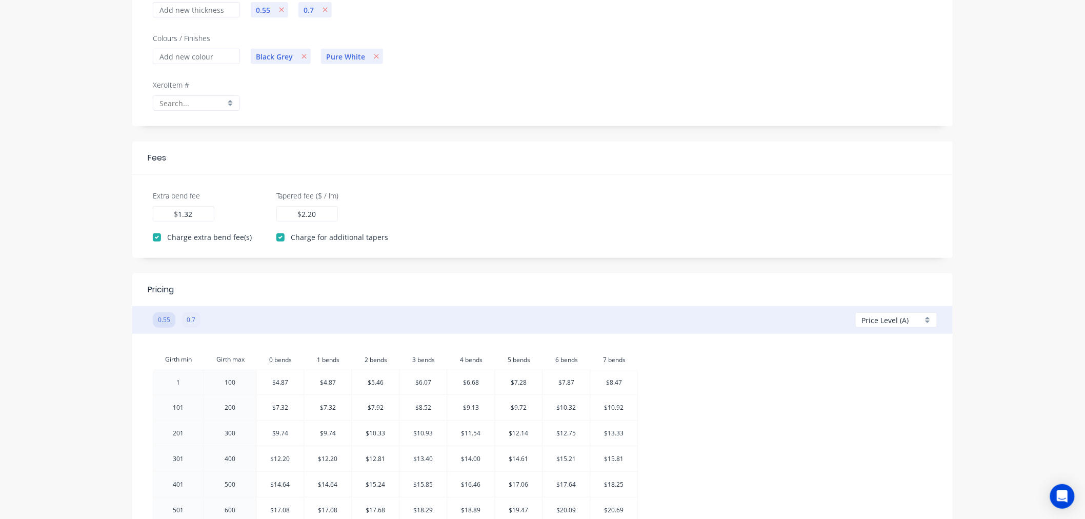
click at [192, 320] on button "0.7" at bounding box center [191, 319] width 19 height 15
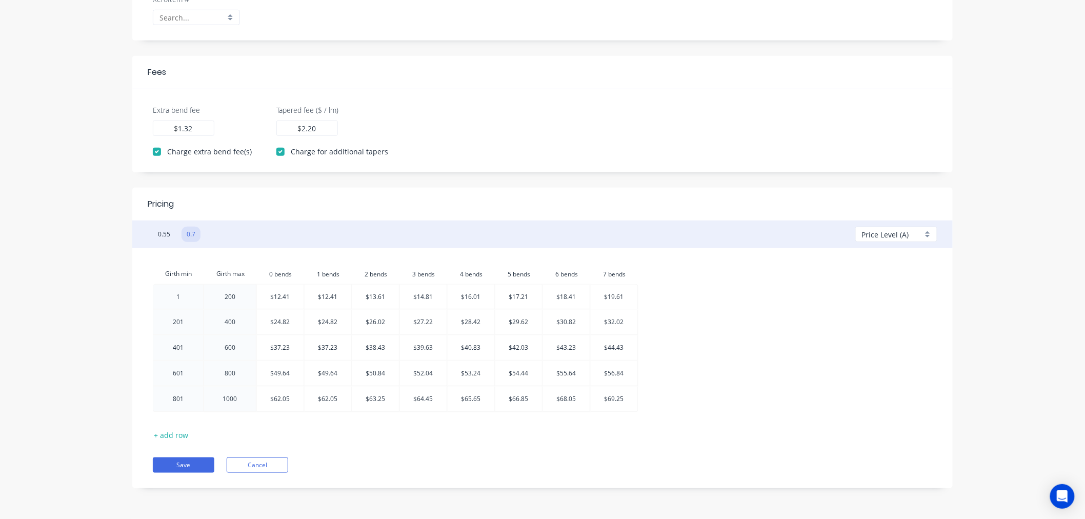
click at [889, 239] on span "Price Level (A)" at bounding box center [885, 234] width 47 height 11
click at [872, 355] on div at bounding box center [900, 352] width 74 height 13
type input "1.00"
checkbox input "false"
type input "1.00"
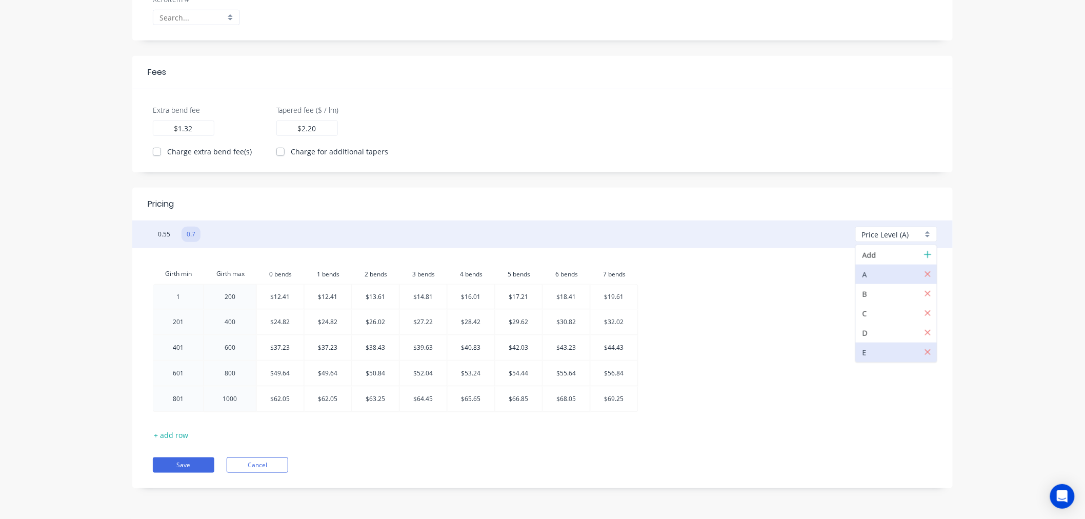
checkbox input "false"
click at [178, 465] on button "Save" at bounding box center [184, 465] width 62 height 15
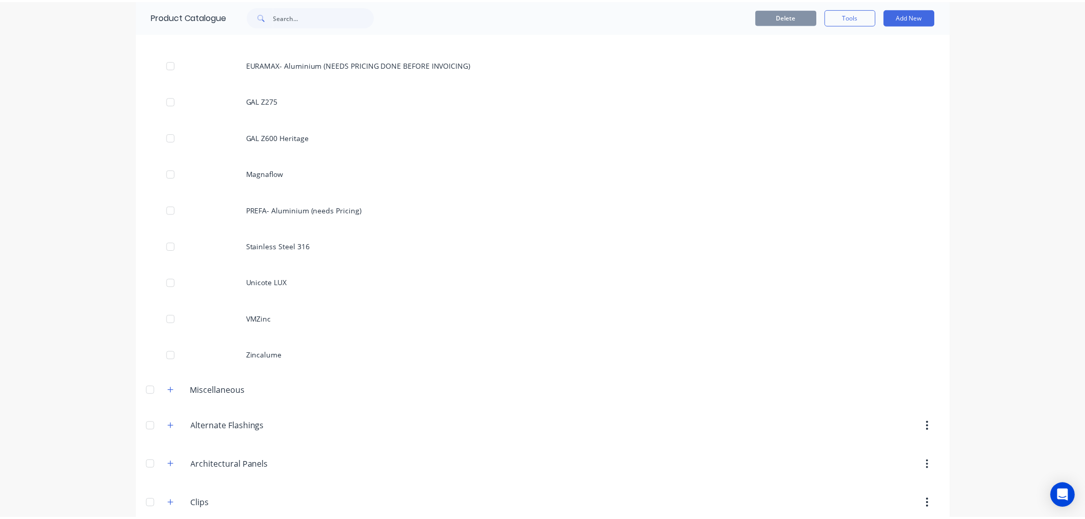
scroll to position [513, 0]
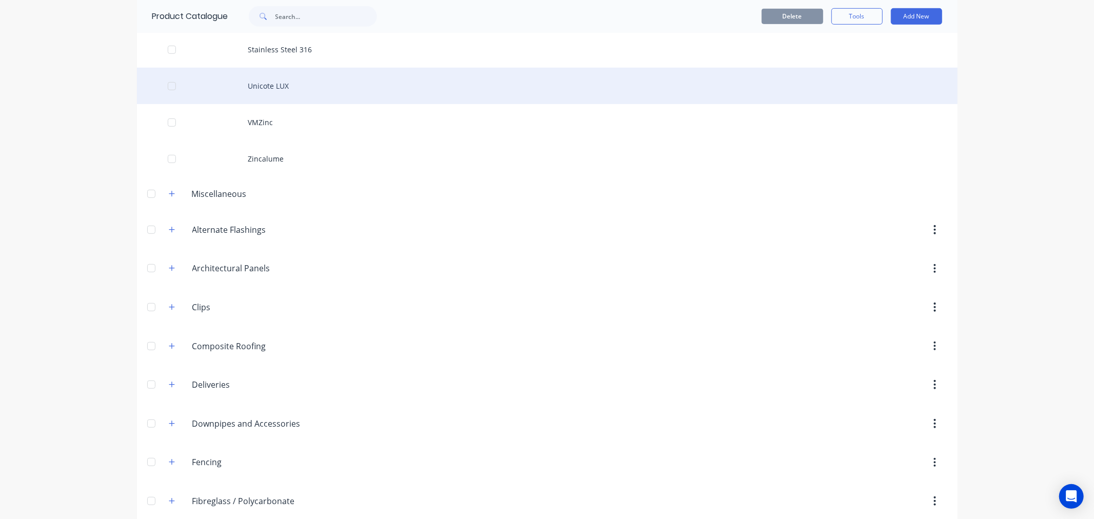
click at [268, 86] on div "Unicote LUX" at bounding box center [547, 86] width 821 height 36
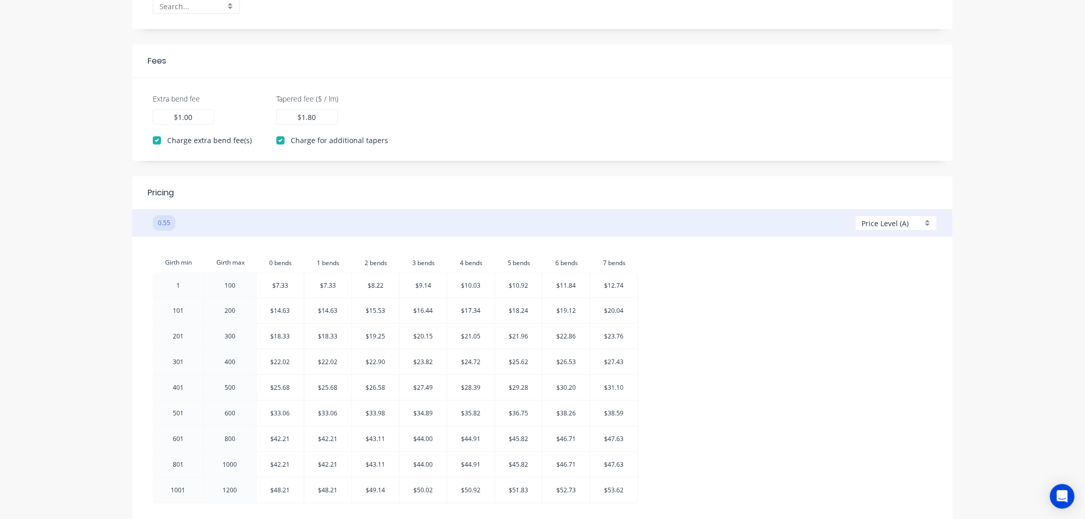
scroll to position [370, 0]
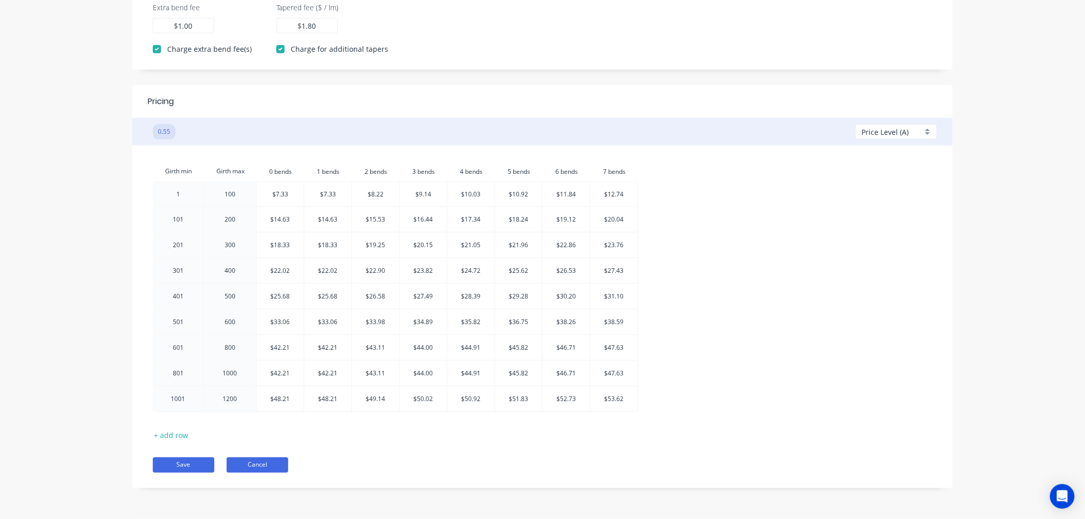
click at [239, 463] on button "Cancel" at bounding box center [258, 465] width 62 height 15
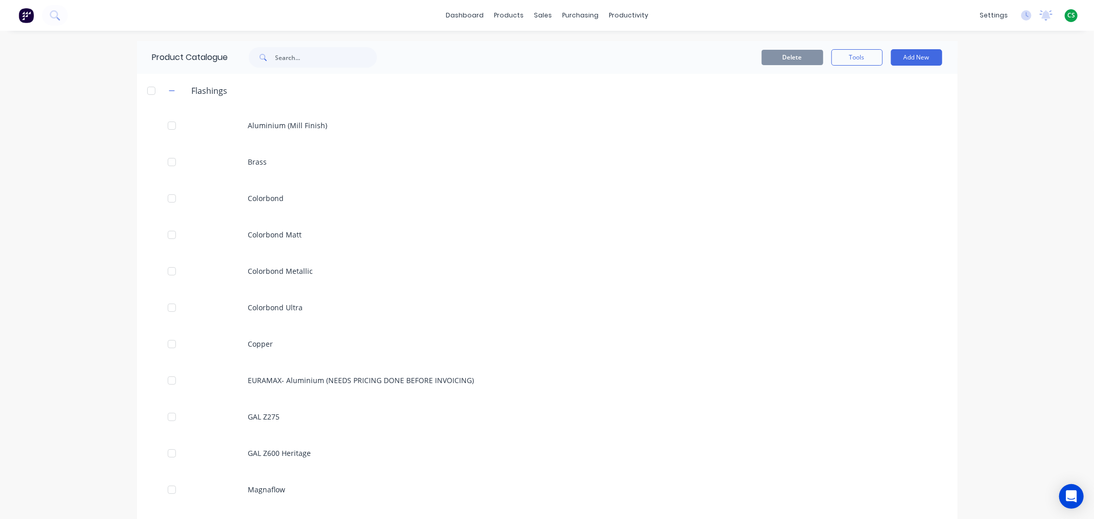
click at [1067, 18] on span "CS" at bounding box center [1071, 15] width 8 height 9
click at [984, 130] on div "Sign out" at bounding box center [984, 128] width 28 height 9
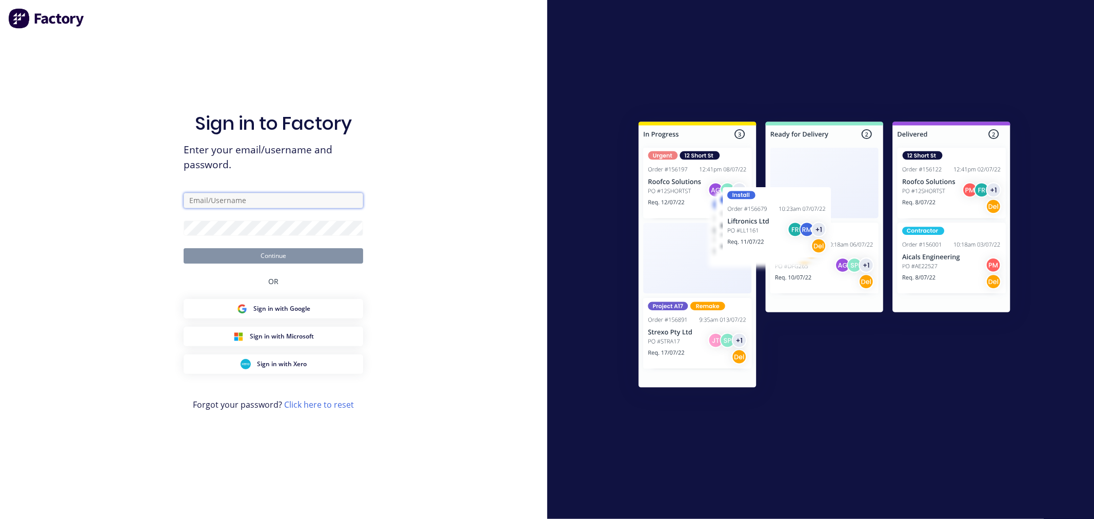
click at [228, 197] on input "text" at bounding box center [274, 200] width 180 height 15
type input "[PERSON_NAME][EMAIL_ADDRESS][DOMAIN_NAME]"
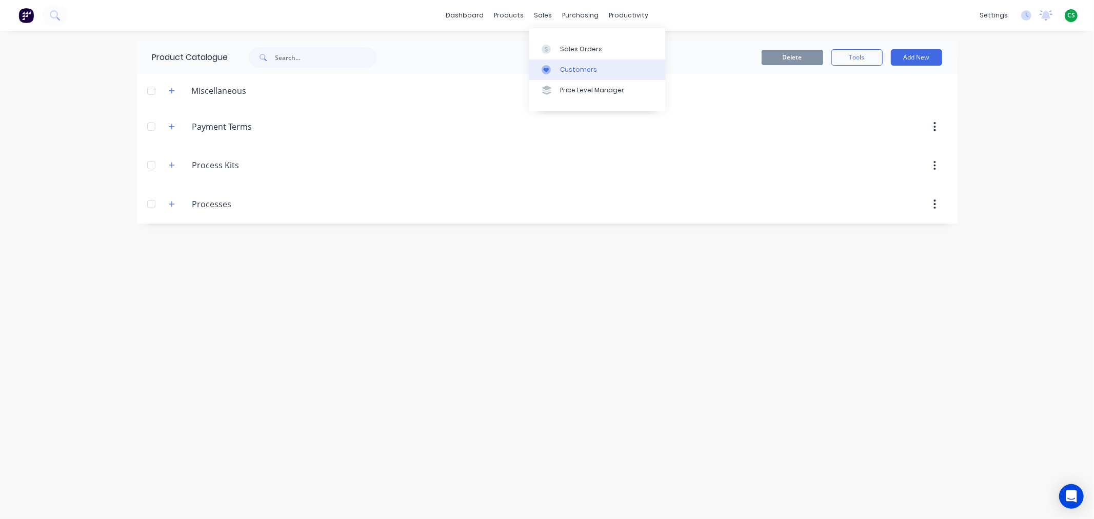
click at [568, 74] on link "Customers" at bounding box center [597, 69] width 136 height 21
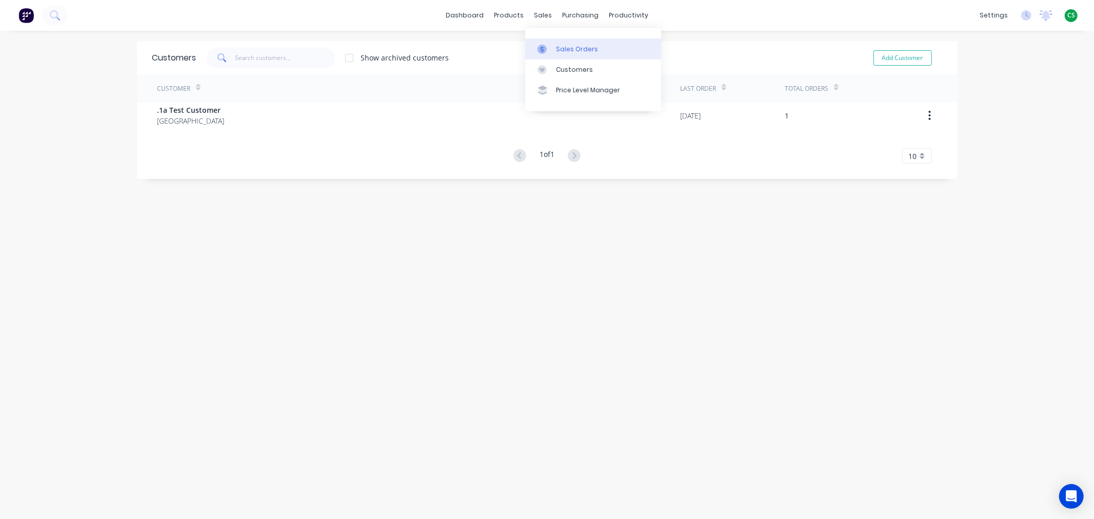
click at [572, 52] on div "Sales Orders" at bounding box center [577, 49] width 42 height 9
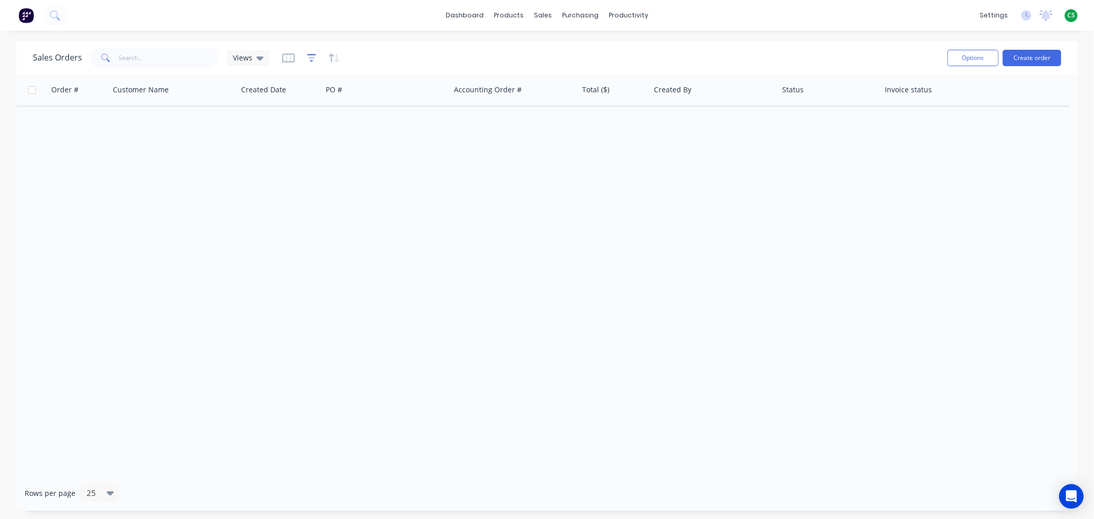
click at [311, 58] on icon "button" at bounding box center [311, 58] width 9 height 10
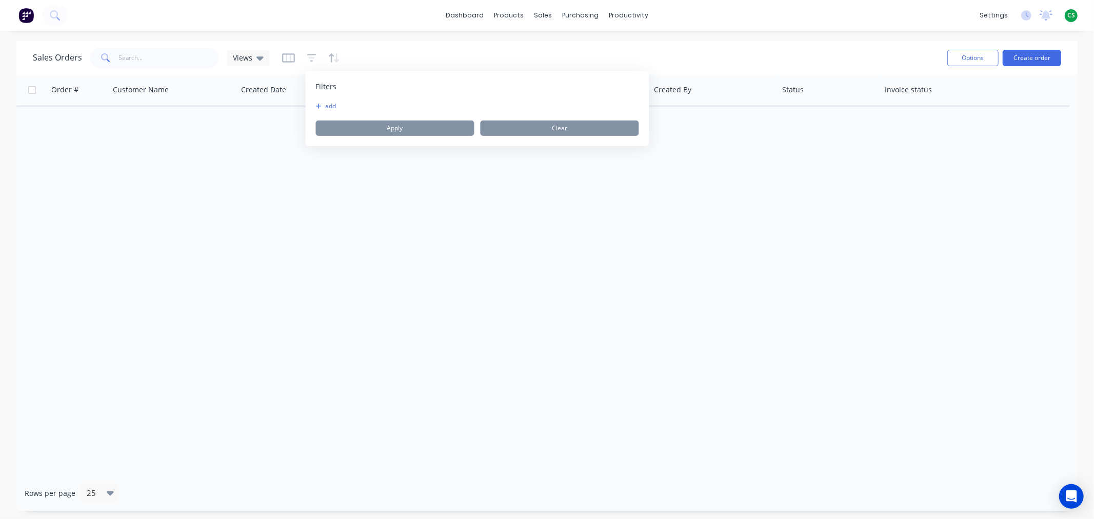
click at [330, 108] on button "add" at bounding box center [329, 106] width 26 height 8
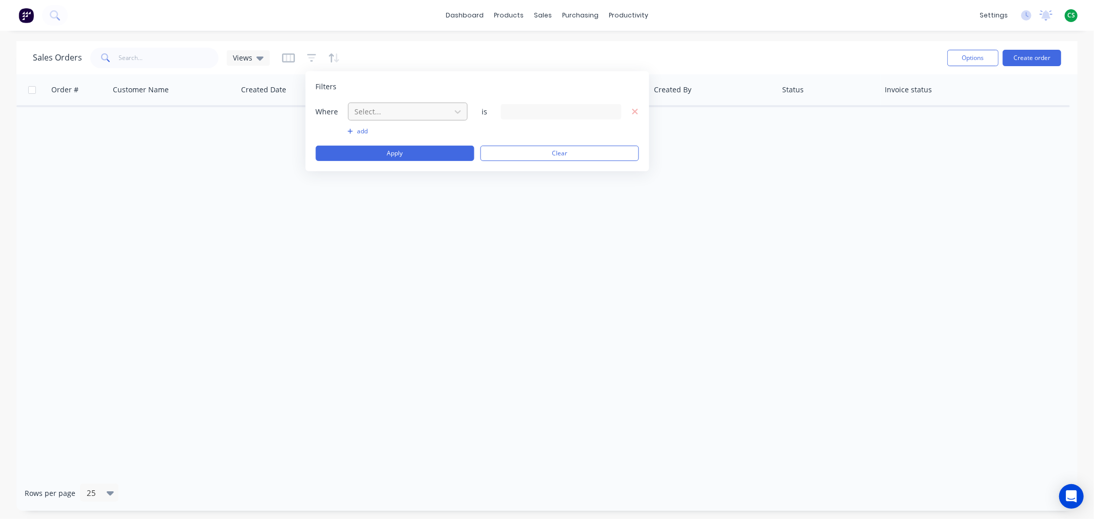
click at [378, 113] on div at bounding box center [400, 111] width 92 height 13
type input "stat"
click at [380, 157] on div "Status" at bounding box center [408, 155] width 120 height 19
click at [530, 110] on div "16 Status selected" at bounding box center [553, 111] width 93 height 11
click at [517, 167] on div at bounding box center [518, 168] width 21 height 21
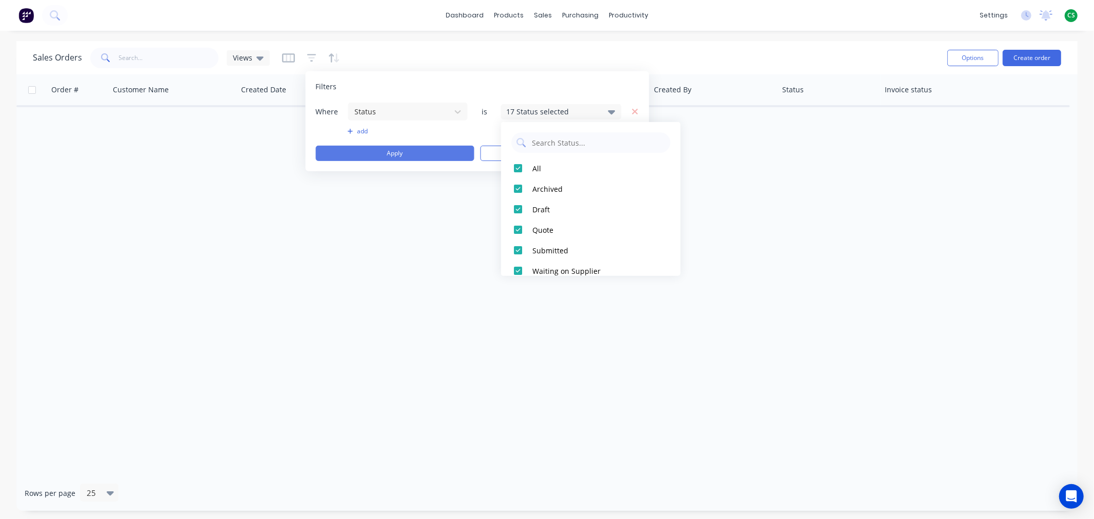
click at [427, 153] on button "Apply" at bounding box center [395, 153] width 158 height 15
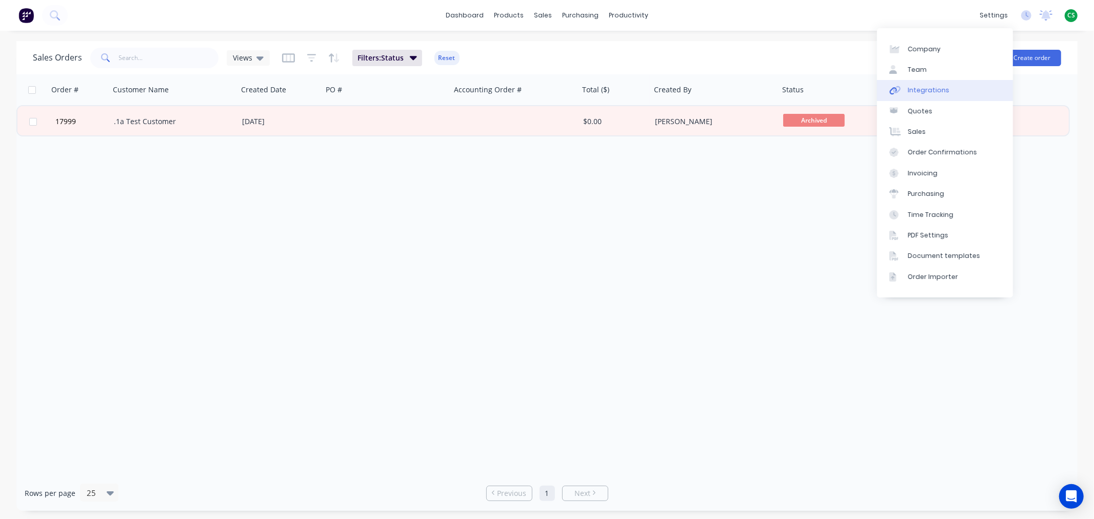
click at [917, 92] on div "Integrations" at bounding box center [929, 90] width 42 height 9
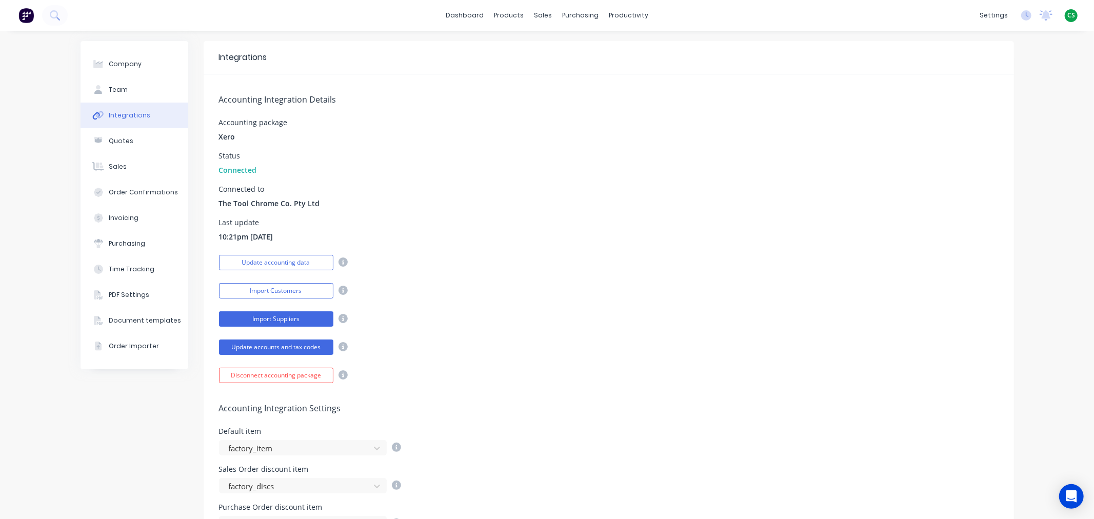
click at [261, 317] on button "Import Suppliers" at bounding box center [276, 318] width 114 height 15
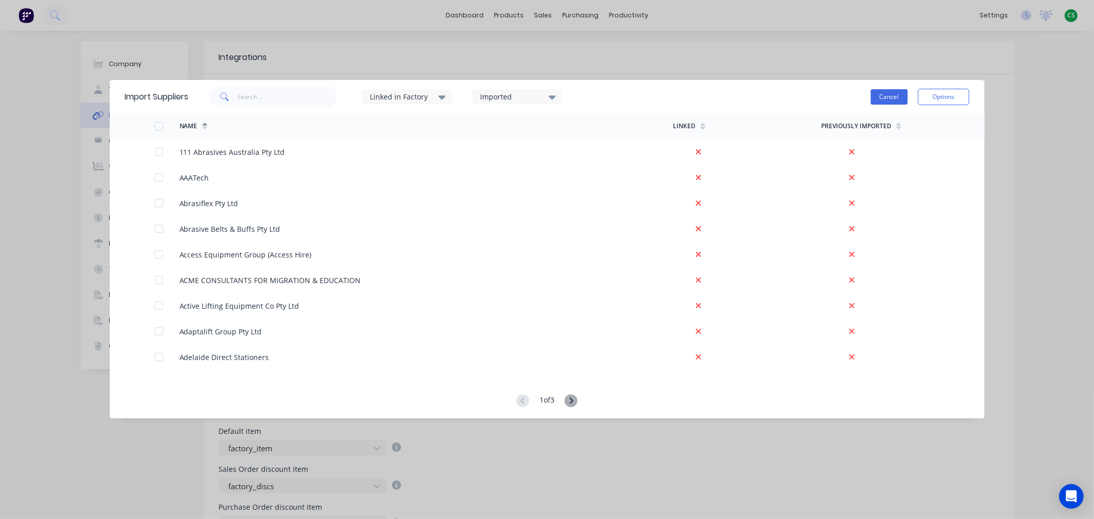
click at [886, 99] on button "Cancel" at bounding box center [889, 96] width 37 height 15
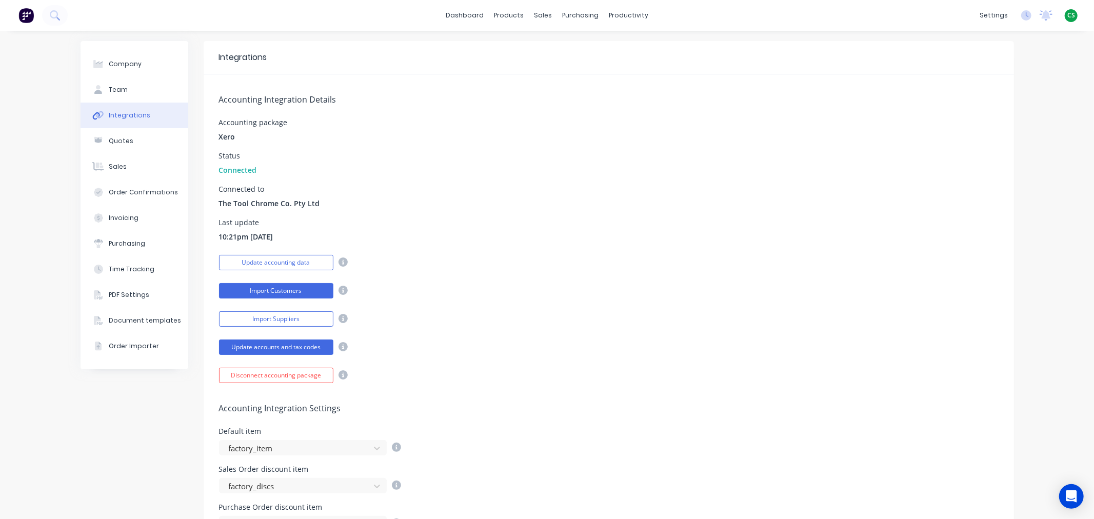
click at [264, 284] on button "Import Customers" at bounding box center [276, 290] width 114 height 15
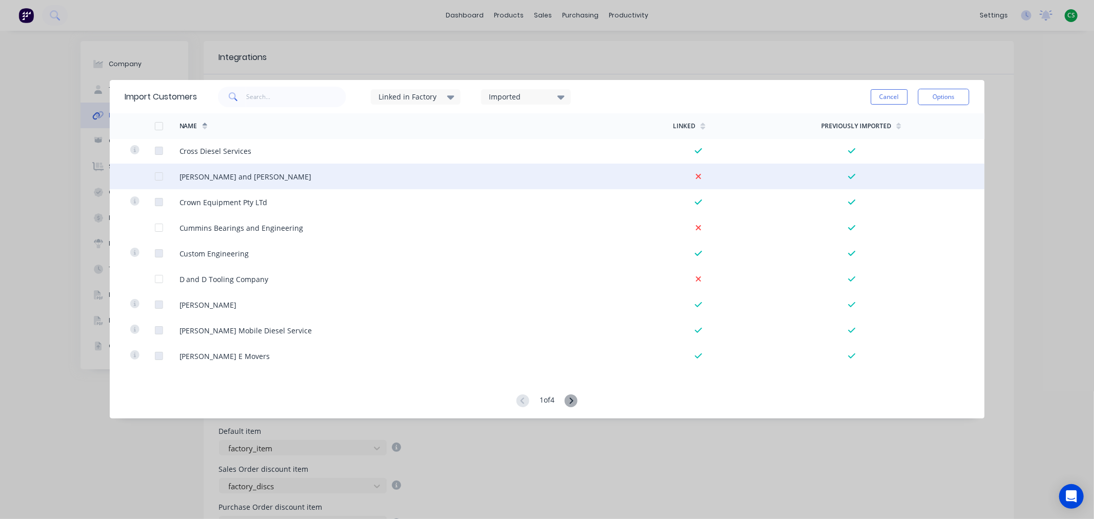
scroll to position [2194, 0]
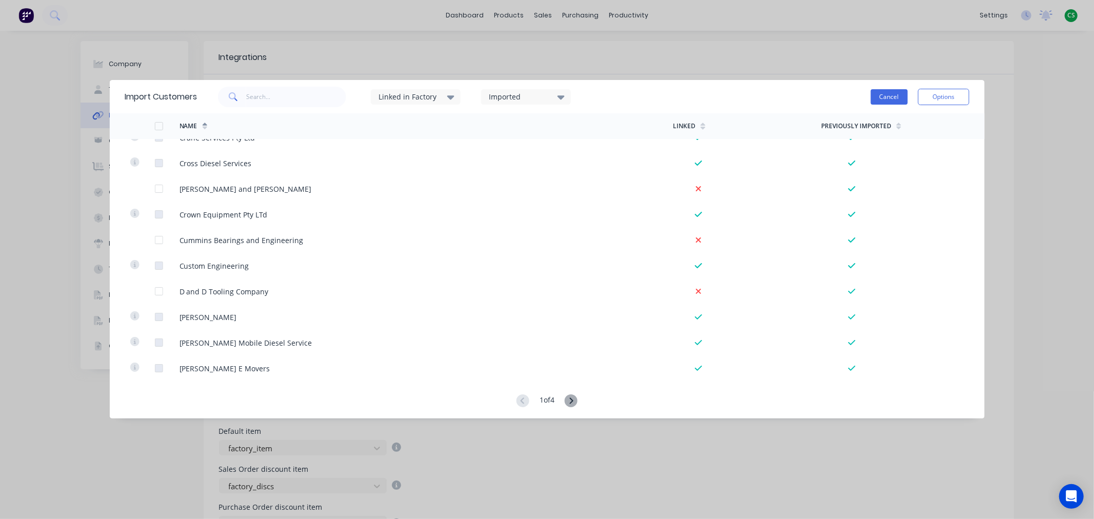
click at [888, 93] on button "Cancel" at bounding box center [889, 96] width 37 height 15
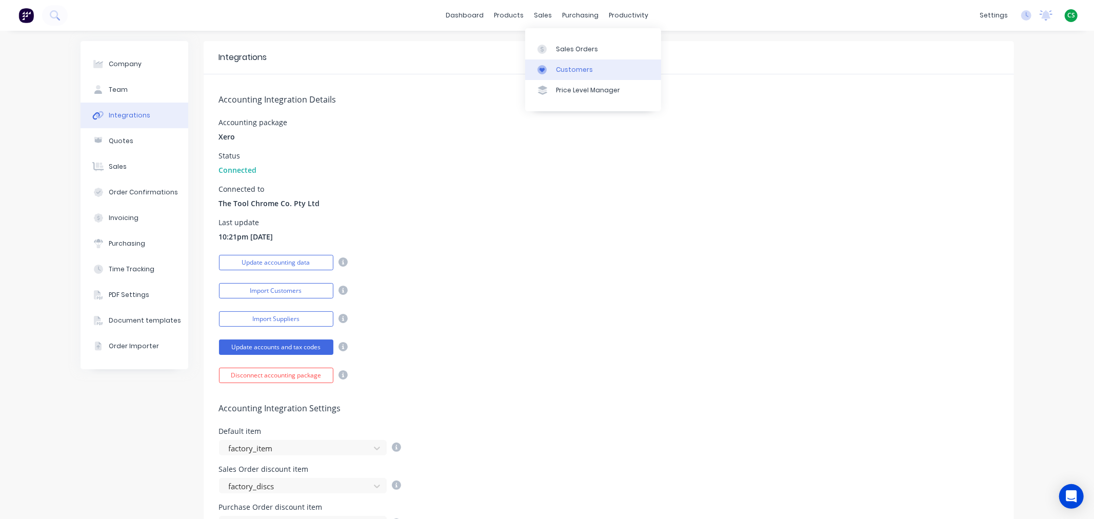
click at [570, 68] on div "Customers" at bounding box center [574, 69] width 37 height 9
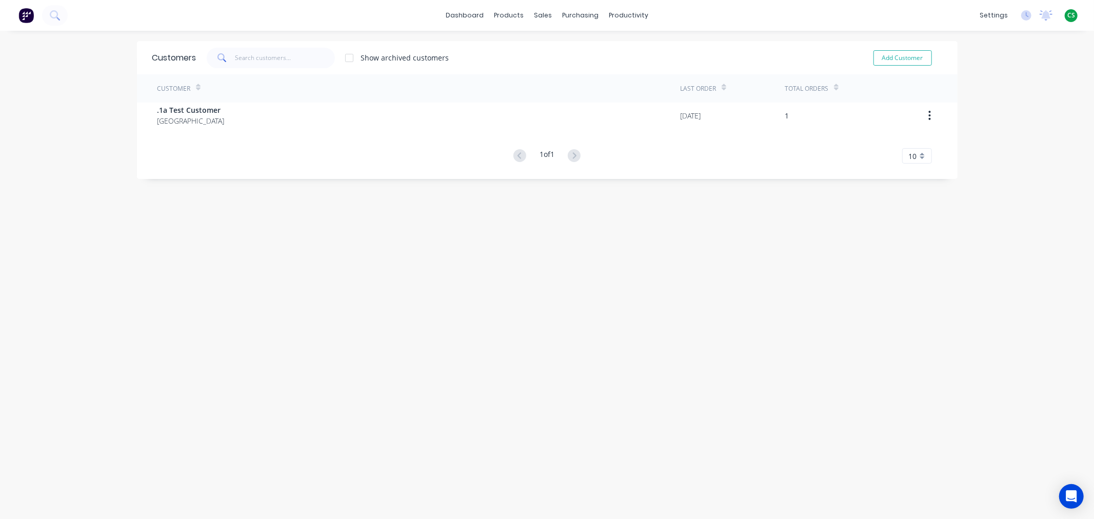
click at [349, 56] on div at bounding box center [349, 58] width 21 height 21
click at [450, 17] on link "dashboard" at bounding box center [465, 15] width 48 height 15
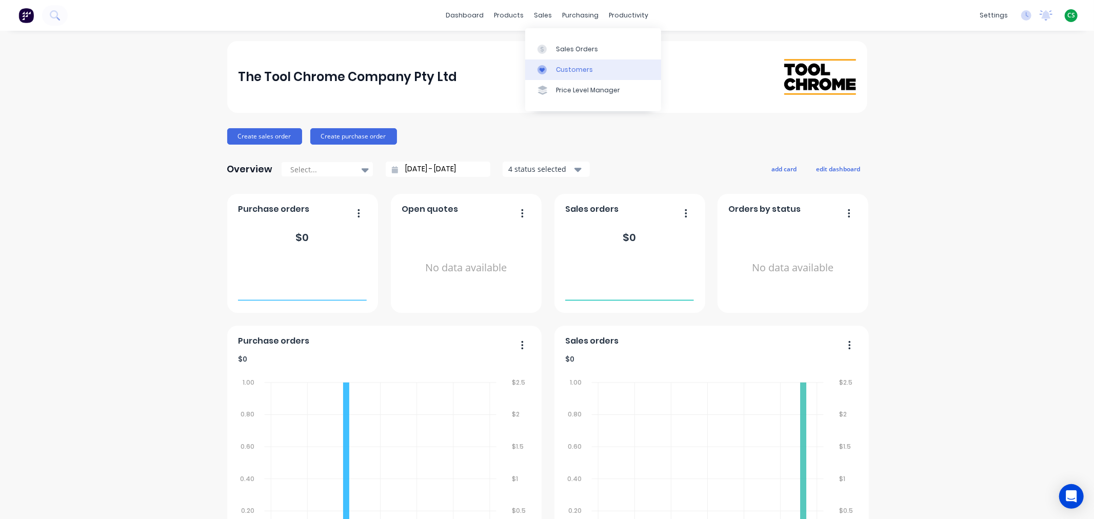
click at [575, 72] on div "Customers" at bounding box center [574, 69] width 37 height 9
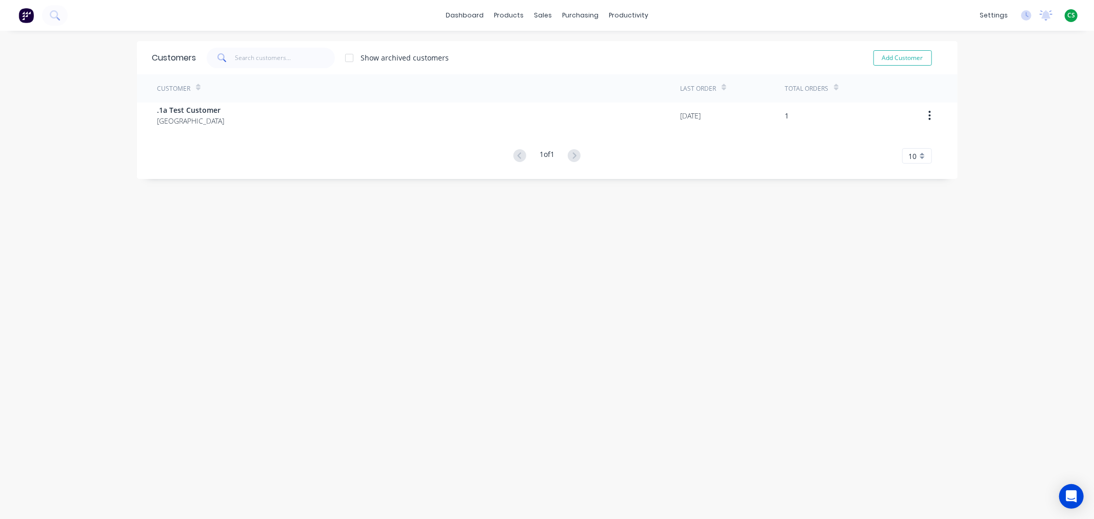
click at [349, 58] on div at bounding box center [349, 58] width 21 height 21
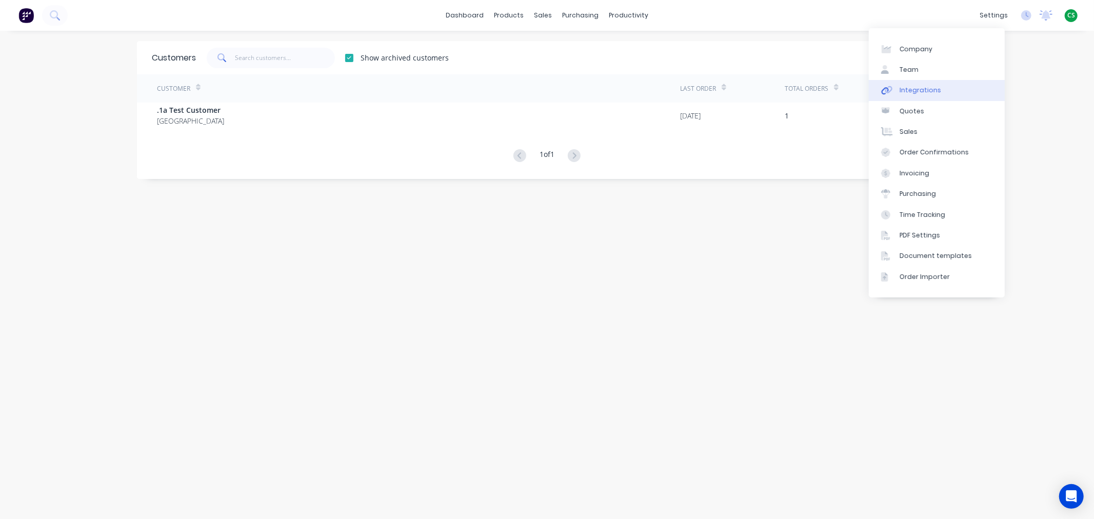
click at [921, 89] on div "Integrations" at bounding box center [921, 90] width 42 height 9
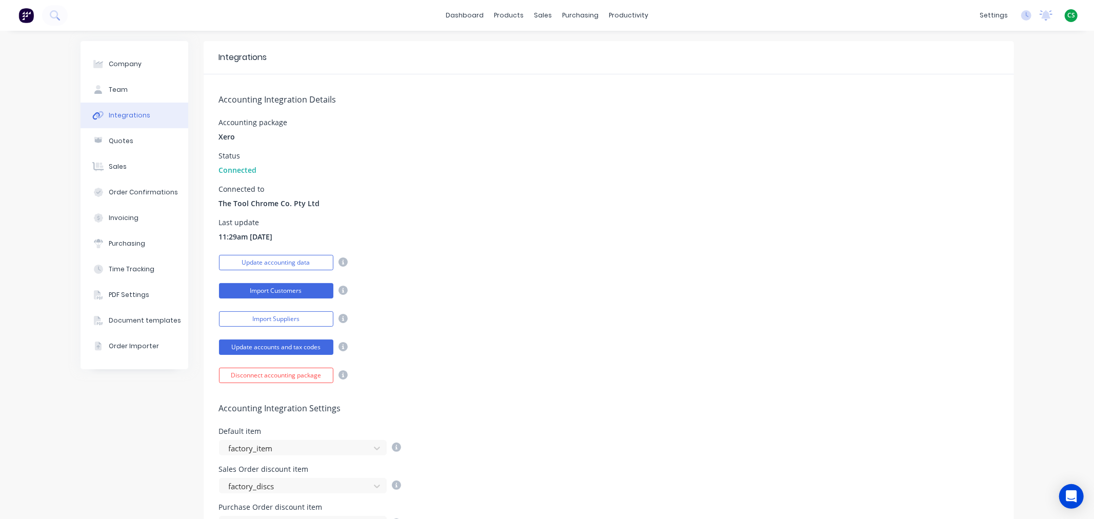
click at [286, 290] on button "Import Customers" at bounding box center [276, 290] width 114 height 15
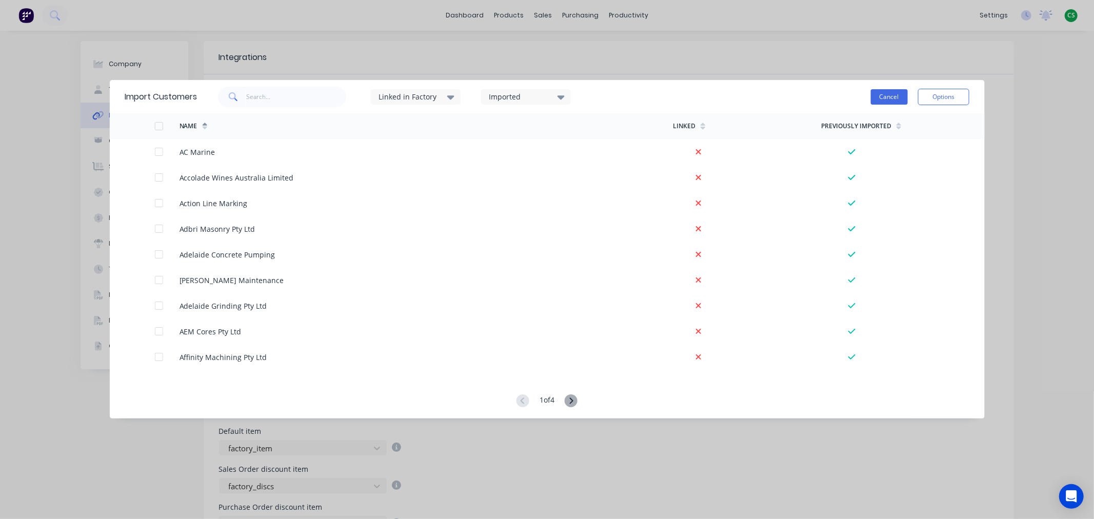
click at [878, 98] on button "Cancel" at bounding box center [889, 96] width 37 height 15
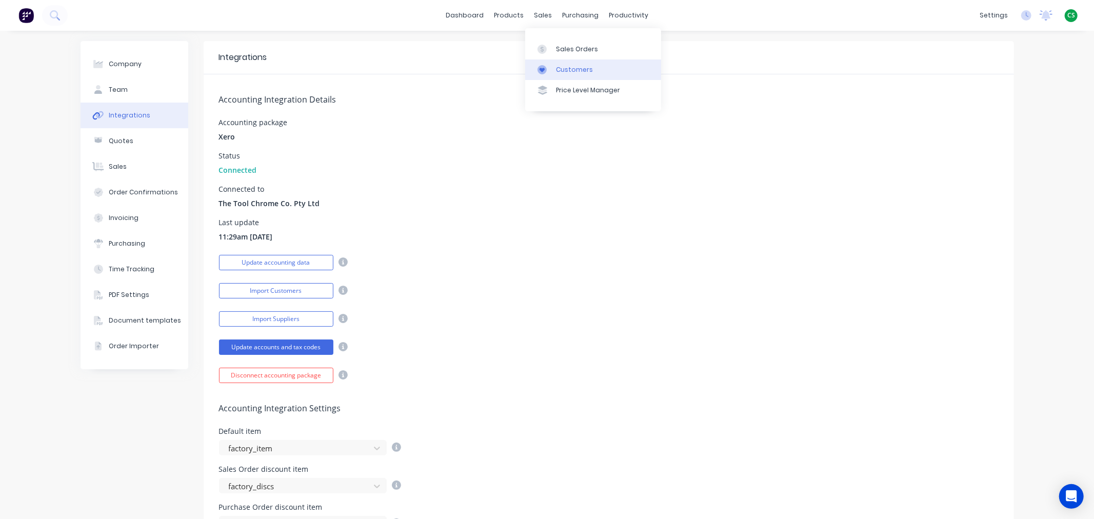
click at [590, 69] on link "Customers" at bounding box center [593, 69] width 136 height 21
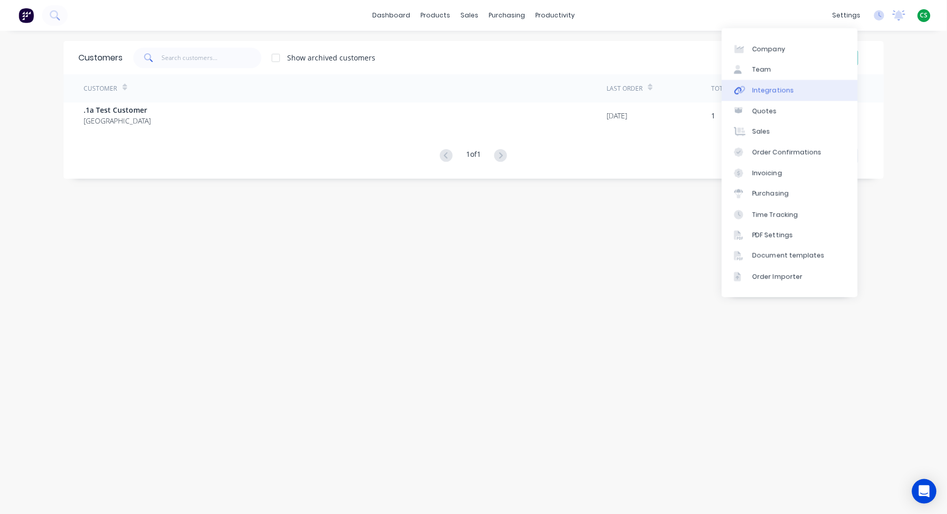
click at [781, 88] on div "Integrations" at bounding box center [774, 90] width 42 height 9
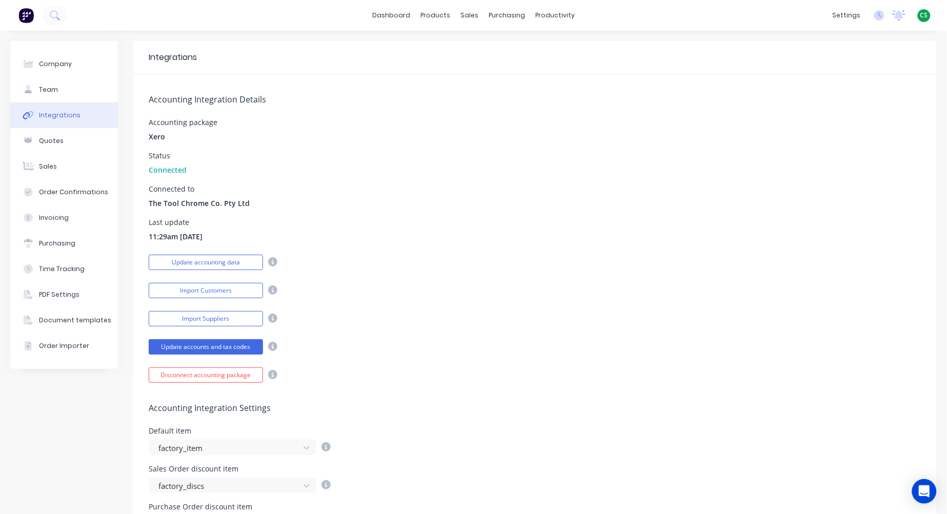
click at [154, 135] on span "Xero" at bounding box center [157, 136] width 16 height 11
drag, startPoint x: 154, startPoint y: 135, endPoint x: 448, endPoint y: 80, distance: 299.1
click at [155, 135] on span "Xero" at bounding box center [157, 136] width 16 height 11
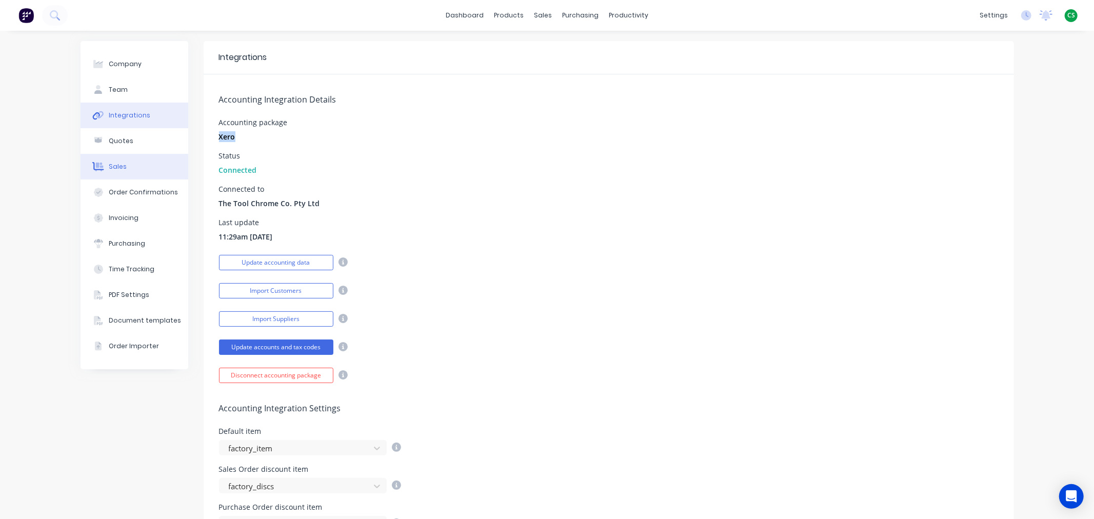
click at [113, 162] on div "Sales" at bounding box center [118, 166] width 18 height 9
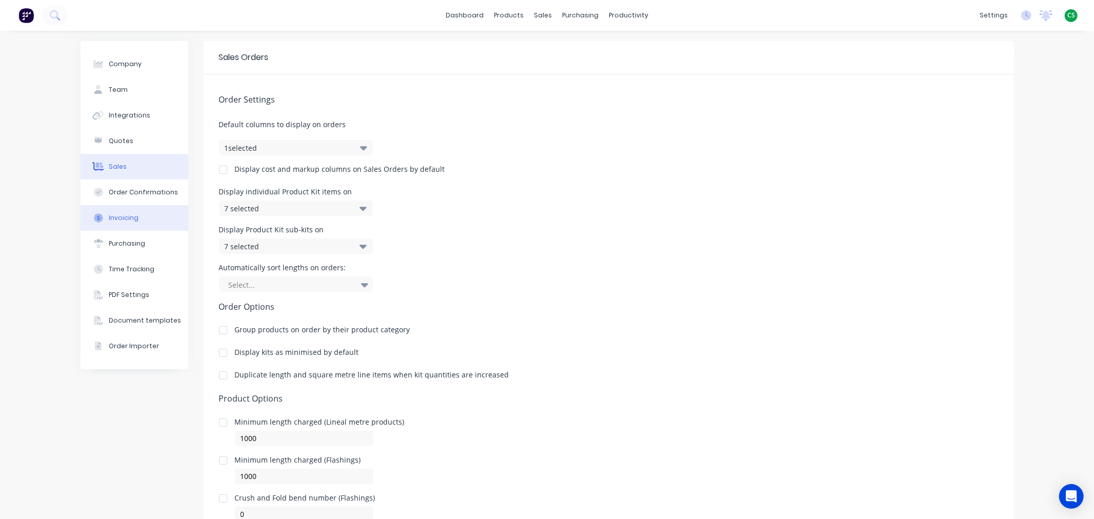
click at [122, 215] on div "Invoicing" at bounding box center [124, 217] width 30 height 9
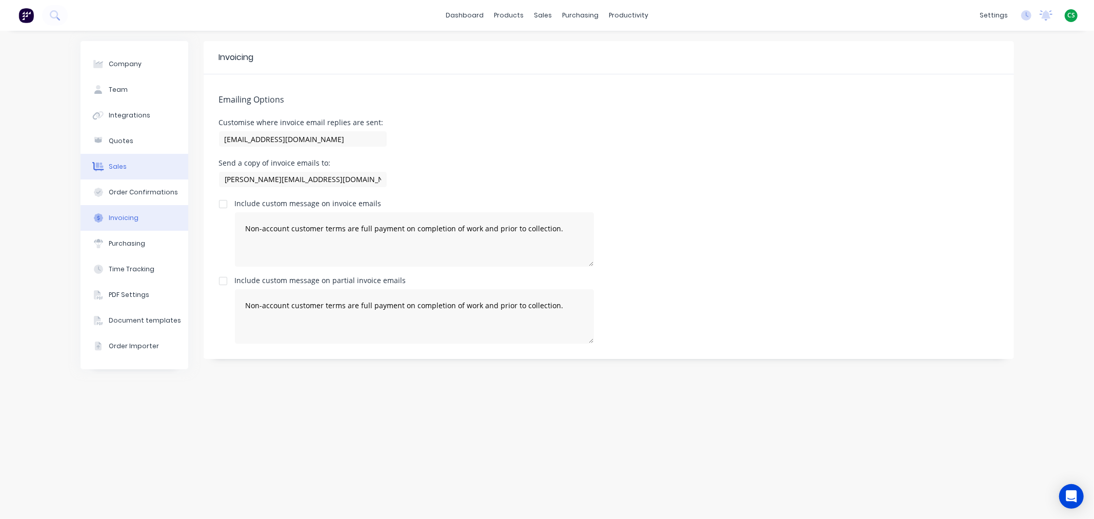
click at [112, 165] on div "Sales" at bounding box center [118, 166] width 18 height 9
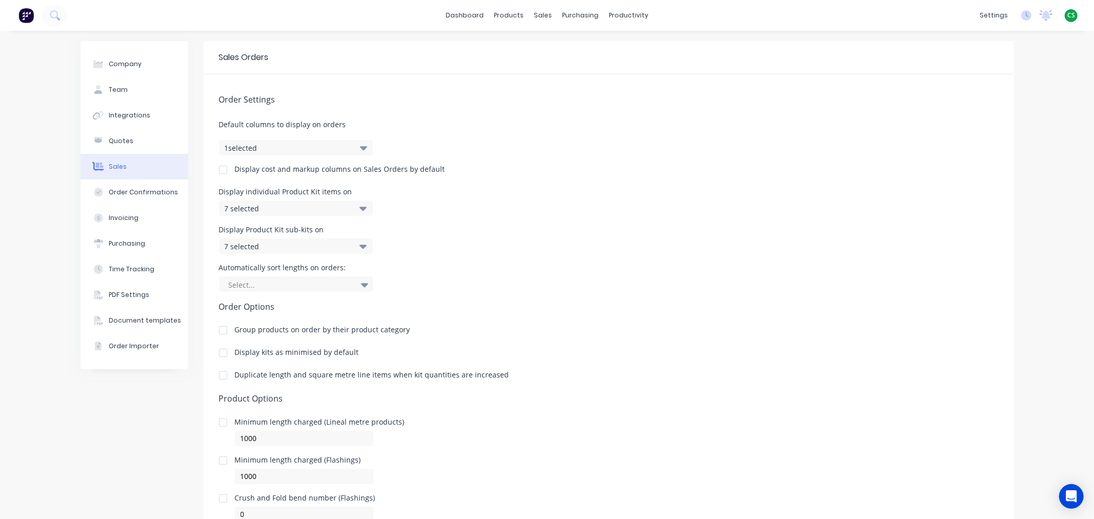
scroll to position [44, 0]
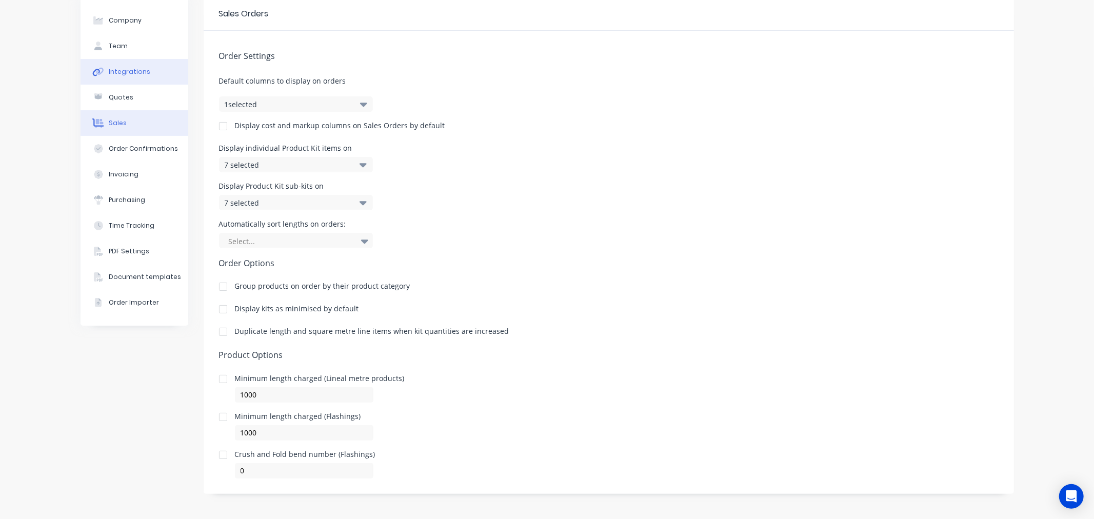
click at [141, 68] on div "Integrations" at bounding box center [130, 71] width 42 height 9
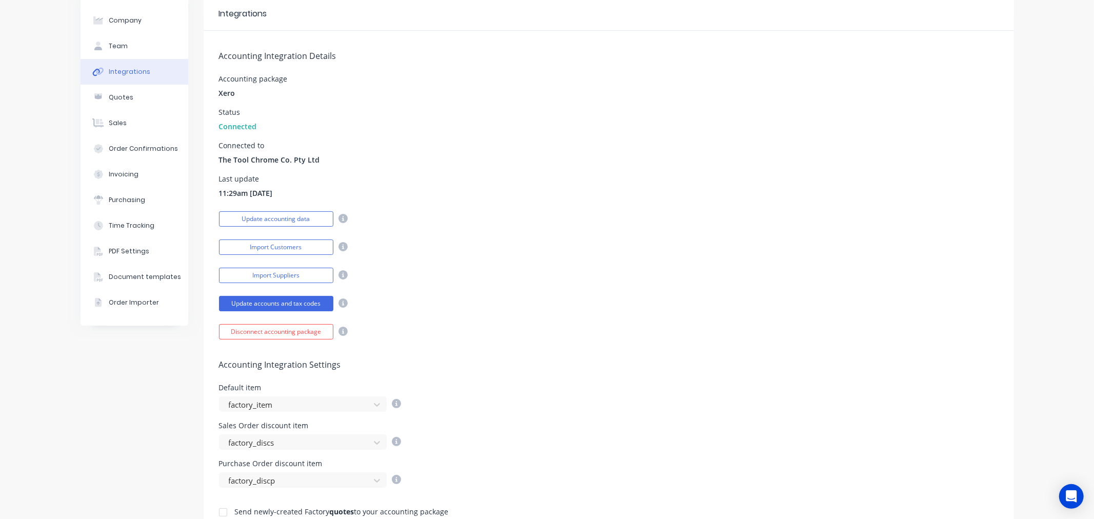
scroll to position [349, 0]
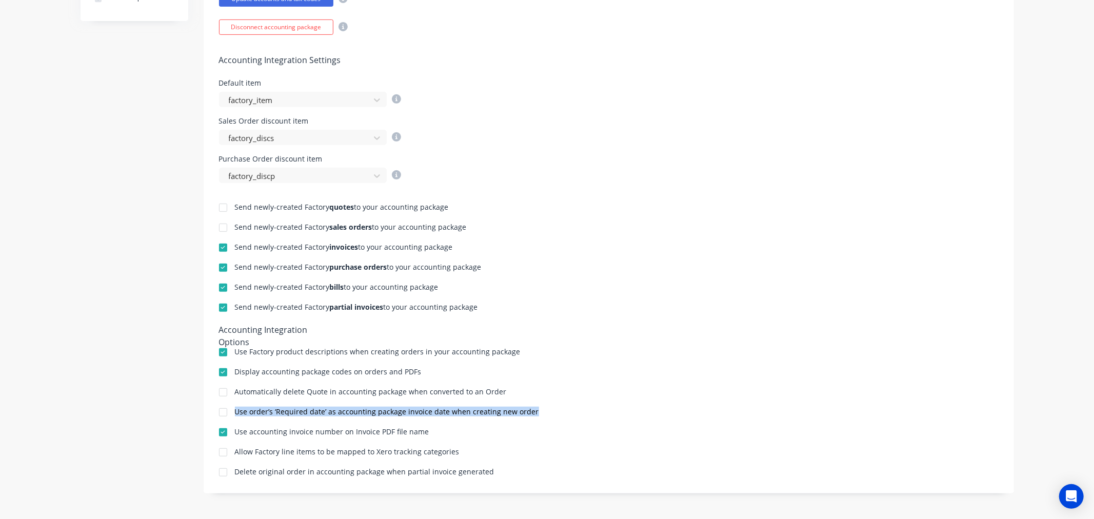
drag, startPoint x: 230, startPoint y: 409, endPoint x: 539, endPoint y: 407, distance: 308.8
click at [539, 407] on div "Send newly-created Factory quotes to your accounting package Send newly-created…" at bounding box center [609, 330] width 810 height 295
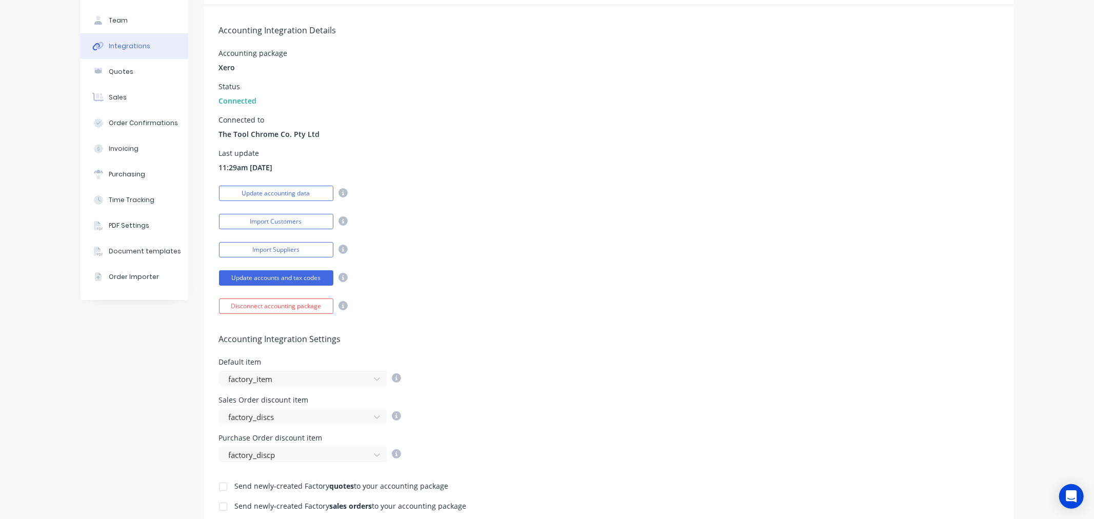
scroll to position [0, 0]
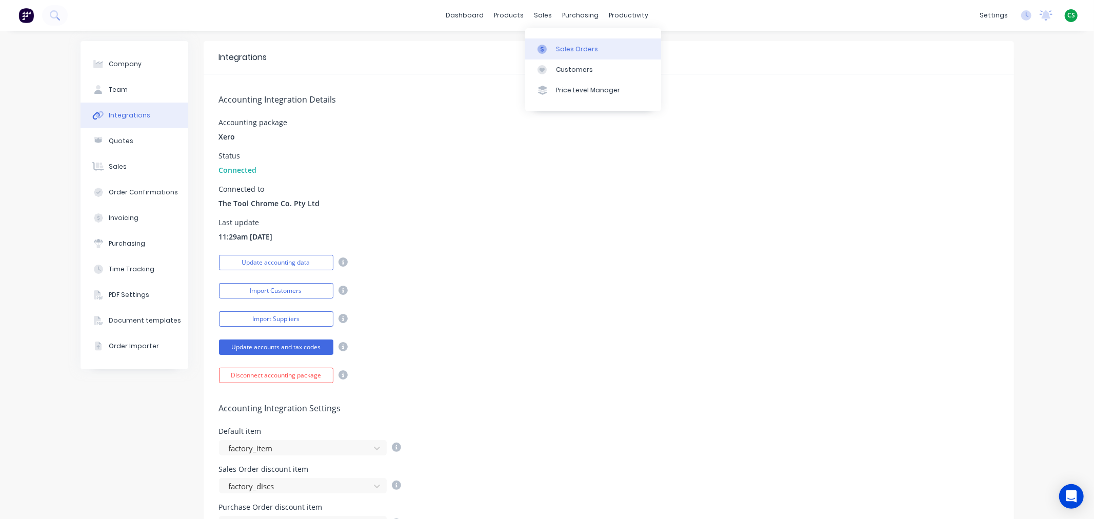
click at [568, 50] on div "Sales Orders" at bounding box center [577, 49] width 42 height 9
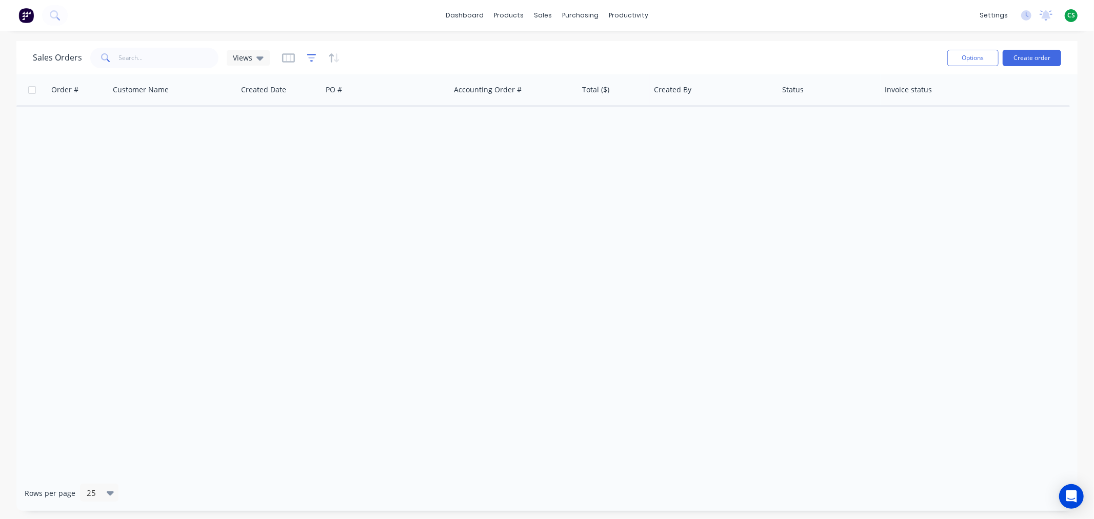
click at [312, 58] on icon "button" at bounding box center [311, 58] width 9 height 10
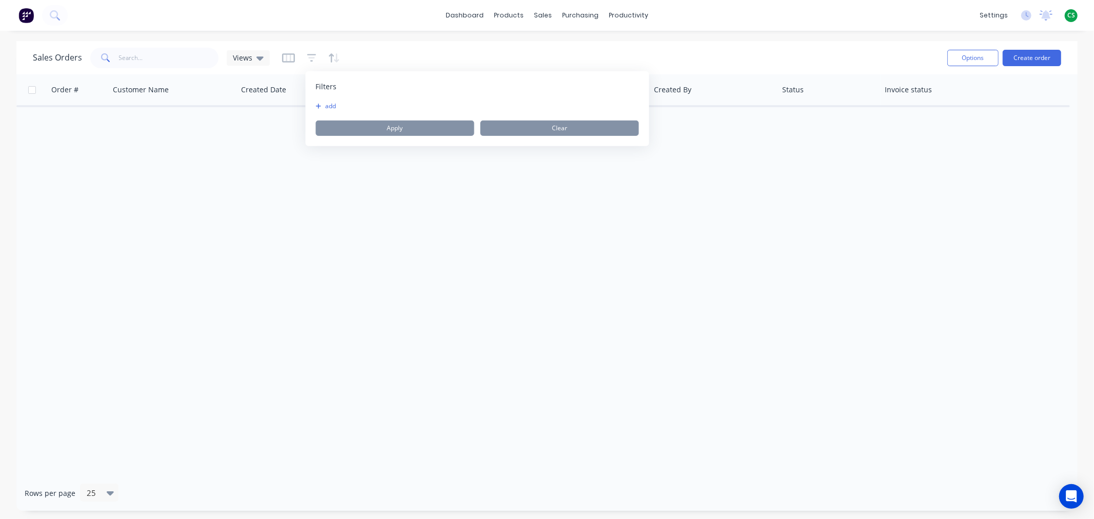
click at [327, 106] on button "add" at bounding box center [329, 106] width 26 height 8
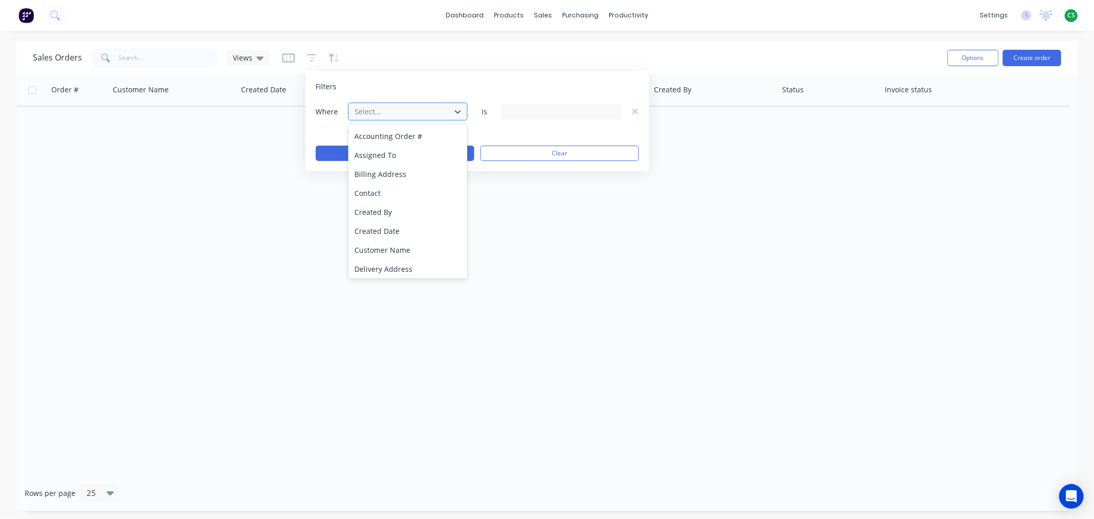
click at [382, 110] on div at bounding box center [400, 111] width 92 height 13
type input "st"
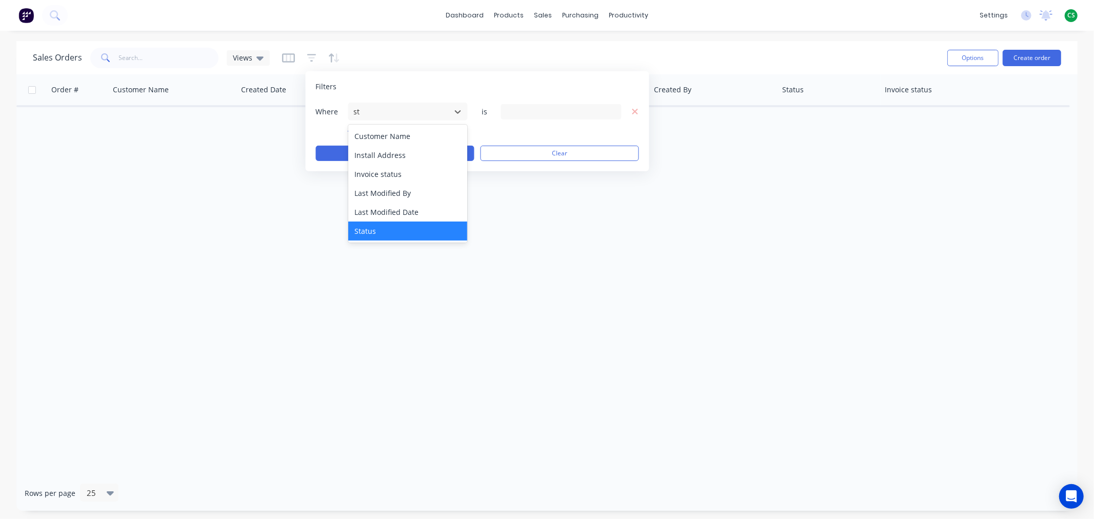
click at [386, 236] on div "Status" at bounding box center [408, 231] width 120 height 19
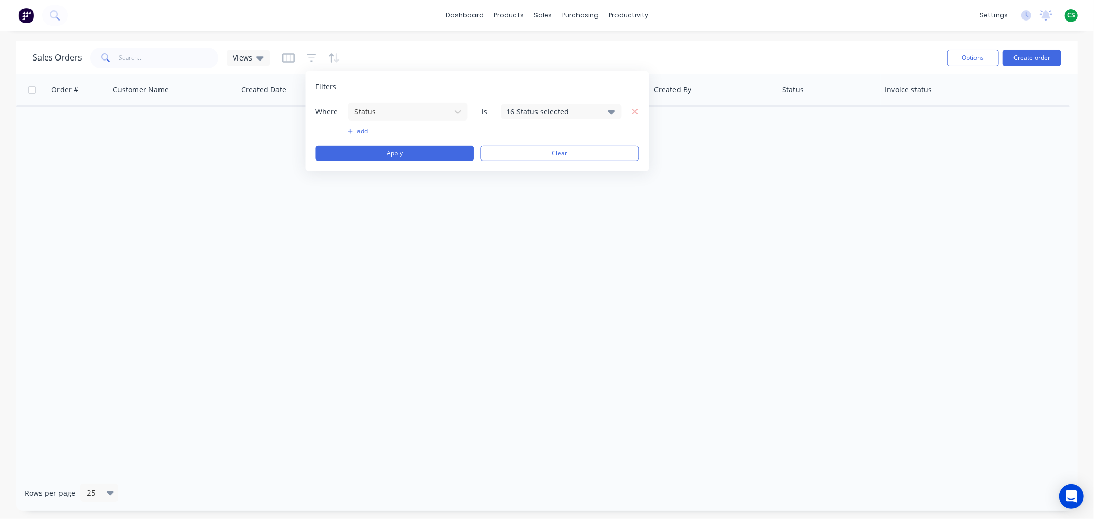
click at [522, 108] on div "16 Status selected" at bounding box center [553, 111] width 93 height 11
click at [518, 167] on div at bounding box center [518, 168] width 21 height 21
click at [435, 153] on button "Apply" at bounding box center [395, 153] width 158 height 15
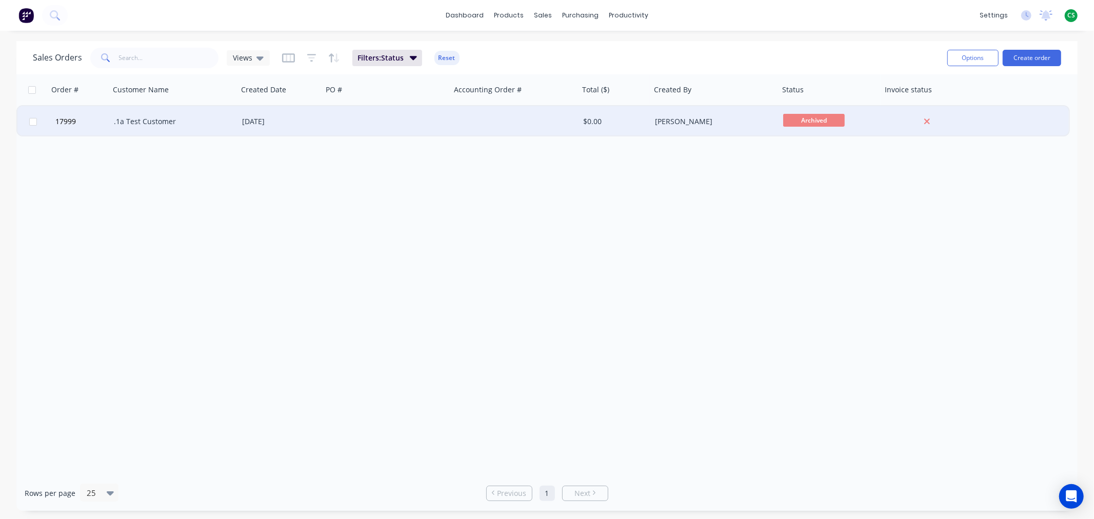
click at [305, 120] on div "[DATE]" at bounding box center [280, 121] width 76 height 10
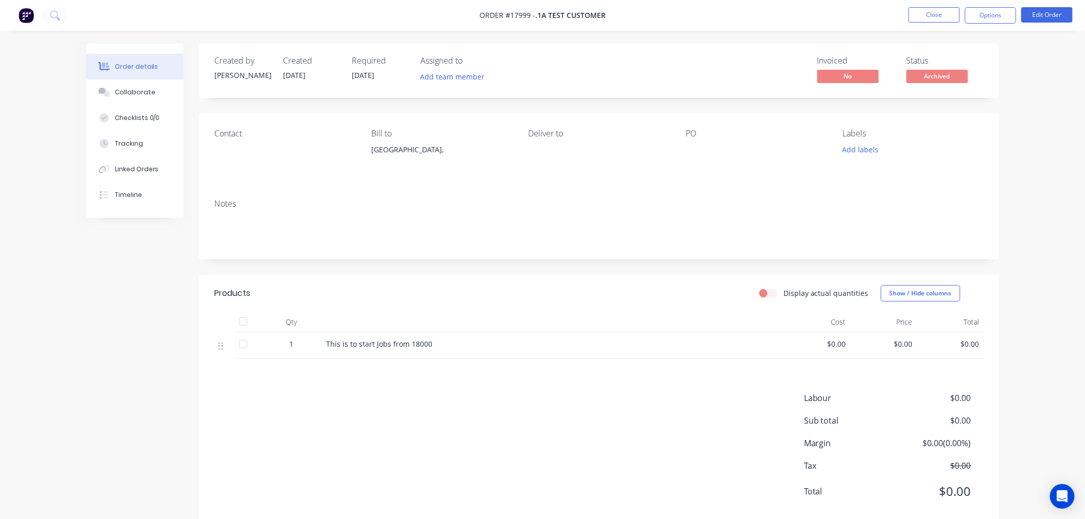
click at [364, 61] on div "Required" at bounding box center [380, 61] width 56 height 10
click at [918, 15] on button "Close" at bounding box center [934, 14] width 51 height 15
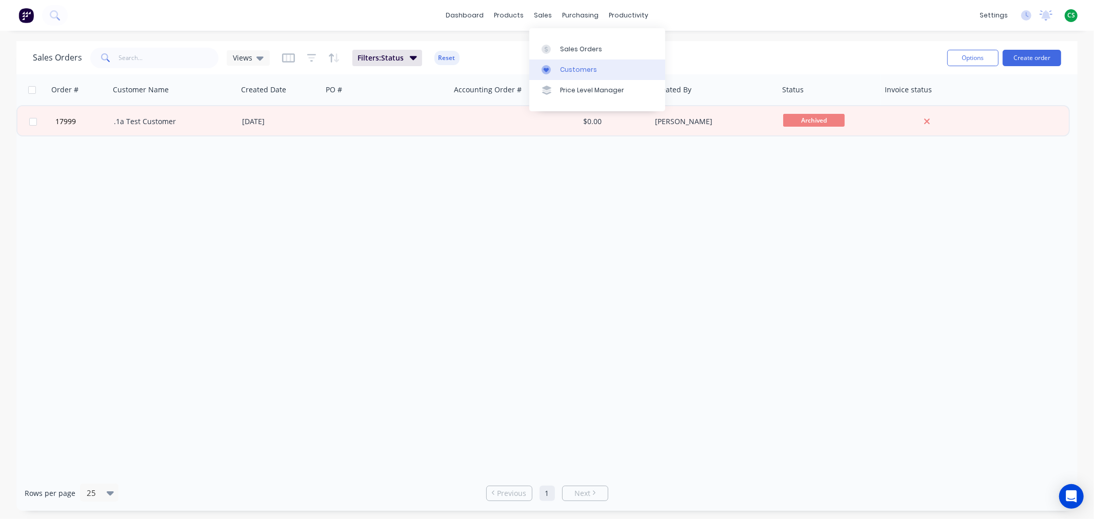
click at [571, 68] on div "Customers" at bounding box center [578, 69] width 37 height 9
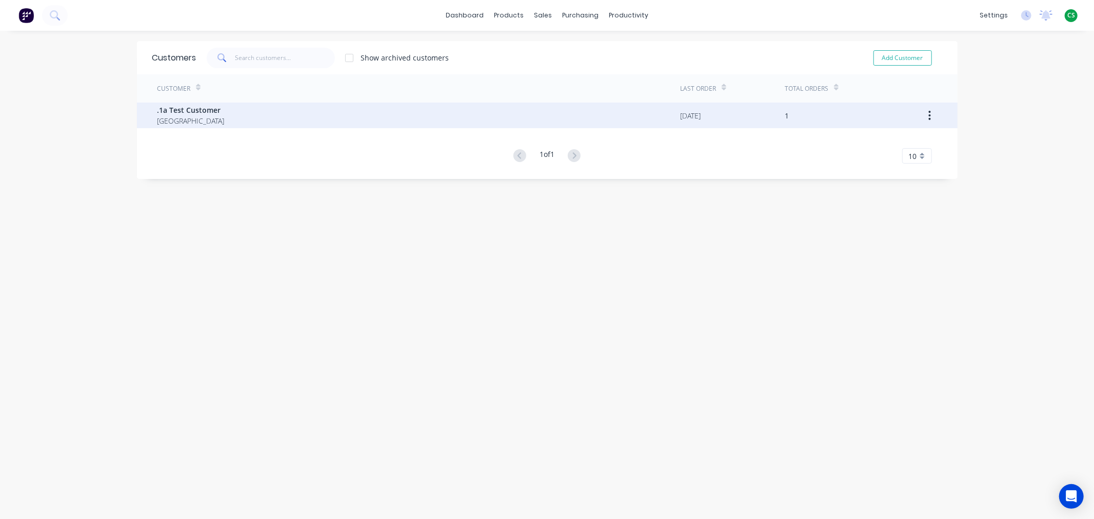
click at [173, 116] on span "[GEOGRAPHIC_DATA]" at bounding box center [190, 120] width 67 height 11
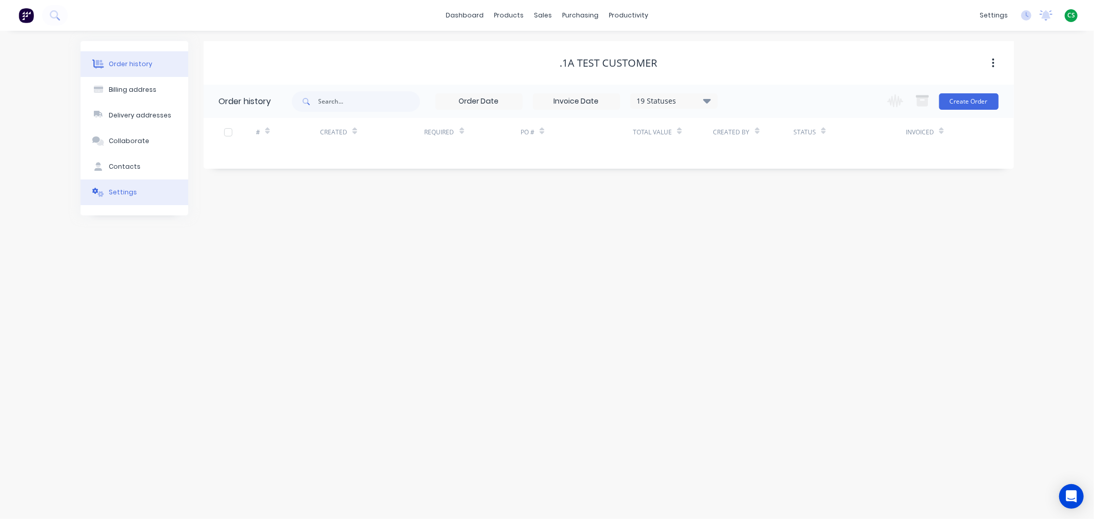
drag, startPoint x: 126, startPoint y: 187, endPoint x: 134, endPoint y: 188, distance: 8.3
click at [127, 188] on div "Settings" at bounding box center [123, 192] width 28 height 9
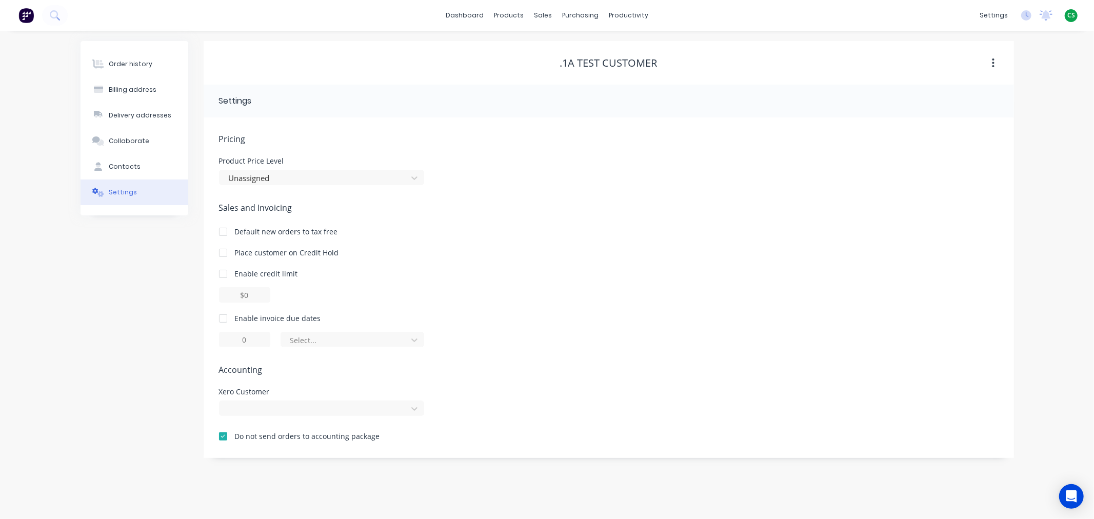
click at [241, 317] on div "Enable invoice due dates" at bounding box center [278, 318] width 86 height 11
drag, startPoint x: 241, startPoint y: 317, endPoint x: 328, endPoint y: 317, distance: 87.2
click at [326, 317] on div "Enable invoice due dates" at bounding box center [609, 318] width 780 height 11
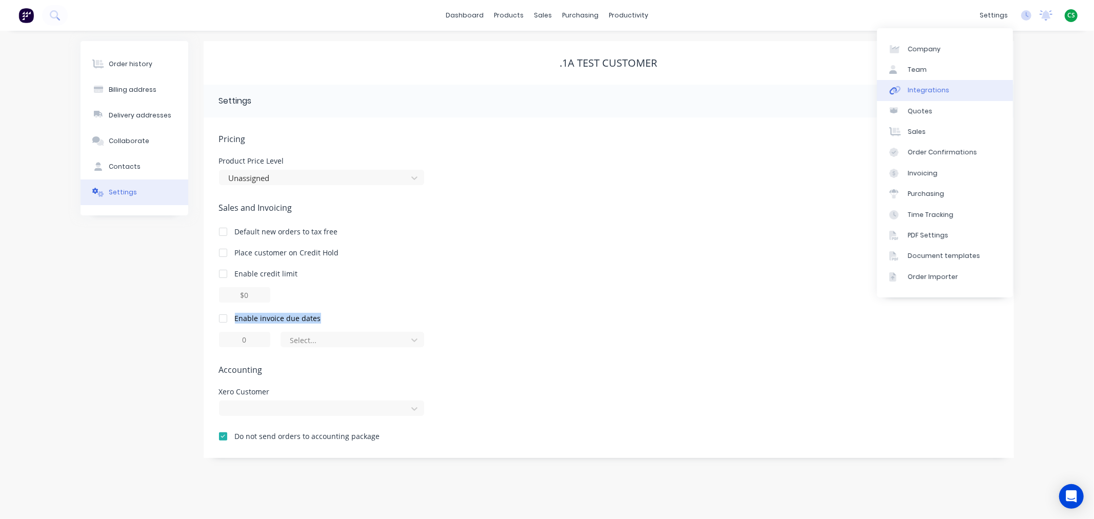
click at [952, 90] on link "Integrations" at bounding box center [945, 90] width 136 height 21
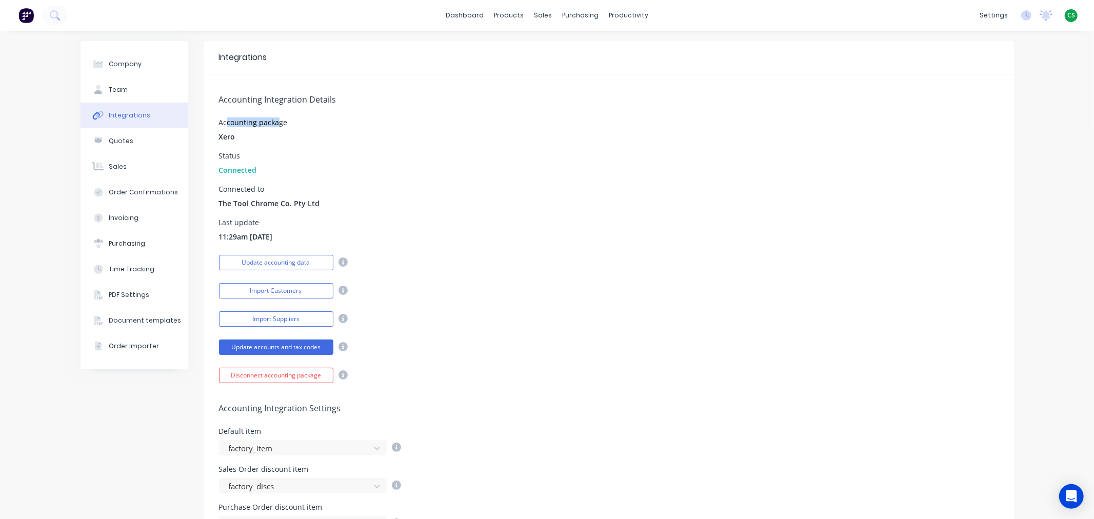
drag, startPoint x: 222, startPoint y: 125, endPoint x: 272, endPoint y: 120, distance: 50.5
click at [272, 120] on div "Accounting package" at bounding box center [253, 122] width 69 height 7
